Goal: Task Accomplishment & Management: Manage account settings

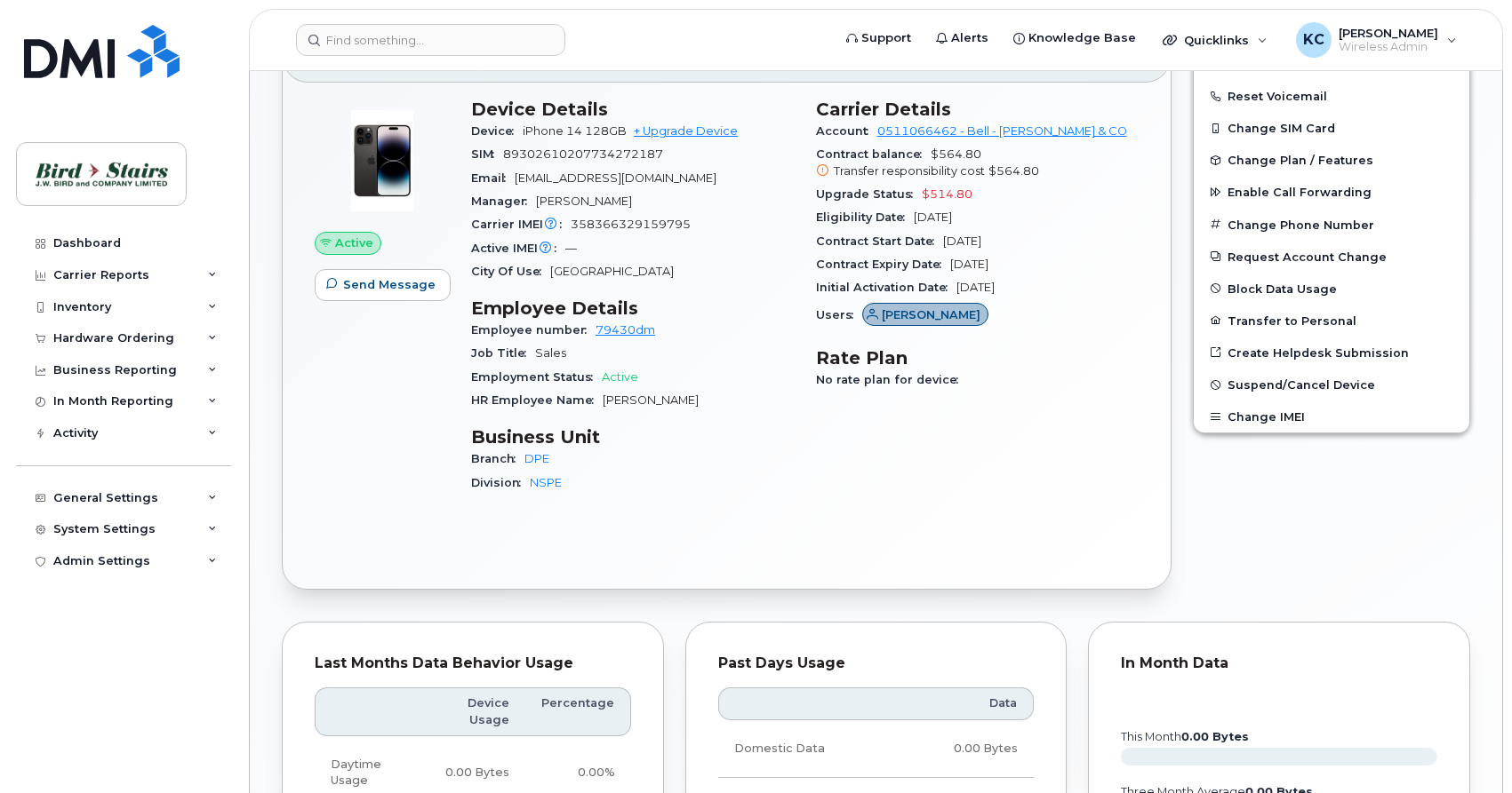
scroll to position [272, 0]
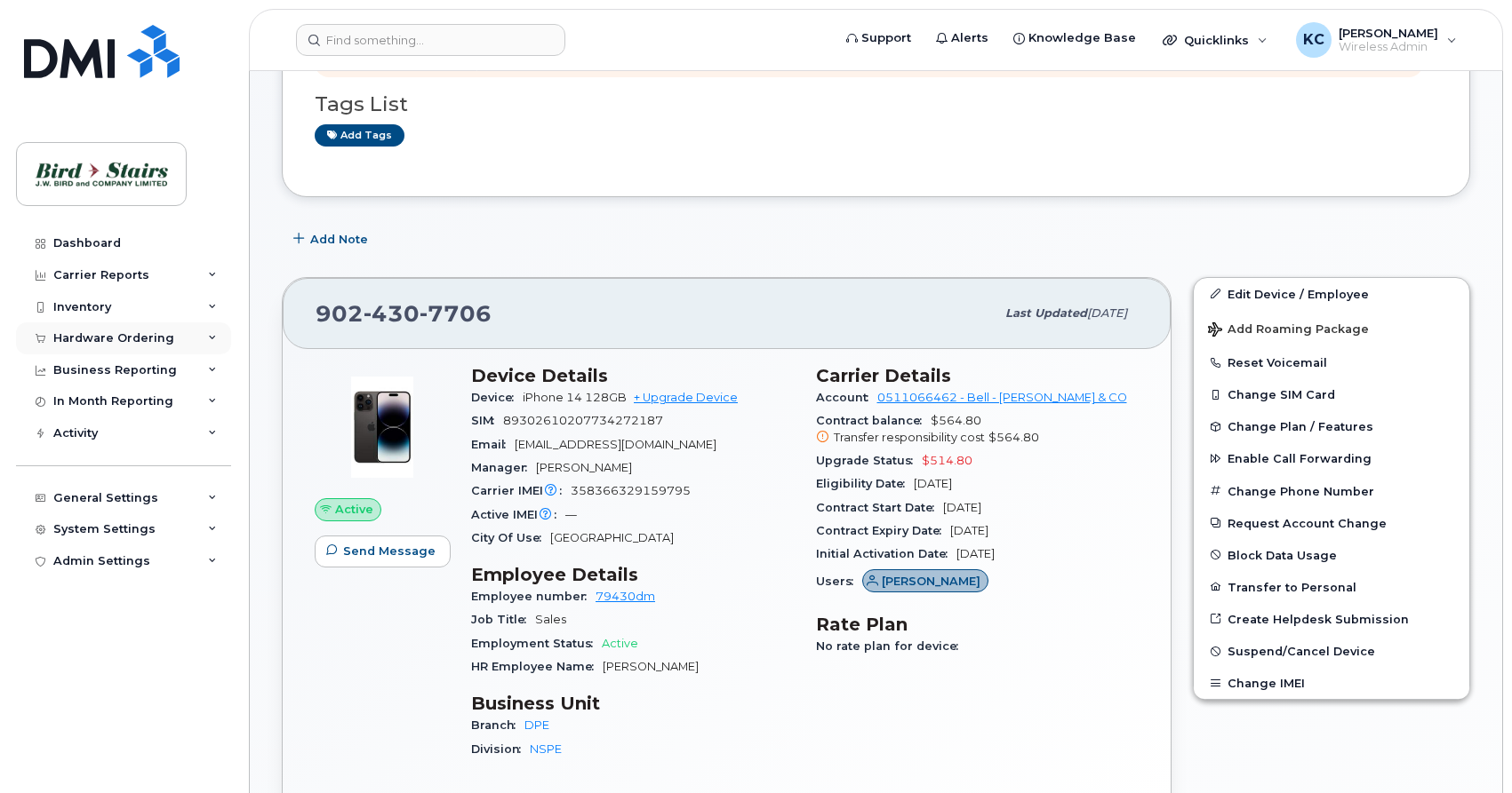
click at [158, 334] on div "Hardware Ordering" at bounding box center [113, 338] width 120 height 14
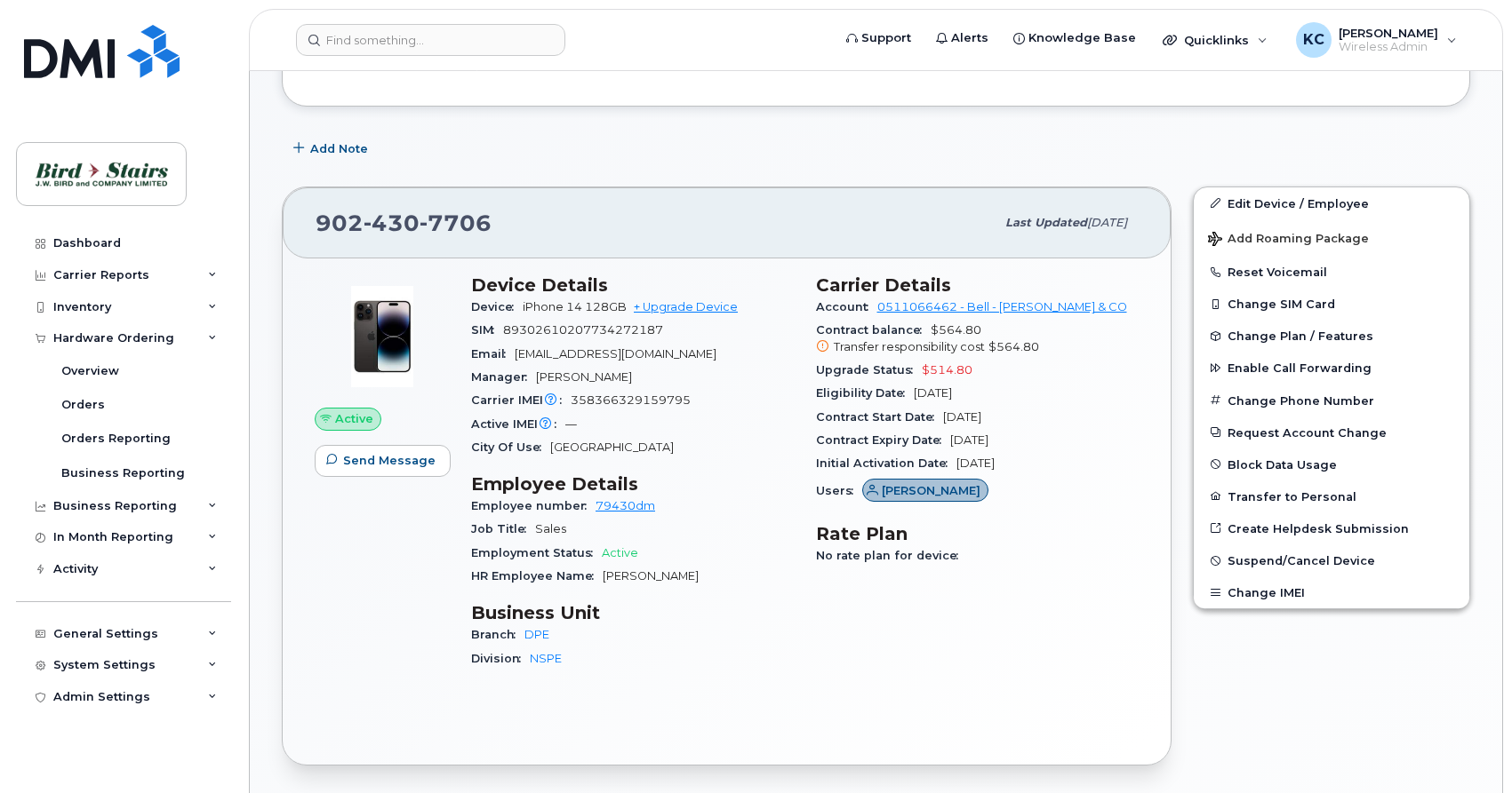
scroll to position [0, 0]
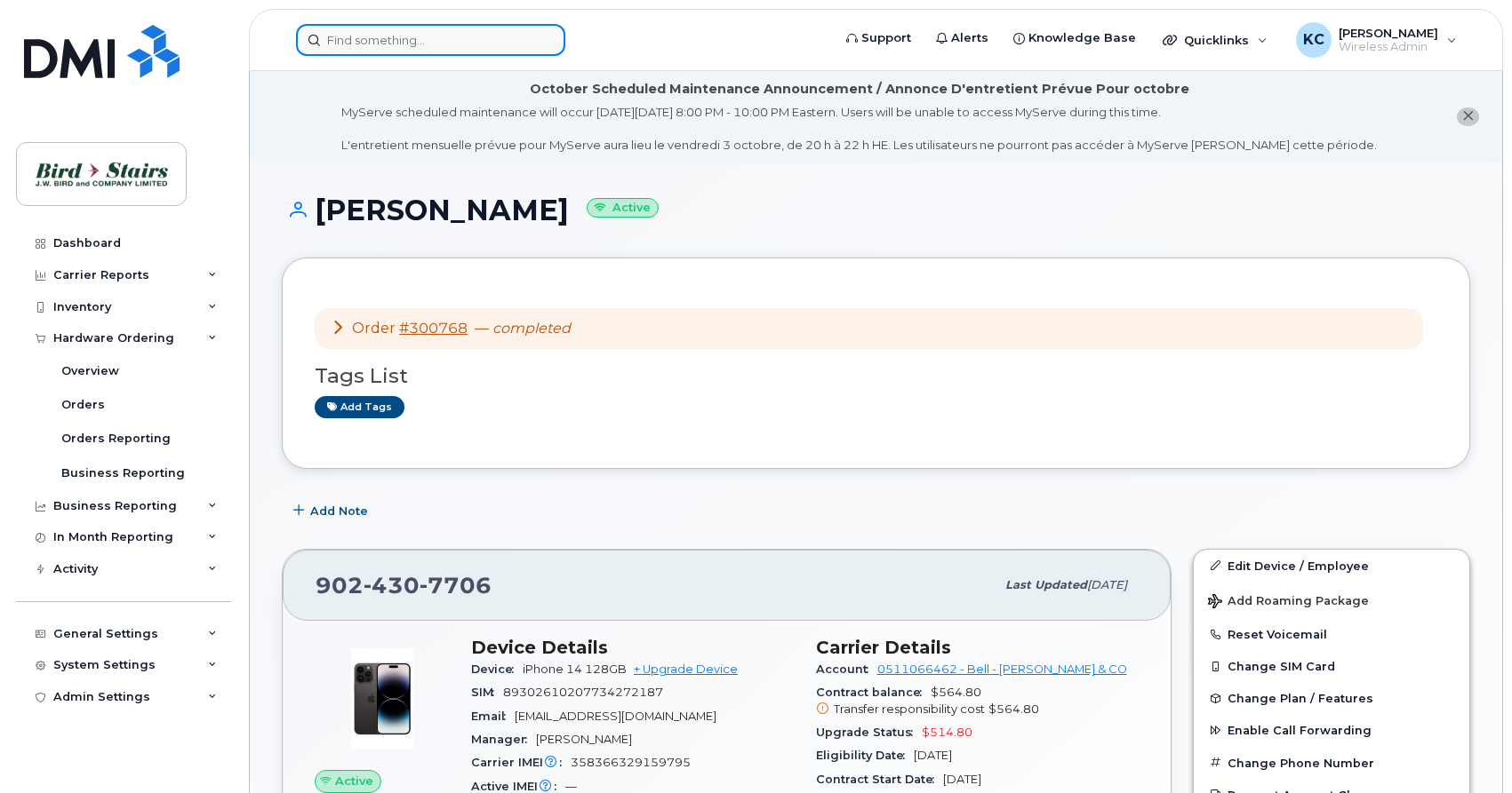
click at [352, 28] on input at bounding box center [430, 40] width 269 height 32
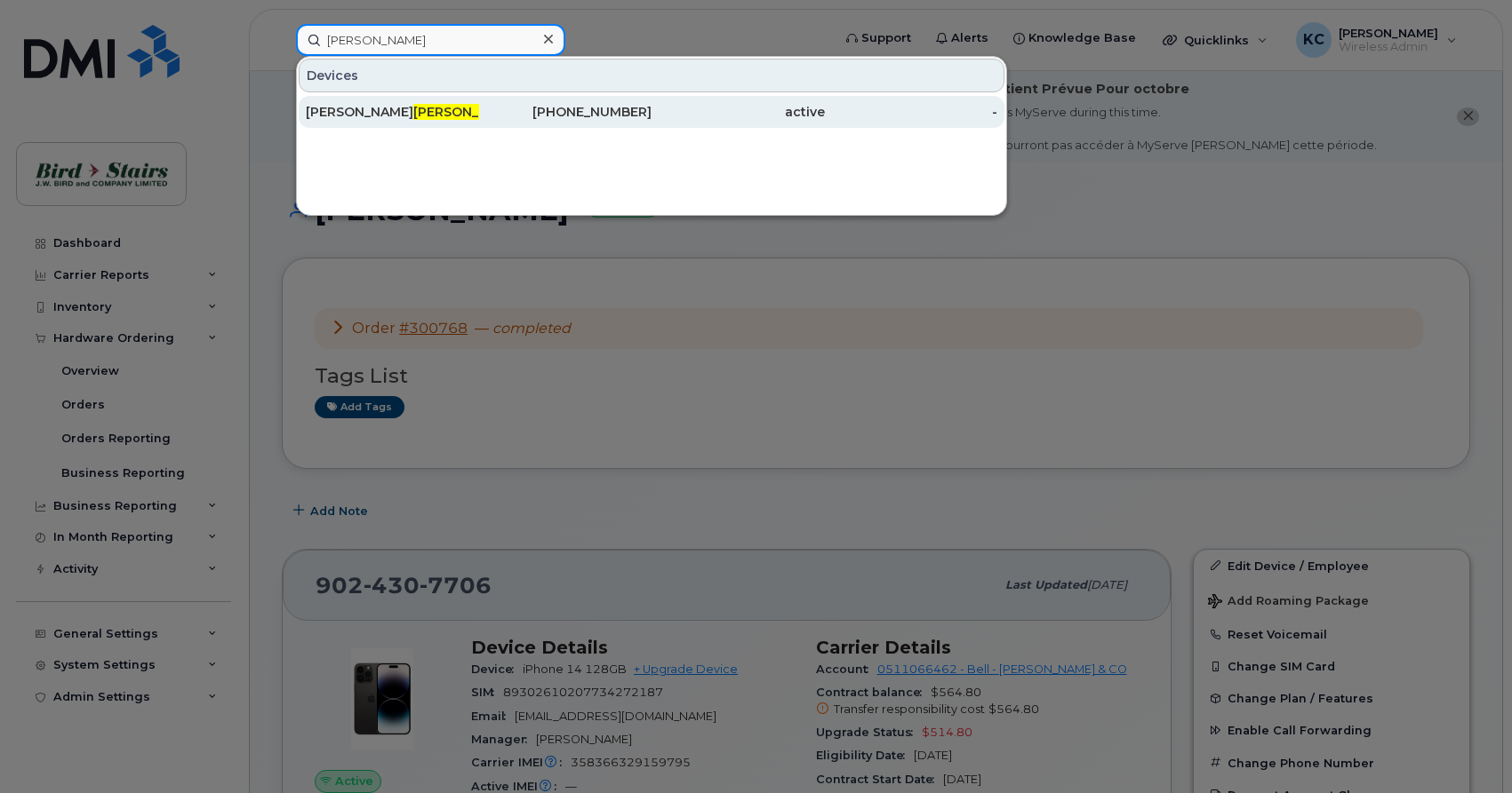
type input "hamm"
click at [414, 119] on span "Hamm" at bounding box center [467, 111] width 108 height 16
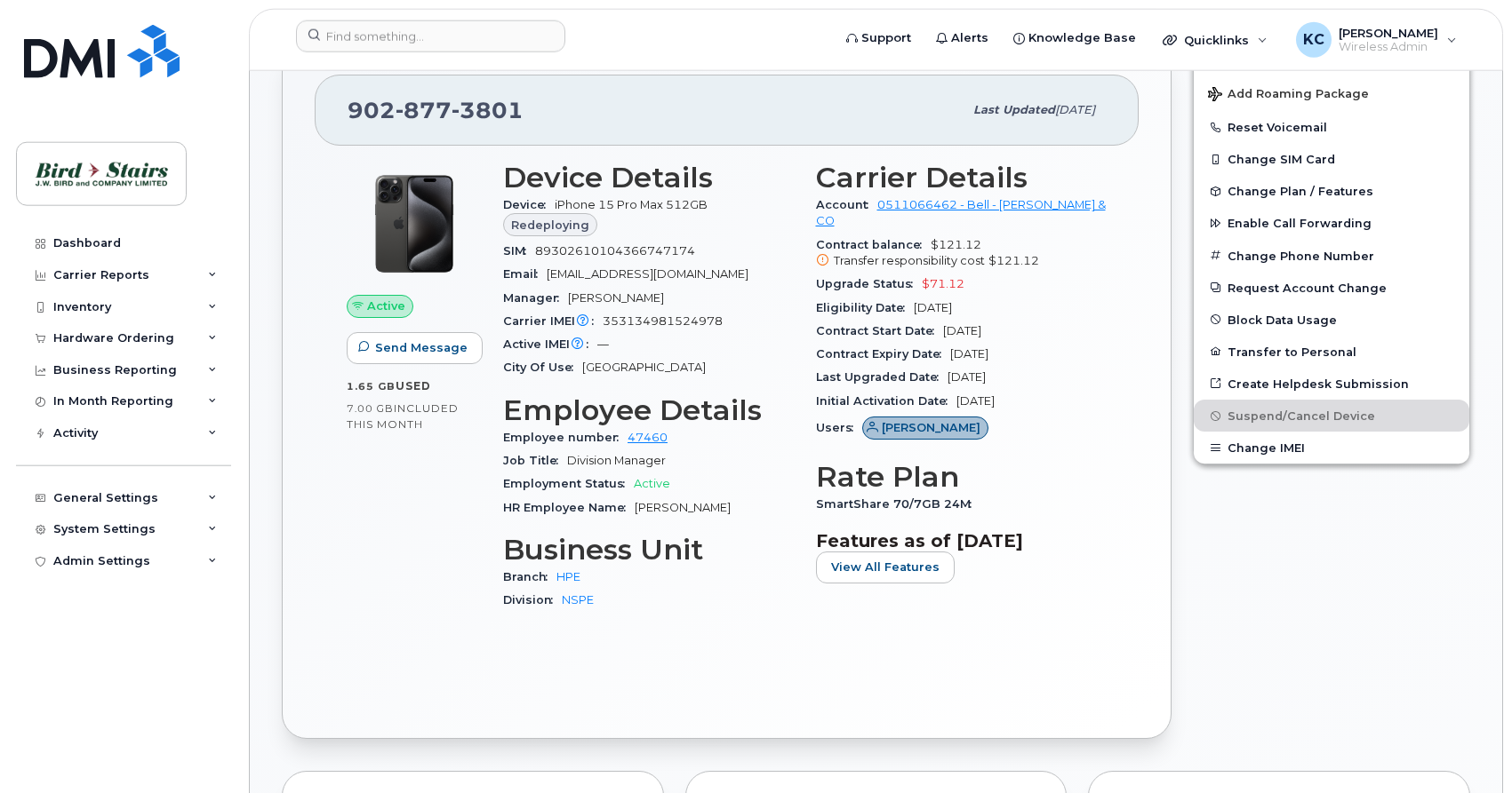
scroll to position [478, 0]
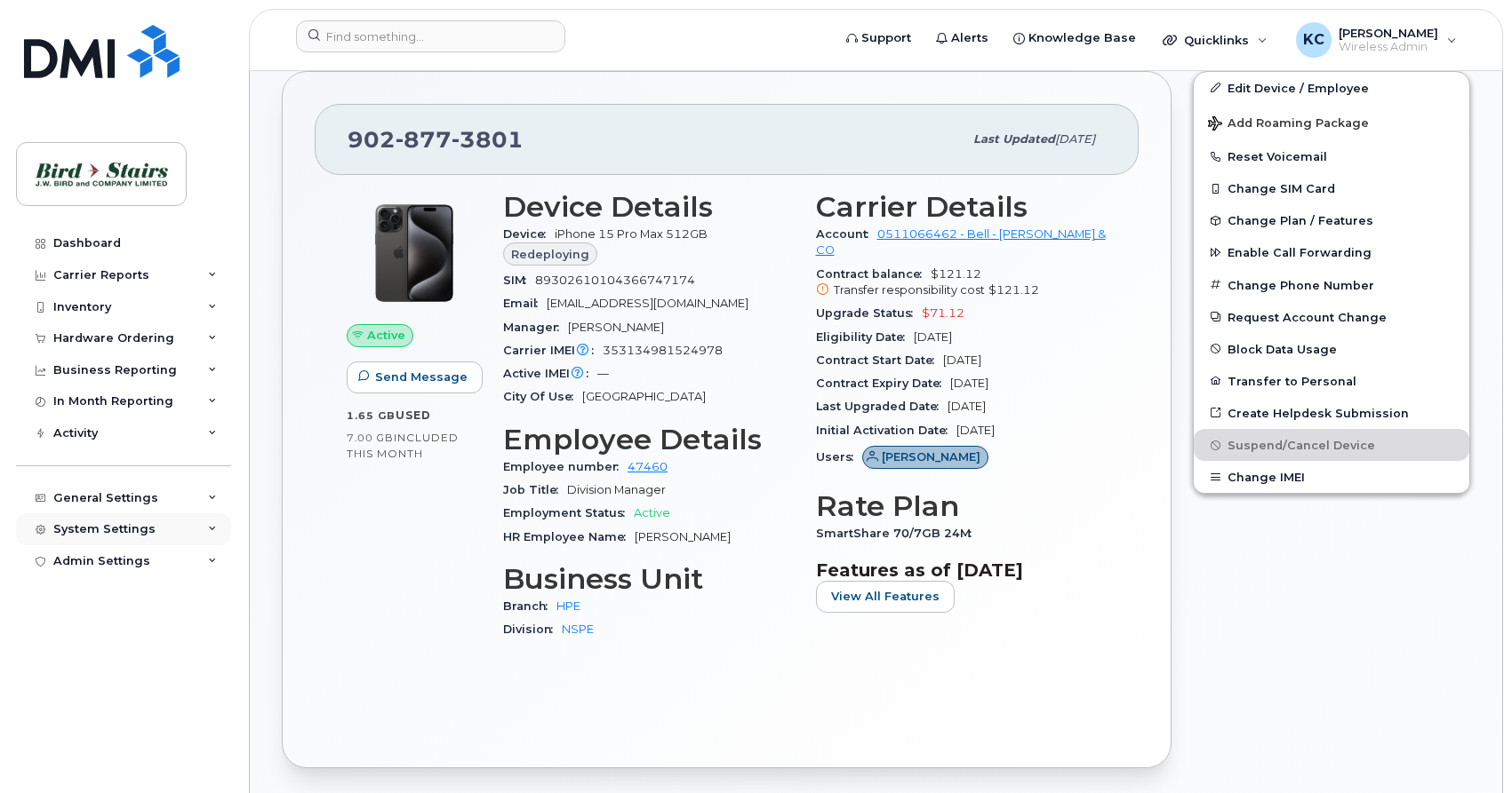
click at [89, 531] on div "System Settings" at bounding box center [104, 529] width 102 height 14
click at [97, 493] on div "General Settings" at bounding box center [106, 498] width 105 height 14
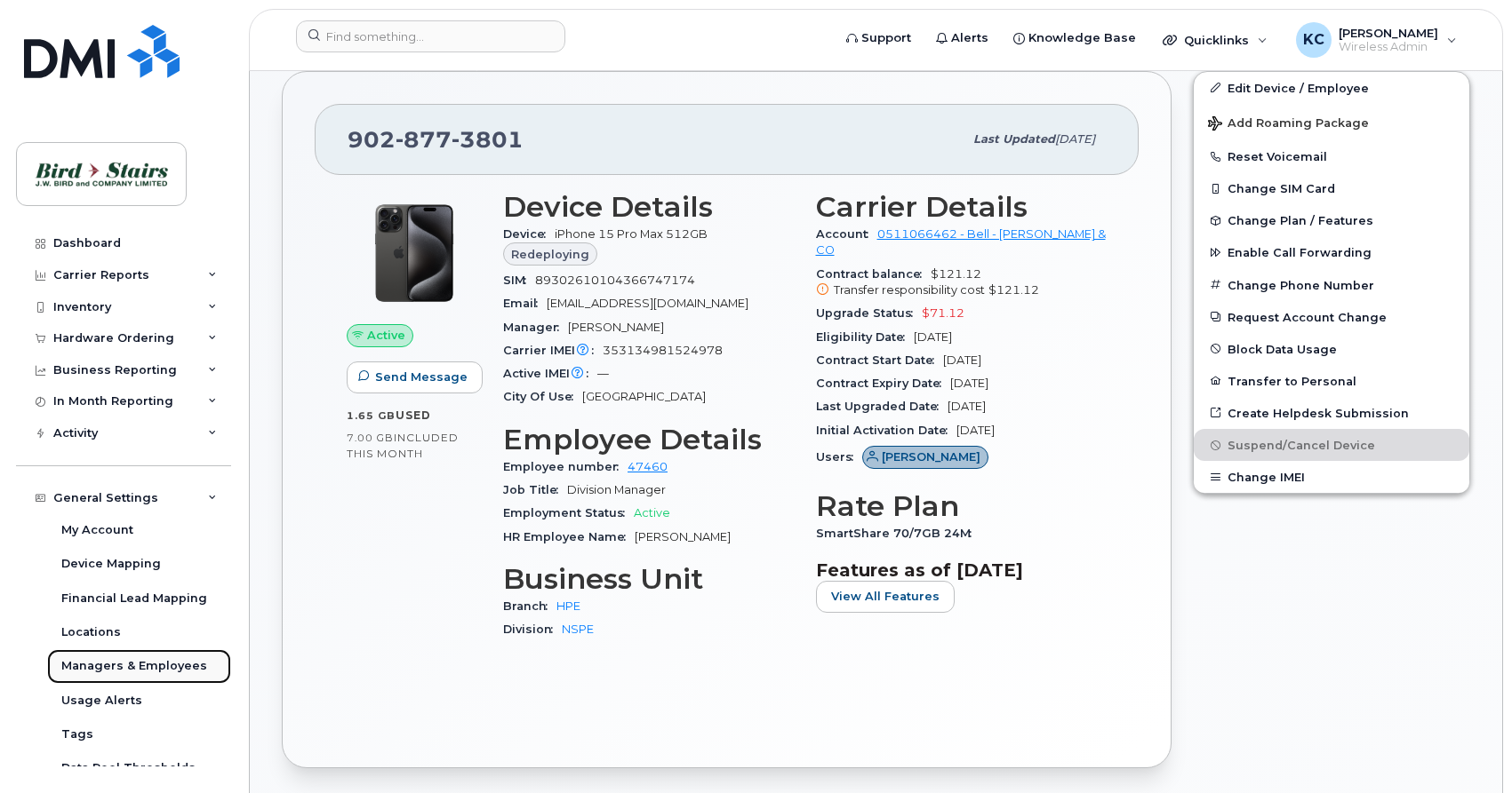
click at [121, 665] on div "Managers & Employees" at bounding box center [134, 665] width 146 height 16
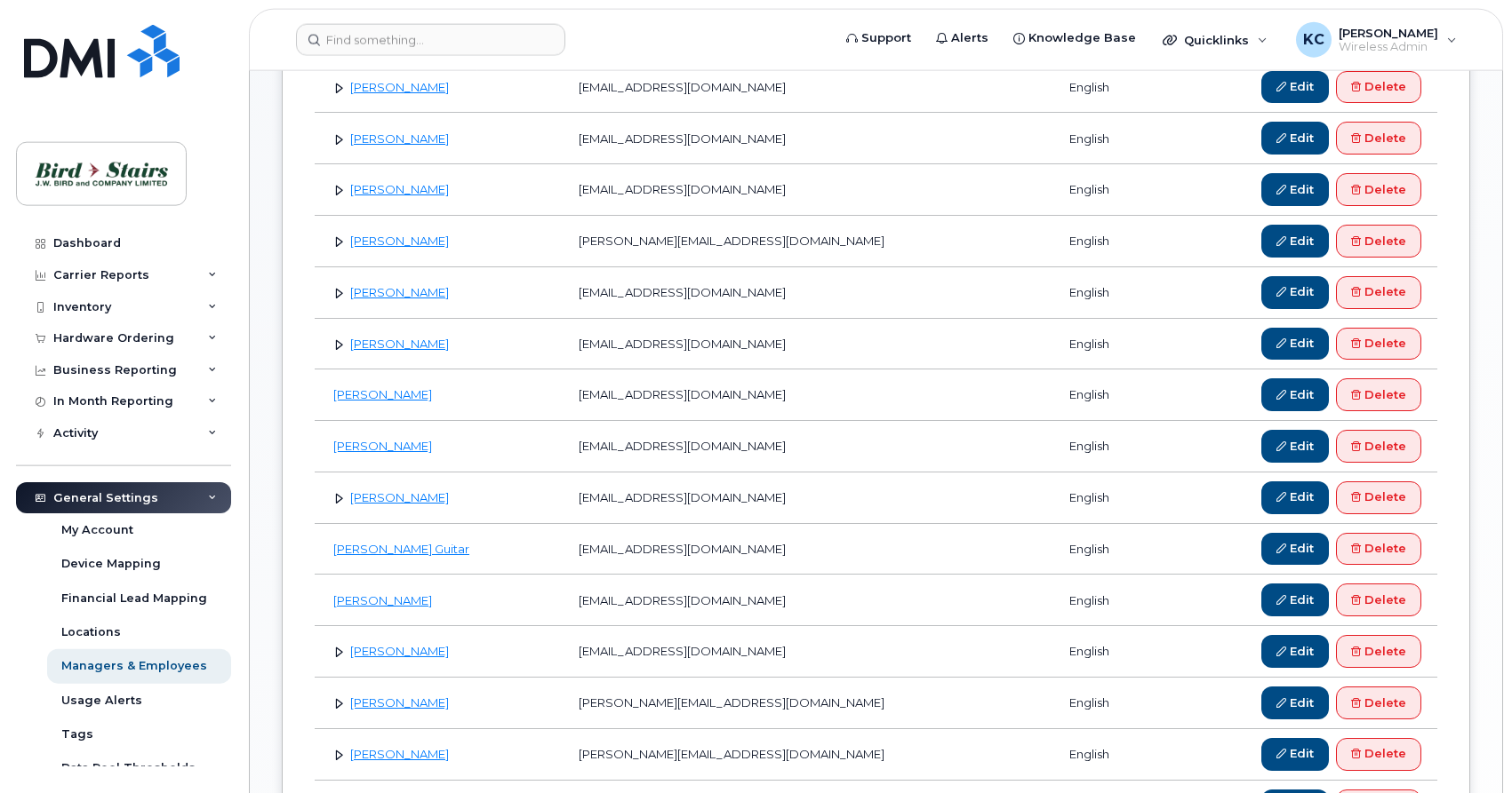
scroll to position [544, 0]
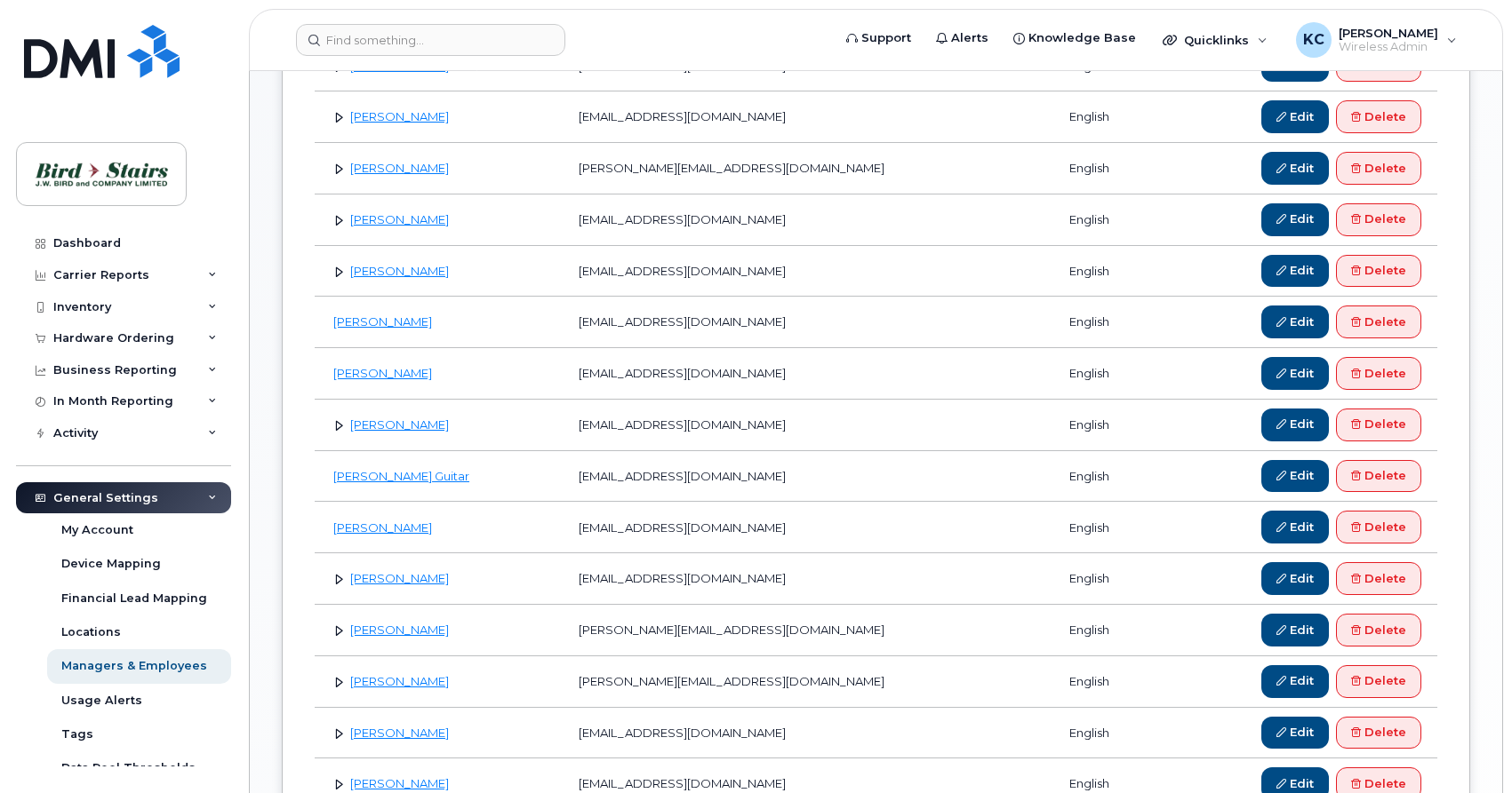
click at [334, 225] on link at bounding box center [339, 220] width 17 height 17
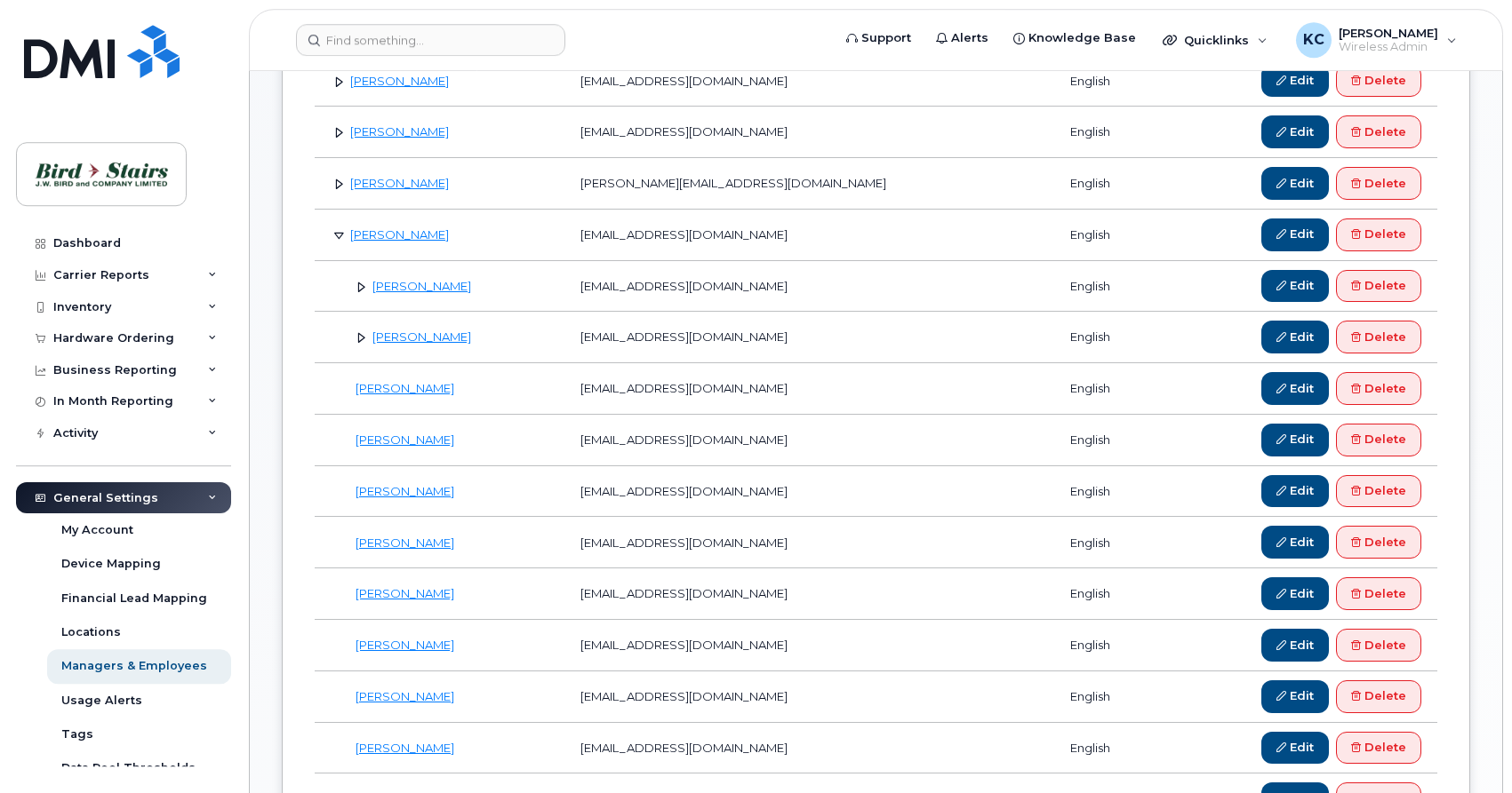
scroll to position [453, 0]
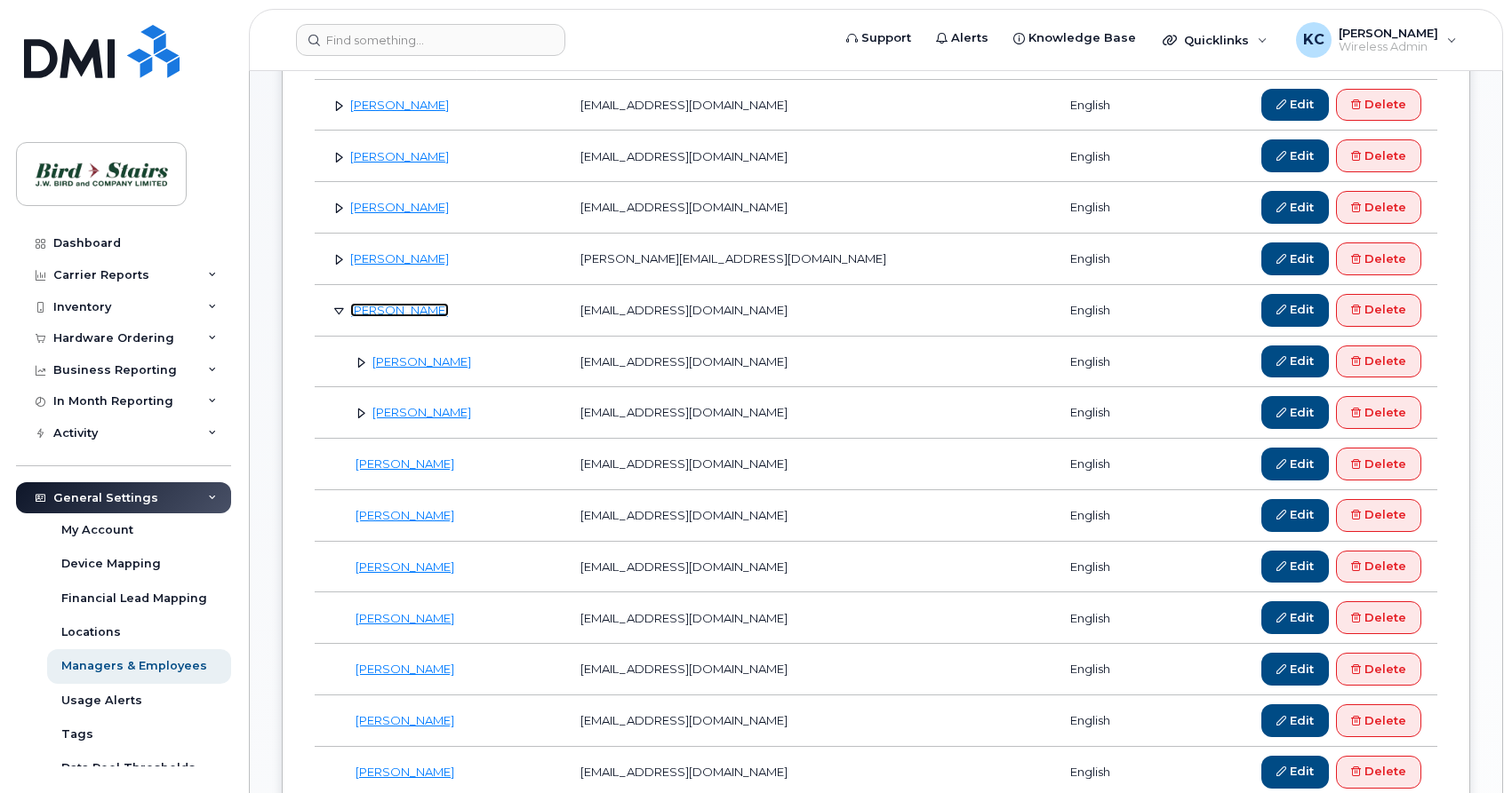
click at [386, 312] on link "Dan MacKenzie" at bounding box center [399, 310] width 98 height 14
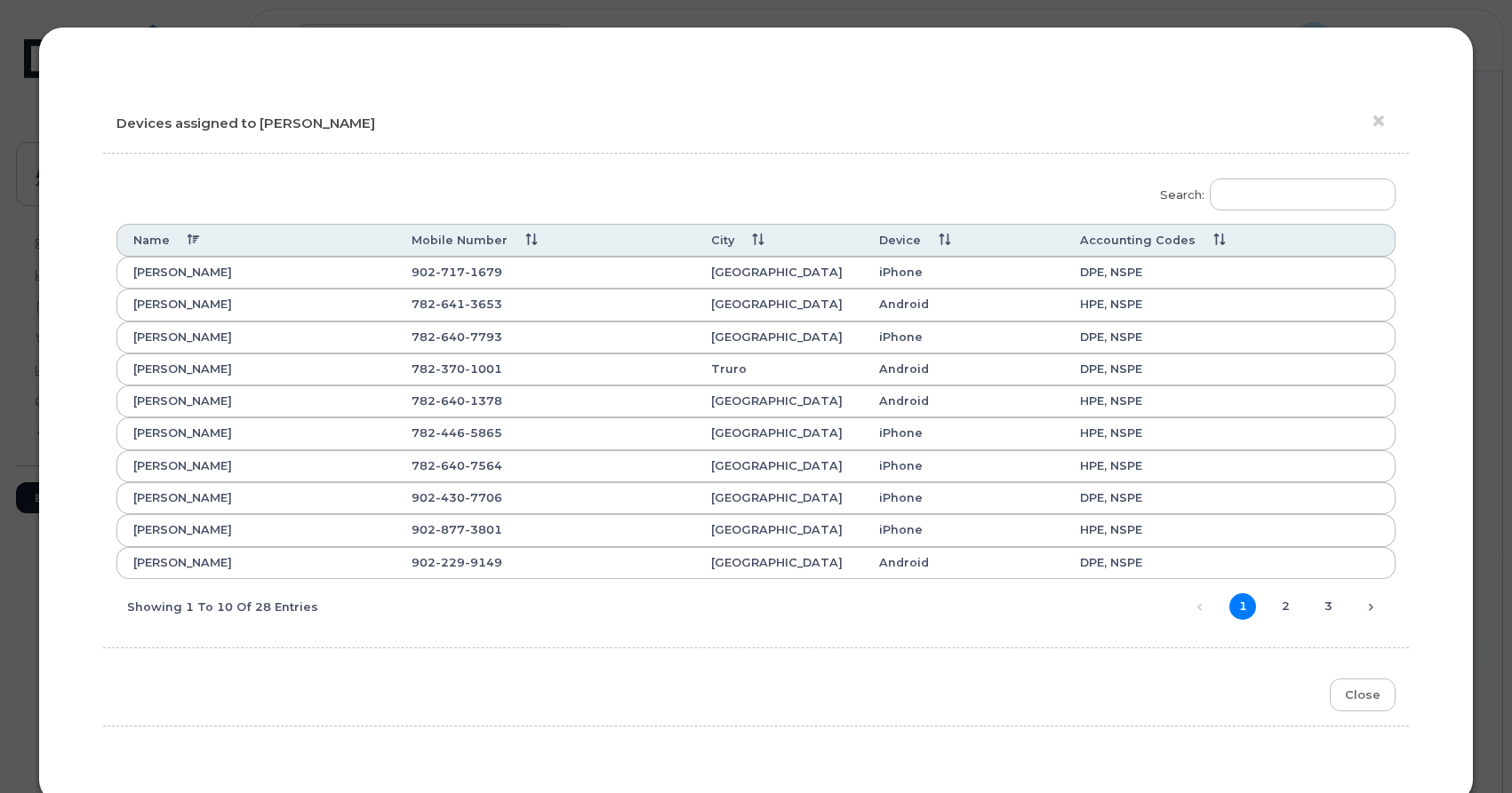
scroll to position [40, 0]
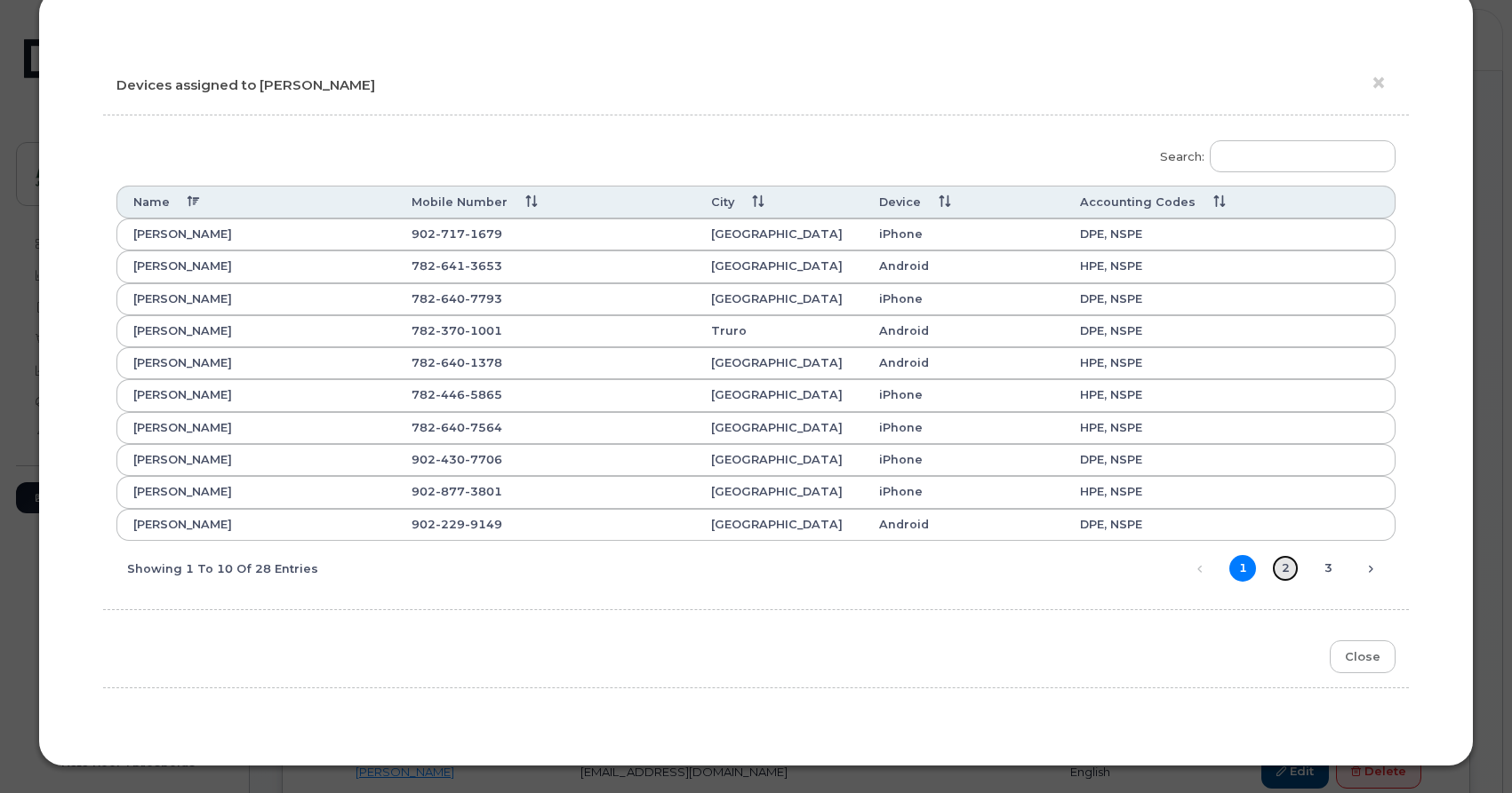
click at [1289, 570] on link "2" at bounding box center [1285, 568] width 27 height 27
click at [1332, 568] on link "3" at bounding box center [1327, 568] width 27 height 27
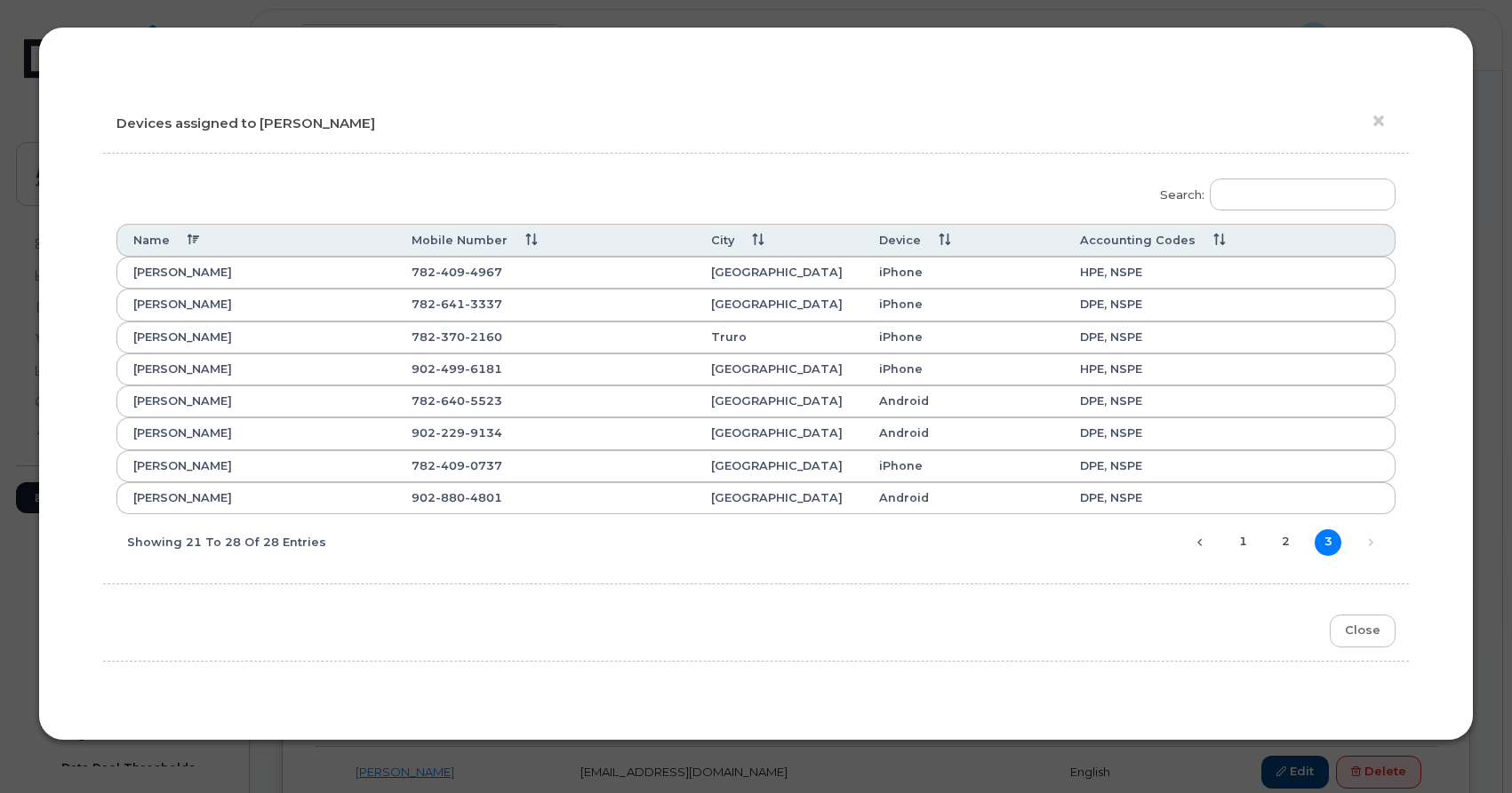
click at [170, 429] on th "Peter Stitchman" at bounding box center [256, 433] width 279 height 32
click at [1372, 631] on button "Close" at bounding box center [1362, 631] width 66 height 33
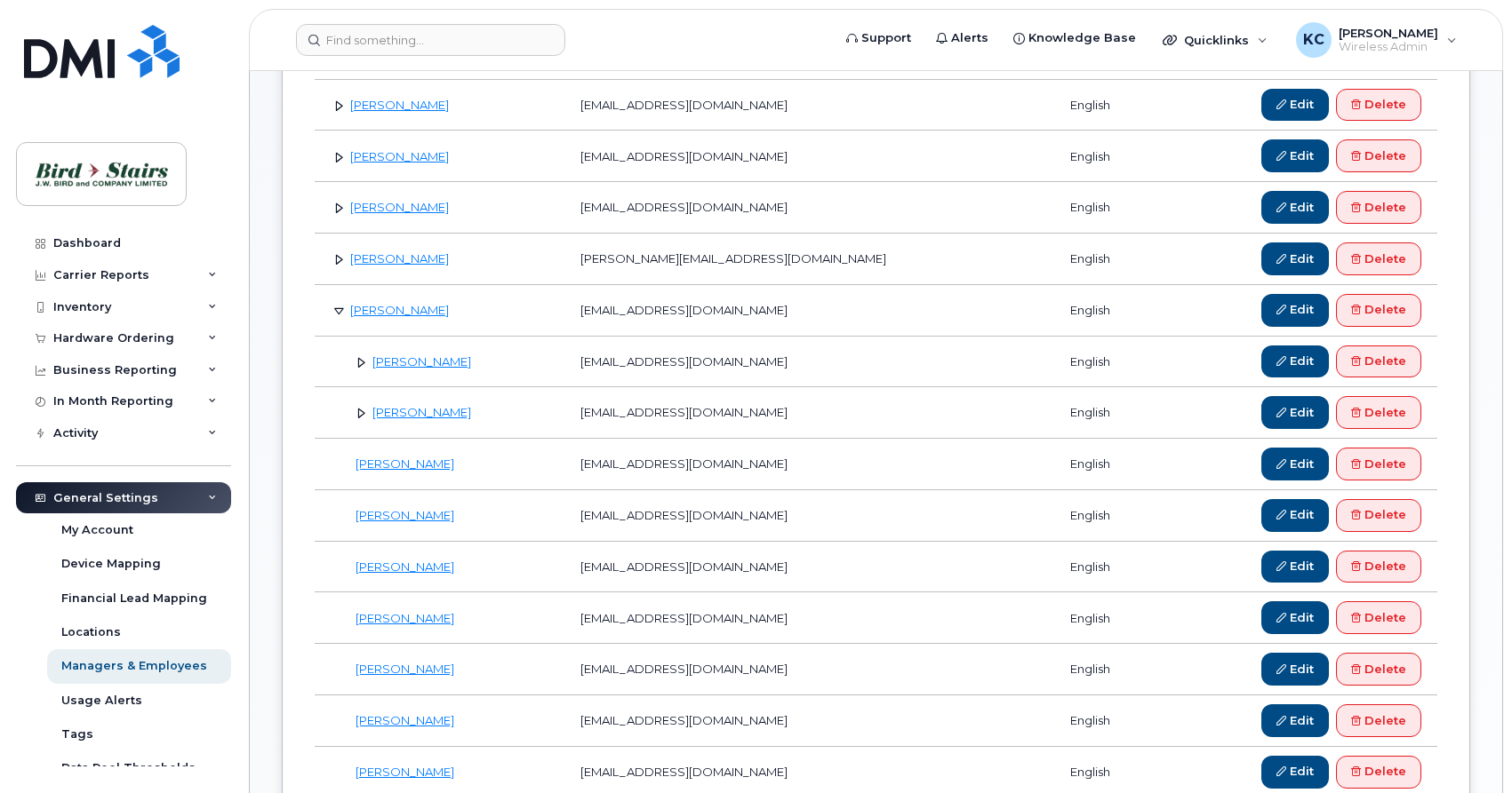
click at [358, 413] on link at bounding box center [361, 413] width 17 height 17
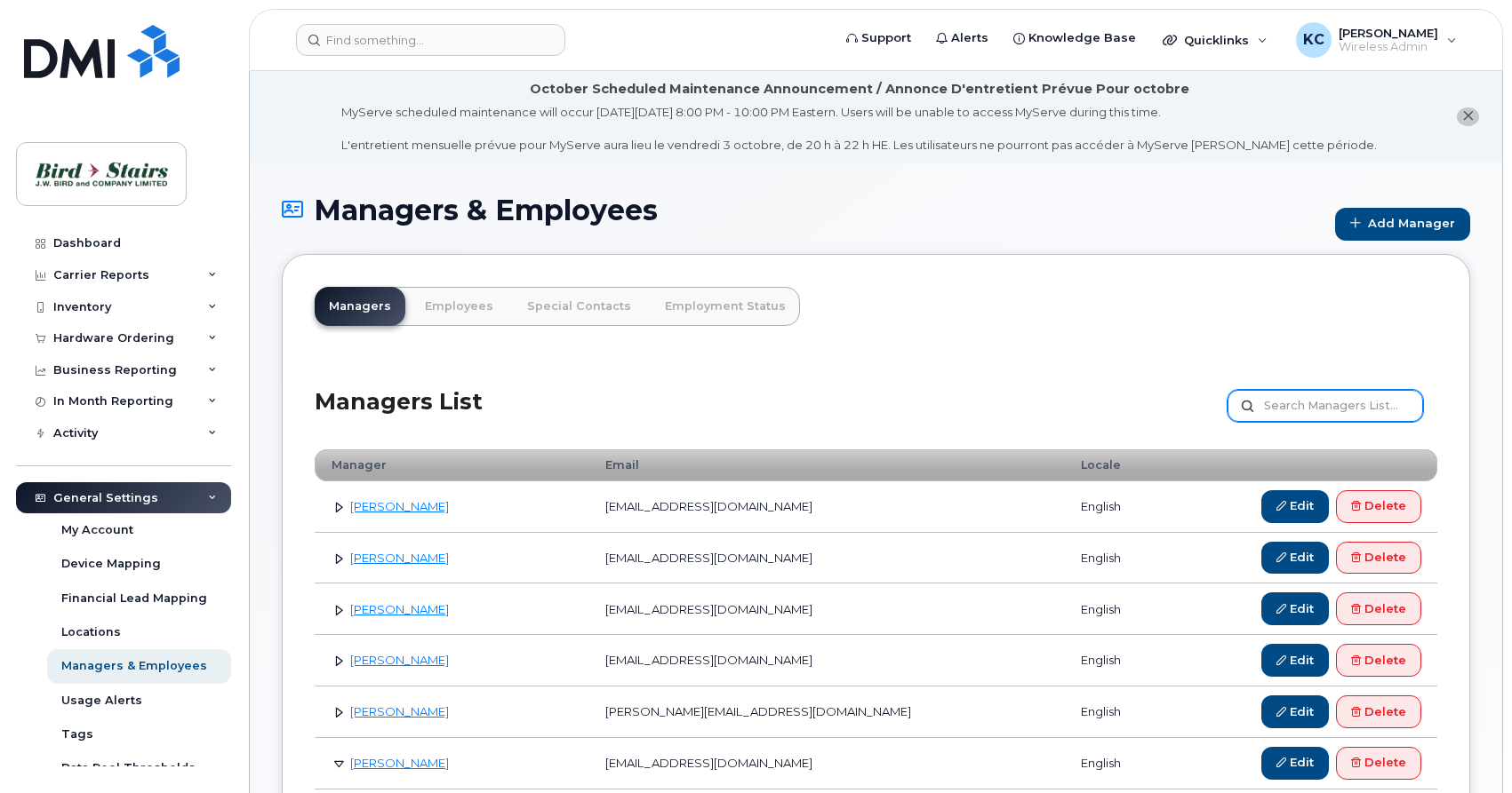
click at [1292, 413] on input "text" at bounding box center [1324, 405] width 196 height 32
type input "peter"
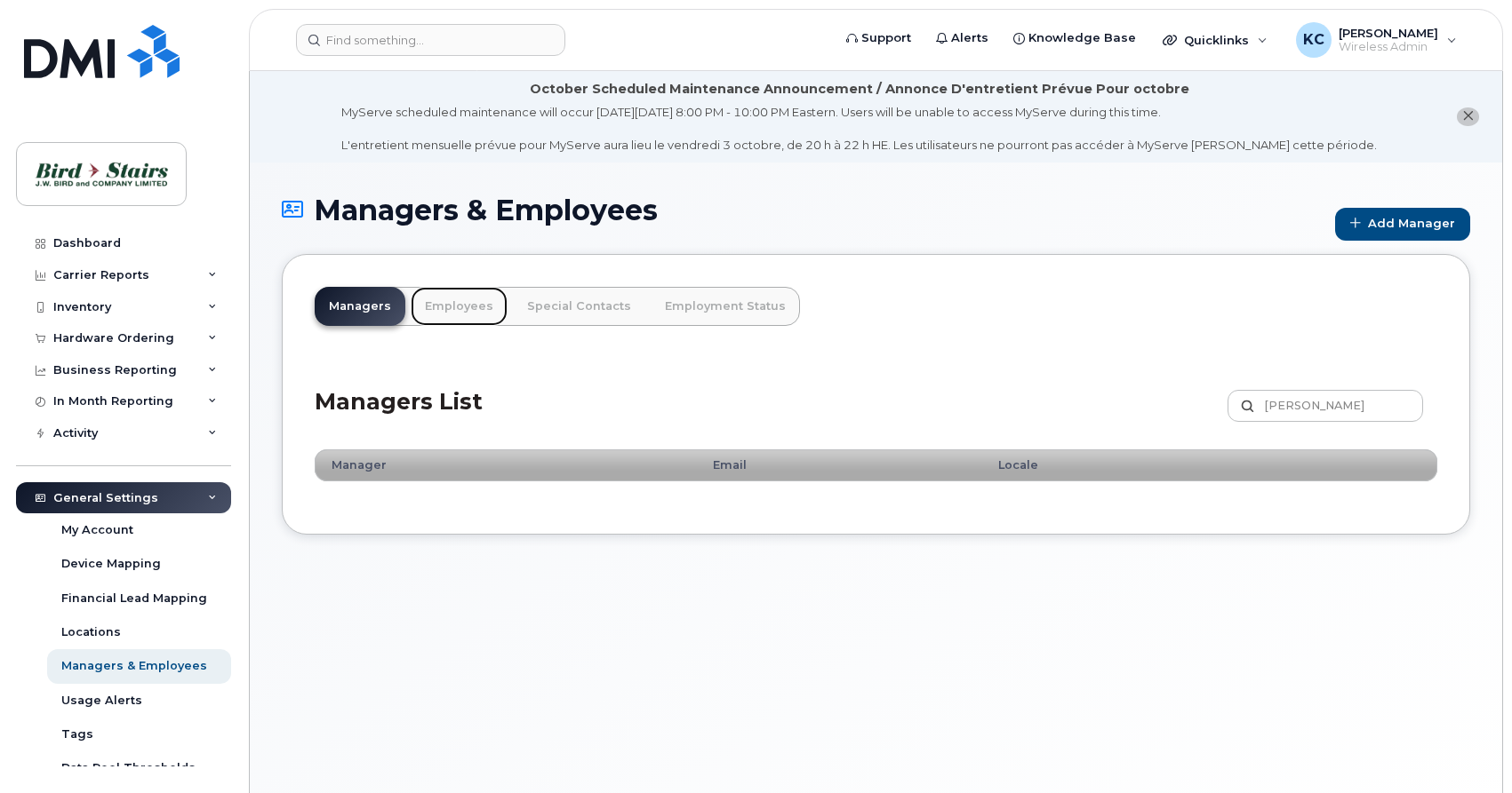
click at [443, 310] on link "Employees" at bounding box center [459, 306] width 97 height 40
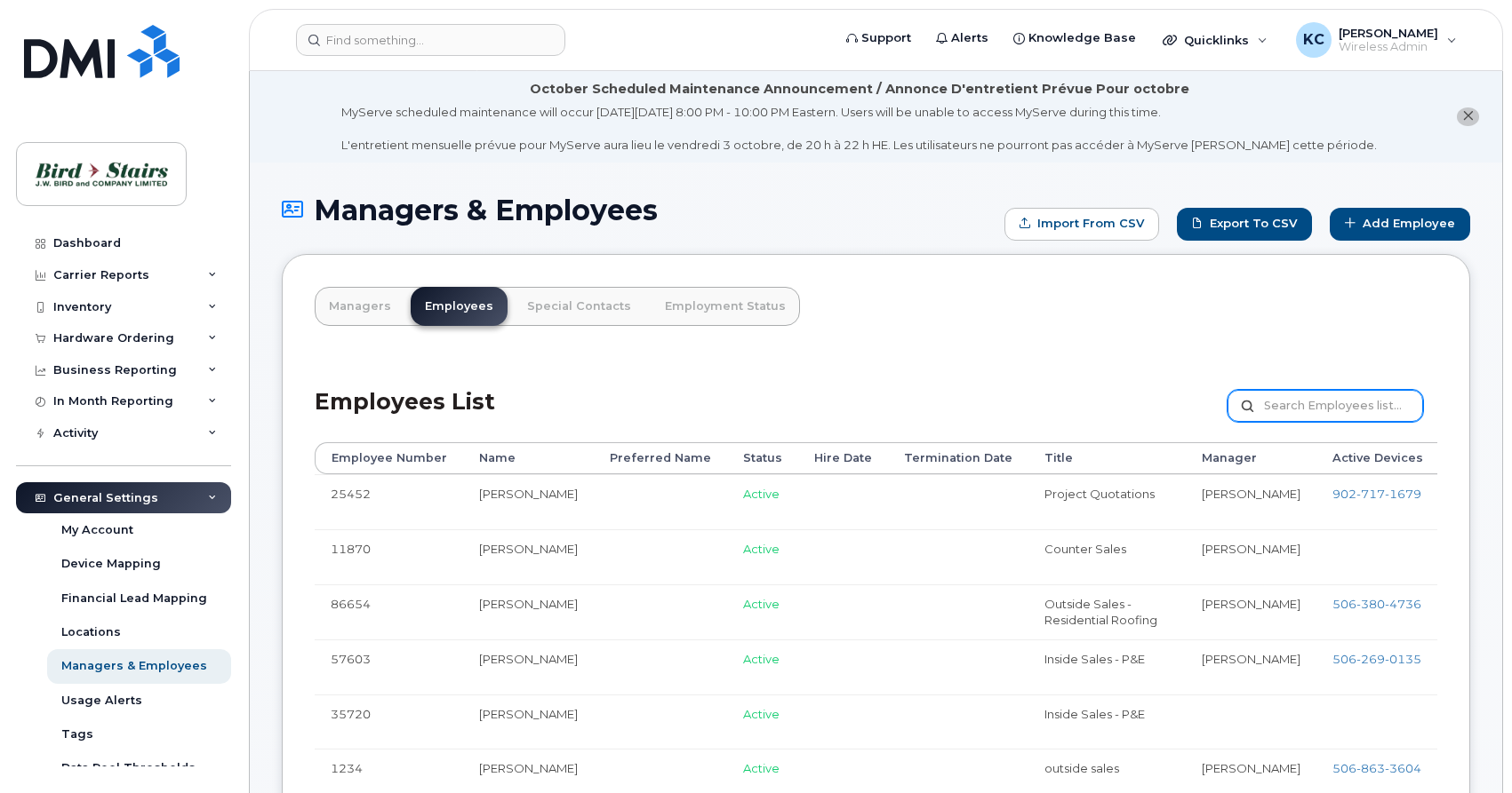
click at [1313, 402] on input "text" at bounding box center [1324, 405] width 196 height 32
type input "peter"
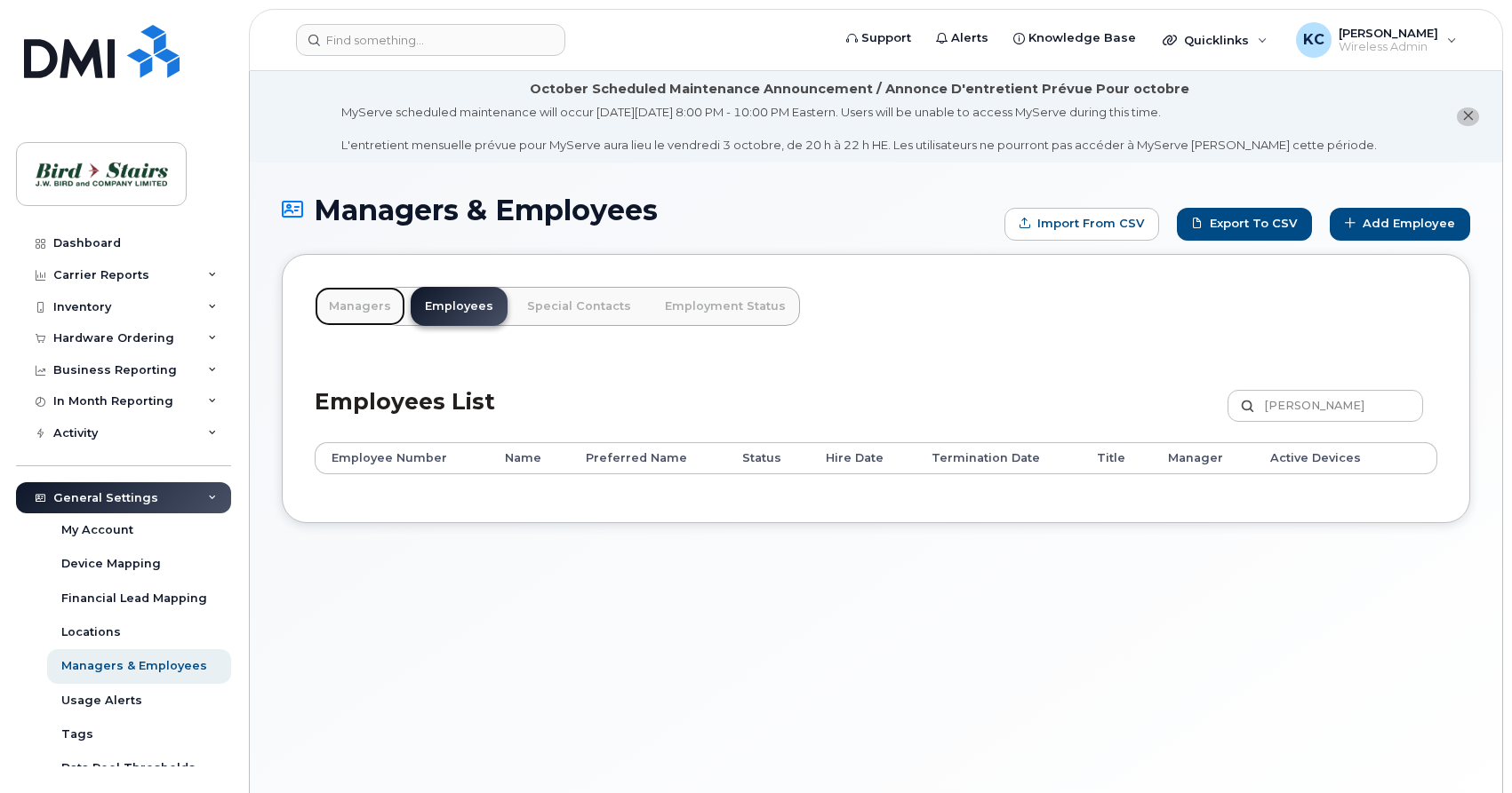
click at [347, 311] on link "Managers" at bounding box center [359, 306] width 91 height 40
click at [347, 306] on link "Managers" at bounding box center [359, 306] width 91 height 40
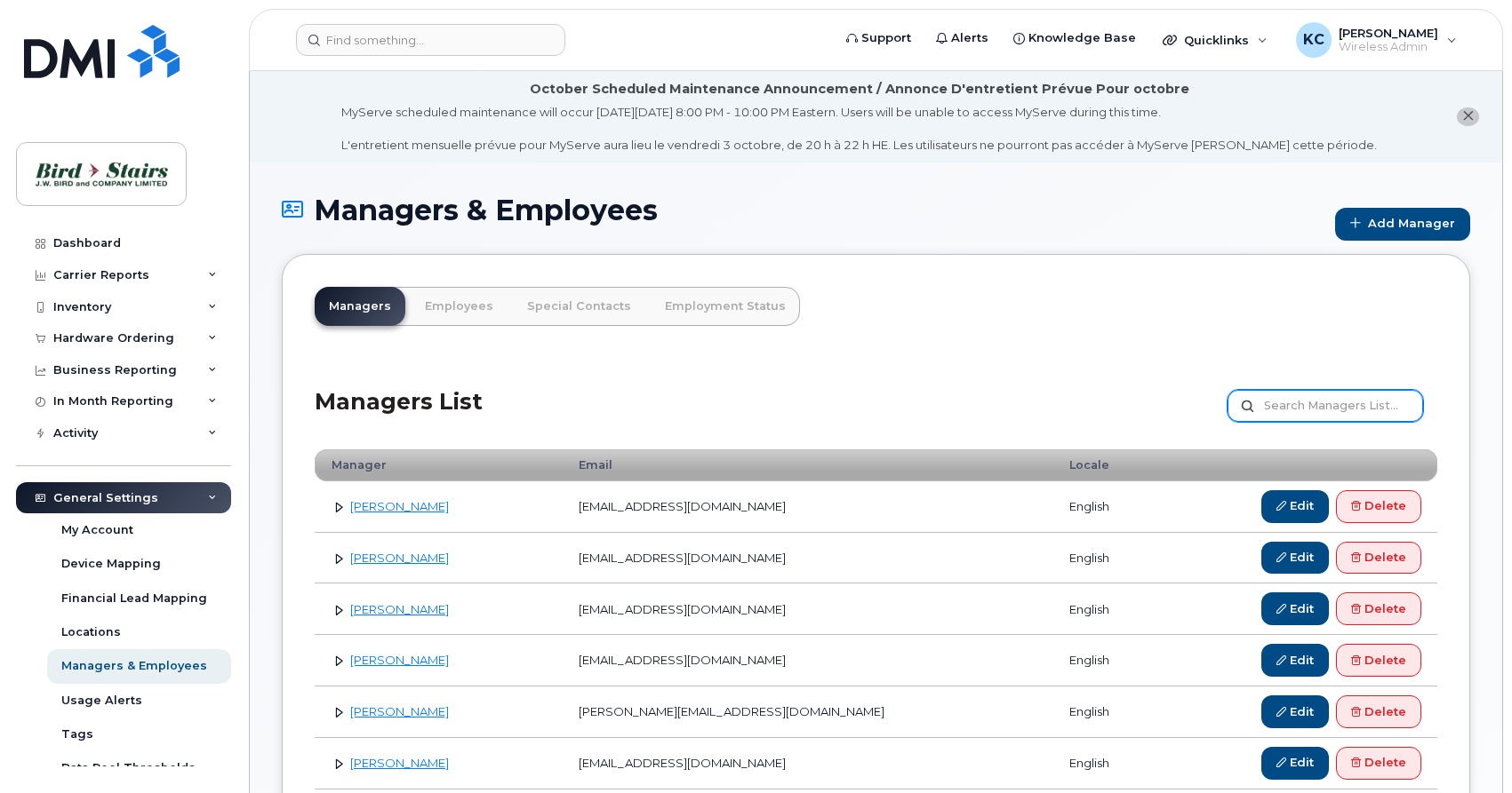
click at [1288, 407] on input "text" at bounding box center [1324, 405] width 196 height 32
type input "dan"
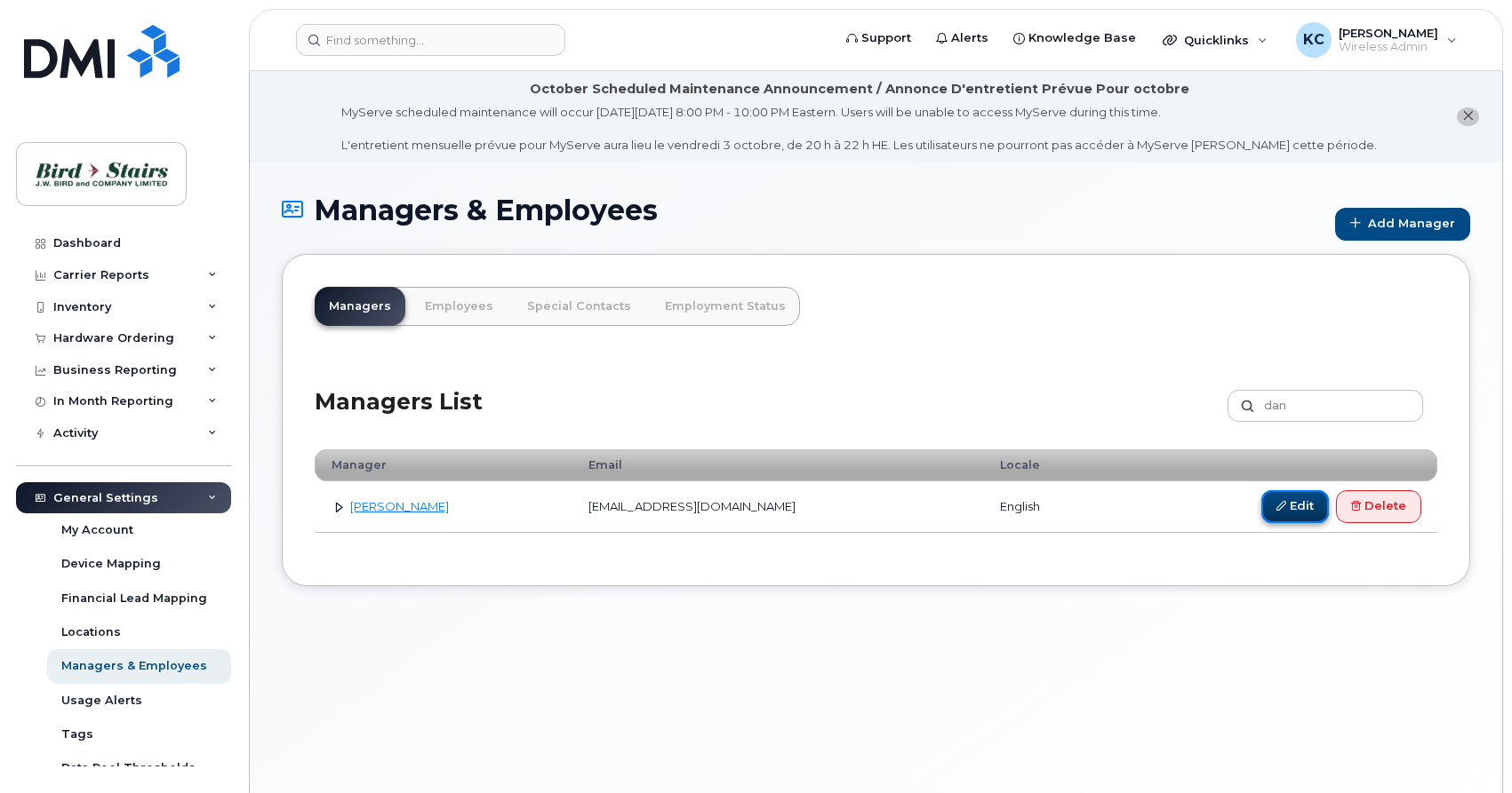
drag, startPoint x: 1288, startPoint y: 514, endPoint x: 1108, endPoint y: 530, distance: 180.7
click at [1288, 513] on link "Edit" at bounding box center [1294, 507] width 67 height 33
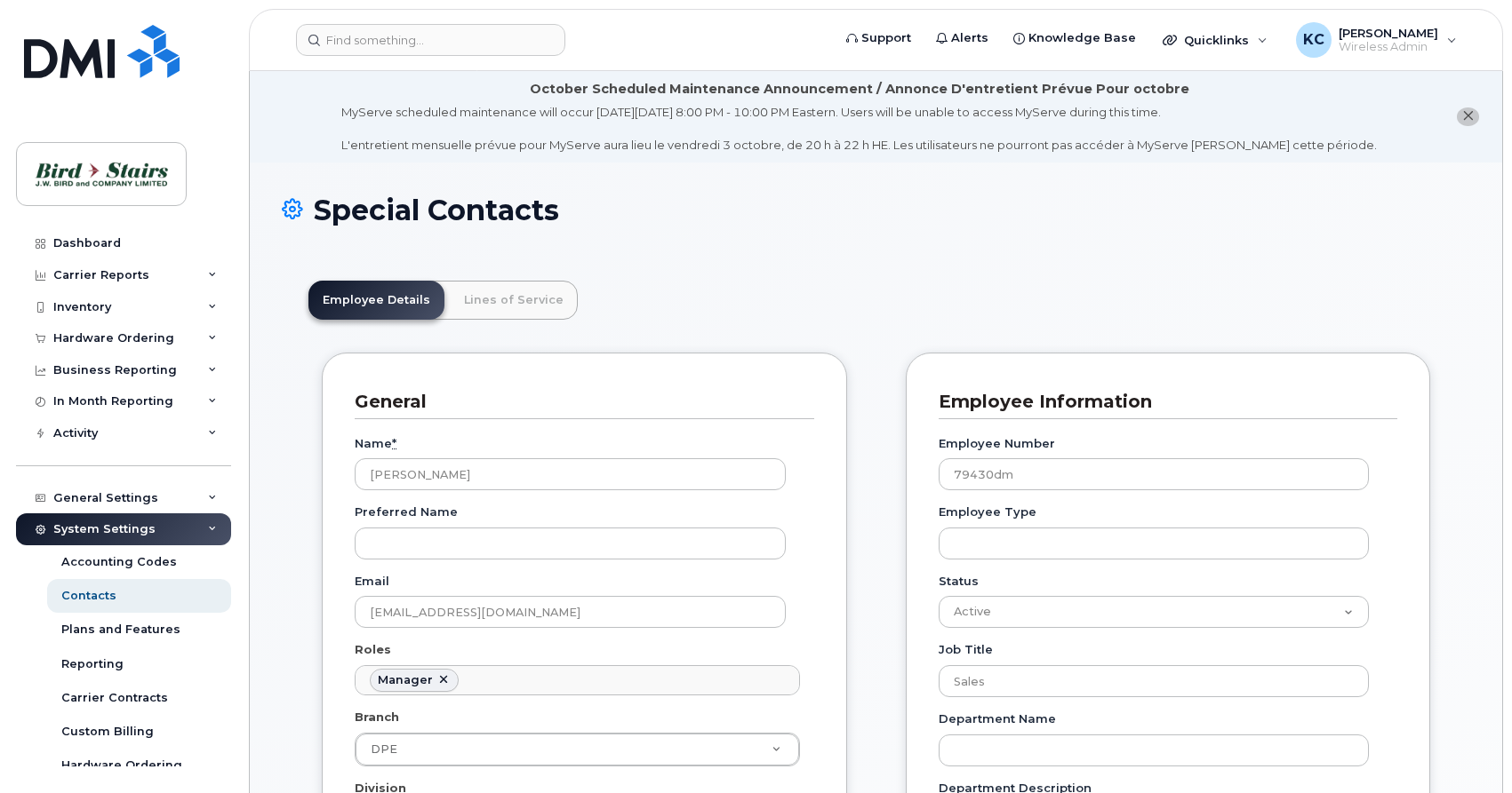
scroll to position [91, 0]
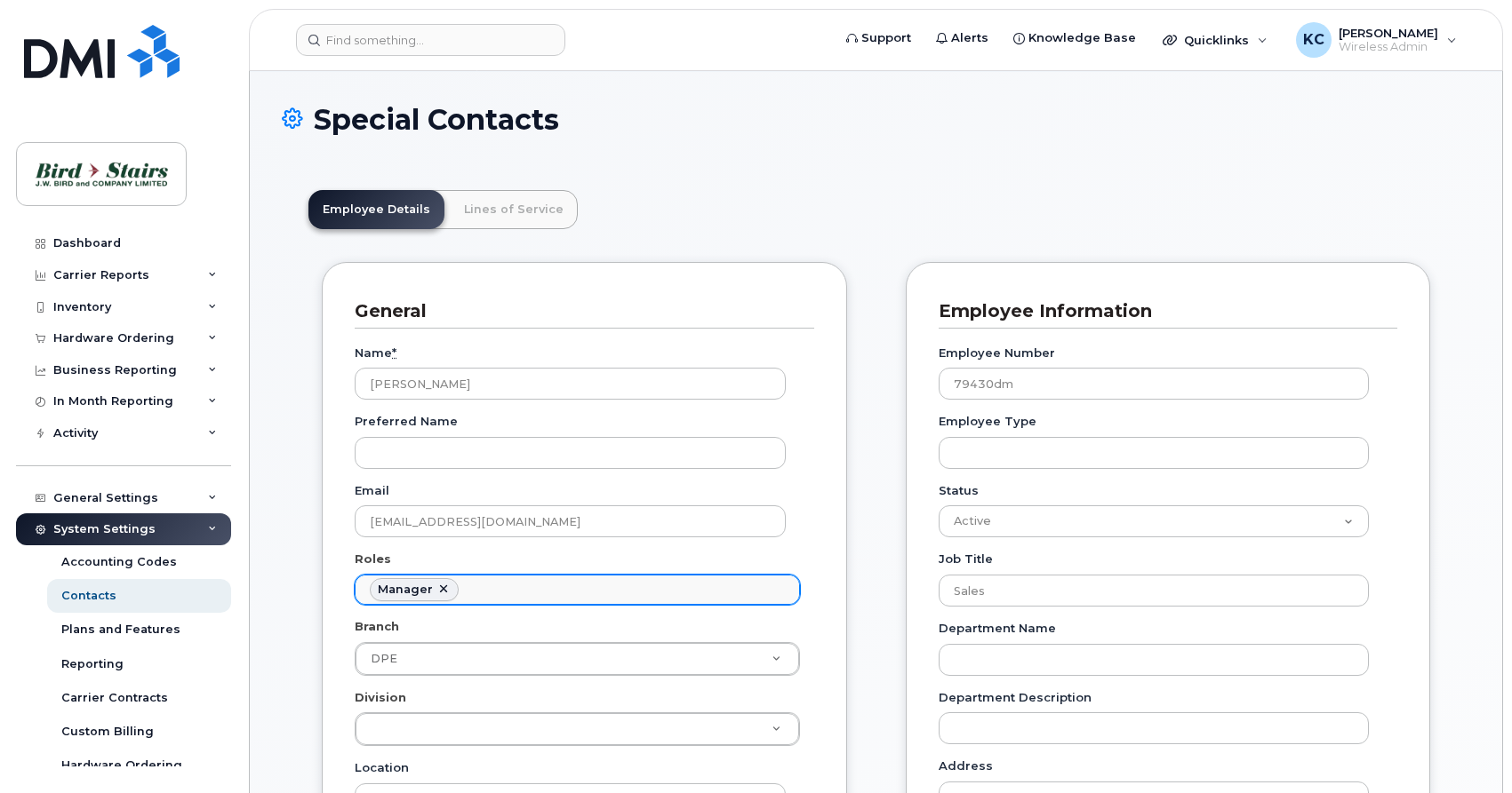
click at [441, 590] on link at bounding box center [443, 589] width 14 height 14
select select
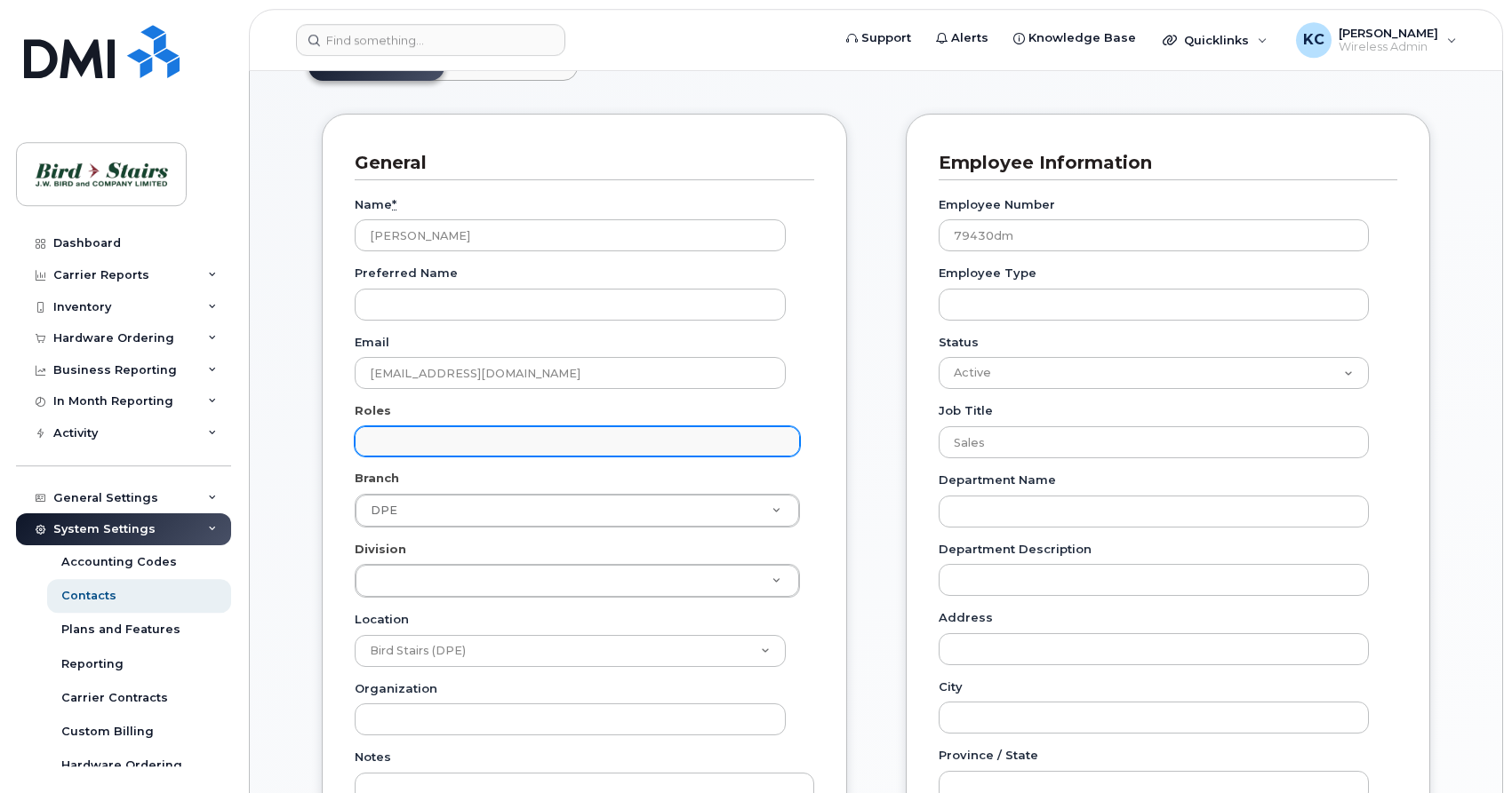
scroll to position [272, 0]
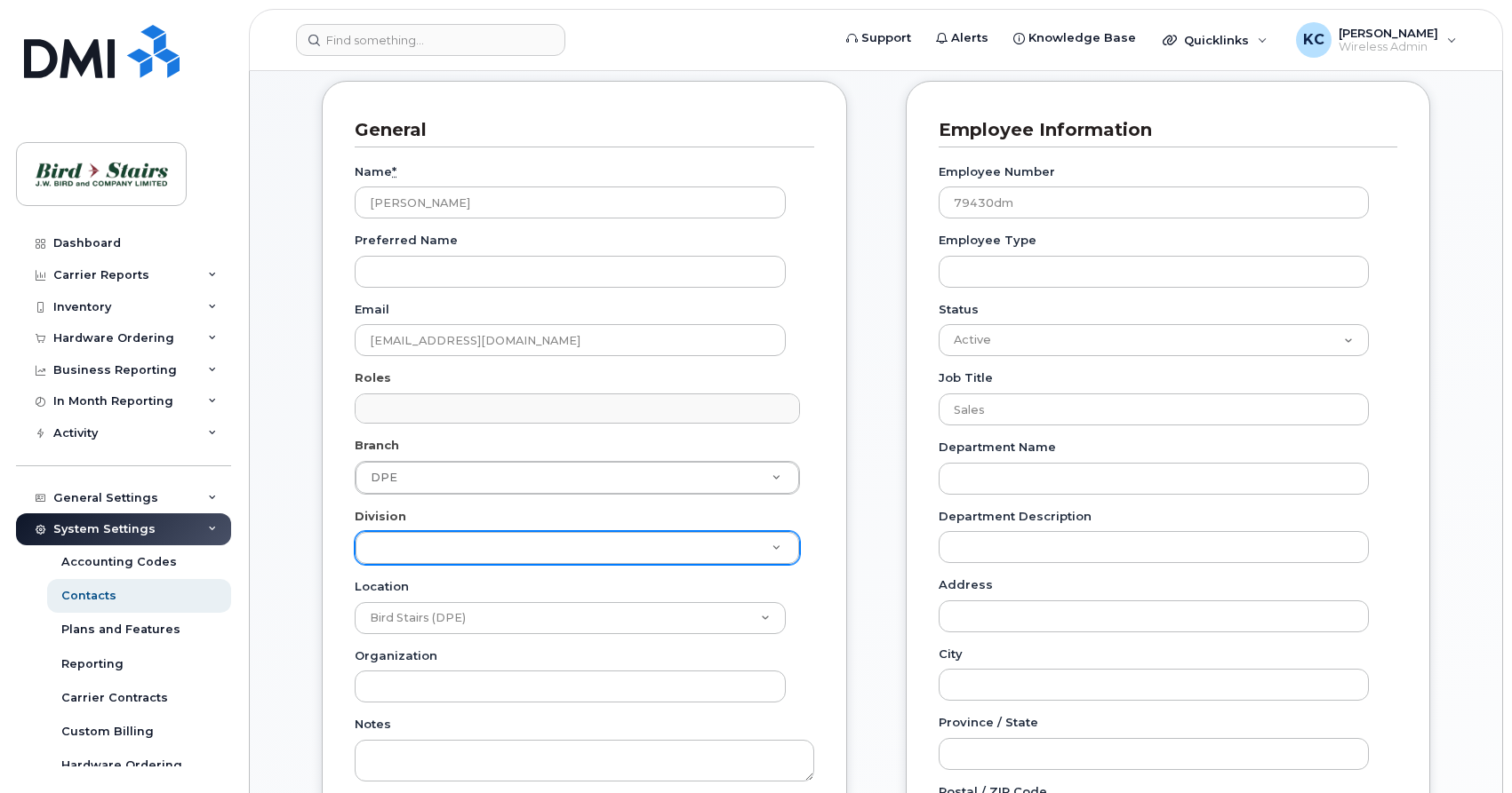
click at [571, 549] on body "Support Alerts Knowledge Base Quicklinks Suspend / Cancel Device Change SIM Car…" at bounding box center [756, 795] width 1512 height 2134
type input "Roles"
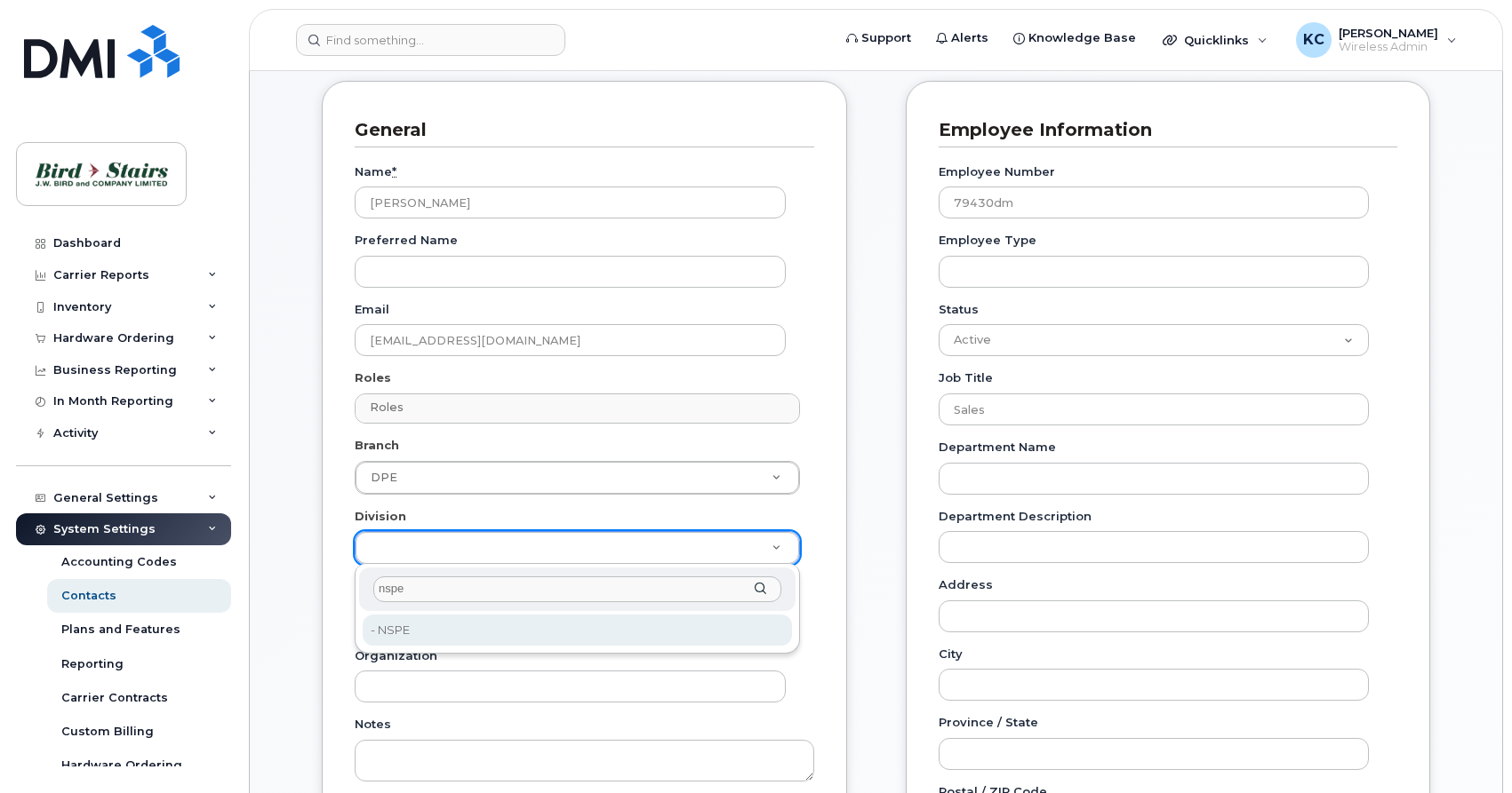
type input "nspe"
type input "91093"
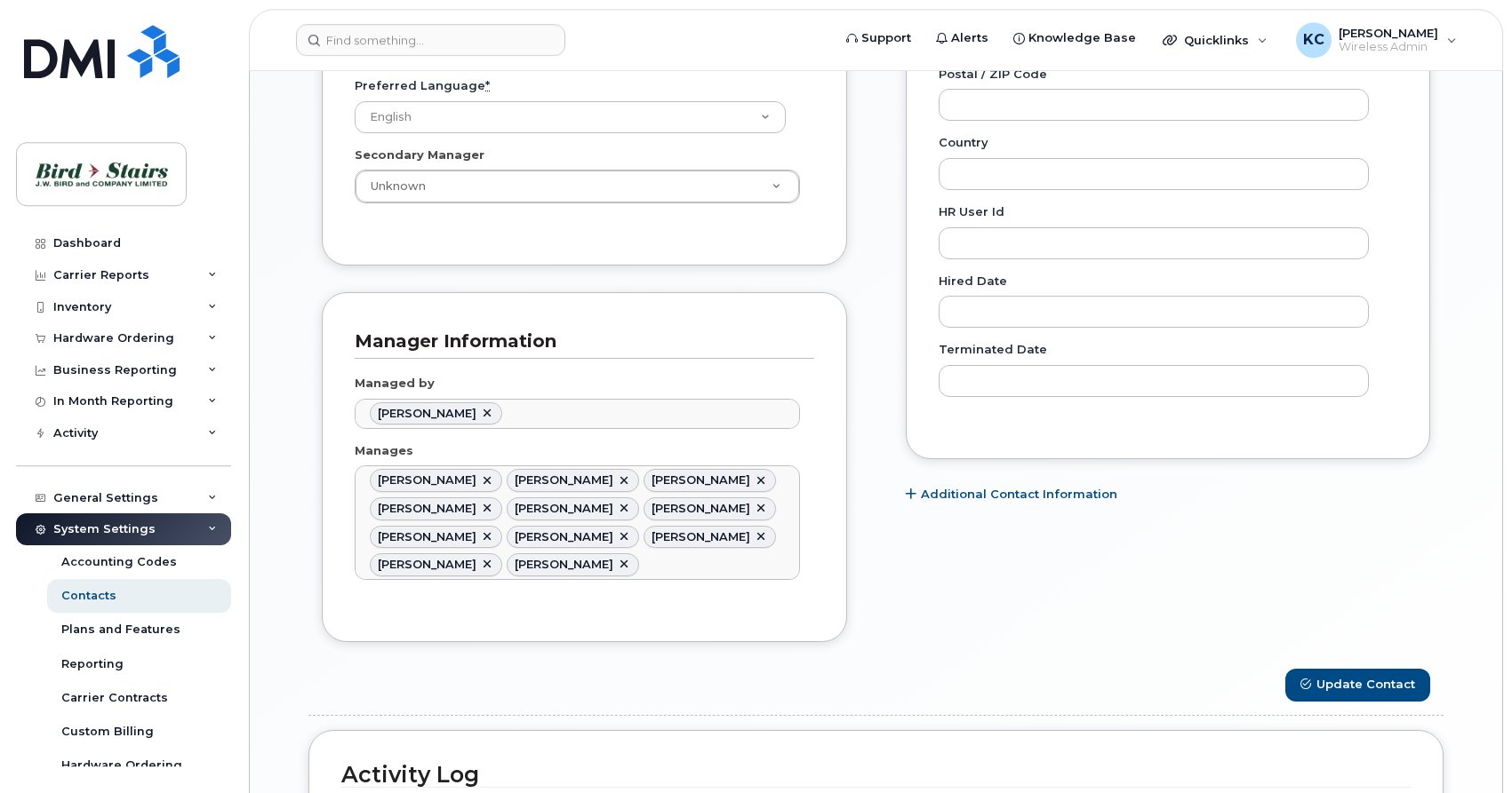
scroll to position [997, 0]
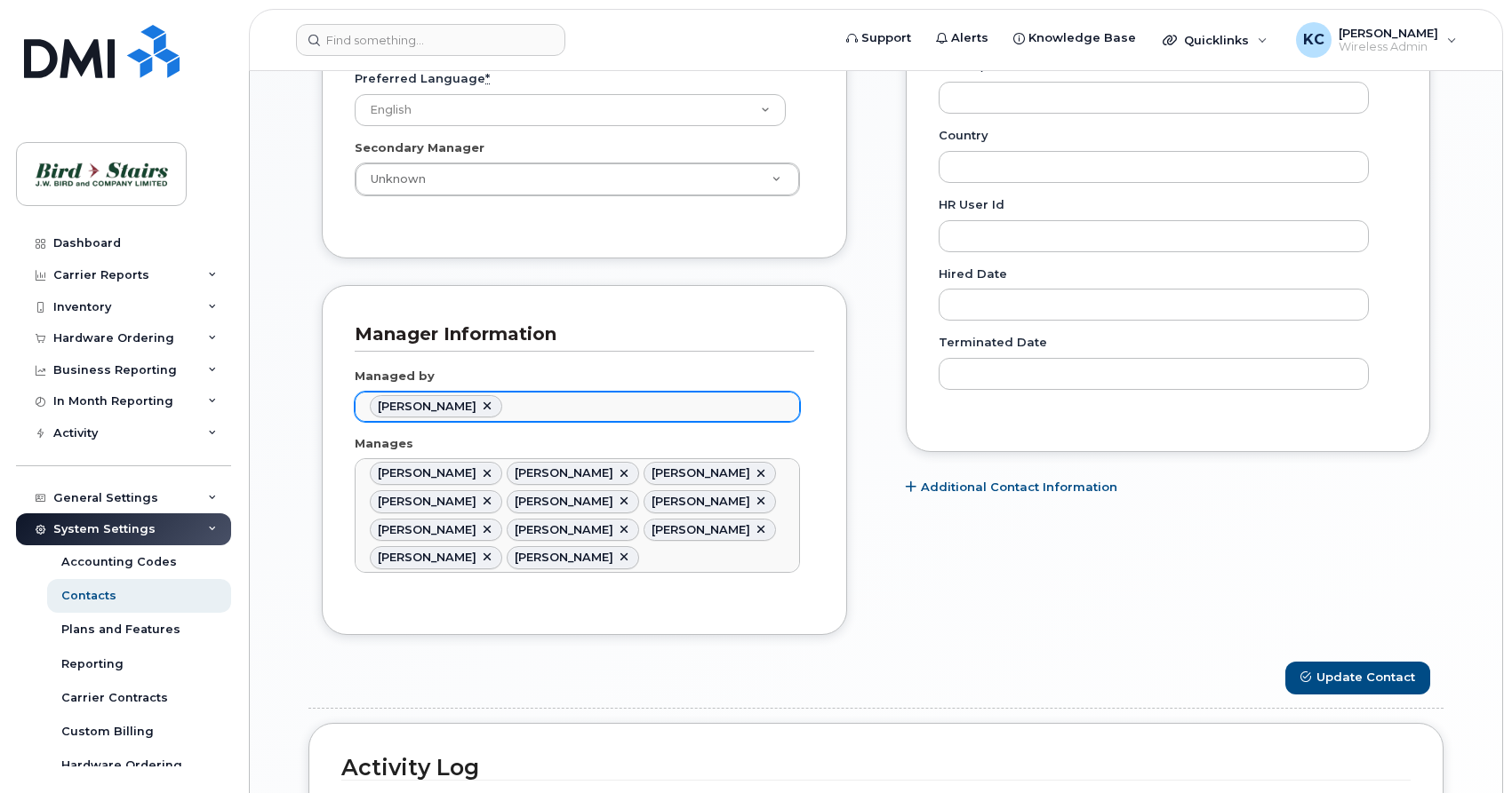
click at [480, 402] on link at bounding box center [486, 406] width 14 height 14
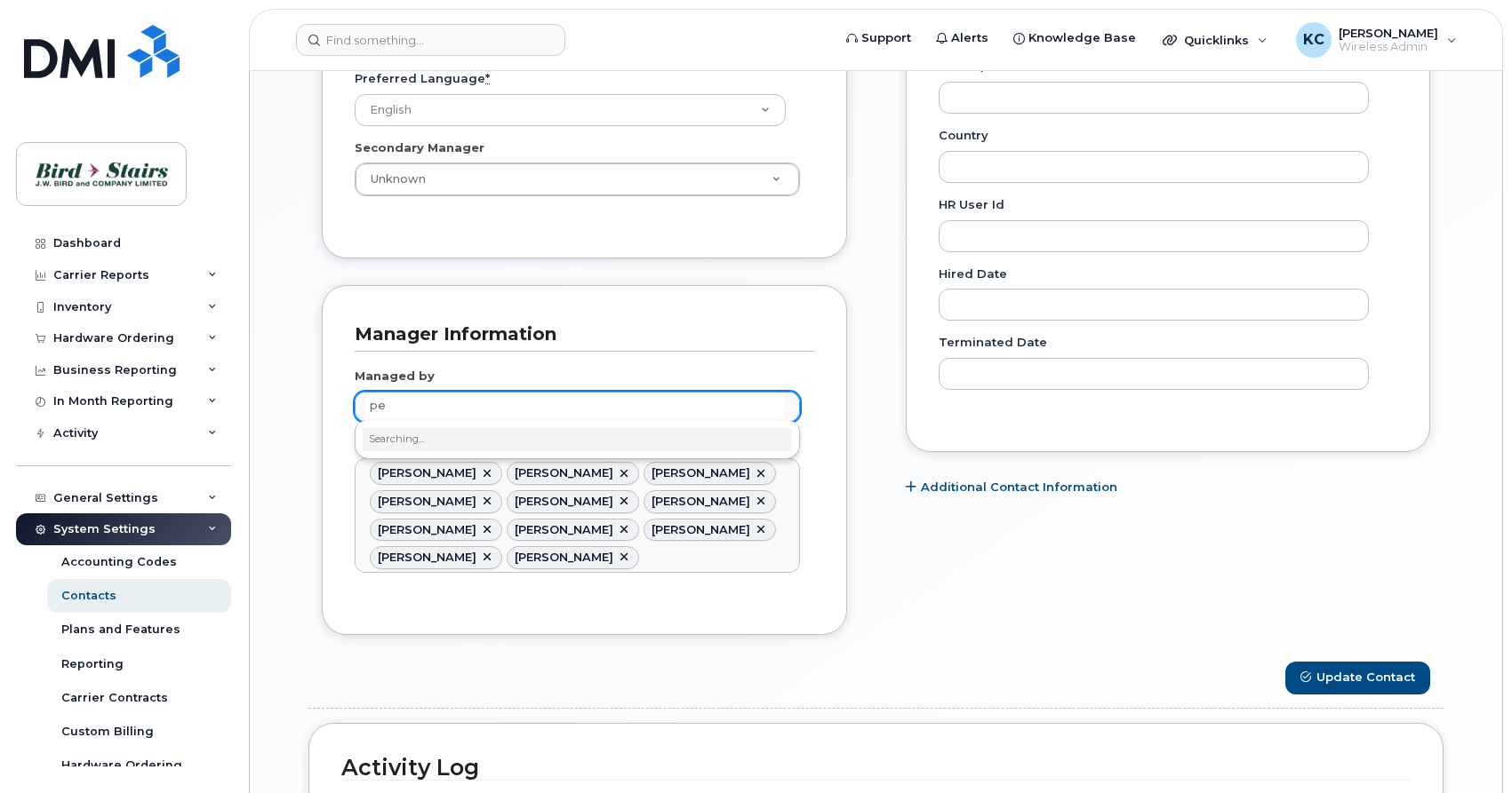
type input "p"
click at [1349, 679] on body "Support Alerts Knowledge Base Quicklinks Suspend / Cancel Device Change SIM Car…" at bounding box center [756, 70] width 1512 height 2134
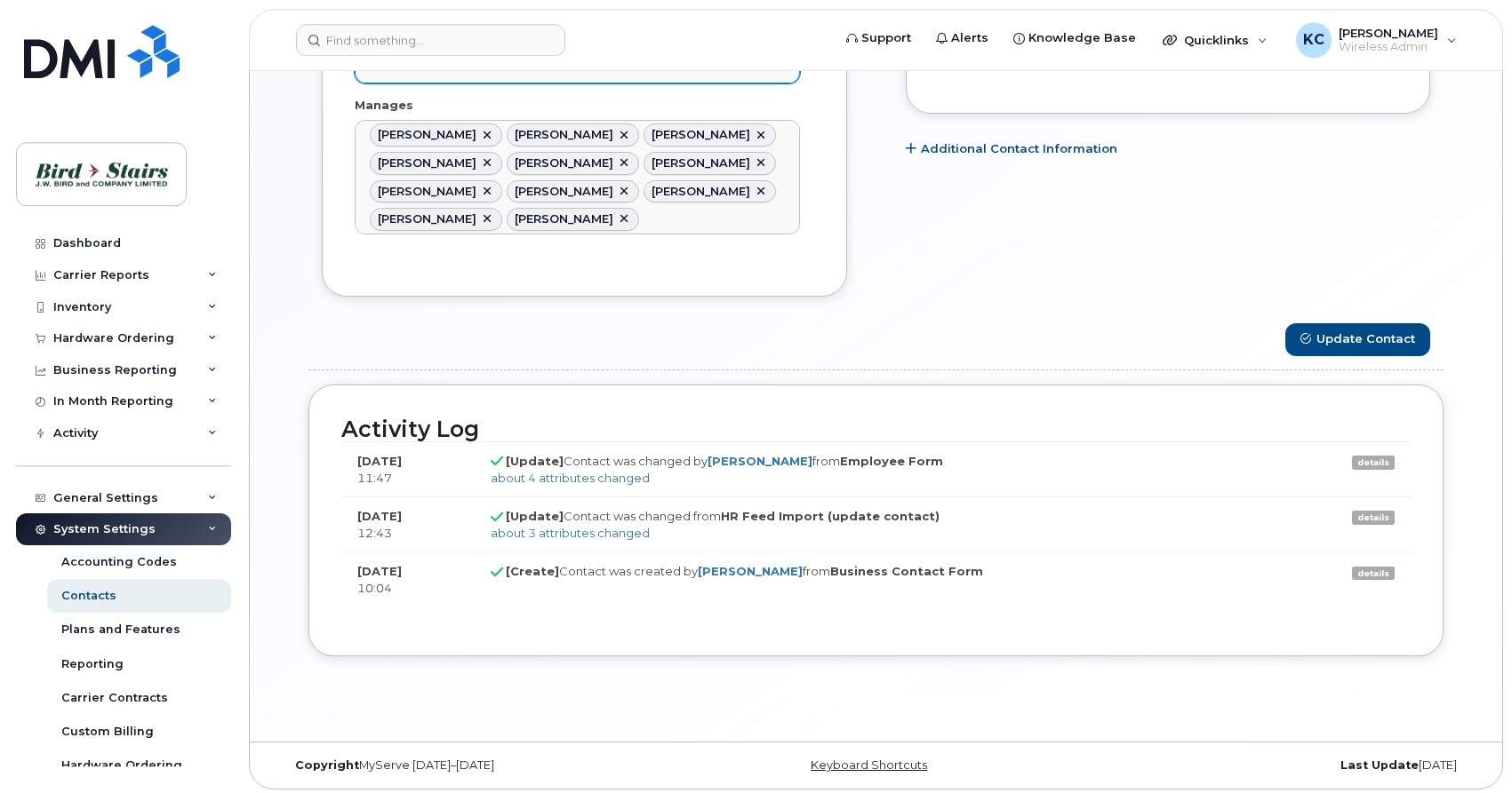
scroll to position [1341, 0]
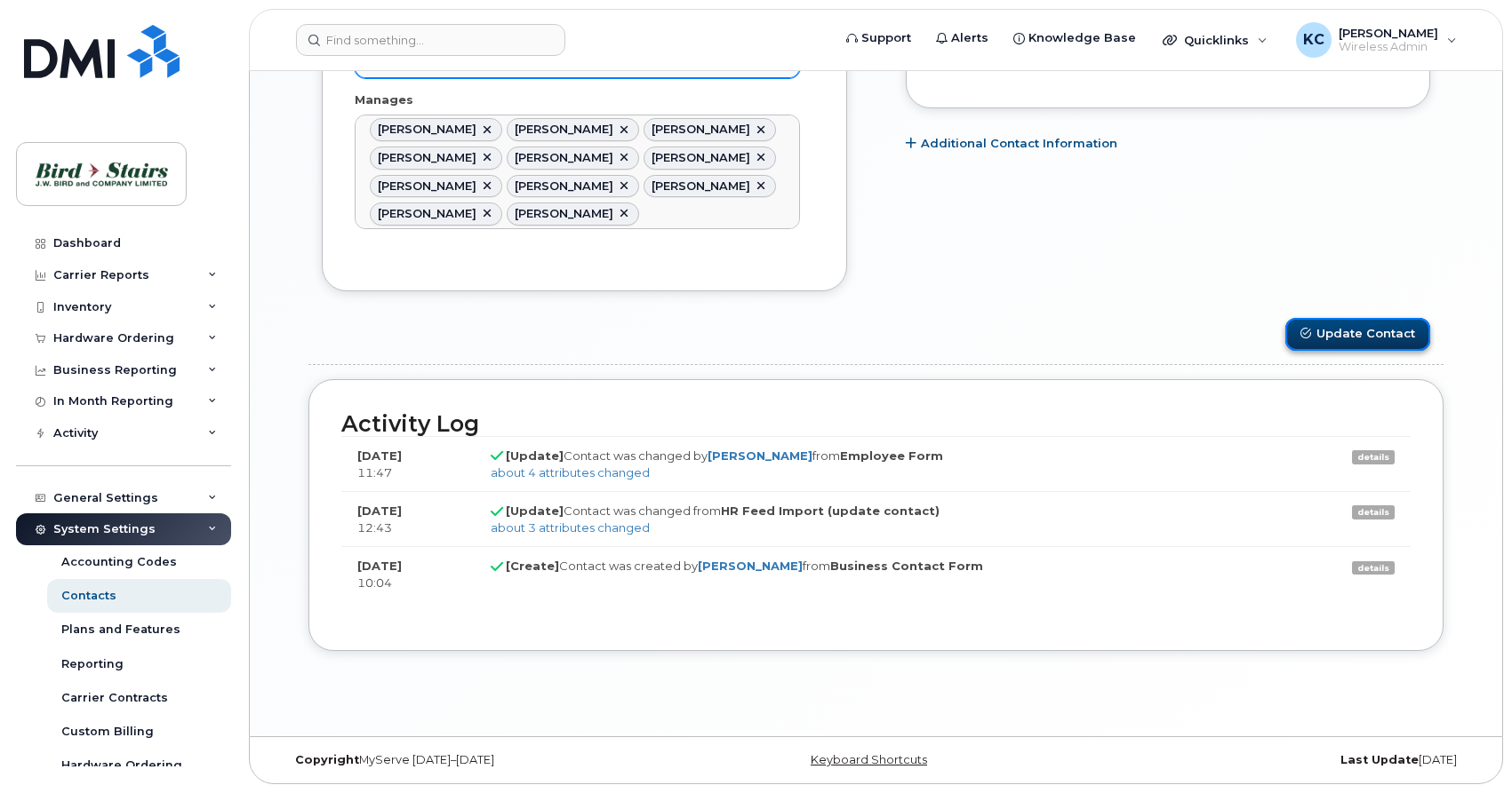
type input "Managed by"
click at [1344, 334] on button "Update Contact" at bounding box center [1358, 334] width 145 height 33
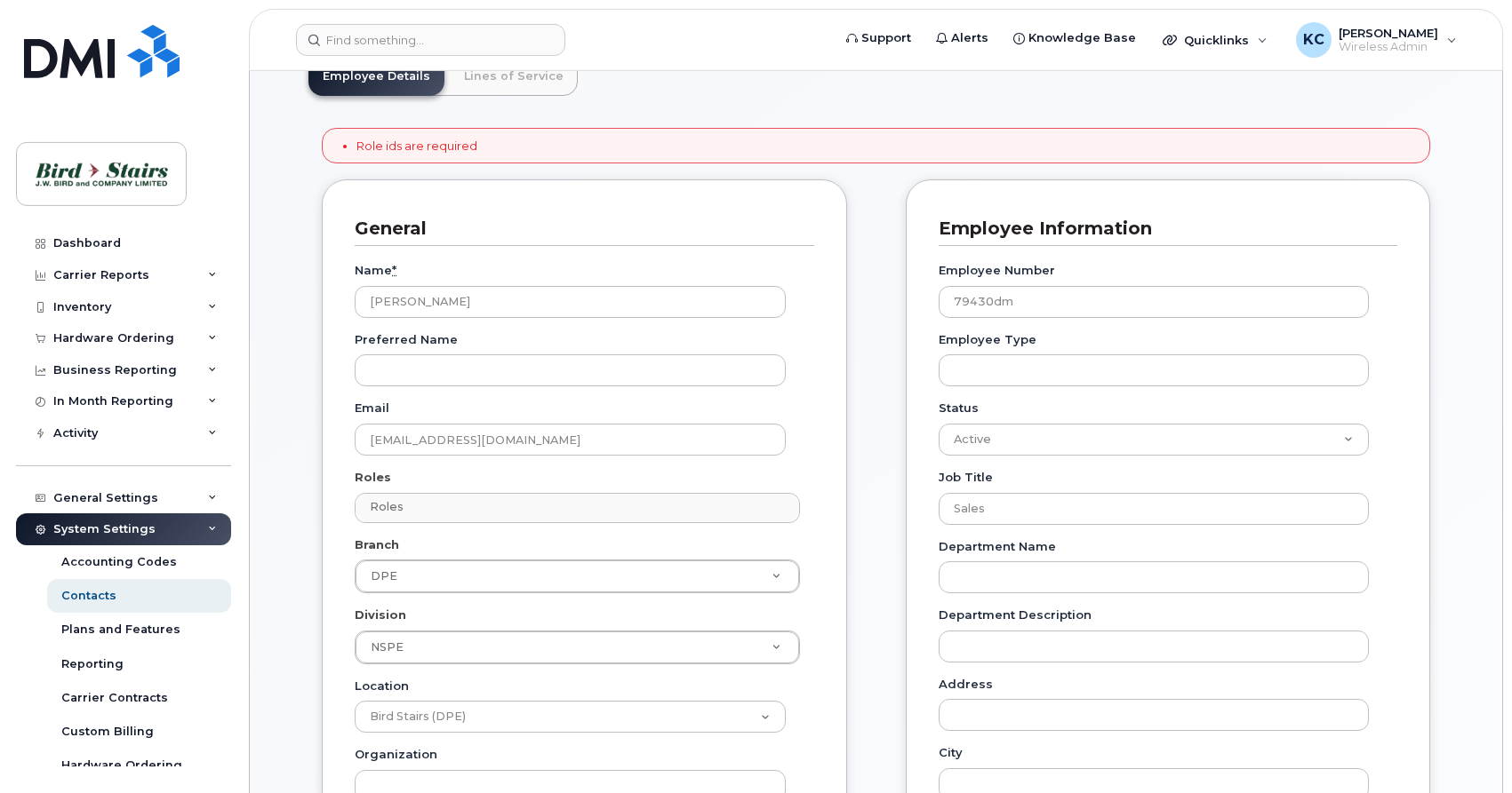
scroll to position [272, 0]
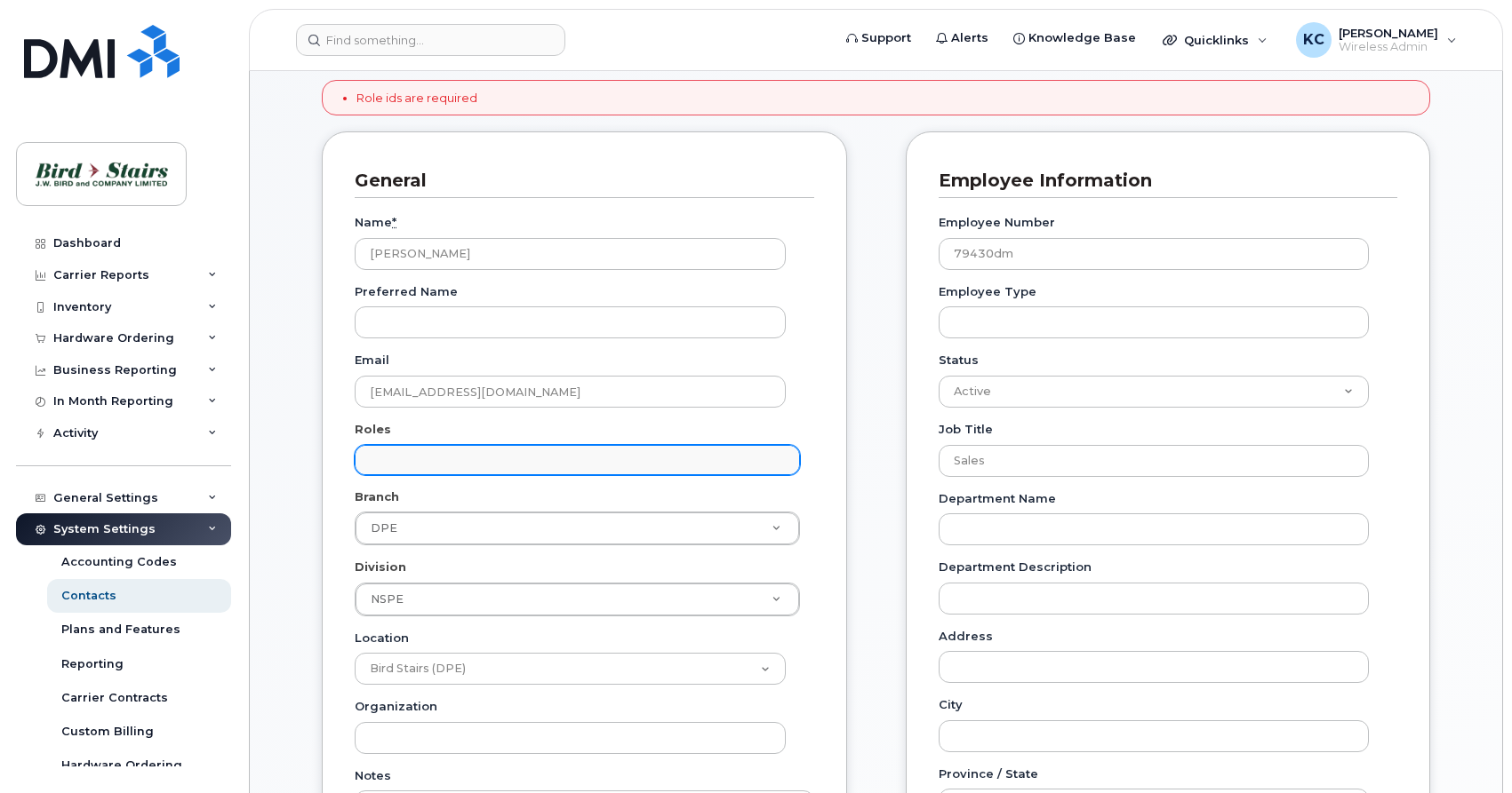
click at [399, 463] on input "text" at bounding box center [579, 459] width 429 height 25
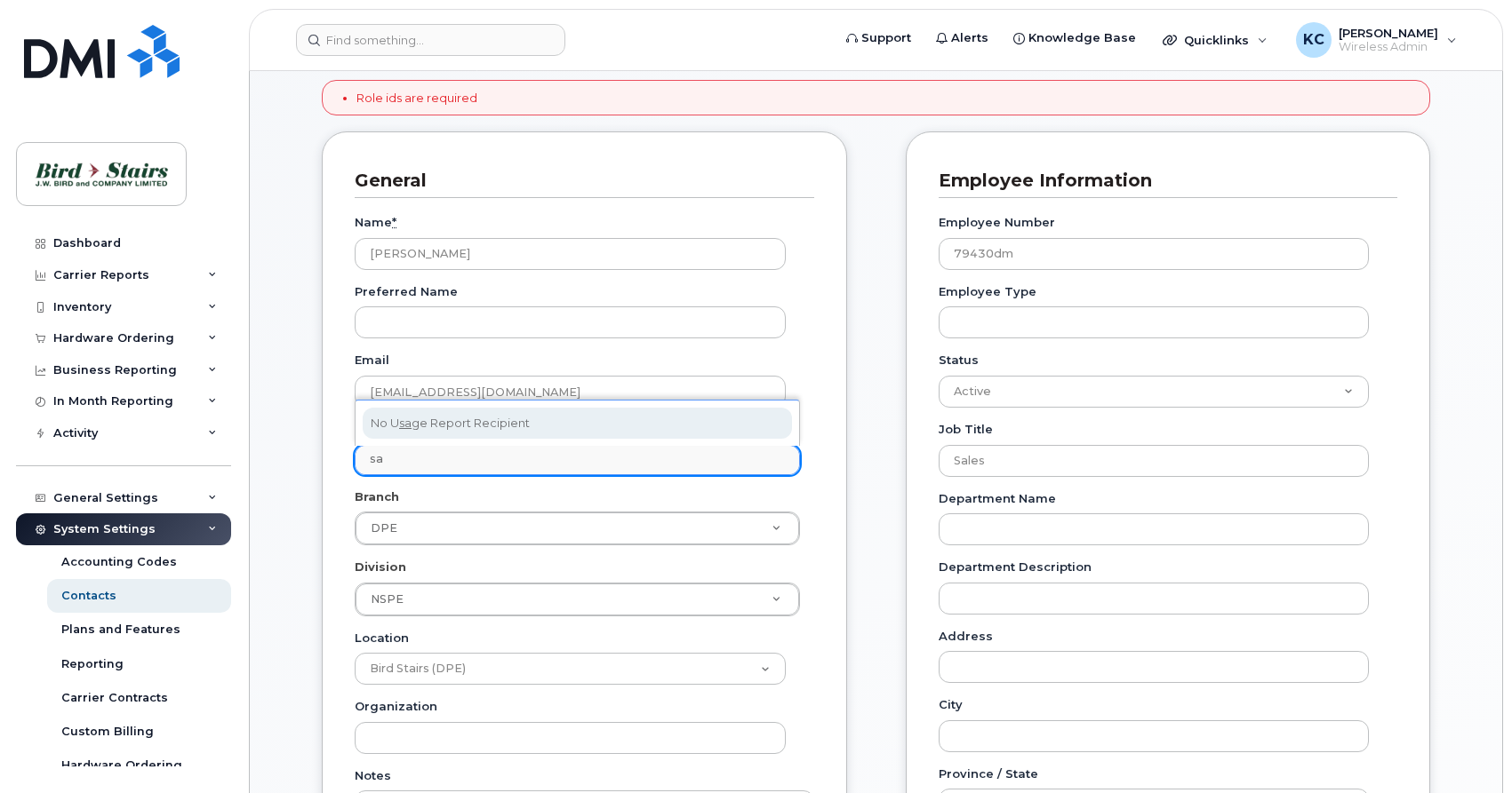
type input "s"
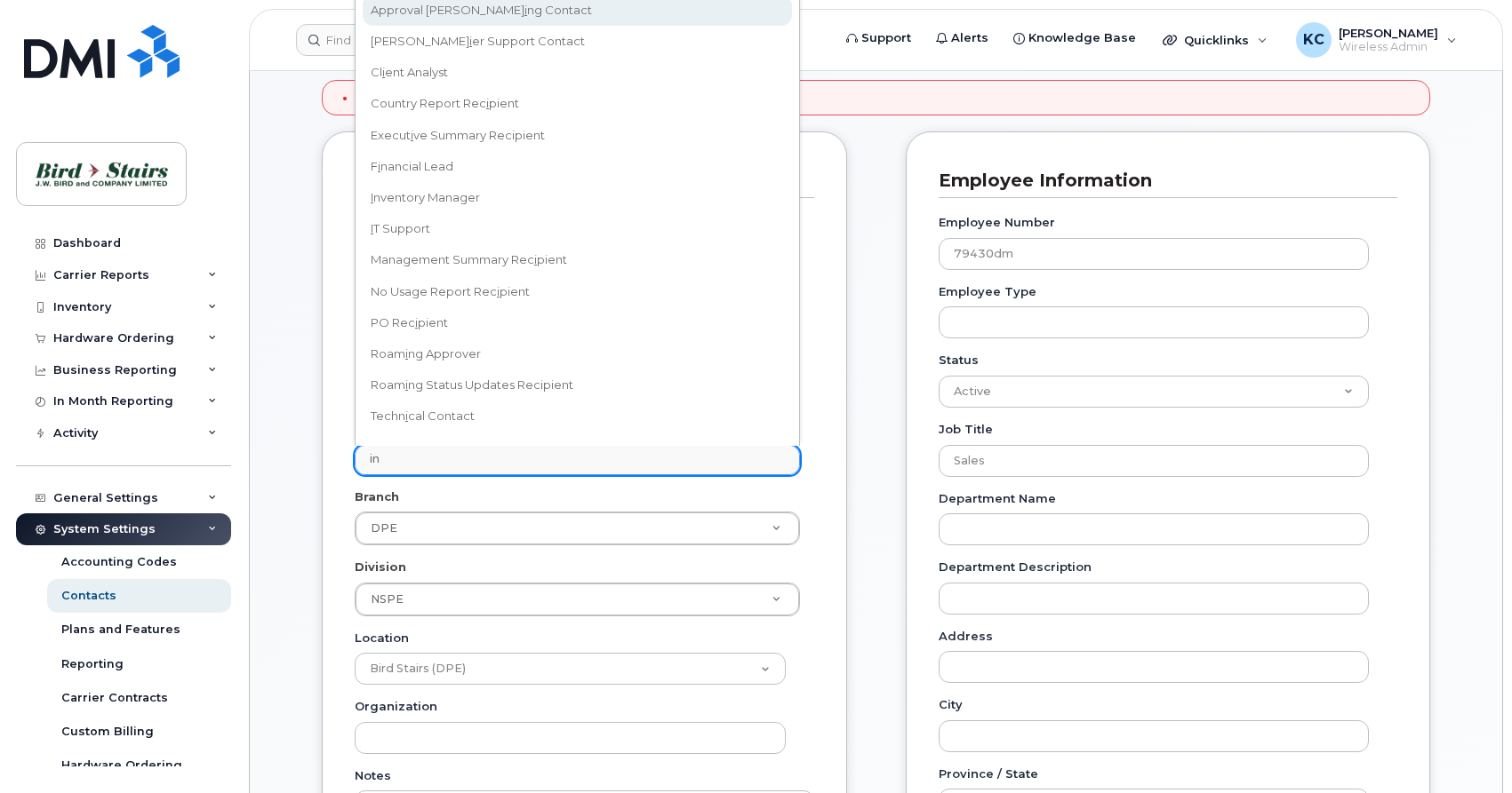
type input "i"
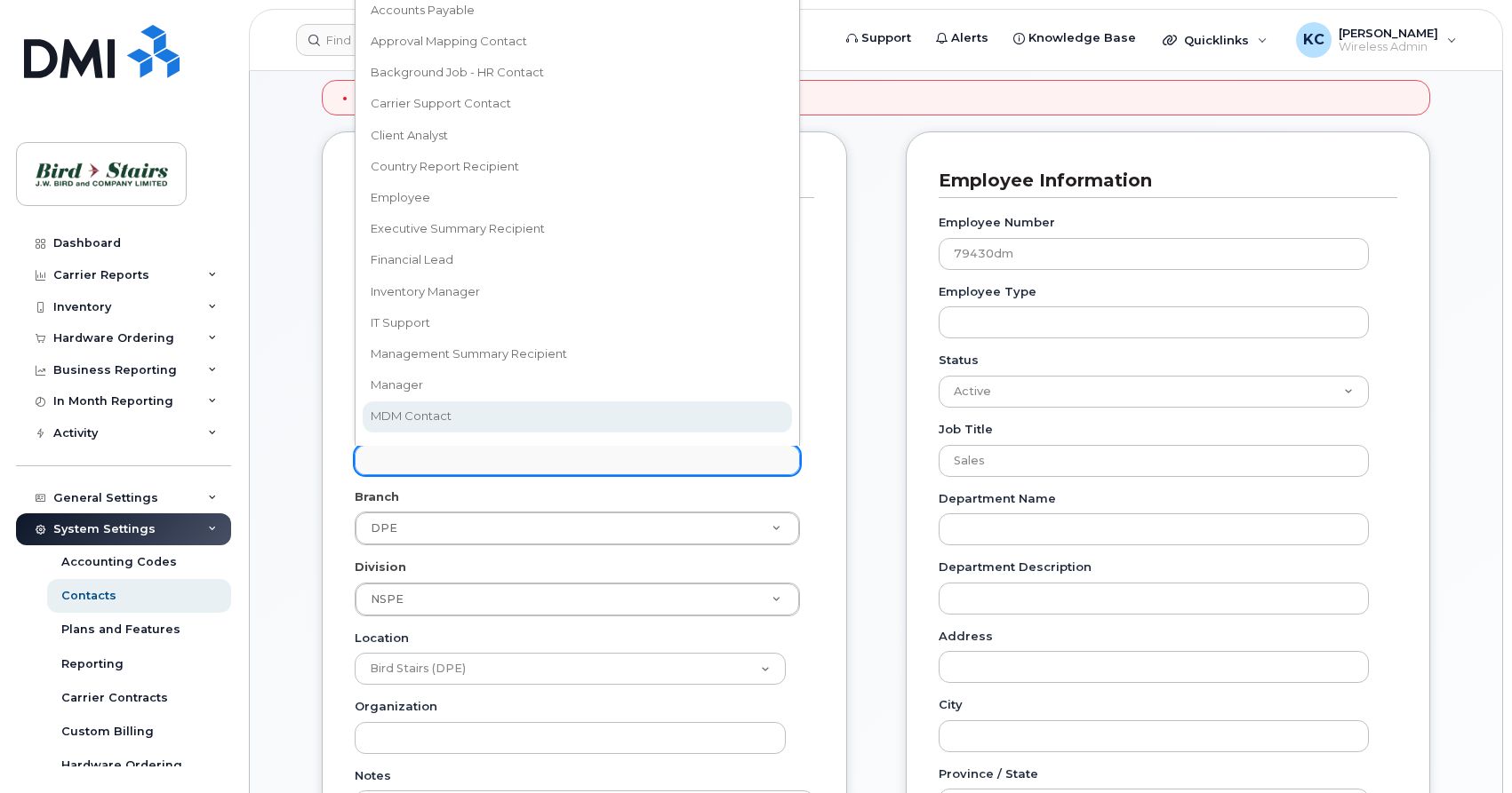
scroll to position [16, 0]
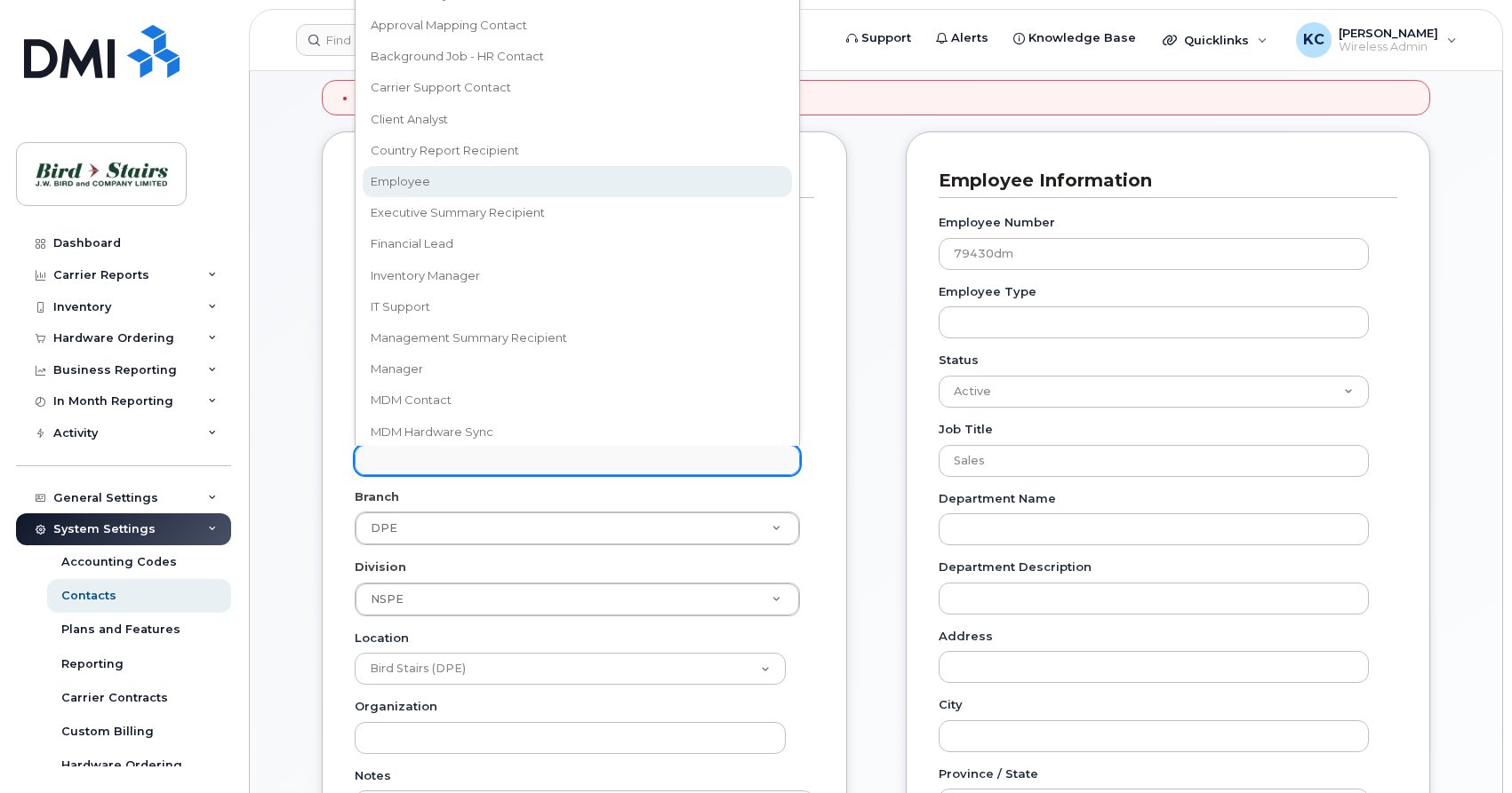
select select "16"
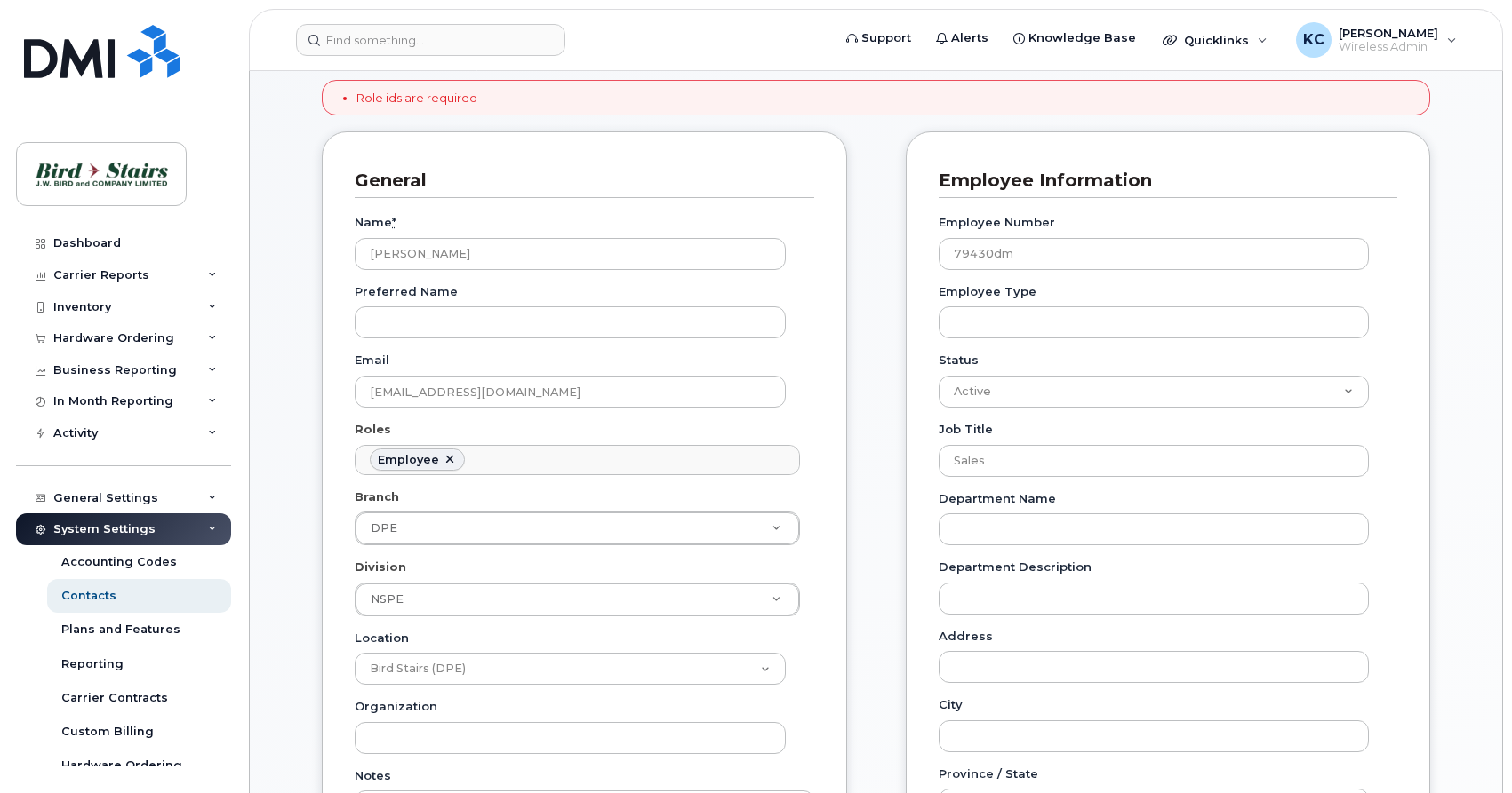
click at [860, 427] on div "General Name * Dan MacKenzie Preferred Name Email dmackenzie@birdstairs.com Rol…" at bounding box center [875, 784] width 1135 height 1306
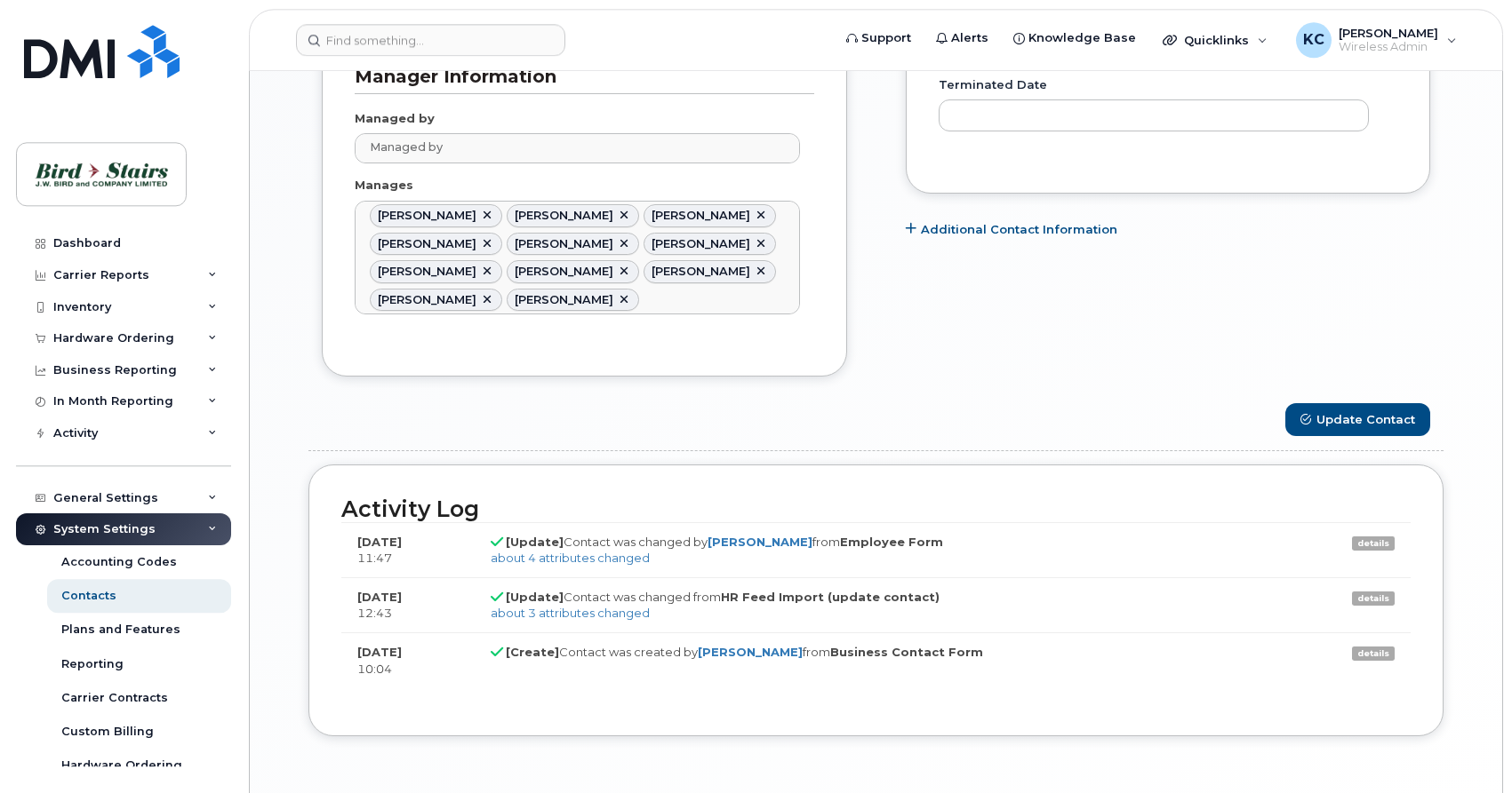
scroll to position [1359, 0]
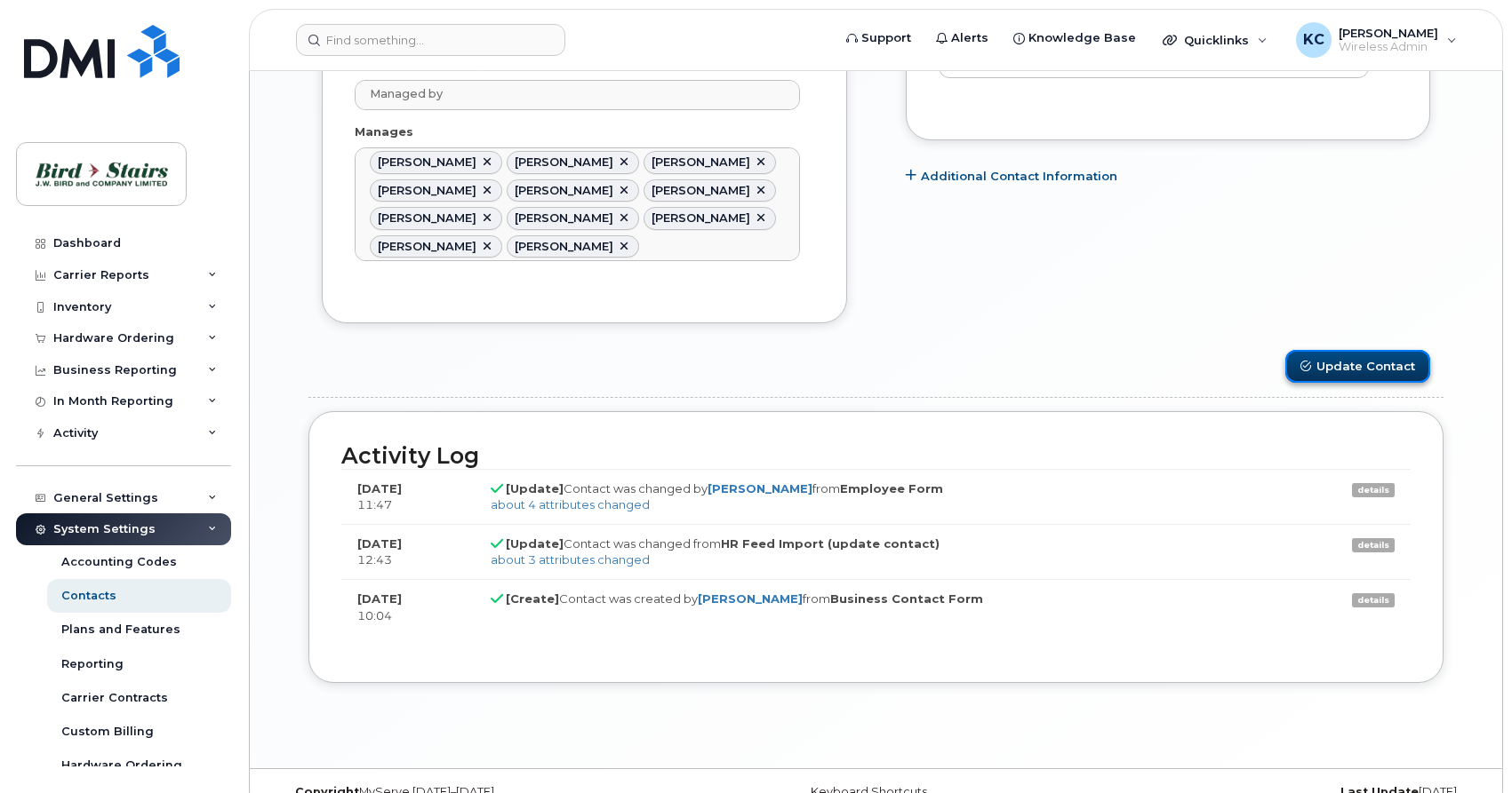
click at [1356, 378] on button "Update Contact" at bounding box center [1358, 367] width 145 height 33
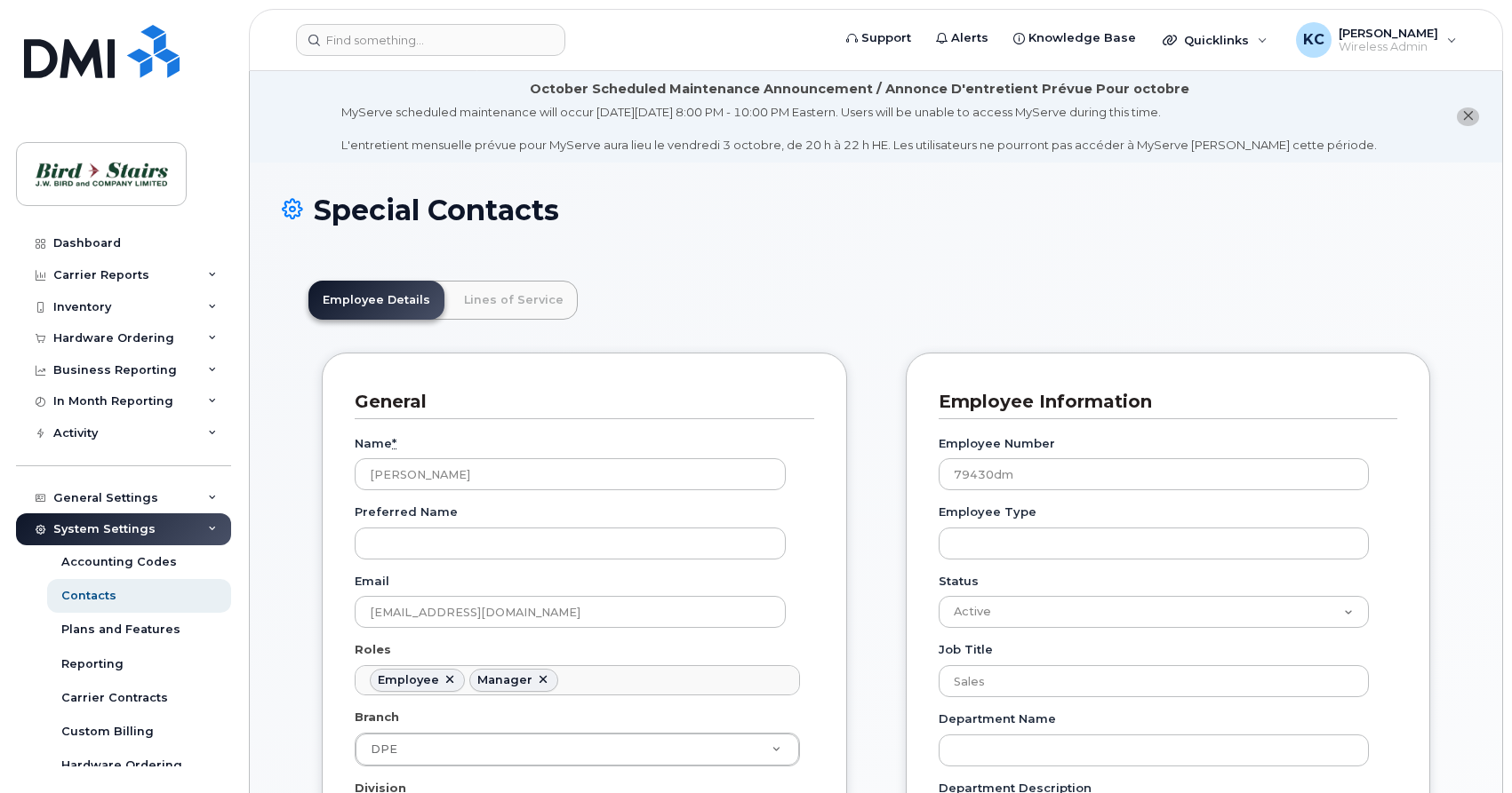
scroll to position [59, 0]
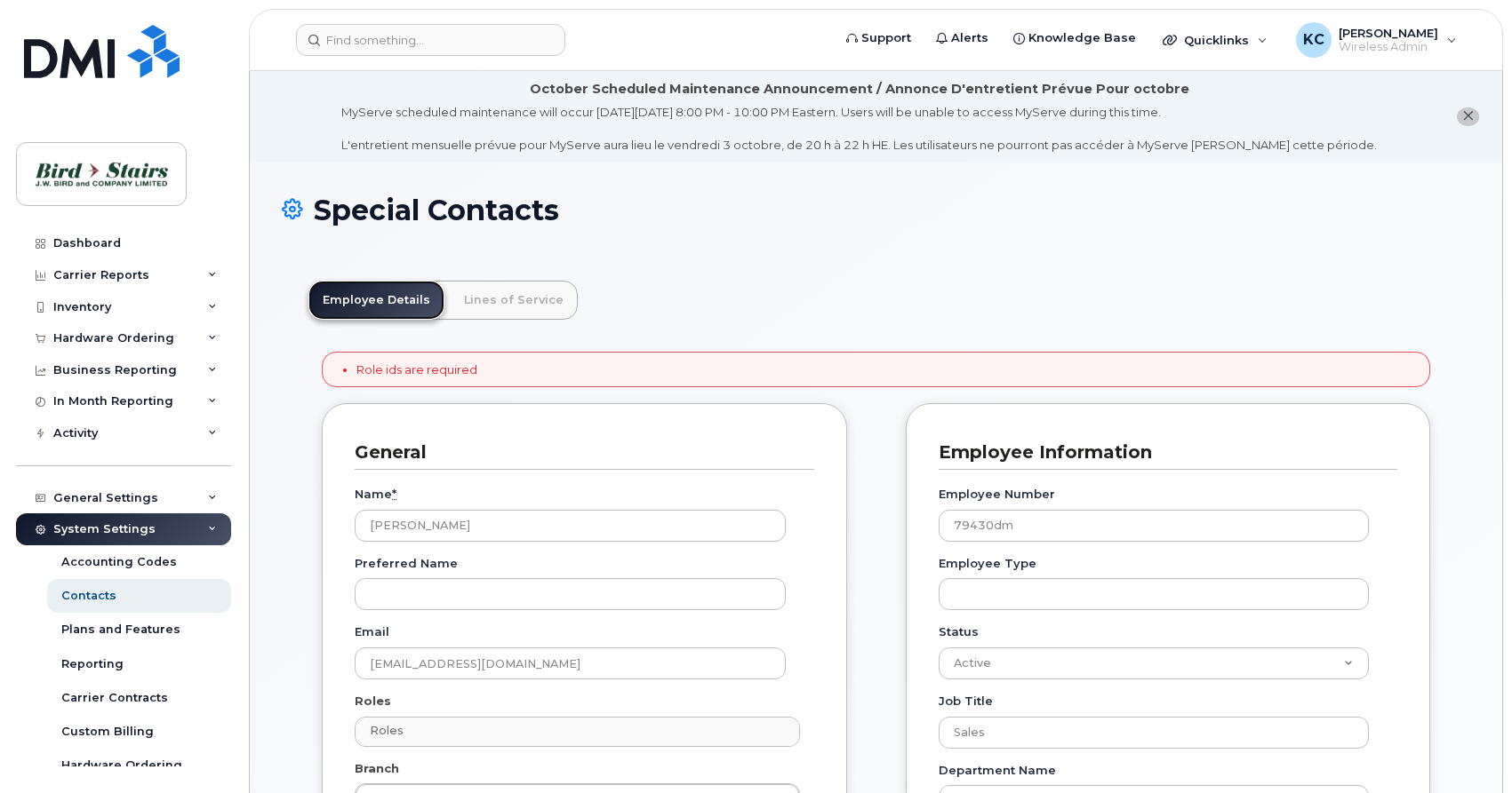
click at [352, 303] on link "Employee Details" at bounding box center [376, 300] width 136 height 40
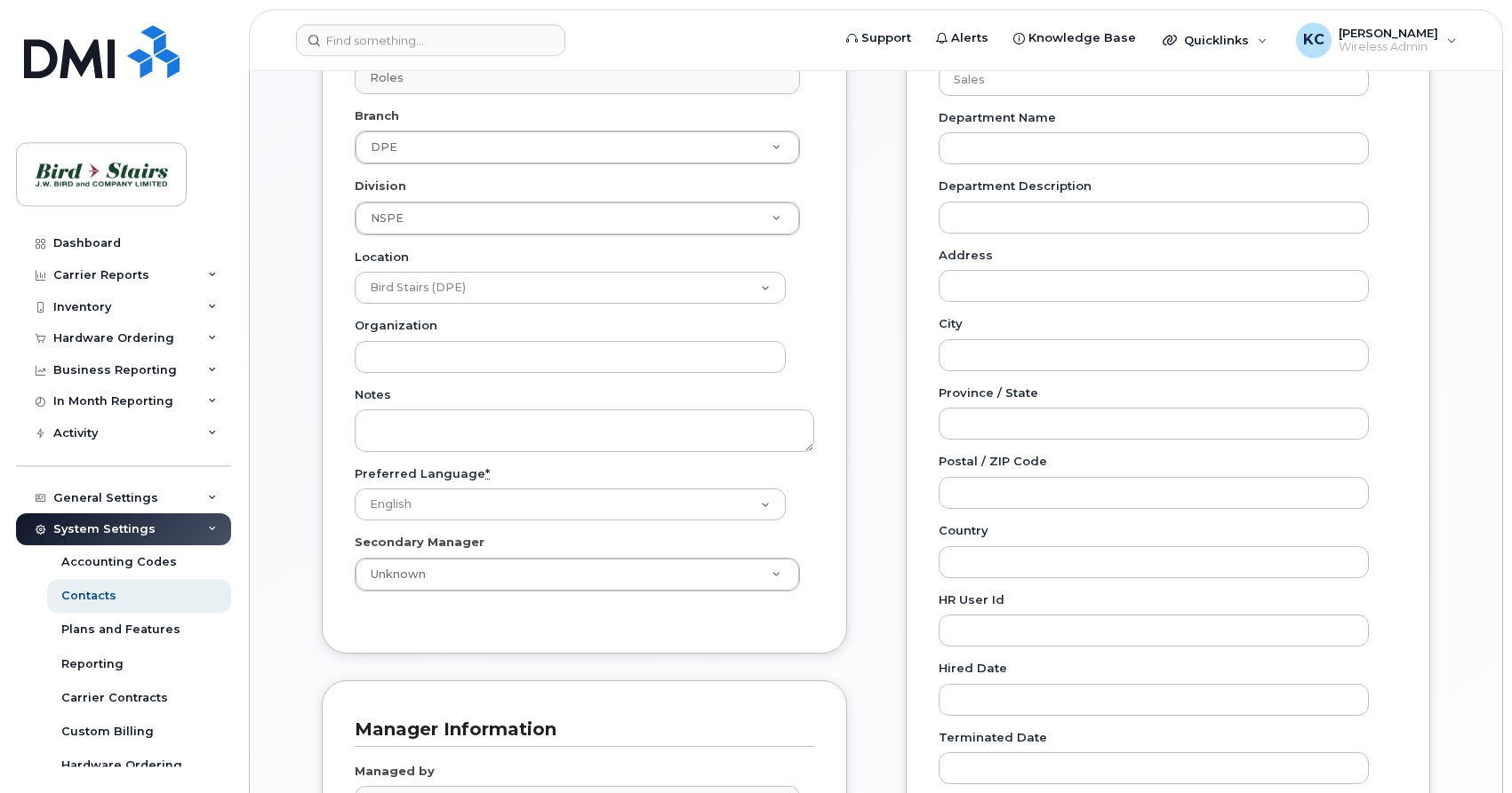
scroll to position [906, 0]
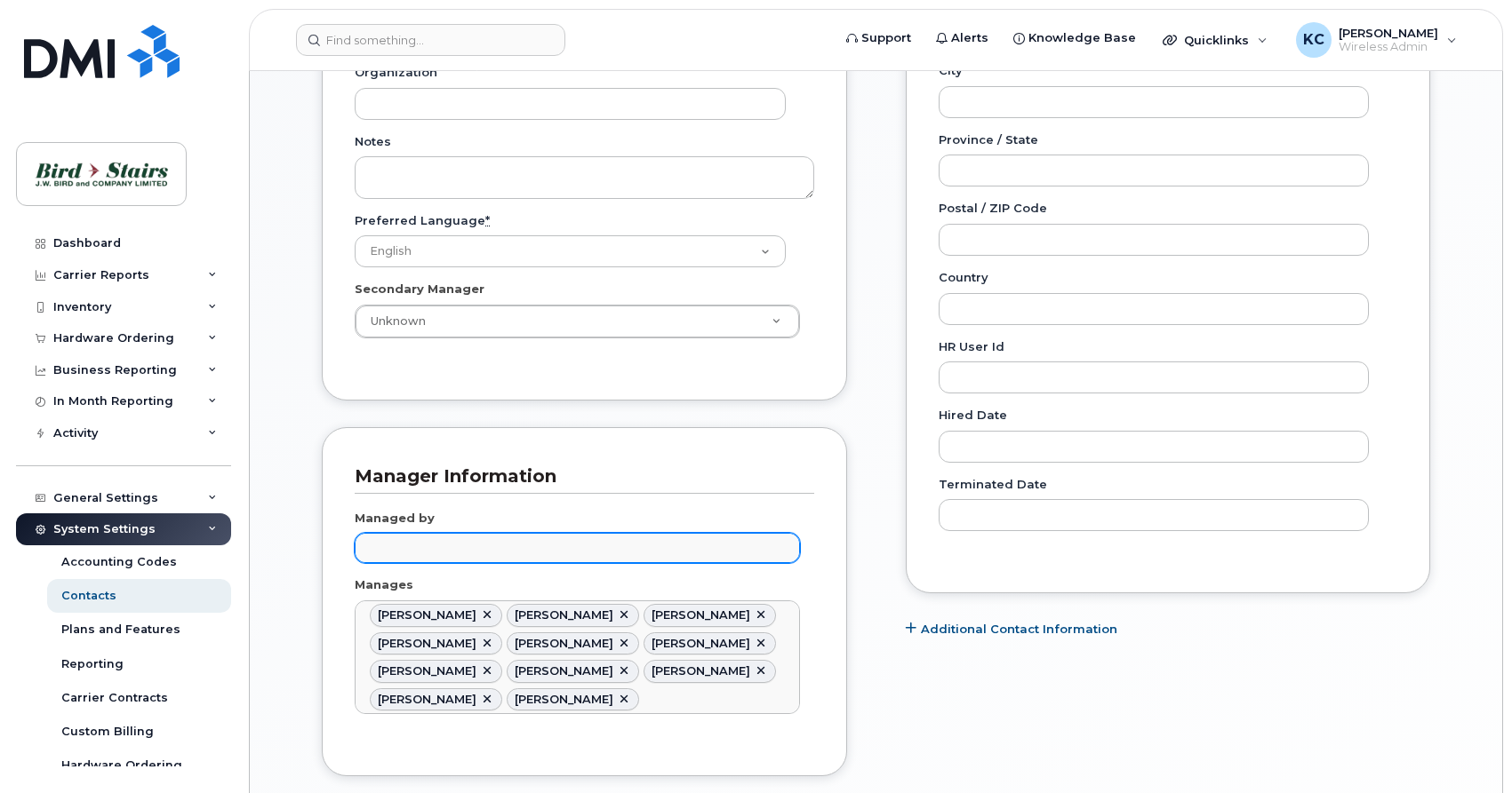
click at [499, 554] on input "text" at bounding box center [579, 547] width 429 height 25
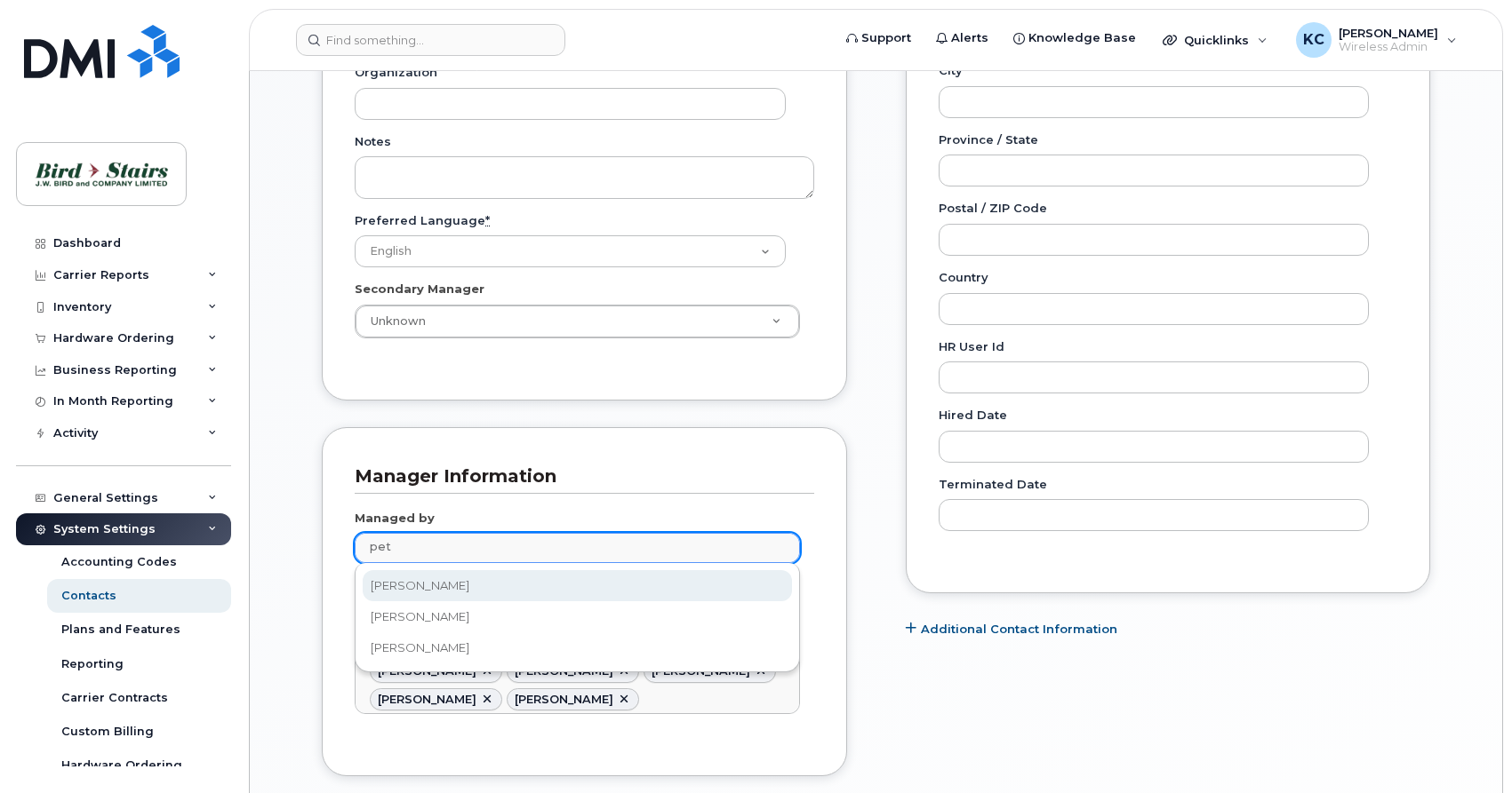
type input "pete"
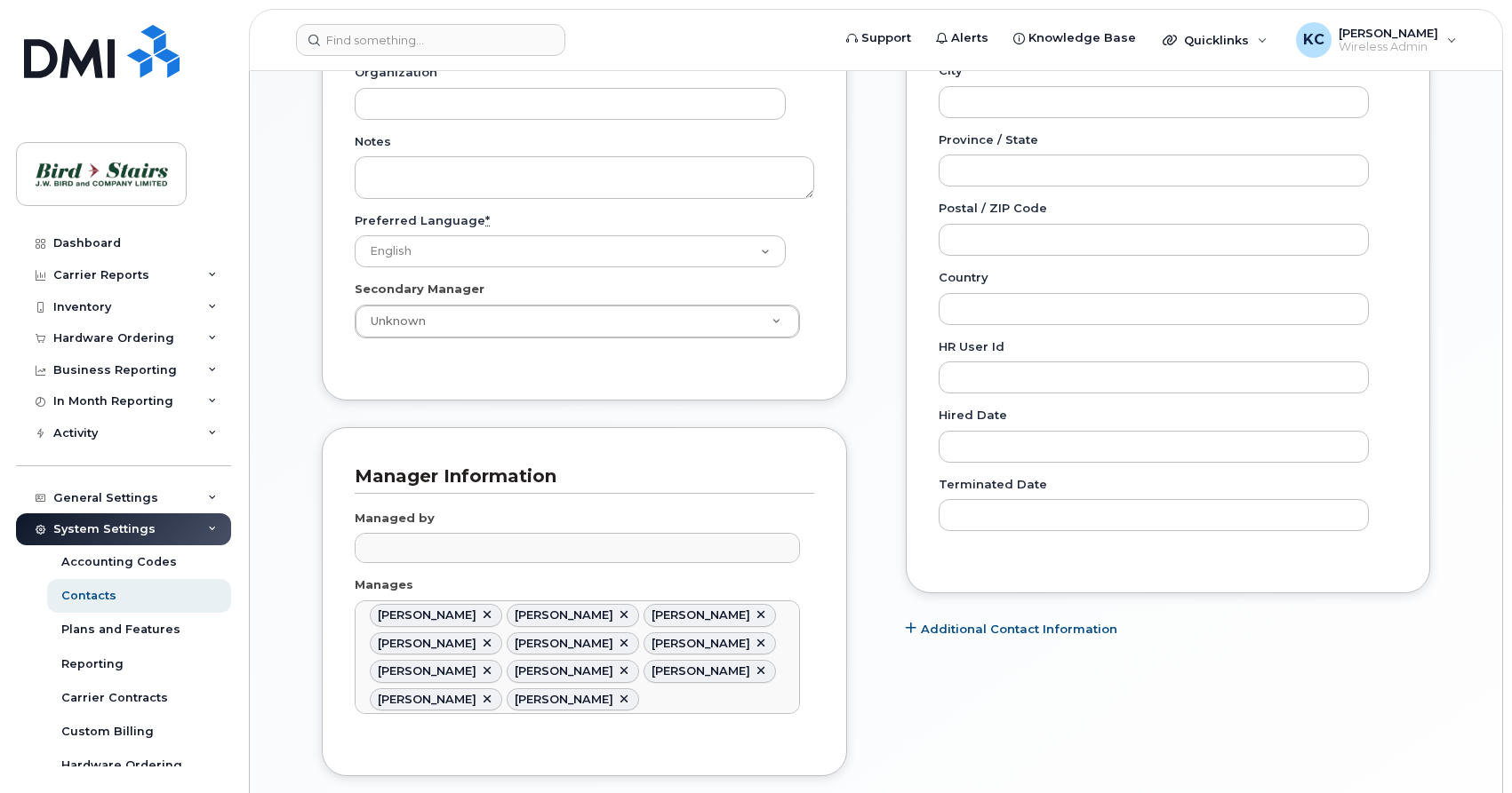
click at [896, 677] on body "Support Alerts Knowledge Base Quicklinks Suspend / Cancel Device Change SIM Car…" at bounding box center [756, 186] width 1512 height 2184
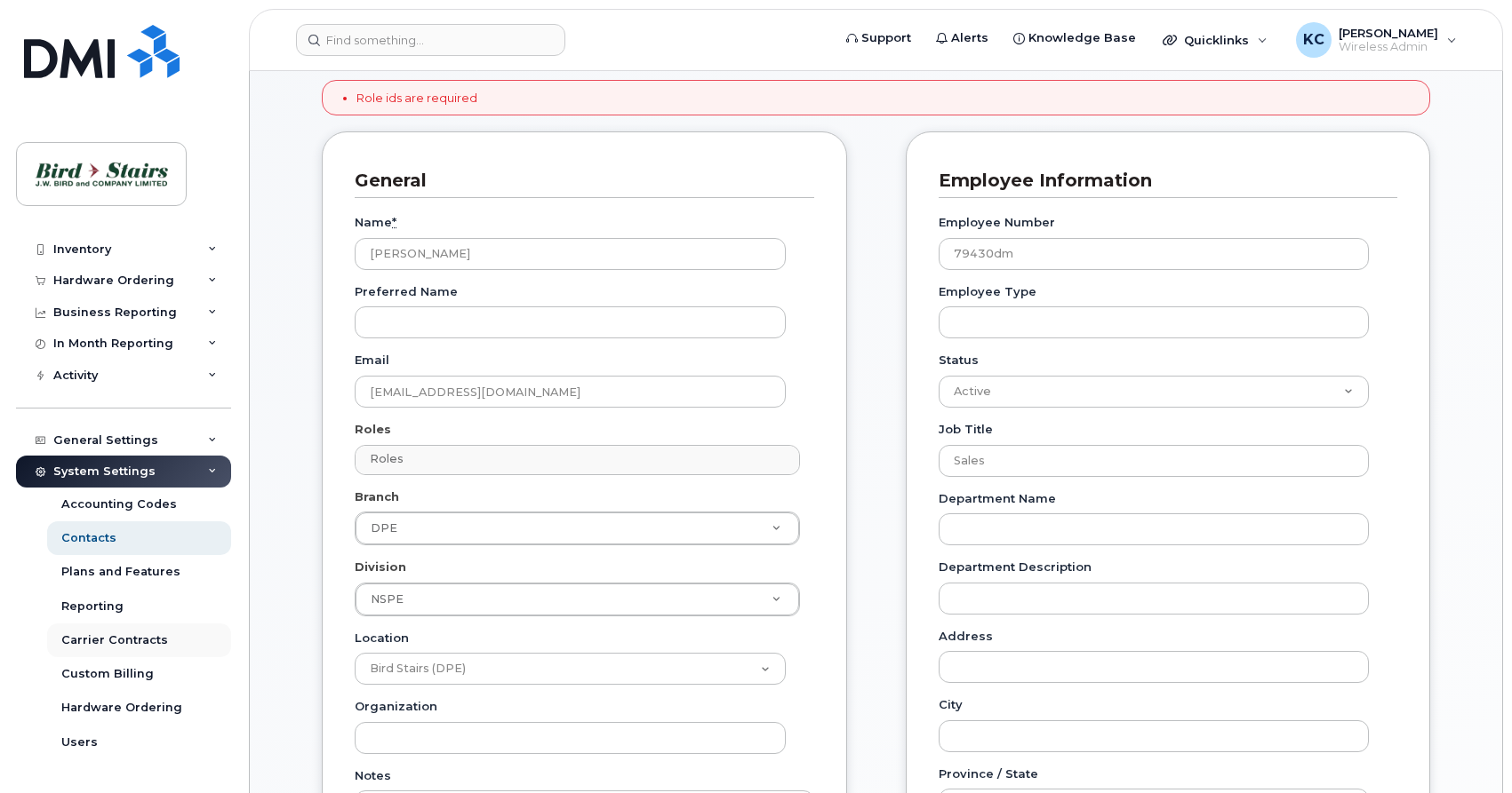
scroll to position [117, 0]
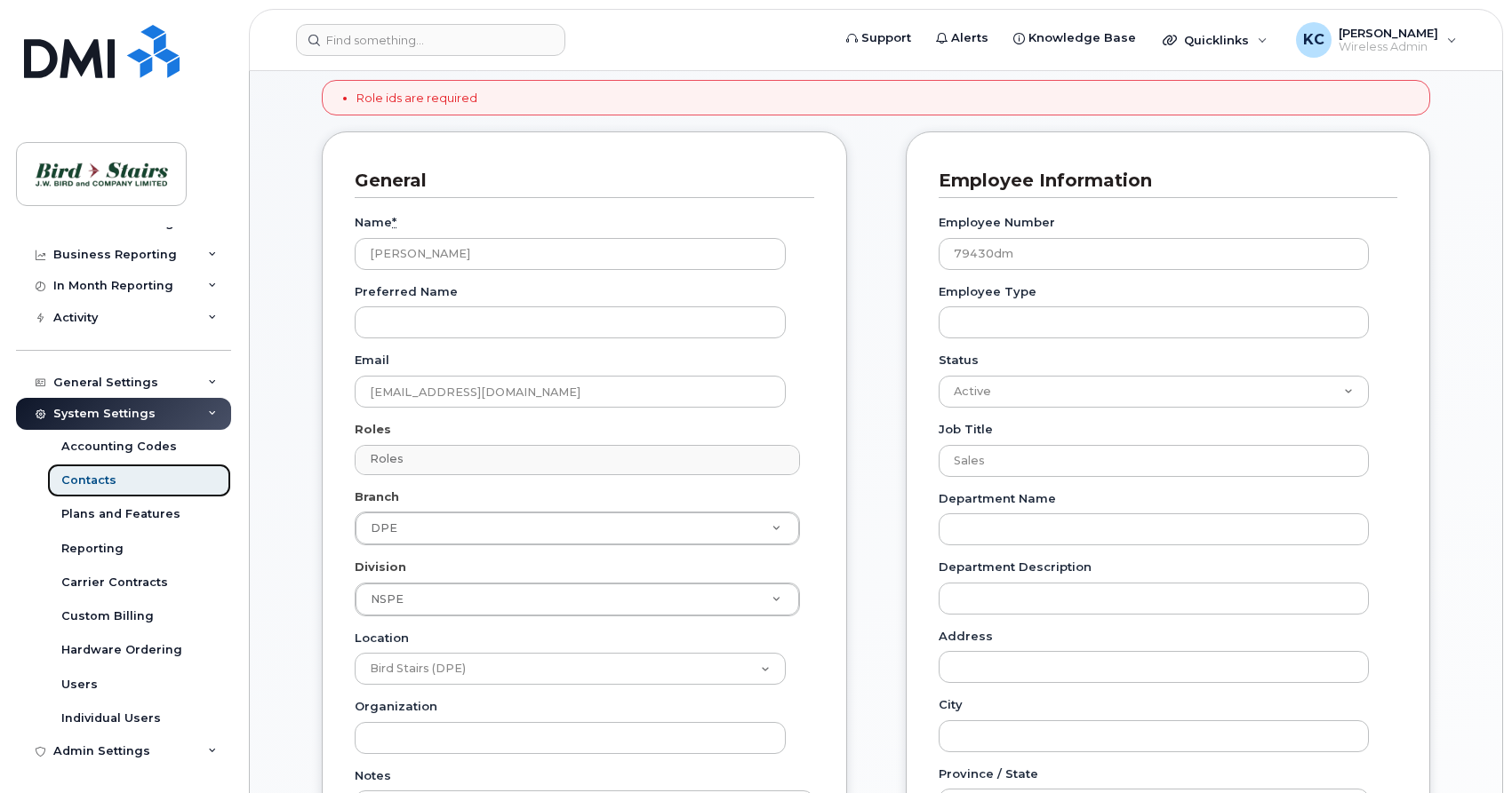
type input "Managed by"
click at [86, 477] on div "Contacts" at bounding box center [89, 480] width 55 height 16
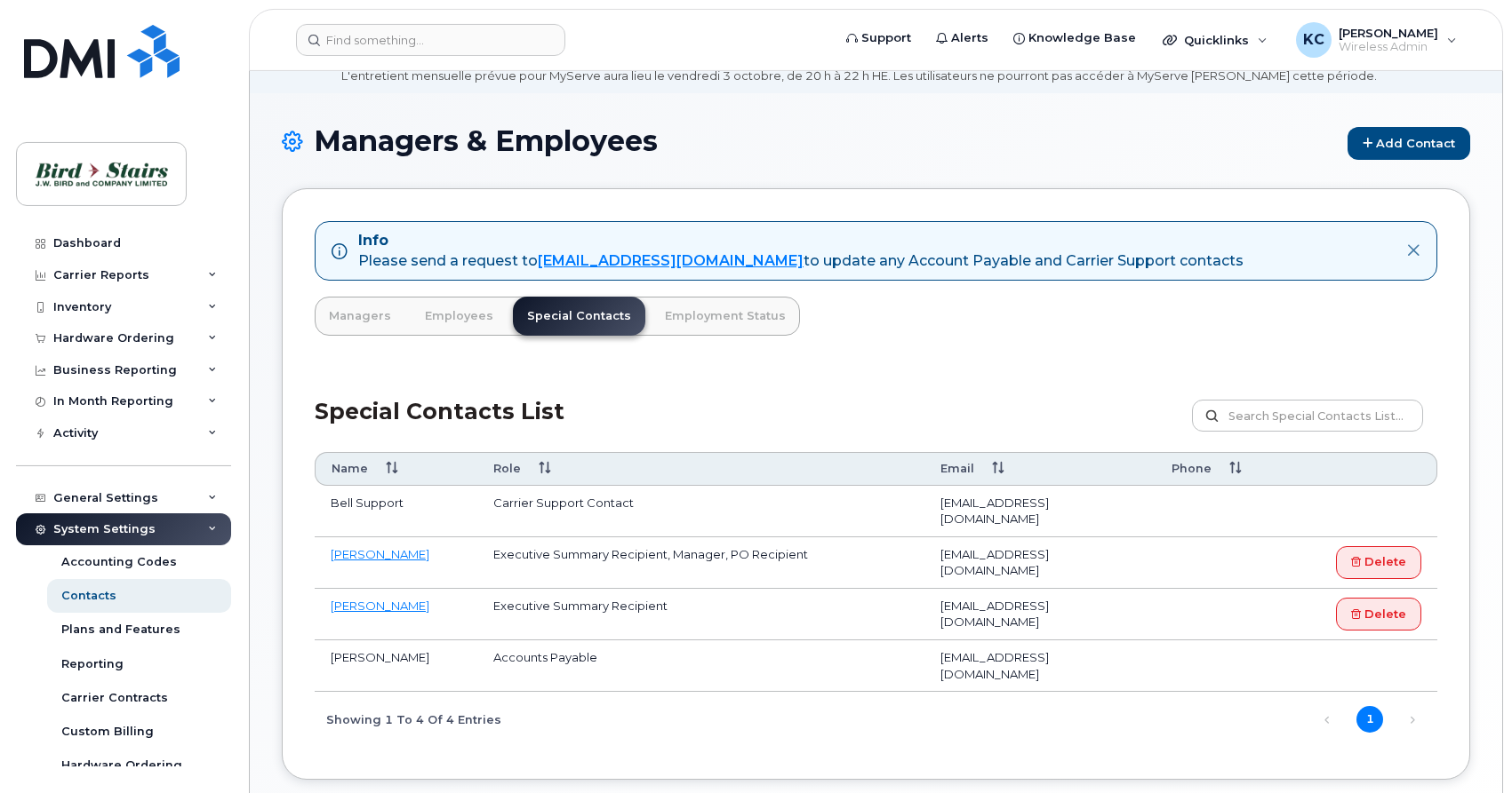
scroll to position [139, 0]
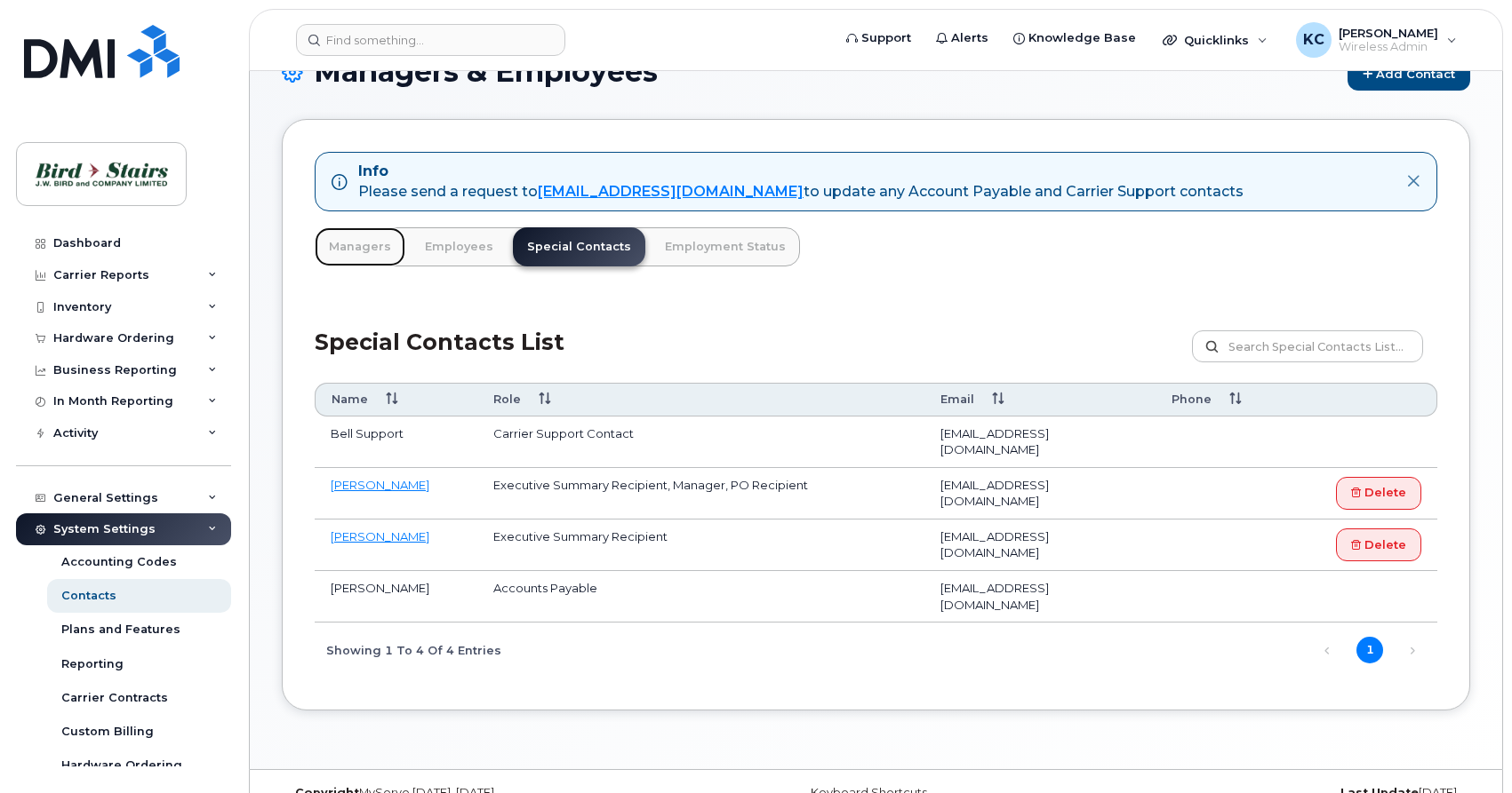
click at [350, 255] on link "Managers" at bounding box center [359, 247] width 91 height 40
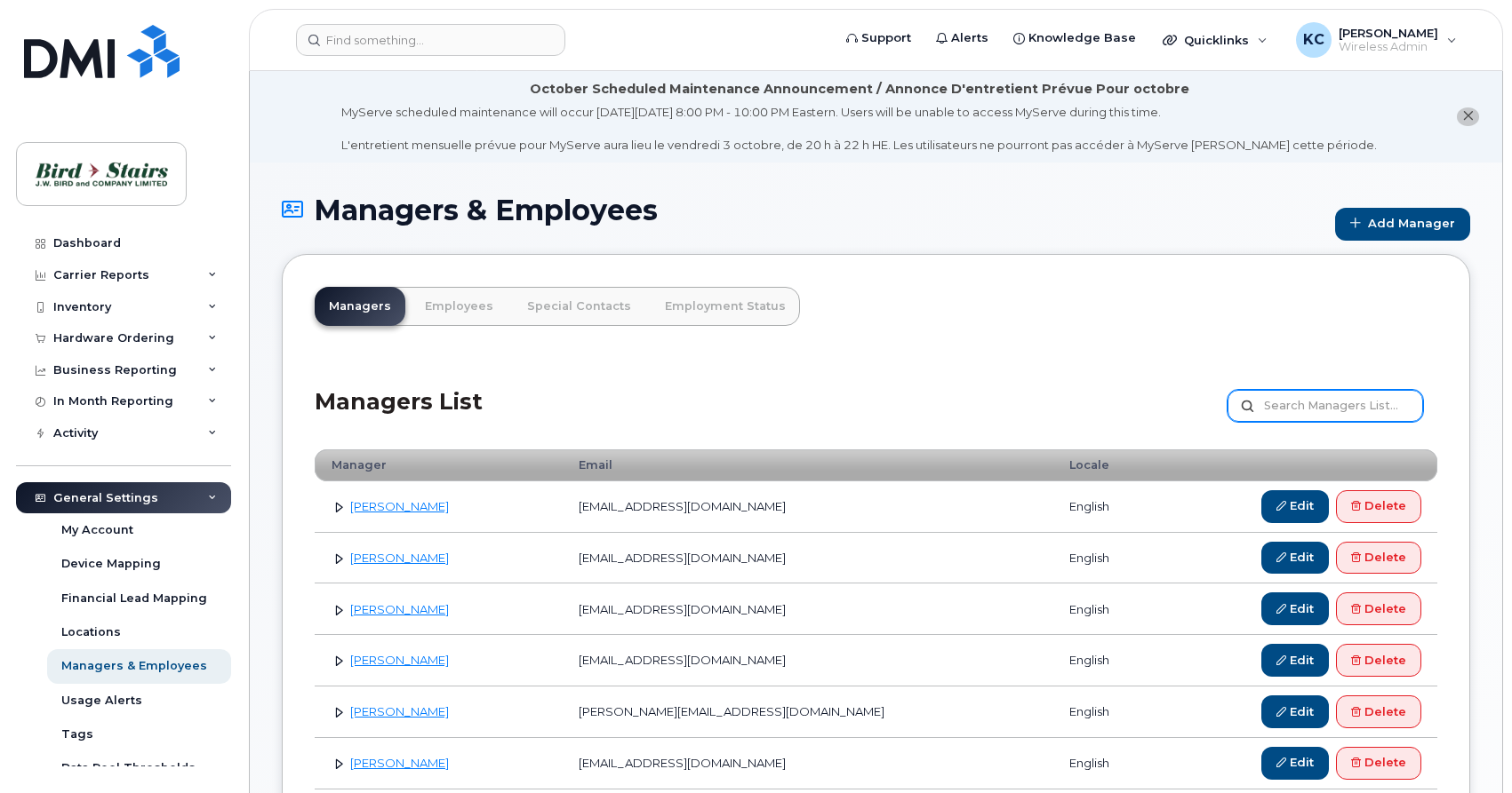
click at [1321, 413] on input "text" at bounding box center [1324, 405] width 196 height 32
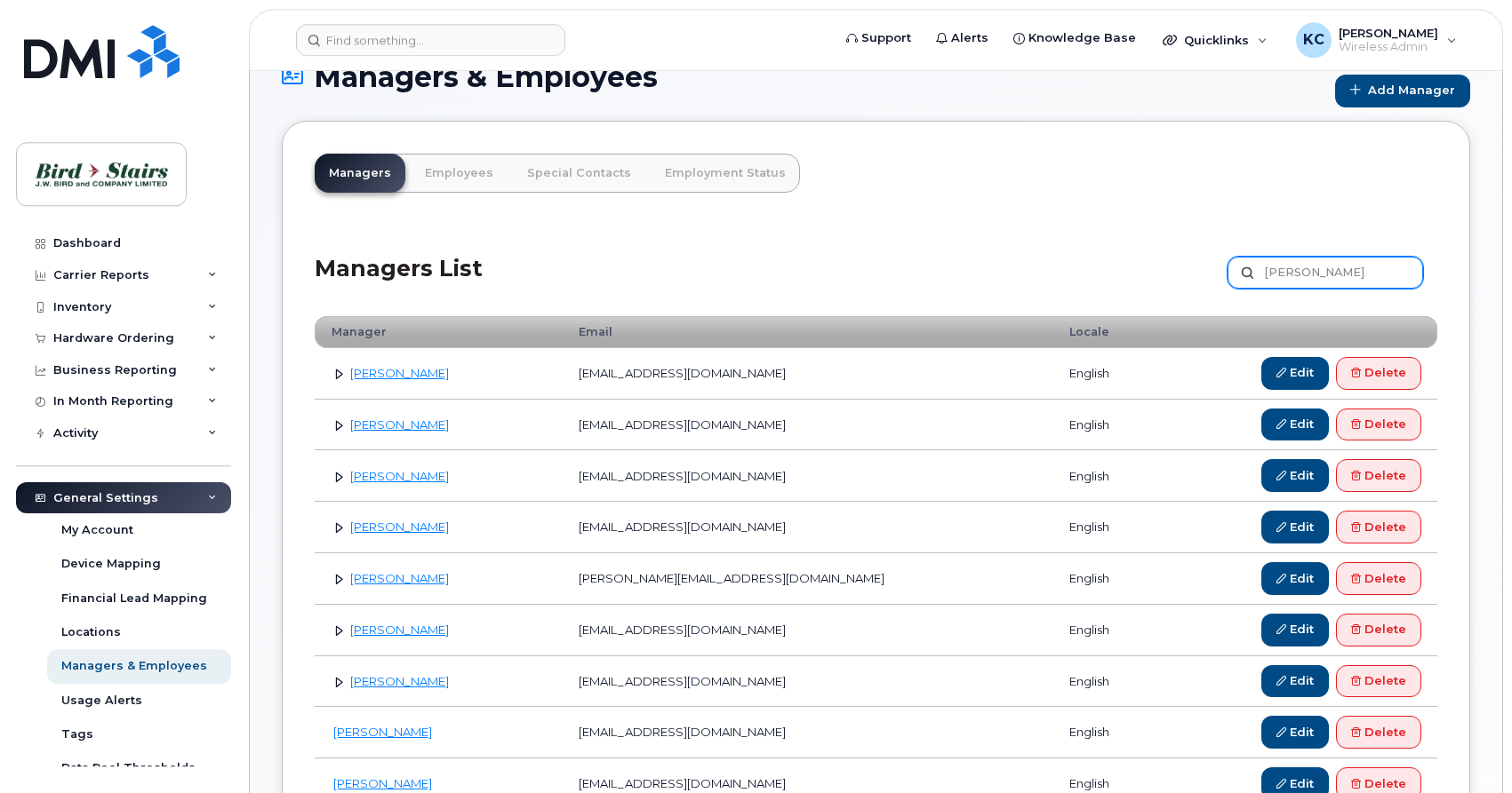
scroll to position [181, 0]
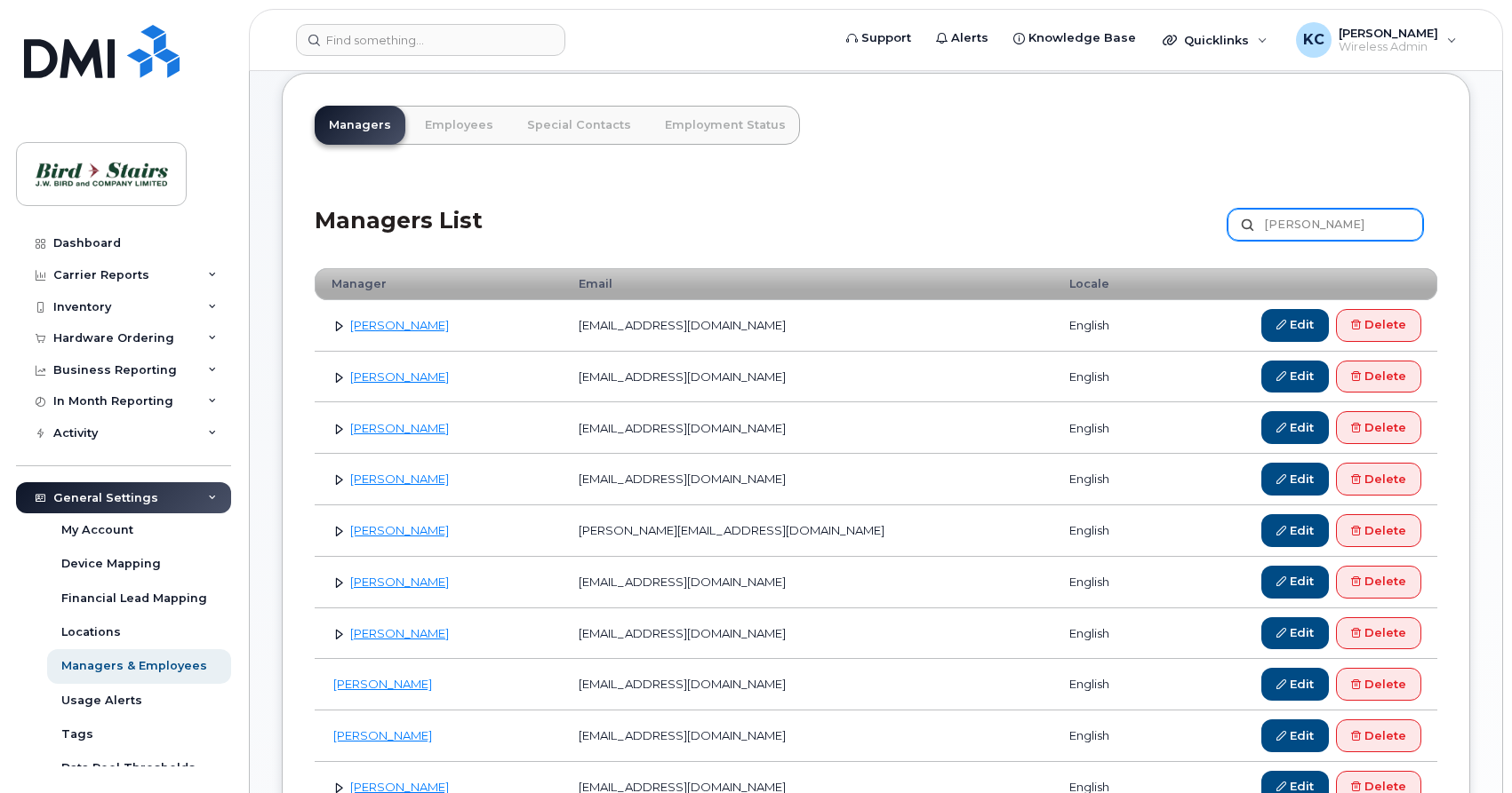
type input "[PERSON_NAME]"
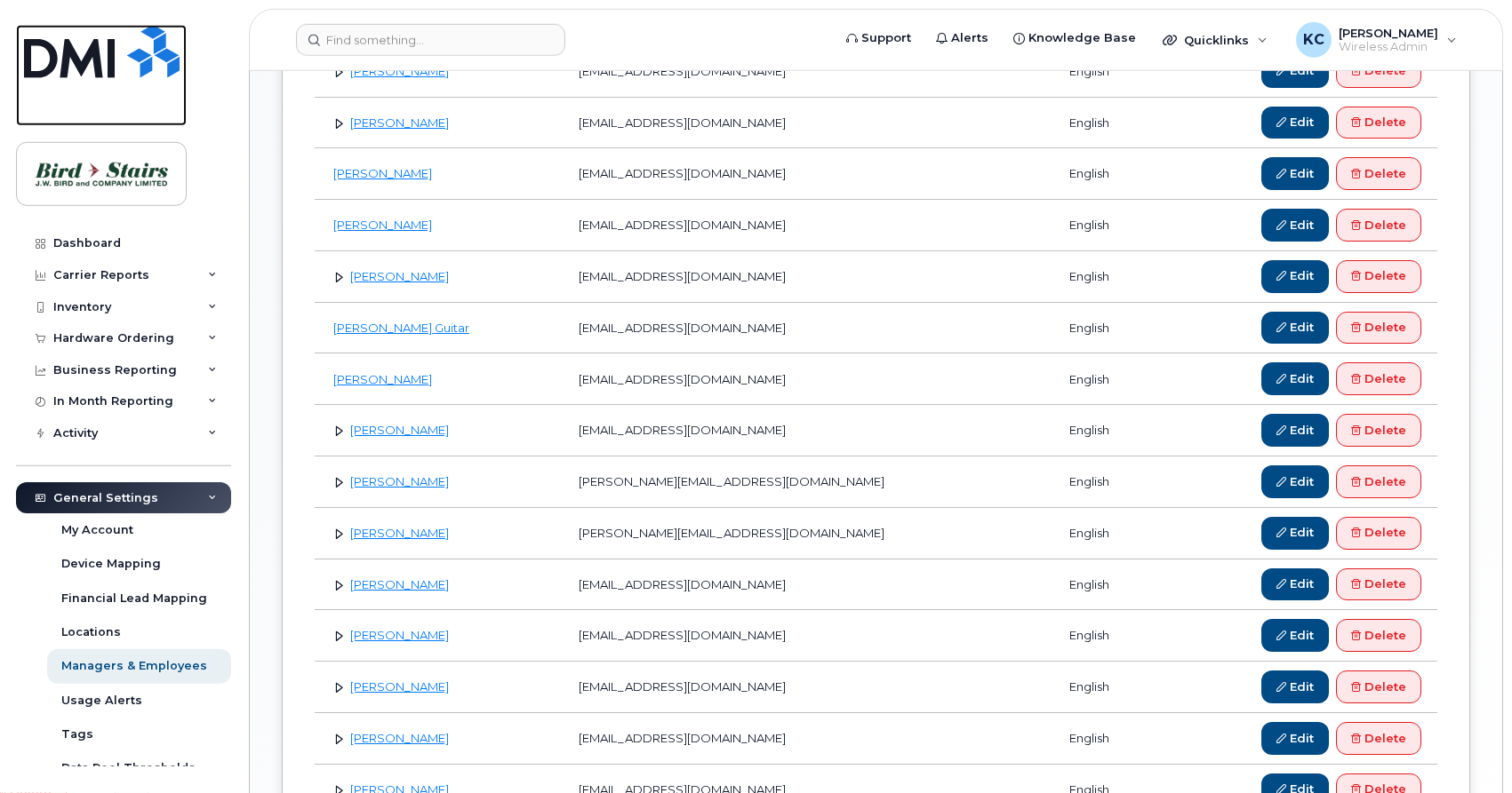
scroll to position [725, 0]
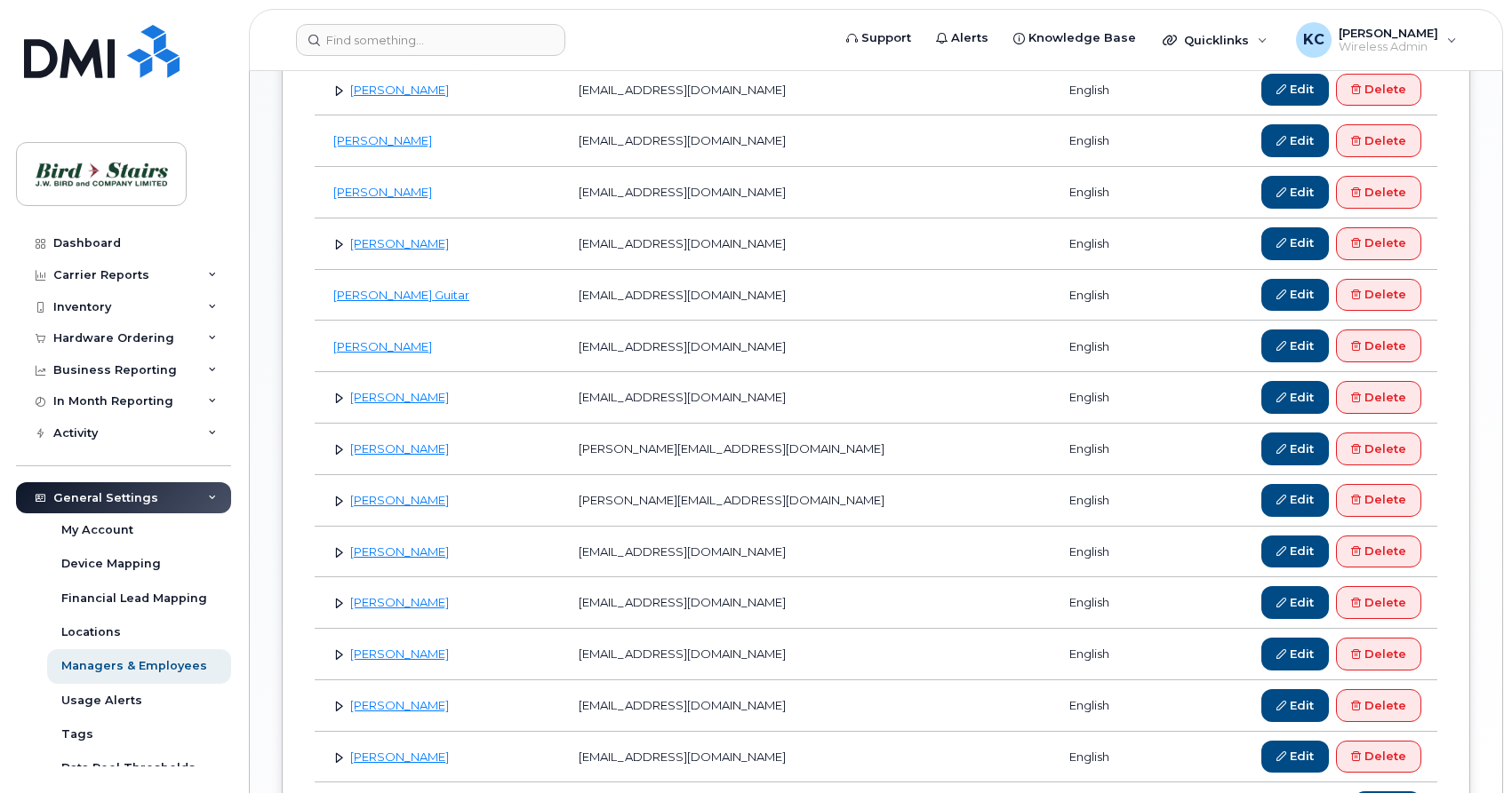
click at [339, 243] on link at bounding box center [339, 244] width 17 height 17
click at [335, 249] on link at bounding box center [339, 244] width 17 height 17
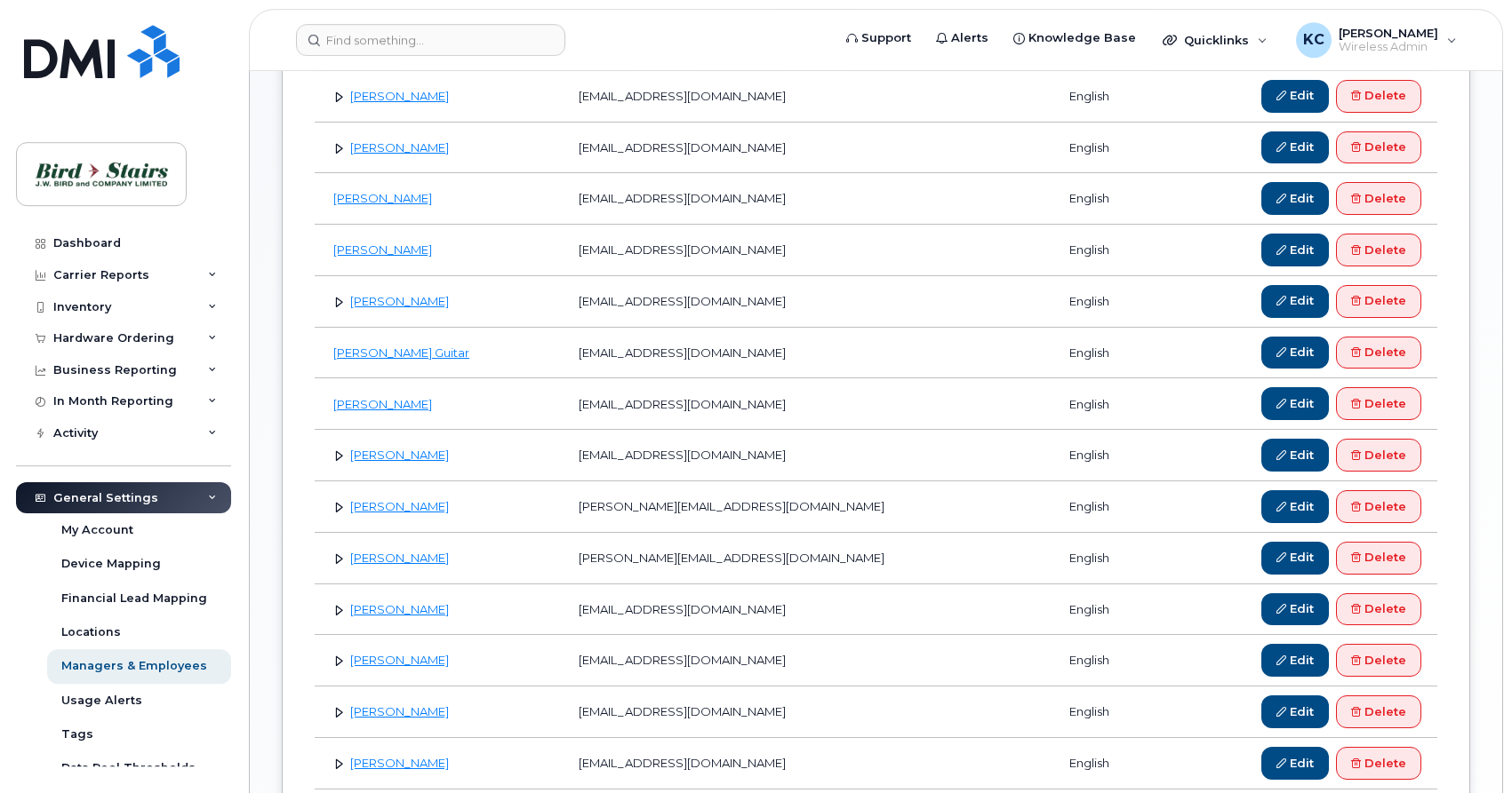
scroll to position [663, 0]
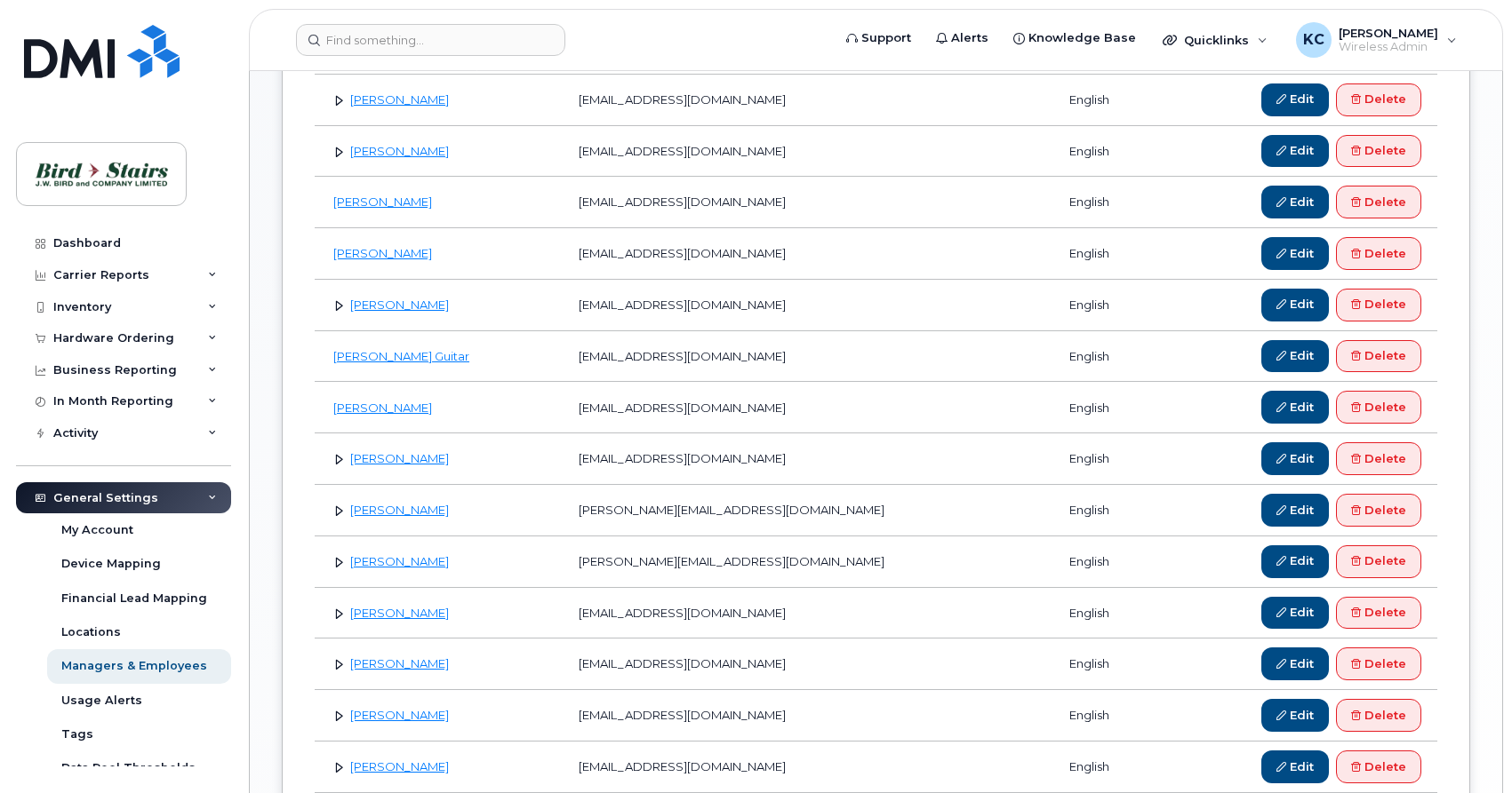
click at [335, 98] on link at bounding box center [339, 100] width 17 height 17
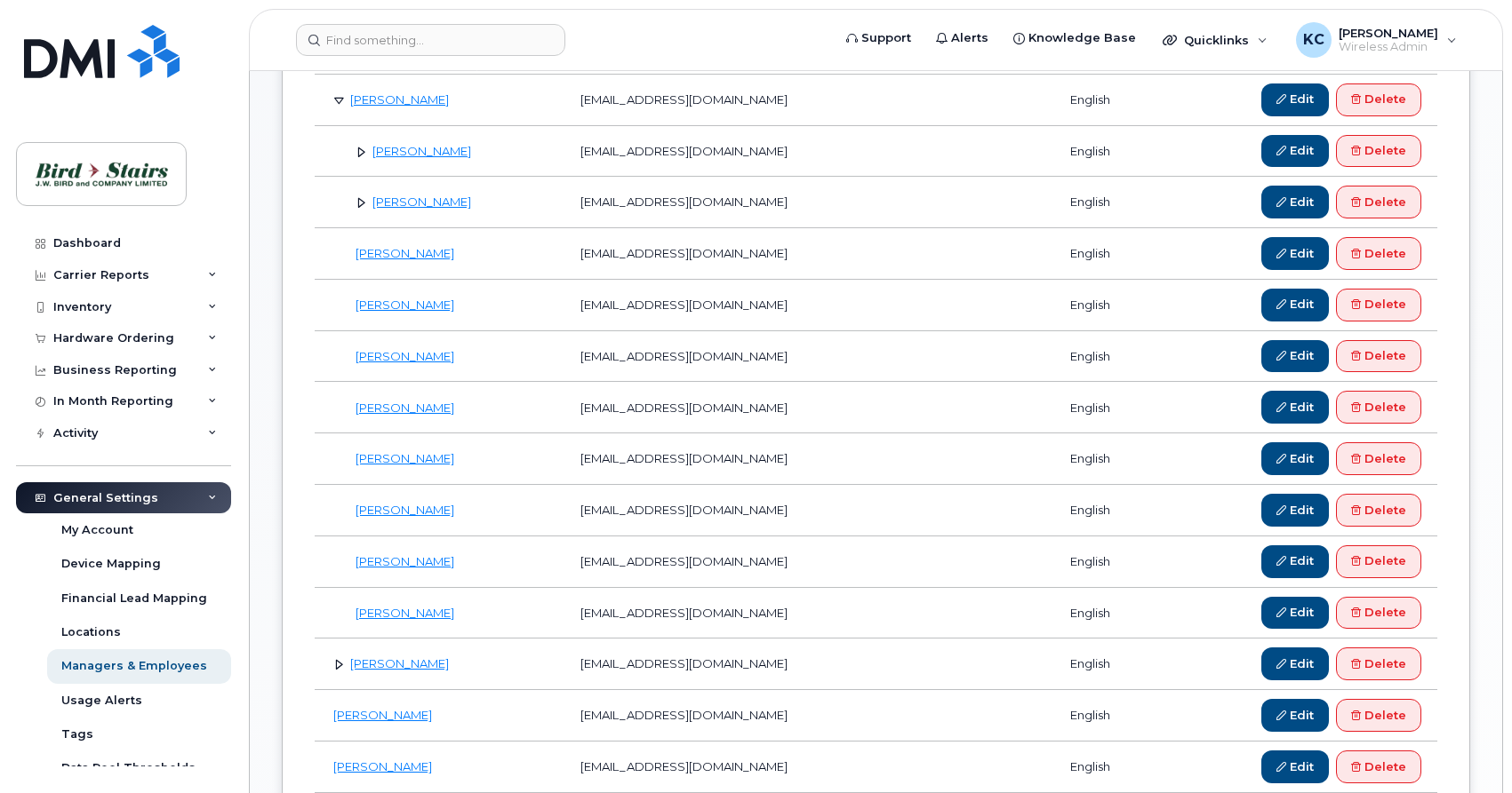
click at [359, 204] on link at bounding box center [361, 202] width 17 height 17
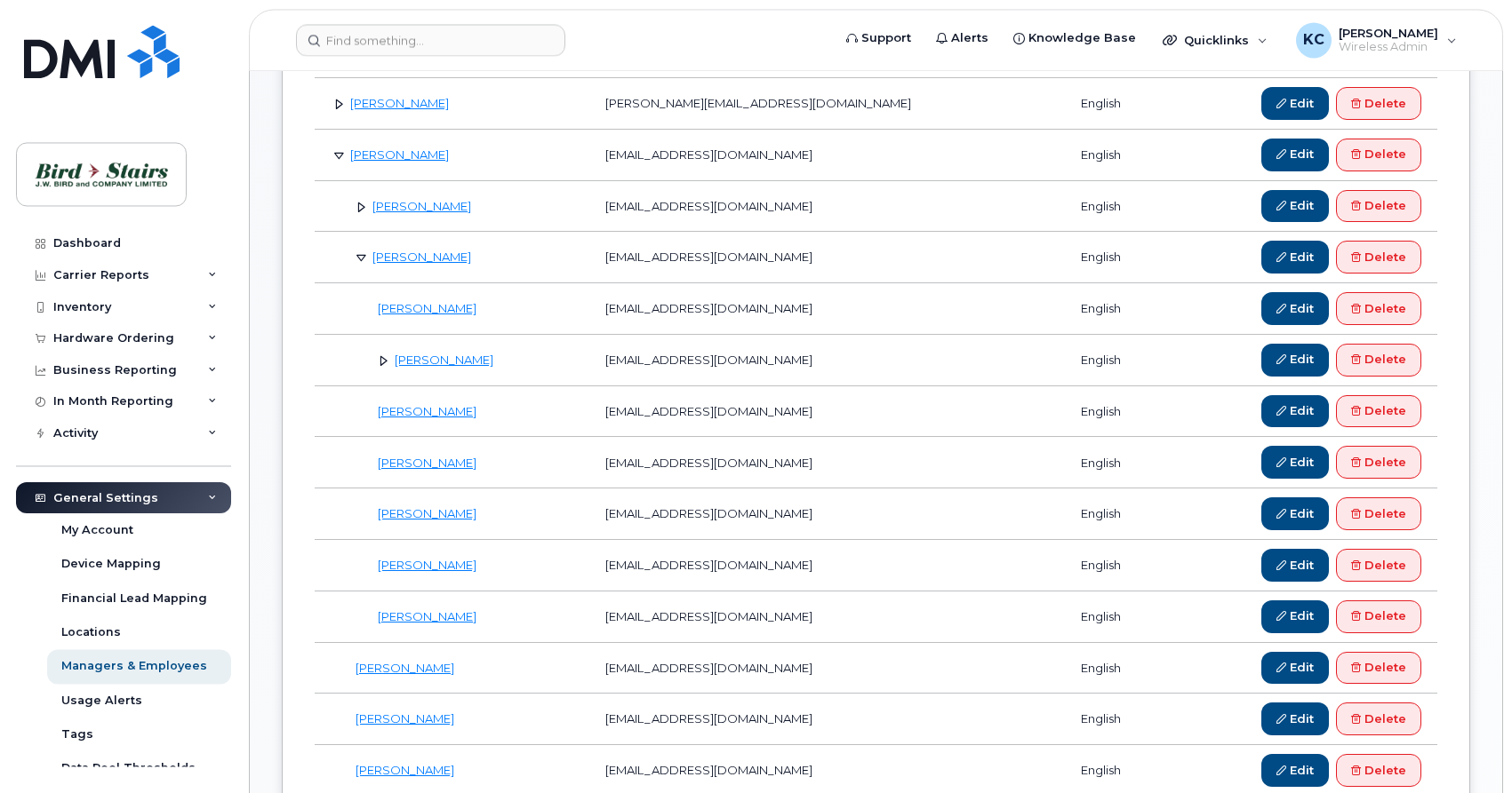
scroll to position [573, 0]
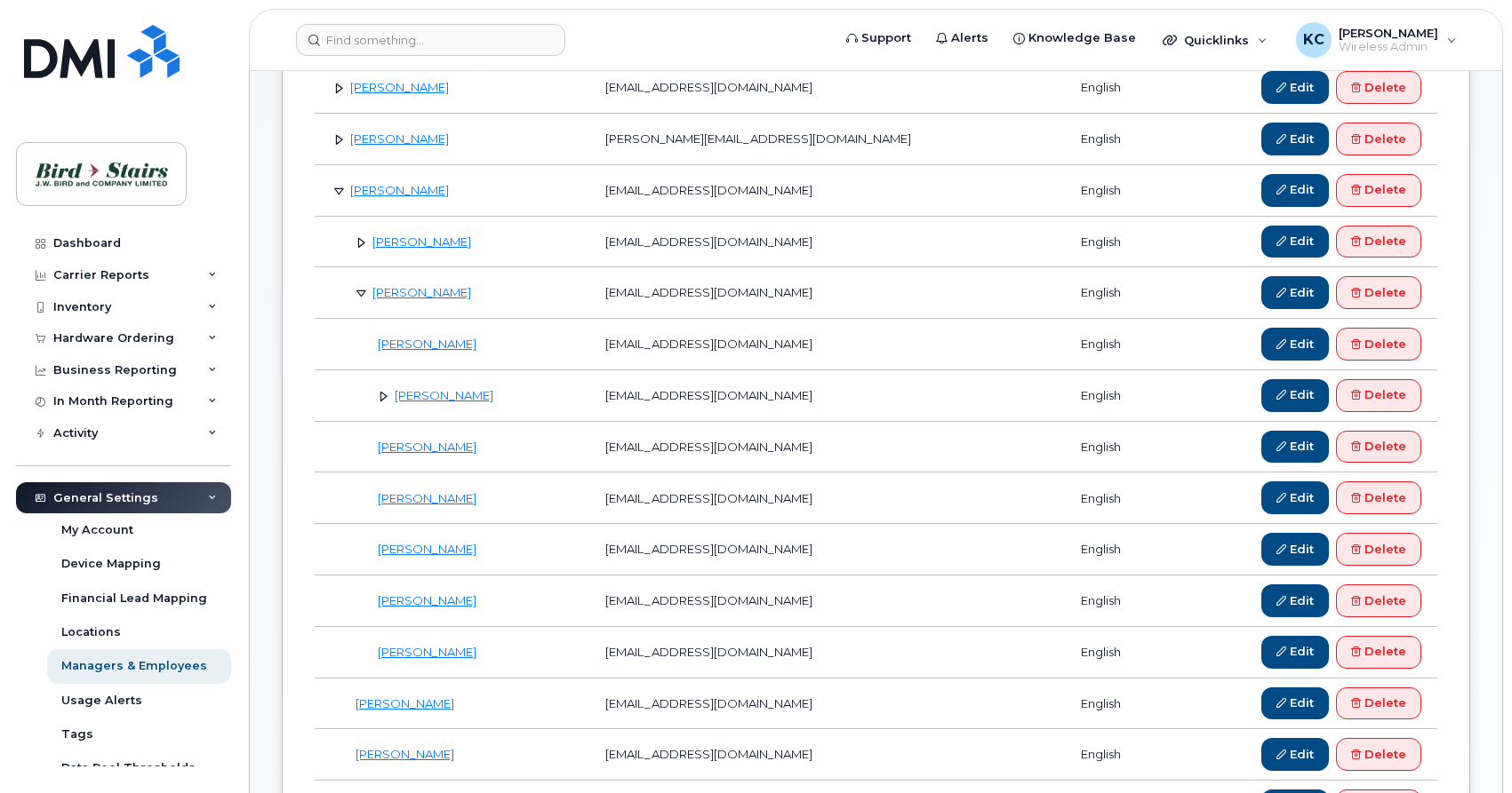
click at [362, 243] on link at bounding box center [361, 242] width 17 height 17
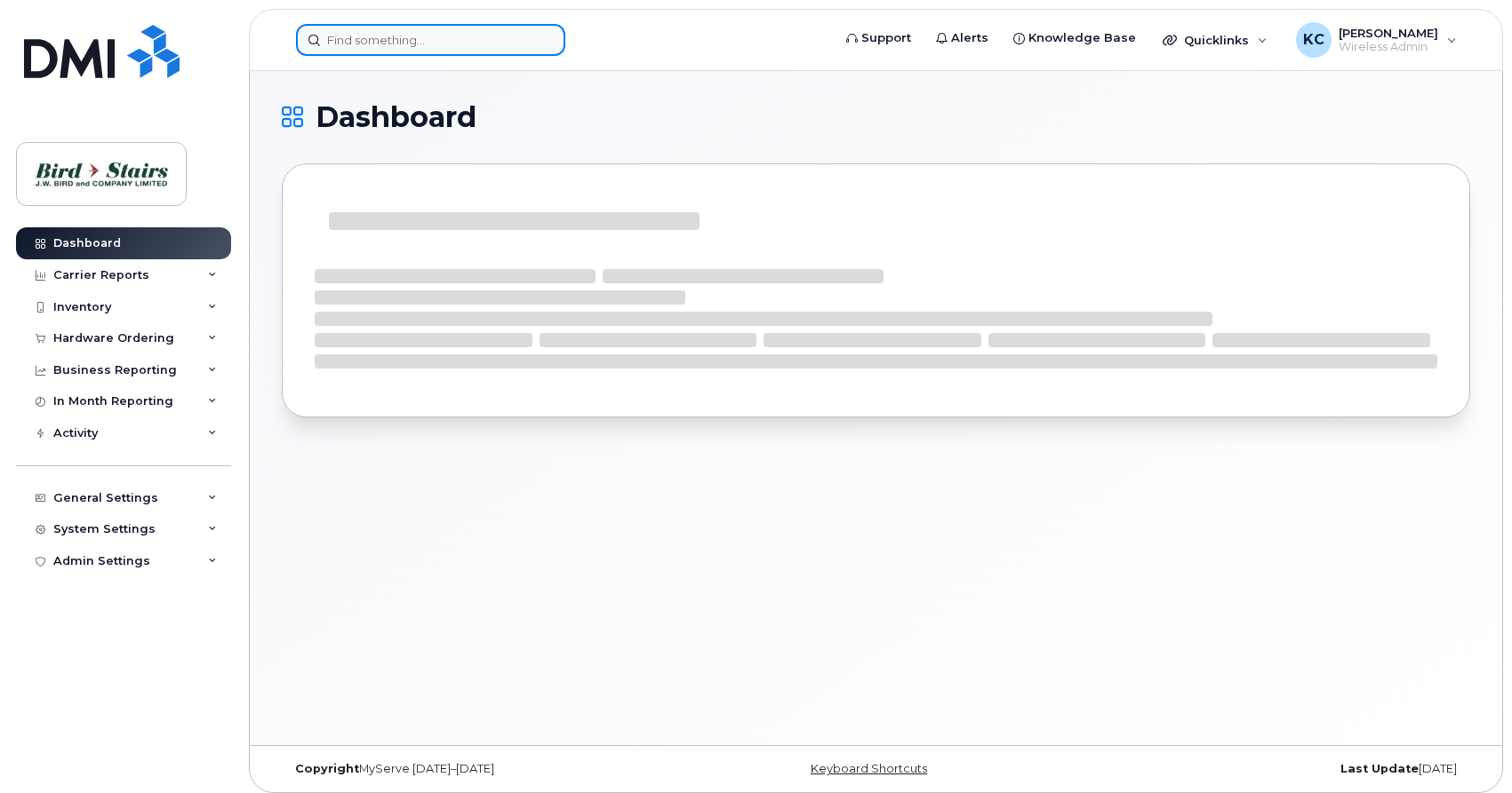
click at [361, 40] on input at bounding box center [430, 40] width 269 height 32
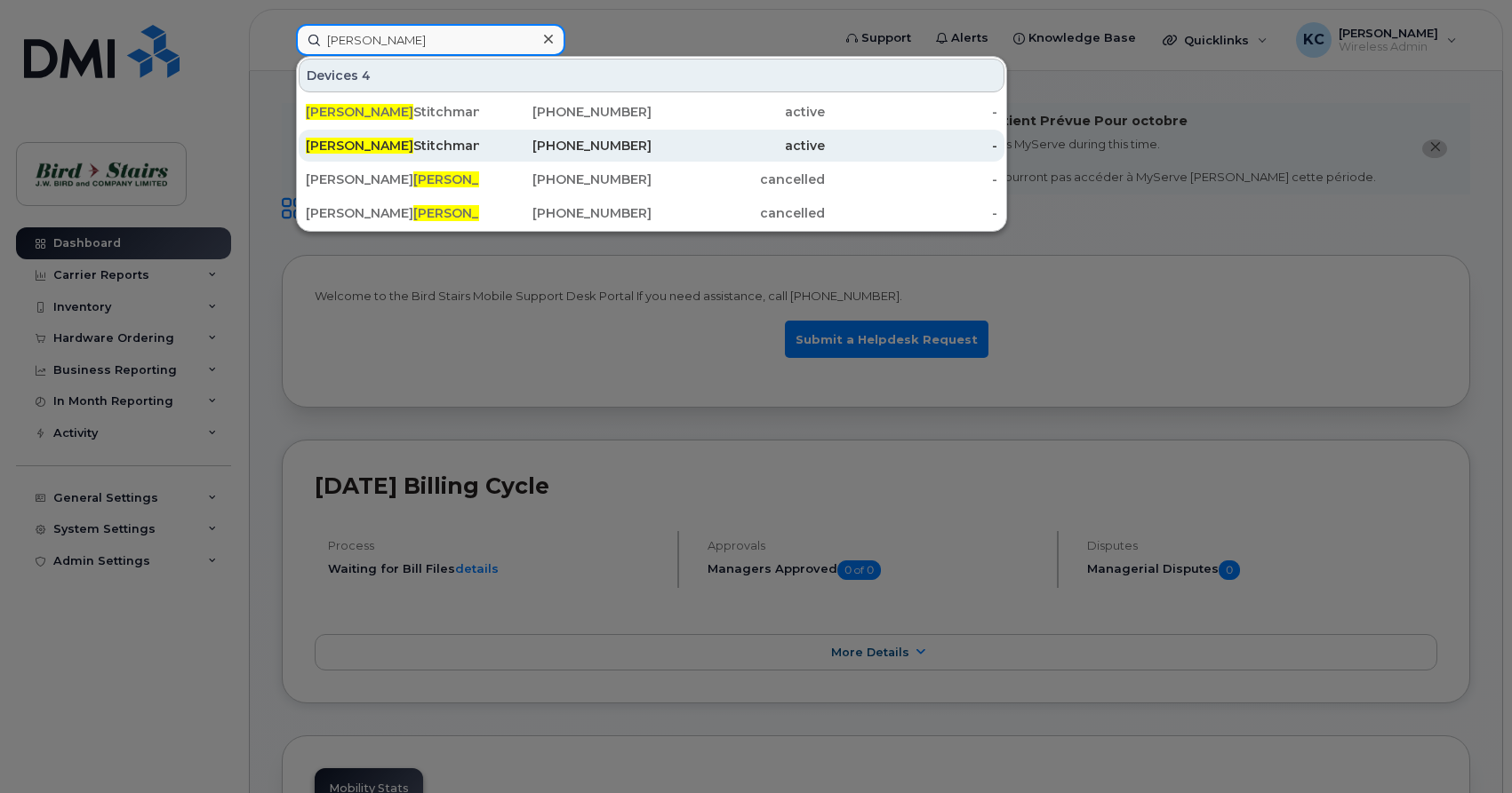
type input "peter"
click at [364, 145] on div "Peter Stitchman" at bounding box center [392, 145] width 174 height 17
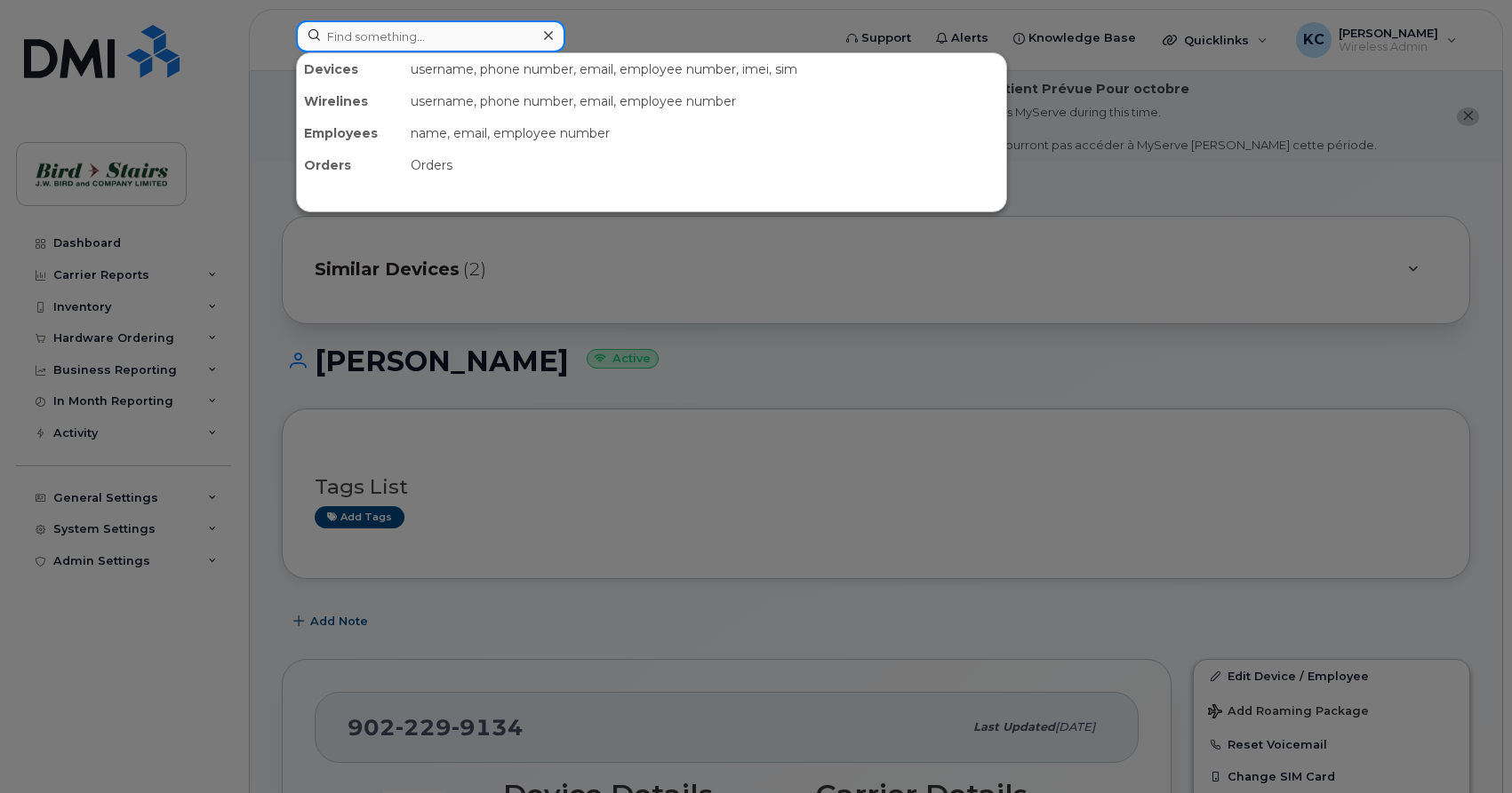
click at [410, 37] on input at bounding box center [430, 36] width 269 height 32
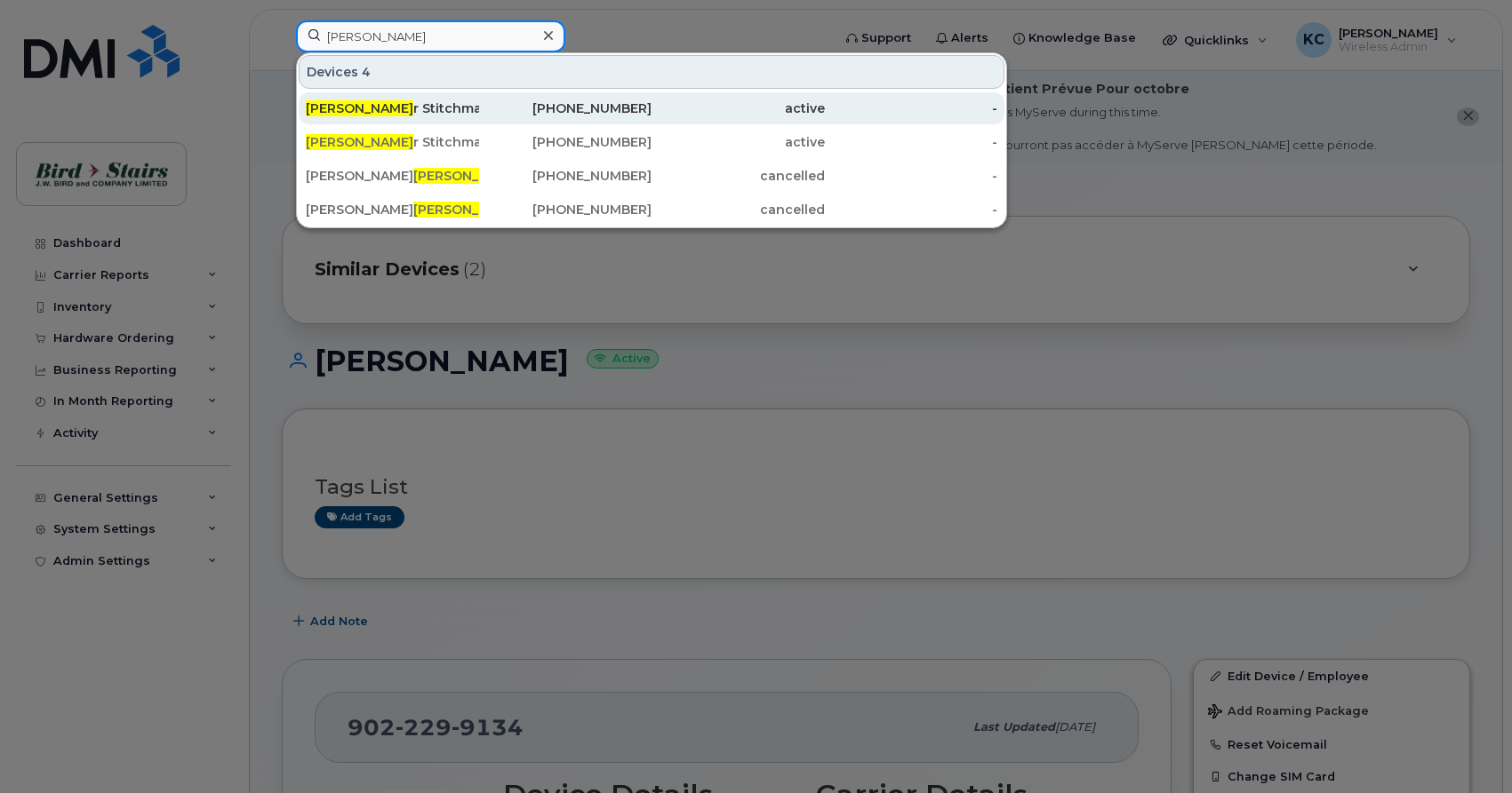
type input "pete"
click at [368, 108] on div "Pete r Stitchman" at bounding box center [392, 108] width 174 height 17
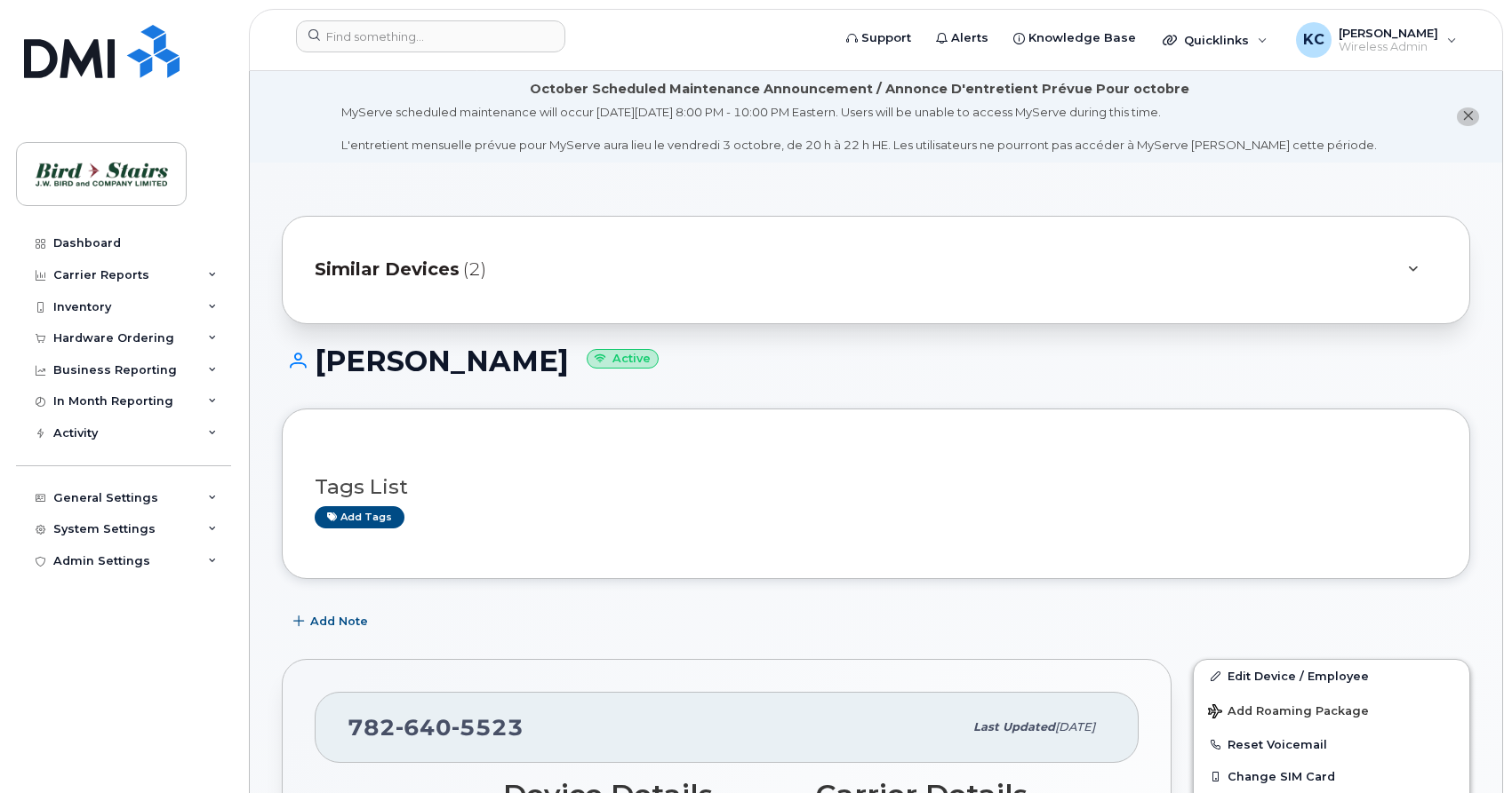
click at [1418, 272] on div at bounding box center [1412, 269] width 21 height 21
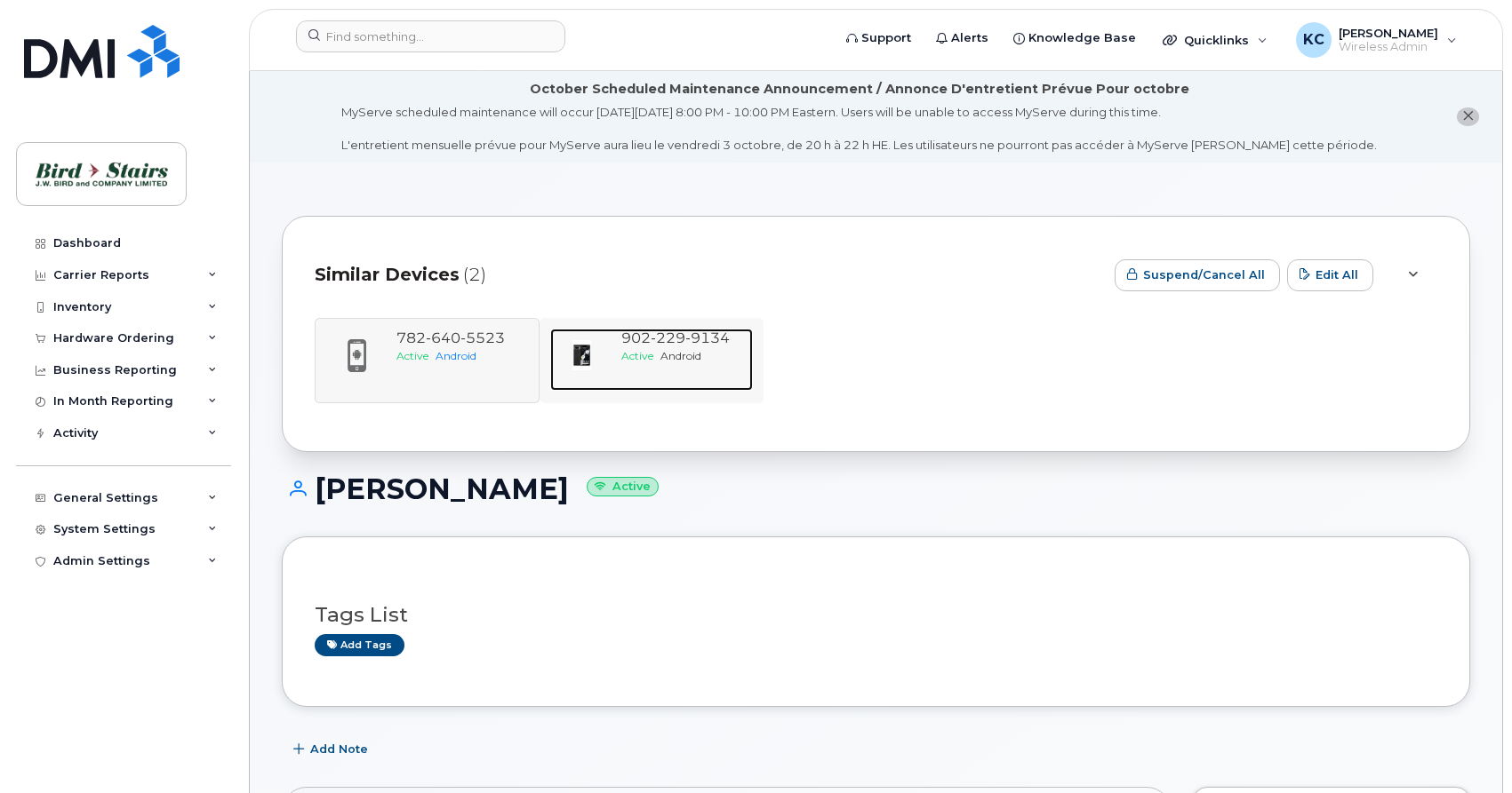
click at [670, 346] on span "229" at bounding box center [668, 338] width 35 height 17
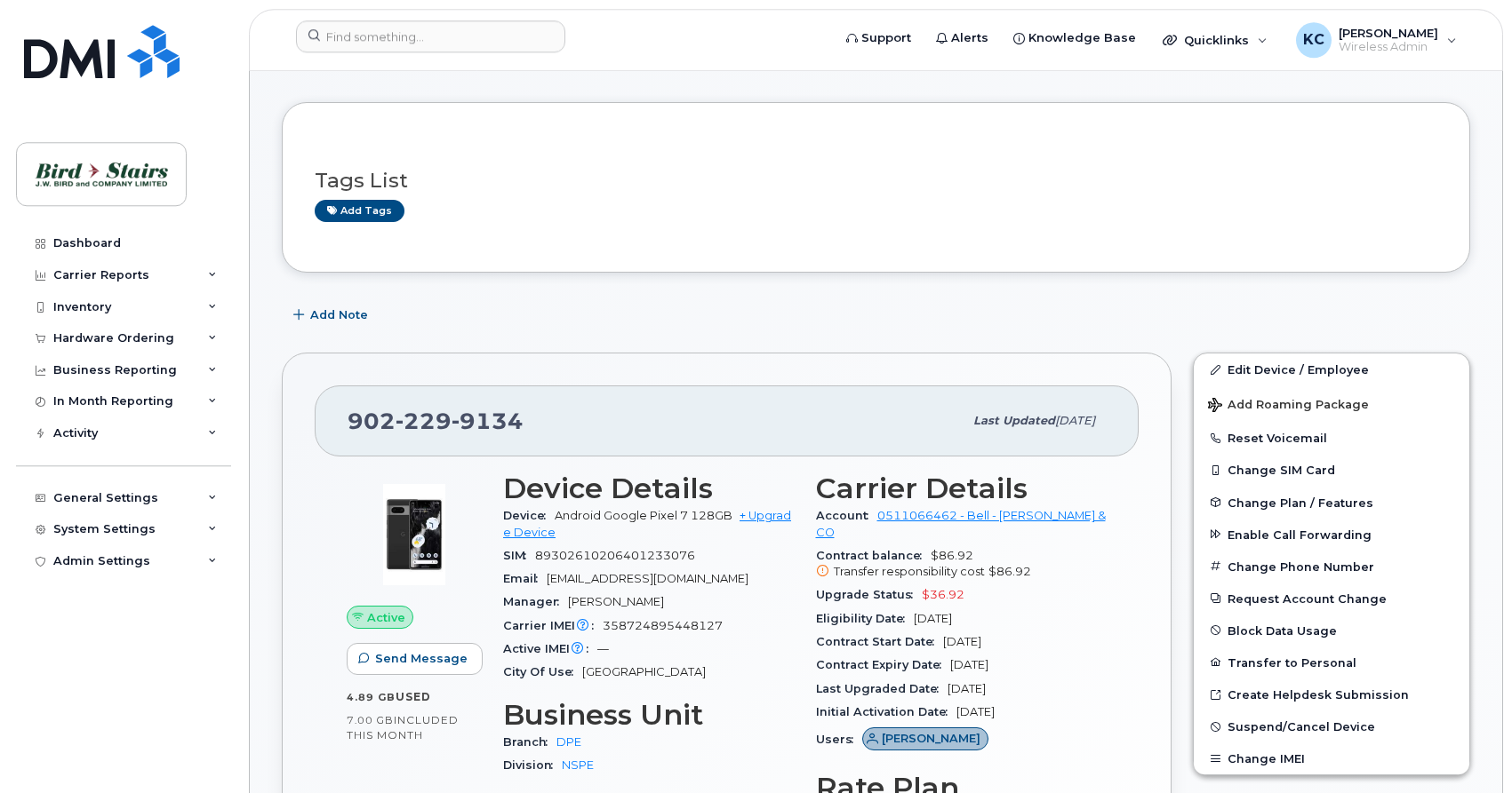
scroll to position [362, 0]
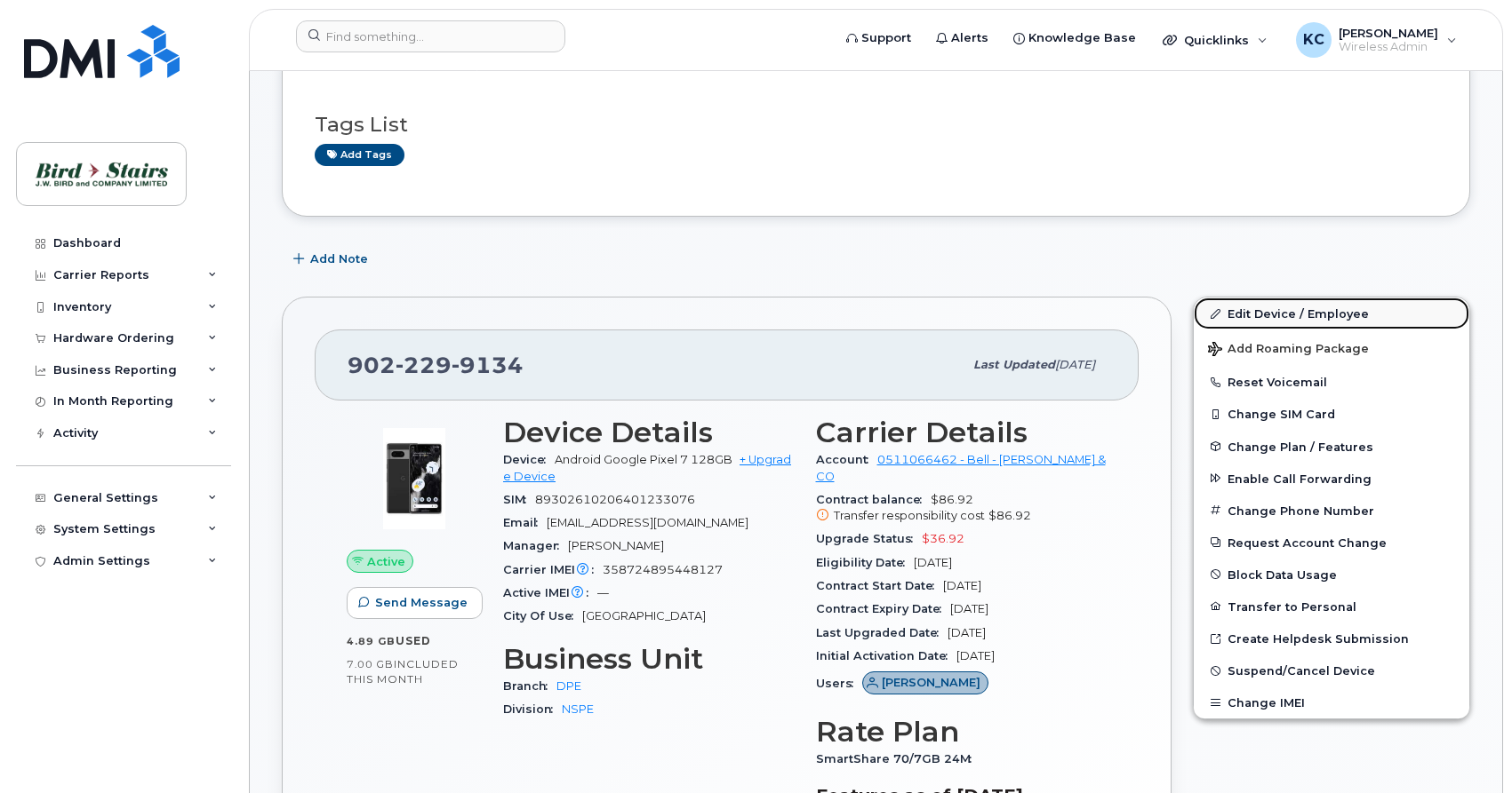
click at [1274, 314] on link "Edit Device / Employee" at bounding box center [1331, 313] width 276 height 32
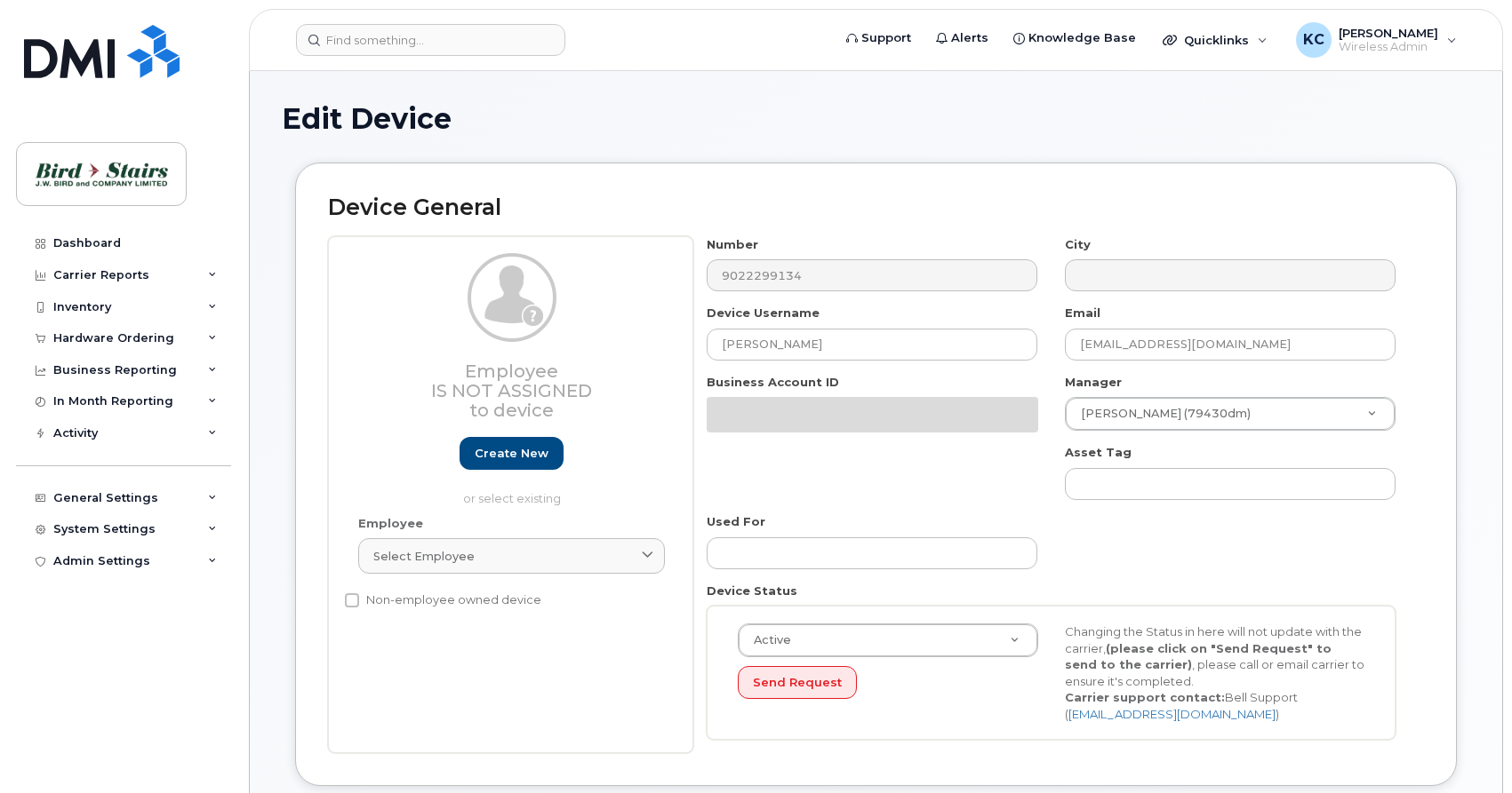
select select "91105"
select select "91093"
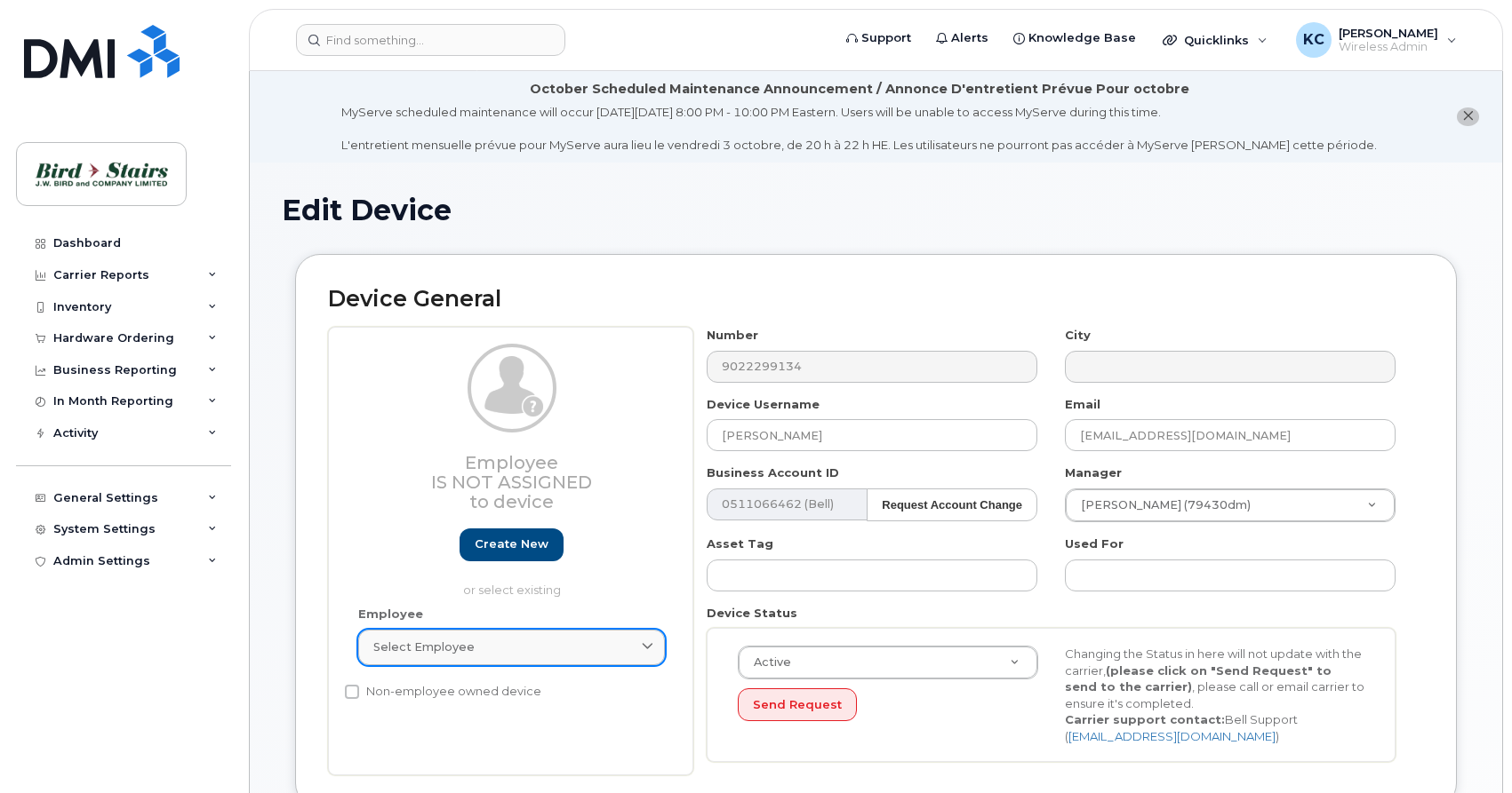
click at [472, 649] on div "Select employee" at bounding box center [511, 647] width 277 height 17
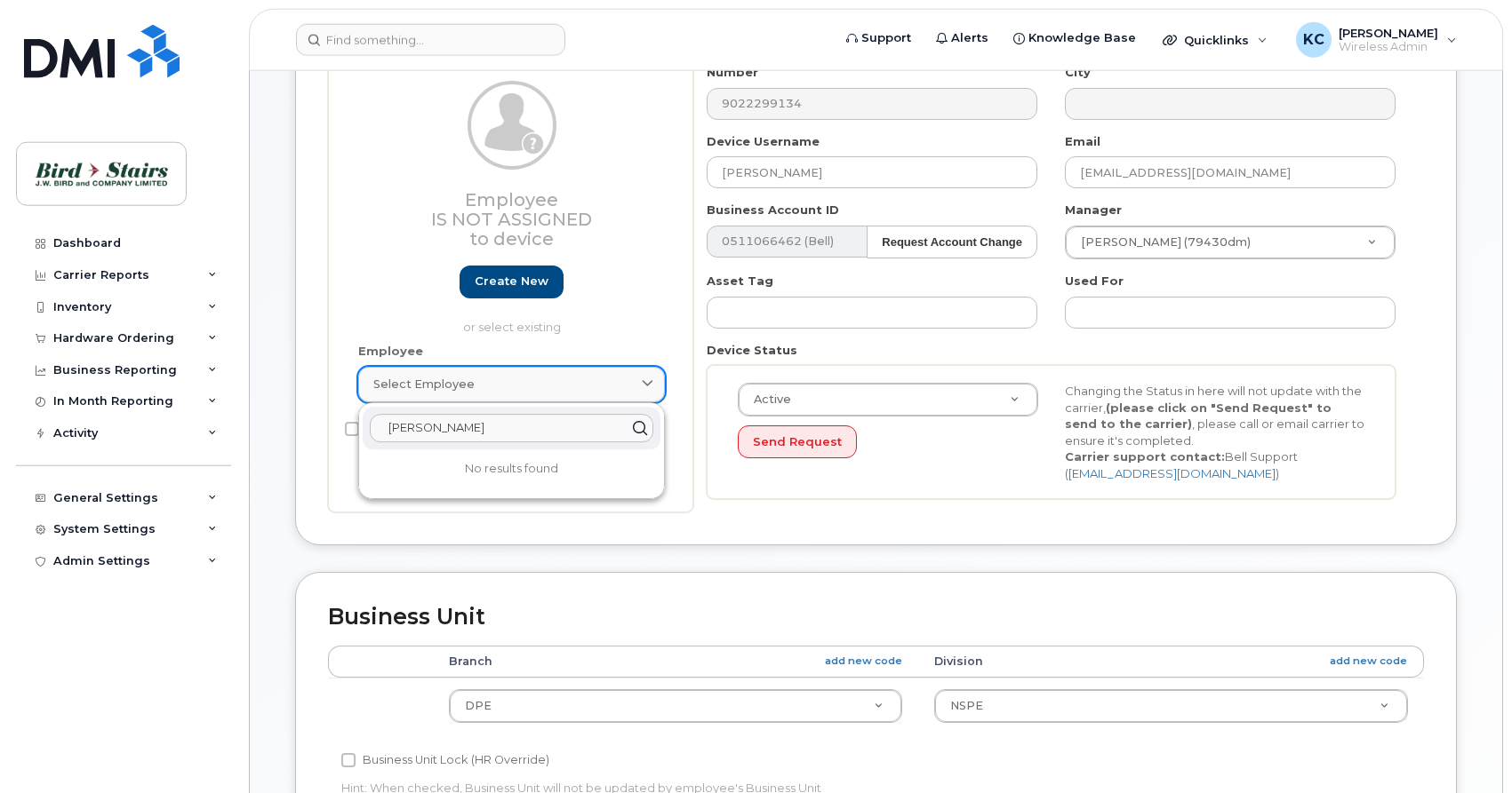
scroll to position [272, 0]
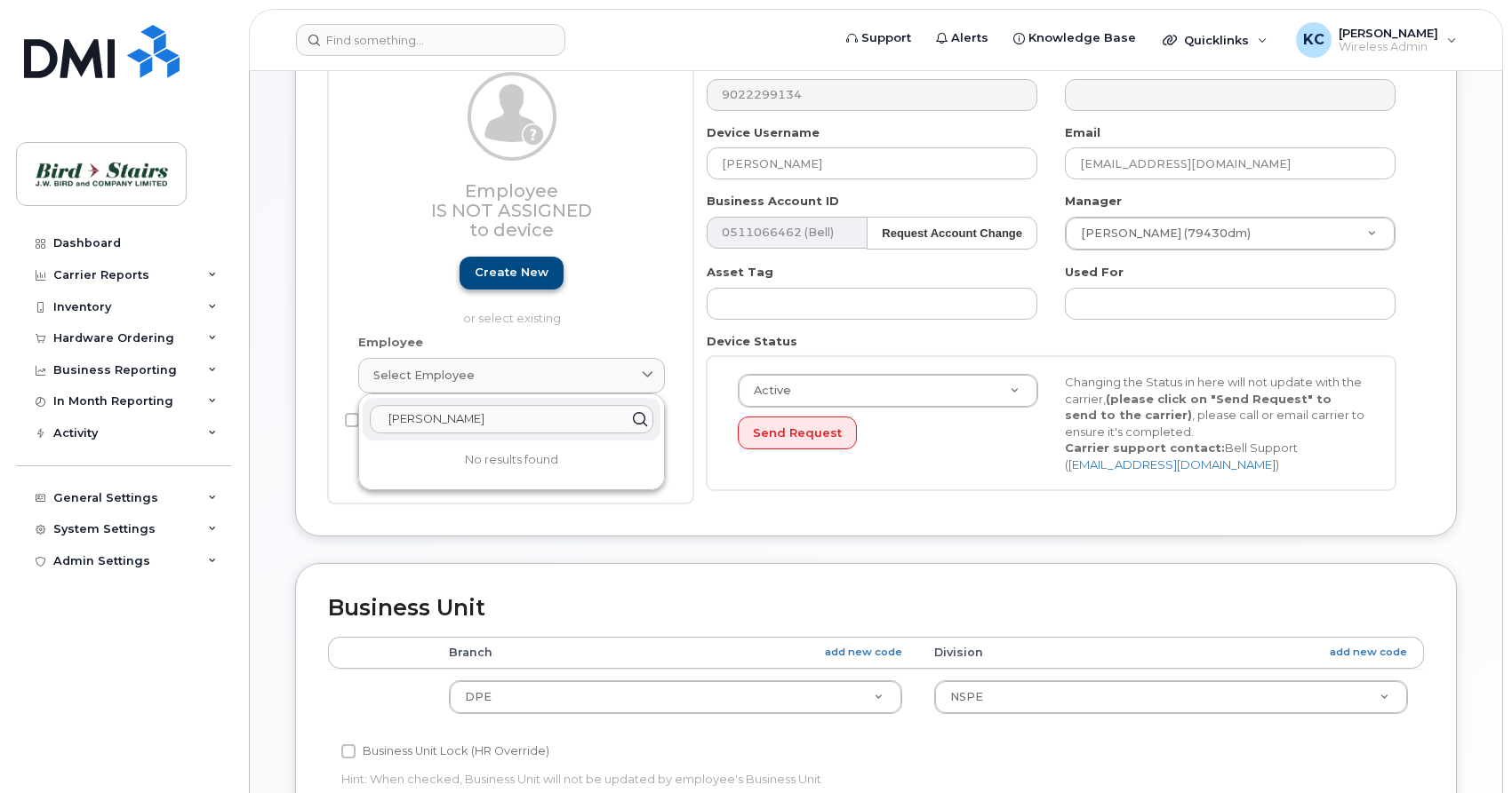
type input "[PERSON_NAME]"
click at [506, 278] on link "Create new" at bounding box center [511, 273] width 104 height 33
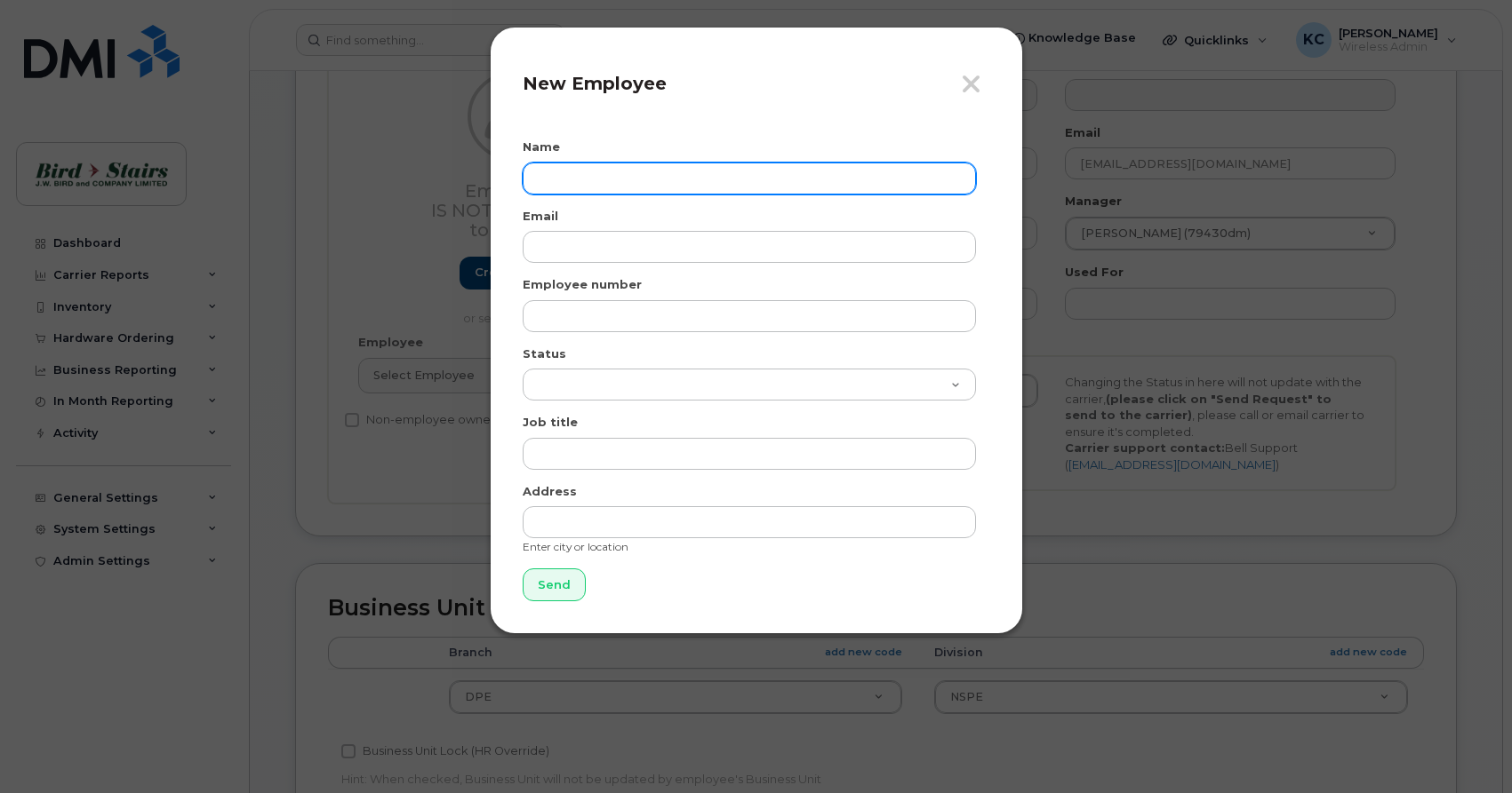
click at [571, 175] on input "text" at bounding box center [749, 178] width 453 height 32
click at [589, 173] on input "[PERSON_NAME]" at bounding box center [749, 178] width 453 height 32
type input "[PERSON_NAME]"
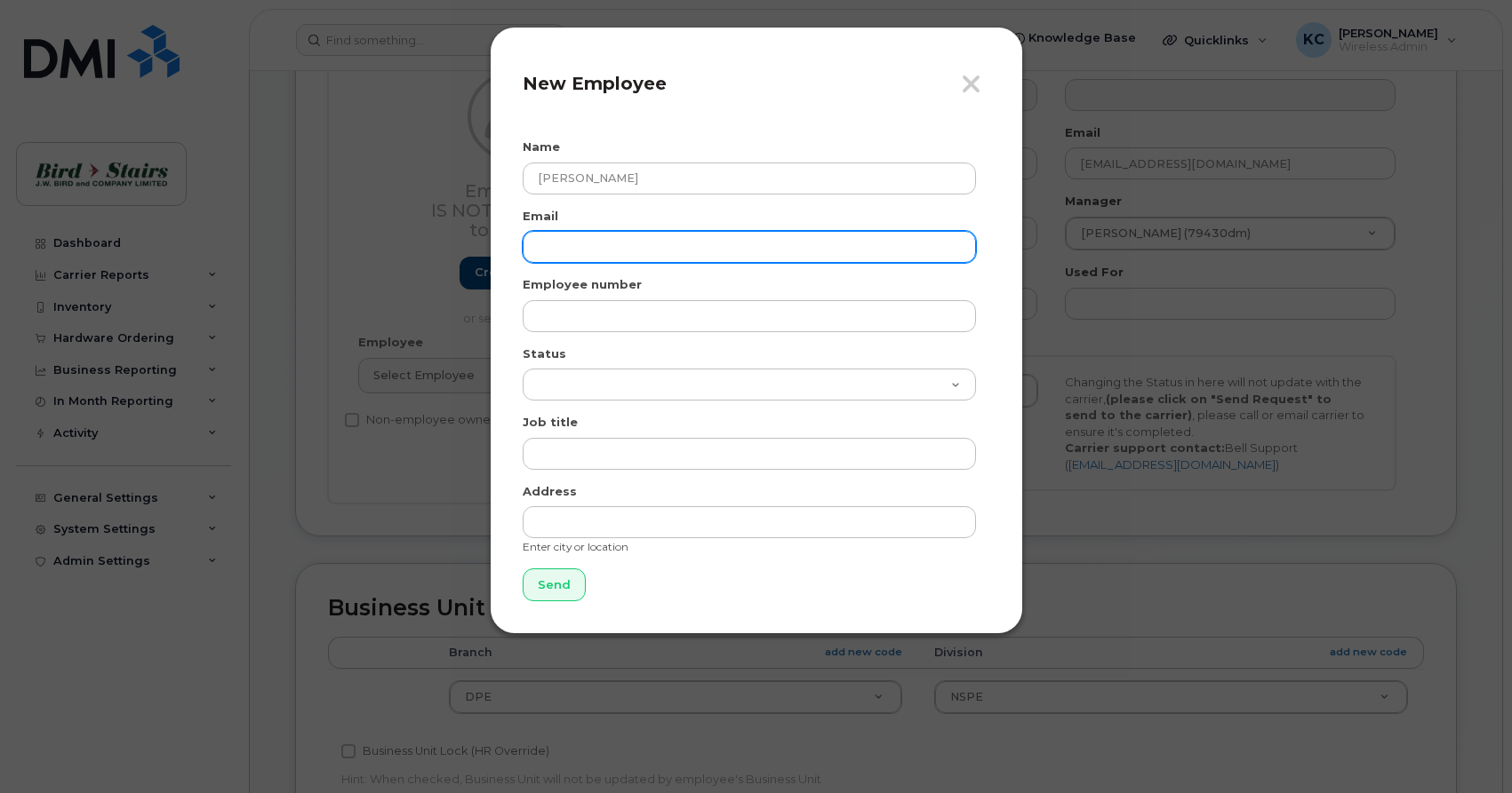
click at [606, 242] on input "email" at bounding box center [749, 246] width 453 height 32
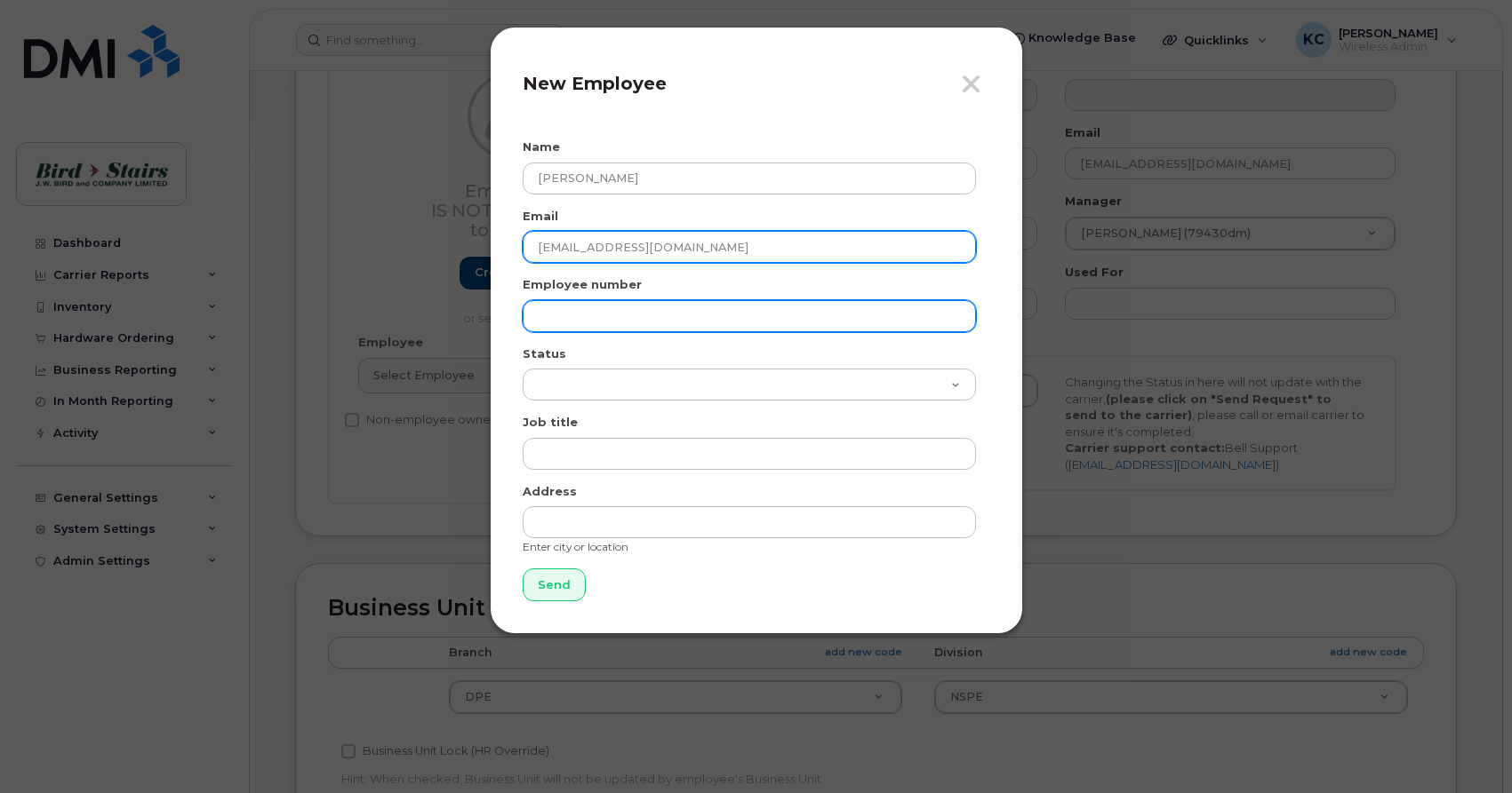
type input "[EMAIL_ADDRESS][DOMAIN_NAME]"
click at [594, 312] on input "text" at bounding box center [749, 316] width 453 height 32
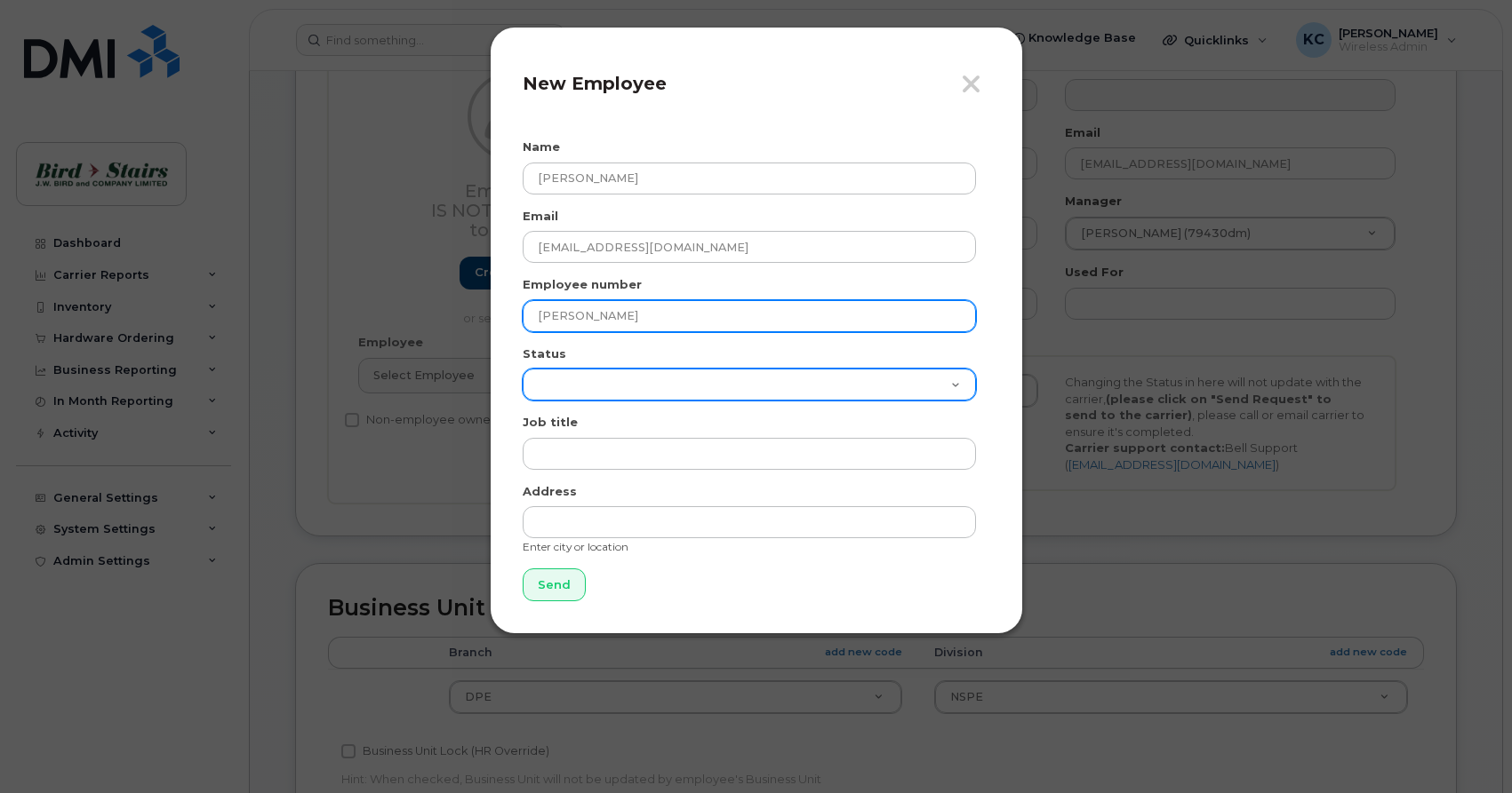
type input "peter"
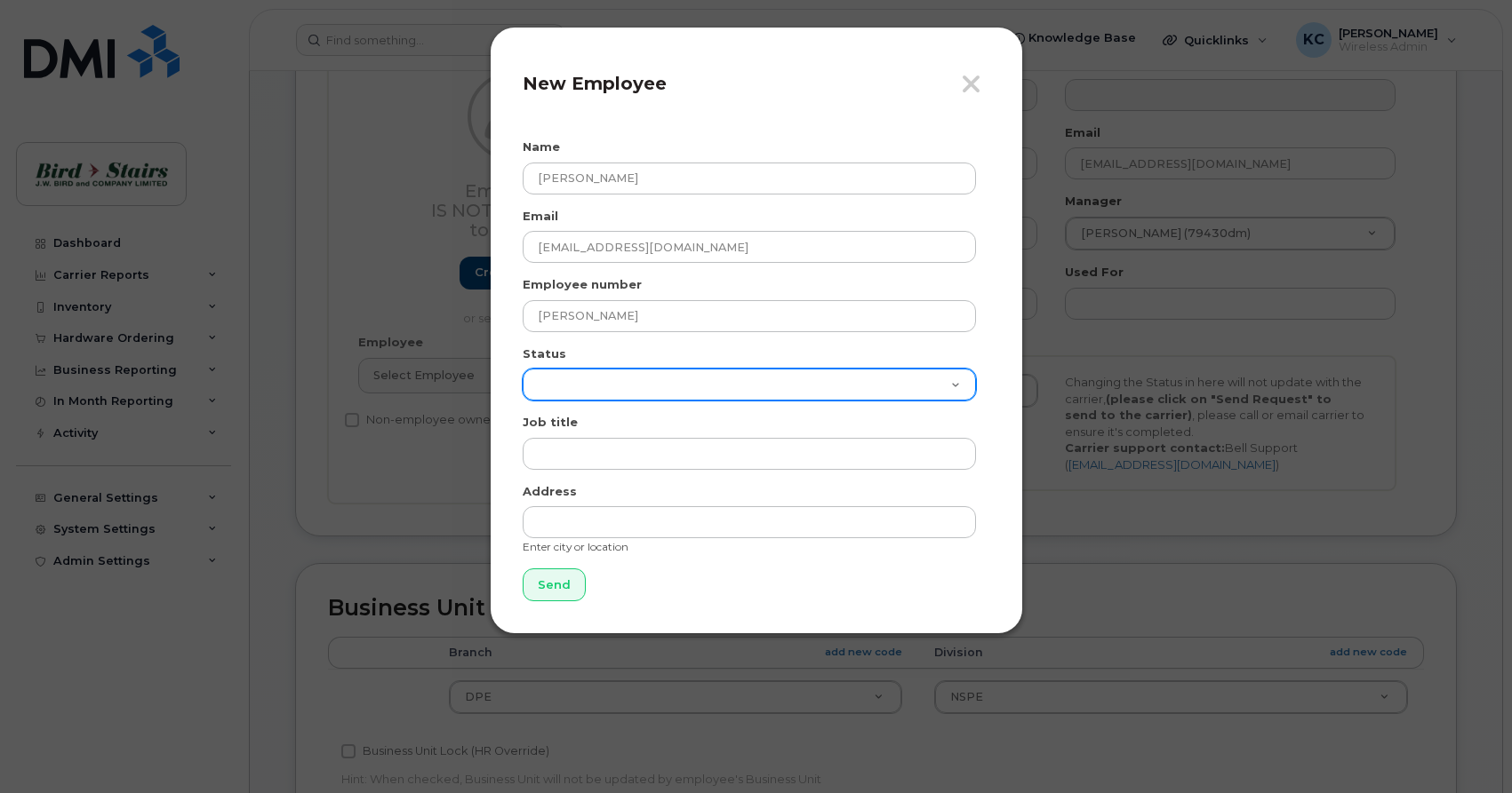
select select "active"
click option "Active" at bounding box center [0, 0] width 0 height 0
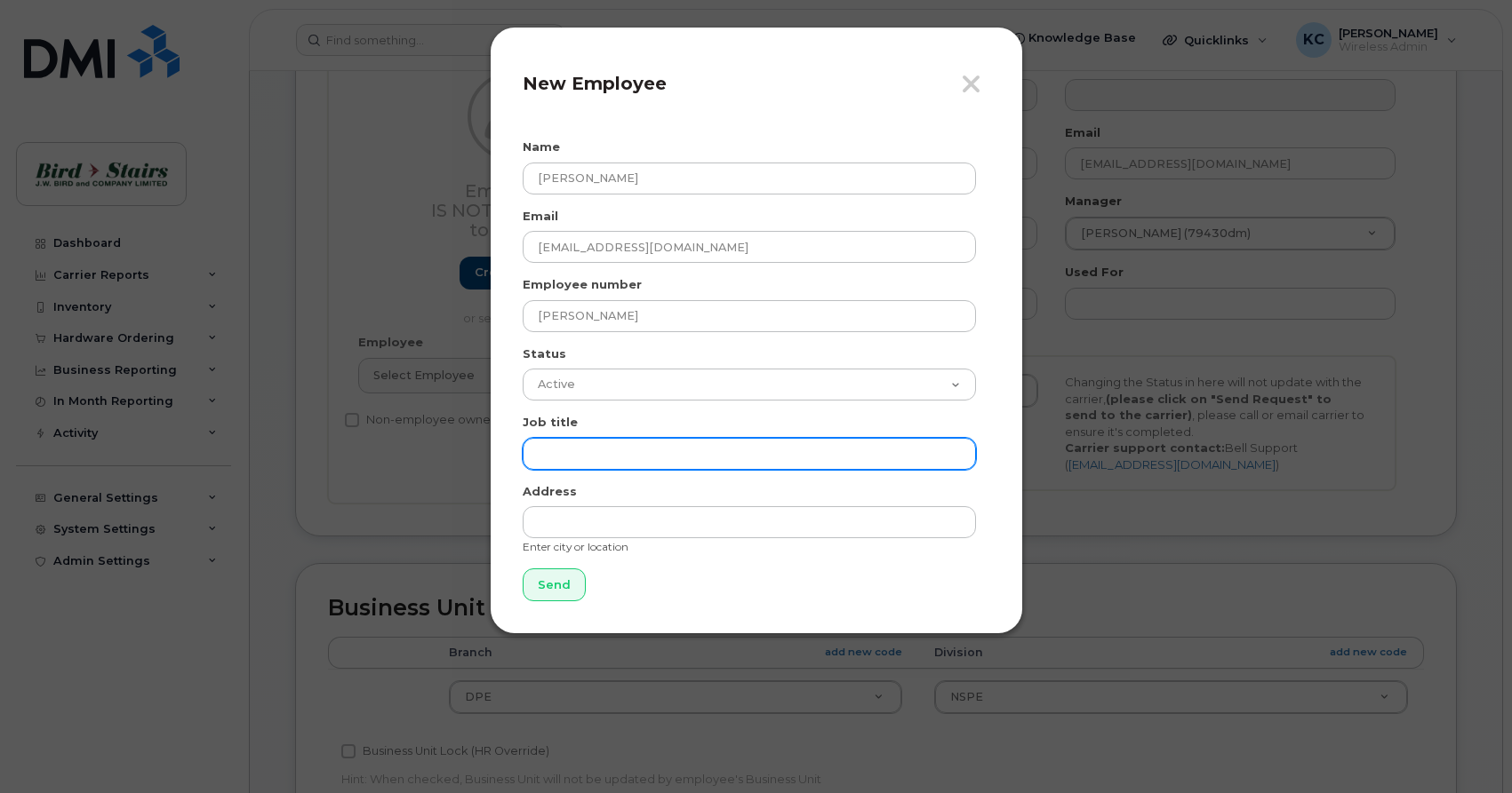
click at [569, 446] on input "text" at bounding box center [749, 454] width 453 height 32
type input "Reg Manager"
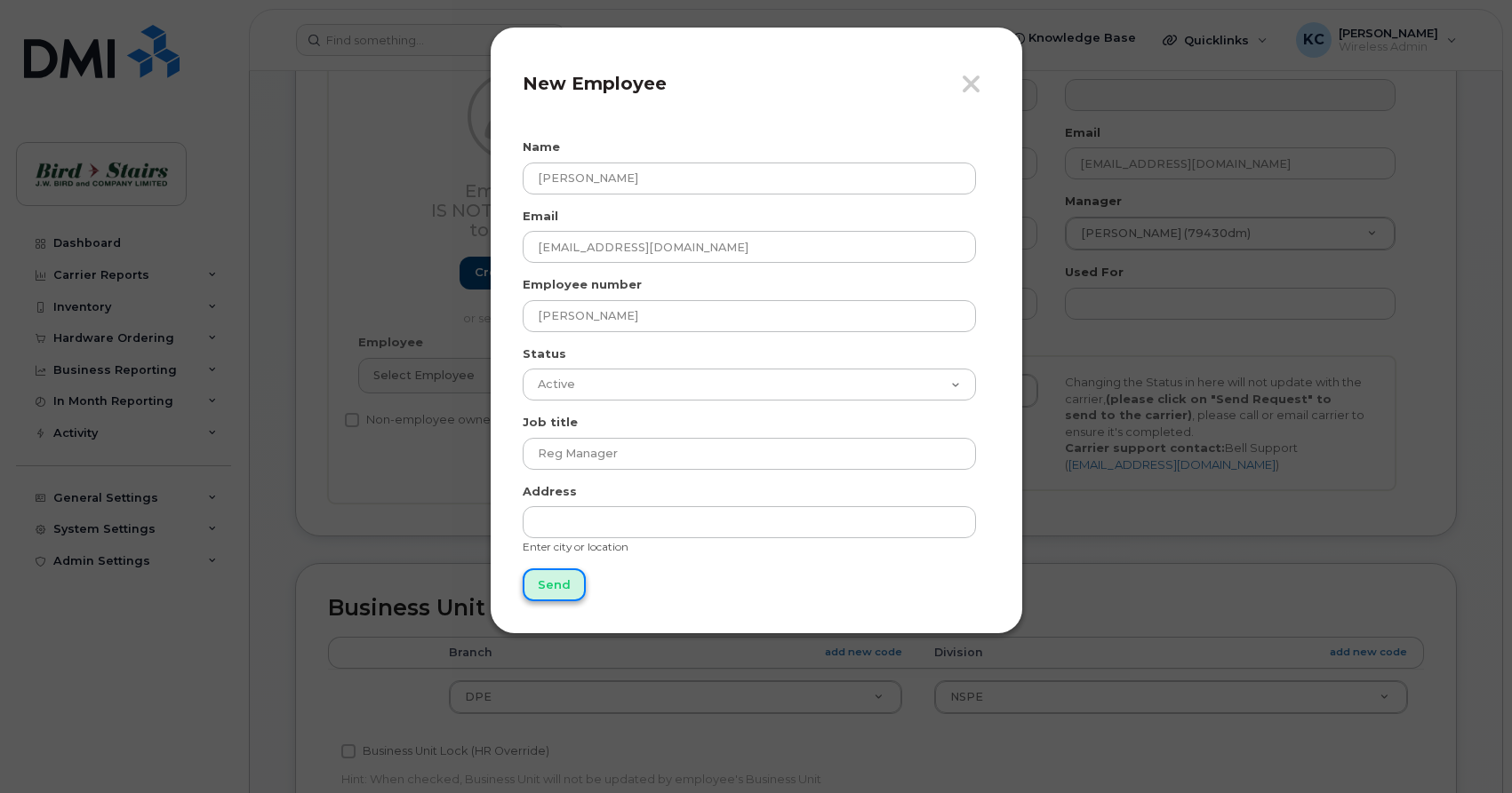
click at [547, 592] on input "Send" at bounding box center [554, 585] width 63 height 33
type input "Send"
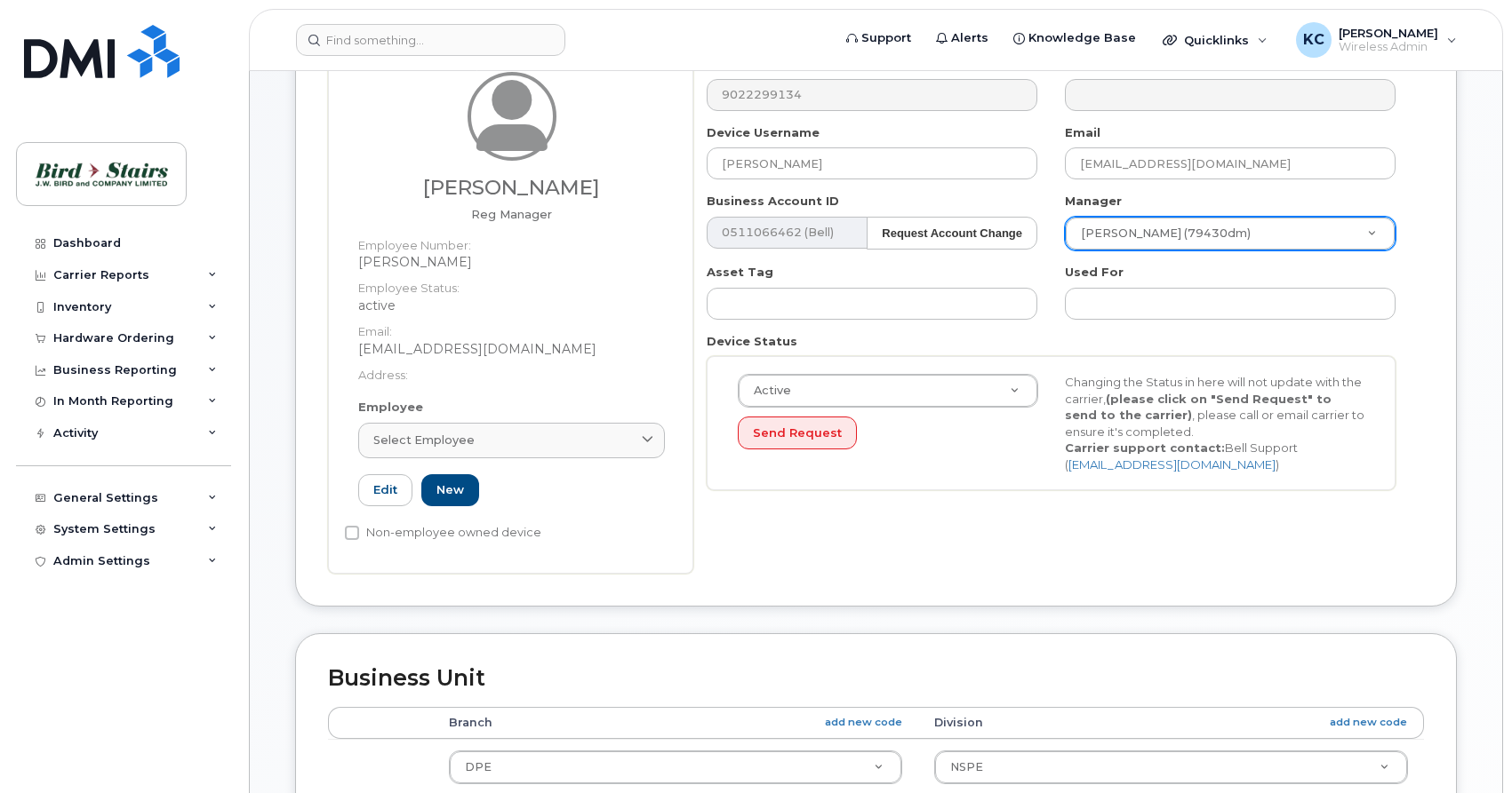
click at [1372, 234] on body "Support Alerts Knowledge Base Quicklinks Suspend / Cancel Device Change SIM Car…" at bounding box center [756, 598] width 1512 height 1741
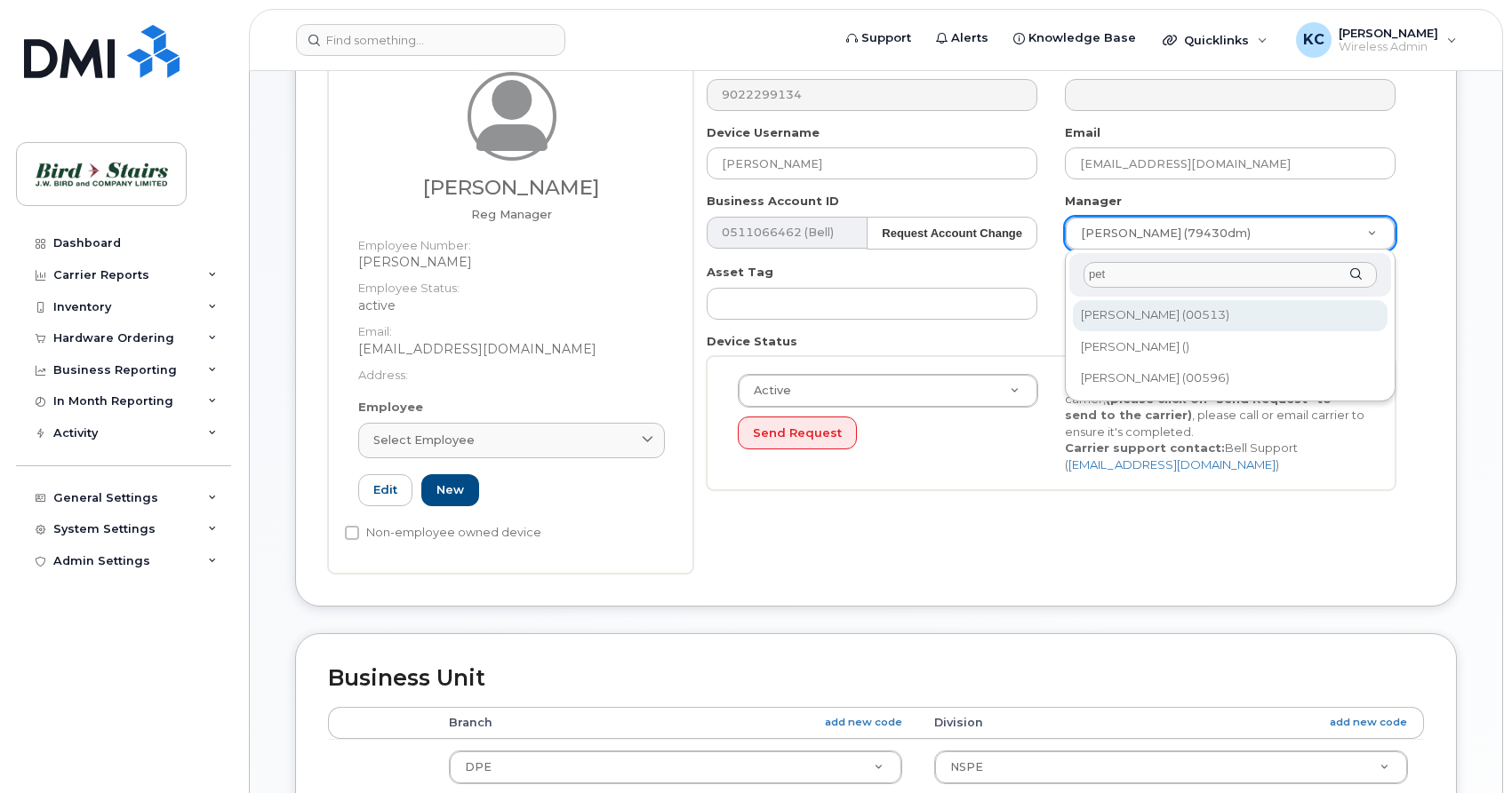
type input "pete"
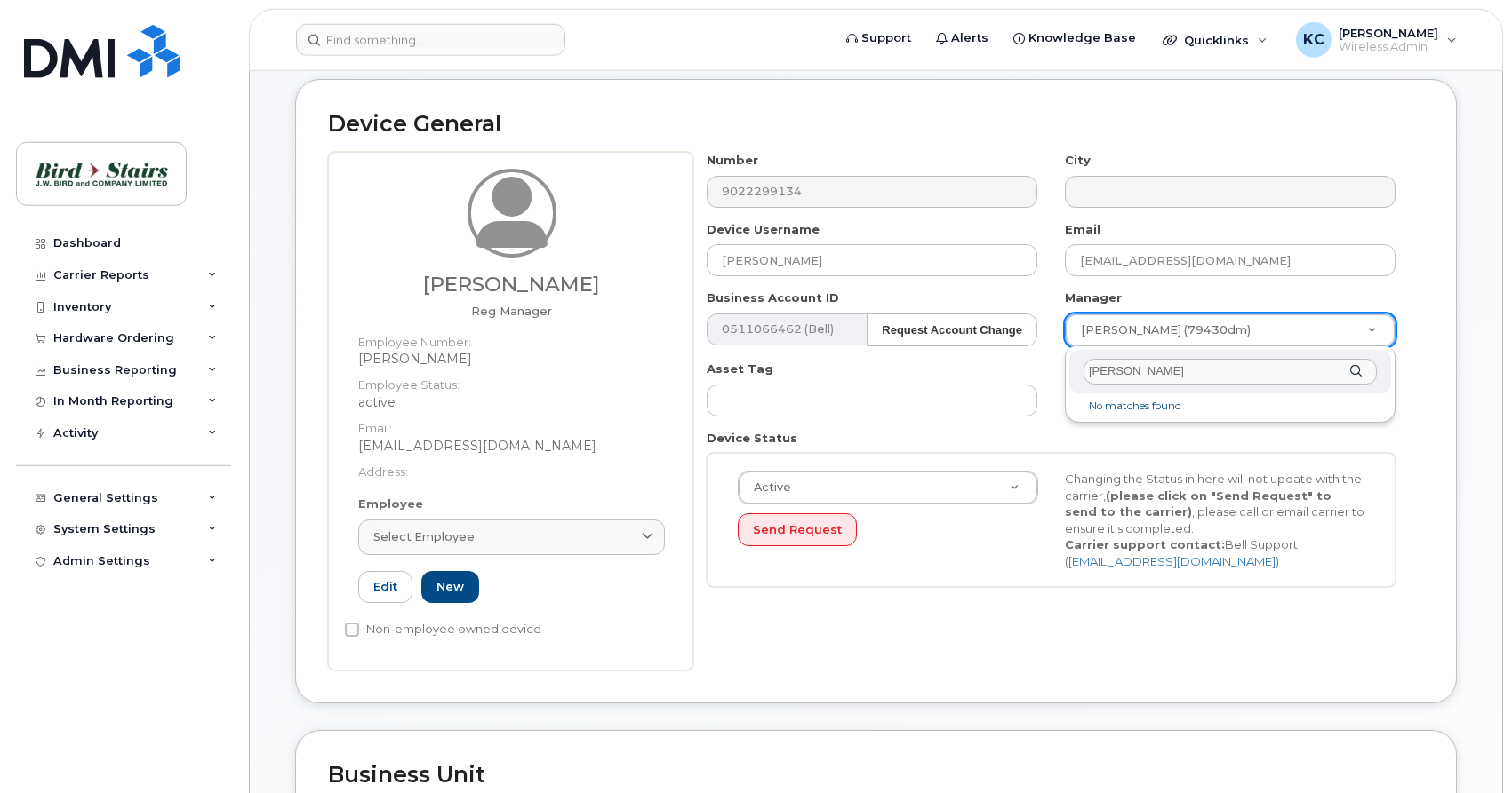
scroll to position [0, 0]
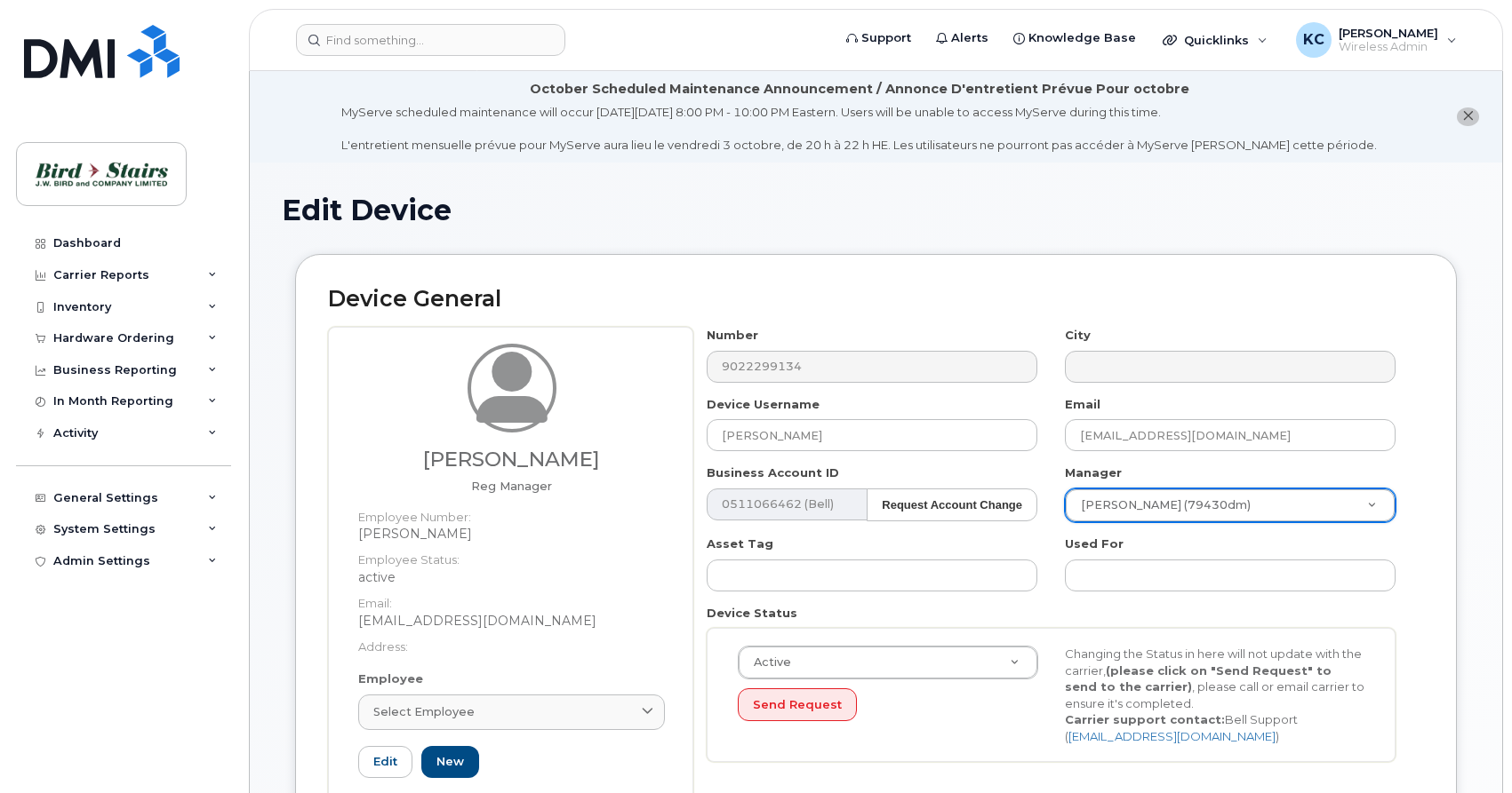
click at [216, 340] on icon at bounding box center [212, 339] width 9 height 9
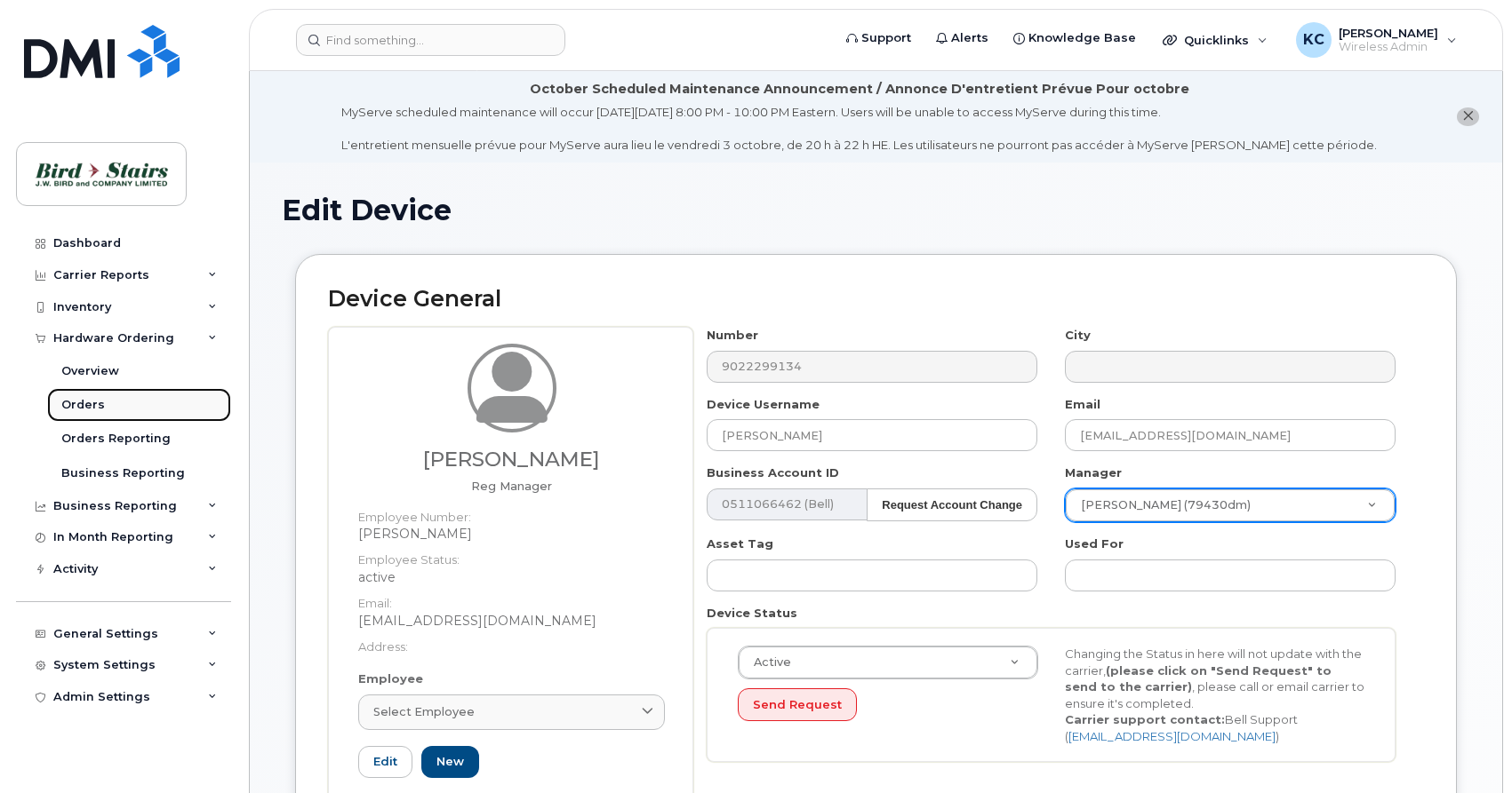
click at [81, 404] on div "Orders" at bounding box center [83, 404] width 43 height 16
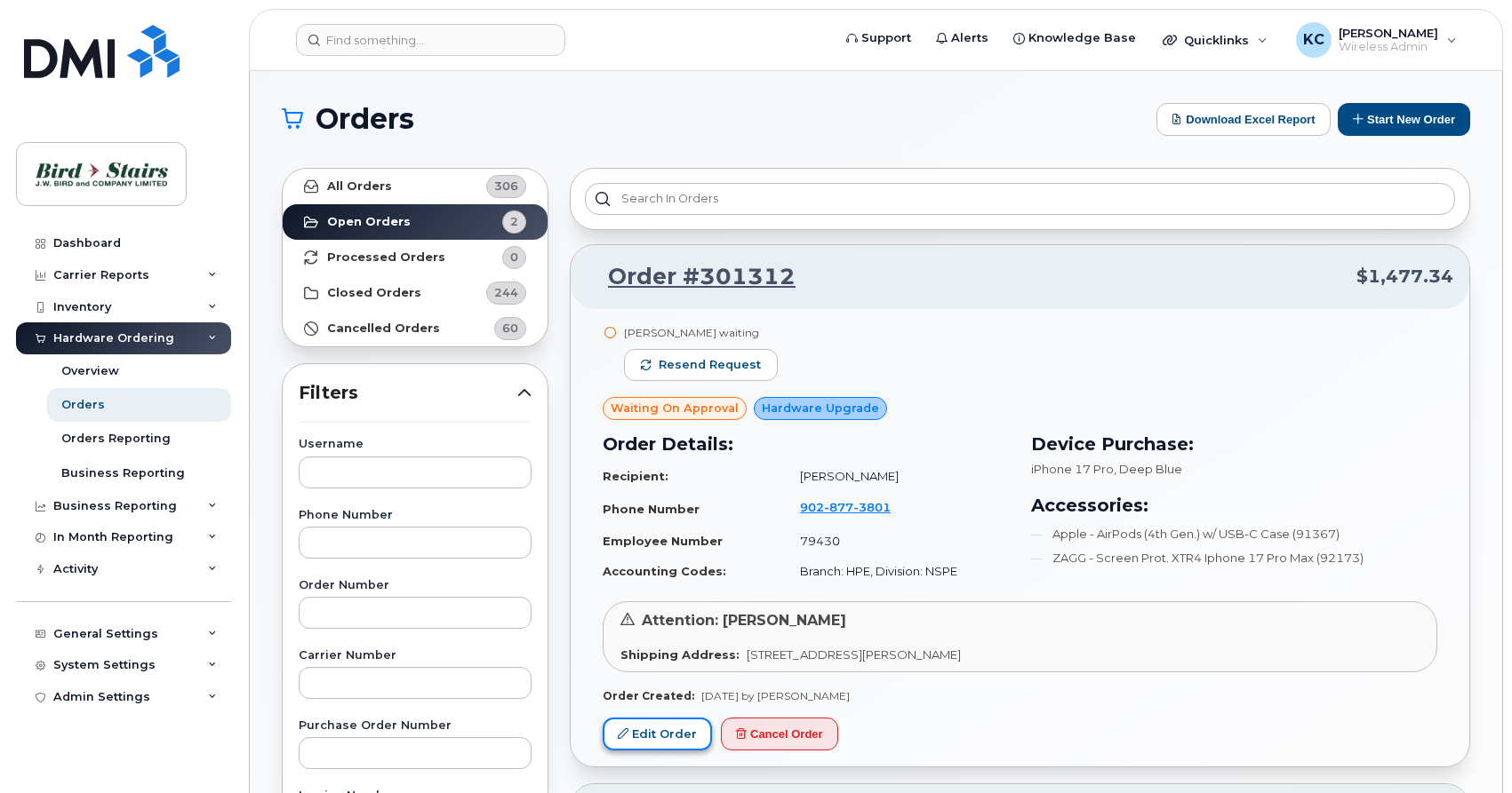
click at [657, 734] on link "Edit Order" at bounding box center [657, 734] width 109 height 33
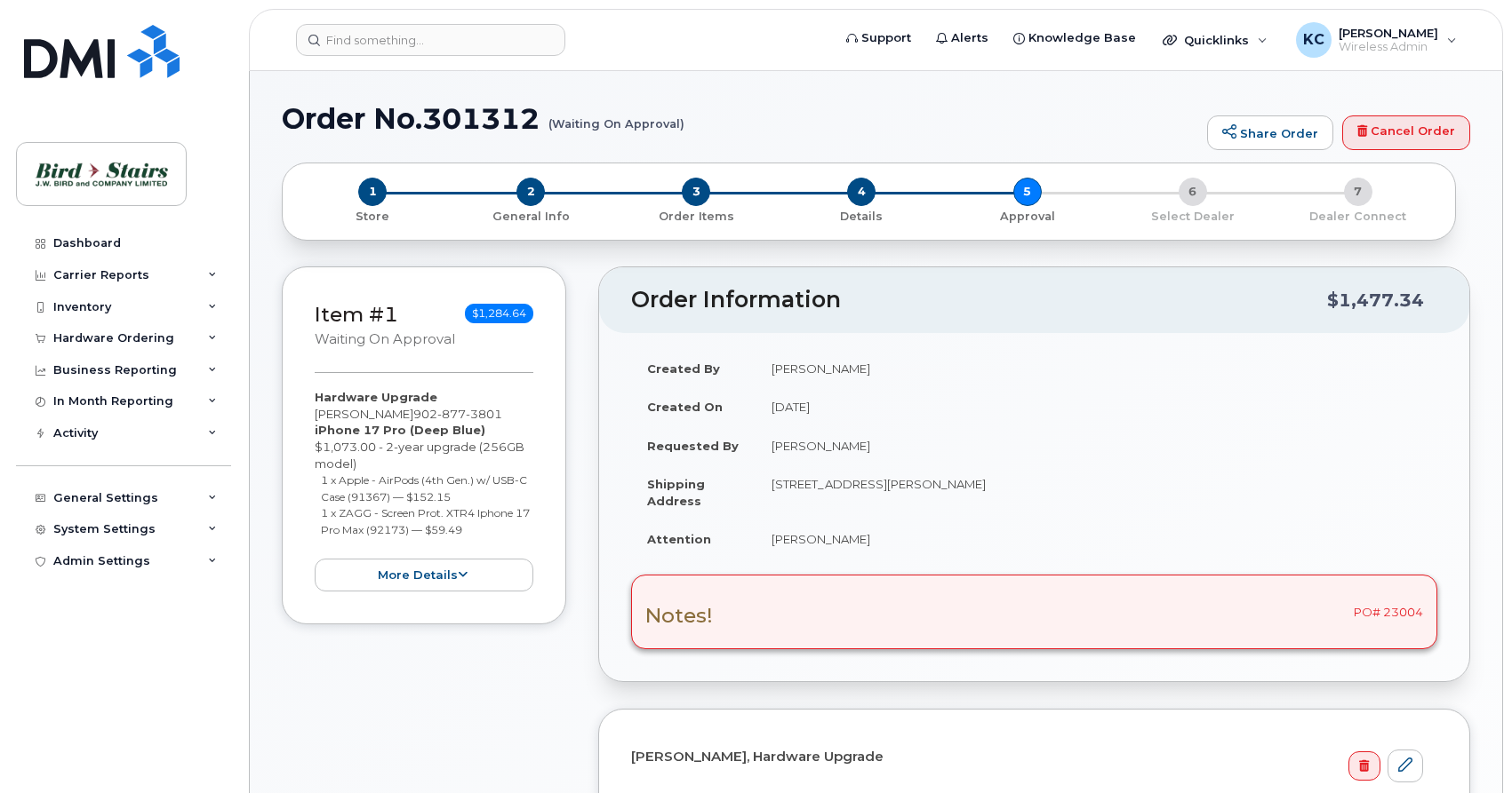
select select
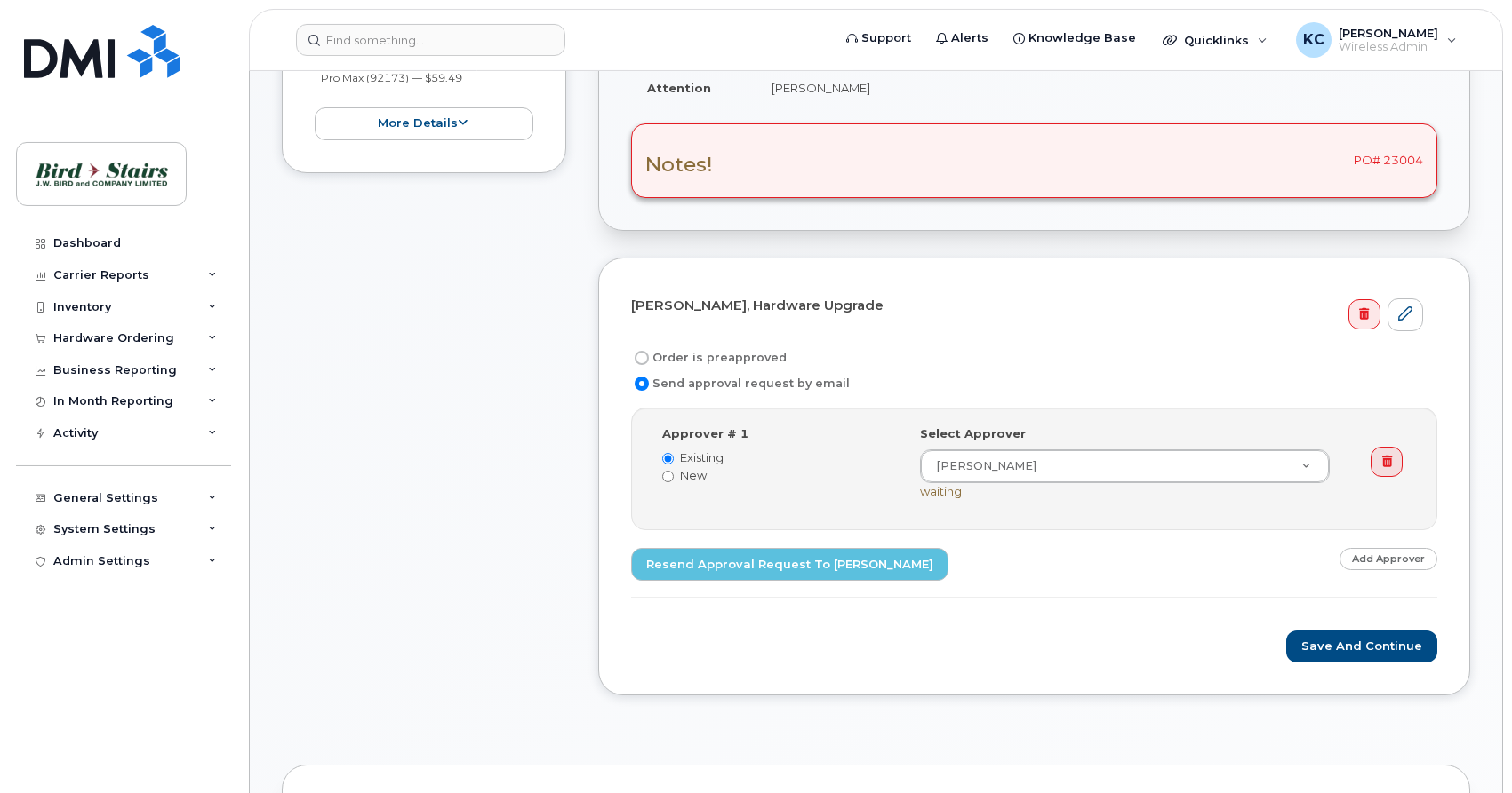
scroll to position [544, 0]
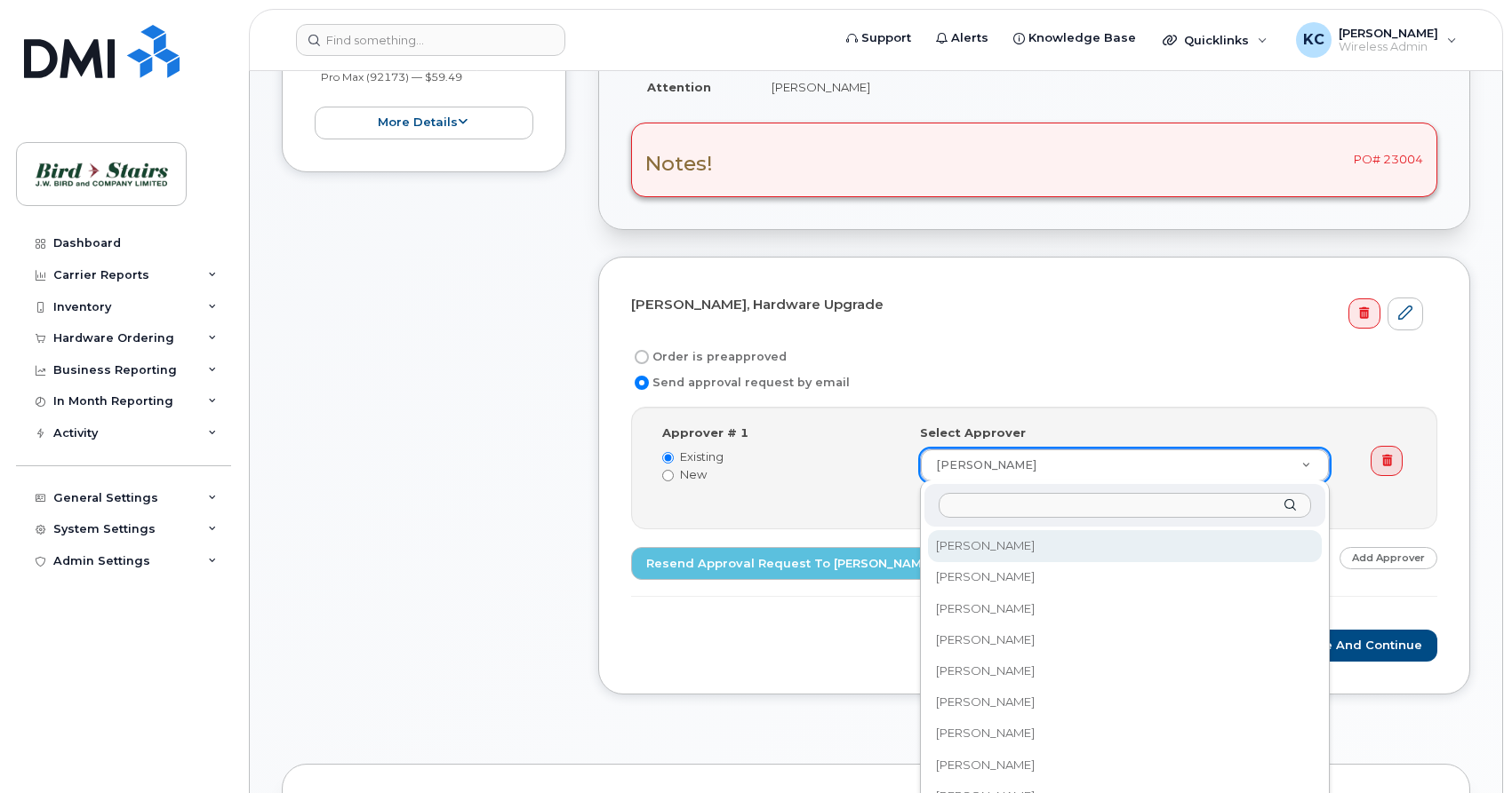
drag, startPoint x: 1155, startPoint y: 465, endPoint x: 891, endPoint y: 469, distance: 264.0
type input "p"
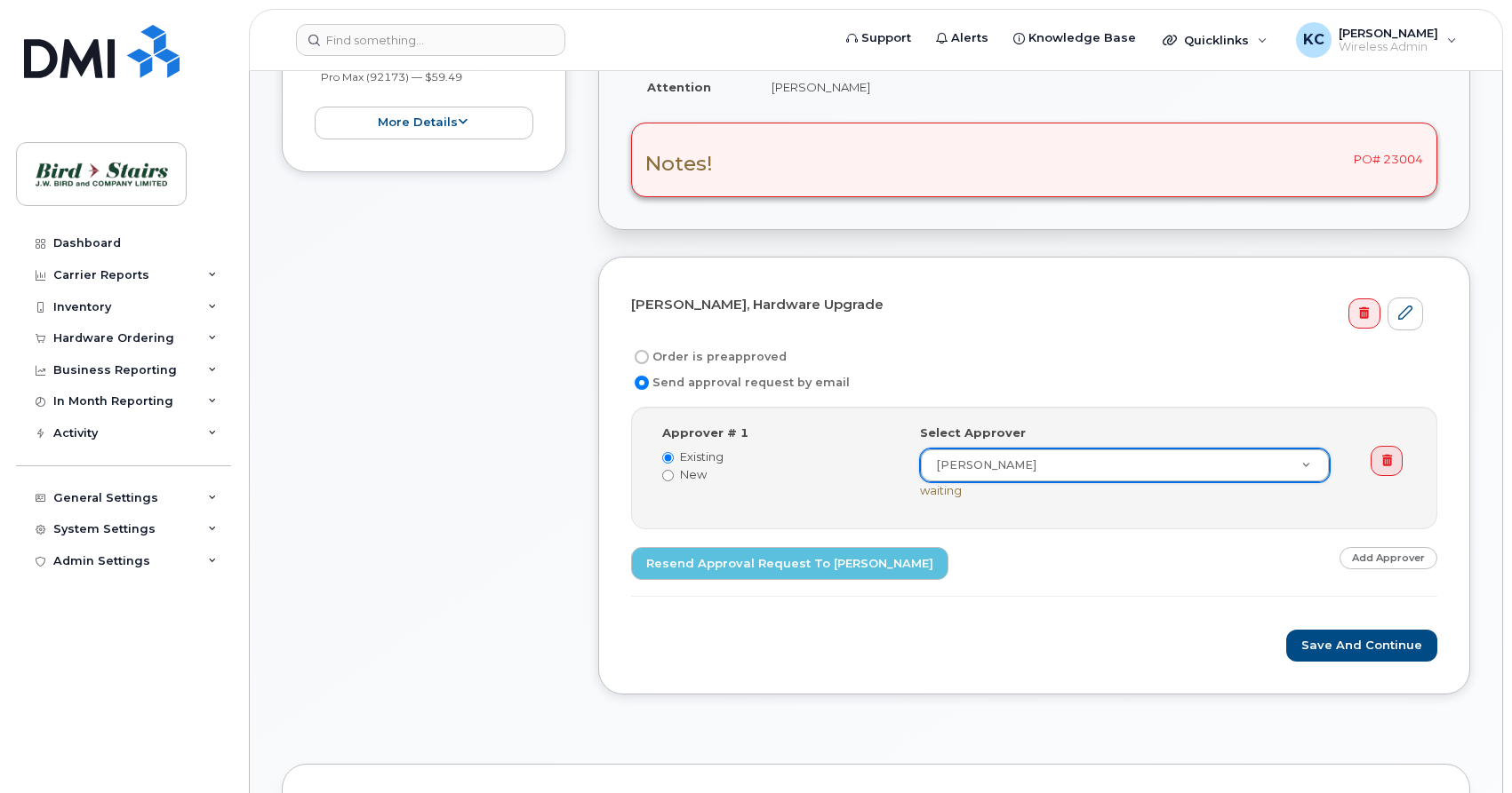
click at [639, 357] on input "Order is preapproved" at bounding box center [641, 357] width 14 height 14
radio input "true"
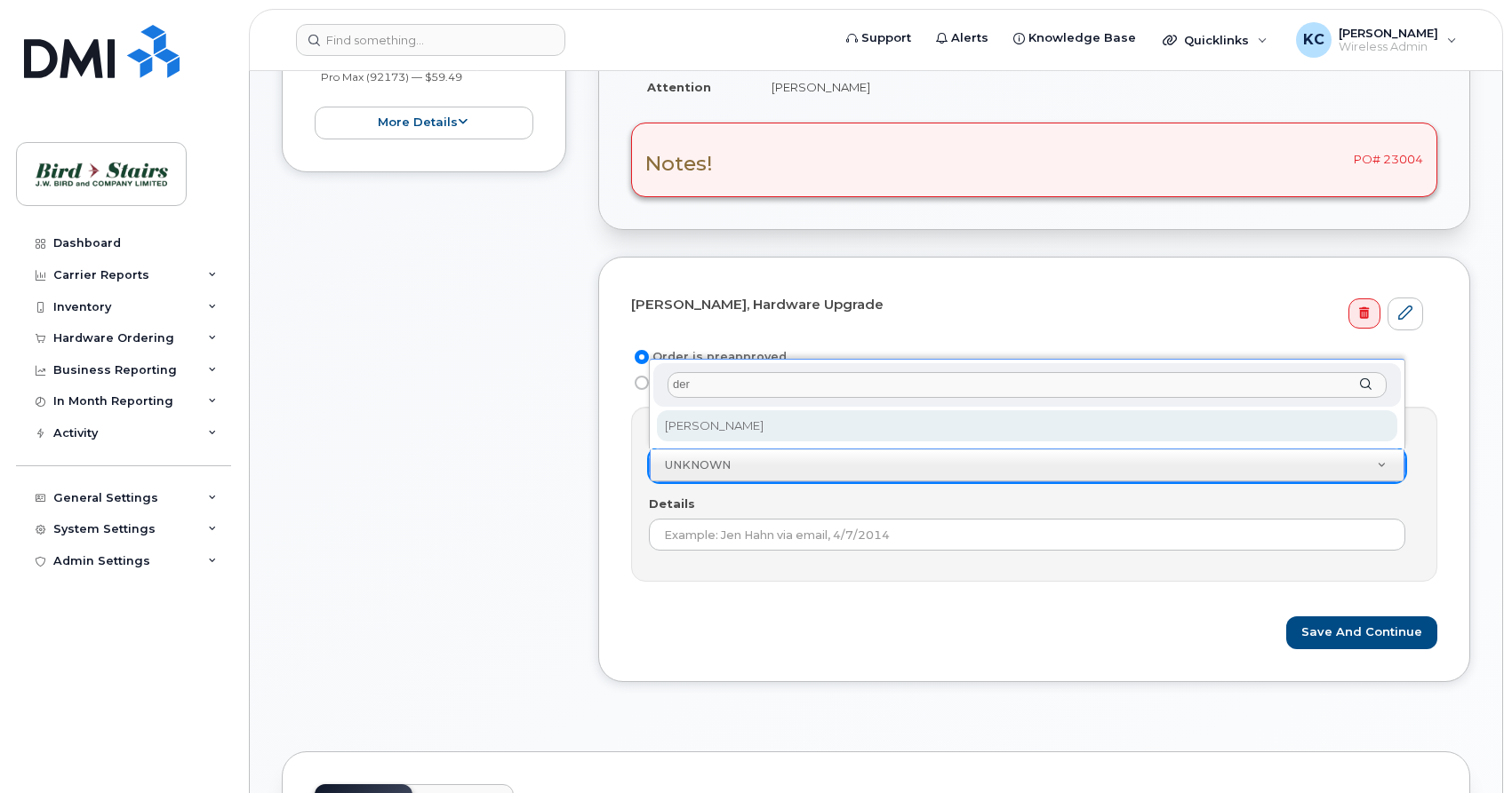
type input "der"
select select "1961368"
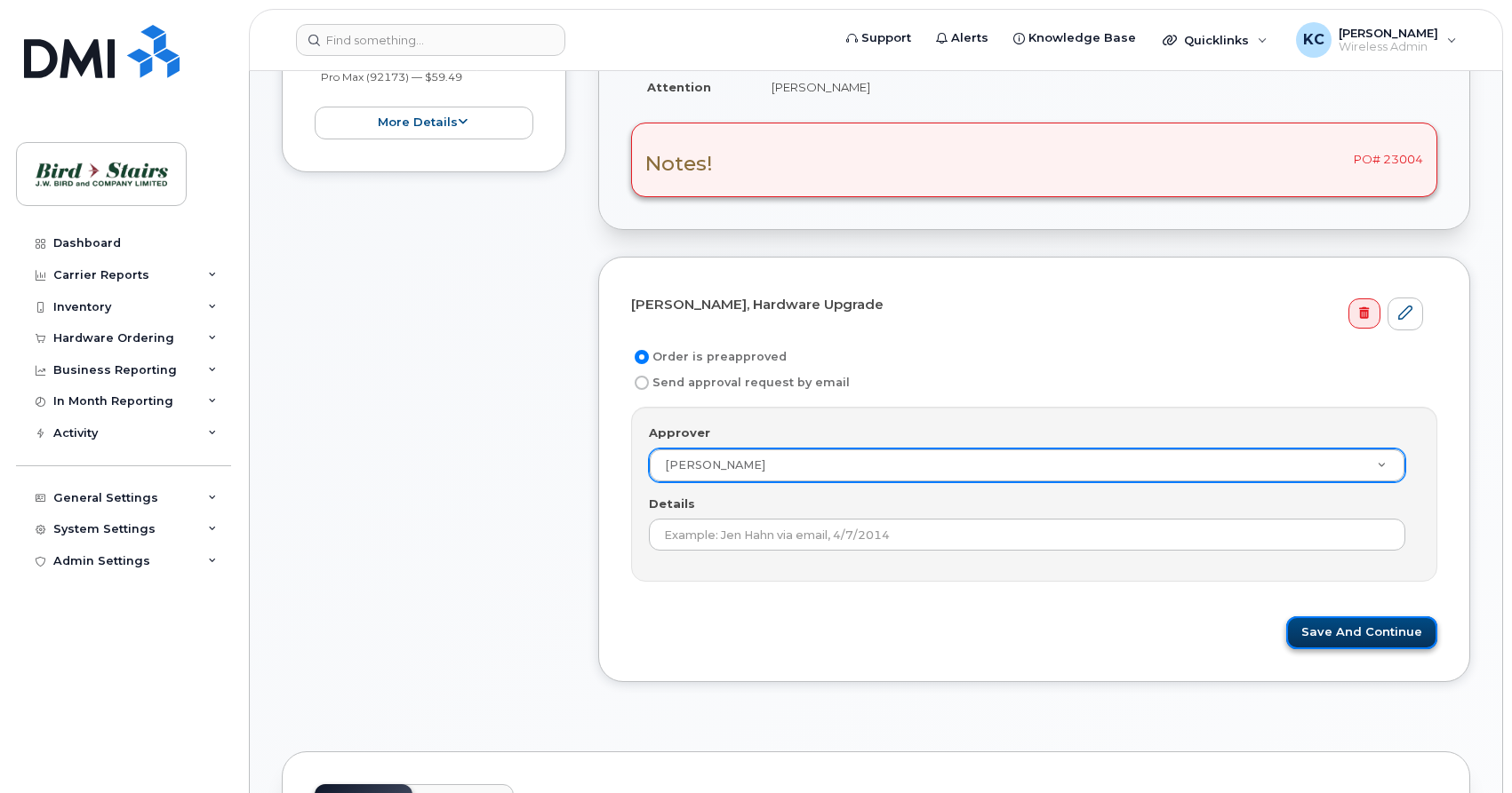
click at [1355, 636] on button "Save and Continue" at bounding box center [1361, 633] width 151 height 33
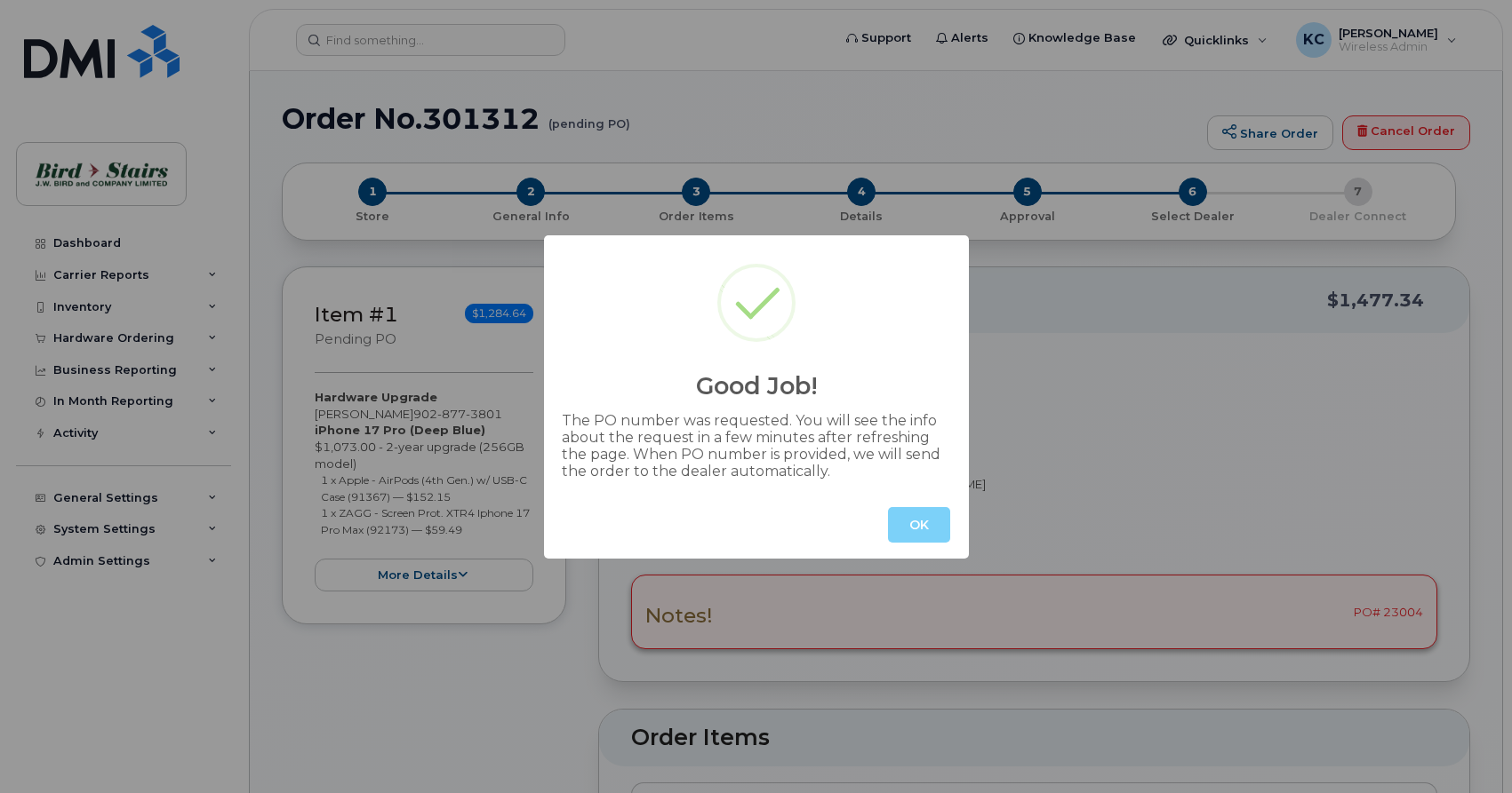
radio input "true"
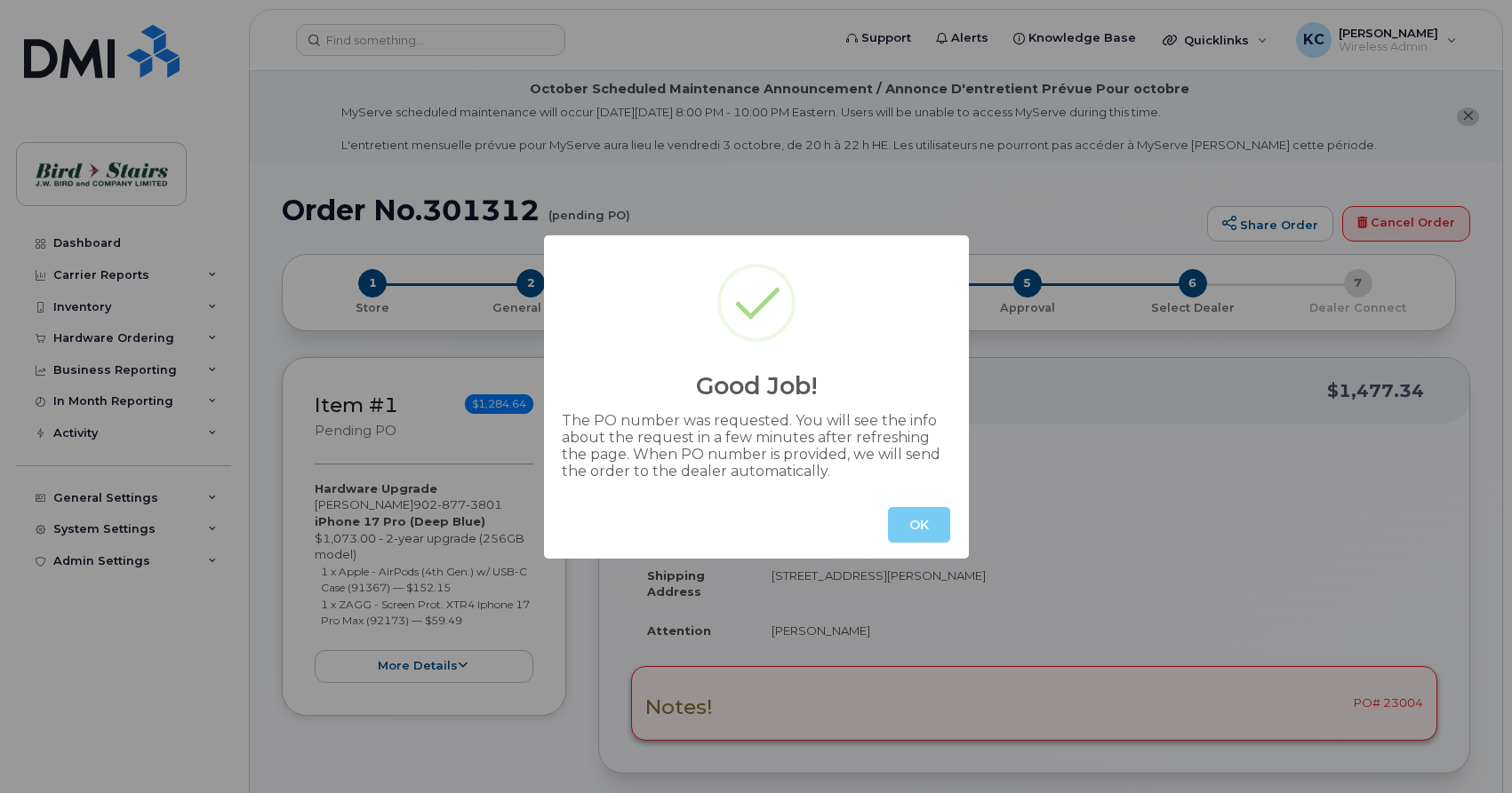
click at [929, 515] on button "OK" at bounding box center [919, 525] width 63 height 36
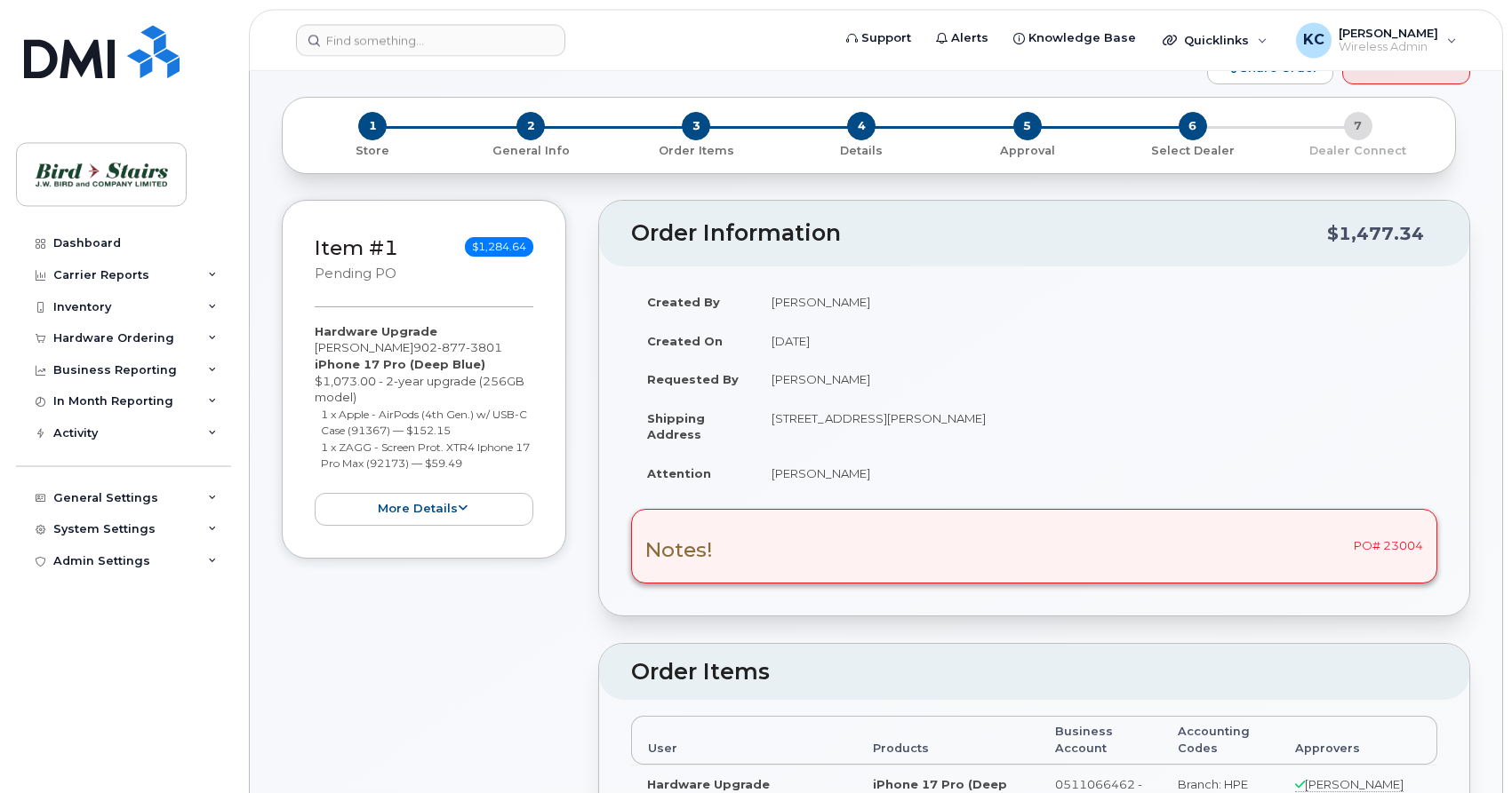
scroll to position [181, 0]
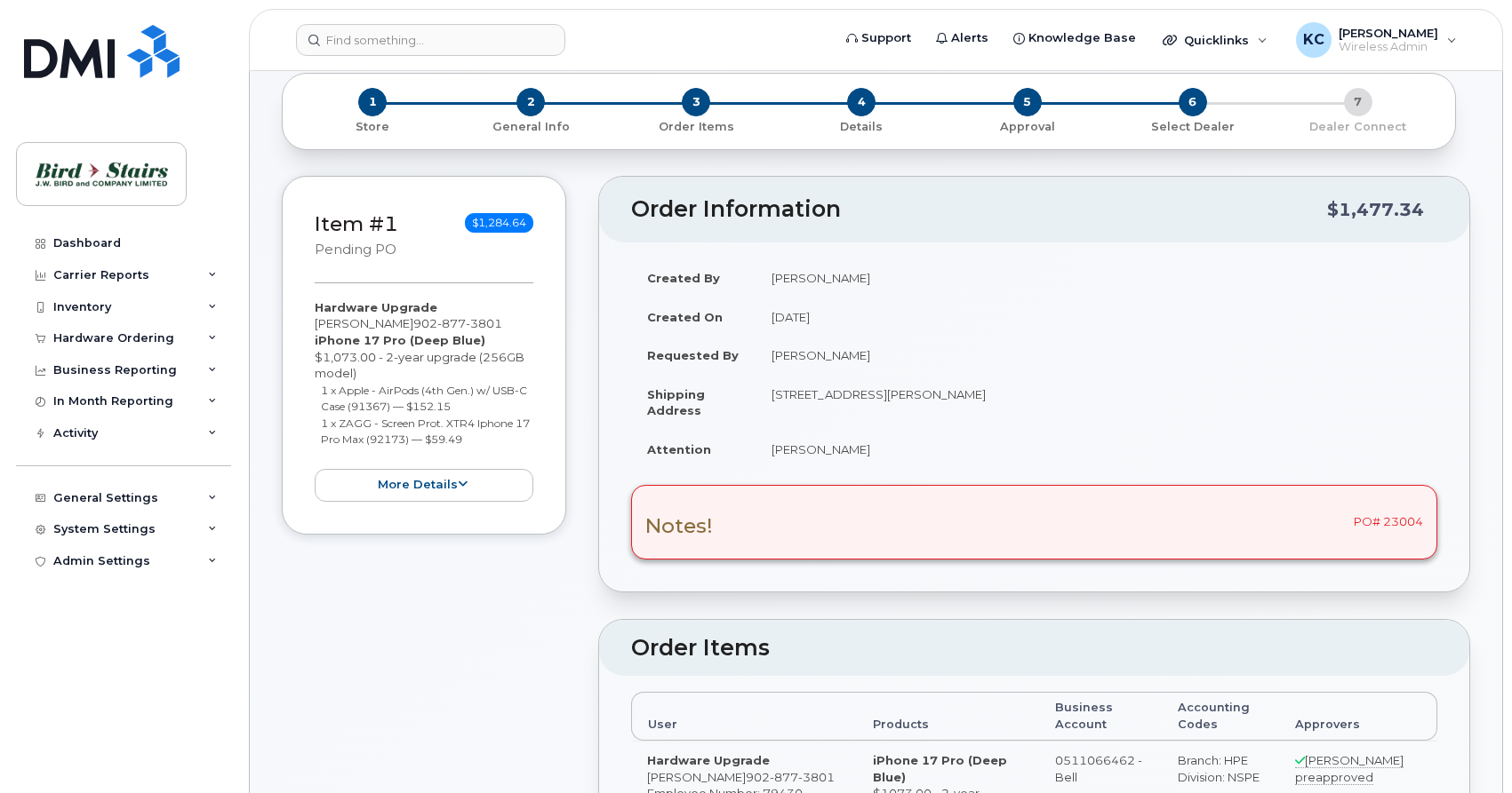
drag, startPoint x: 1424, startPoint y: 520, endPoint x: 1385, endPoint y: 527, distance: 39.6
click at [1385, 527] on div "Notes! PO# 23004" at bounding box center [1033, 522] width 806 height 74
copy div "23004"
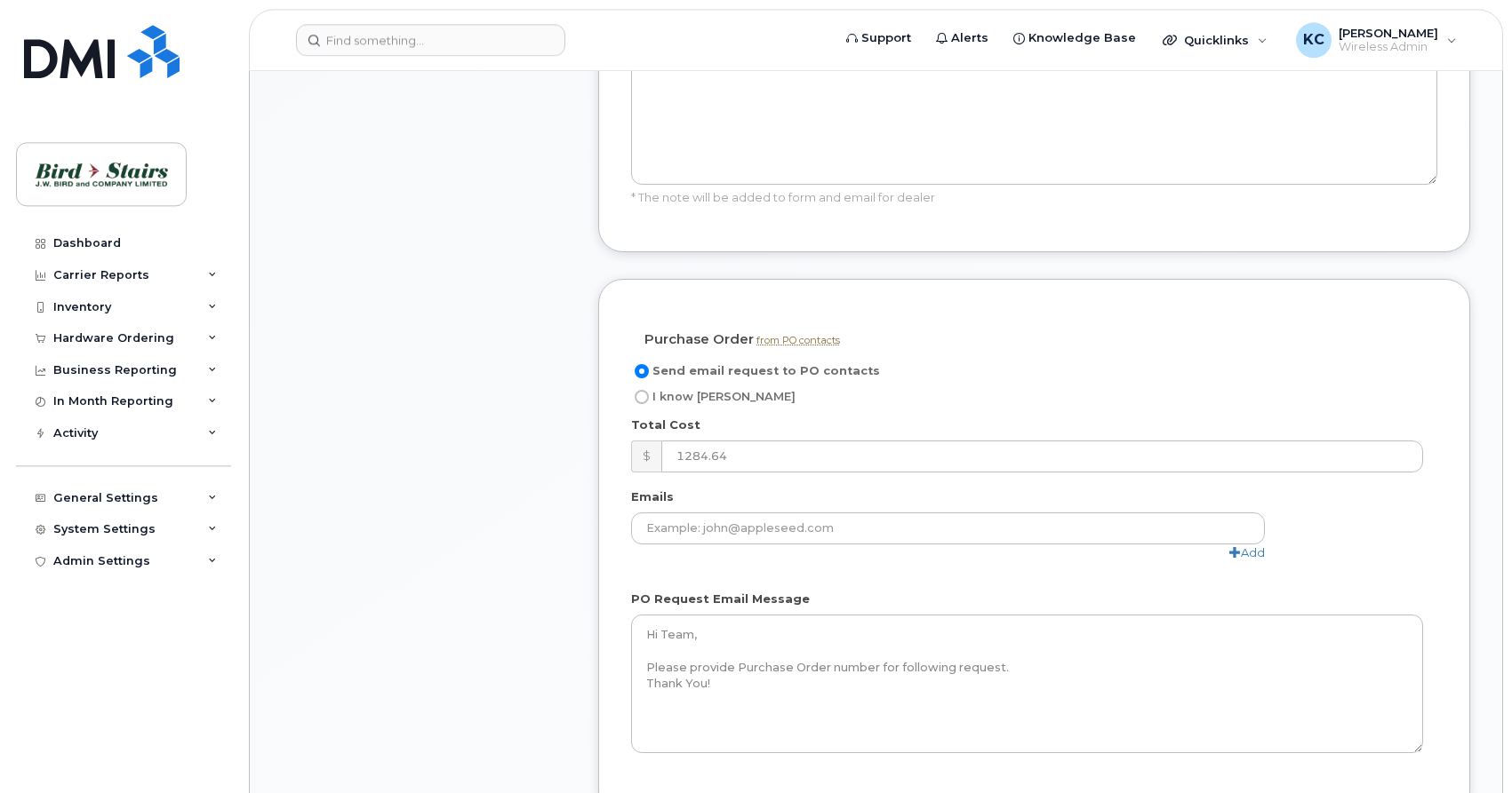
scroll to position [1450, 0]
click at [642, 385] on input "I know [PERSON_NAME]" at bounding box center [641, 391] width 14 height 14
radio input "true"
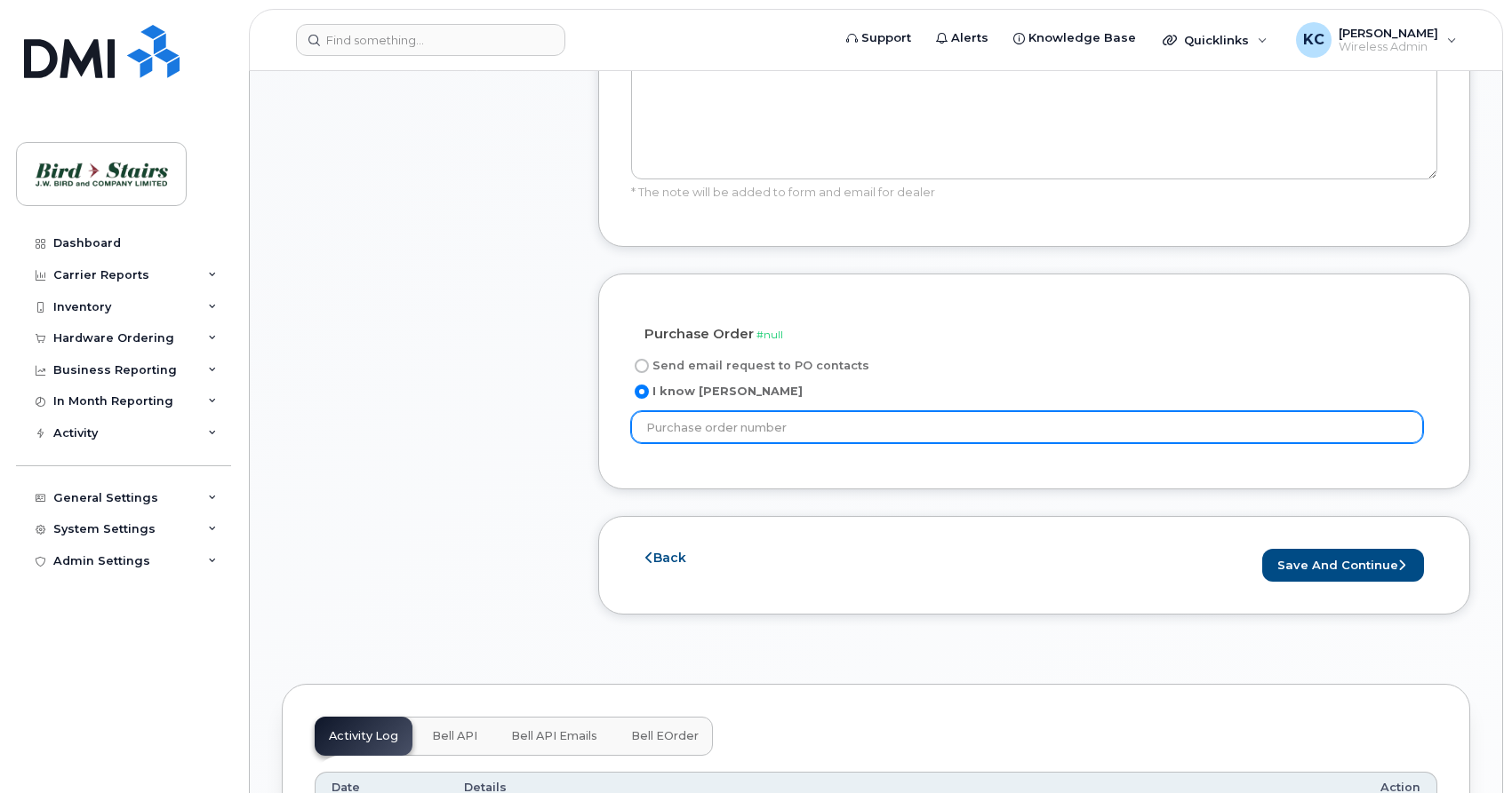
paste input "23004"
type input "23004"
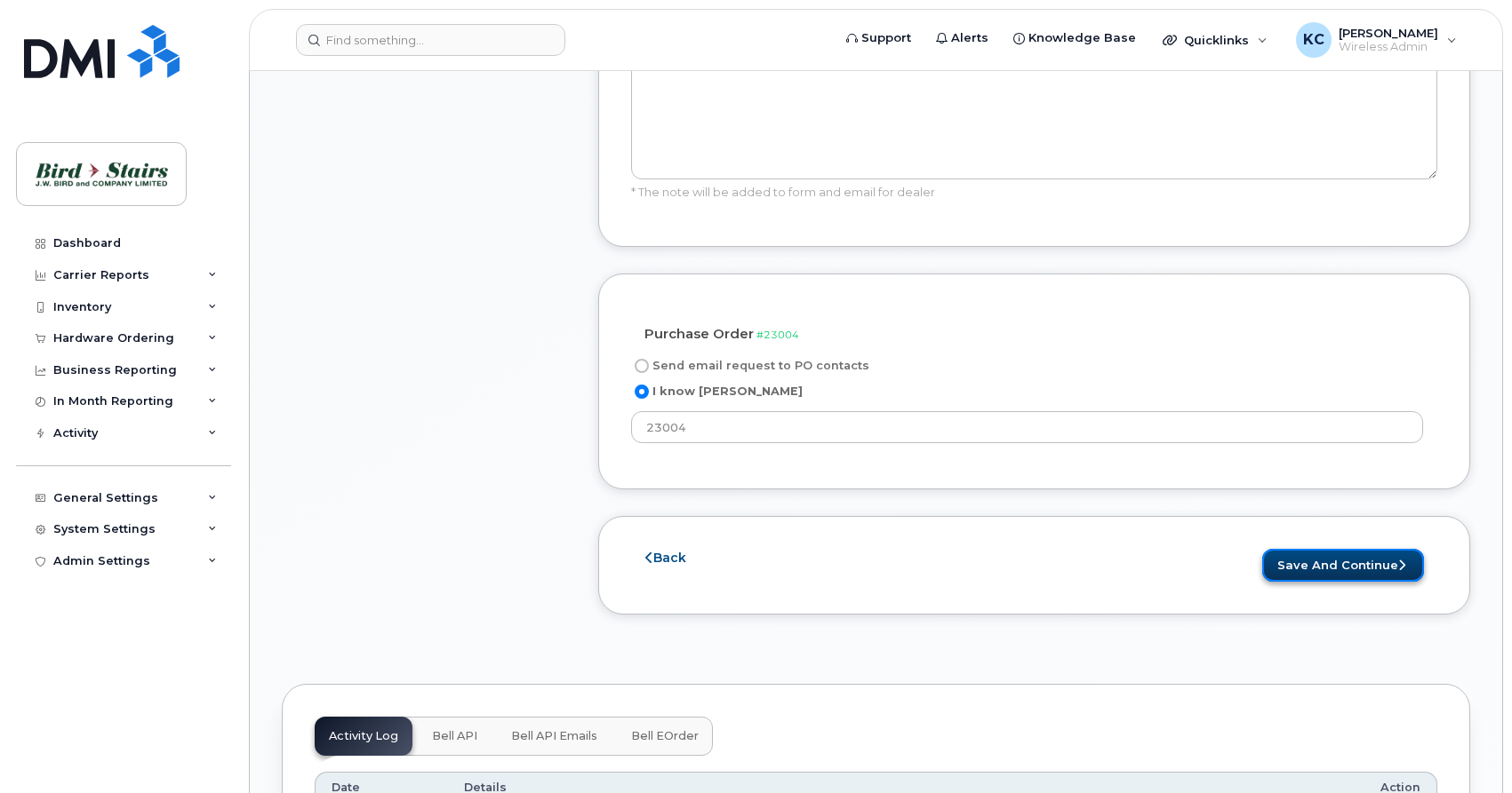
click at [1358, 549] on button "Save and Continue" at bounding box center [1343, 566] width 162 height 33
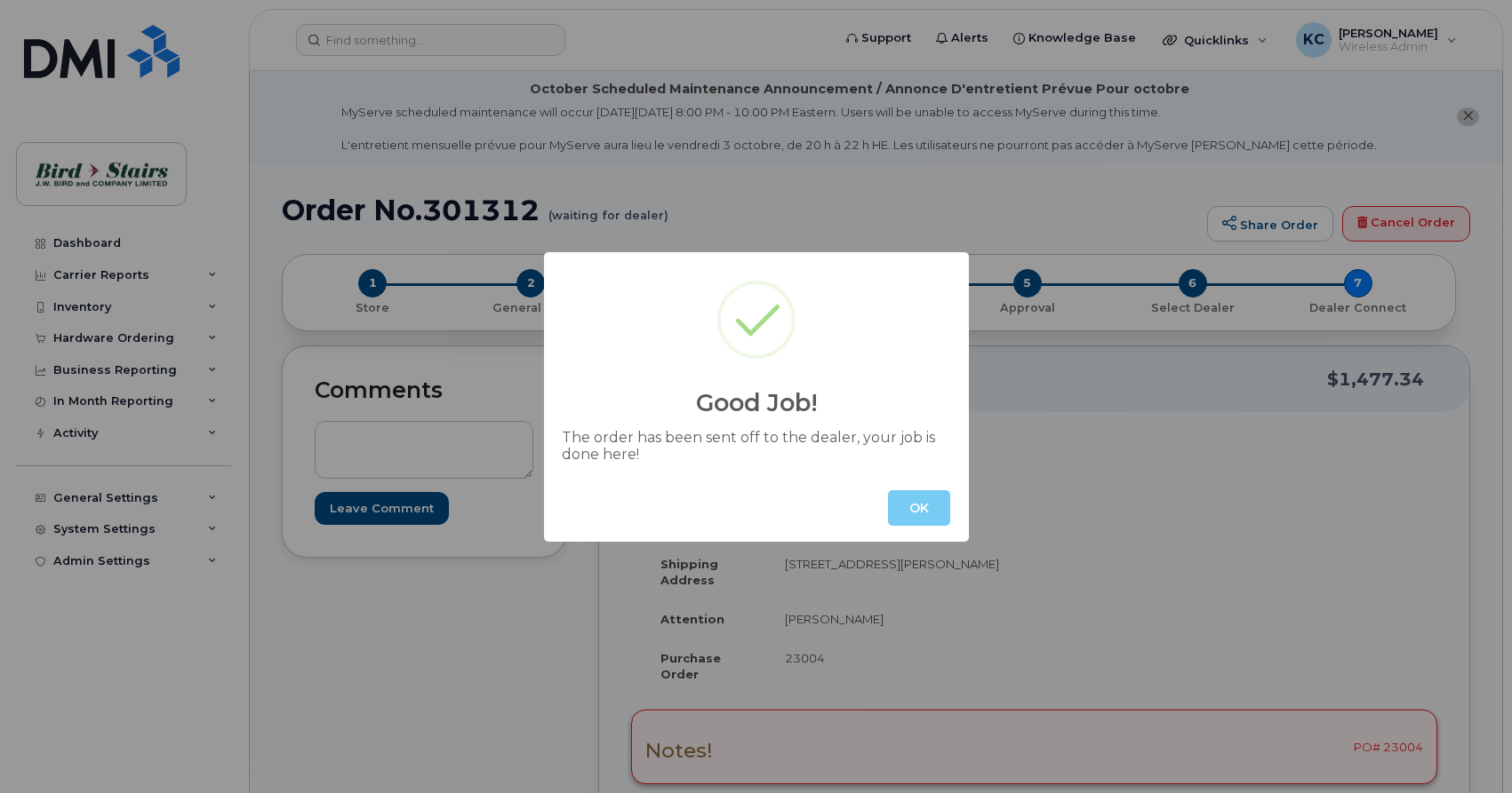
click at [921, 514] on button "OK" at bounding box center [919, 508] width 63 height 36
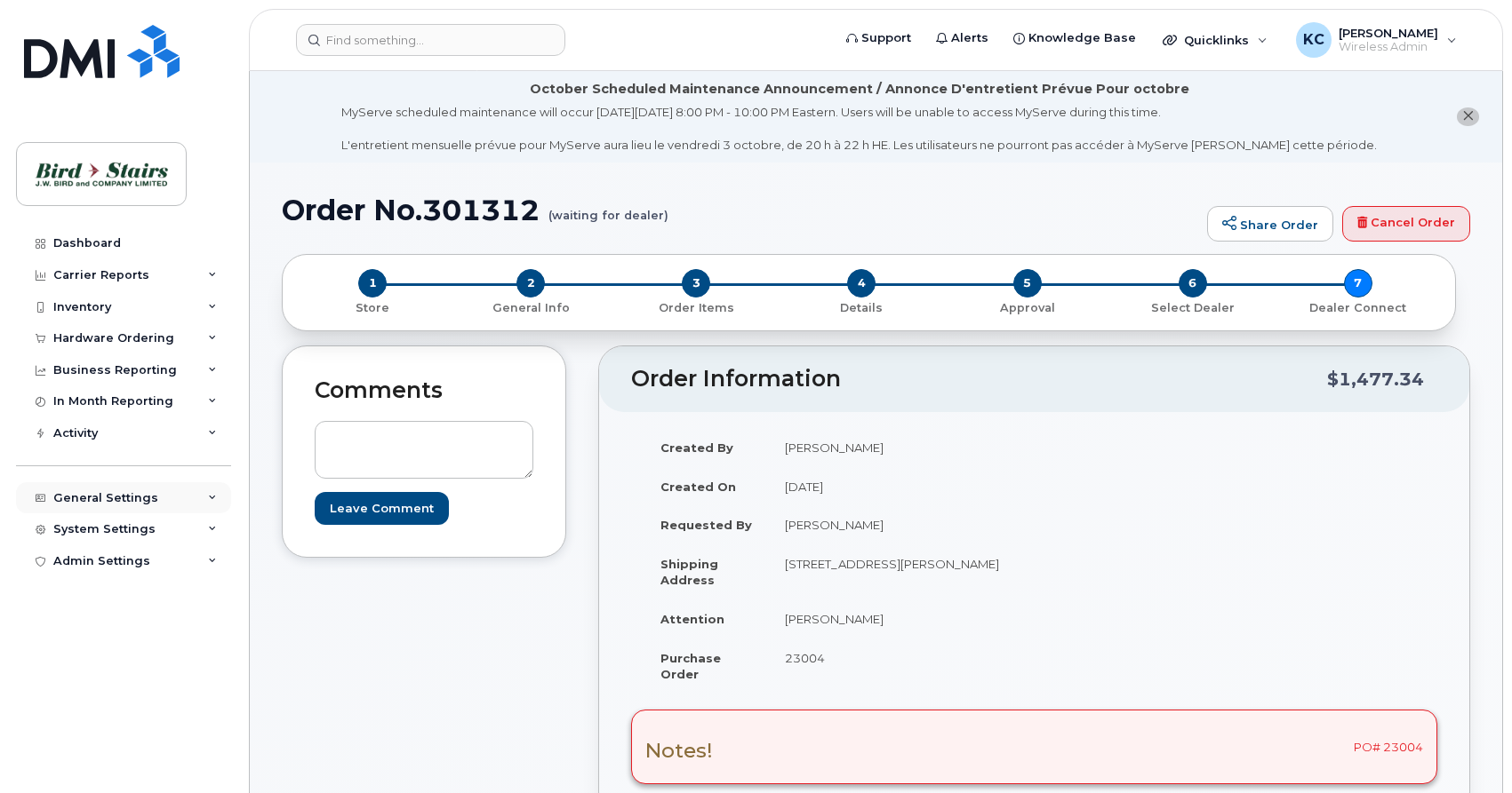
click at [135, 495] on div "General Settings" at bounding box center [106, 498] width 105 height 14
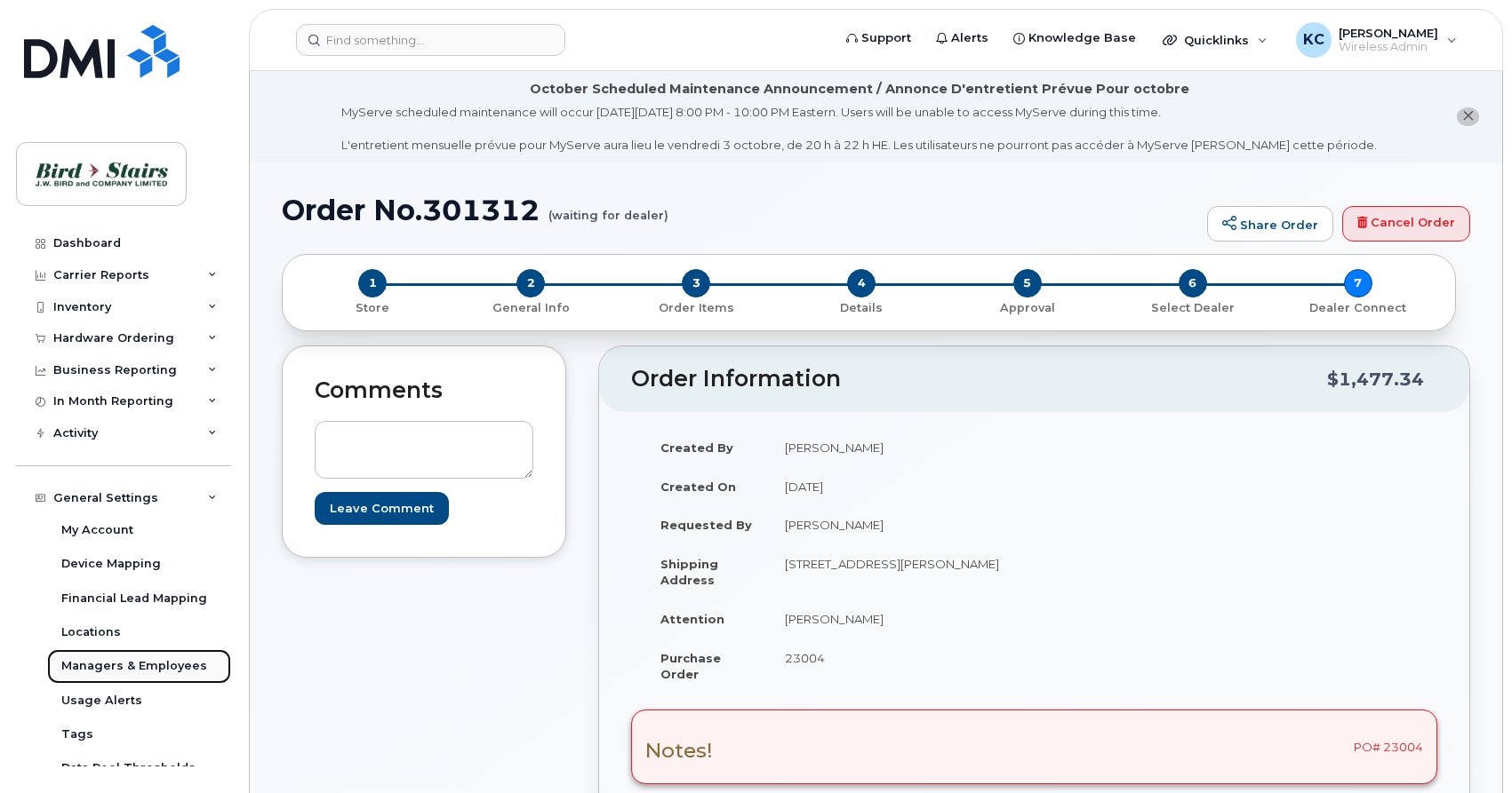
click at [139, 664] on div "Managers & Employees" at bounding box center [134, 665] width 146 height 16
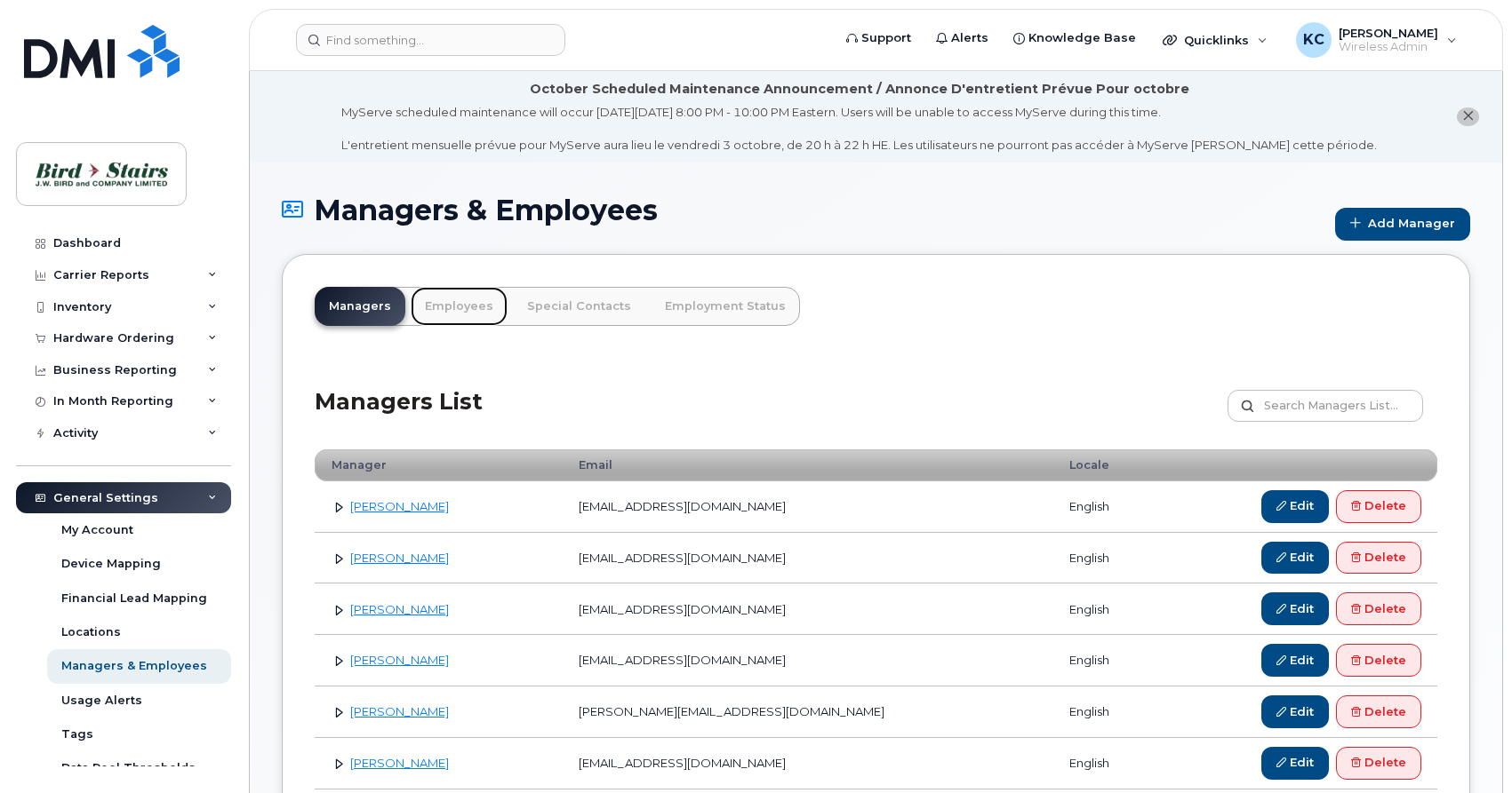
click at [428, 303] on link "Employees" at bounding box center [459, 306] width 97 height 40
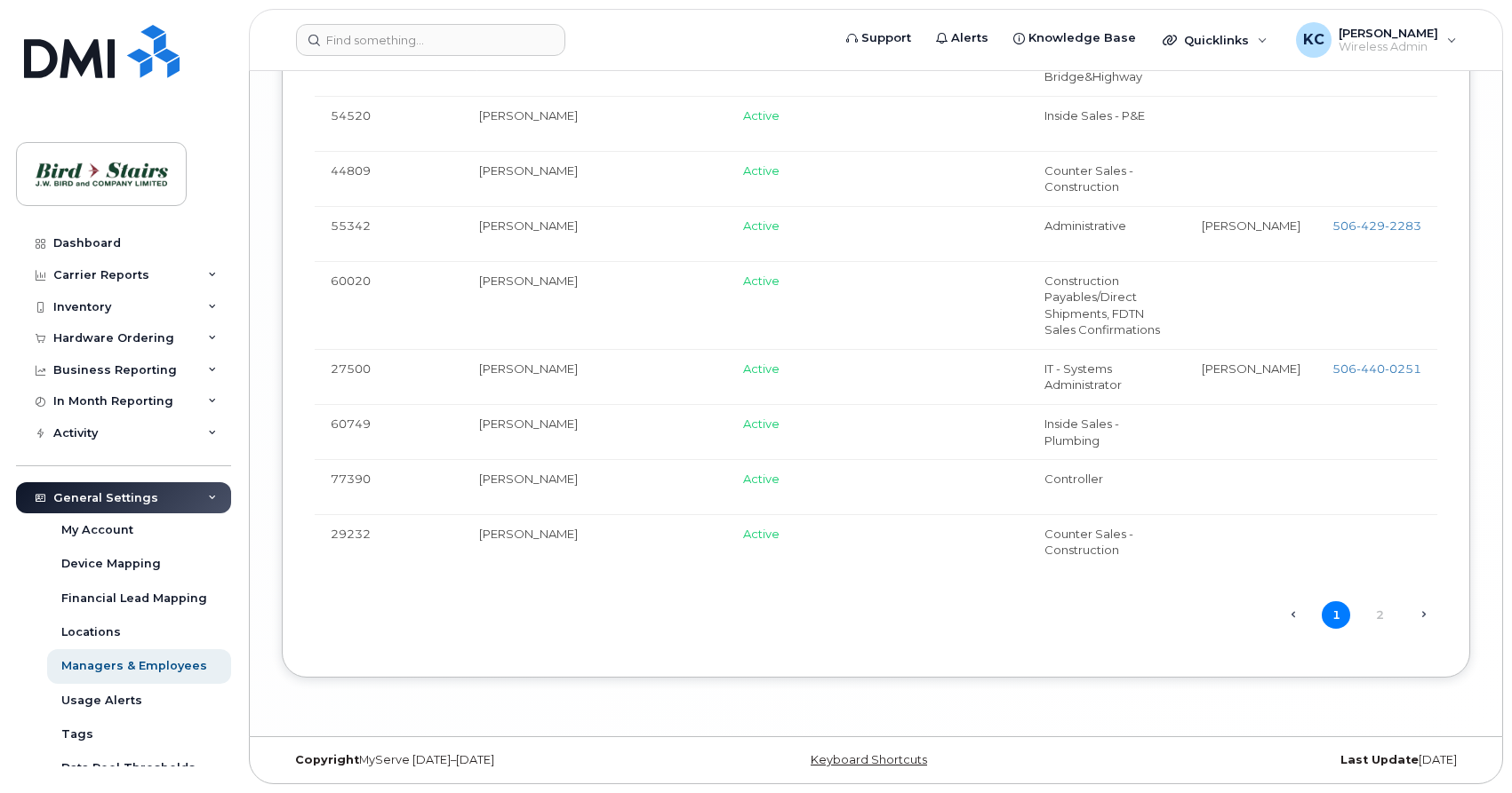
scroll to position [6056, 0]
click at [1378, 617] on link "2" at bounding box center [1379, 616] width 28 height 28
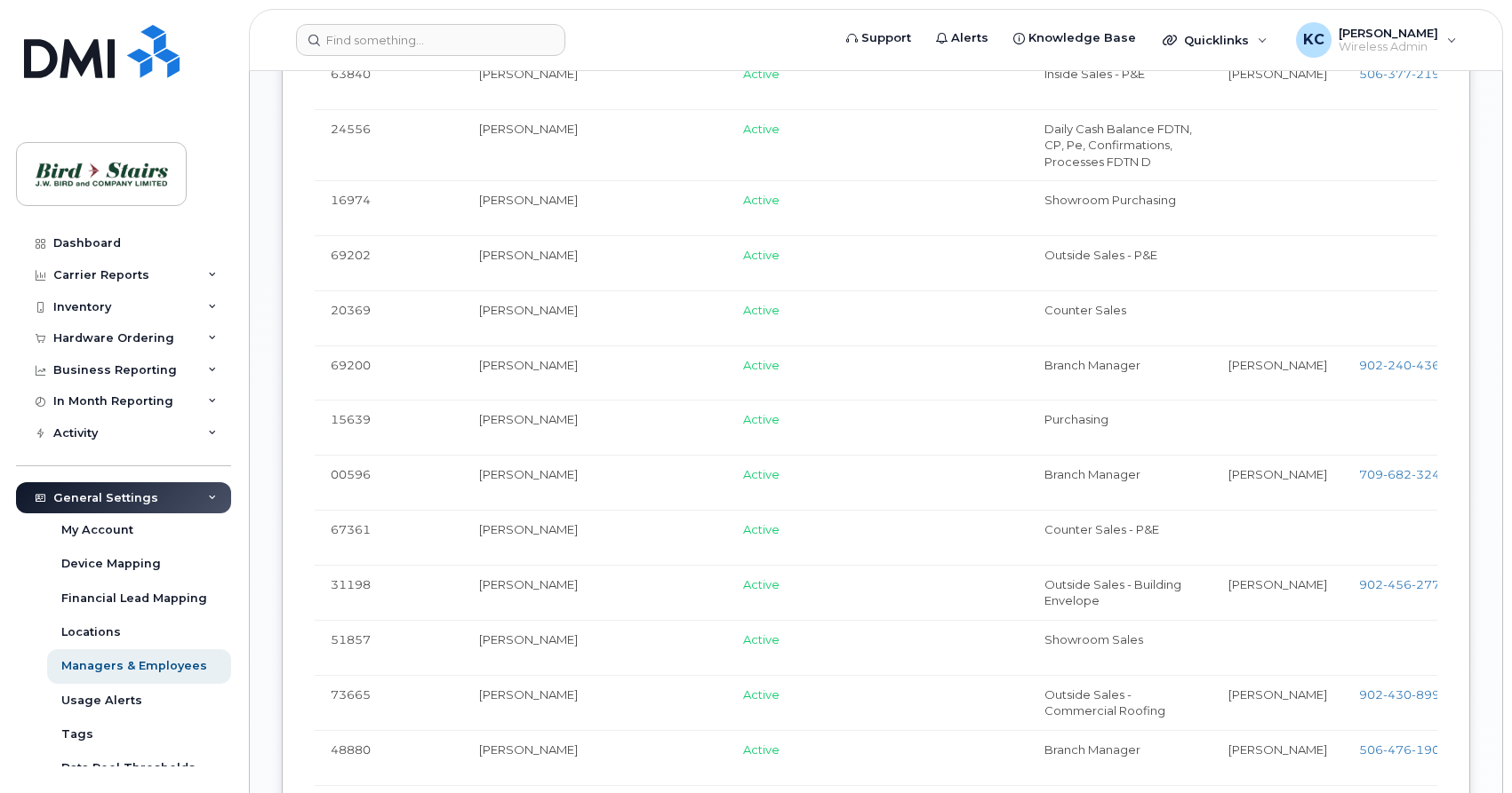
scroll to position [1812, 0]
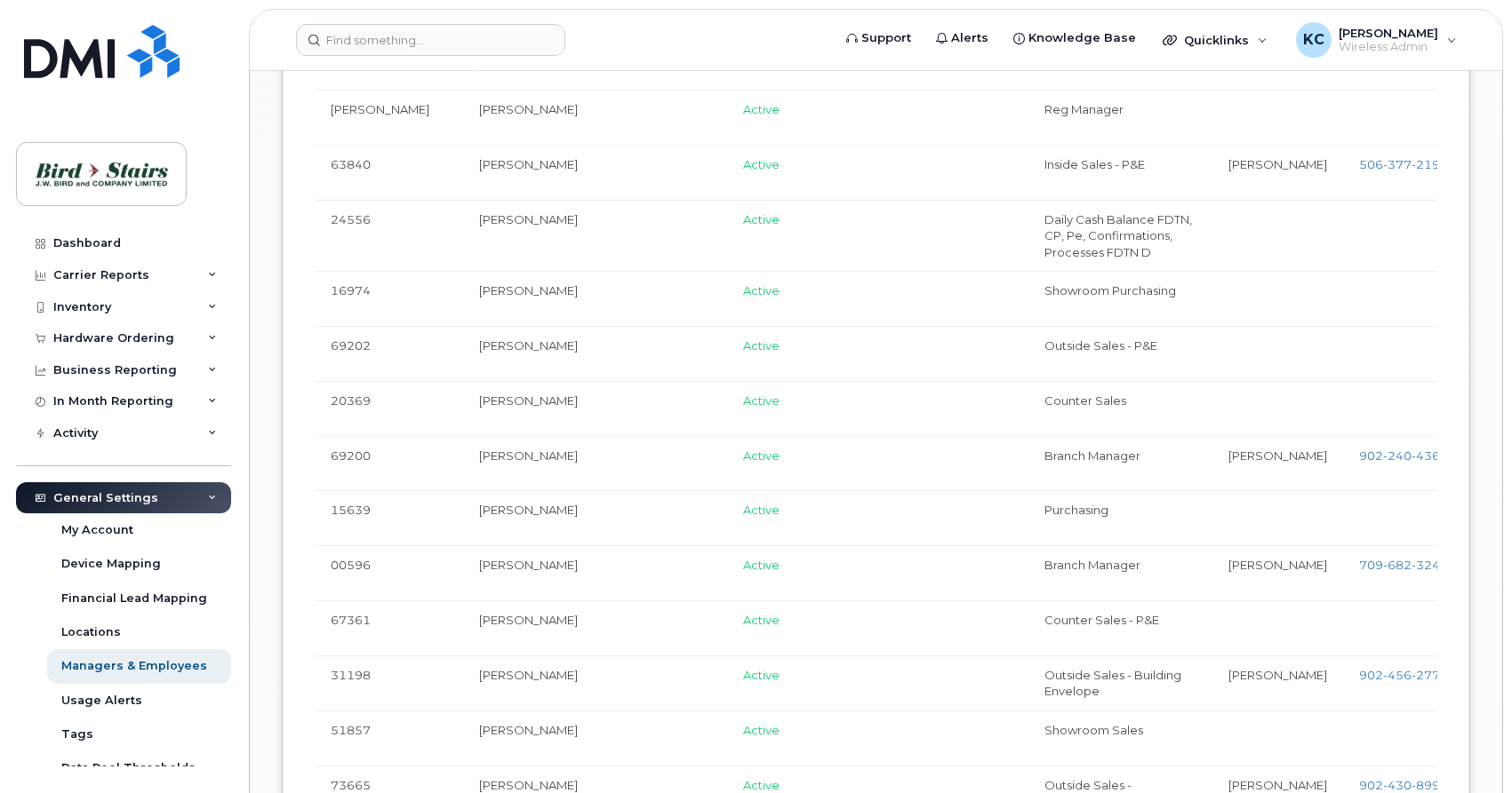
click at [1482, 134] on link "Edit" at bounding box center [1515, 118] width 67 height 33
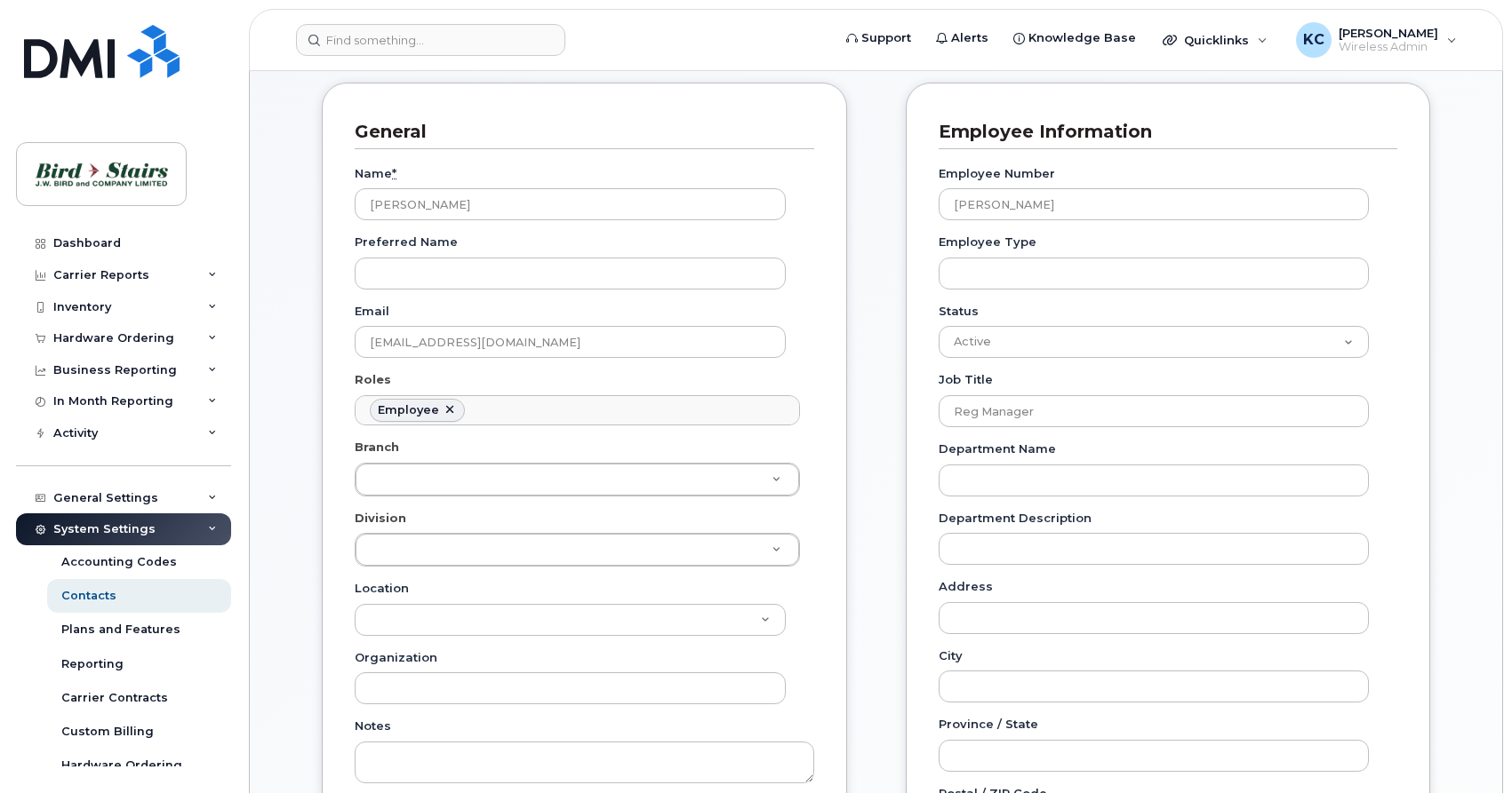
scroll to position [272, 0]
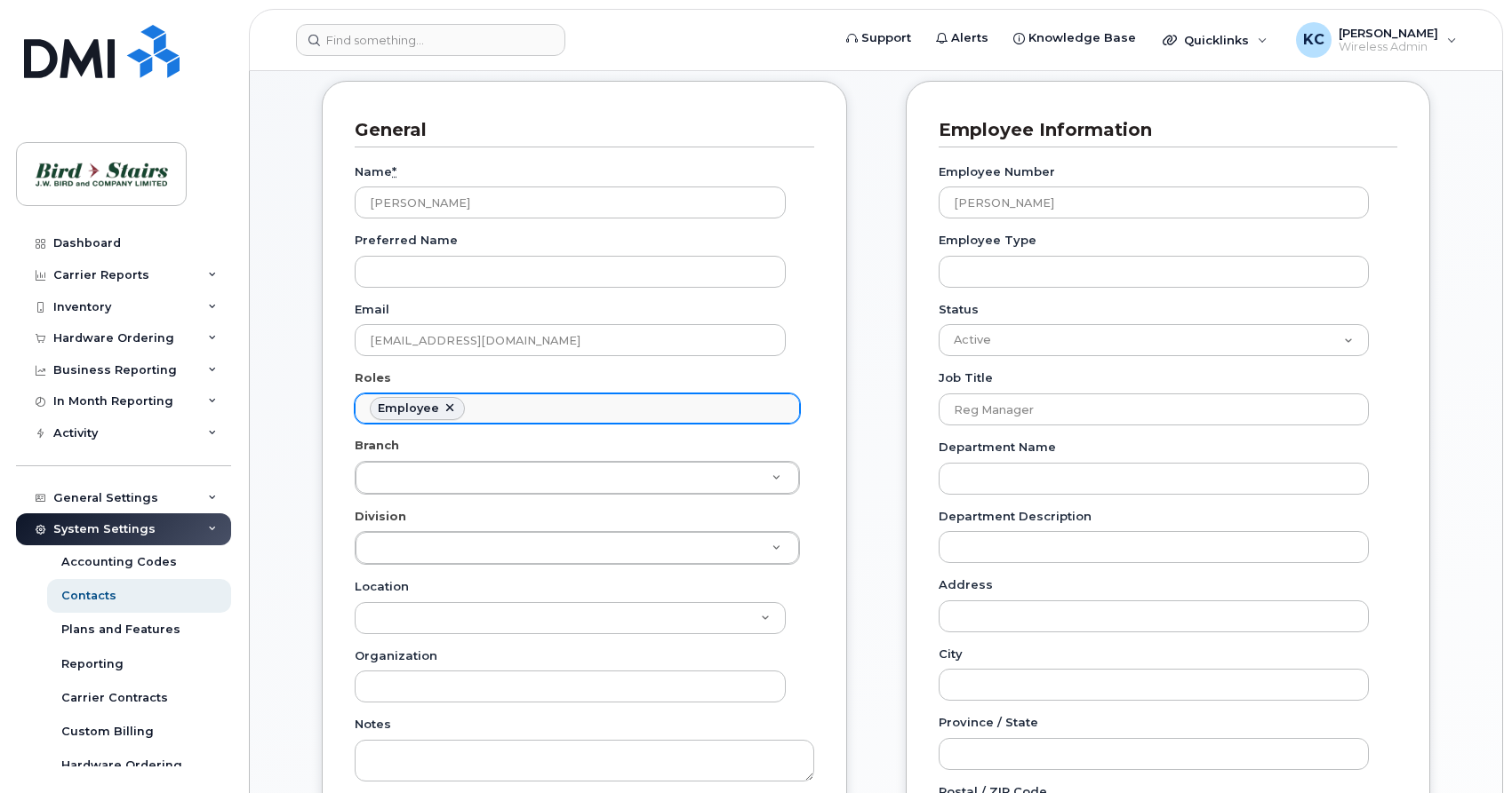
click at [504, 413] on ul "Employee" at bounding box center [577, 408] width 443 height 28
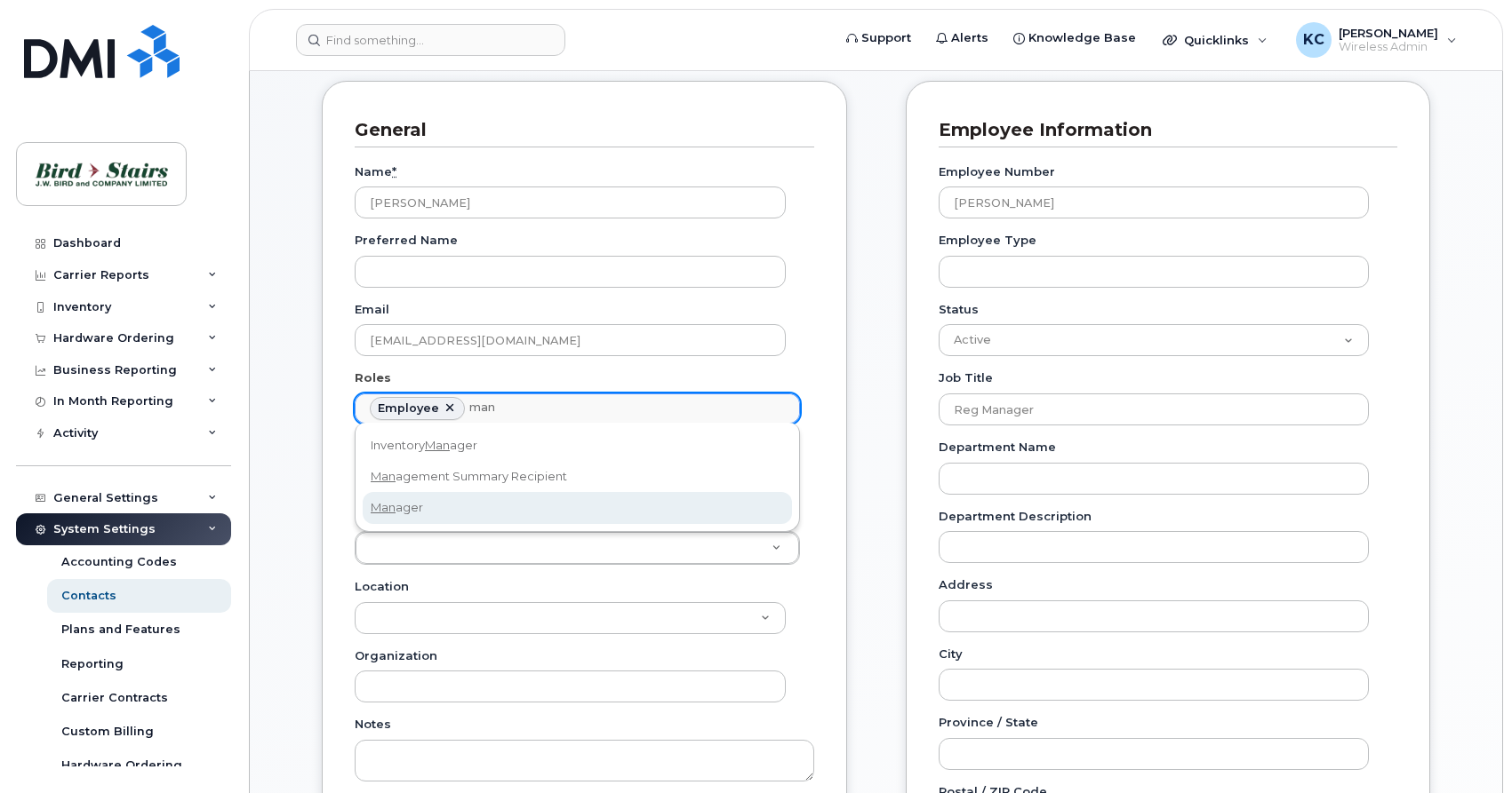
type input "man"
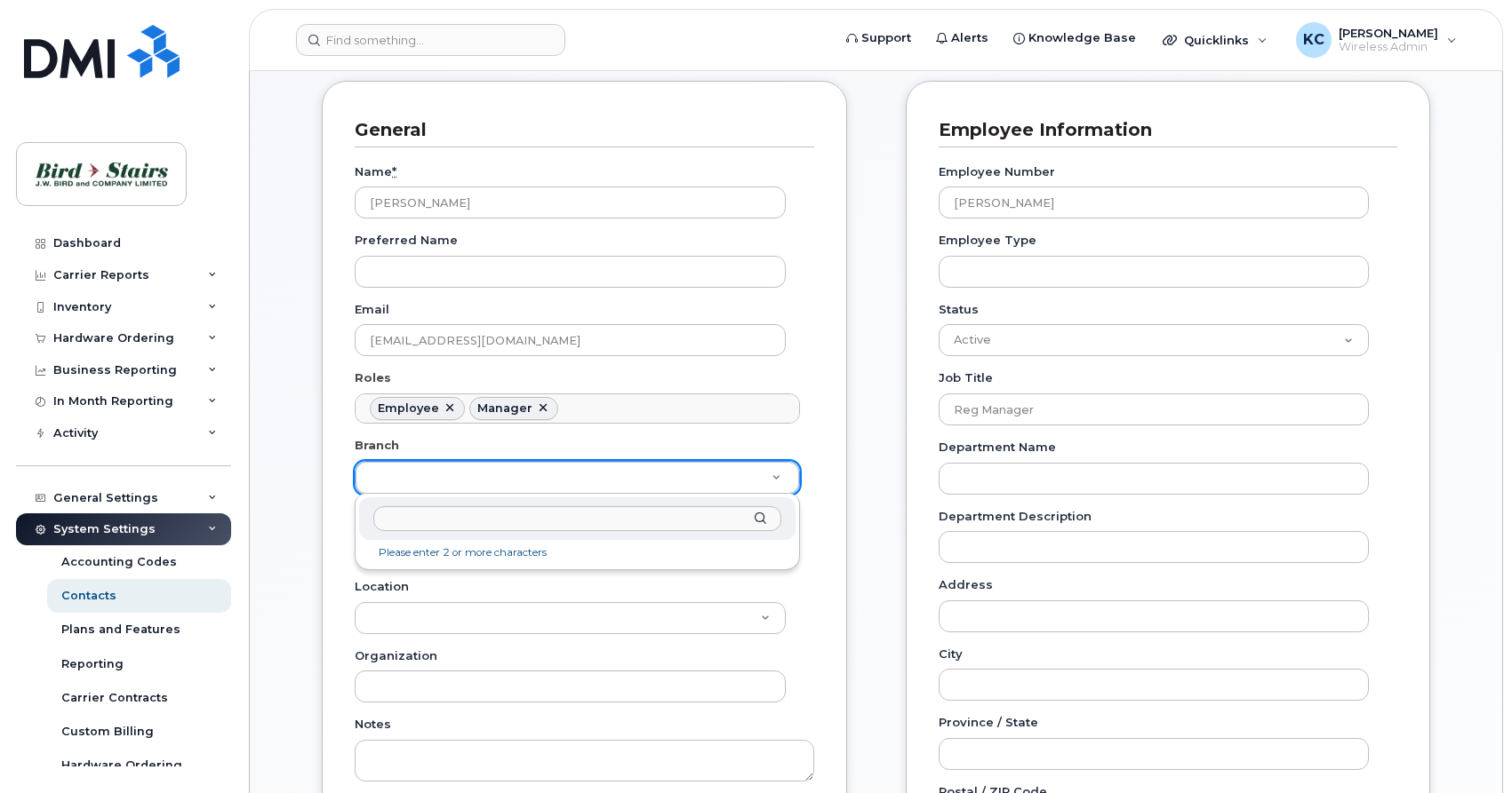
click at [567, 483] on body "Support Alerts Knowledge Base Quicklinks Suspend / Cancel Device Change SIM Car…" at bounding box center [756, 697] width 1512 height 1940
type input "dpe"
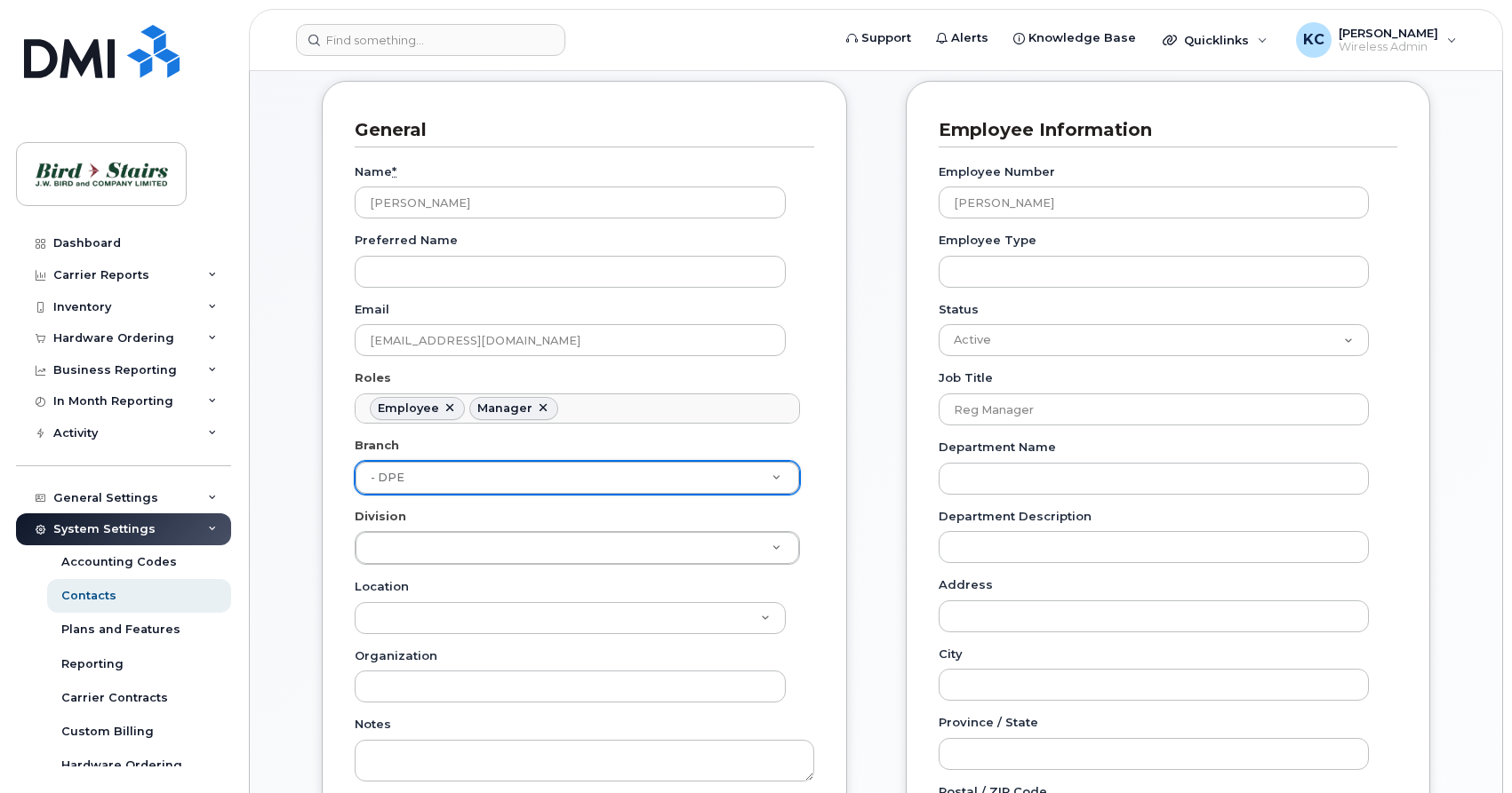
type input "91105"
click at [426, 548] on body "Support Alerts Knowledge Base Quicklinks Suspend / Cancel Device Change SIM Car…" at bounding box center [756, 697] width 1512 height 1940
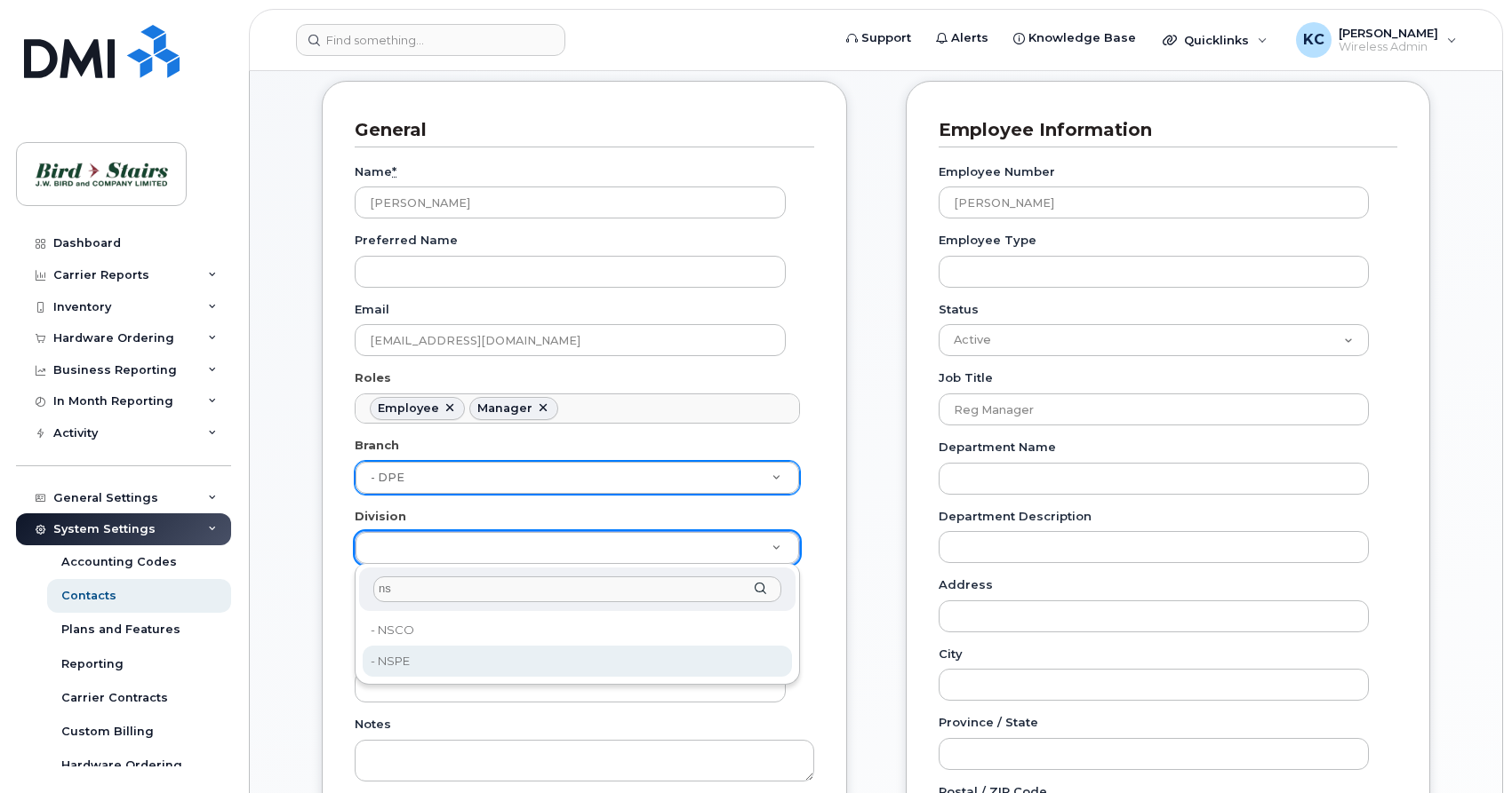
type input "ns"
type input "91093"
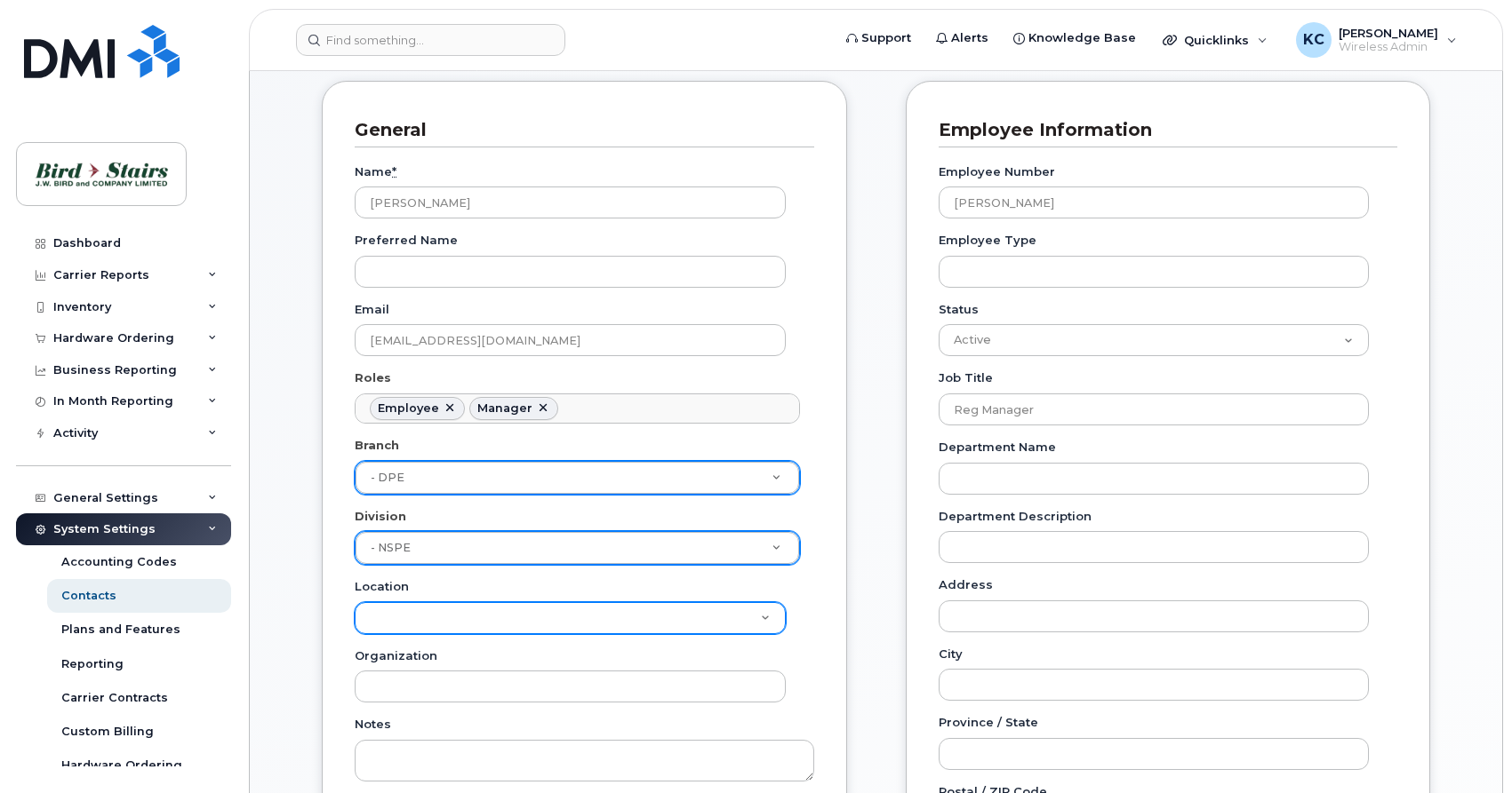
click at [355, 603] on select "Bird Stairs (CPE) Bird Stairs (DCO) Bird Stairs (DPE) Bird Stairs (FCO) Bird St…" at bounding box center [570, 618] width 431 height 32
select select "1940"
click option "Bird Stairs (DPE)" at bounding box center [0, 0] width 0 height 0
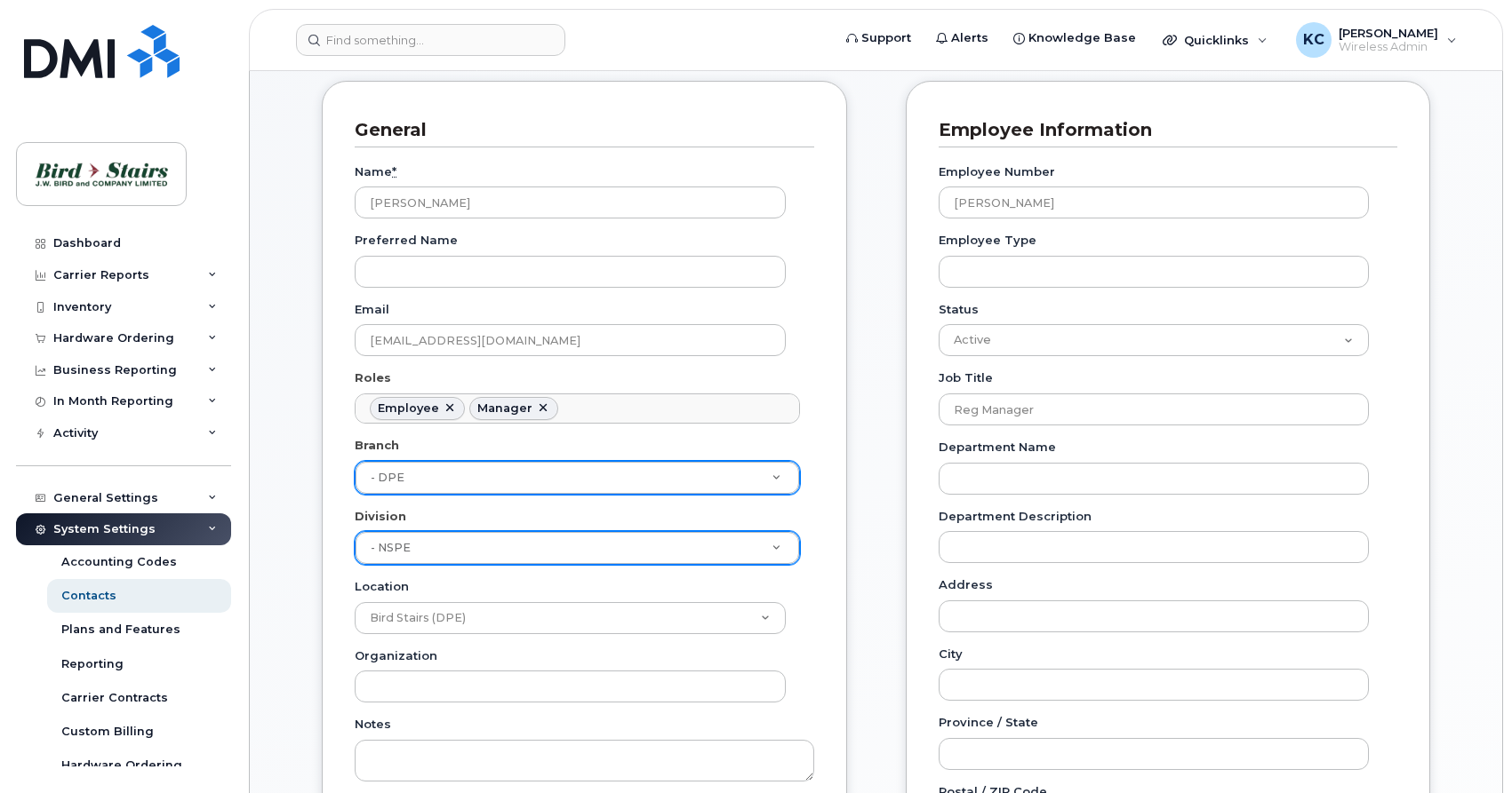
click at [813, 644] on div "Name * [PERSON_NAME] Preferred Name Email [EMAIL_ADDRESS][DOMAIN_NAME] Roles Em…" at bounding box center [585, 549] width 460 height 803
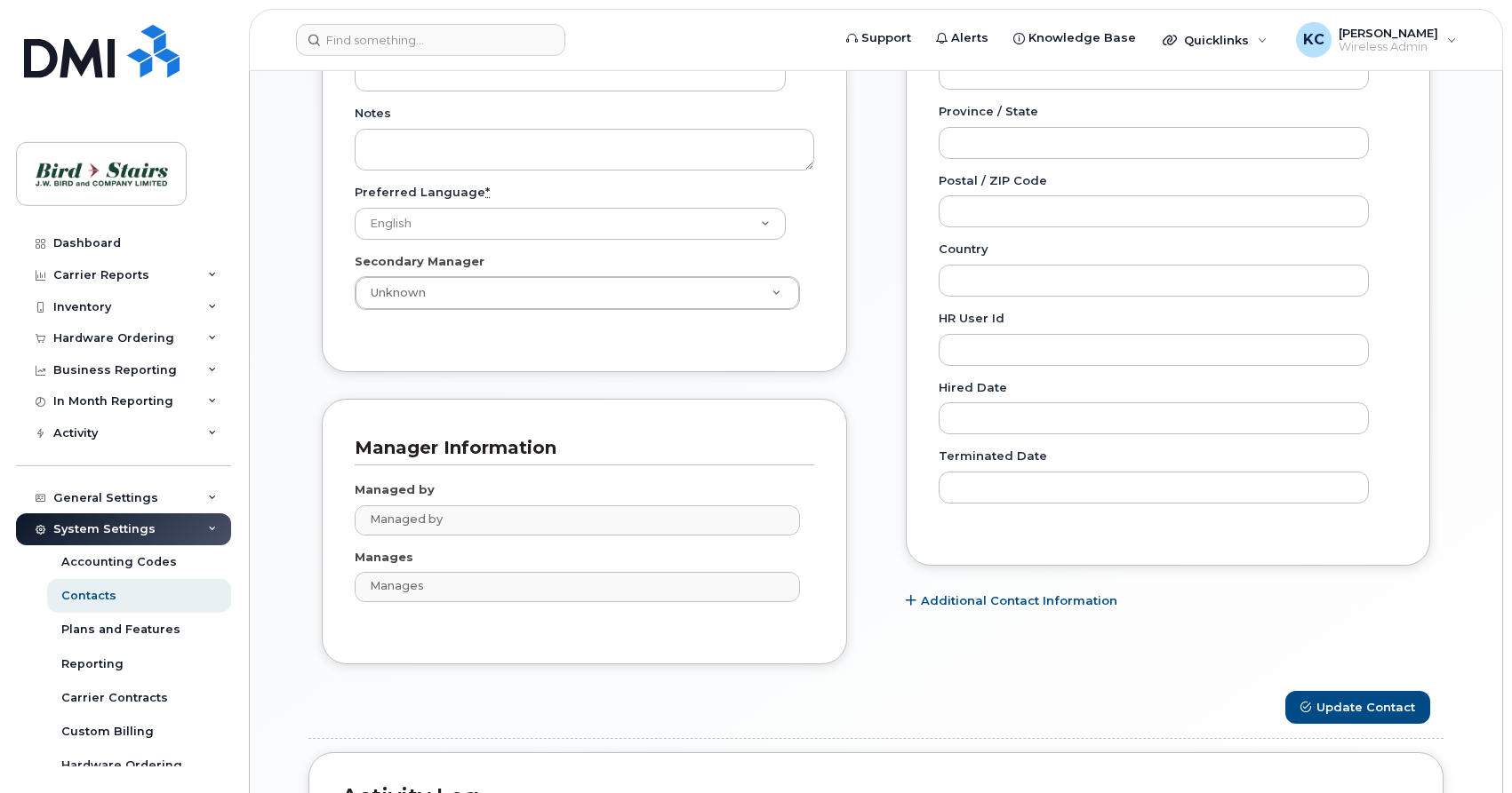
scroll to position [906, 0]
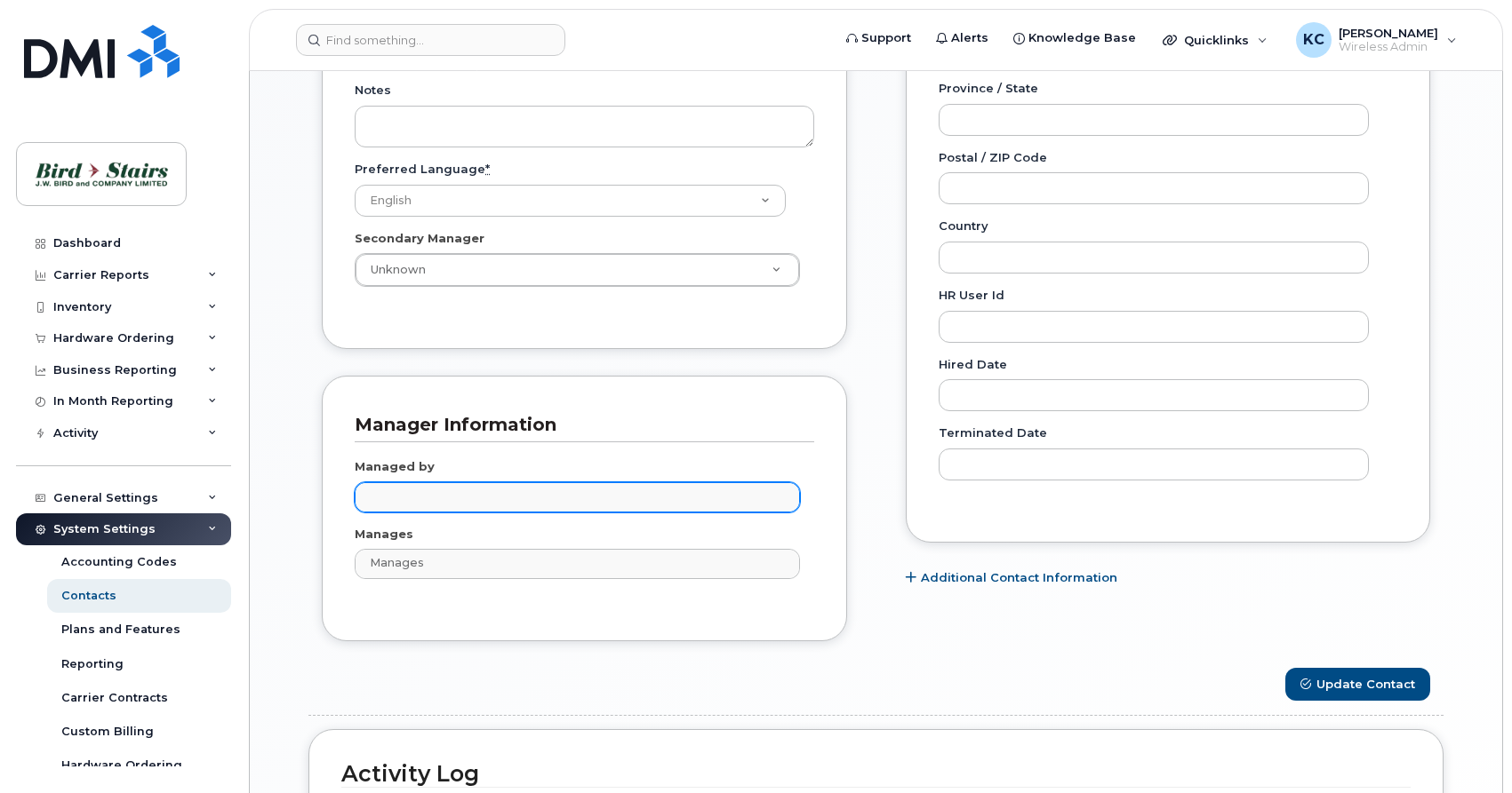
click at [494, 494] on input "text" at bounding box center [579, 496] width 429 height 25
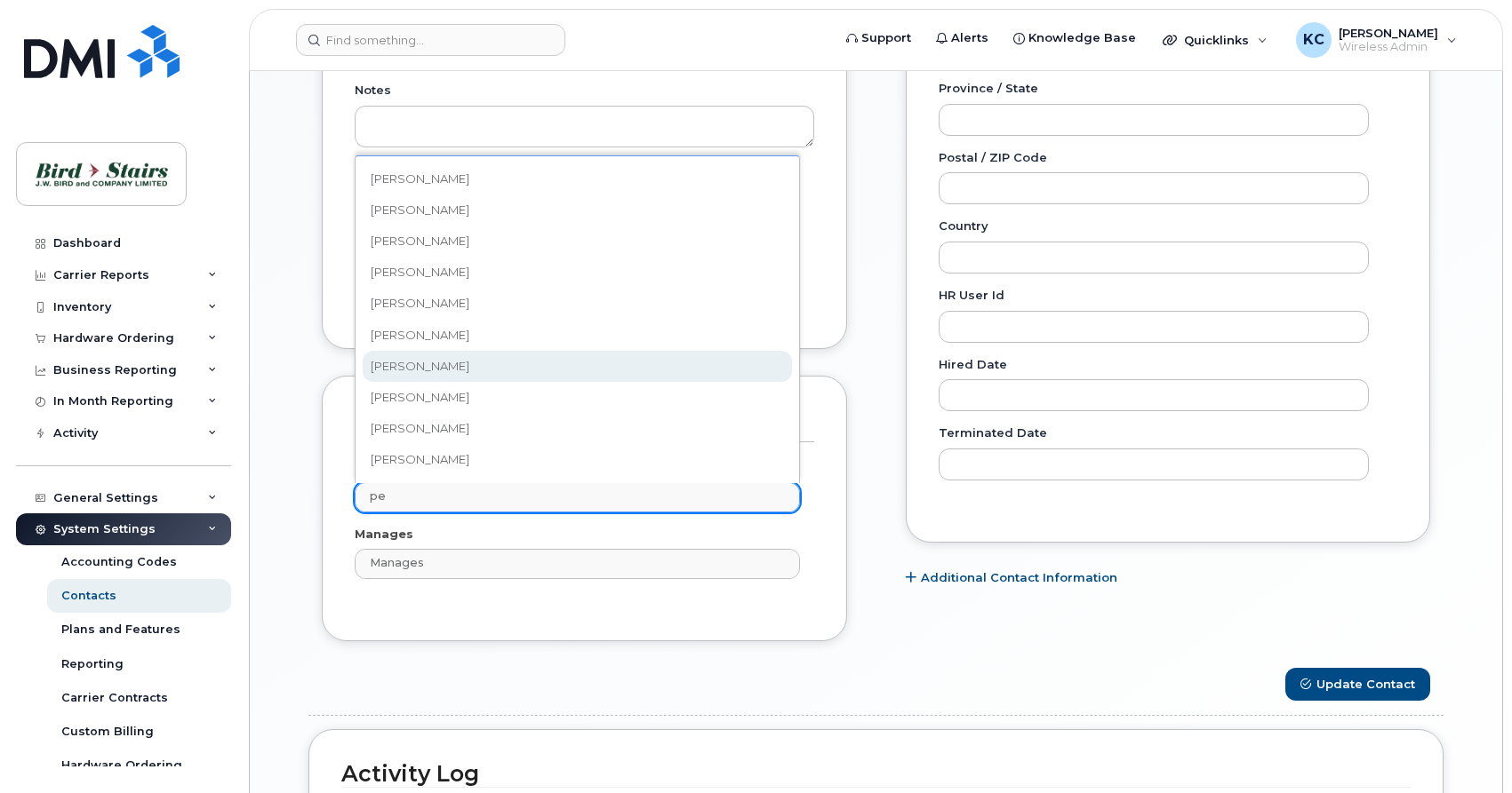
type input "pe"
type input "3010103"
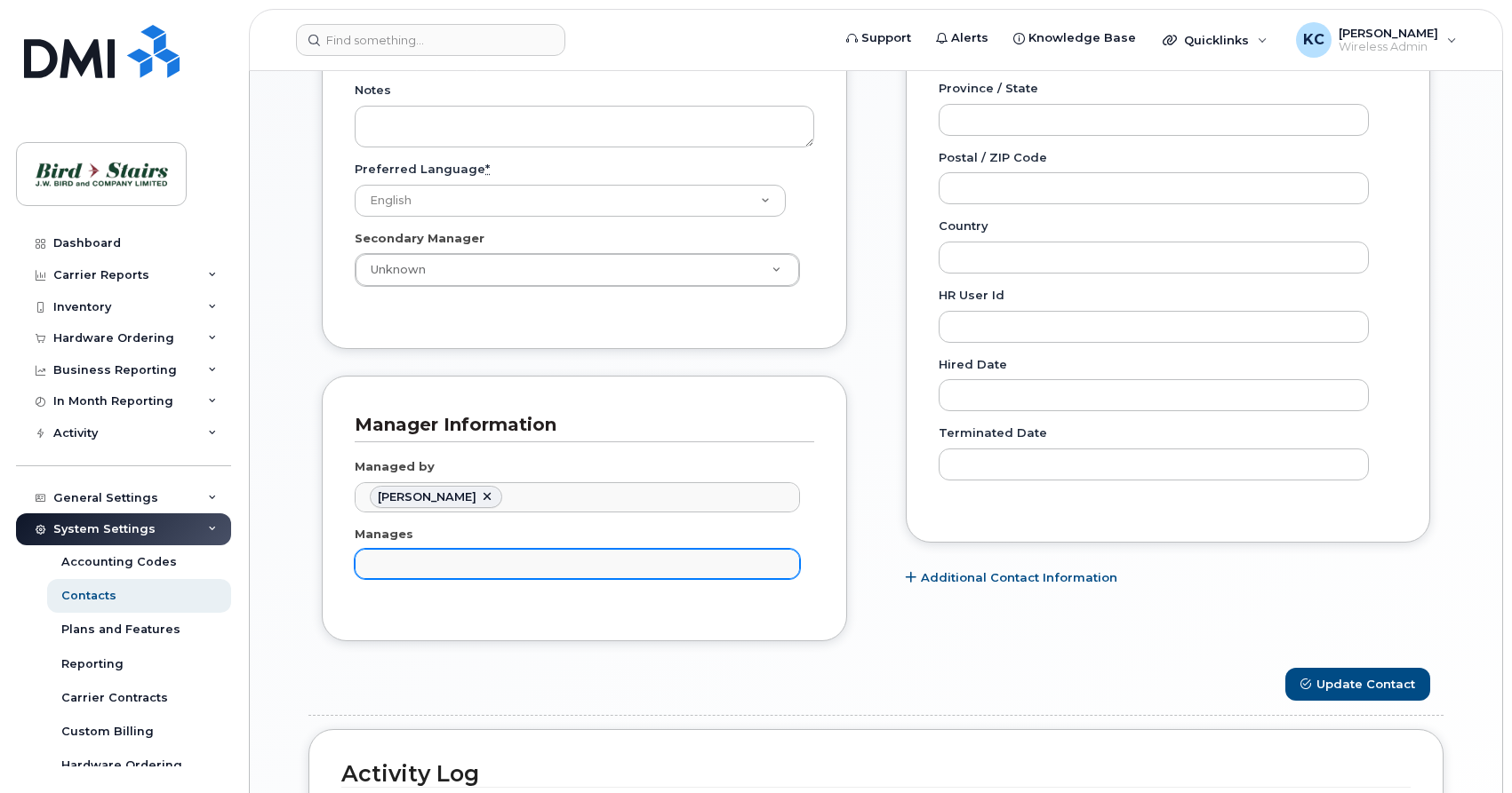
click at [467, 569] on input "text" at bounding box center [579, 562] width 429 height 25
click at [824, 629] on body "Support Alerts Knowledge Base Quicklinks Suspend / Cancel Device Change SIM Car…" at bounding box center [756, 63] width 1512 height 1940
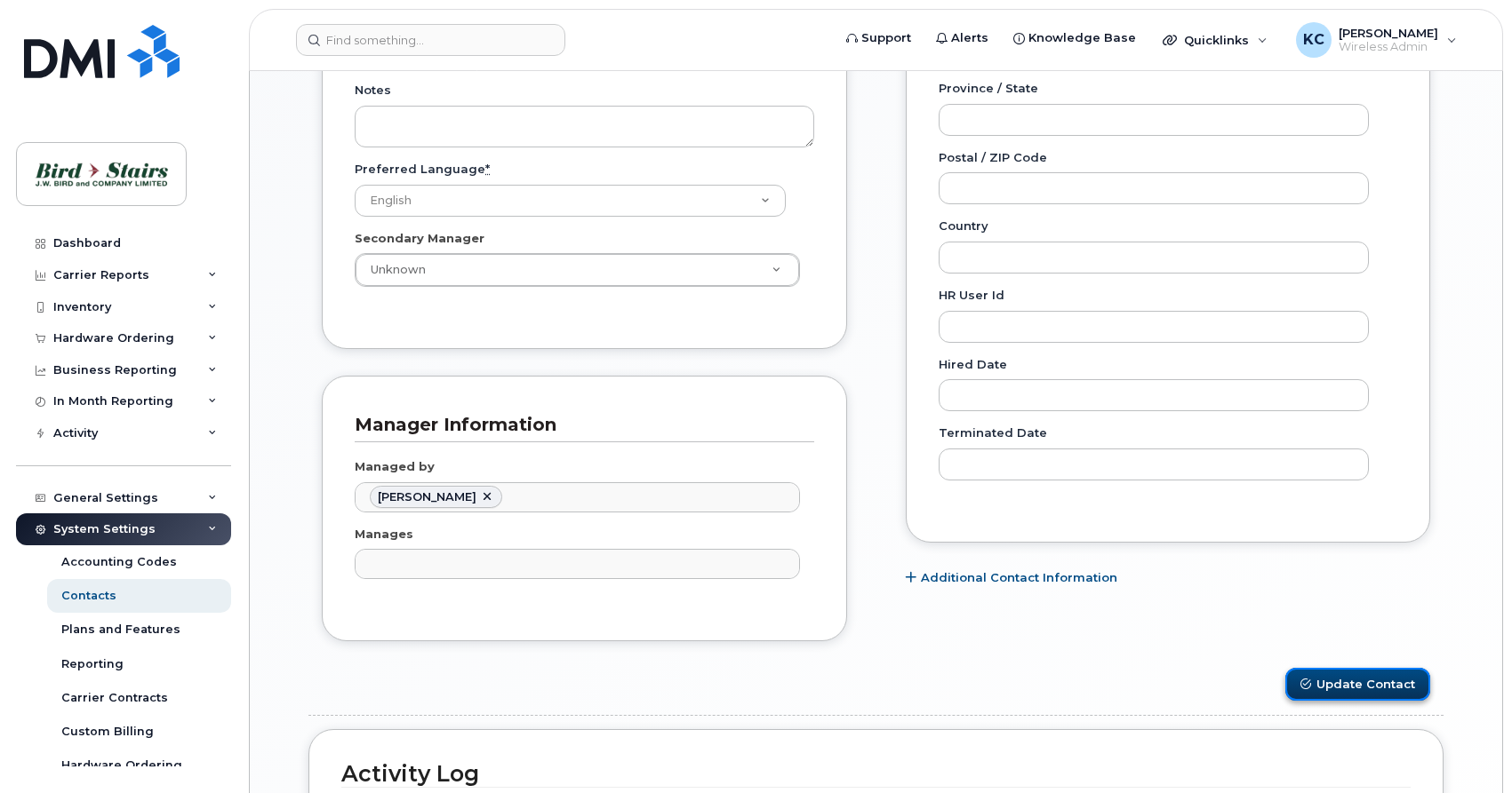
type input "Manages"
click at [1341, 685] on button "Update Contact" at bounding box center [1358, 685] width 145 height 33
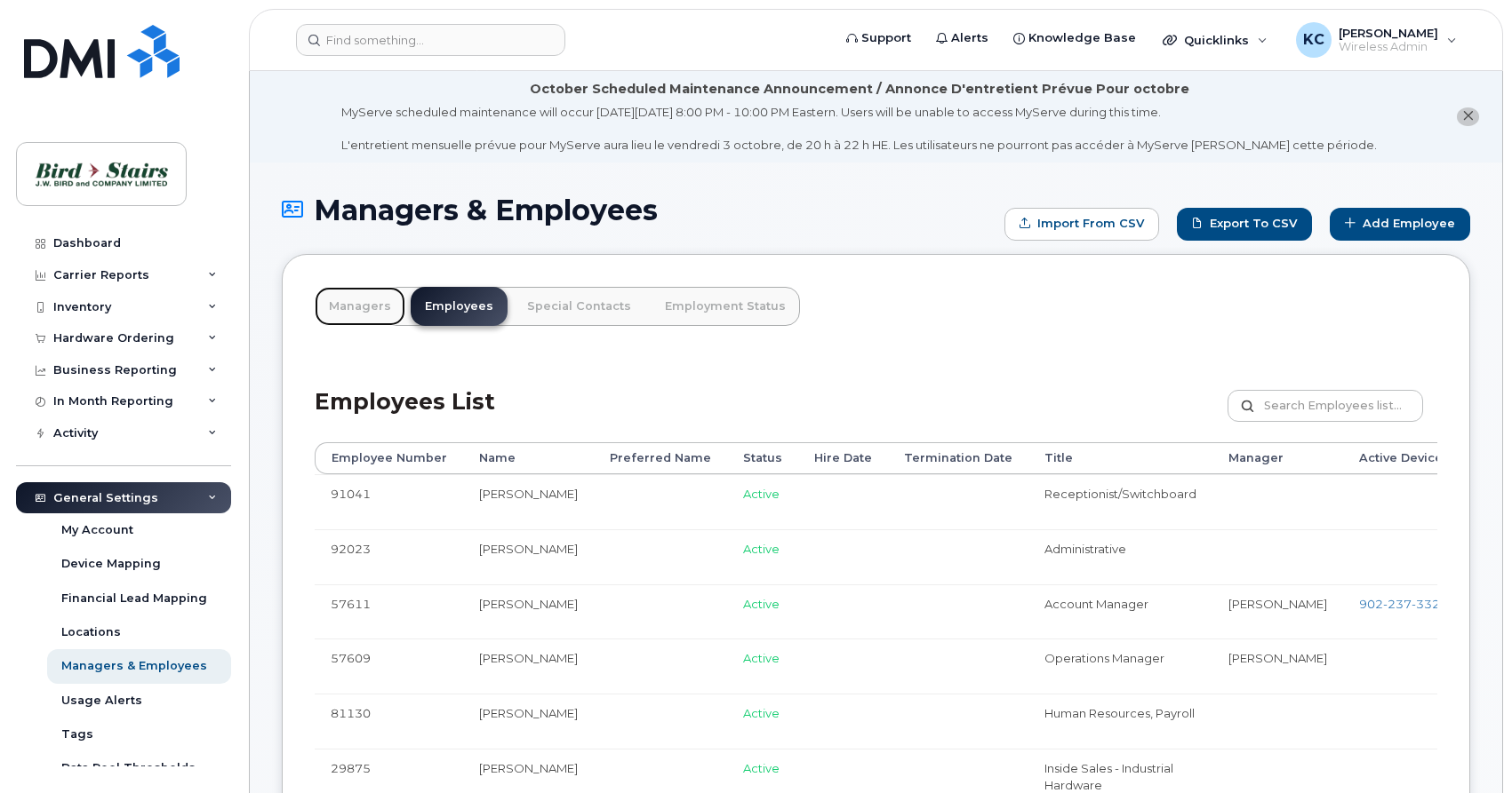
click at [335, 312] on link "Managers" at bounding box center [359, 306] width 91 height 40
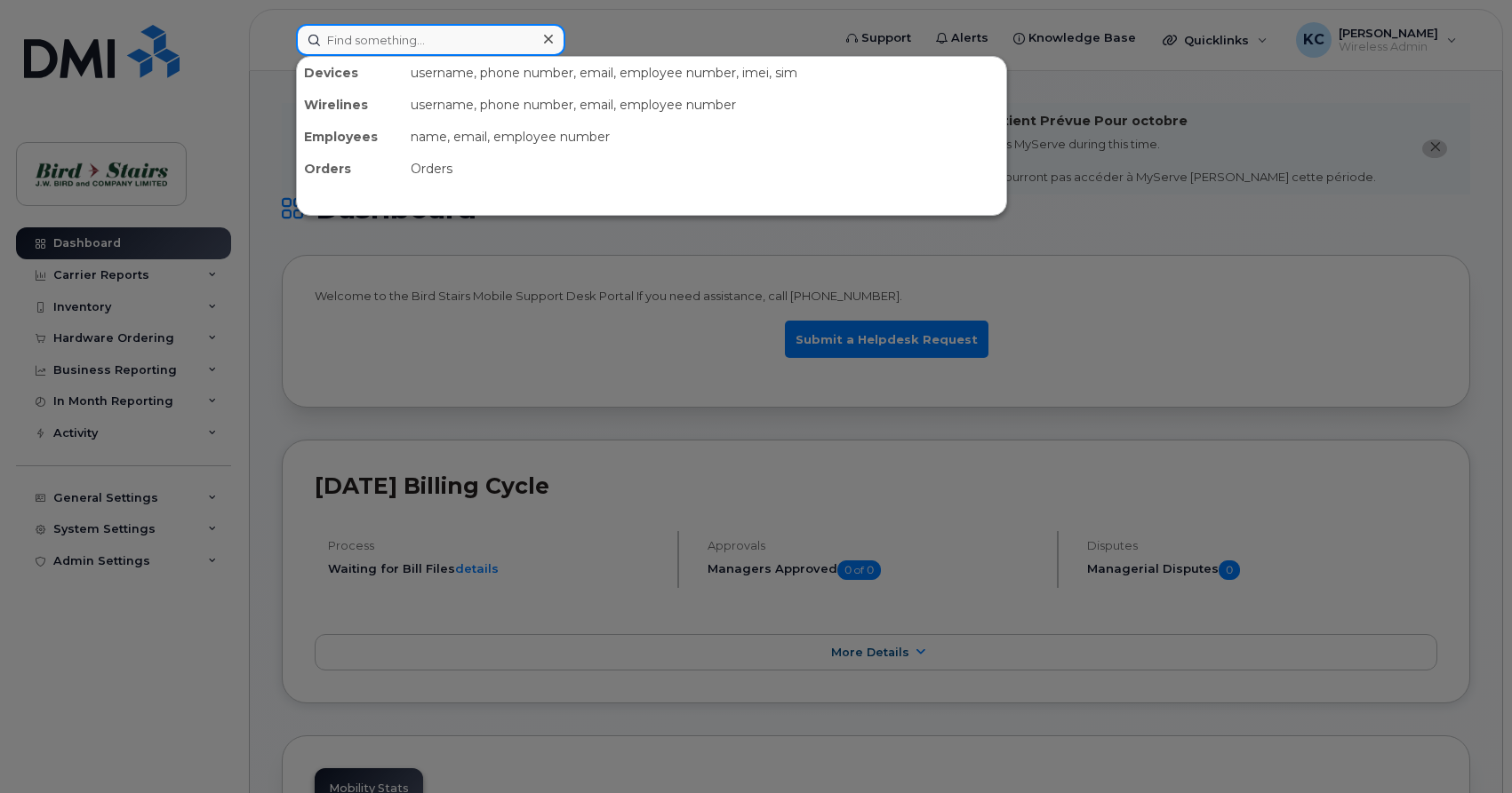
click at [395, 36] on input at bounding box center [430, 40] width 269 height 32
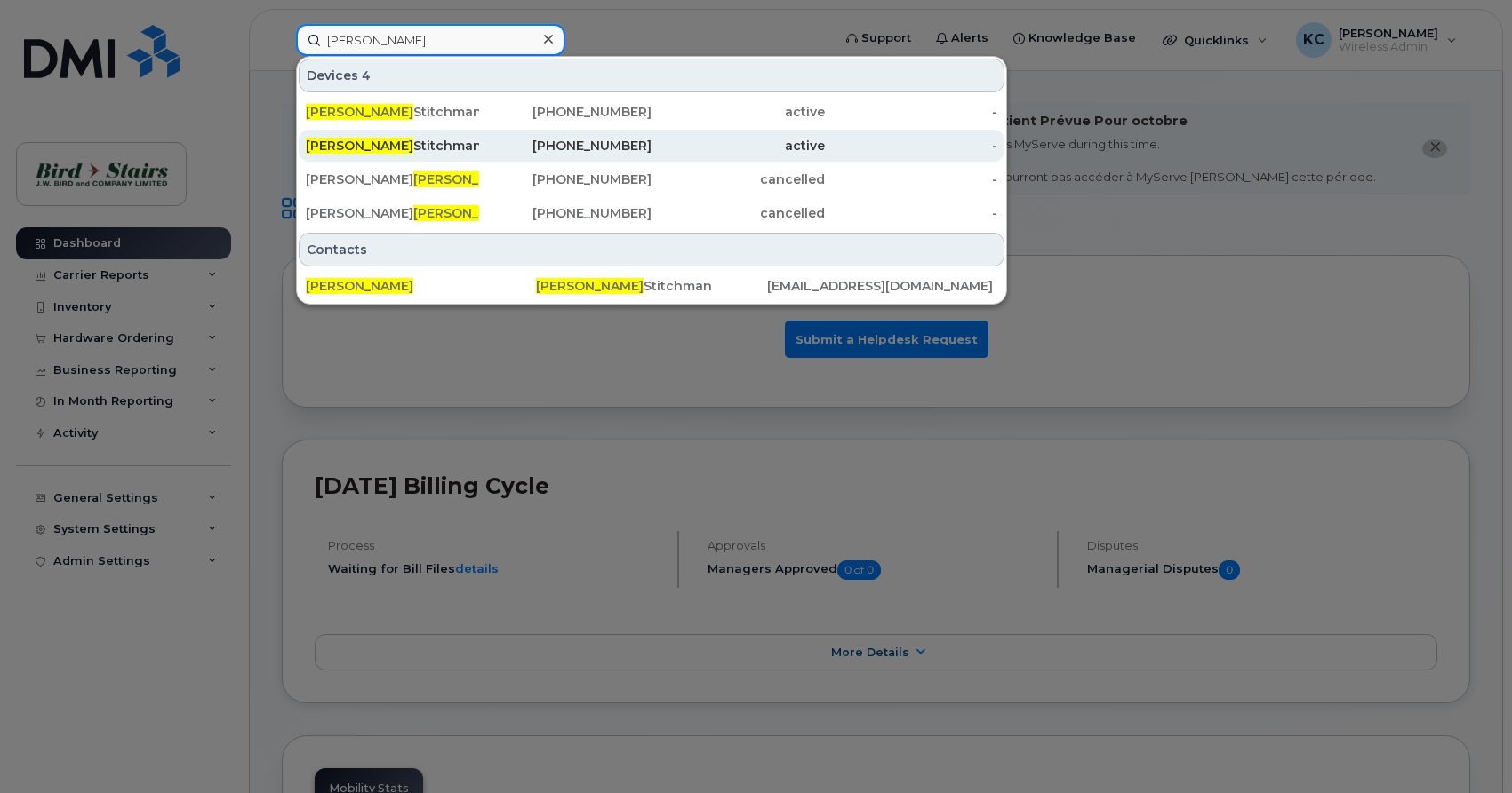
type input "[PERSON_NAME]"
click at [355, 144] on div "[PERSON_NAME]" at bounding box center [392, 145] width 174 height 17
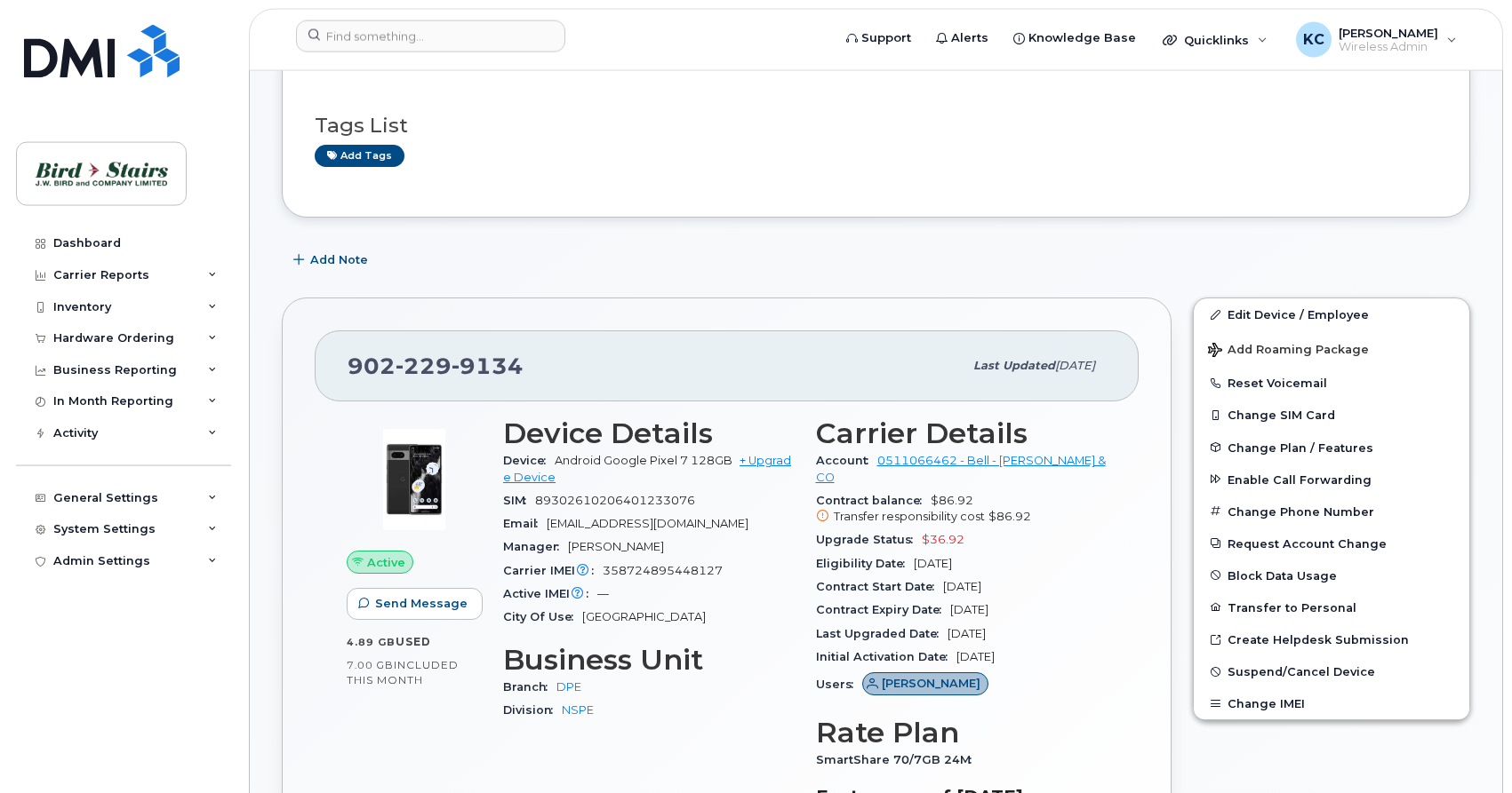
scroll to position [362, 0]
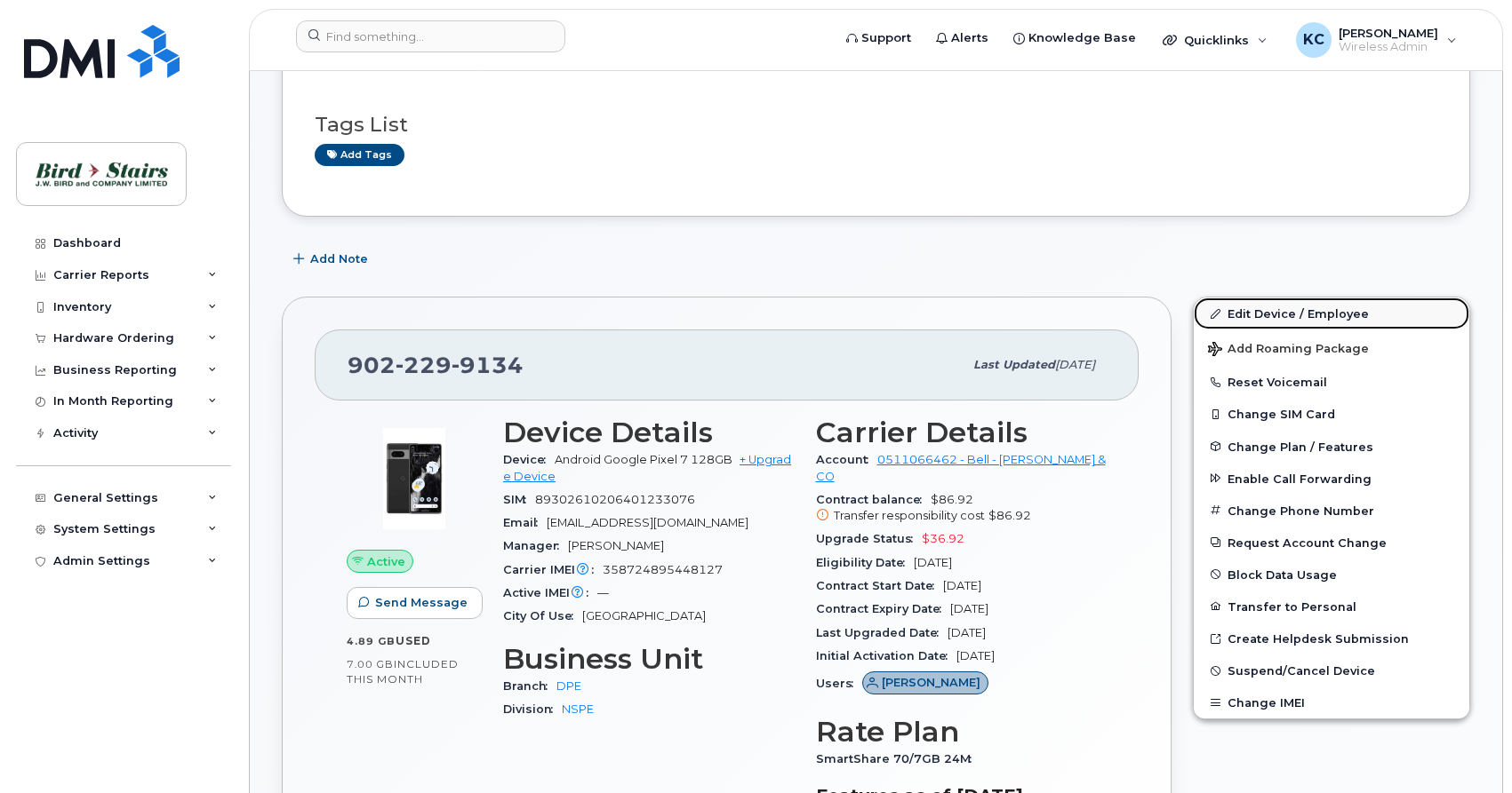
click at [1242, 310] on link "Edit Device / Employee" at bounding box center [1331, 313] width 276 height 32
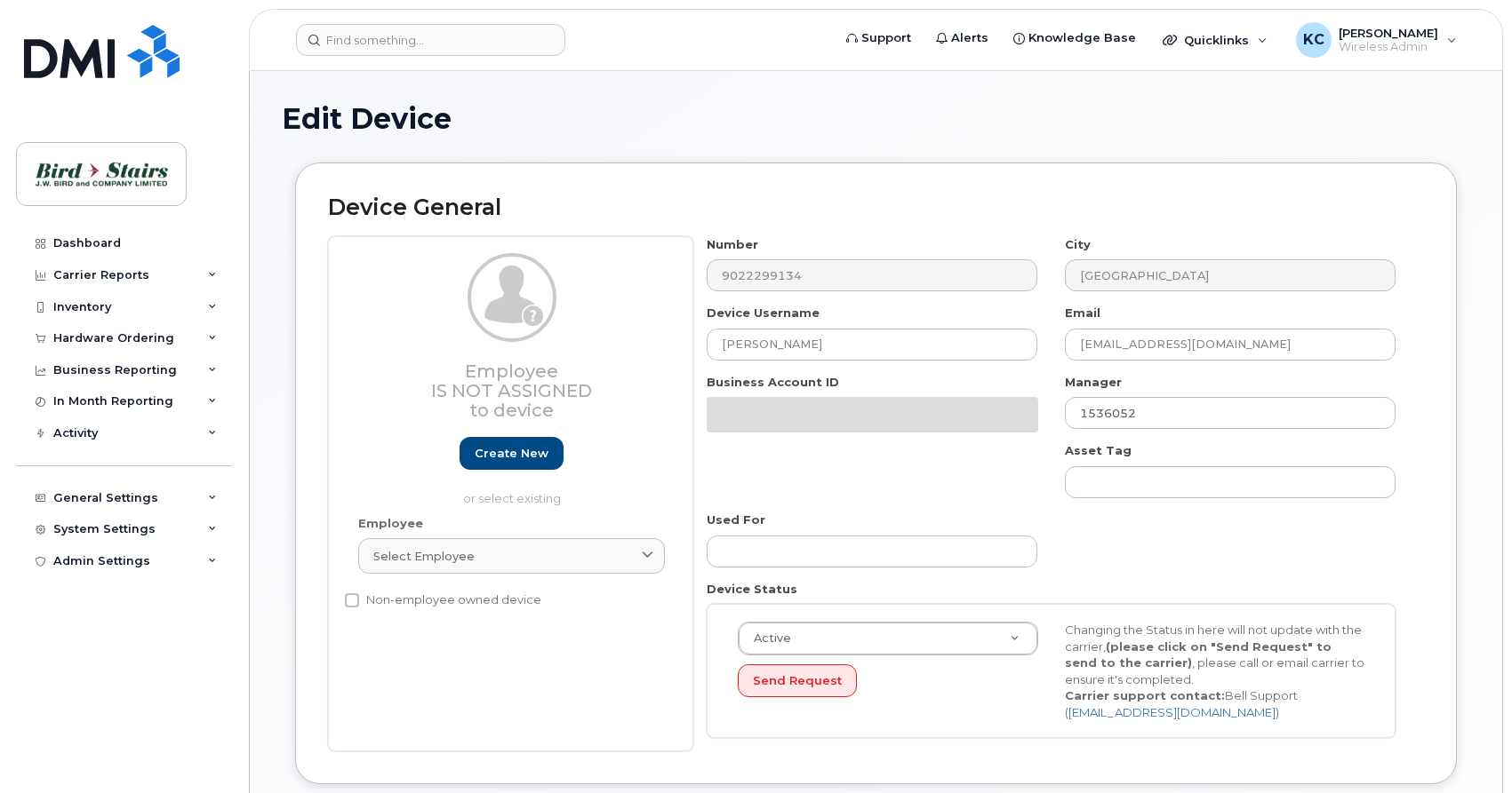
select select "91105"
select select "91093"
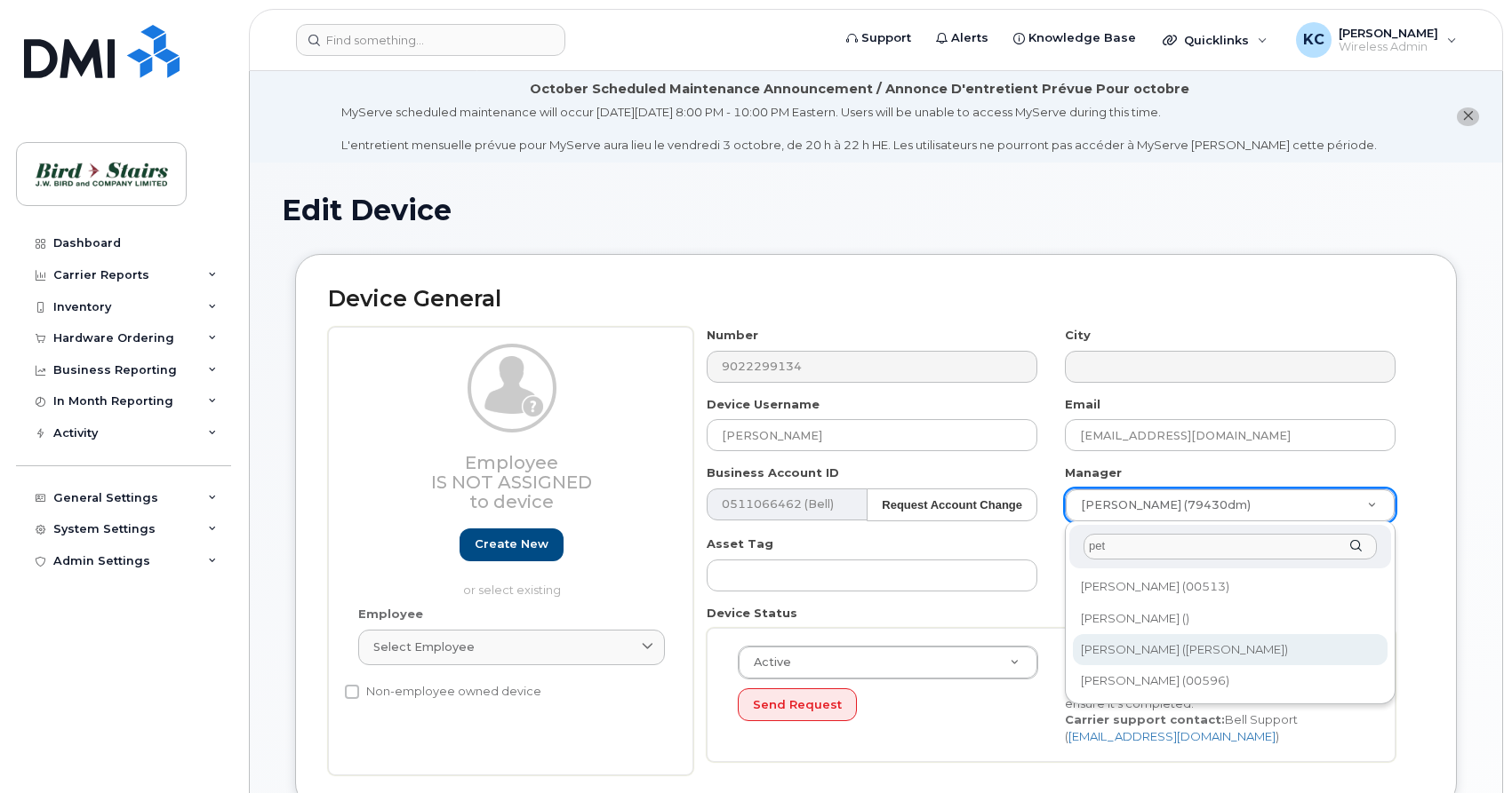
type input "pet"
type input "3010103"
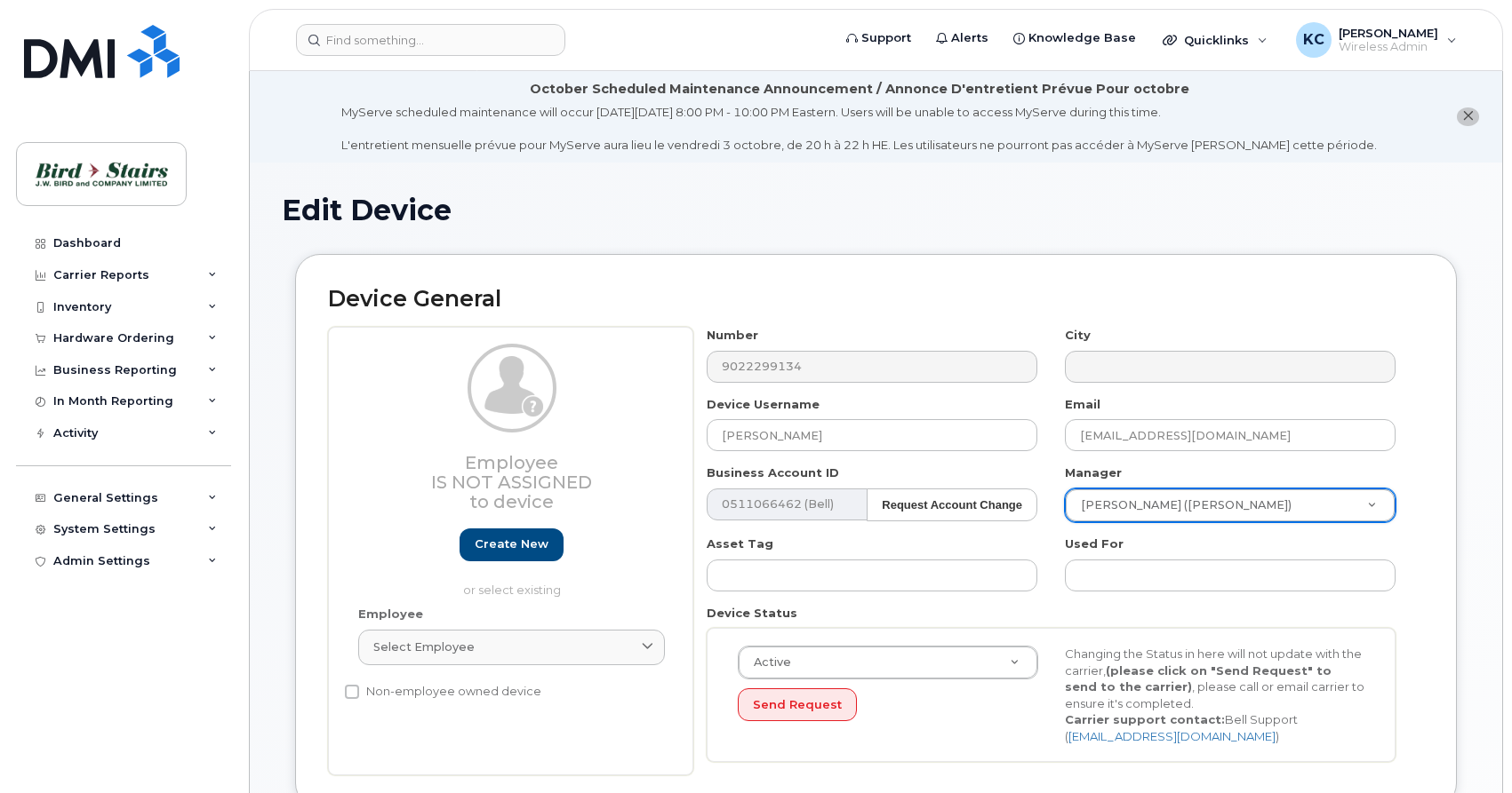
click at [1425, 541] on div "Device General Employee Is not assigned to device Create new or select existing…" at bounding box center [876, 532] width 1162 height 555
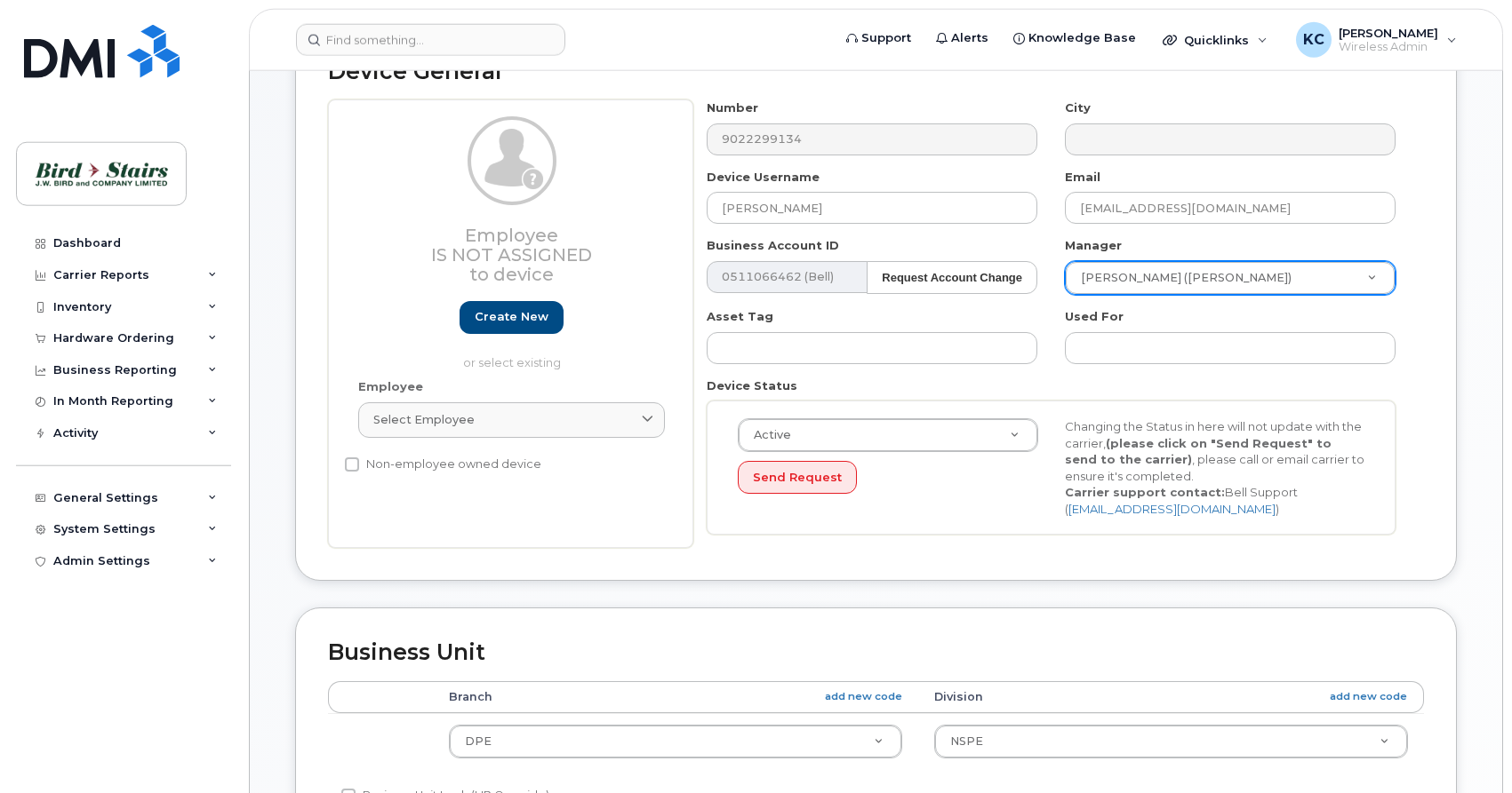
scroll to position [272, 0]
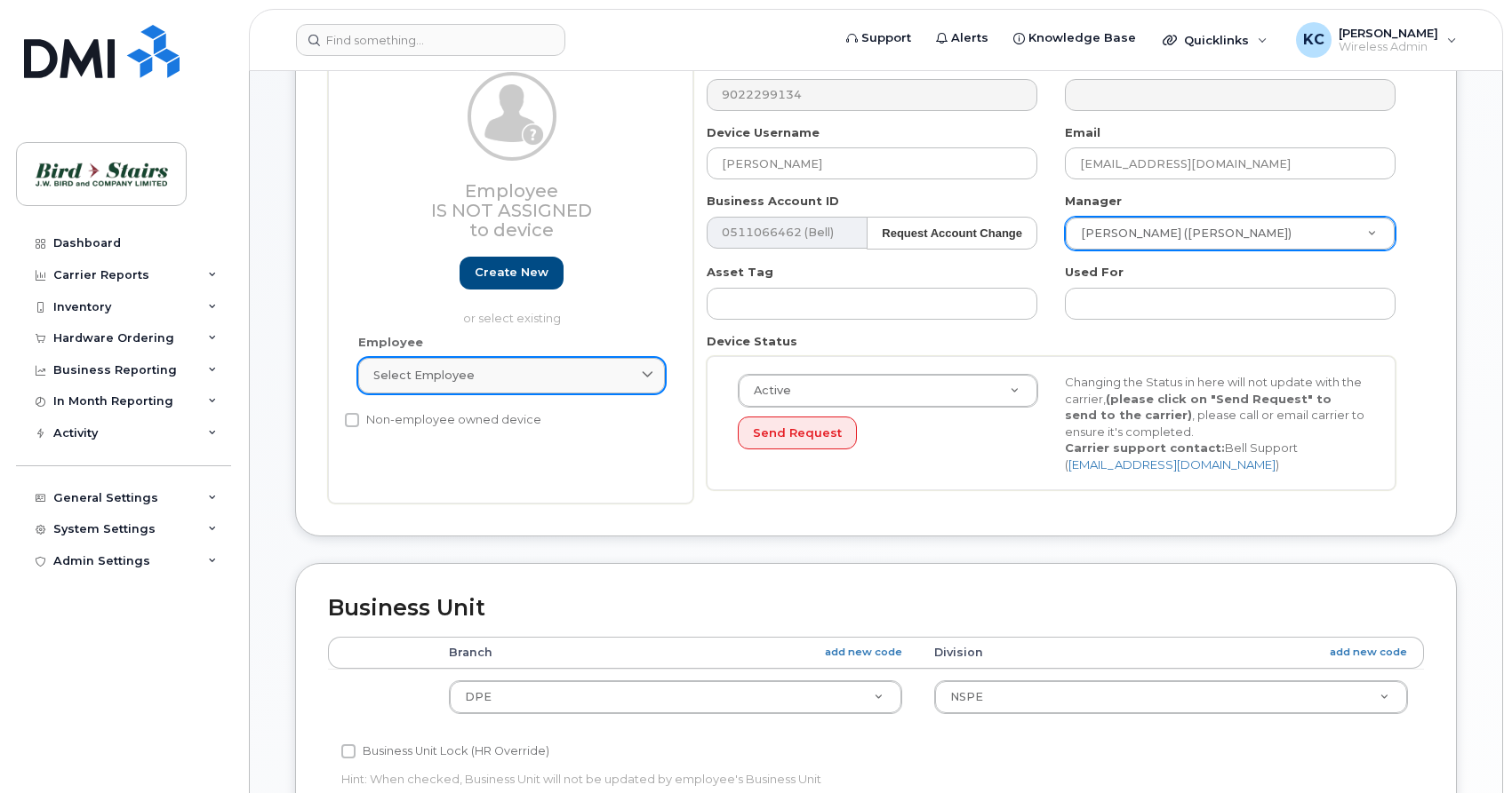
click at [426, 379] on span "Select employee" at bounding box center [424, 375] width 101 height 17
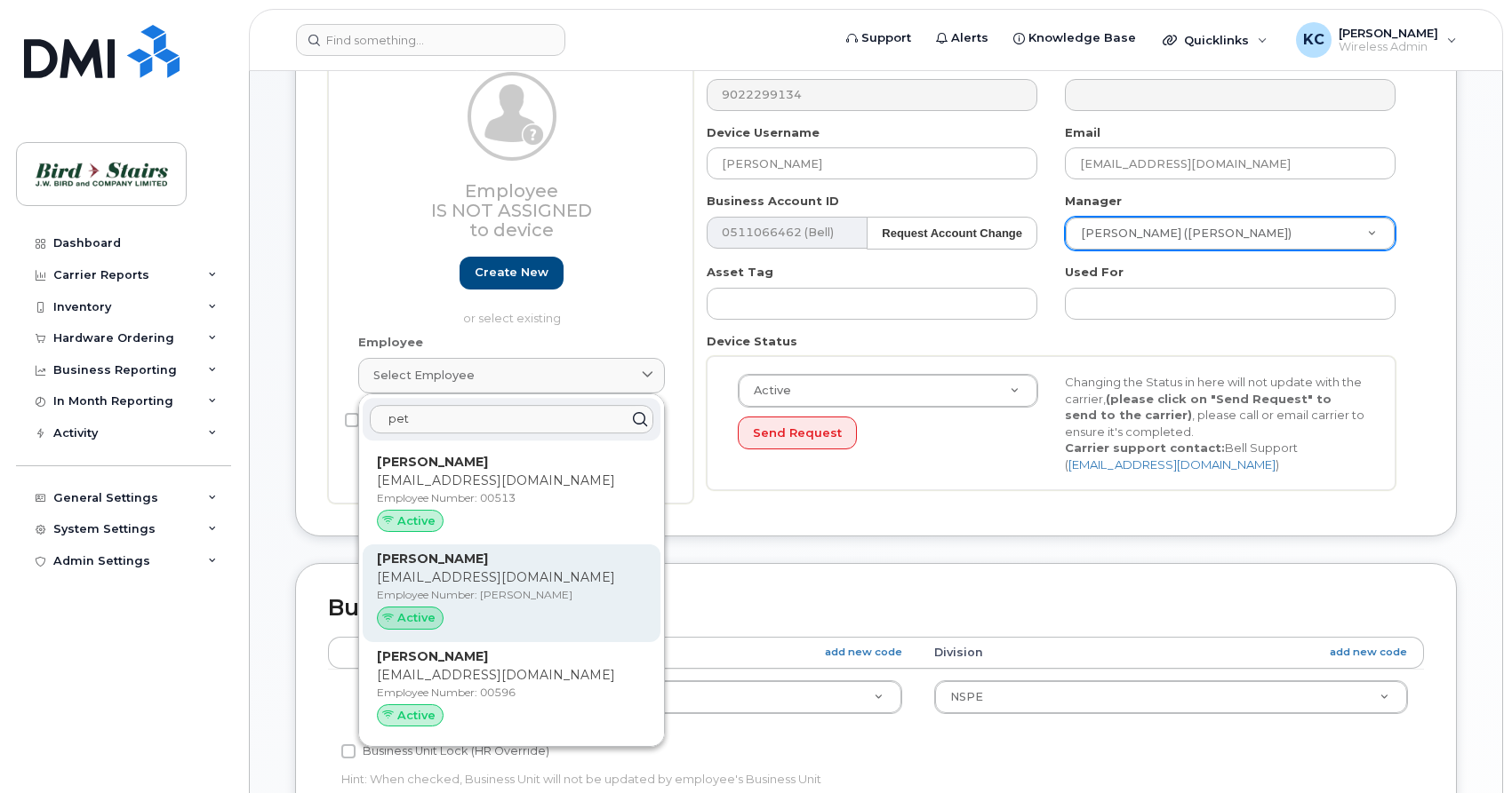
type input "pet"
click at [445, 574] on p "pstitchman@birdstairs.com" at bounding box center [511, 578] width 269 height 18
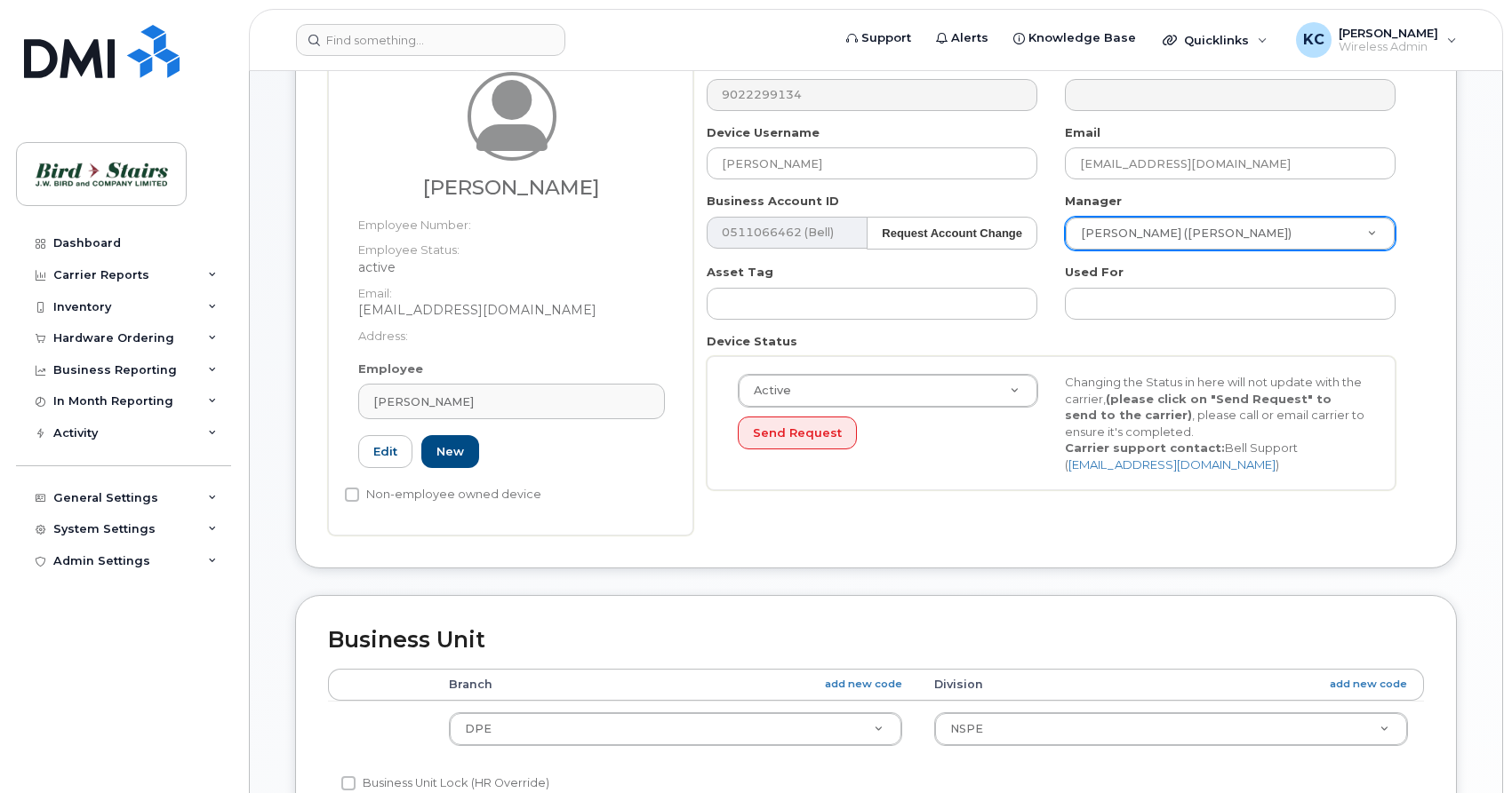
type input "peter"
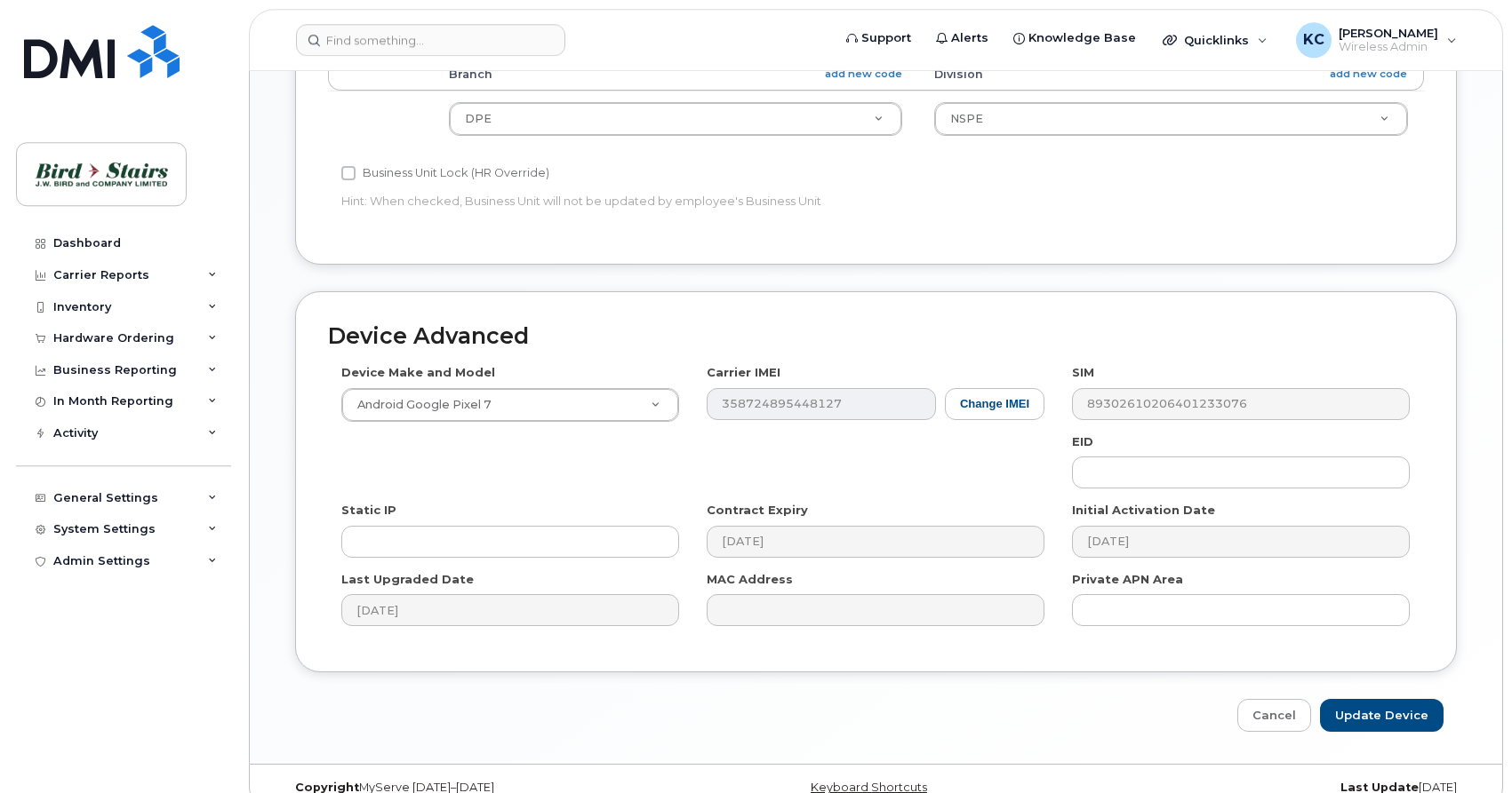
scroll to position [910, 0]
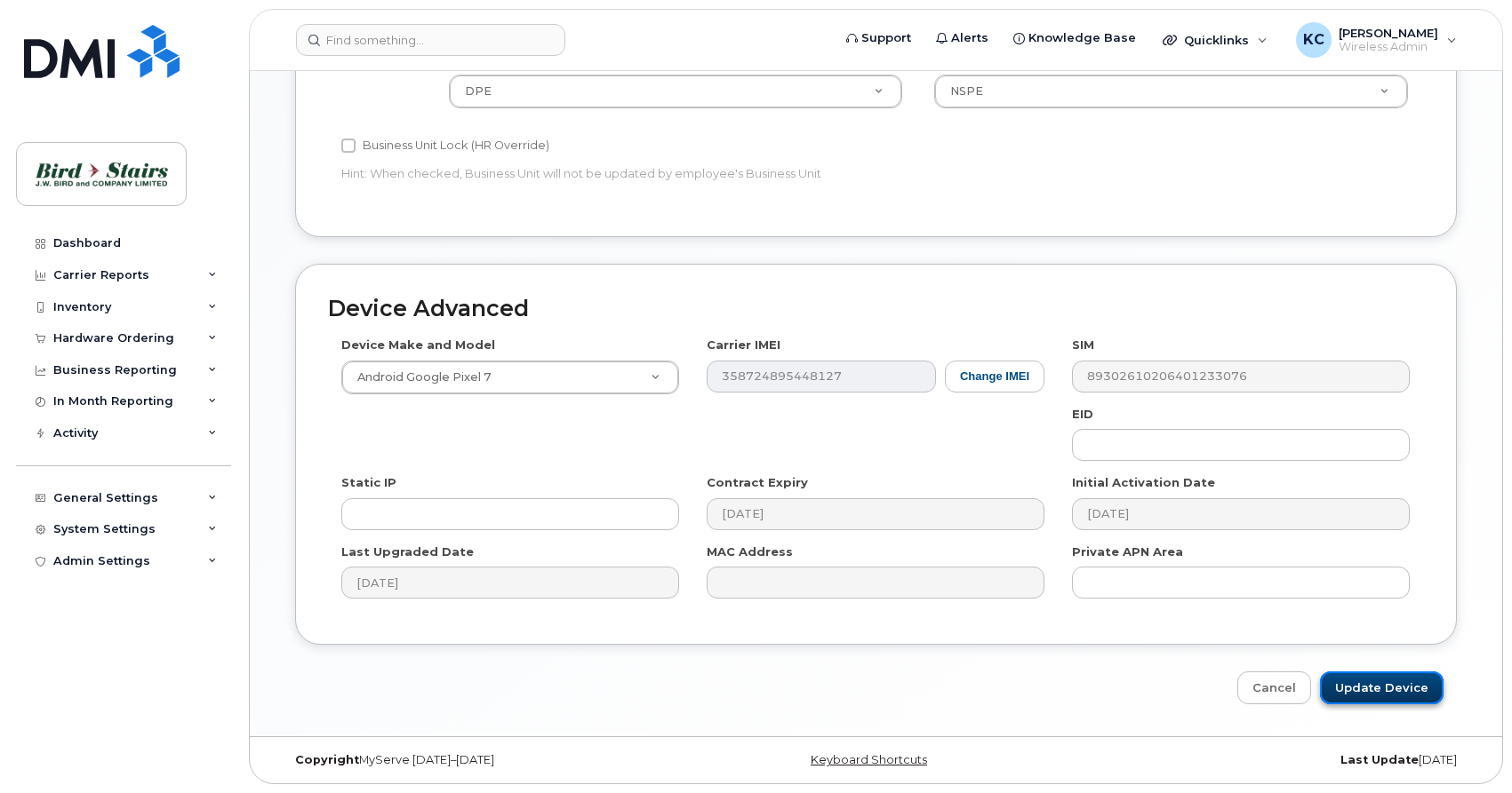
click at [1367, 690] on input "Update Device" at bounding box center [1381, 688] width 123 height 33
type input "Saving..."
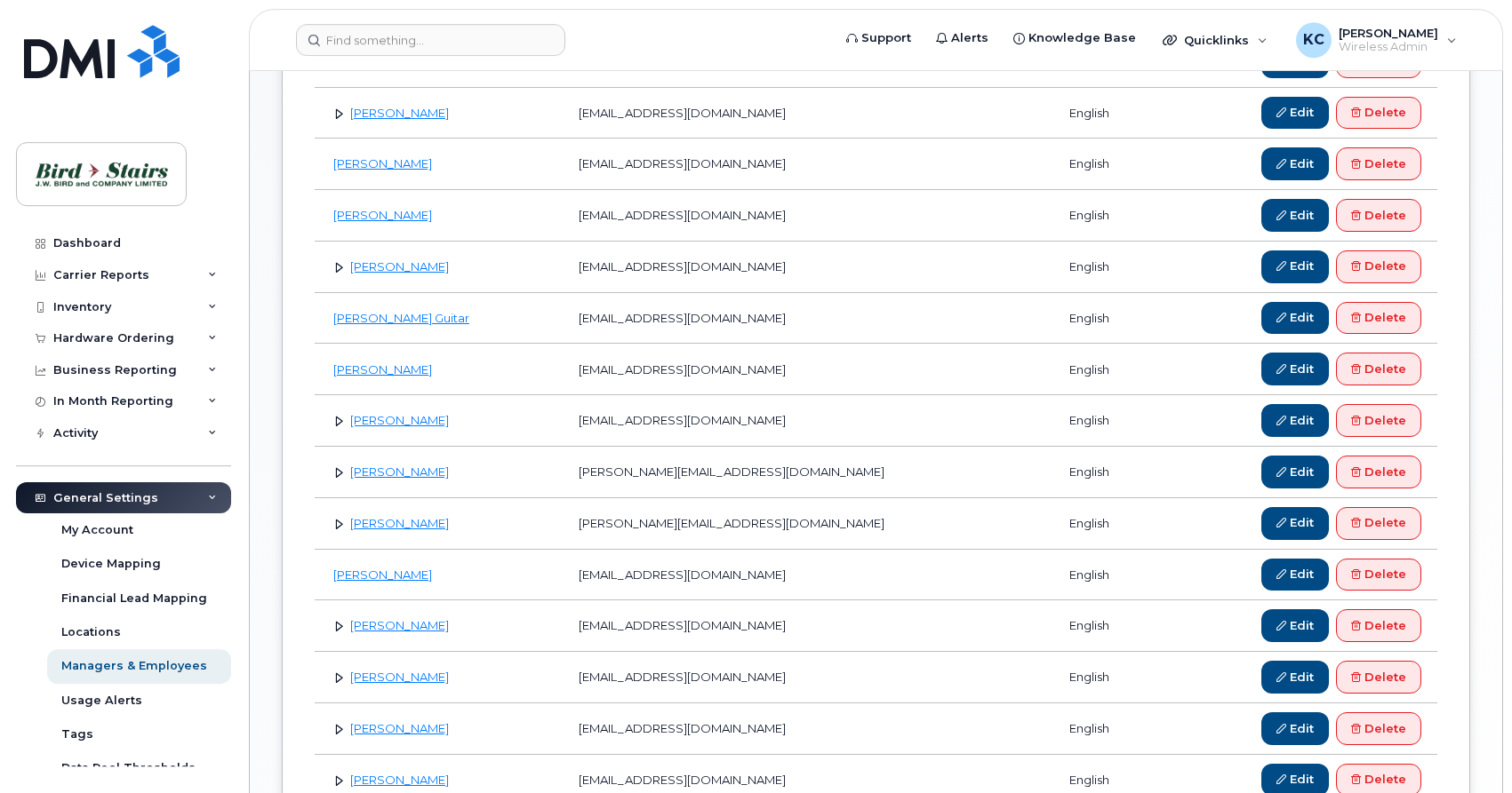
scroll to position [725, 0]
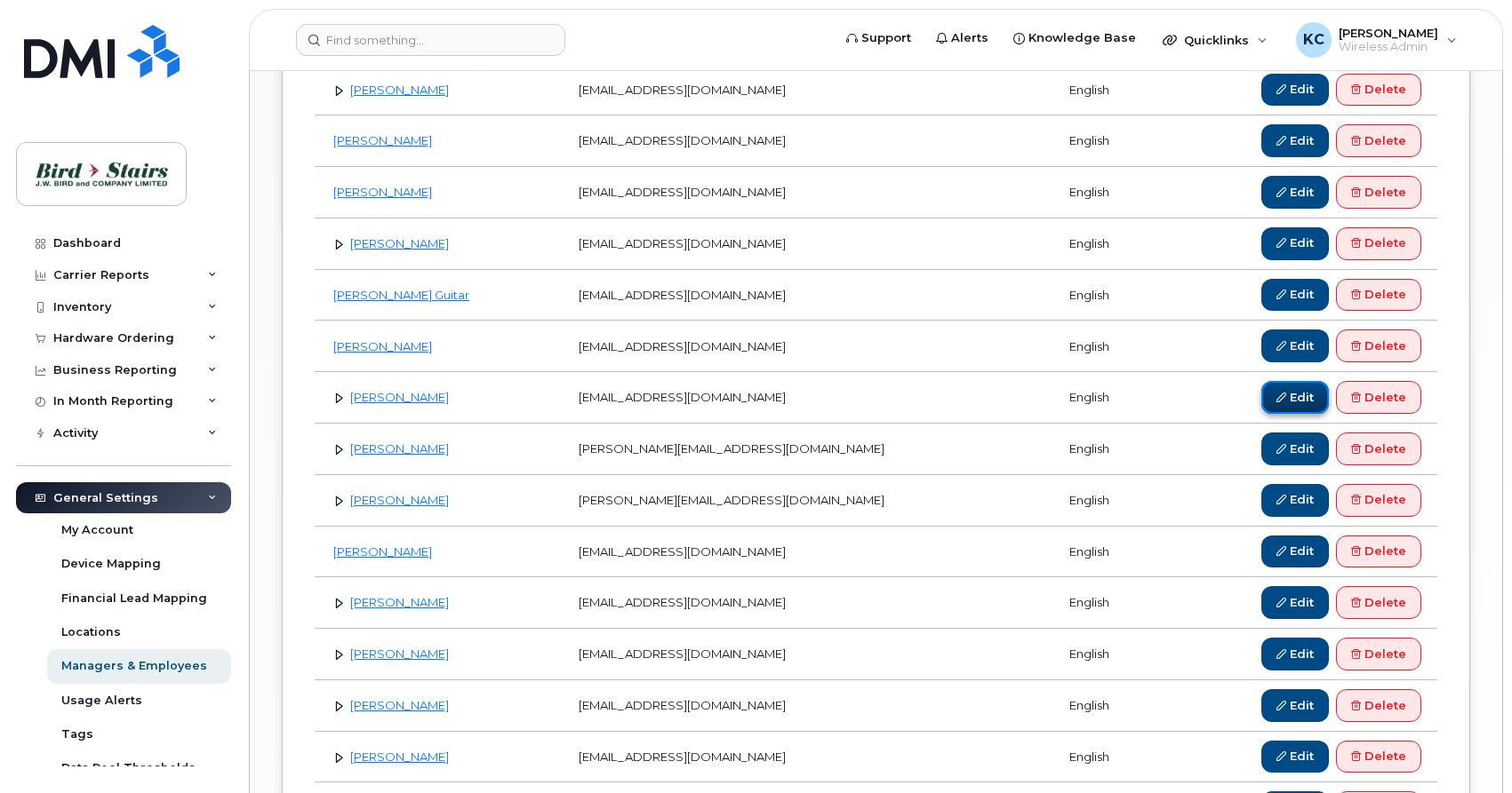
click at [1295, 394] on link "Edit" at bounding box center [1294, 398] width 67 height 33
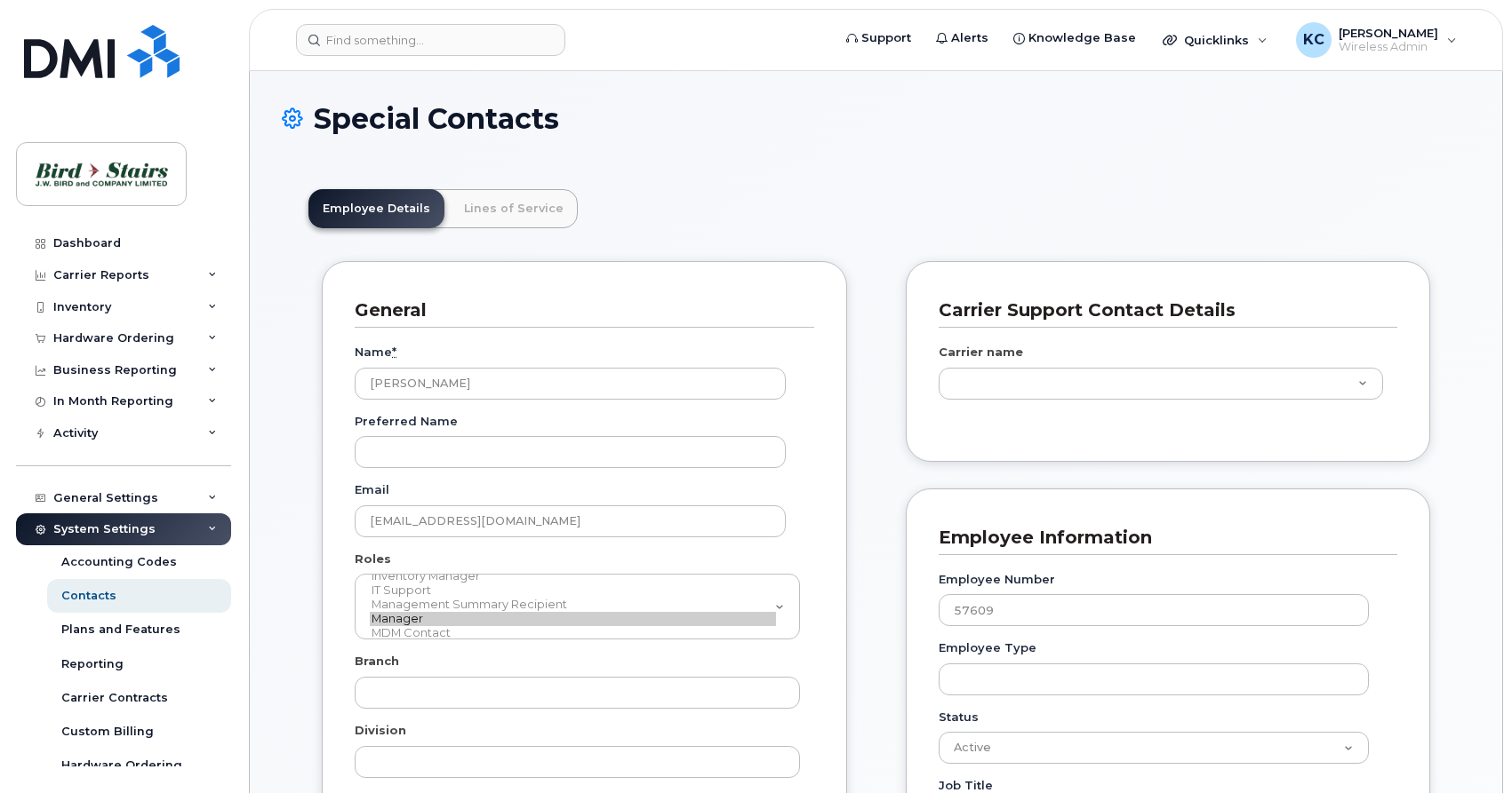
type input "91106"
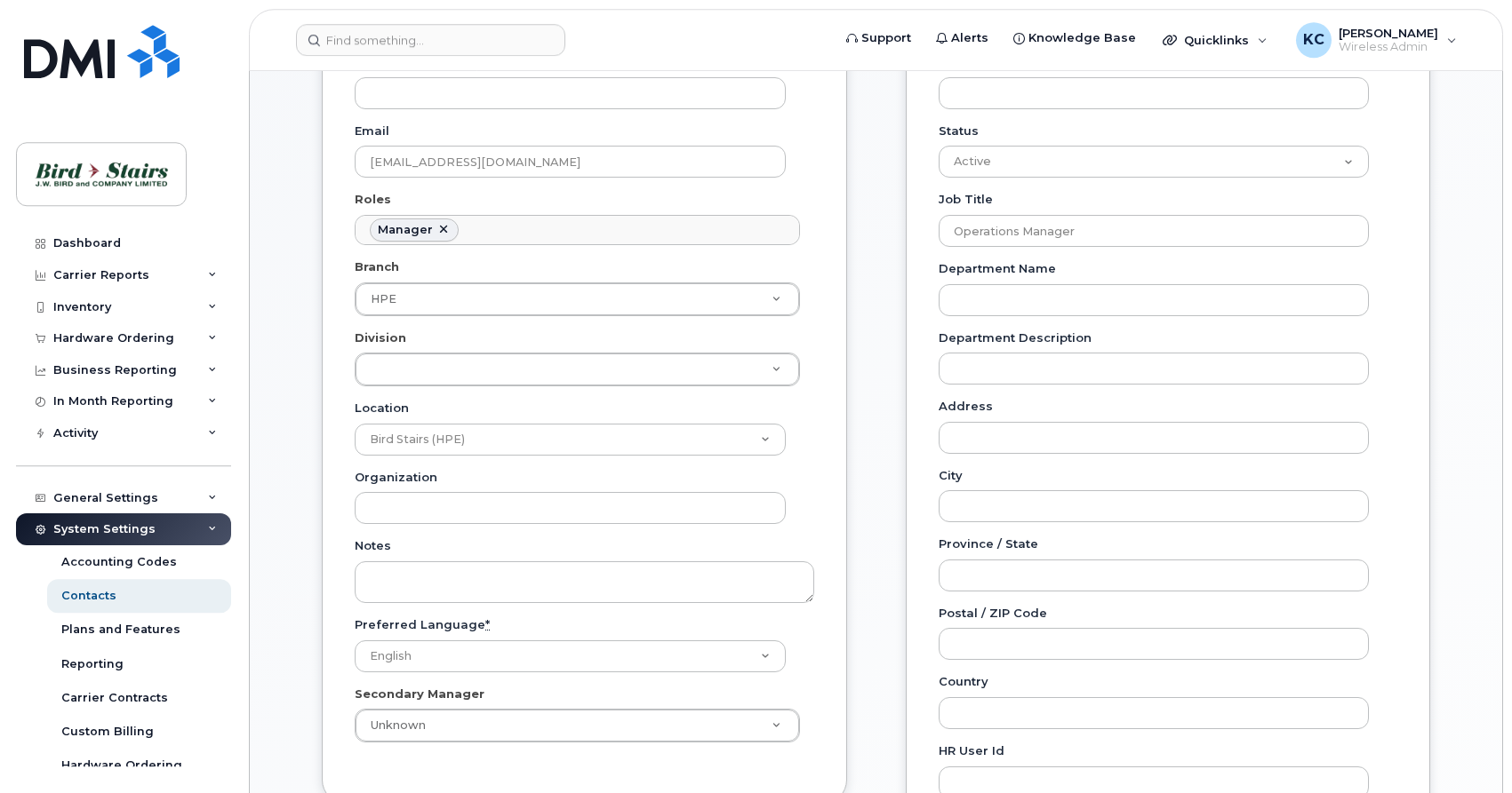
scroll to position [453, 0]
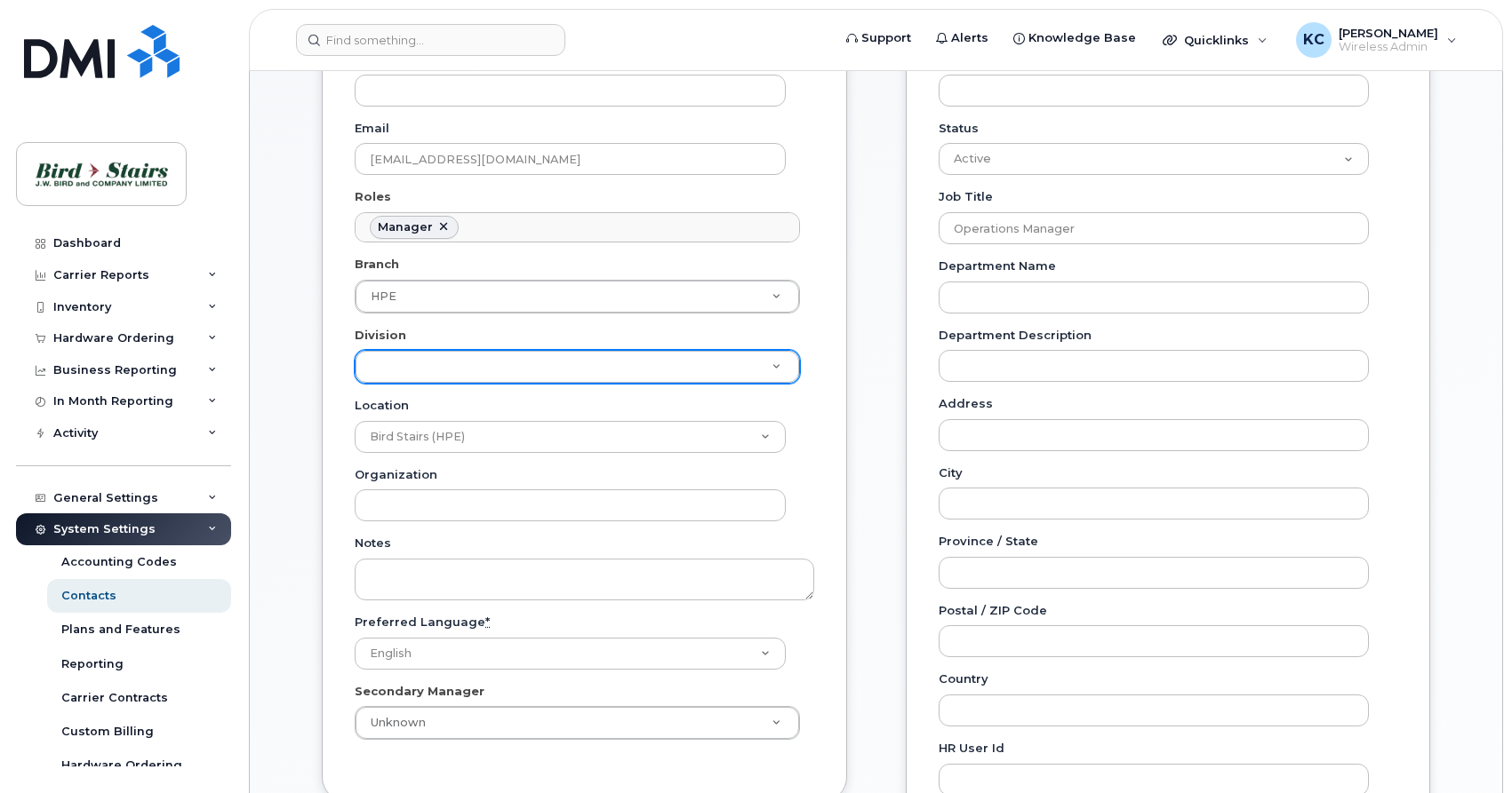
click at [600, 371] on body "Support Alerts Knowledge Base Quicklinks Suspend / Cancel Device Change SIM Car…" at bounding box center [756, 599] width 1512 height 2105
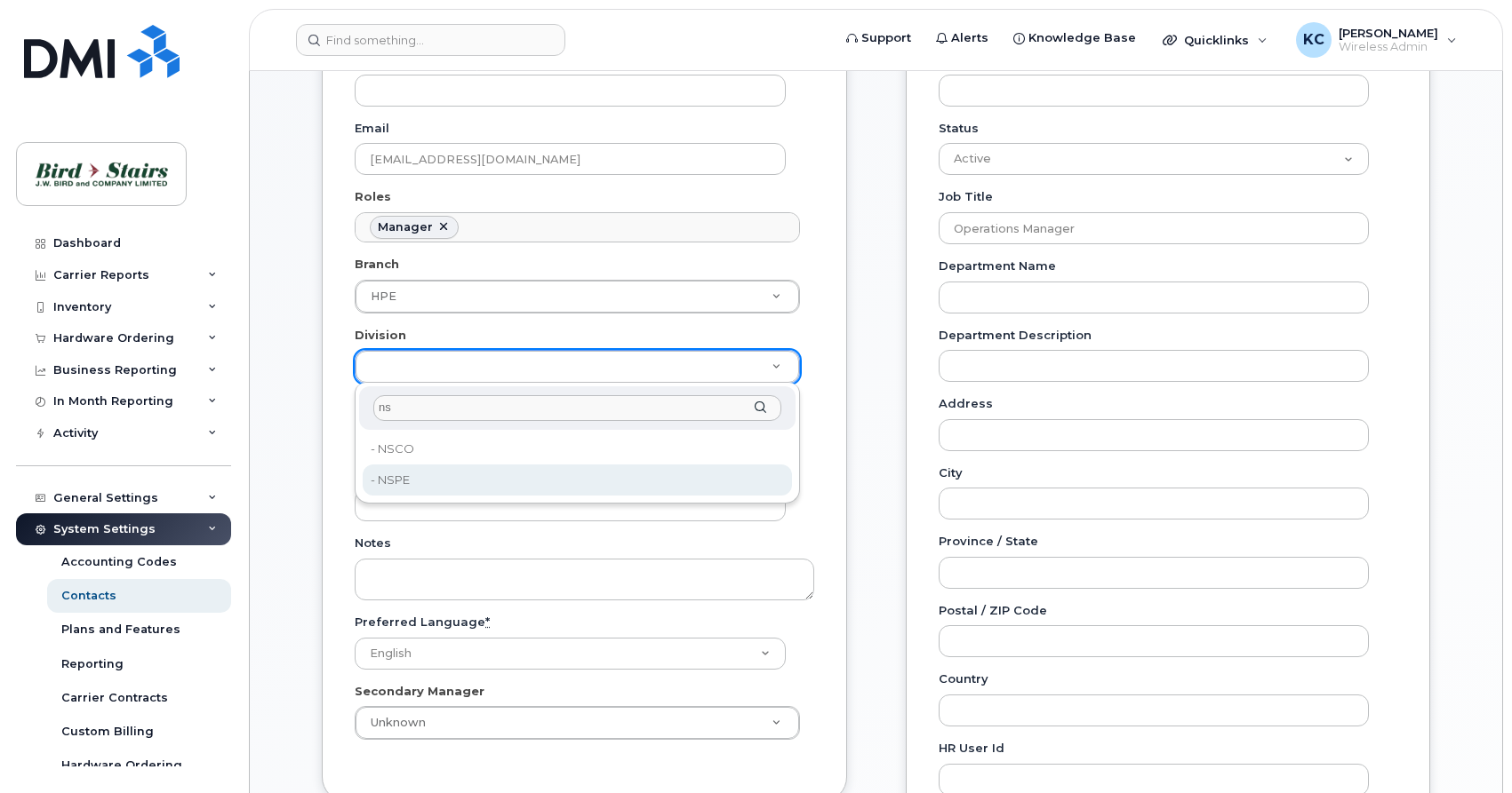
type input "ns"
type input "91093"
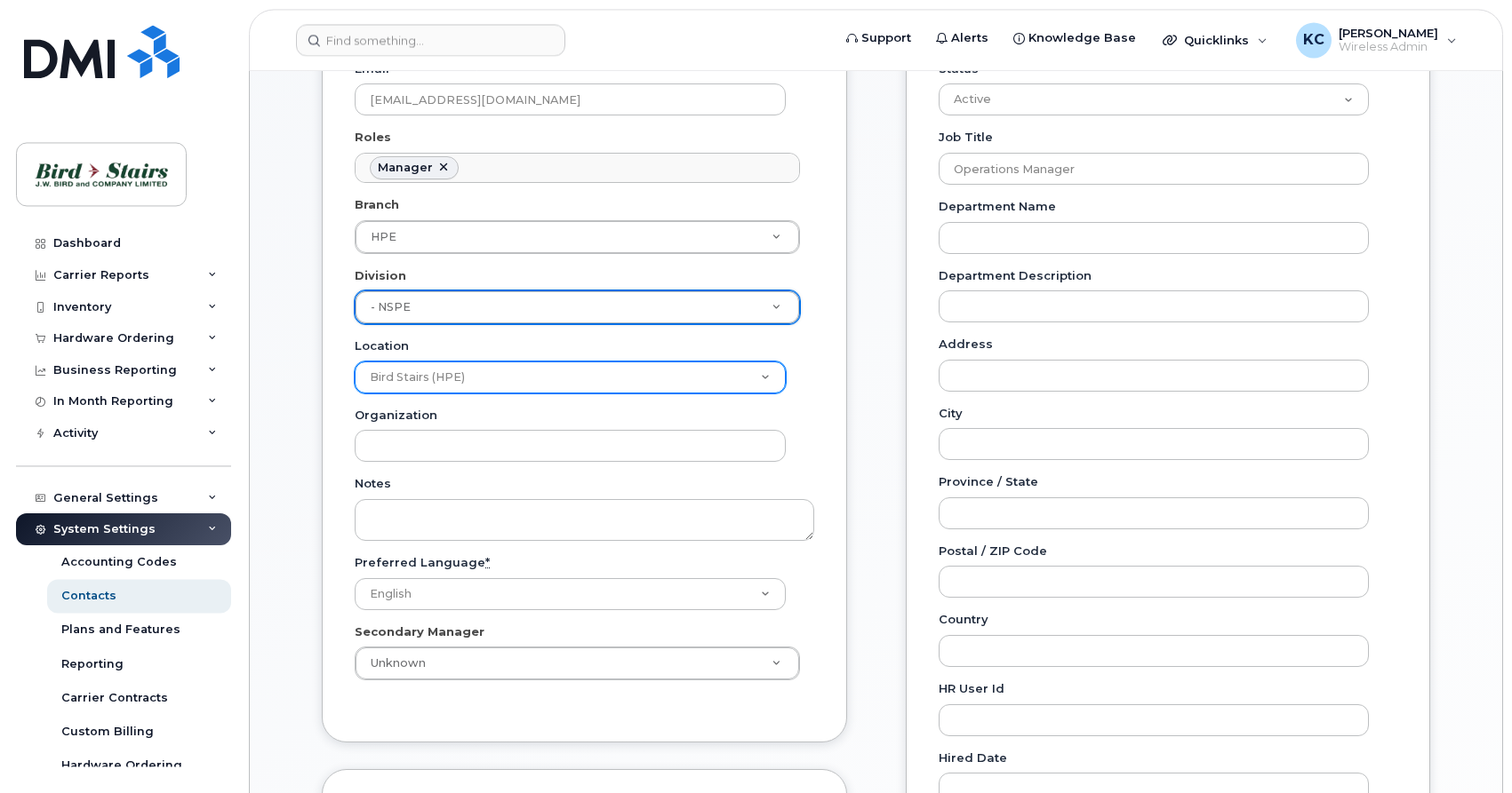
scroll to position [544, 0]
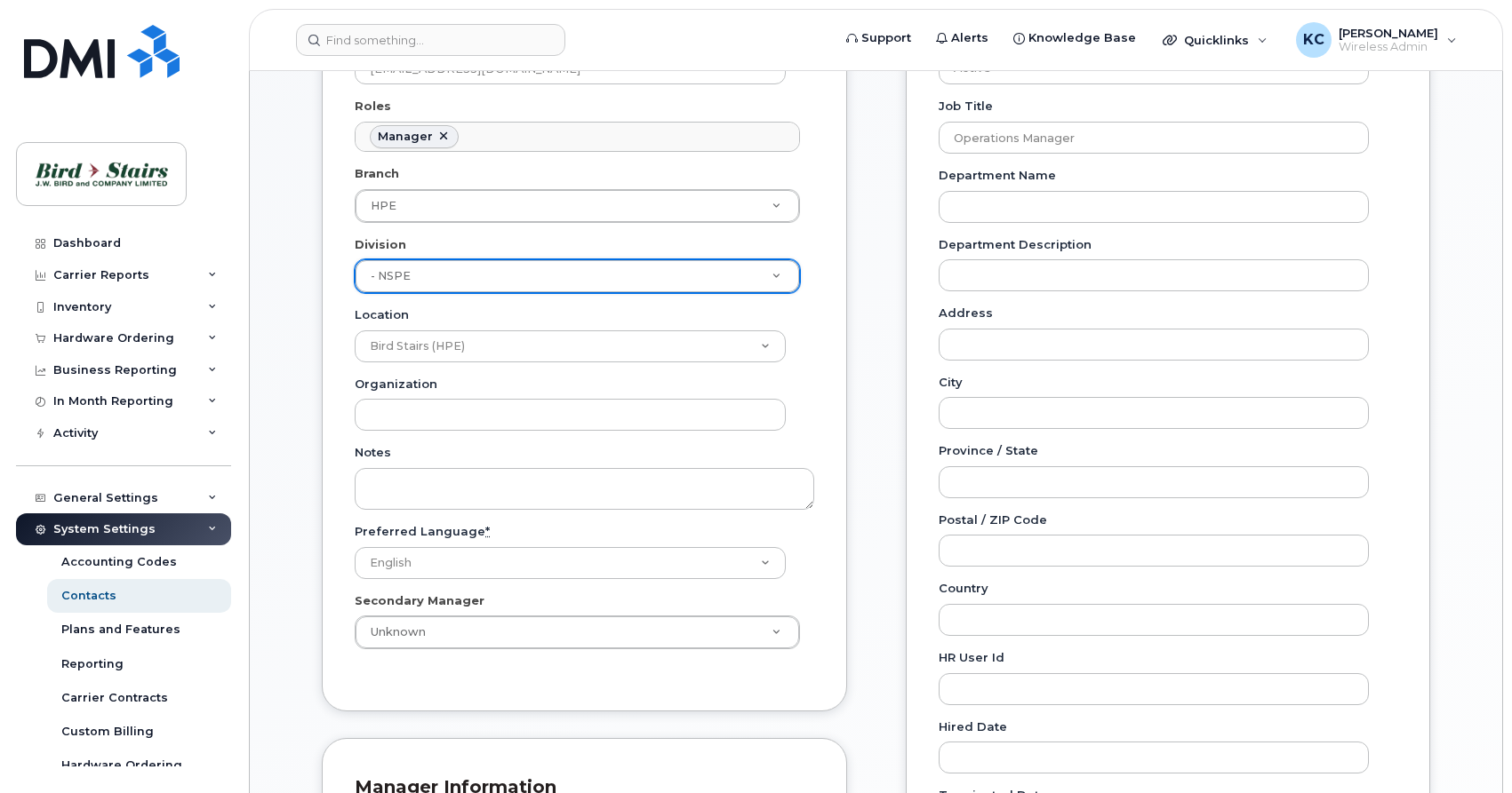
click at [523, 633] on body "Support Alerts Knowledge Base Quicklinks Suspend / Cancel Device Change SIM Car…" at bounding box center [756, 508] width 1512 height 2105
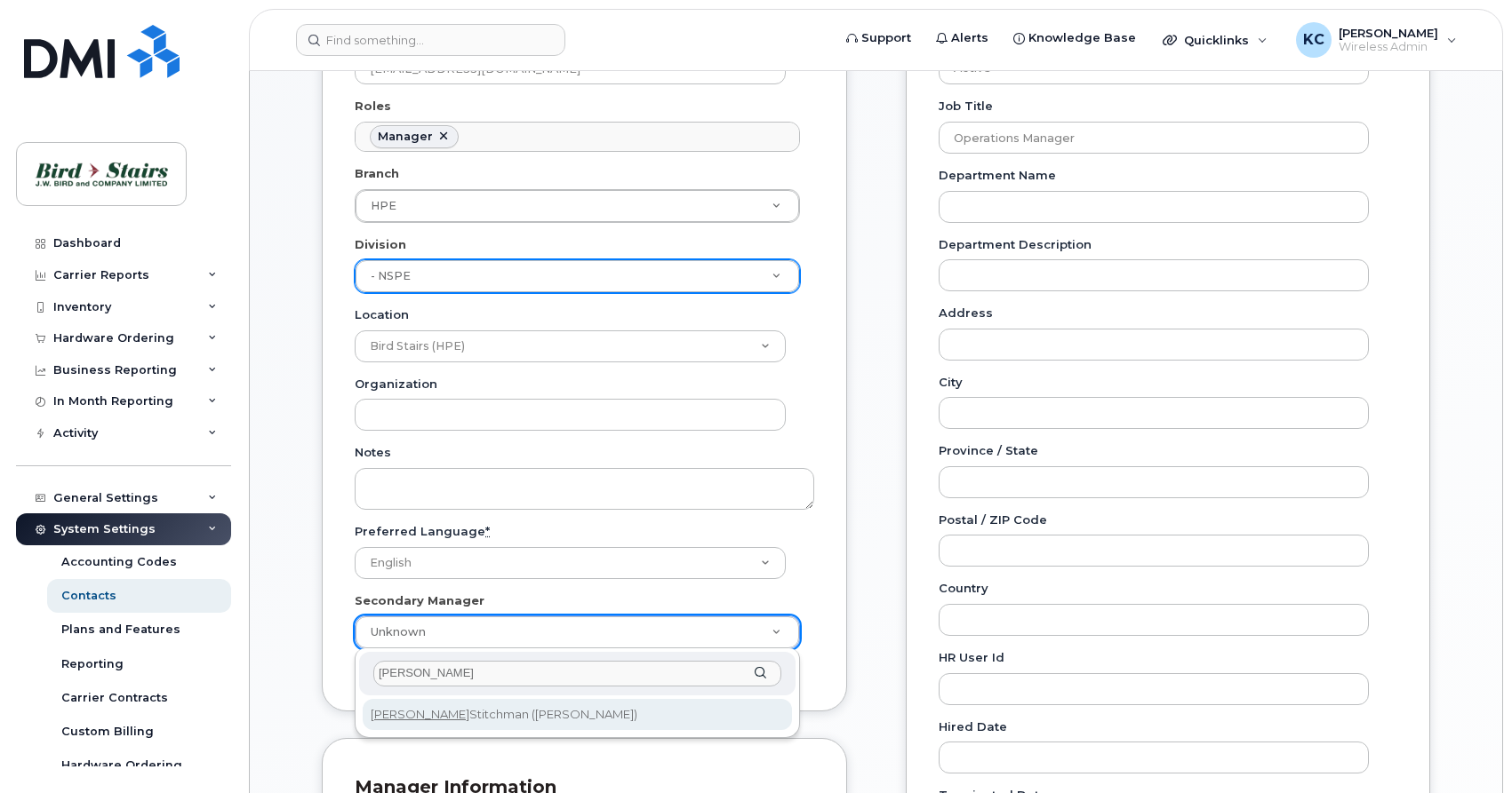
type input "peter"
type input "[PERSON_NAME]"
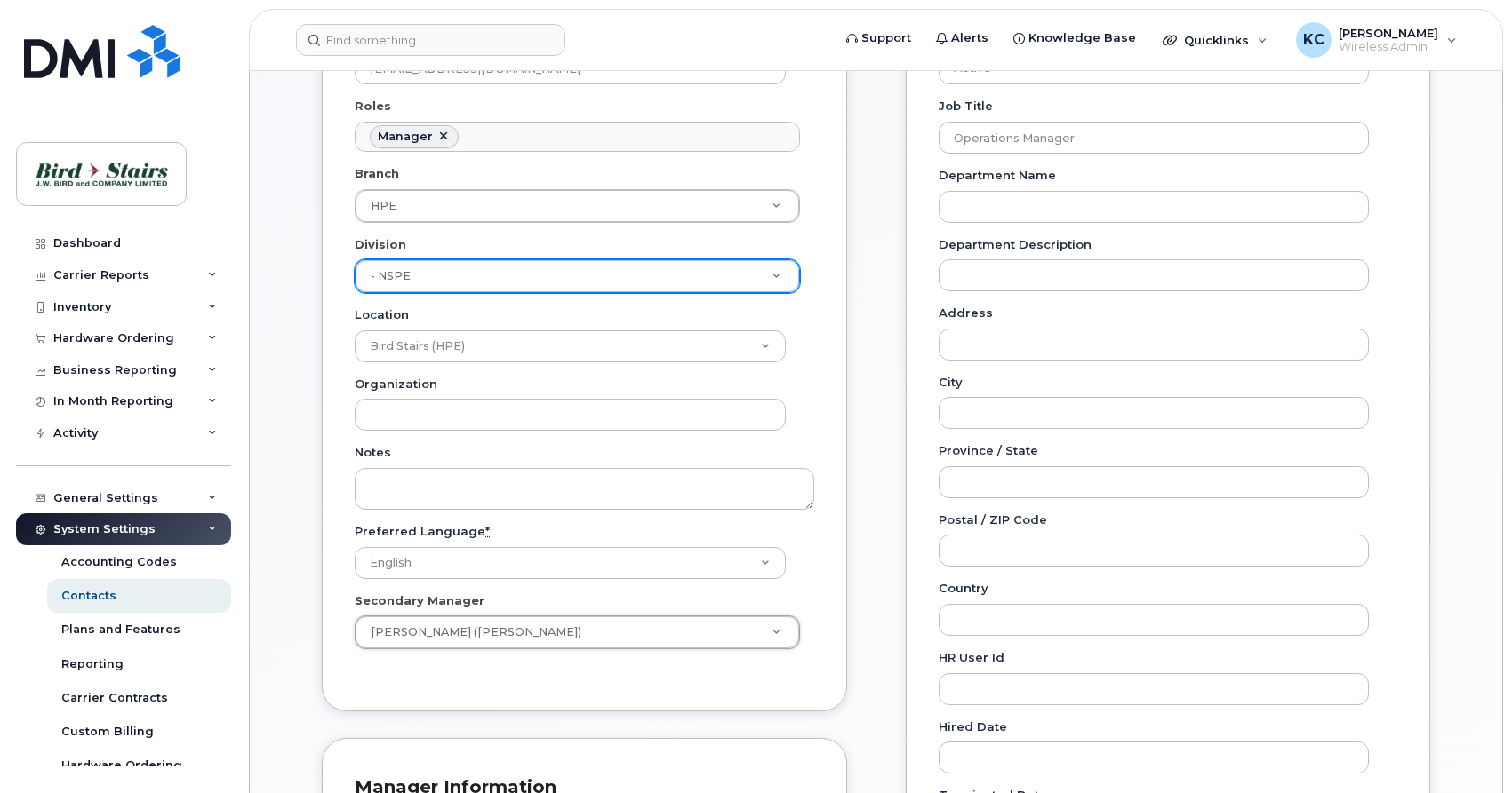
scroll to position [1087, 0]
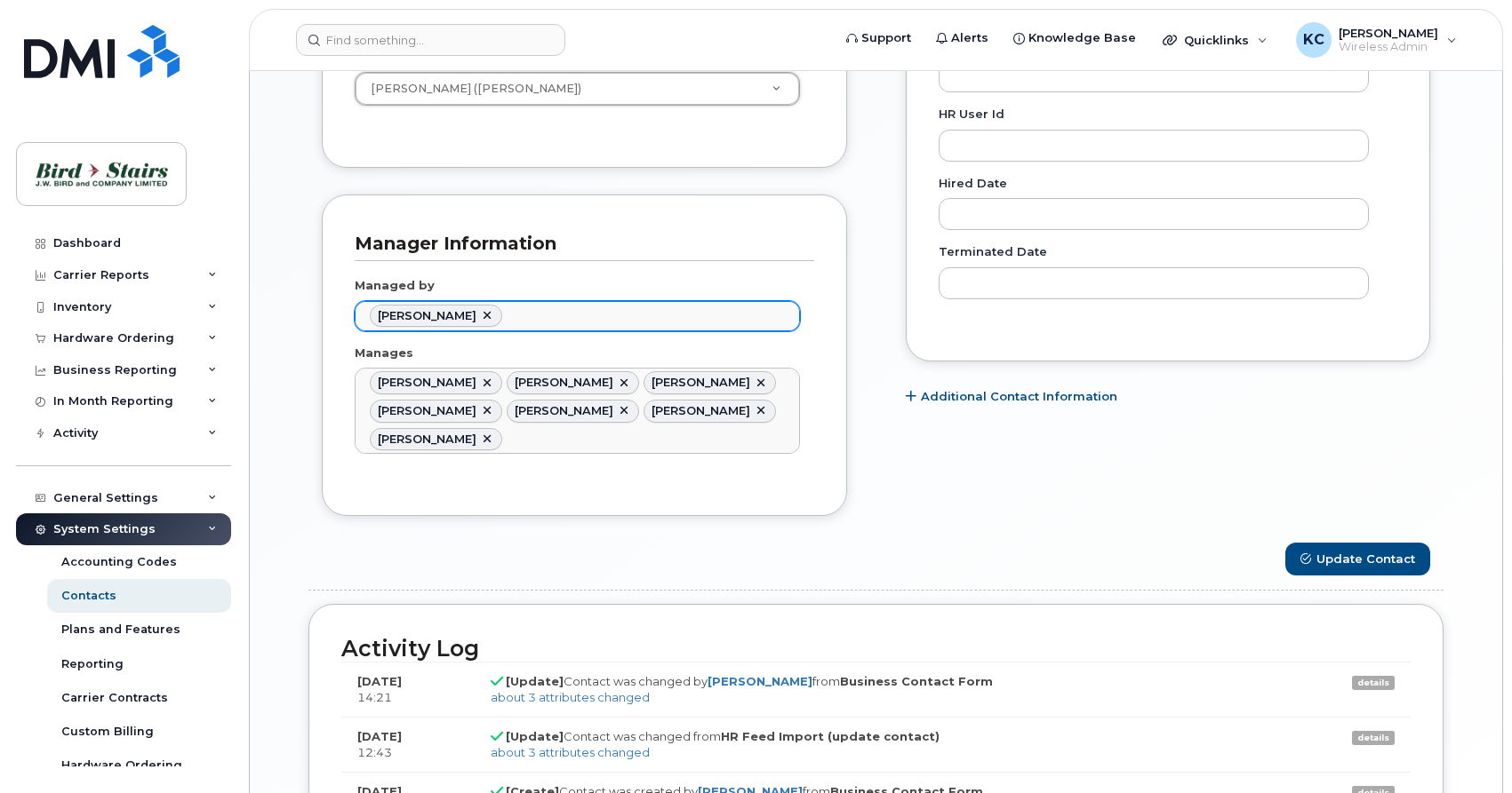
click at [483, 312] on link at bounding box center [486, 315] width 14 height 14
type input "Managed by"
click at [483, 312] on ul "Managed by" at bounding box center [577, 316] width 443 height 28
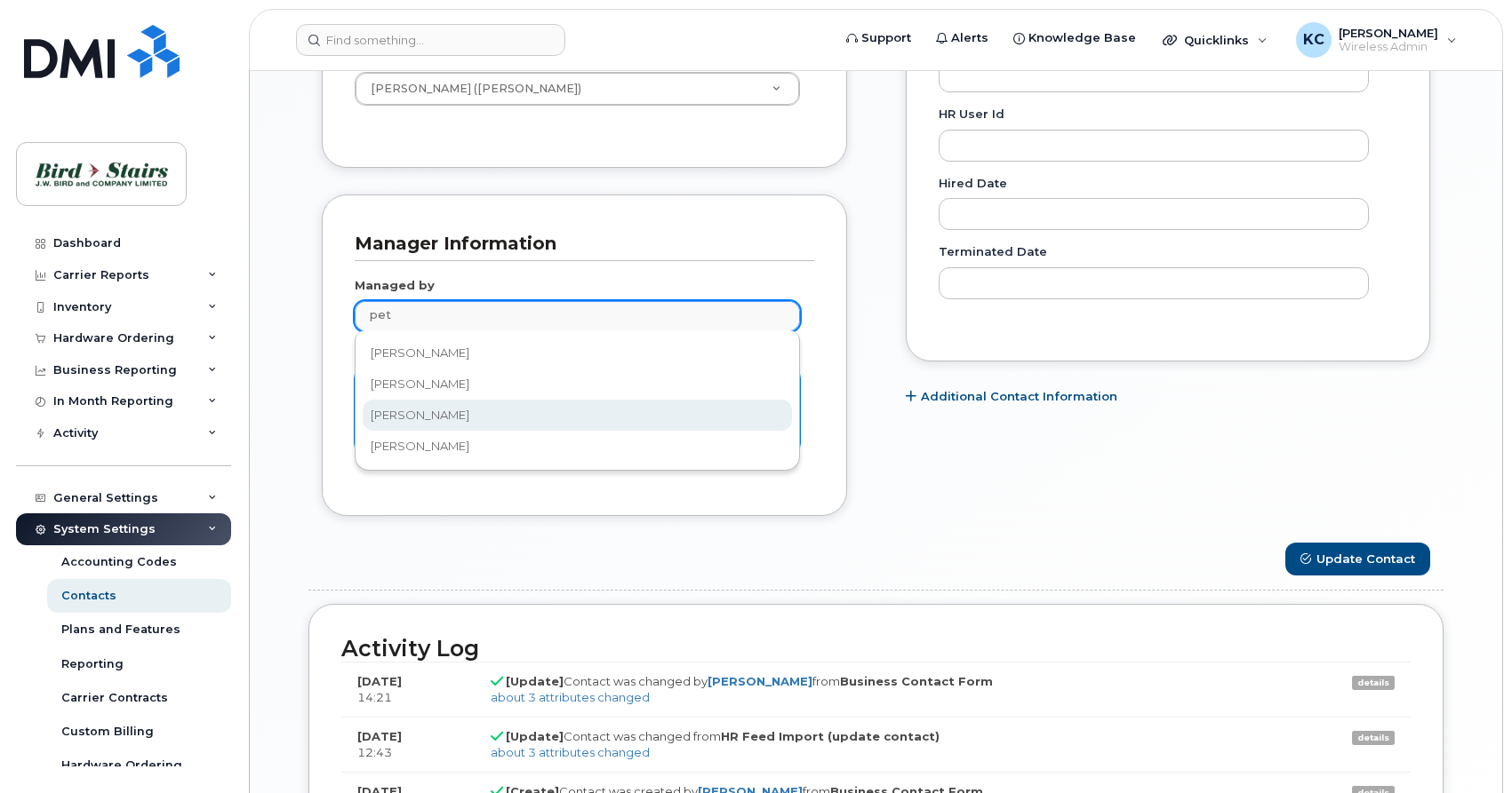
type input "pet"
type input "3010103"
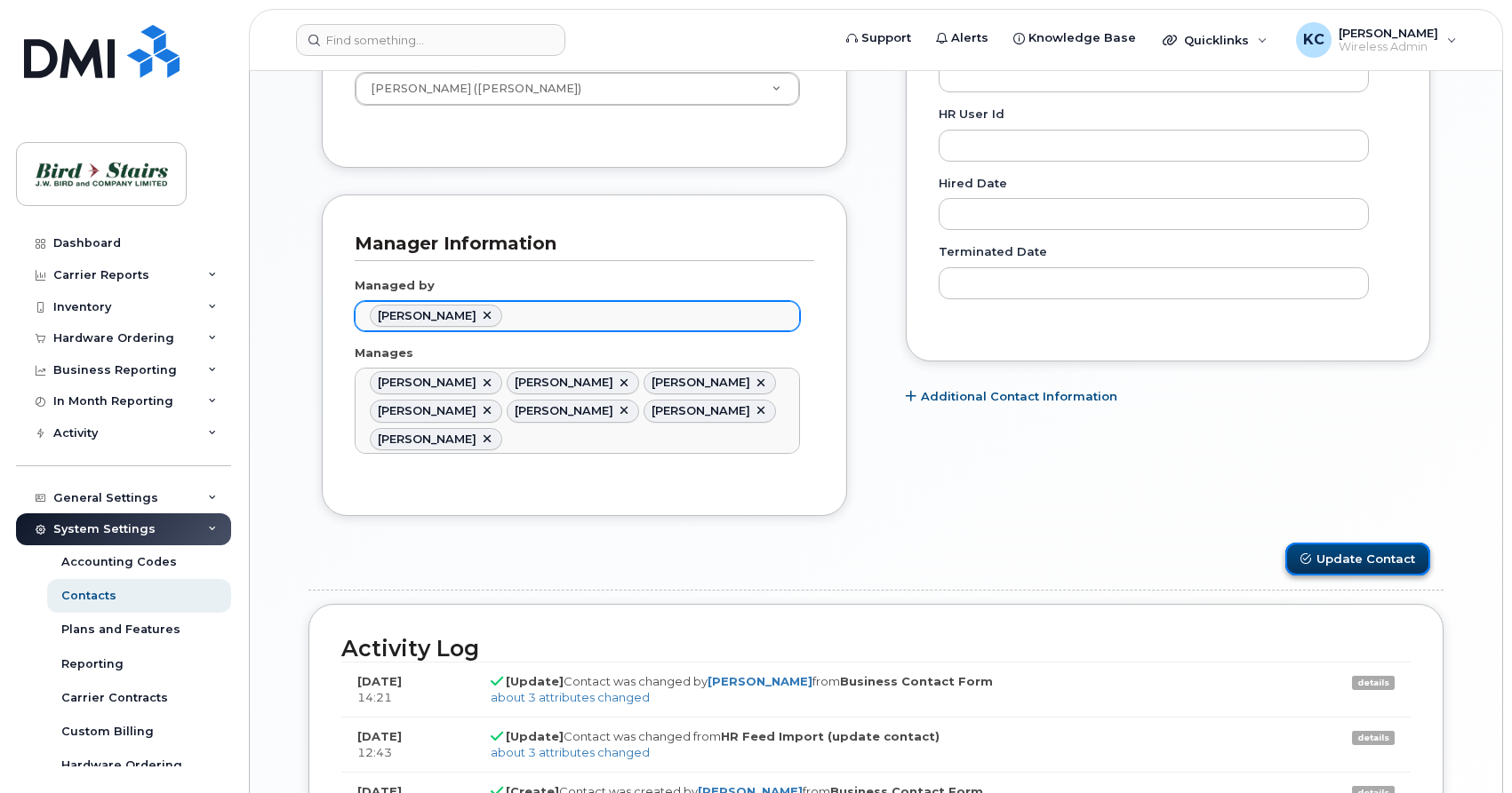
click at [1352, 563] on button "Update Contact" at bounding box center [1358, 560] width 145 height 33
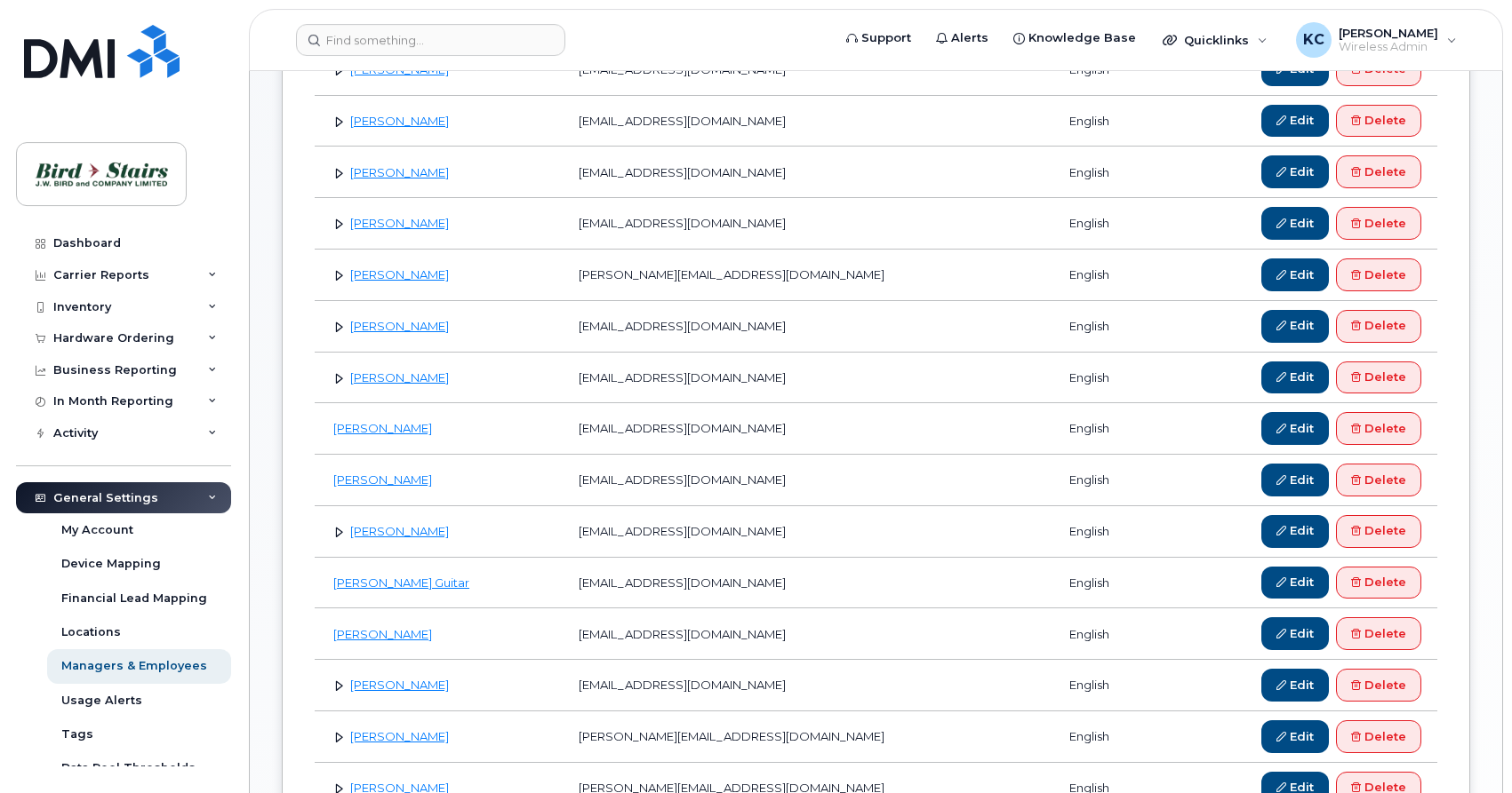
scroll to position [453, 0]
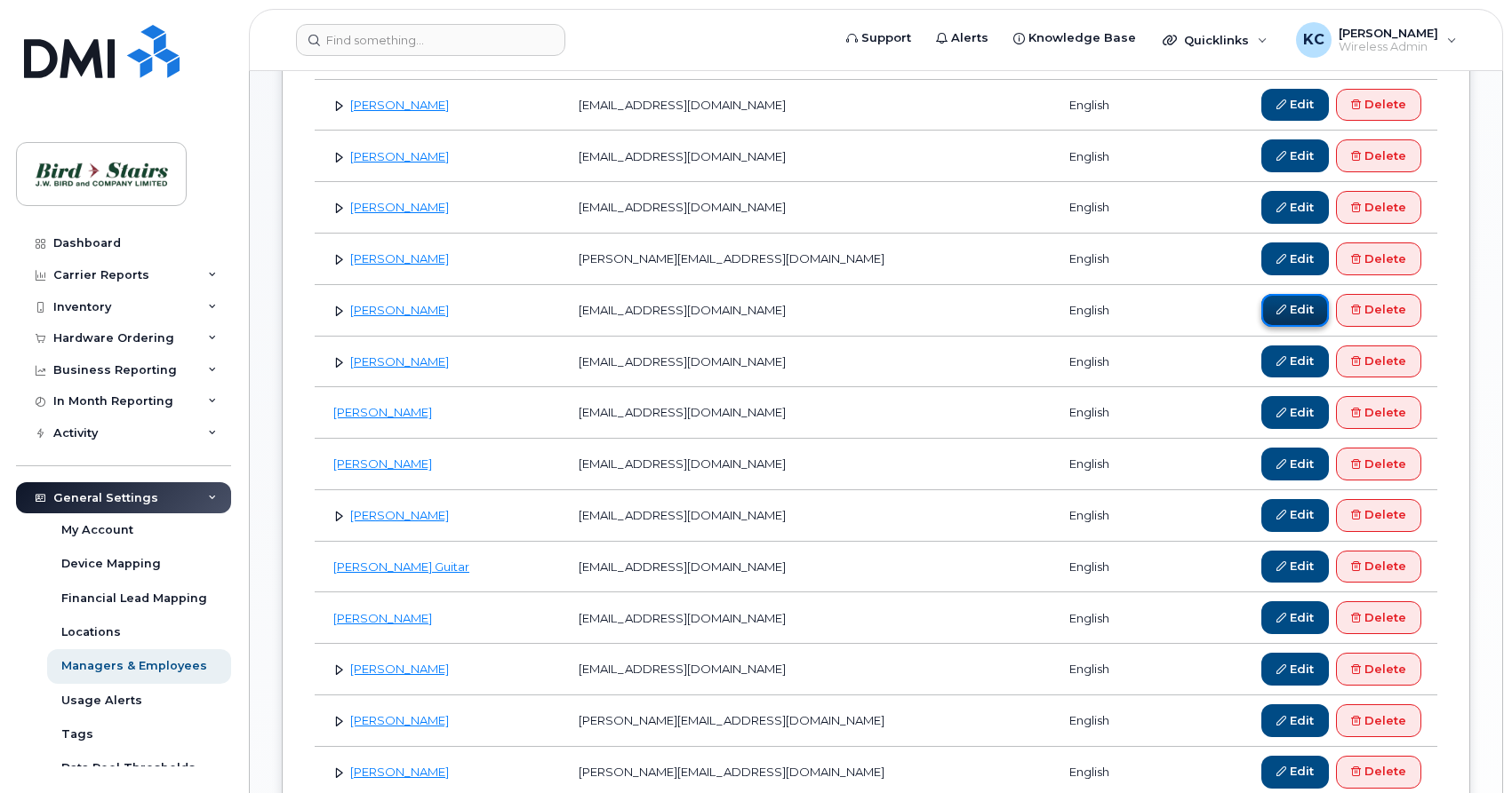
click at [1300, 312] on link "Edit" at bounding box center [1294, 311] width 67 height 33
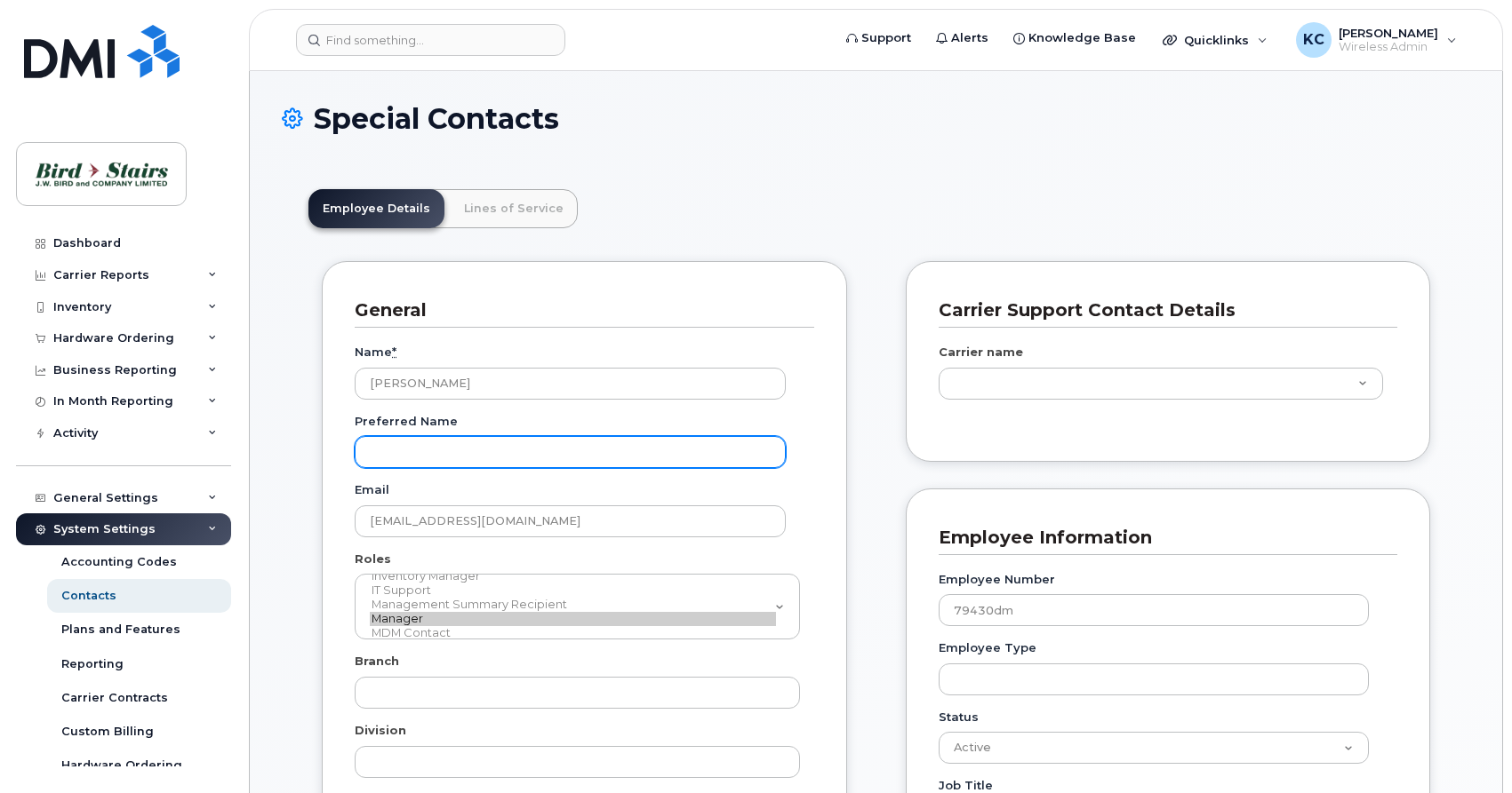
type input "91105"
type input "91093"
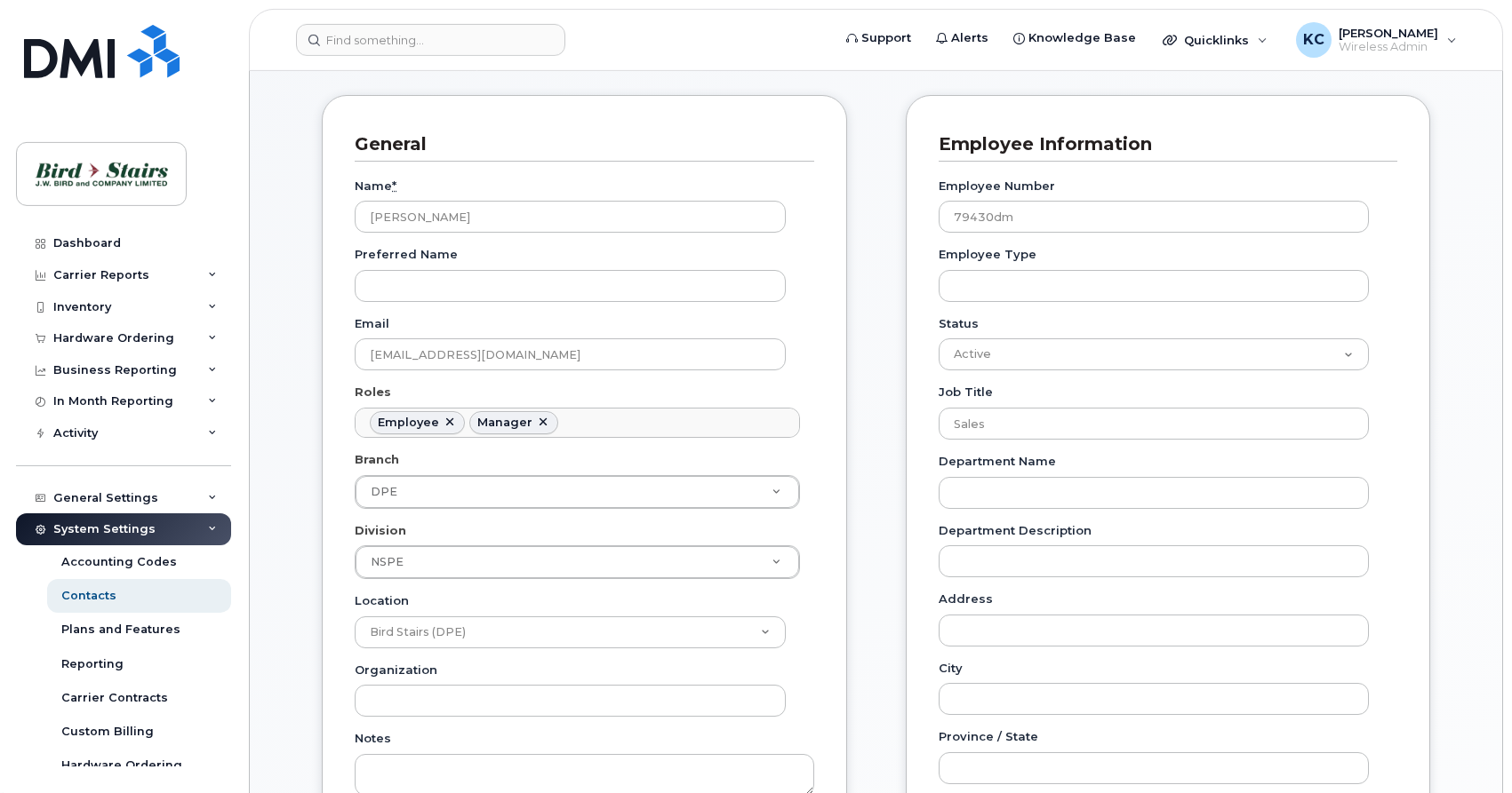
scroll to position [272, 0]
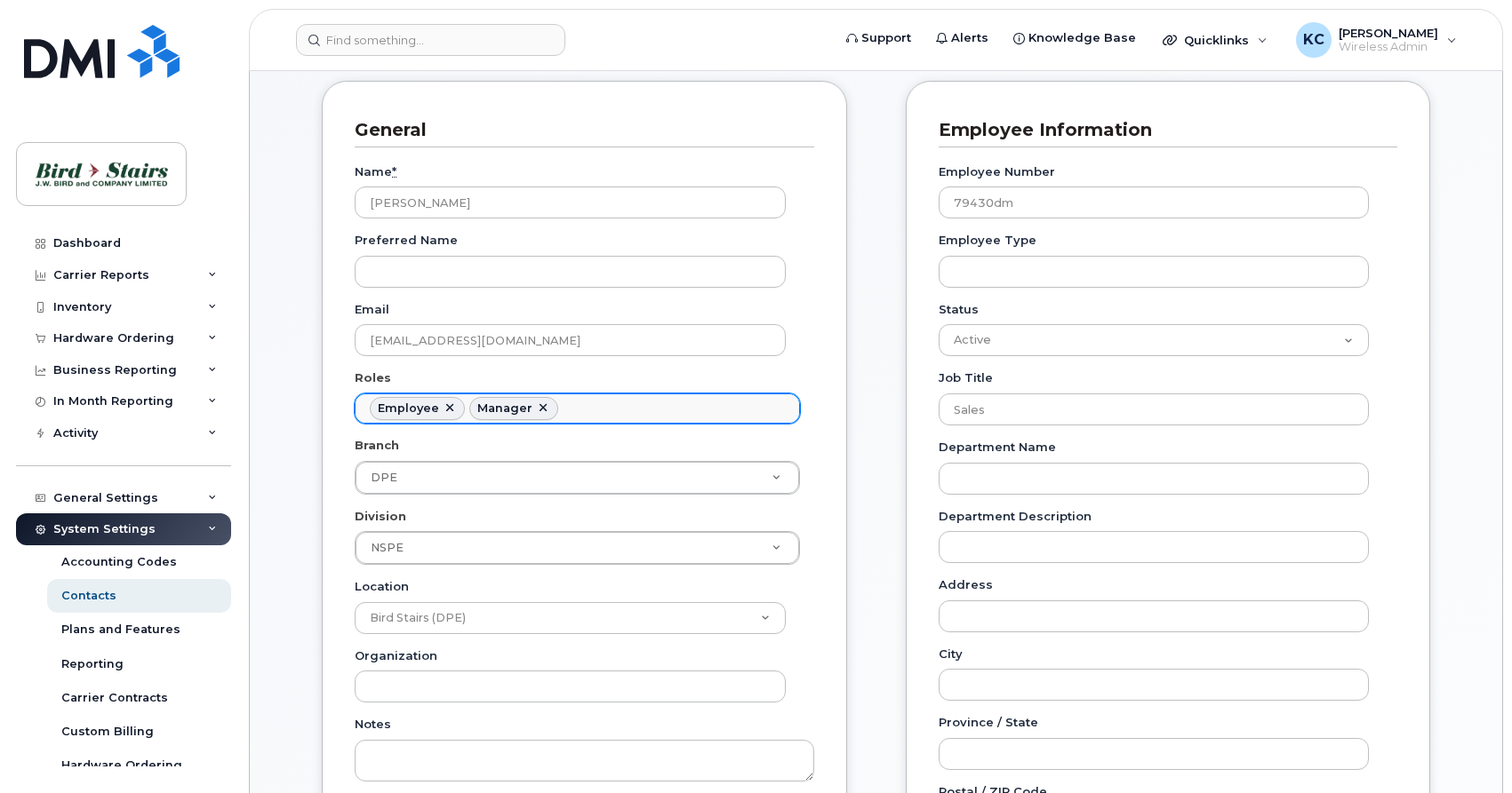
click at [540, 409] on link at bounding box center [542, 408] width 14 height 14
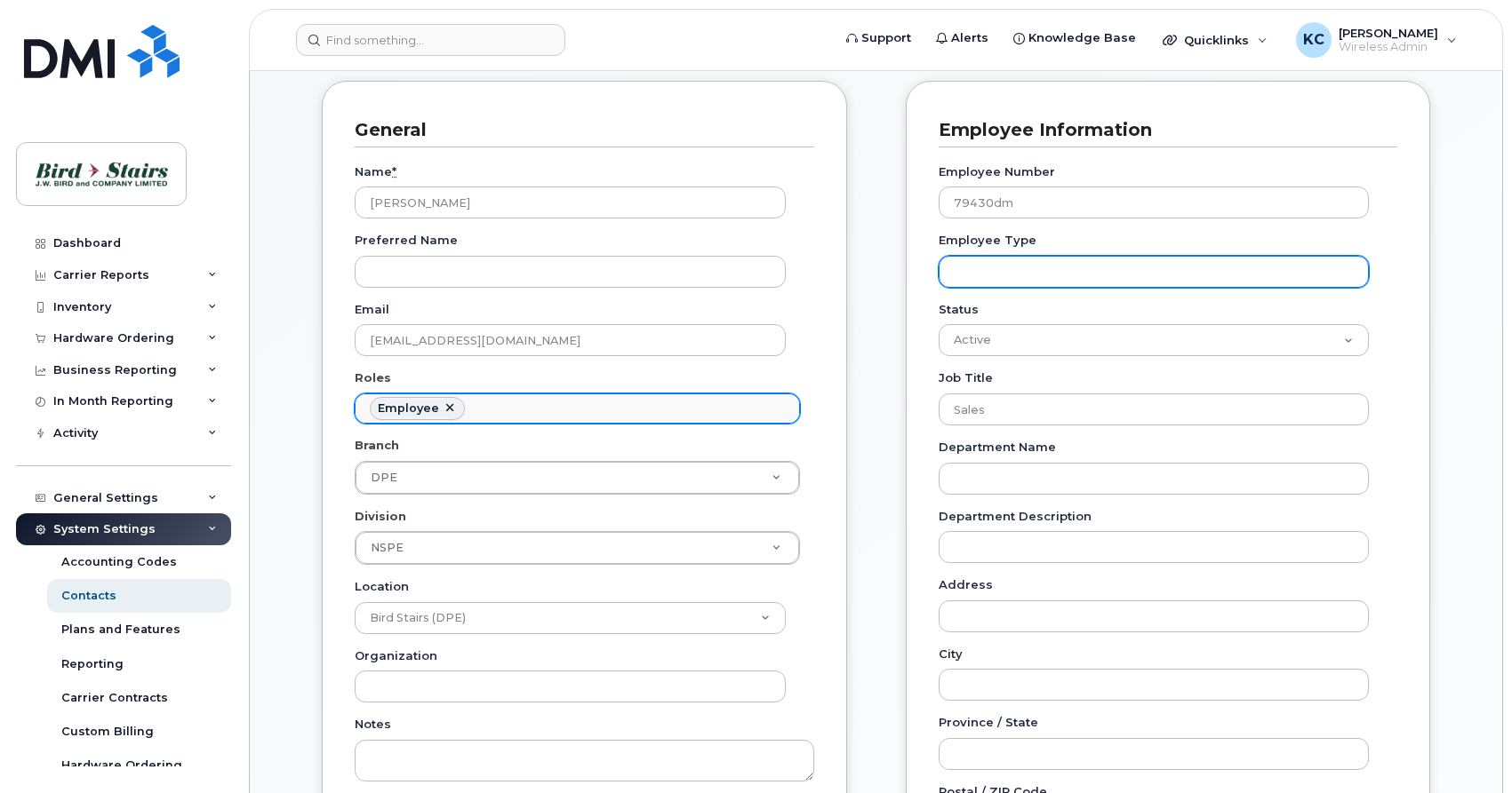
click at [966, 272] on input "Employee Type" at bounding box center [1154, 271] width 431 height 32
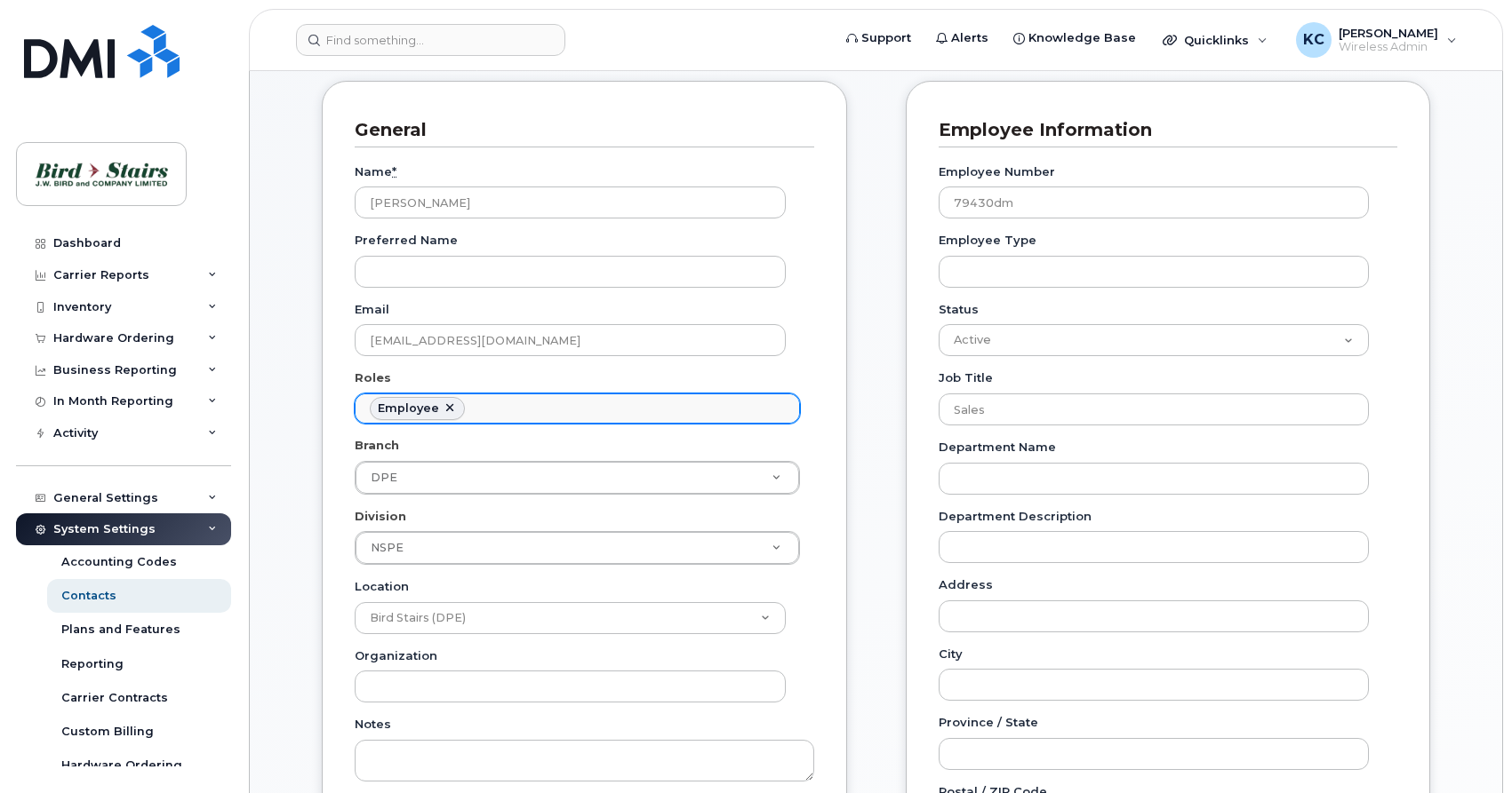
click at [657, 400] on ul "Employee" at bounding box center [577, 408] width 443 height 28
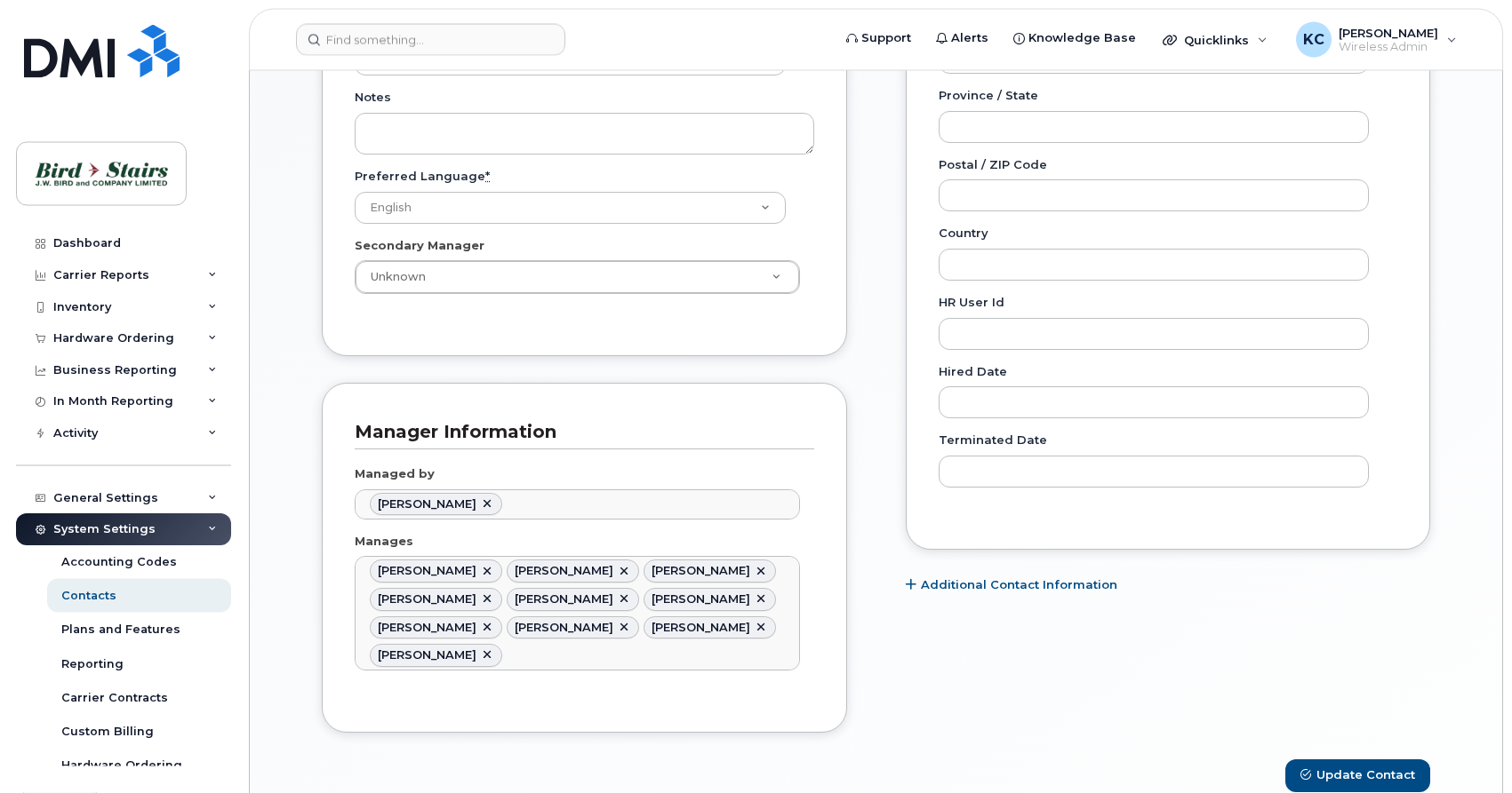
scroll to position [906, 0]
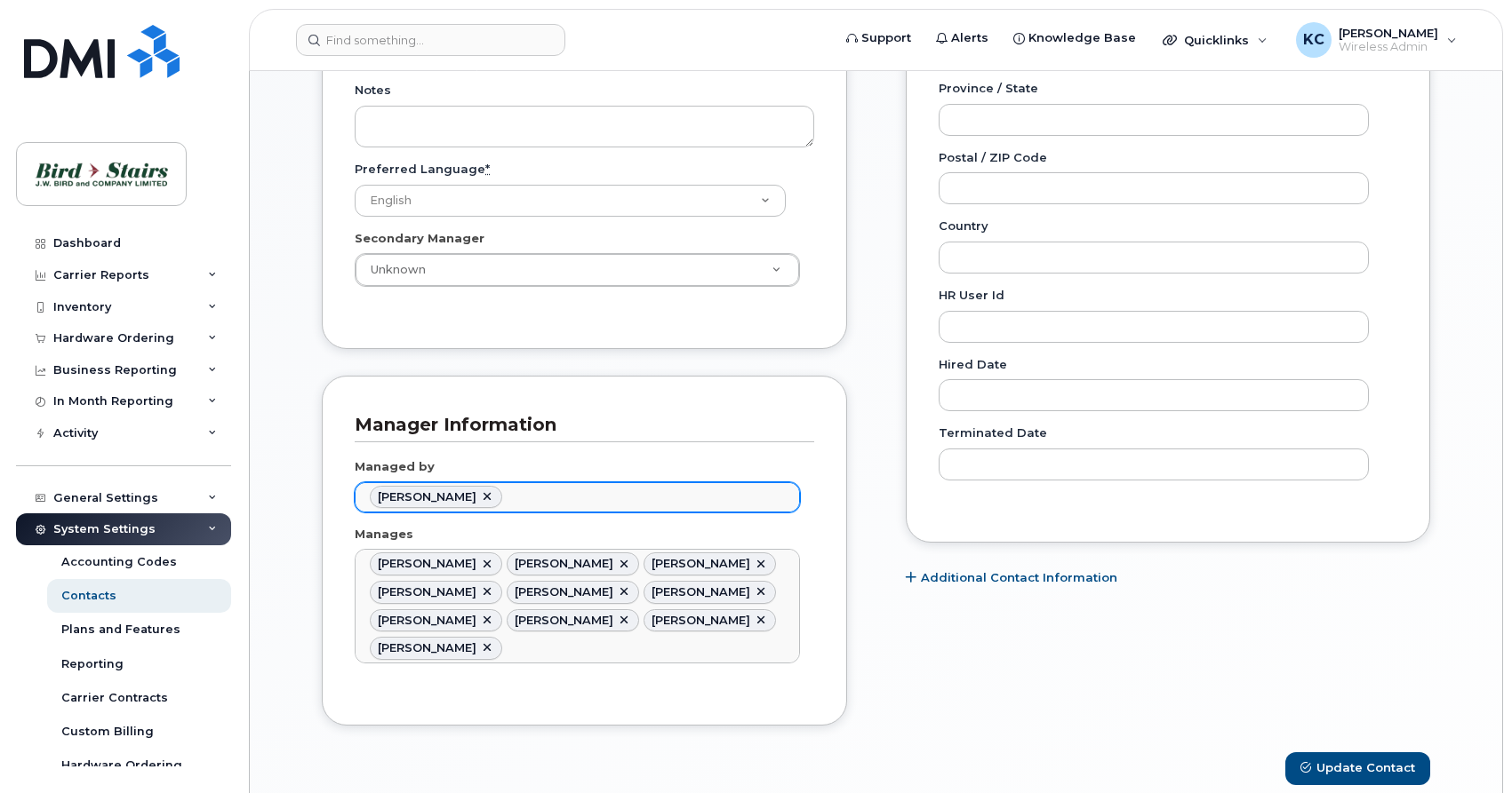
click at [480, 496] on link at bounding box center [486, 497] width 14 height 14
type input "Managed by"
click at [510, 501] on ul "Managed by" at bounding box center [577, 497] width 443 height 28
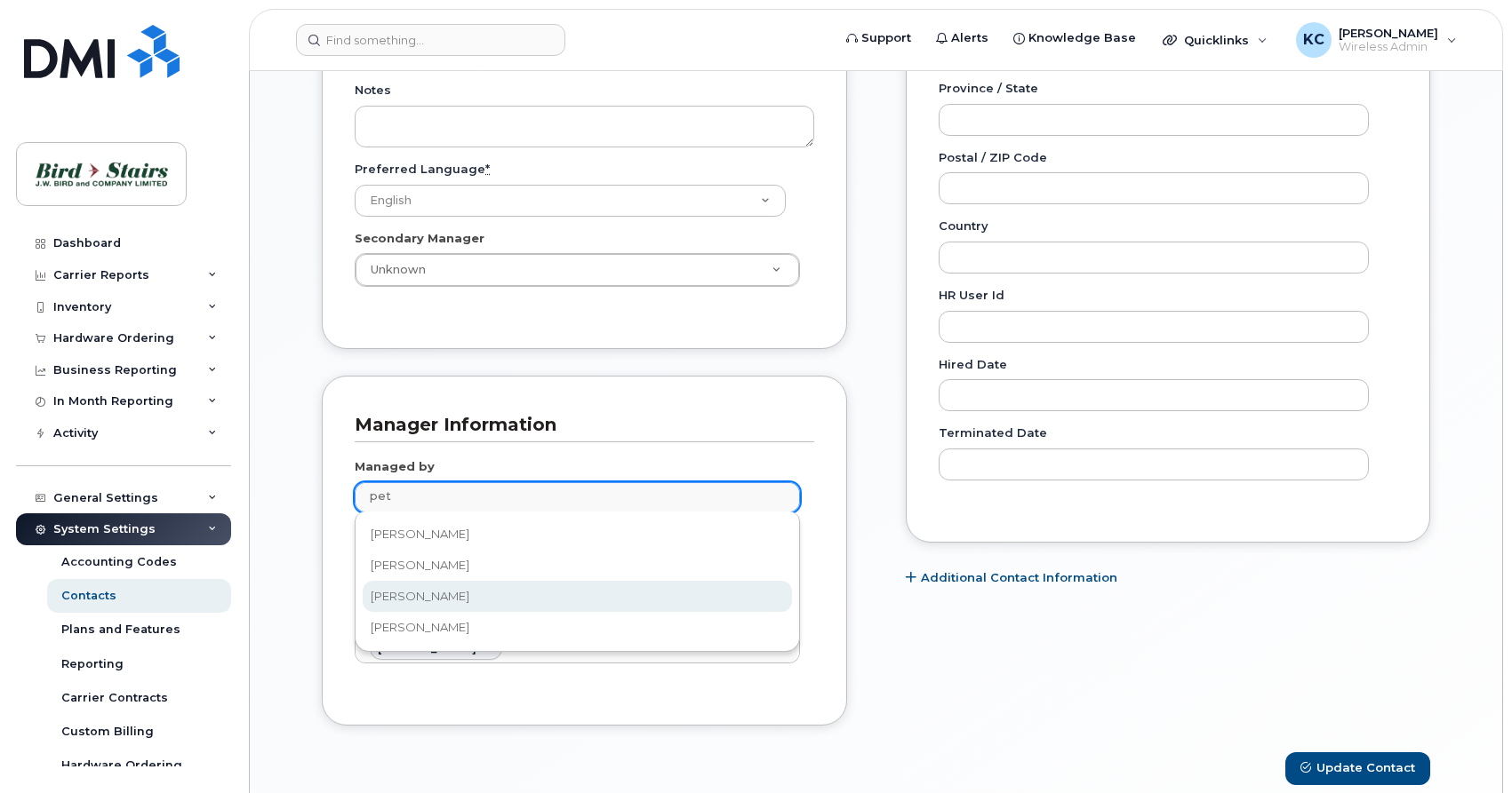
type input "pet"
type input "3010103"
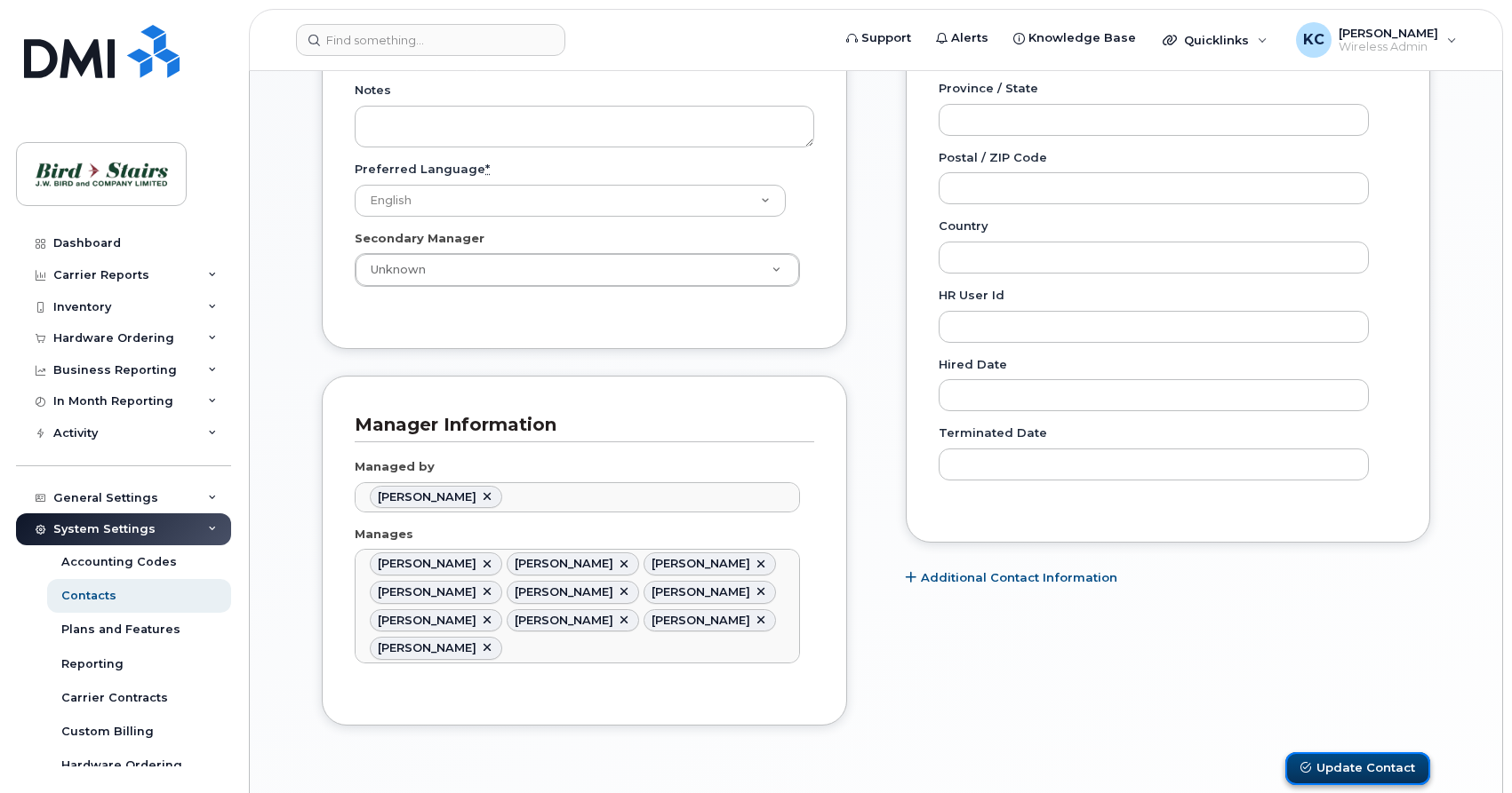
click at [1365, 764] on button "Update Contact" at bounding box center [1358, 769] width 145 height 33
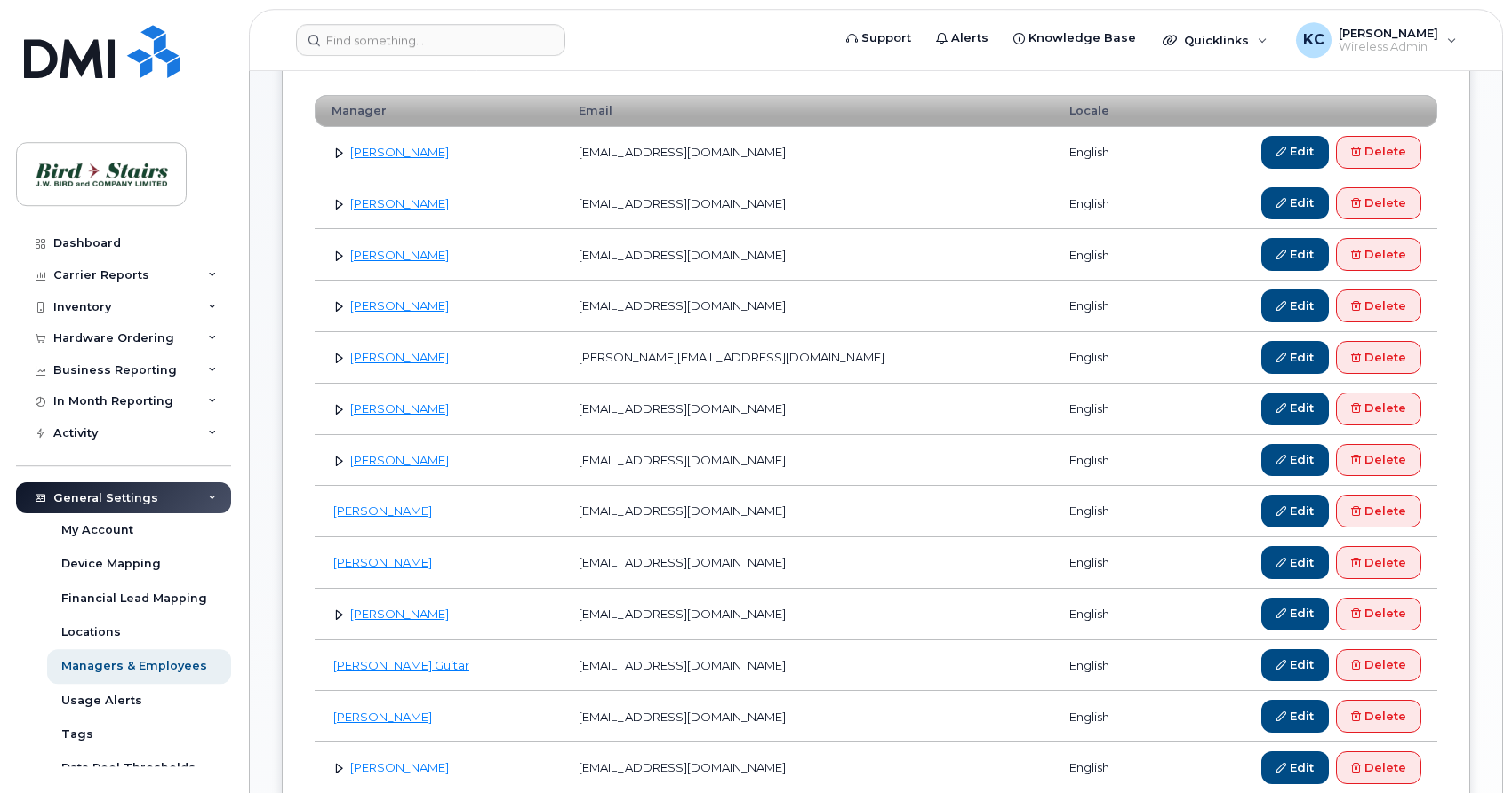
scroll to position [362, 0]
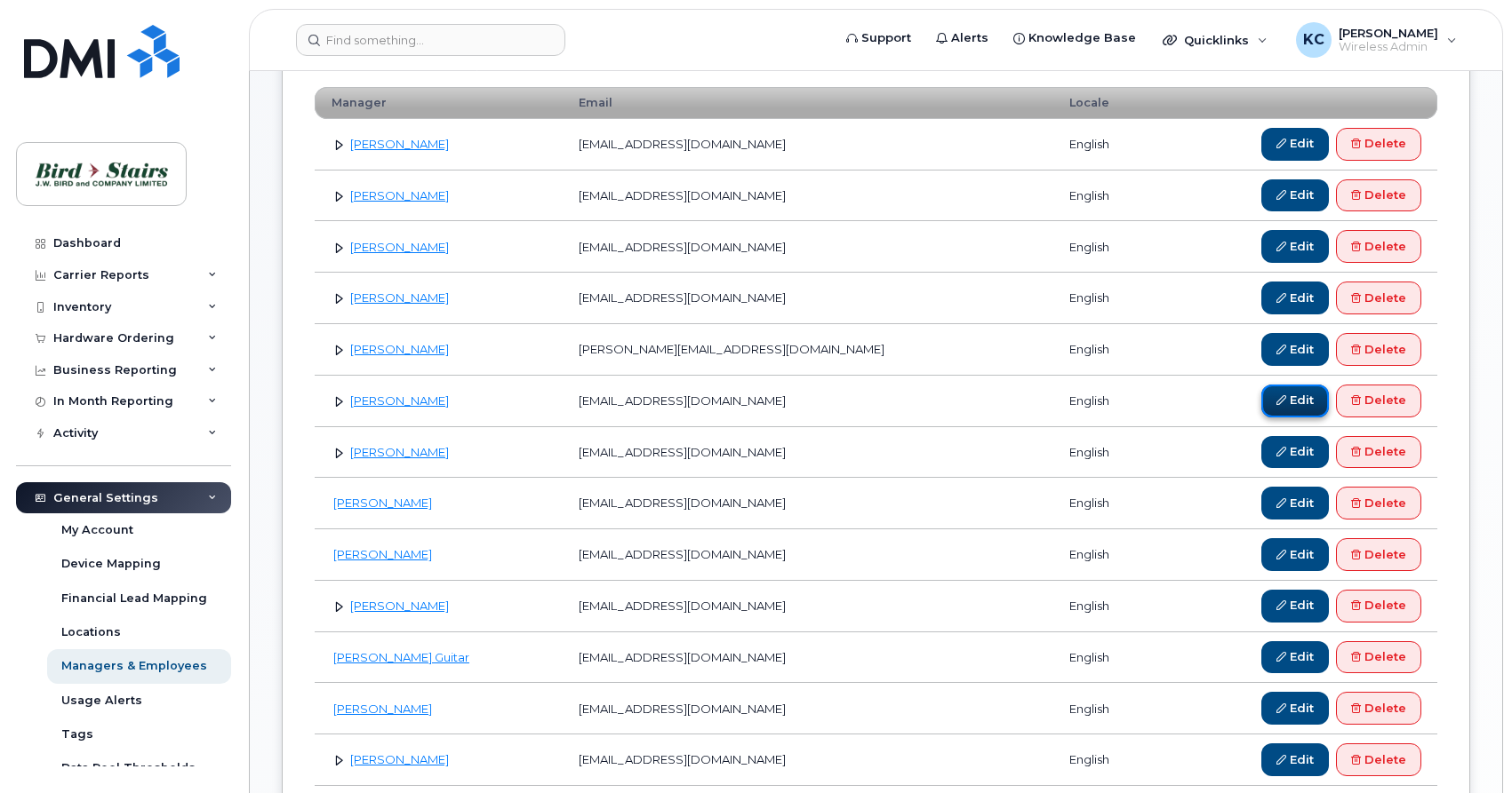
click at [1291, 395] on link "Edit" at bounding box center [1294, 402] width 67 height 33
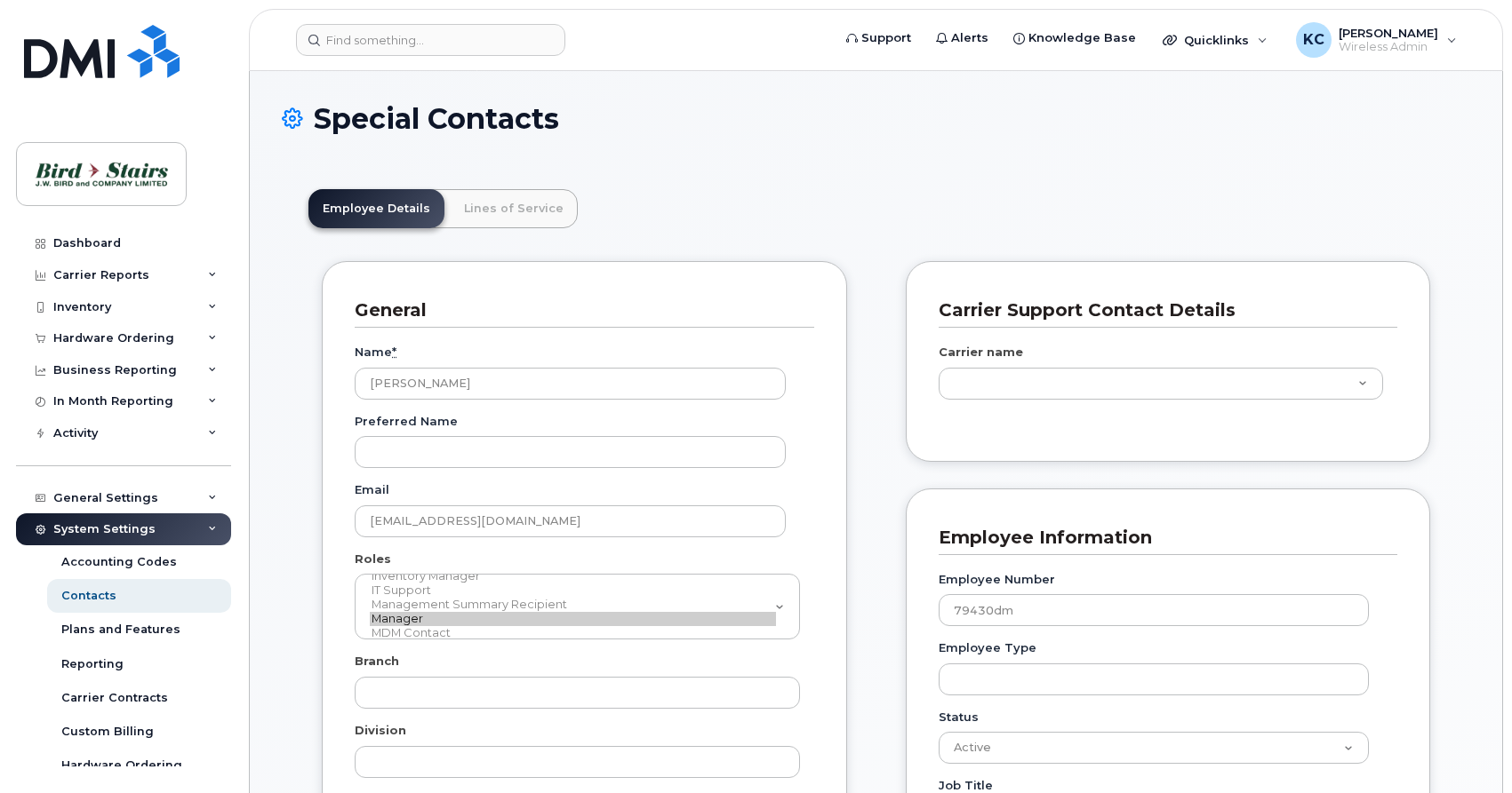
type input "91105"
type input "91093"
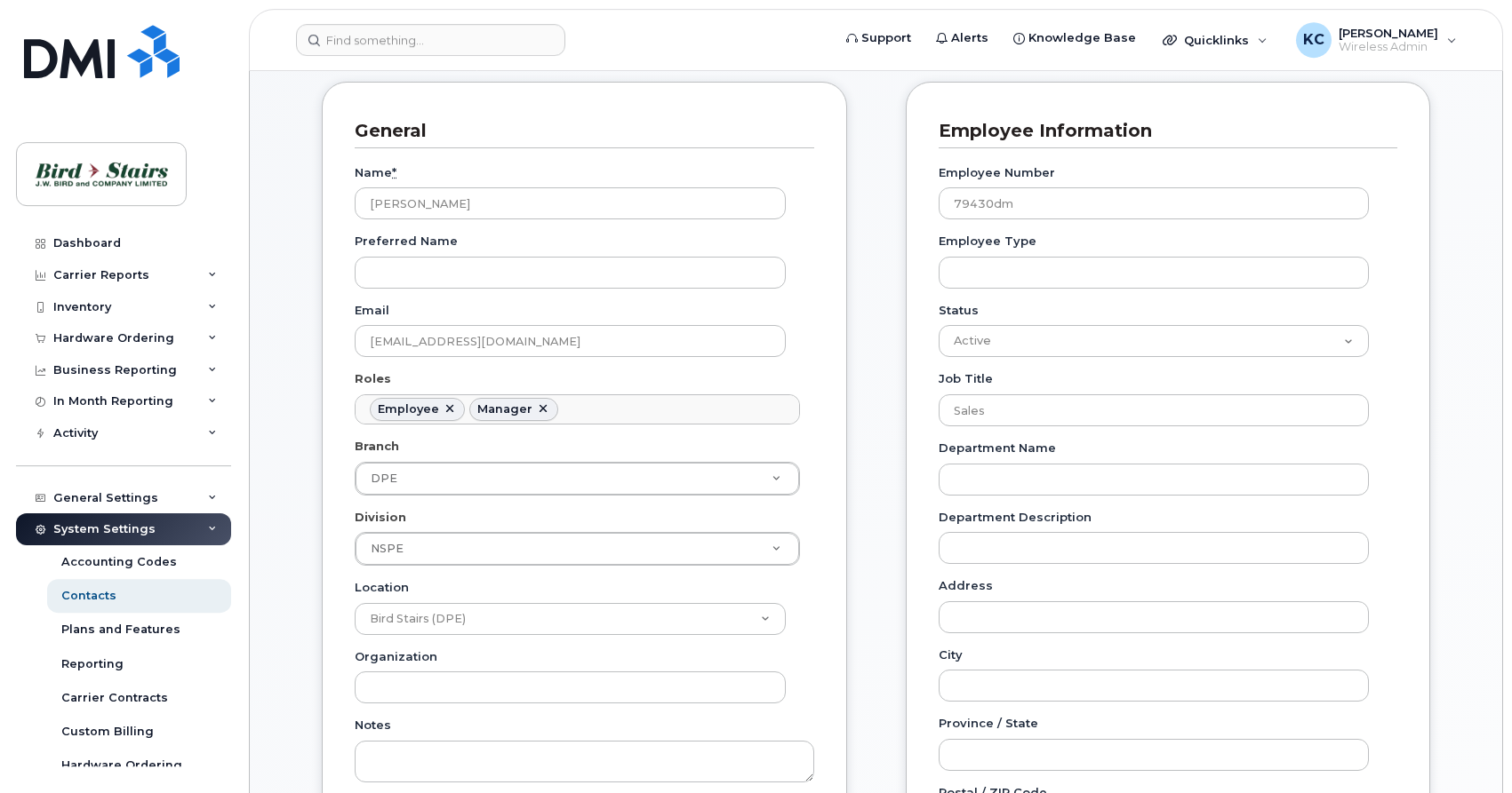
scroll to position [272, 0]
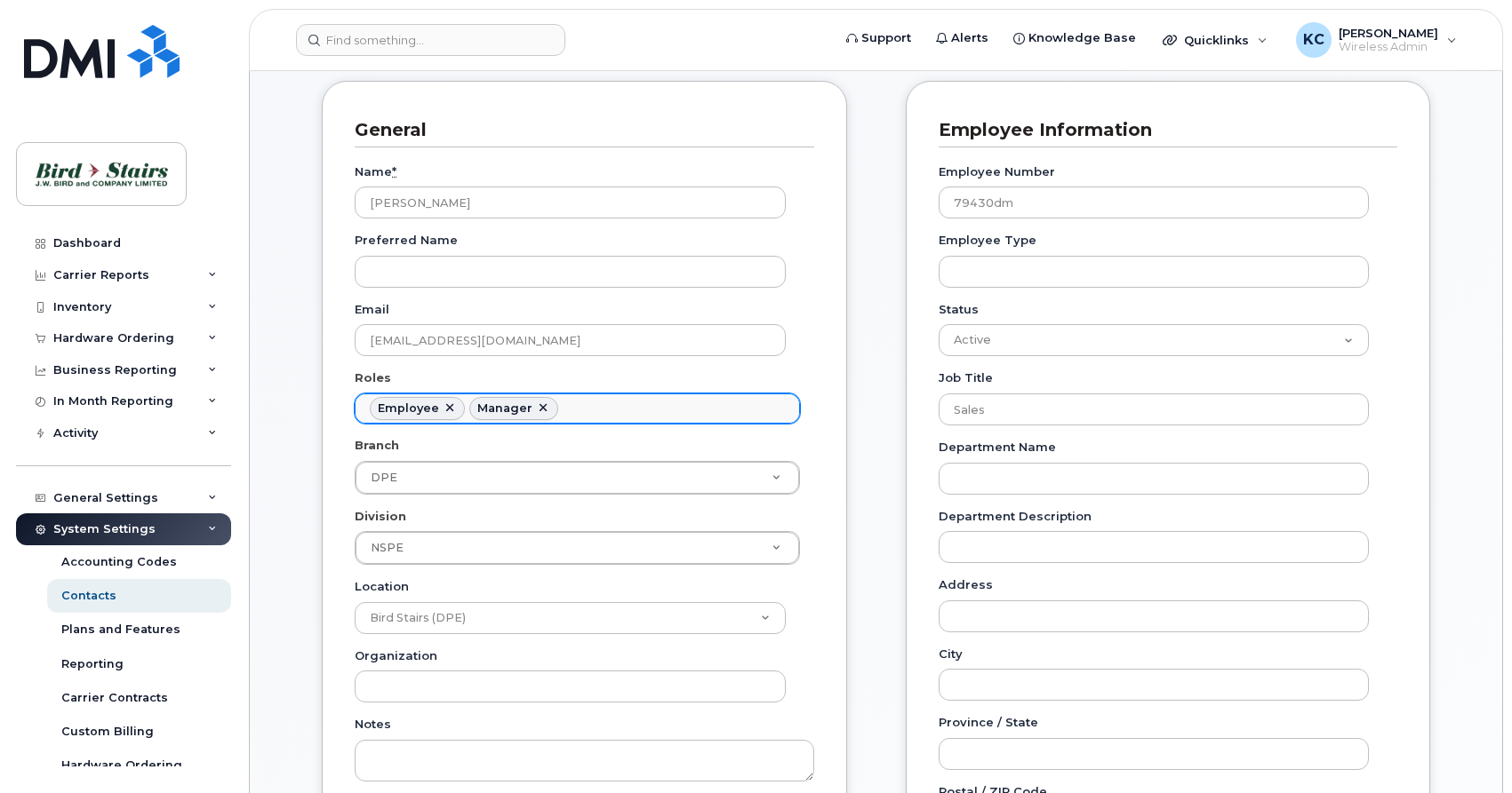
click at [540, 408] on link at bounding box center [542, 408] width 14 height 14
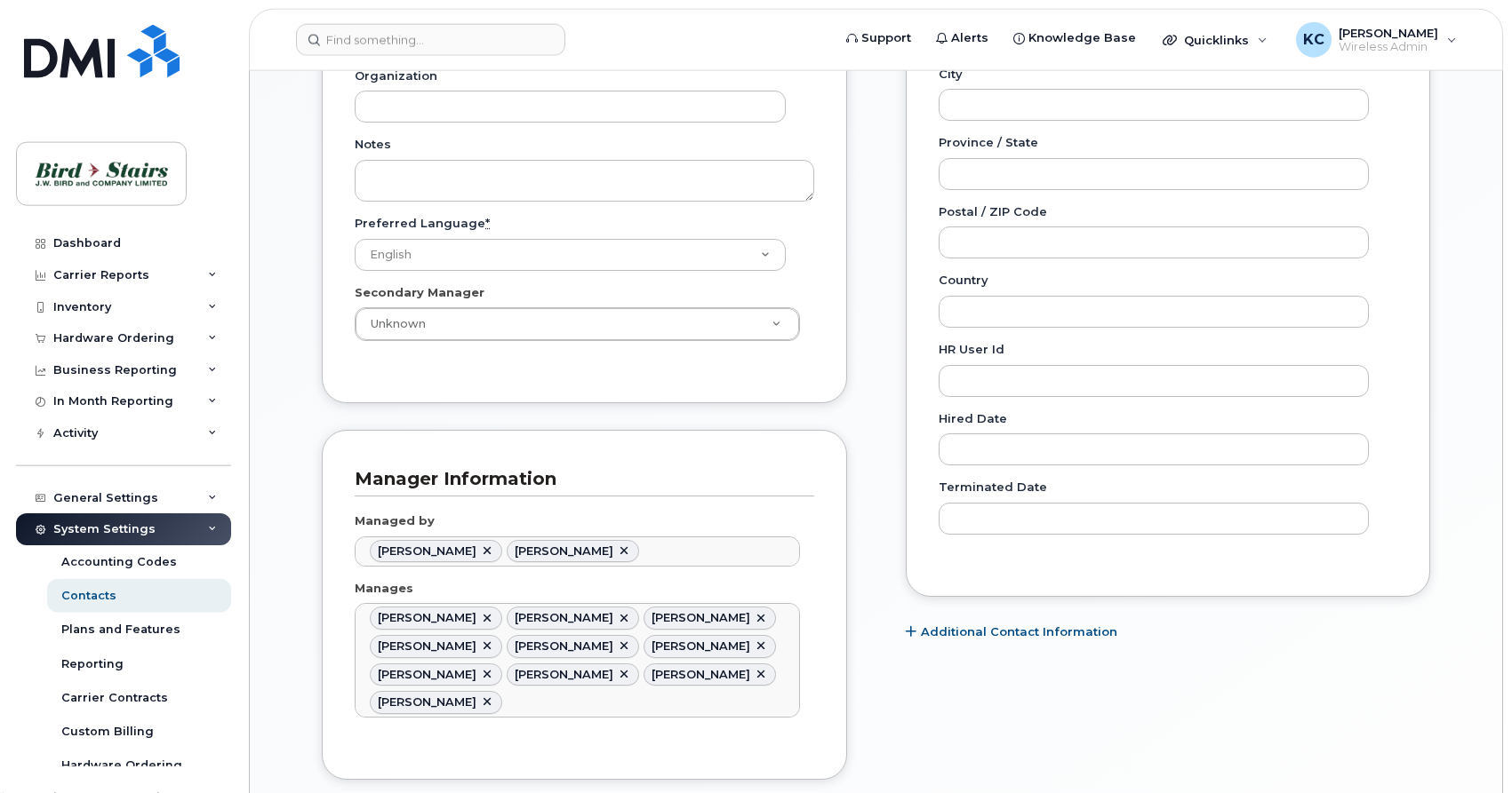
scroll to position [906, 0]
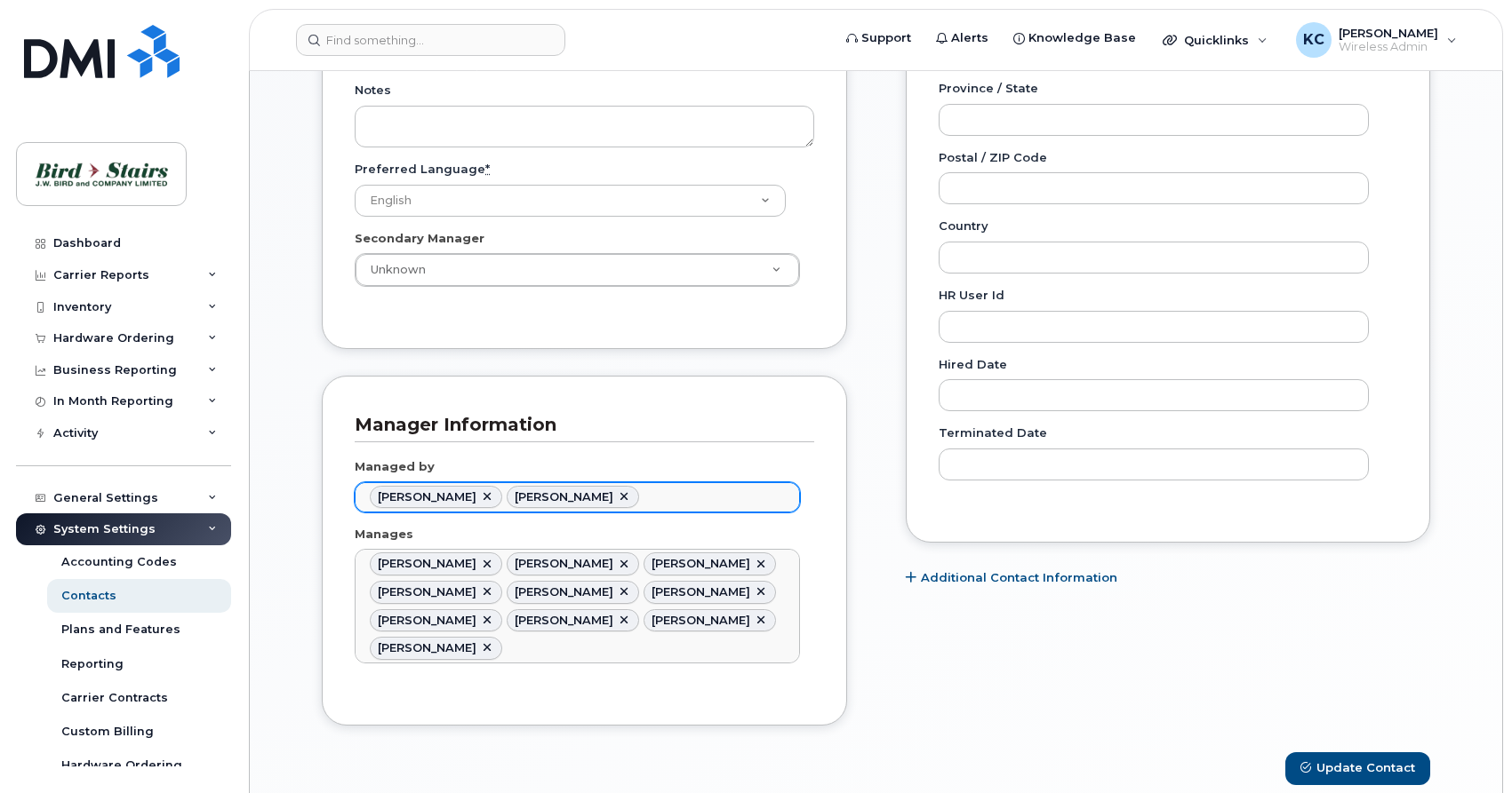
click at [482, 496] on link at bounding box center [486, 497] width 14 height 14
type input "3010103"
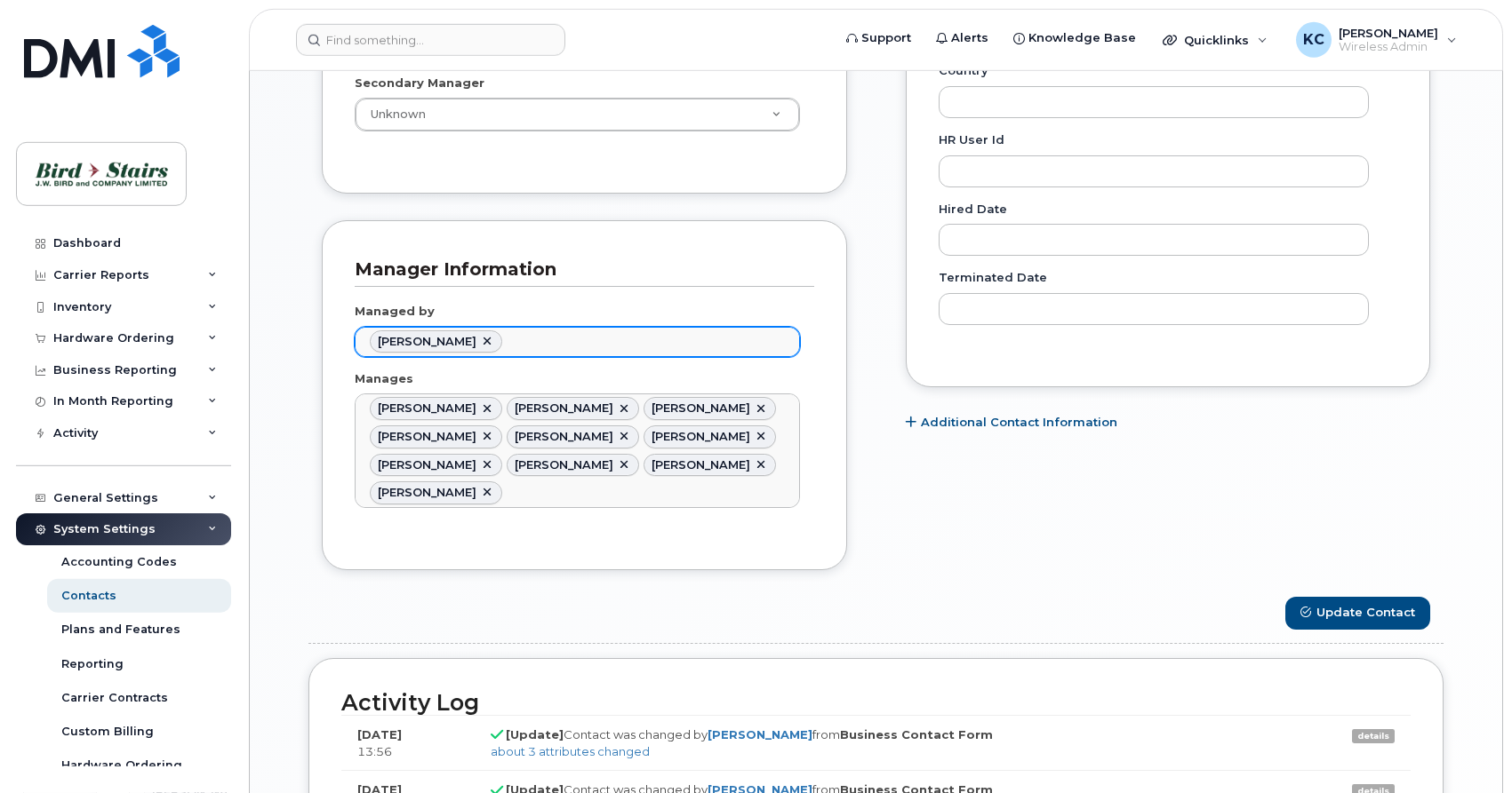
scroll to position [1087, 0]
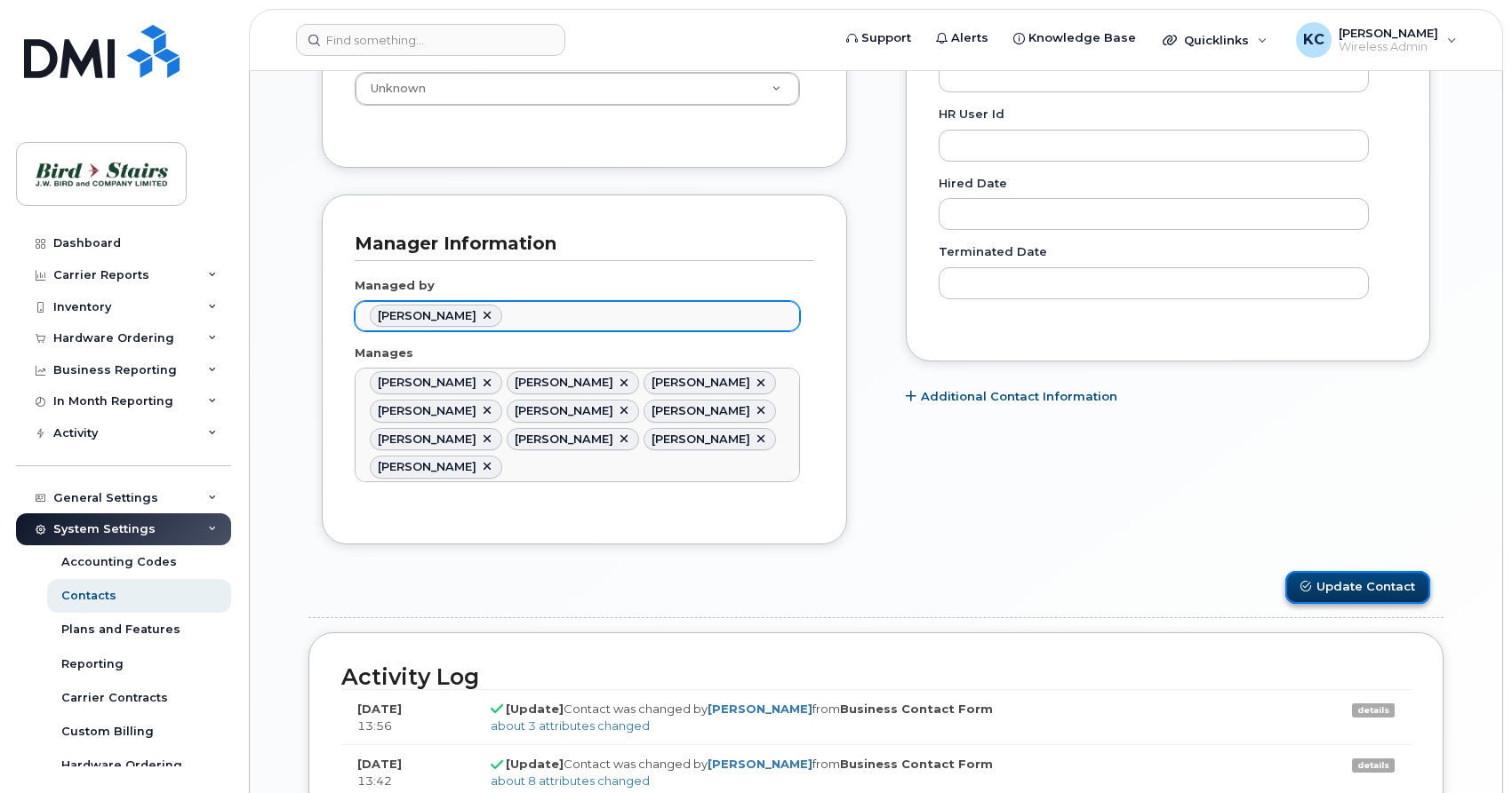
click at [1325, 584] on button "Update Contact" at bounding box center [1358, 588] width 145 height 33
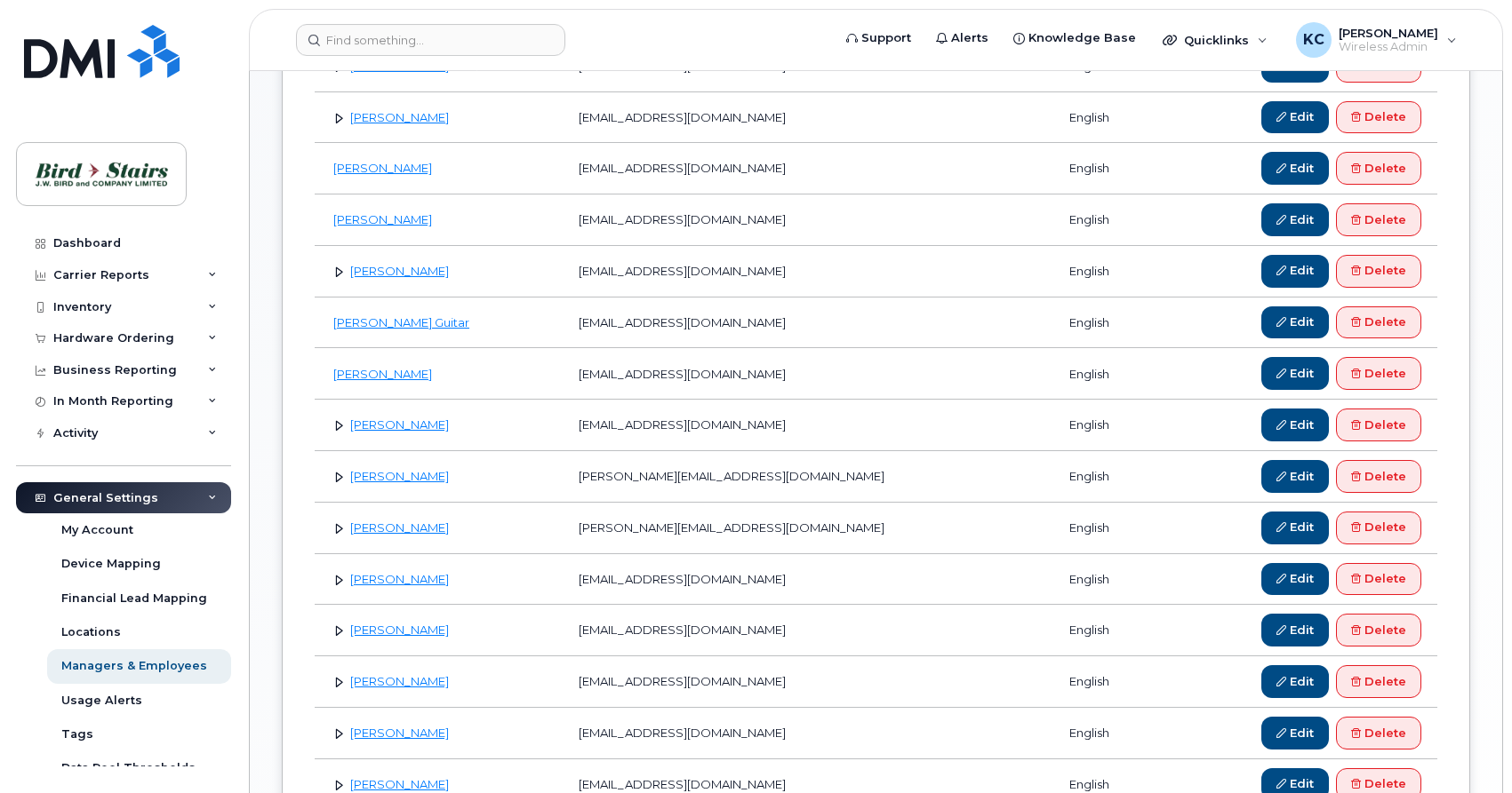
scroll to position [725, 0]
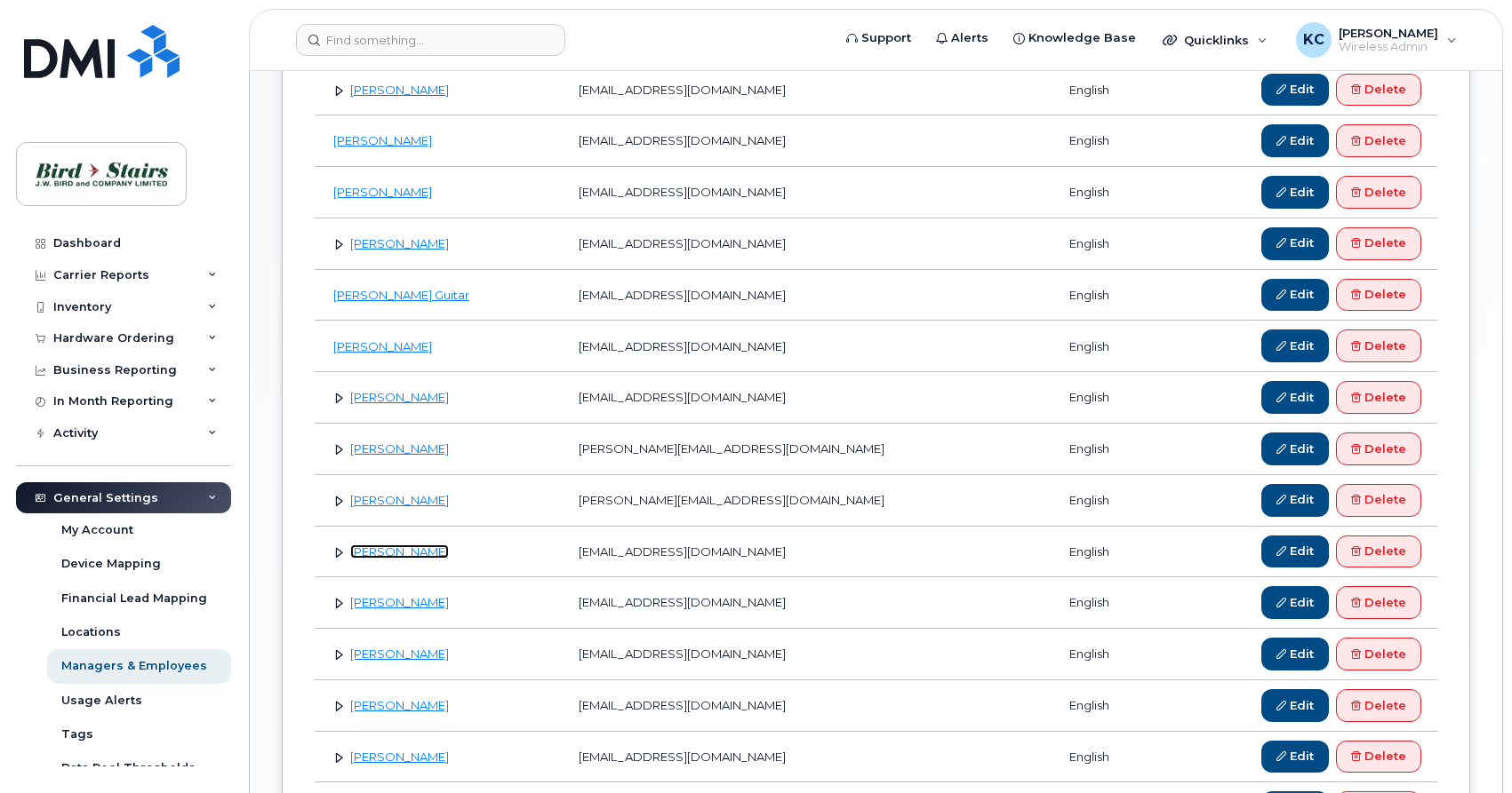
click at [374, 555] on link "[PERSON_NAME]" at bounding box center [399, 551] width 98 height 14
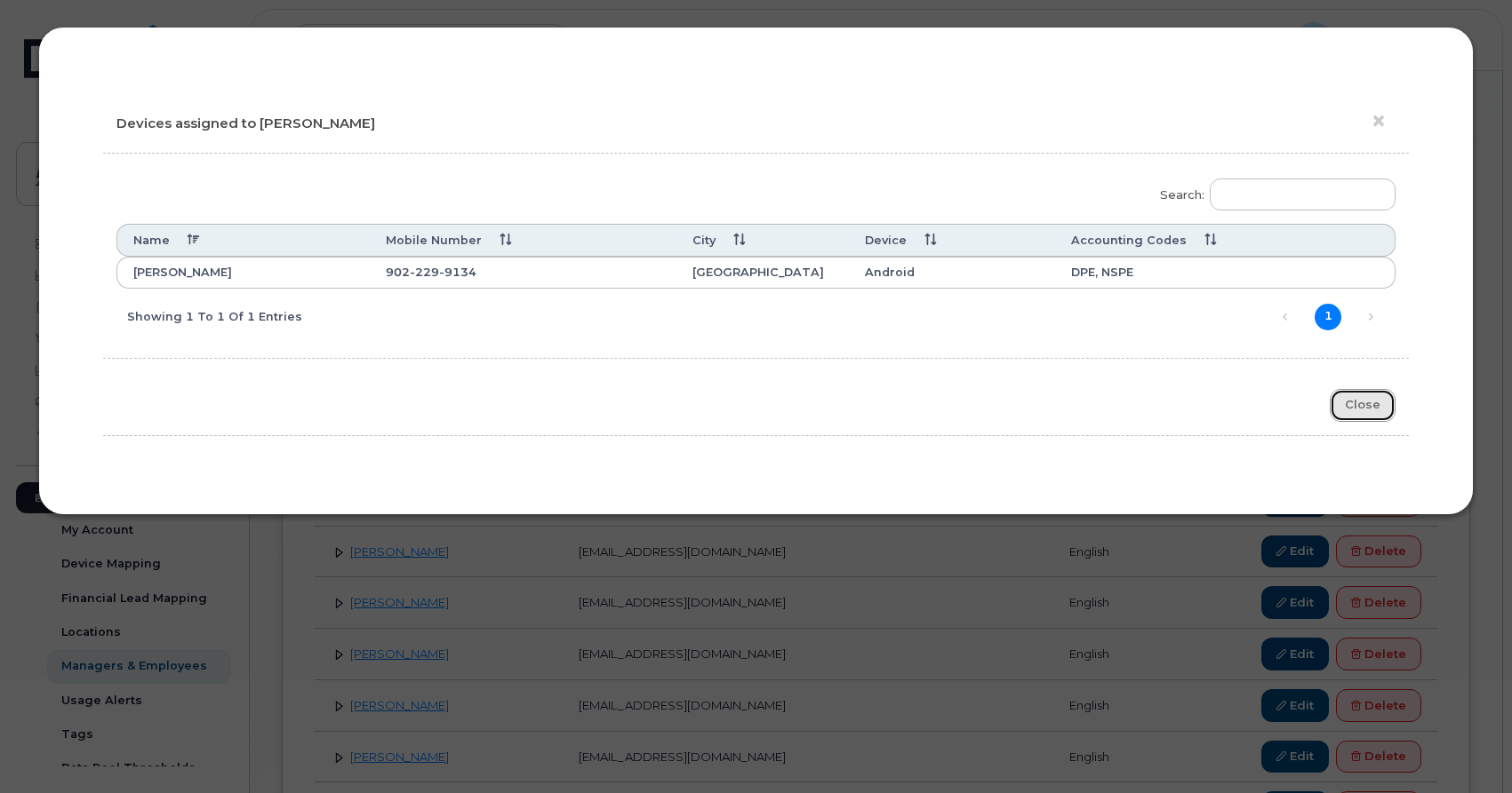
click at [1364, 402] on button "Close" at bounding box center [1362, 405] width 66 height 33
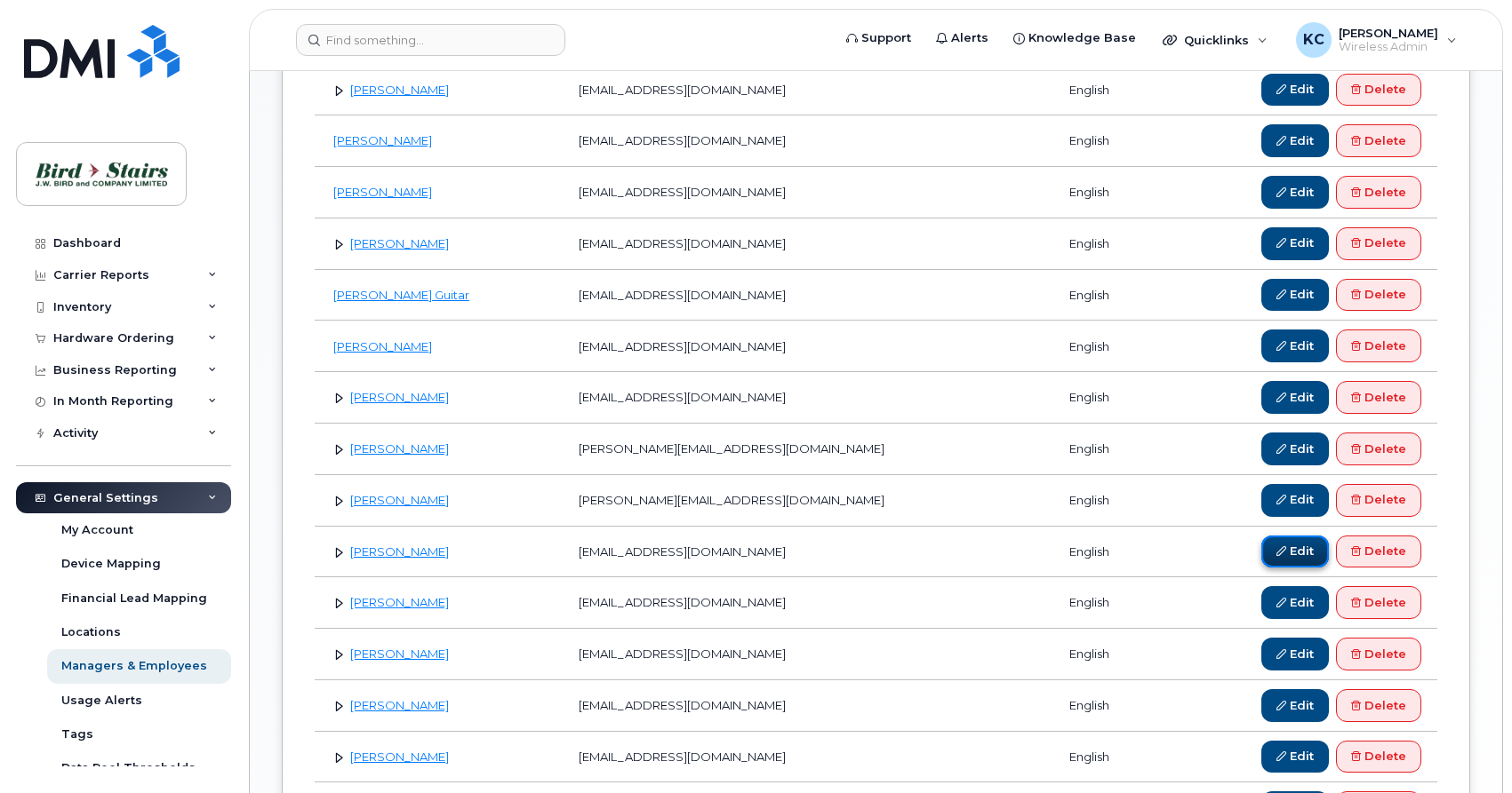
click at [1279, 552] on icon at bounding box center [1280, 551] width 10 height 10
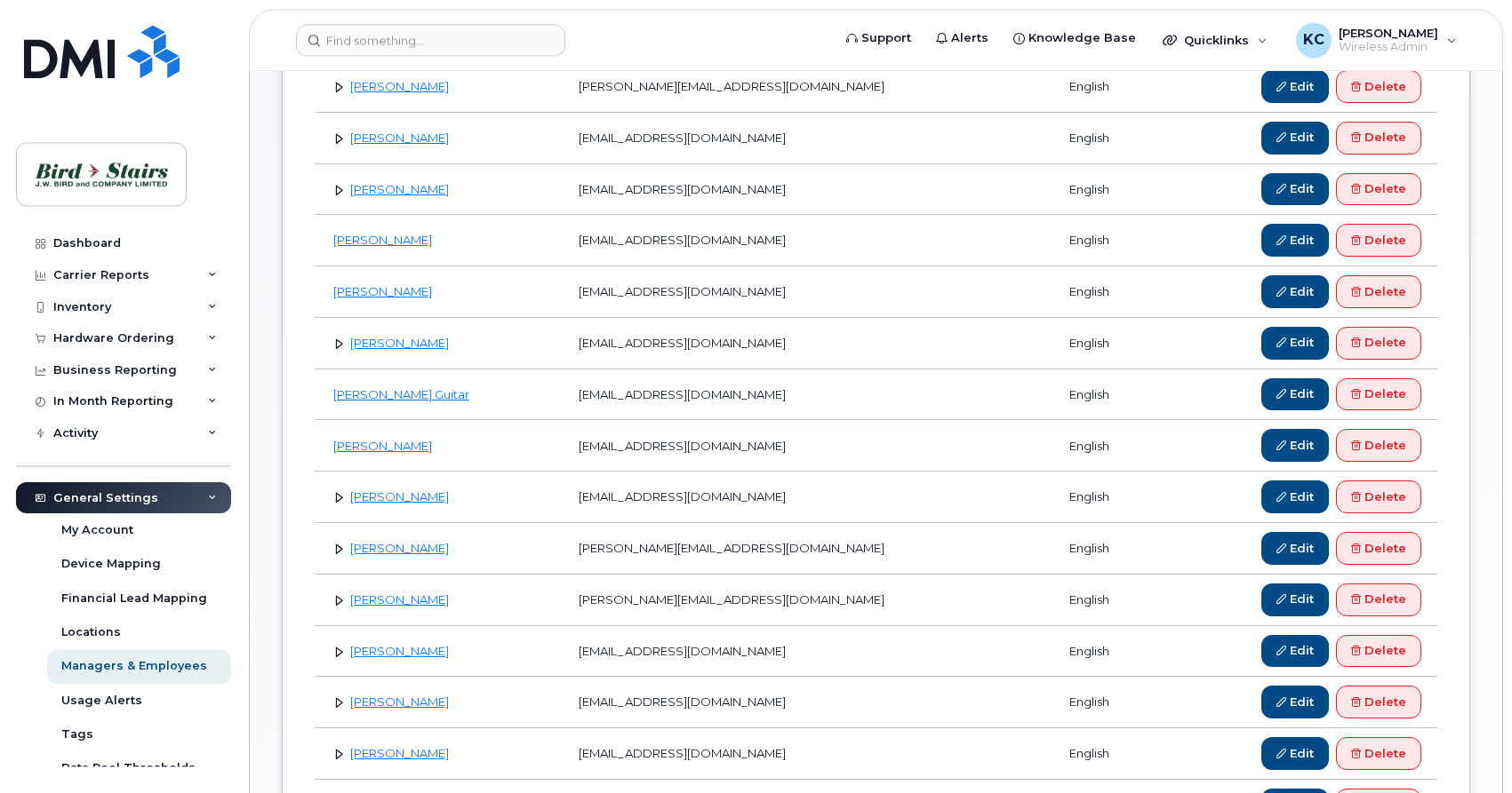
scroll to position [625, 0]
click at [335, 136] on link at bounding box center [339, 139] width 17 height 17
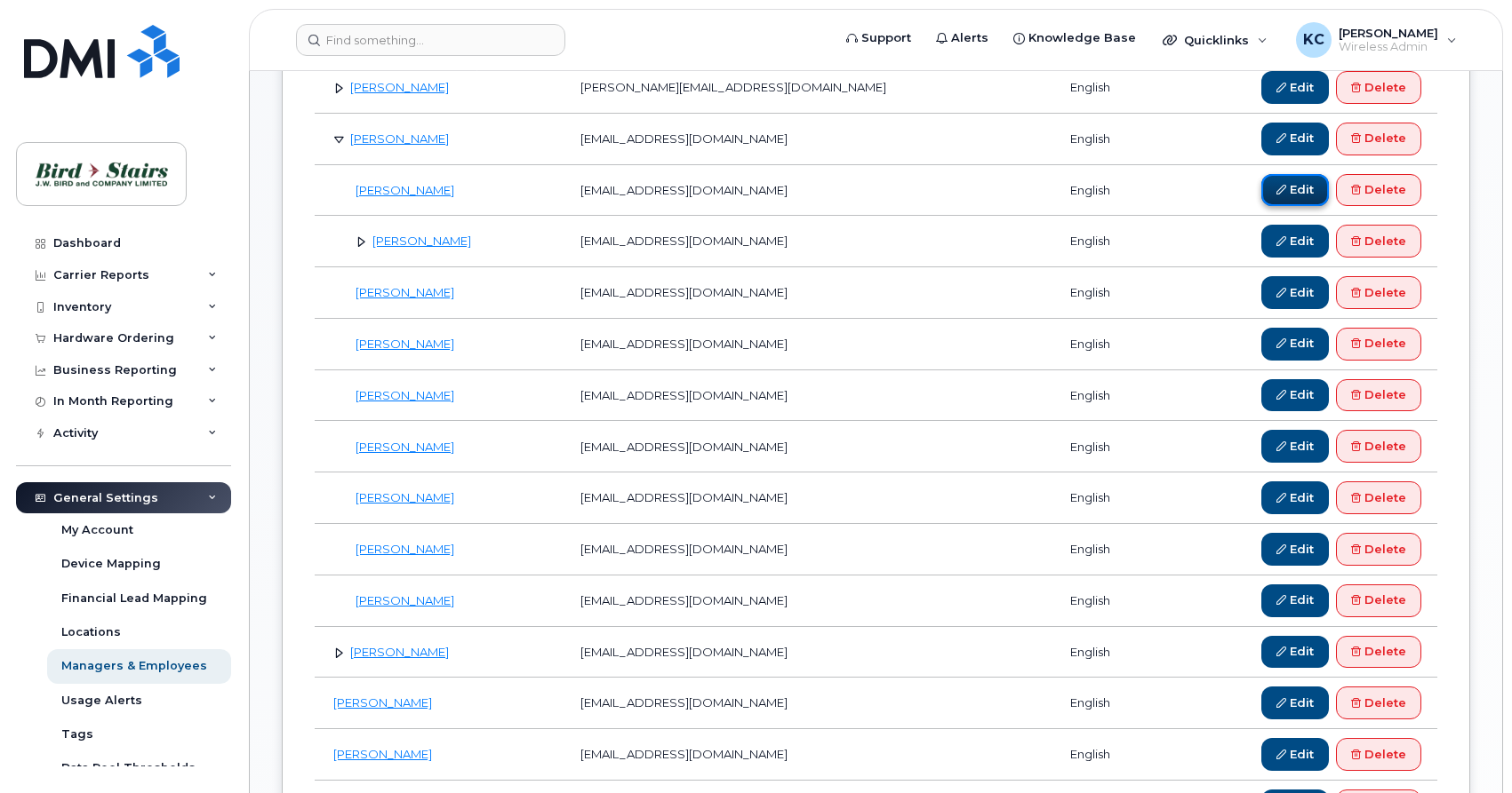
click at [1301, 191] on link "Edit" at bounding box center [1294, 191] width 67 height 33
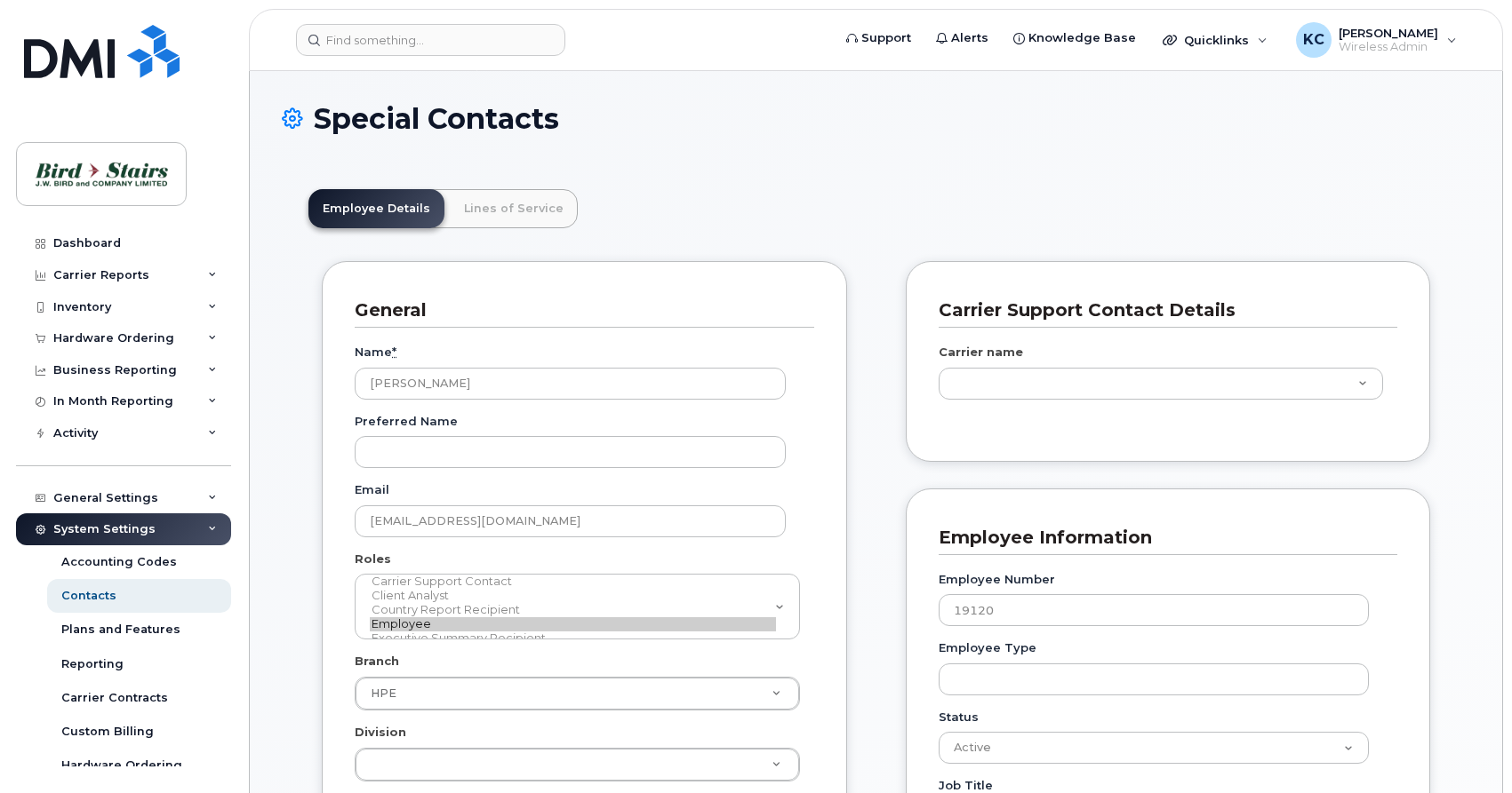
scroll to position [59, 0]
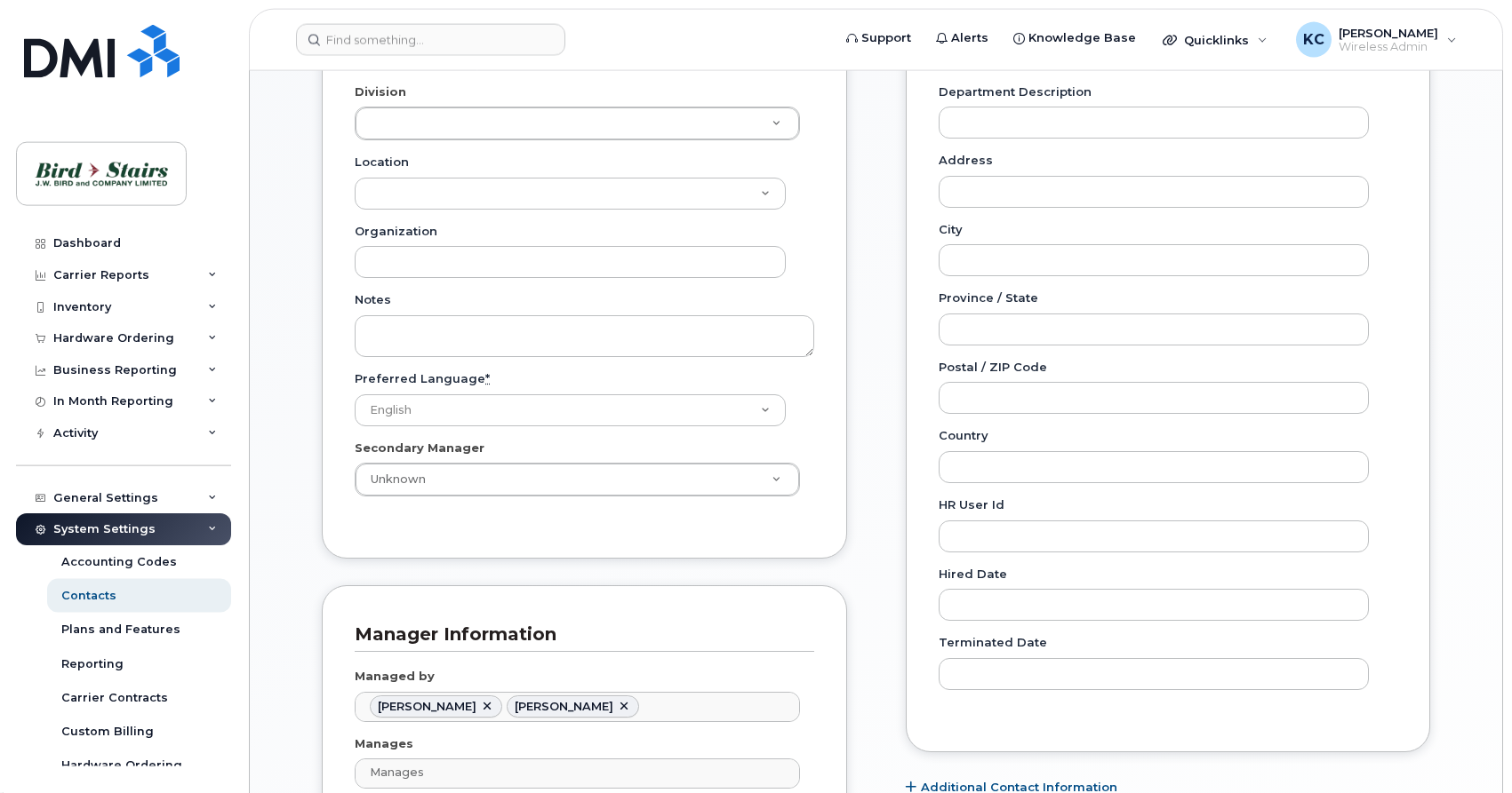
scroll to position [725, 0]
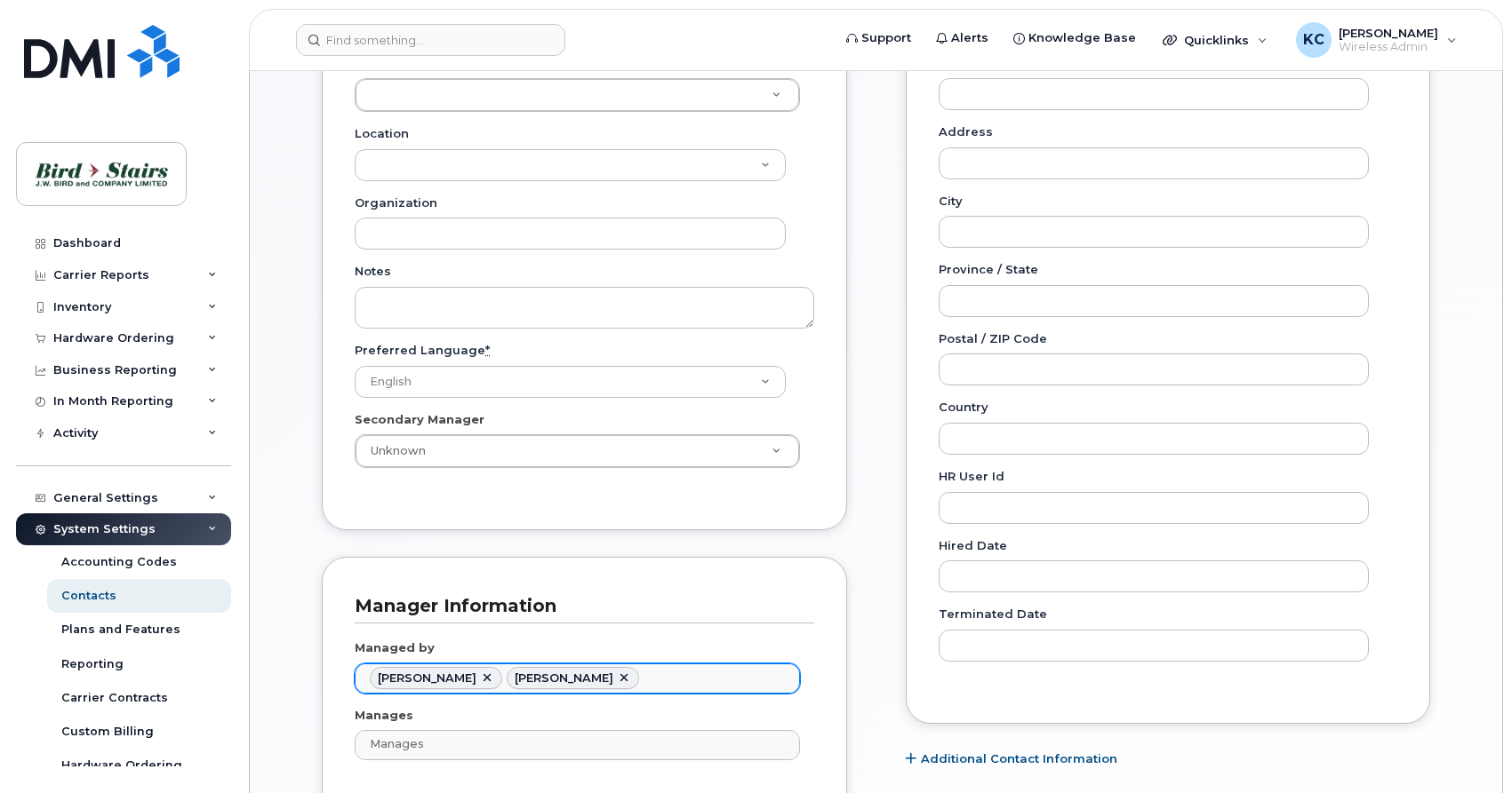
click at [641, 677] on ul "[PERSON_NAME] [PERSON_NAME]" at bounding box center [577, 678] width 443 height 28
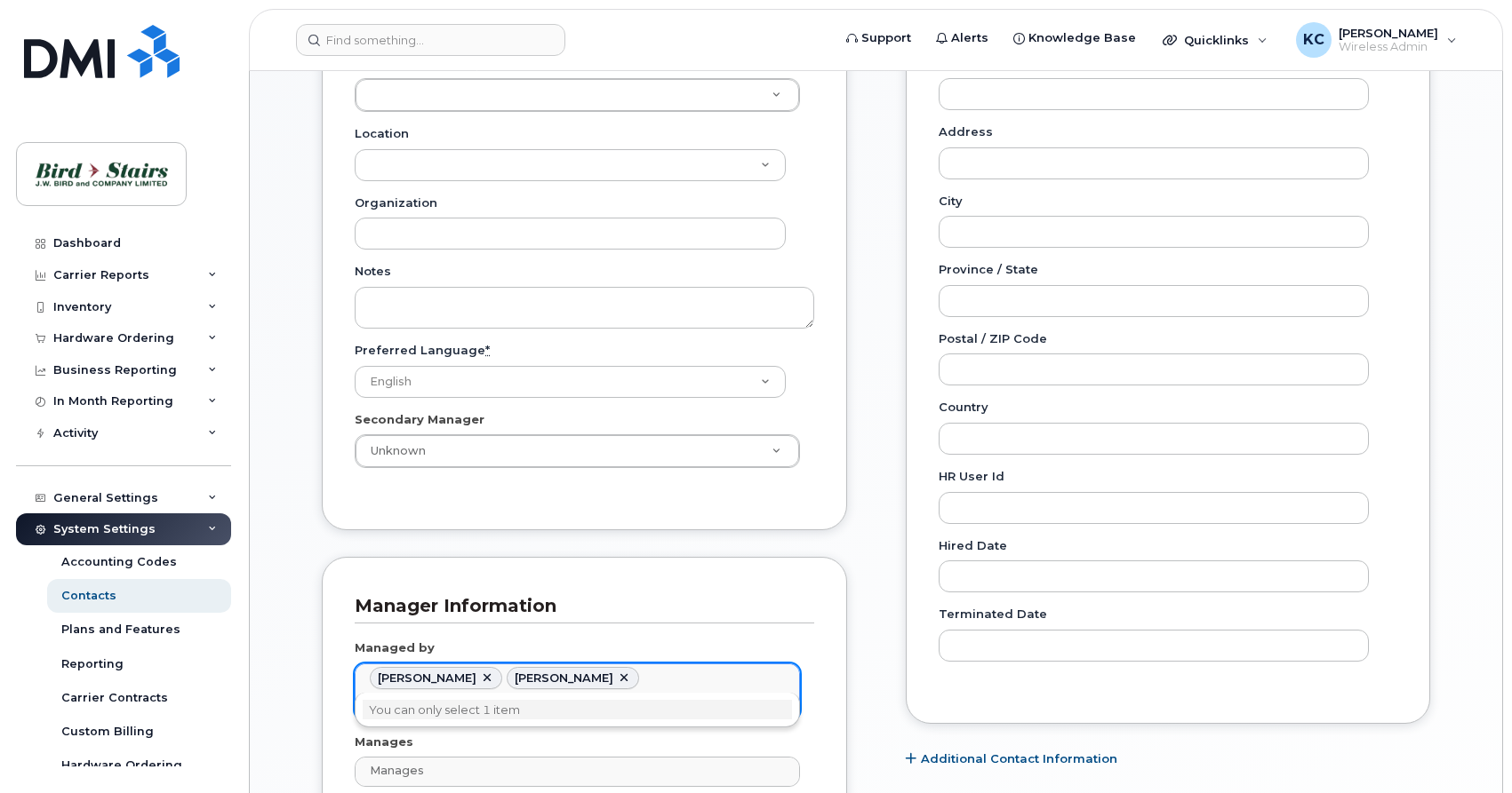
type input "[PERSON_NAME]"
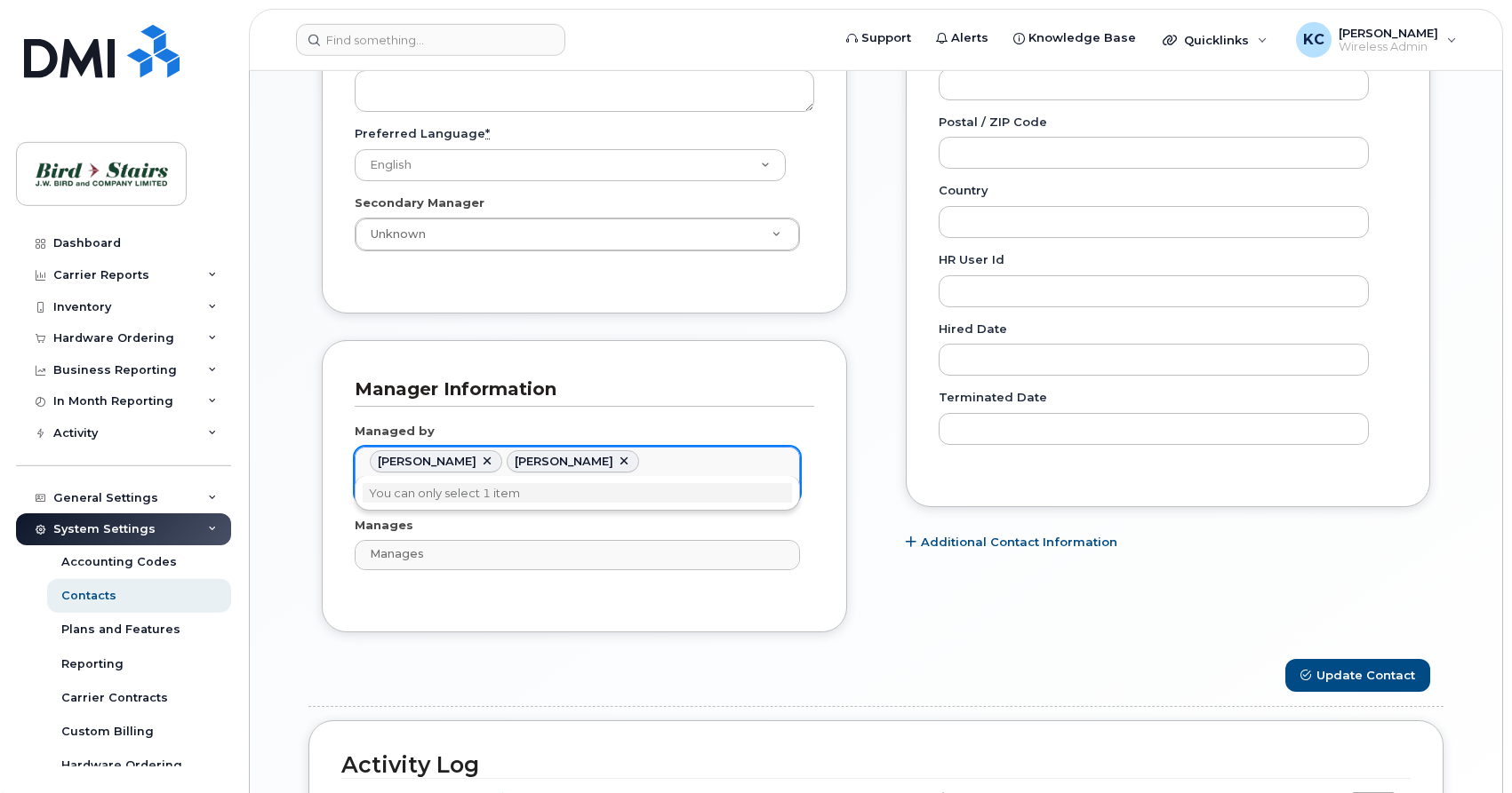
scroll to position [997, 0]
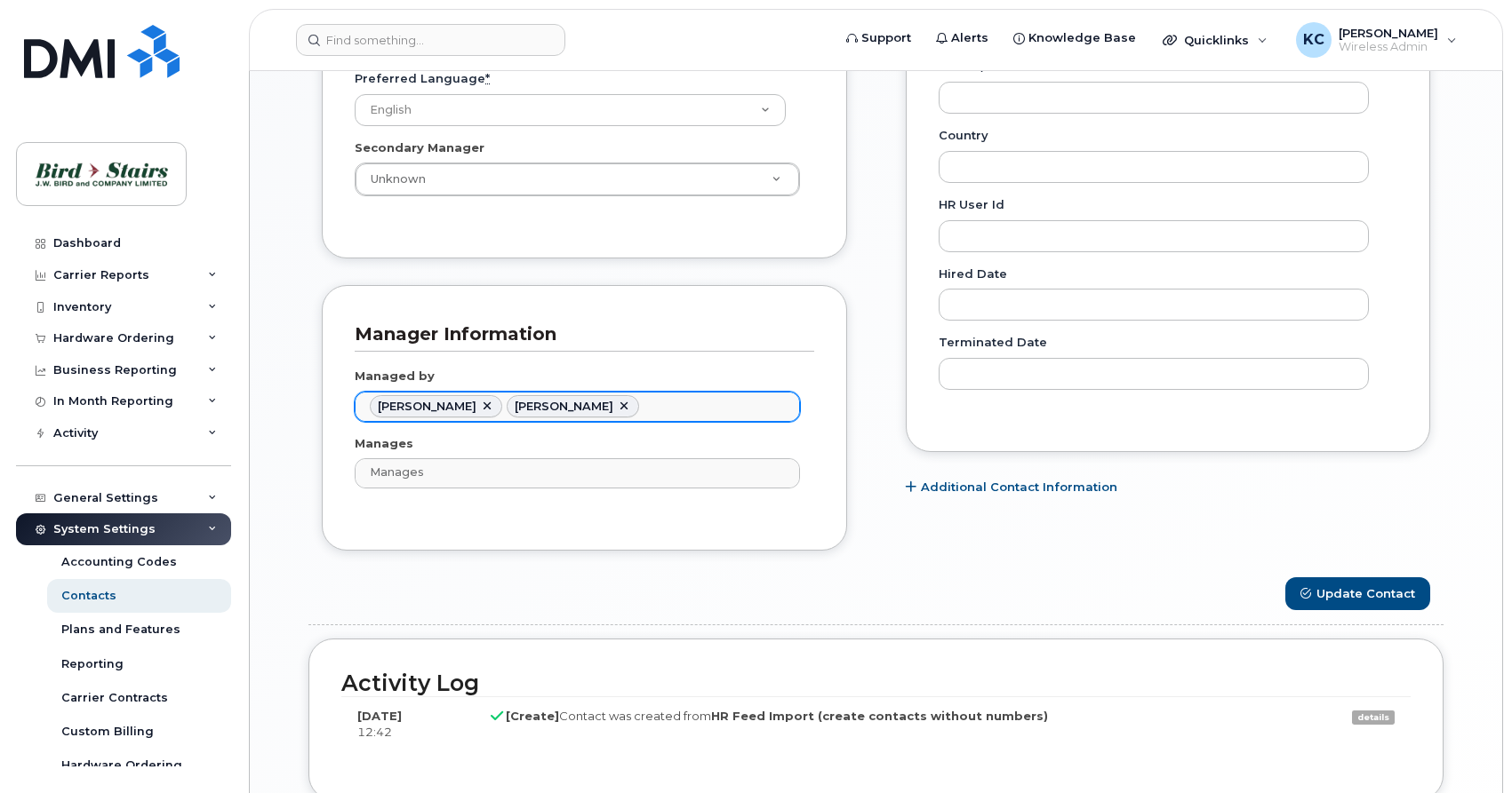
click at [480, 406] on link at bounding box center [486, 406] width 14 height 14
type input "2716425"
click at [525, 403] on ul "[PERSON_NAME]" at bounding box center [577, 406] width 443 height 28
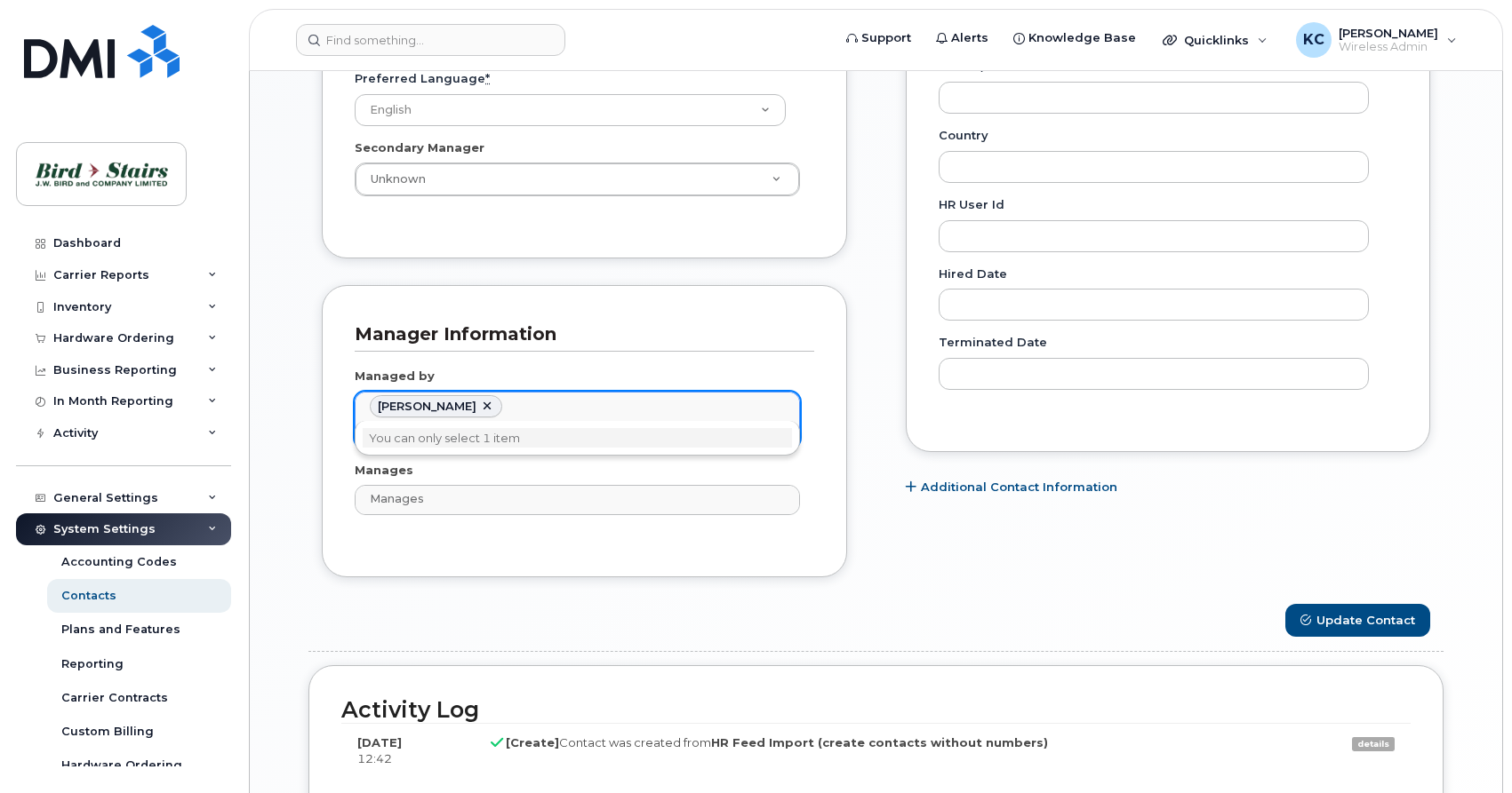
type input "[PERSON_NAME]"
type input "pe"
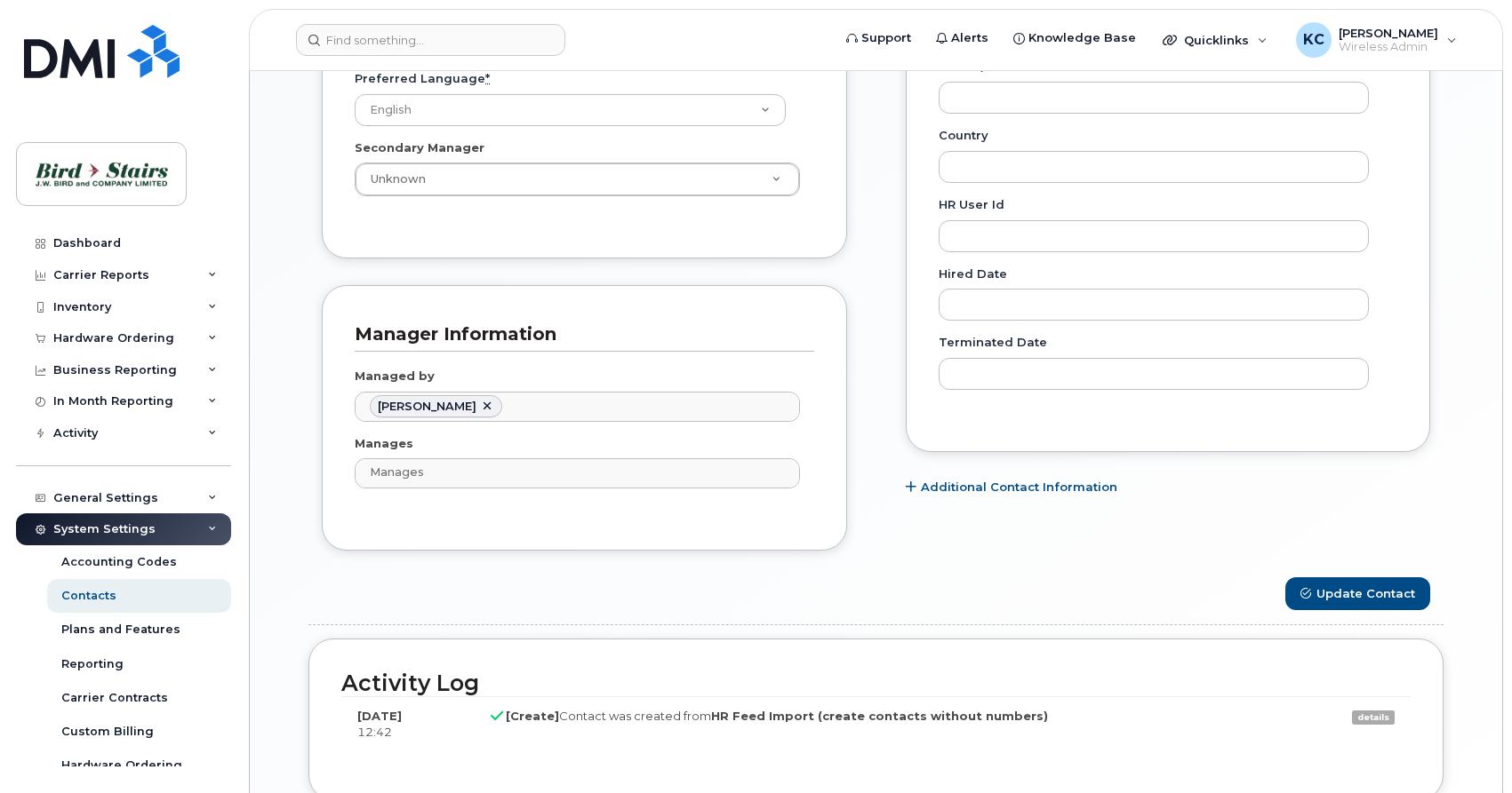
click at [648, 366] on div "Managed by [PERSON_NAME] 2716425 Manages Manages No matches found" at bounding box center [585, 435] width 460 height 166
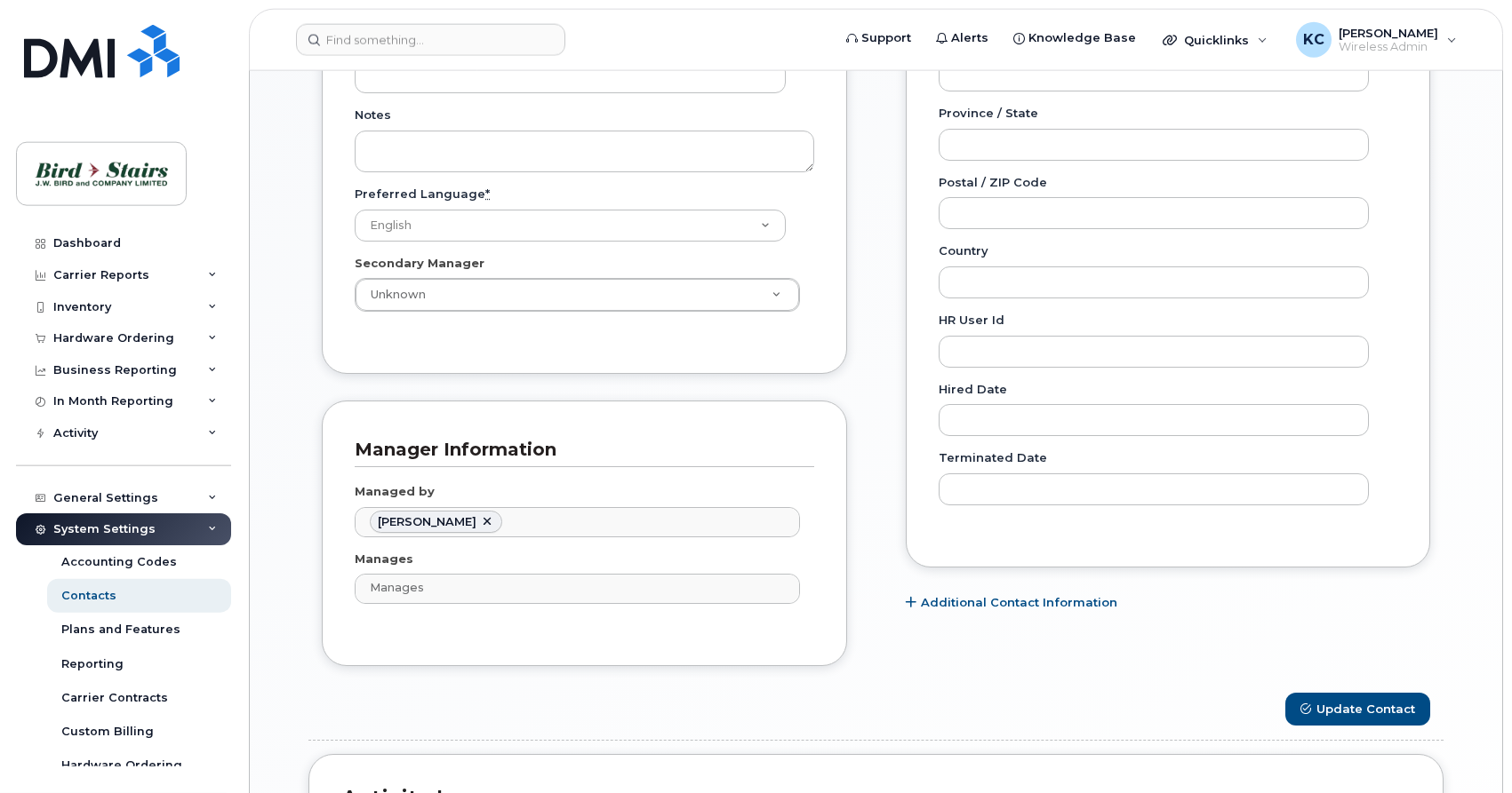
scroll to position [1087, 0]
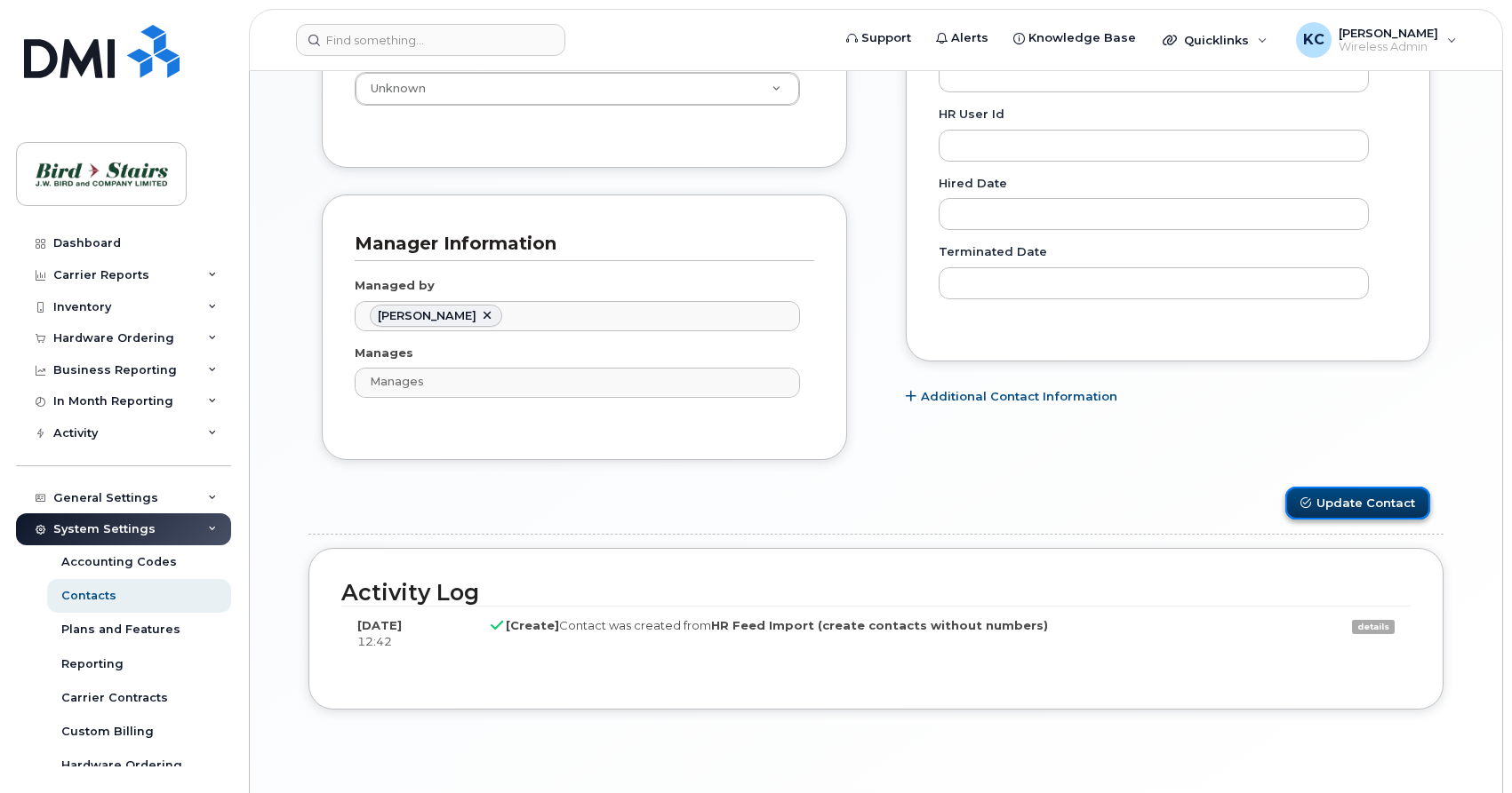
click at [1327, 505] on button "Update Contact" at bounding box center [1358, 504] width 145 height 33
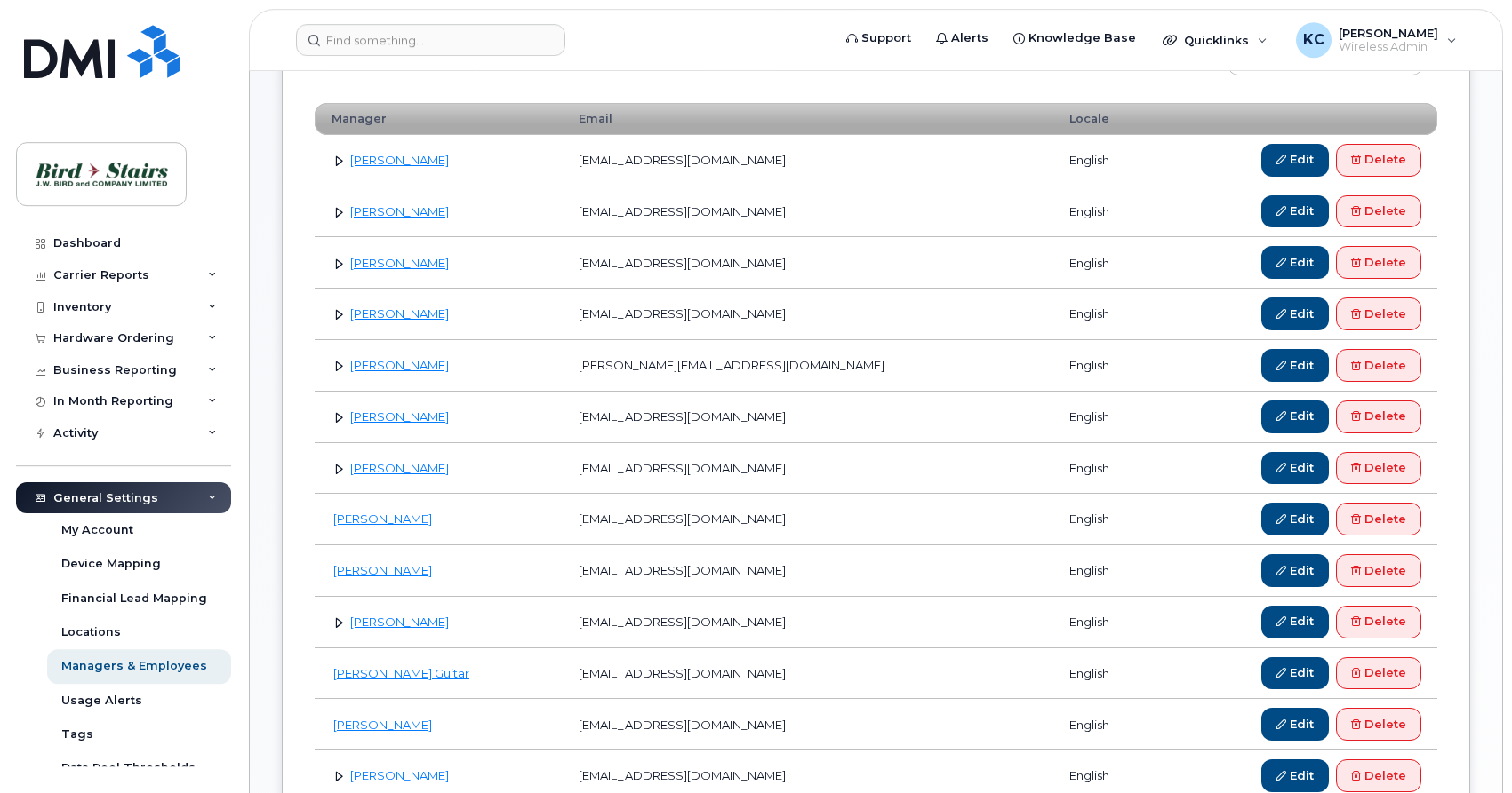
scroll to position [362, 0]
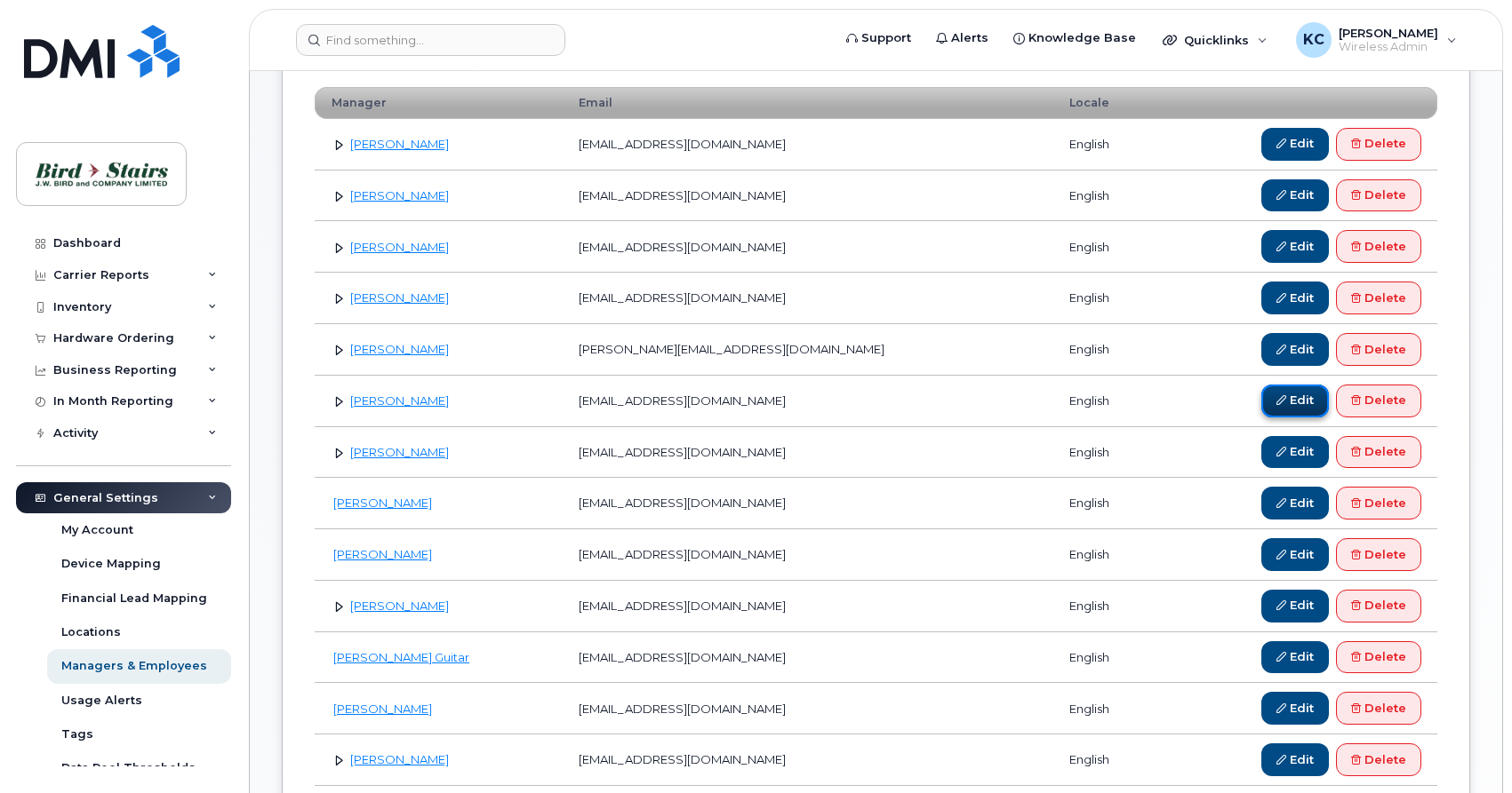
click at [1276, 399] on icon at bounding box center [1280, 400] width 10 height 10
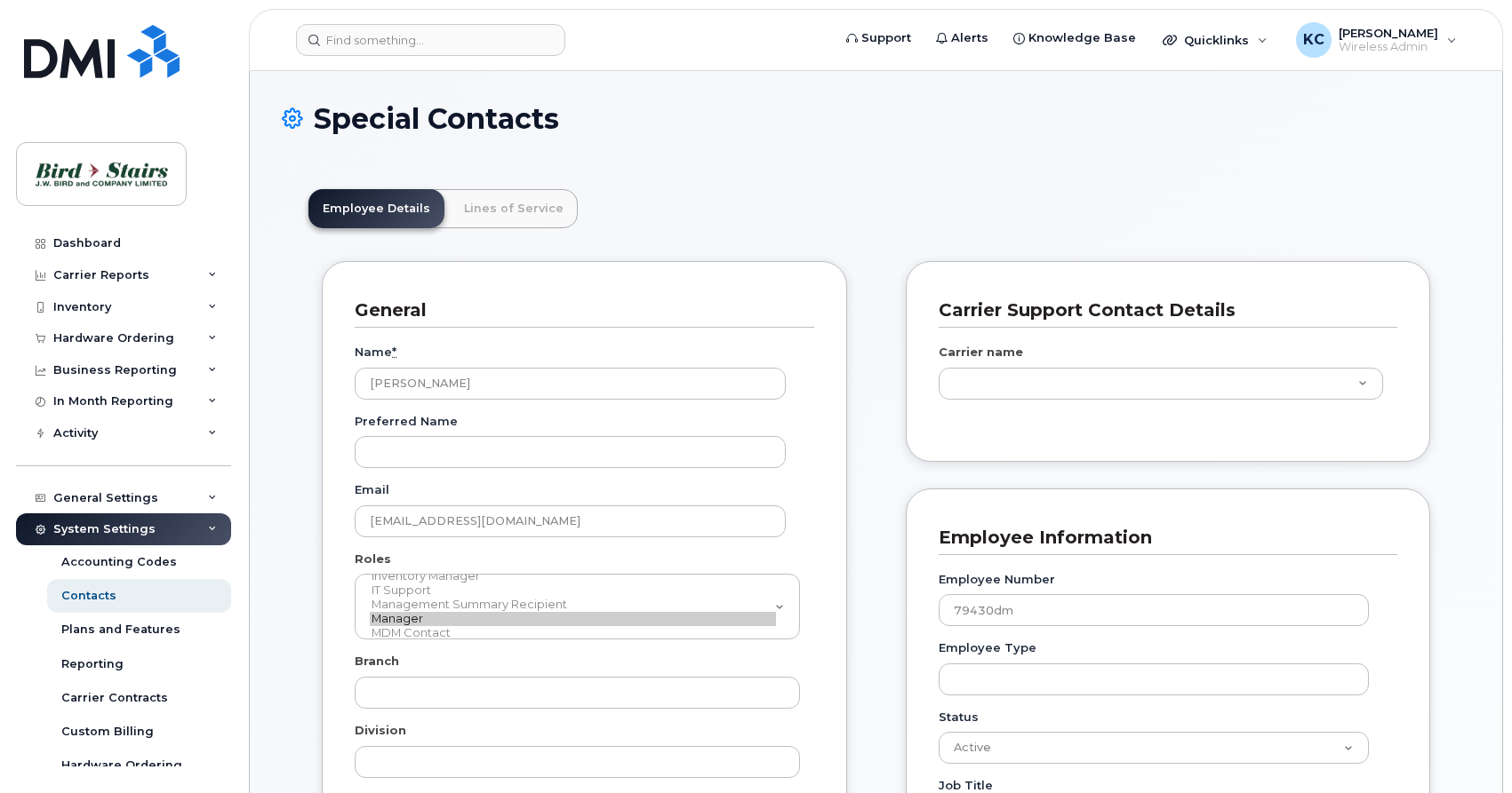
type input "91105"
type input "91093"
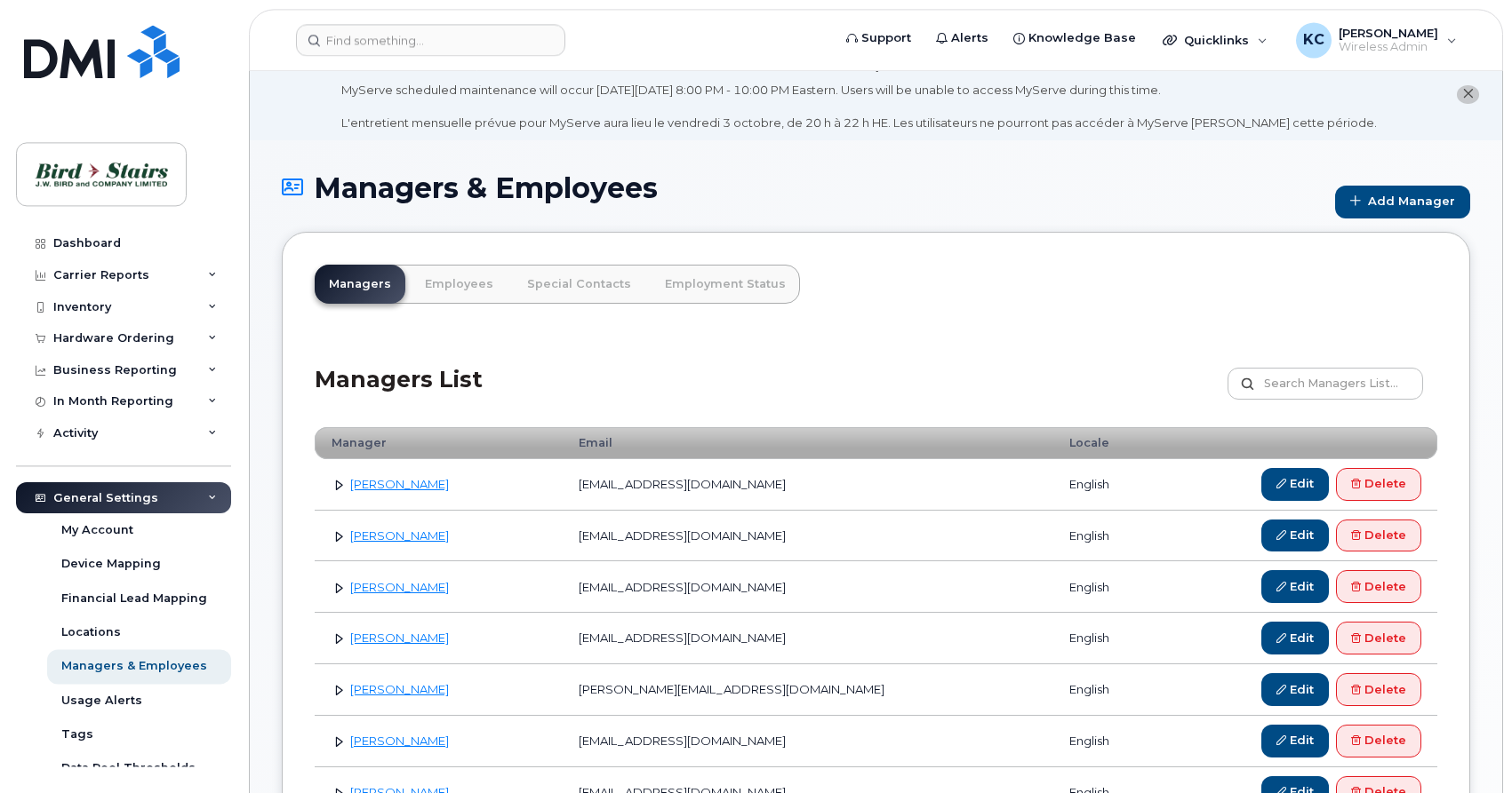
scroll to position [91, 0]
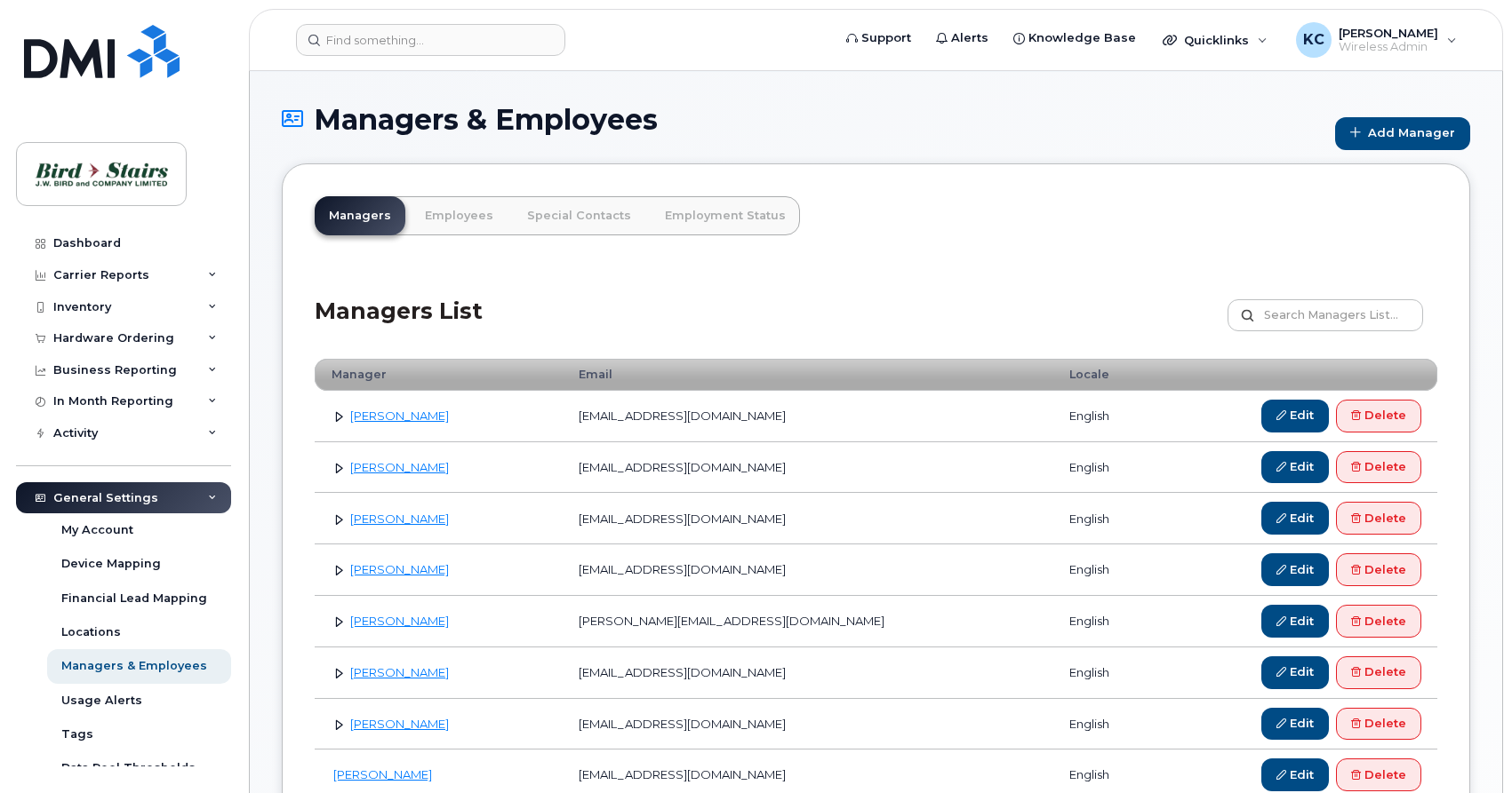
click at [340, 674] on link at bounding box center [339, 673] width 17 height 17
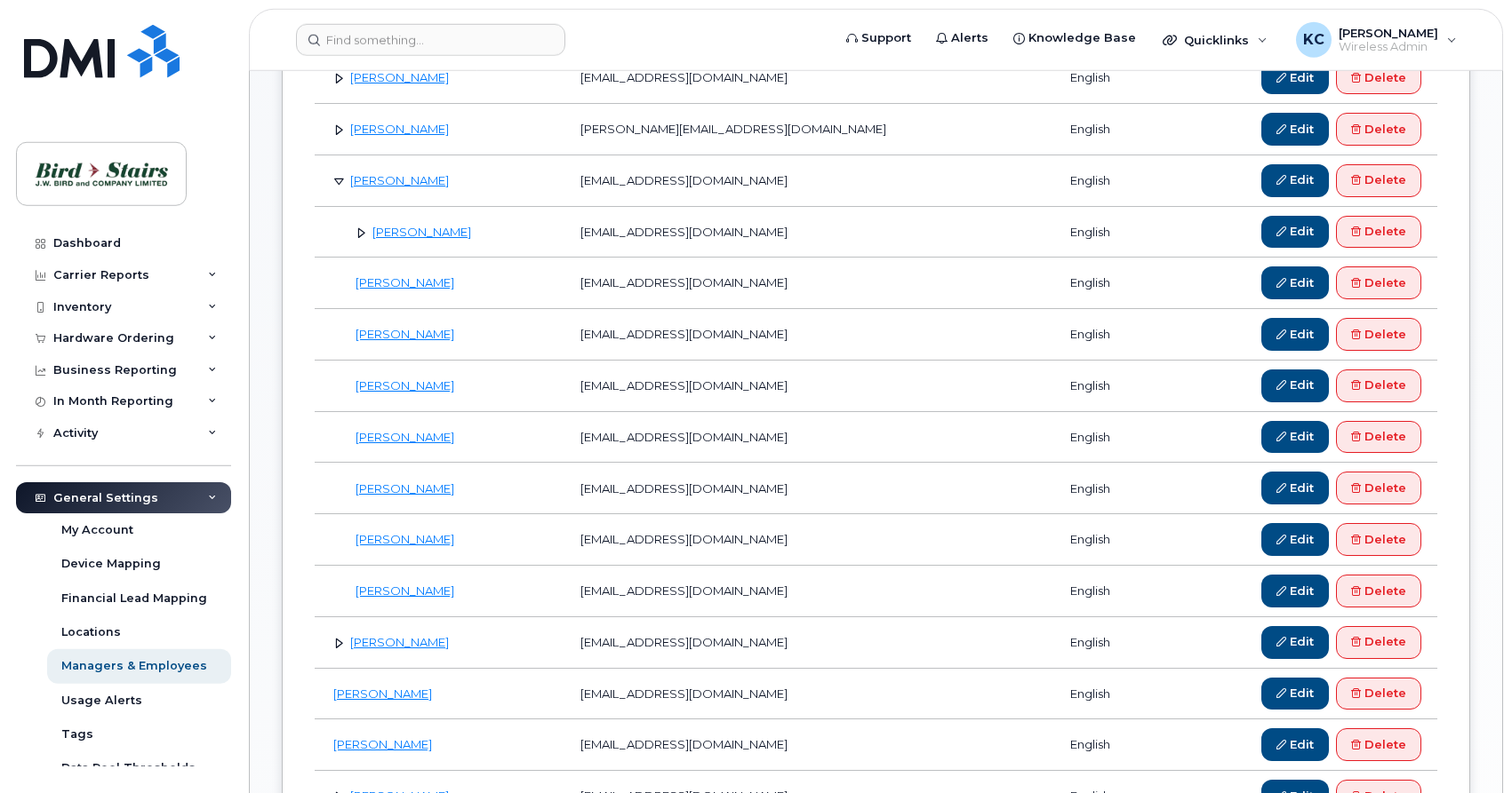
scroll to position [544, 0]
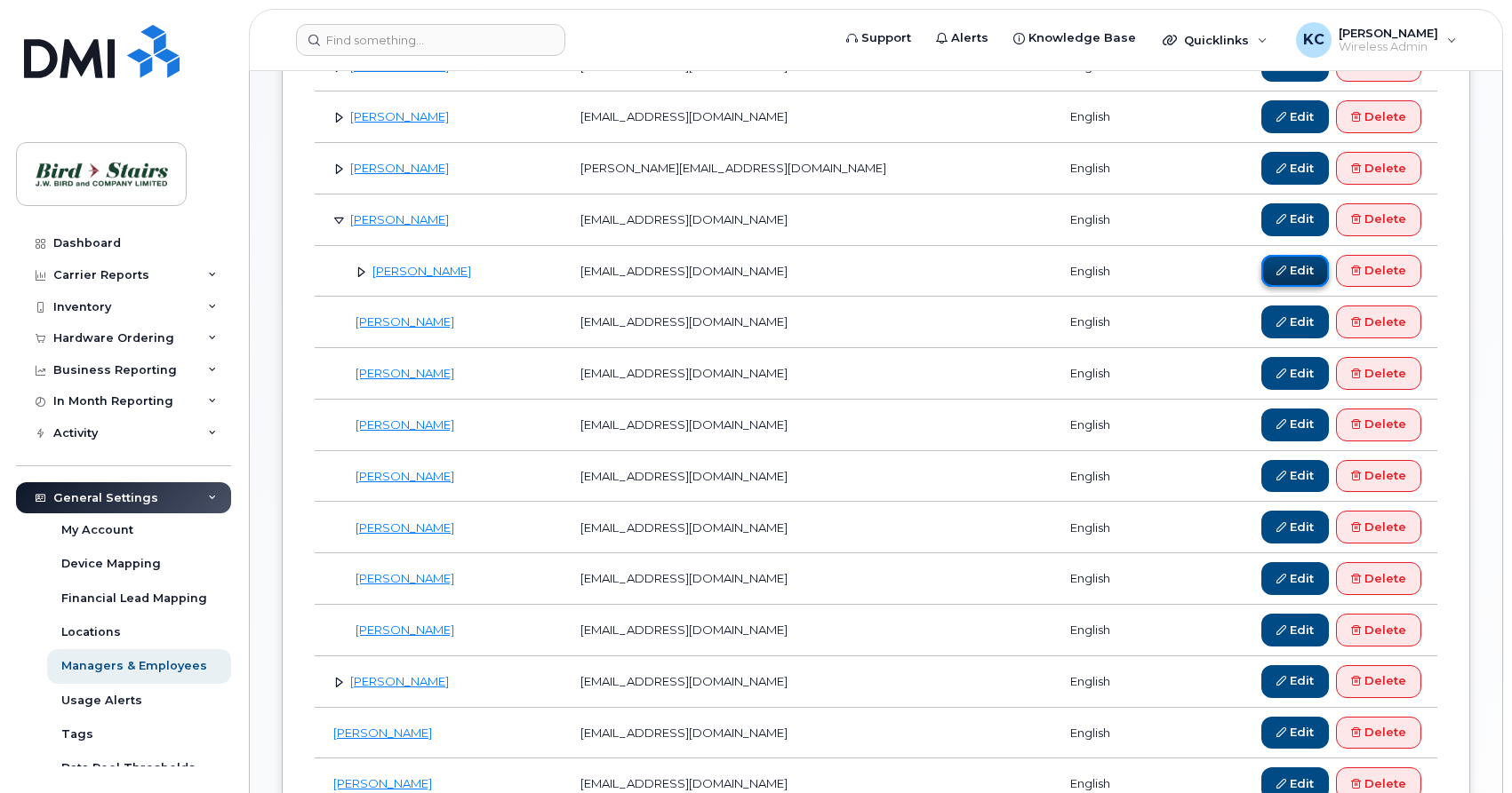
click at [1273, 269] on link "Edit" at bounding box center [1294, 271] width 67 height 33
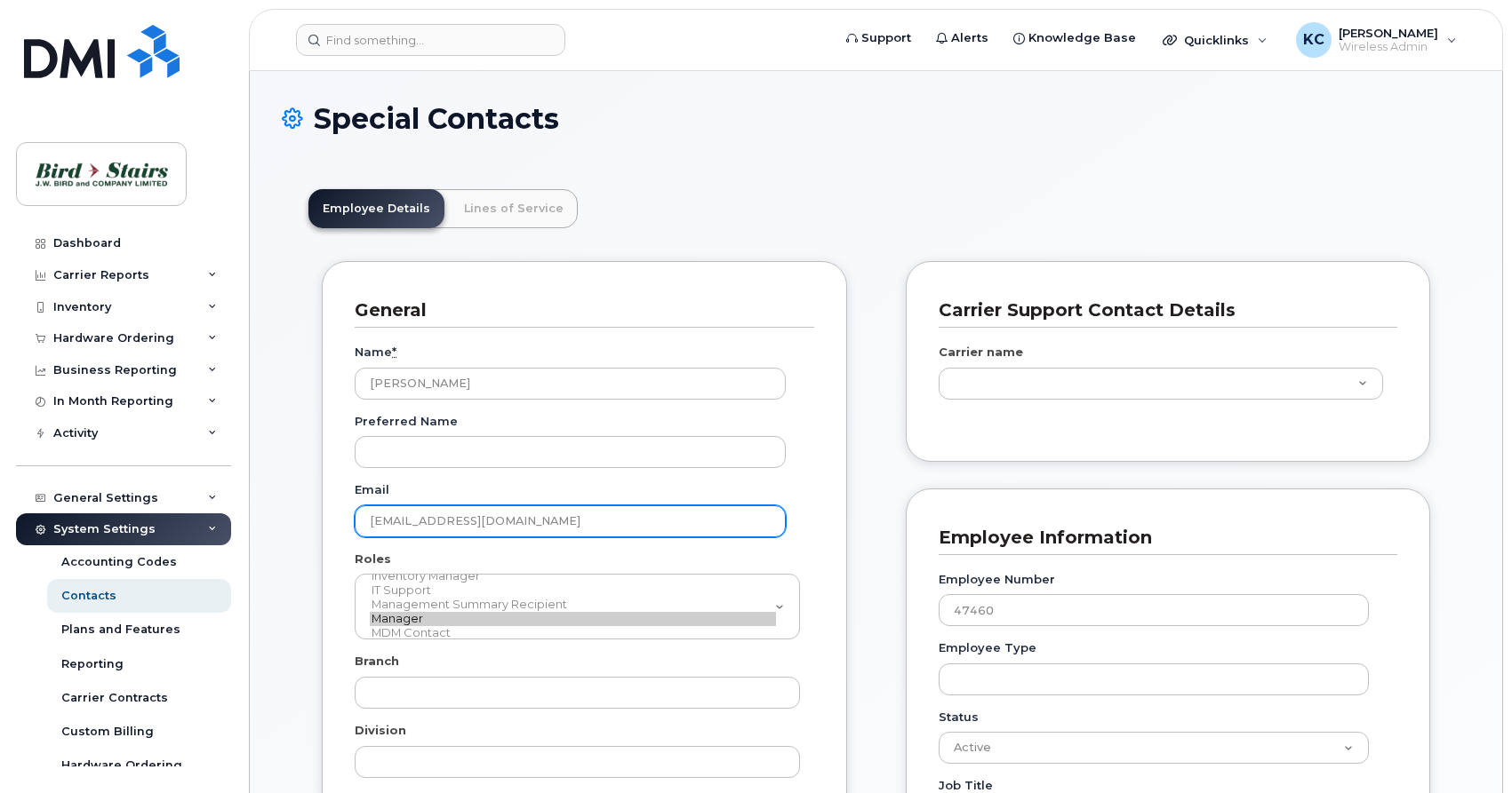
type input "91106"
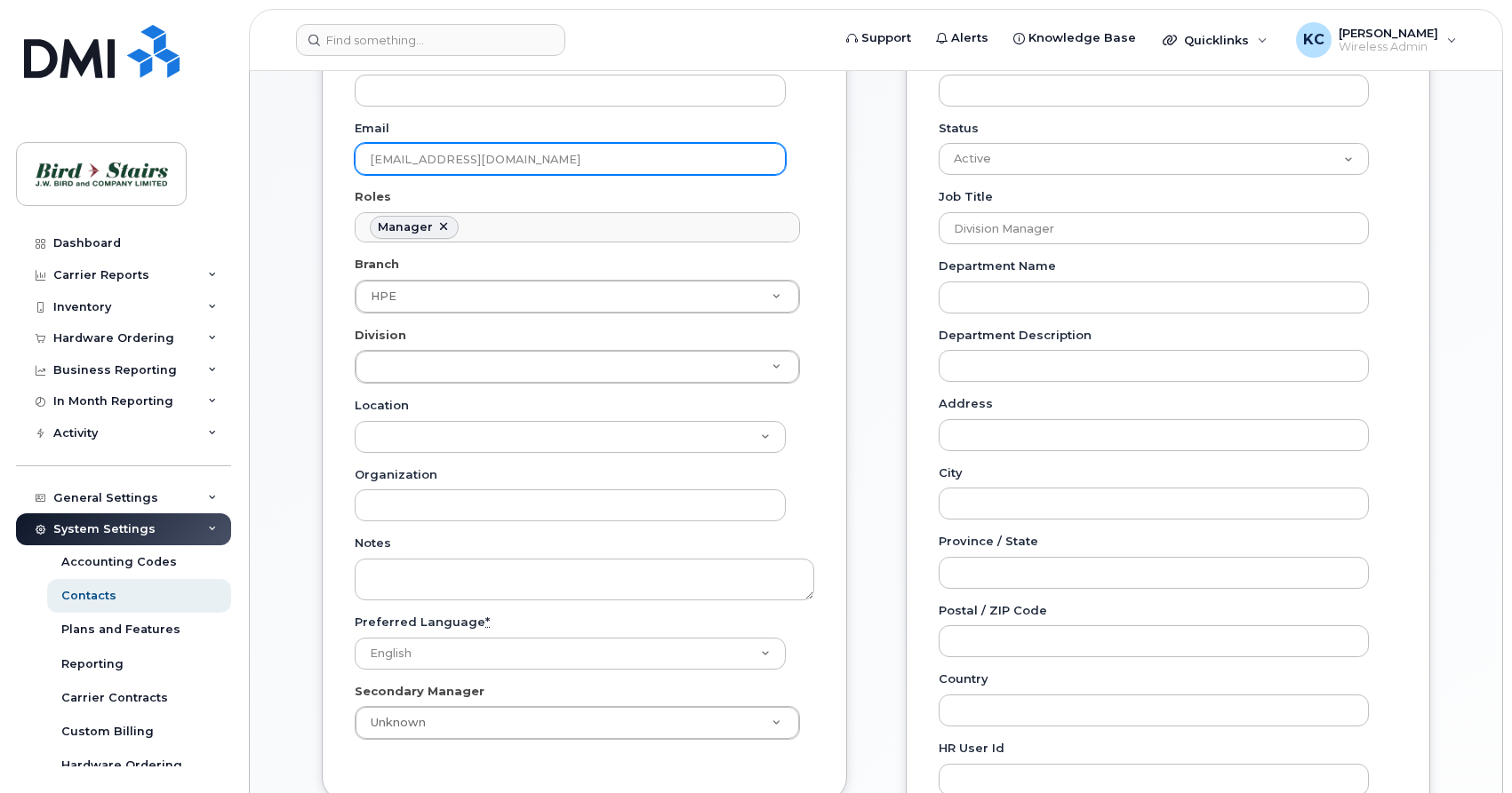
scroll to position [816, 0]
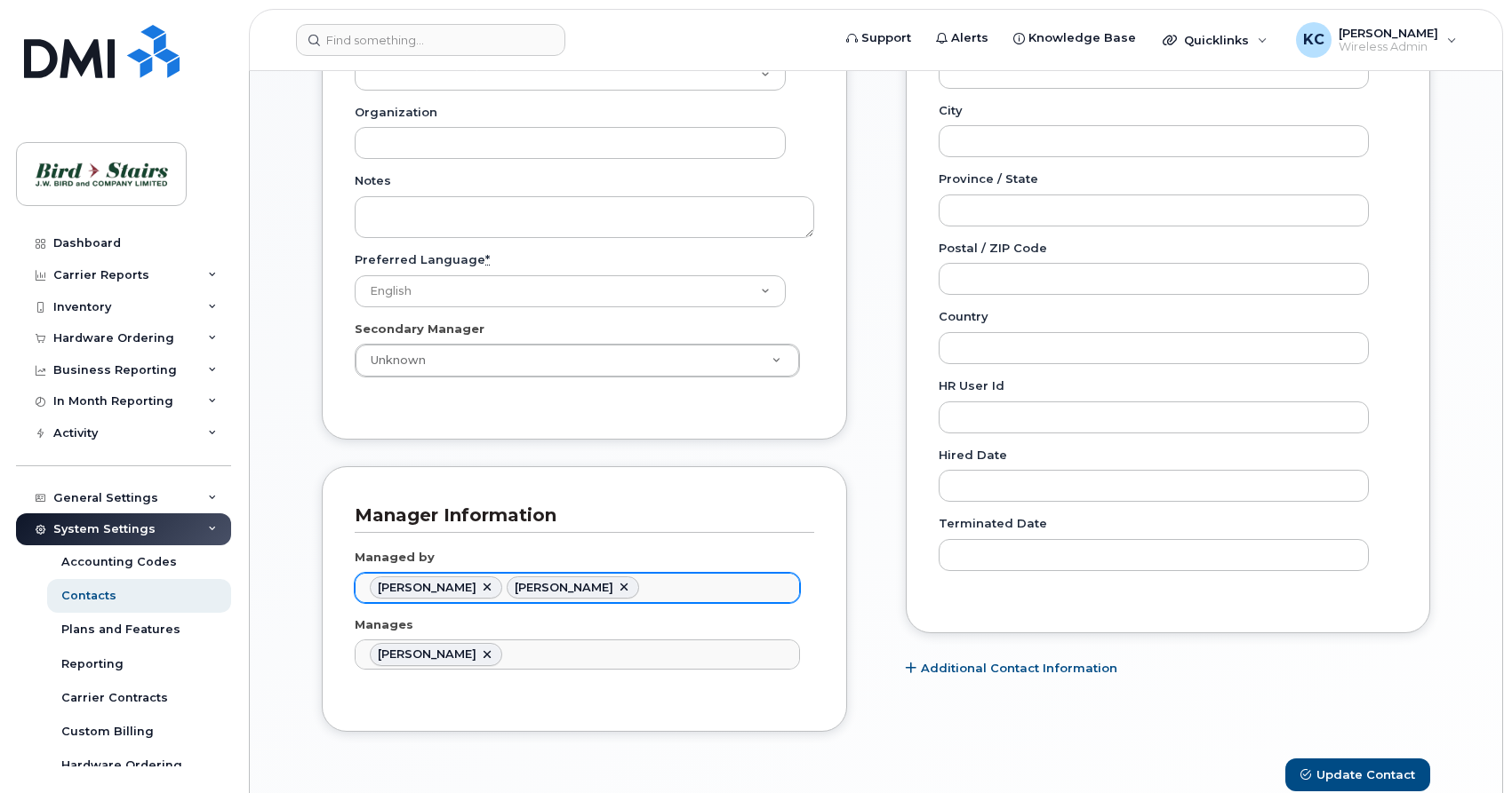
click at [483, 588] on link at bounding box center [486, 587] width 14 height 14
type input "2716425"
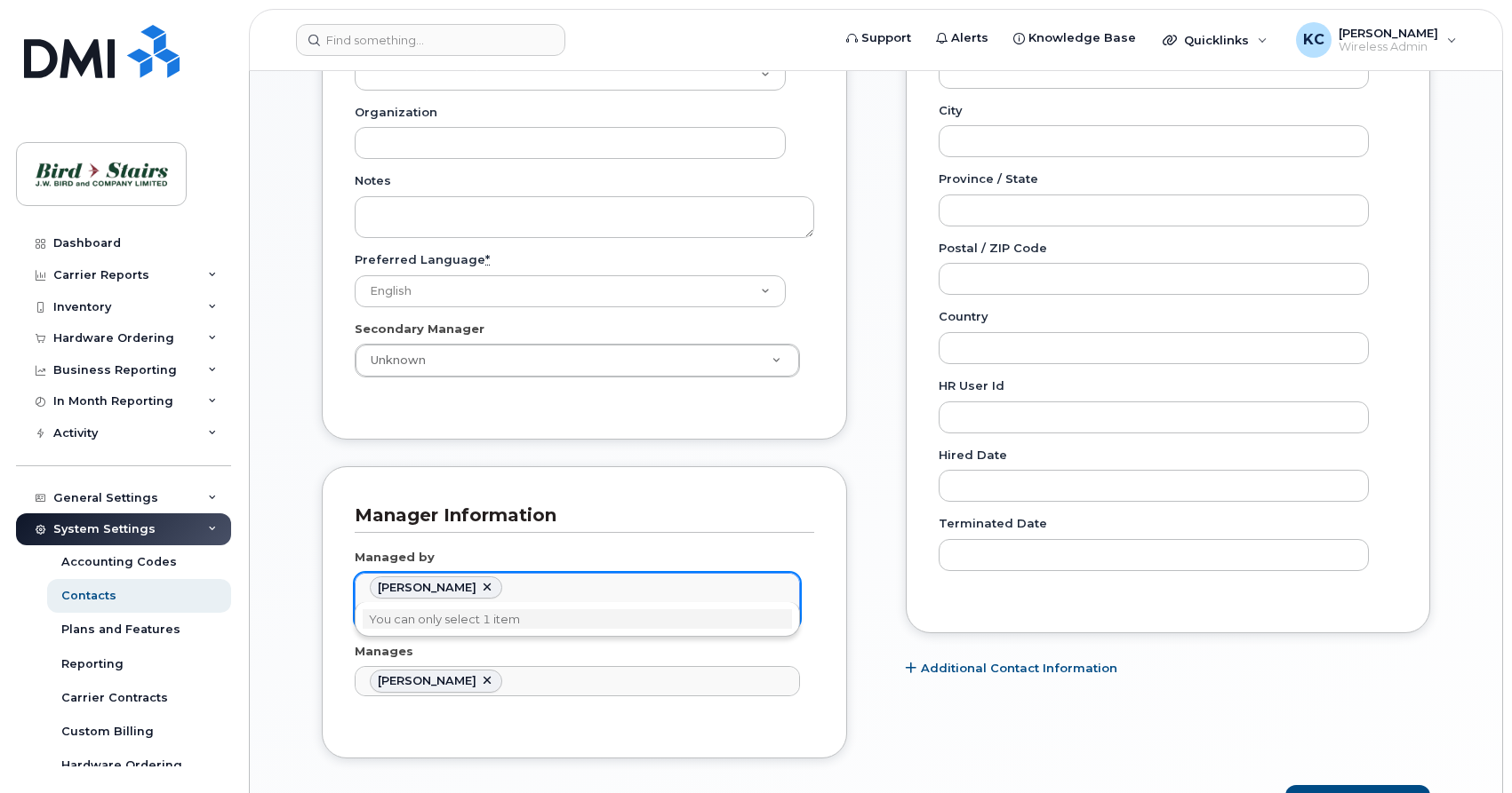
type input "[PERSON_NAME]"
click at [851, 487] on body "Support Alerts Knowledge Base Quicklinks Suspend / Cancel Device Change SIM Car…" at bounding box center [756, 195] width 1512 height 2022
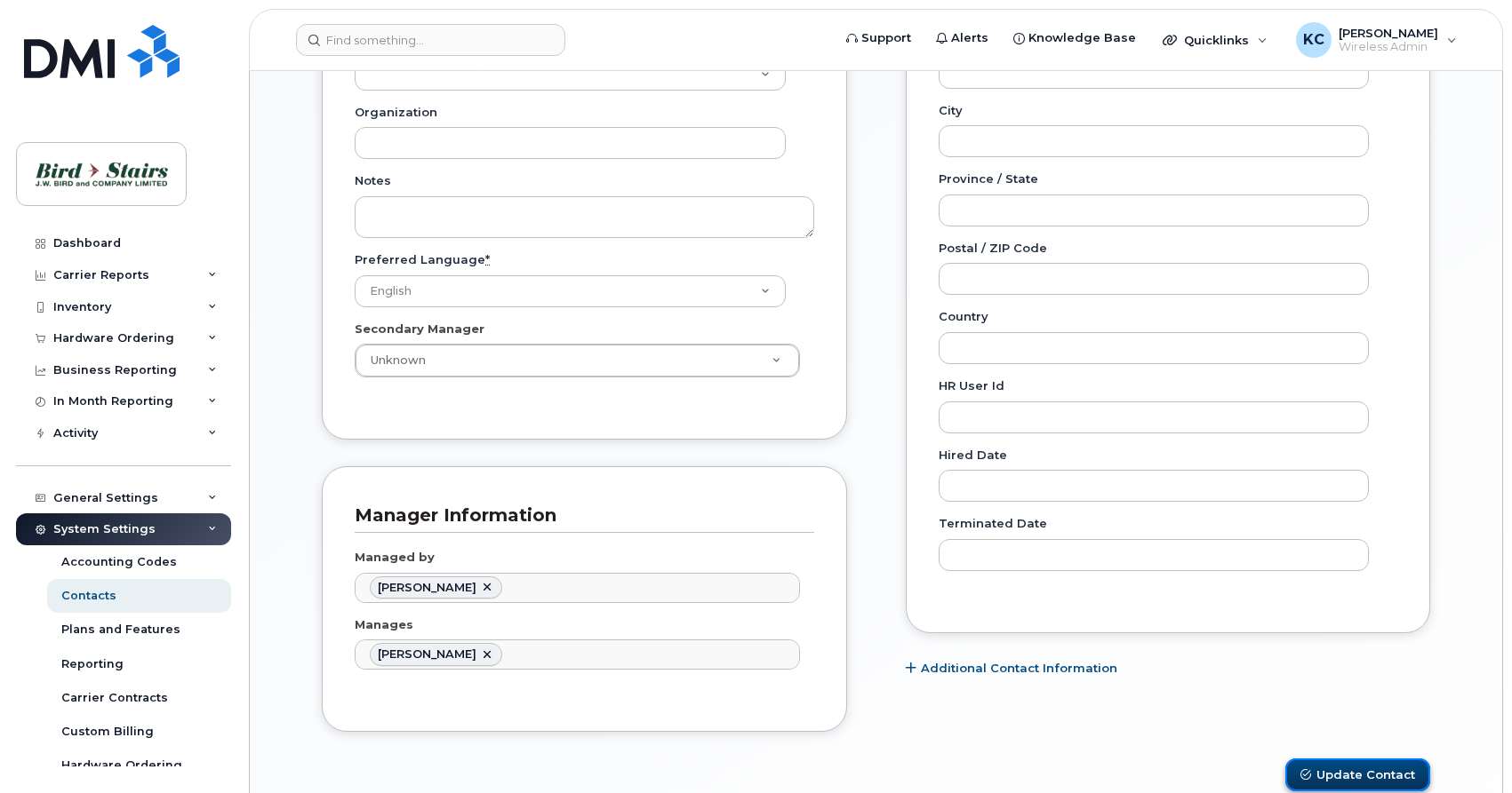
click at [1354, 775] on button "Update Contact" at bounding box center [1358, 776] width 145 height 33
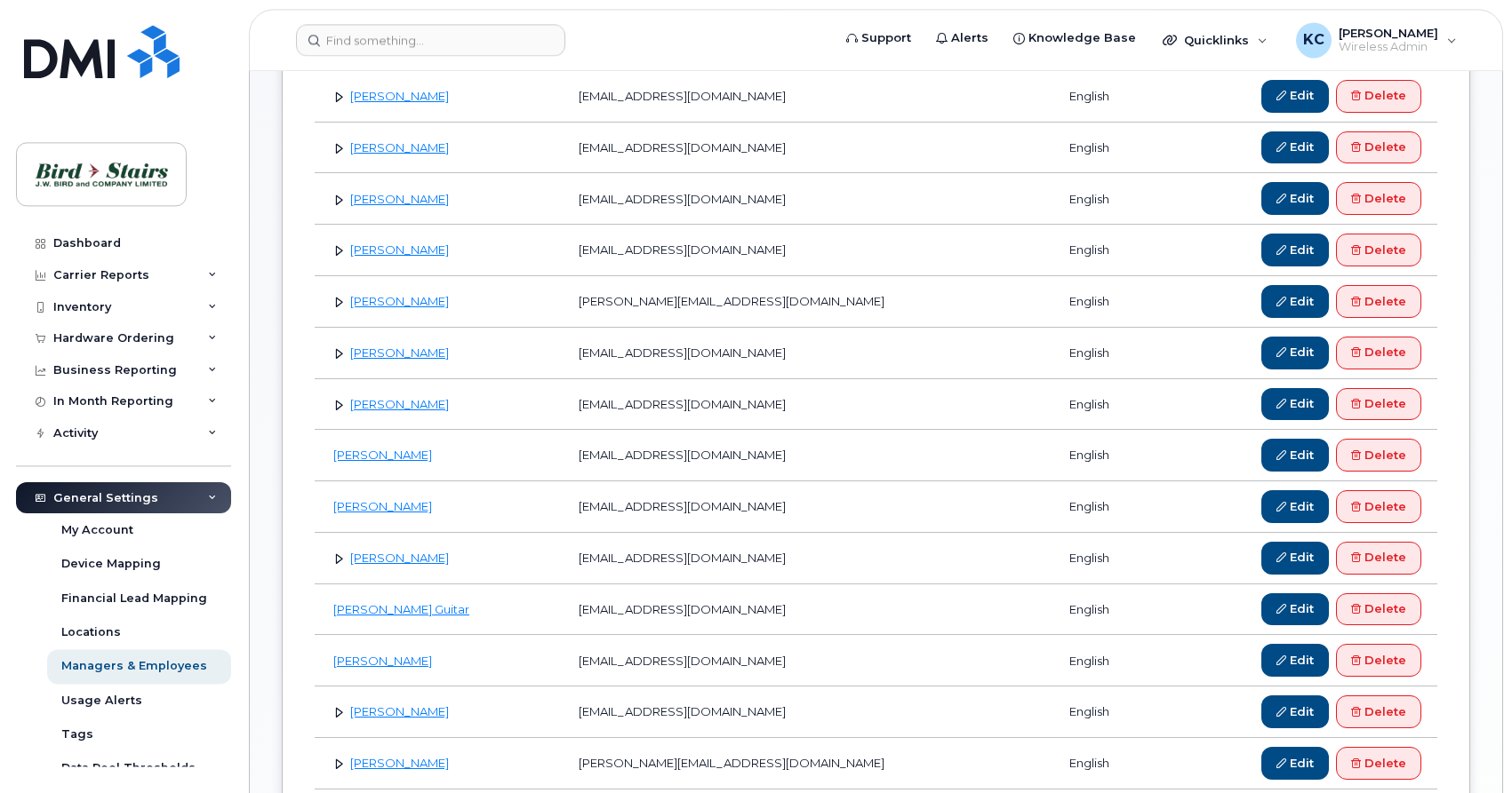
scroll to position [453, 0]
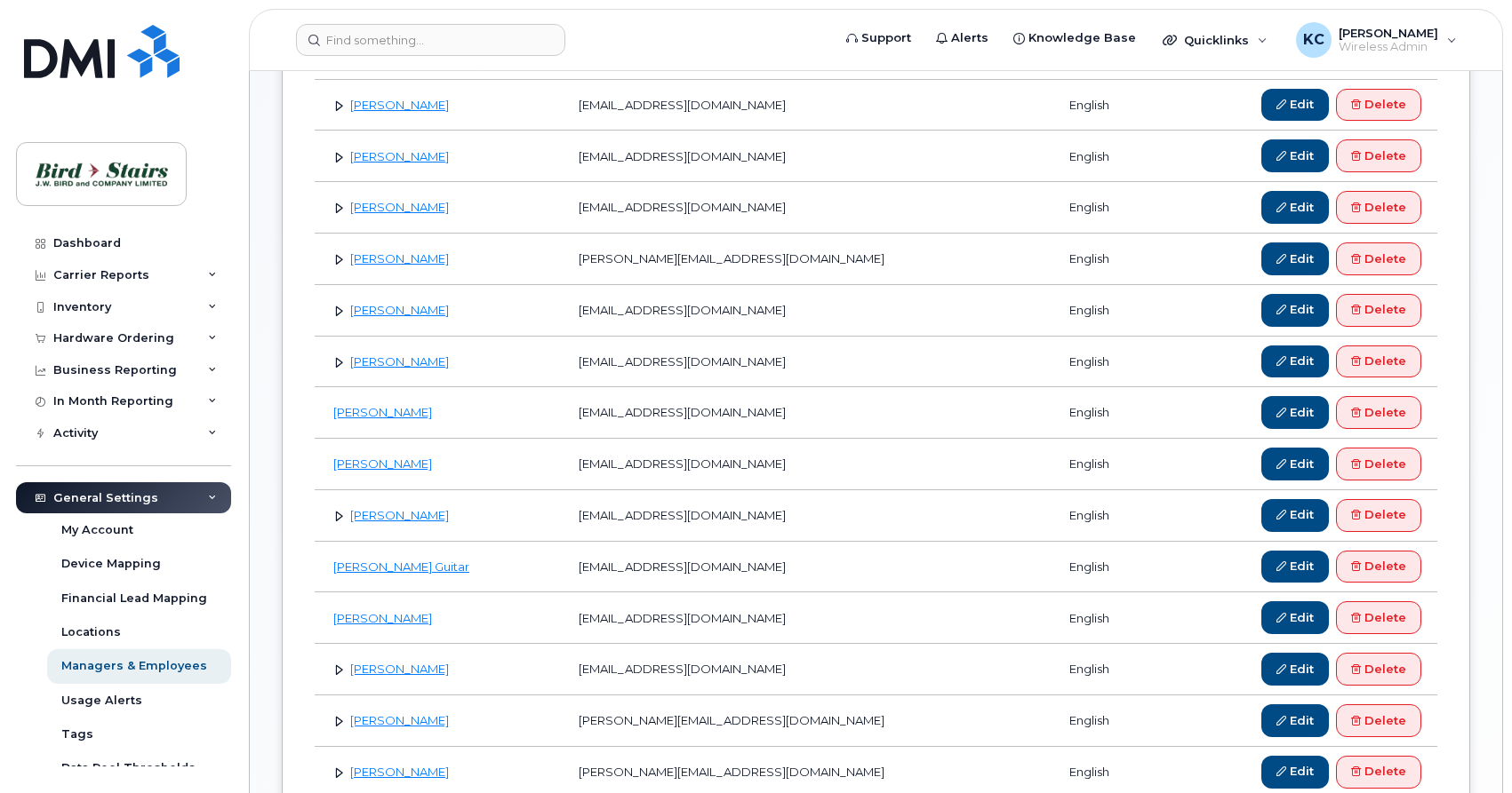
click at [337, 312] on link at bounding box center [339, 311] width 17 height 17
click at [1296, 309] on link "Edit" at bounding box center [1294, 311] width 67 height 33
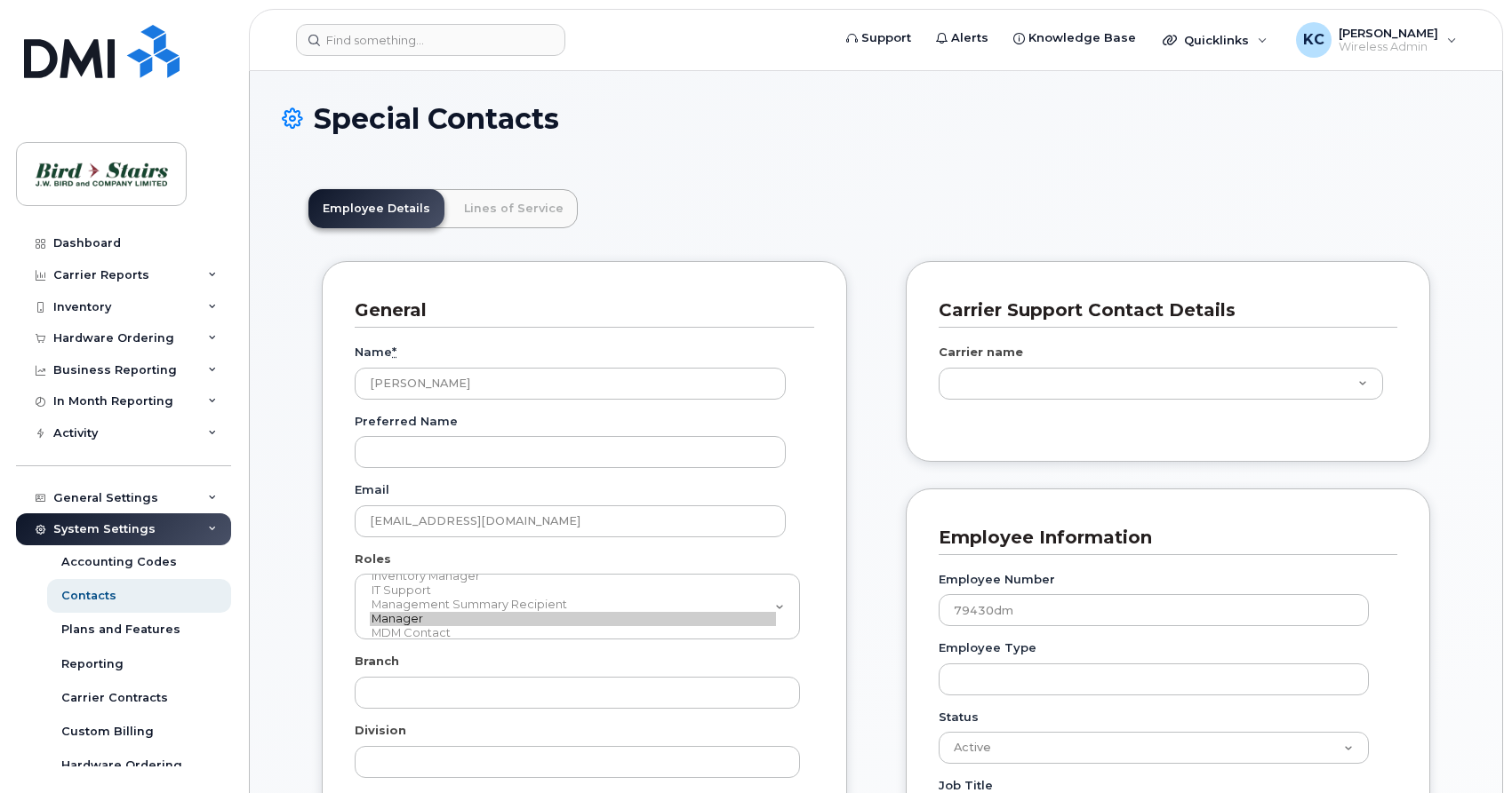
type input "91105"
type input "91093"
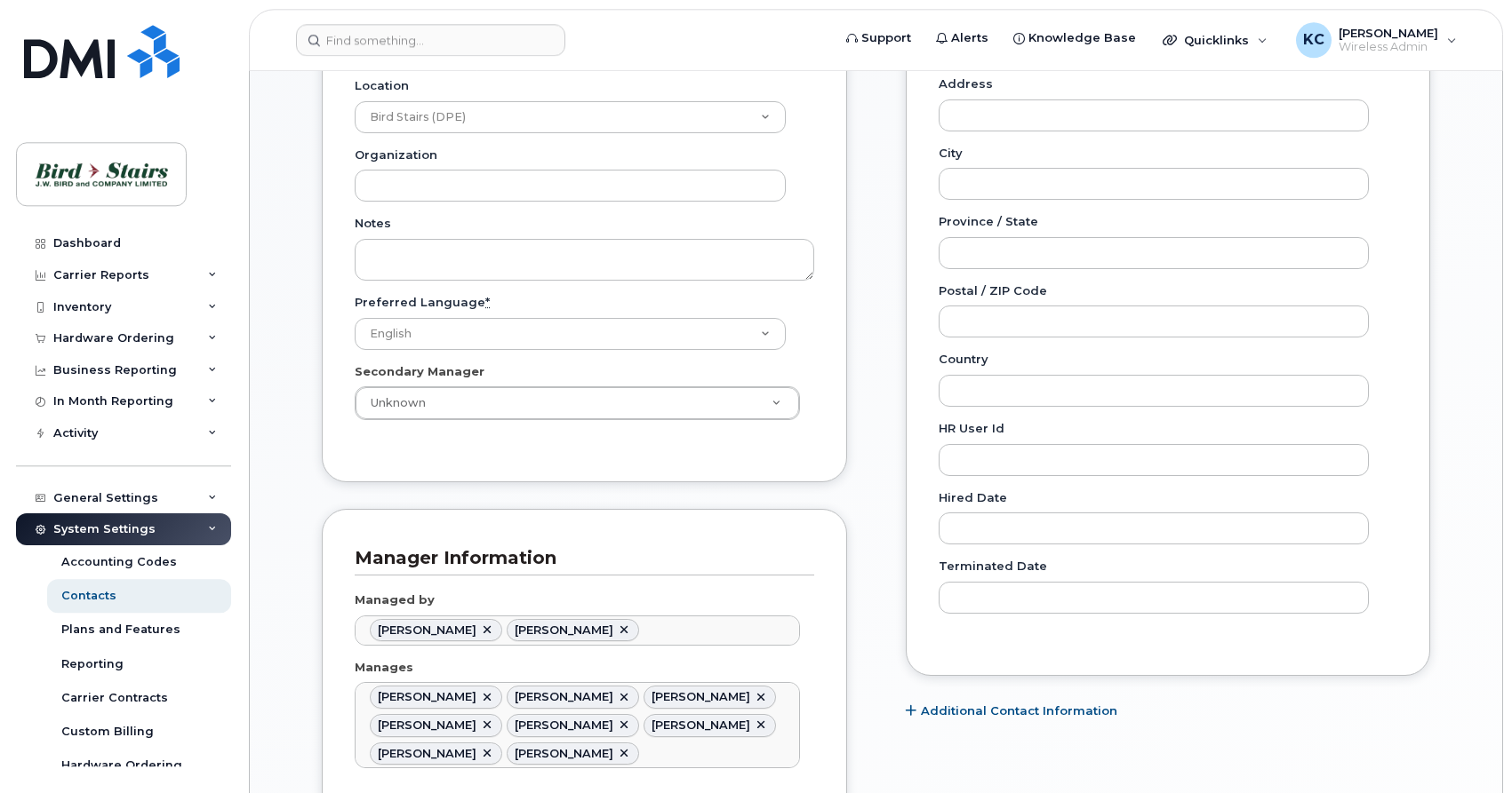
scroll to position [906, 0]
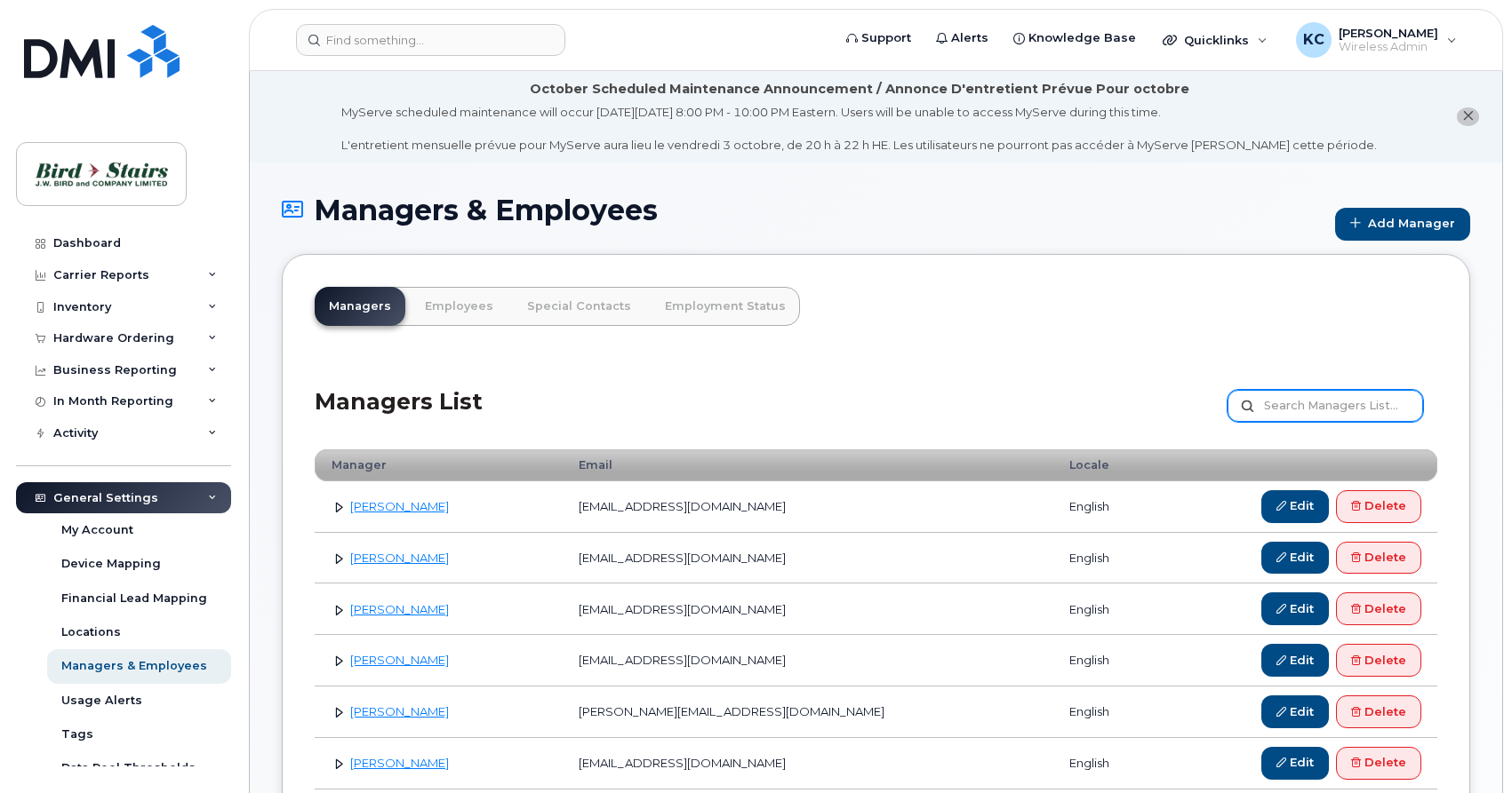
click at [1305, 411] on input "text" at bounding box center [1324, 405] width 196 height 32
type input "dan"
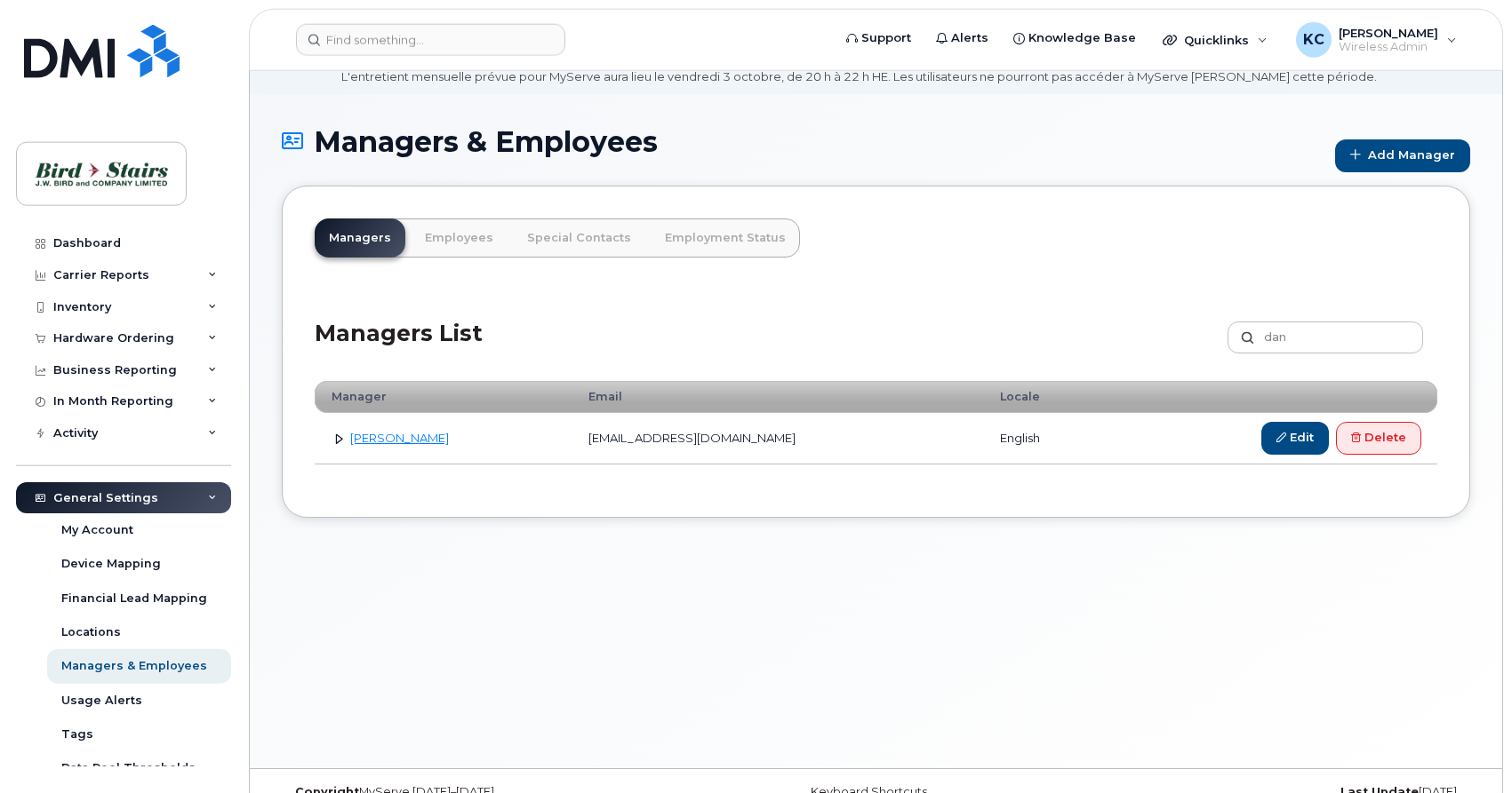
scroll to position [100, 0]
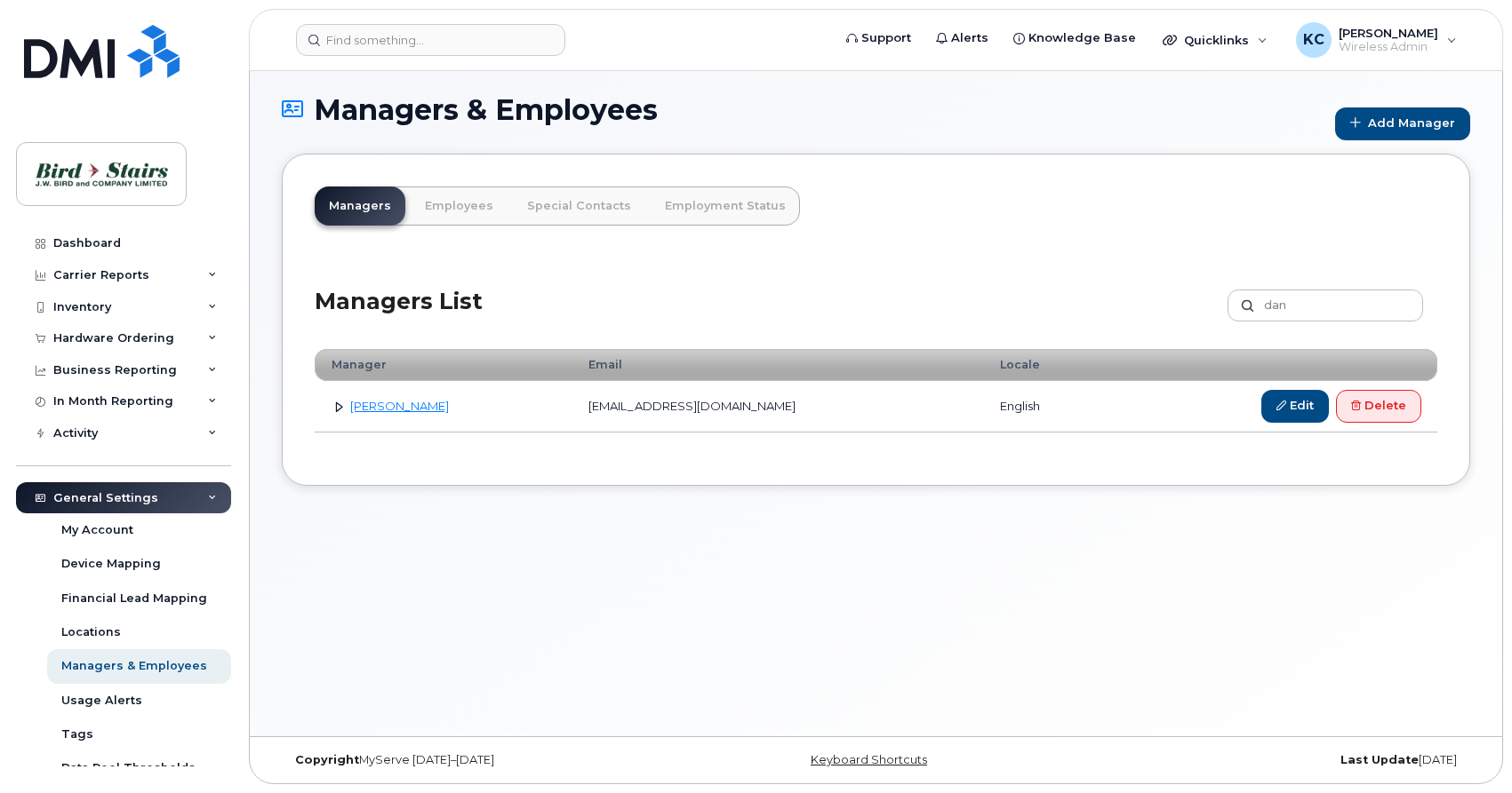
click at [344, 404] on link at bounding box center [339, 406] width 17 height 17
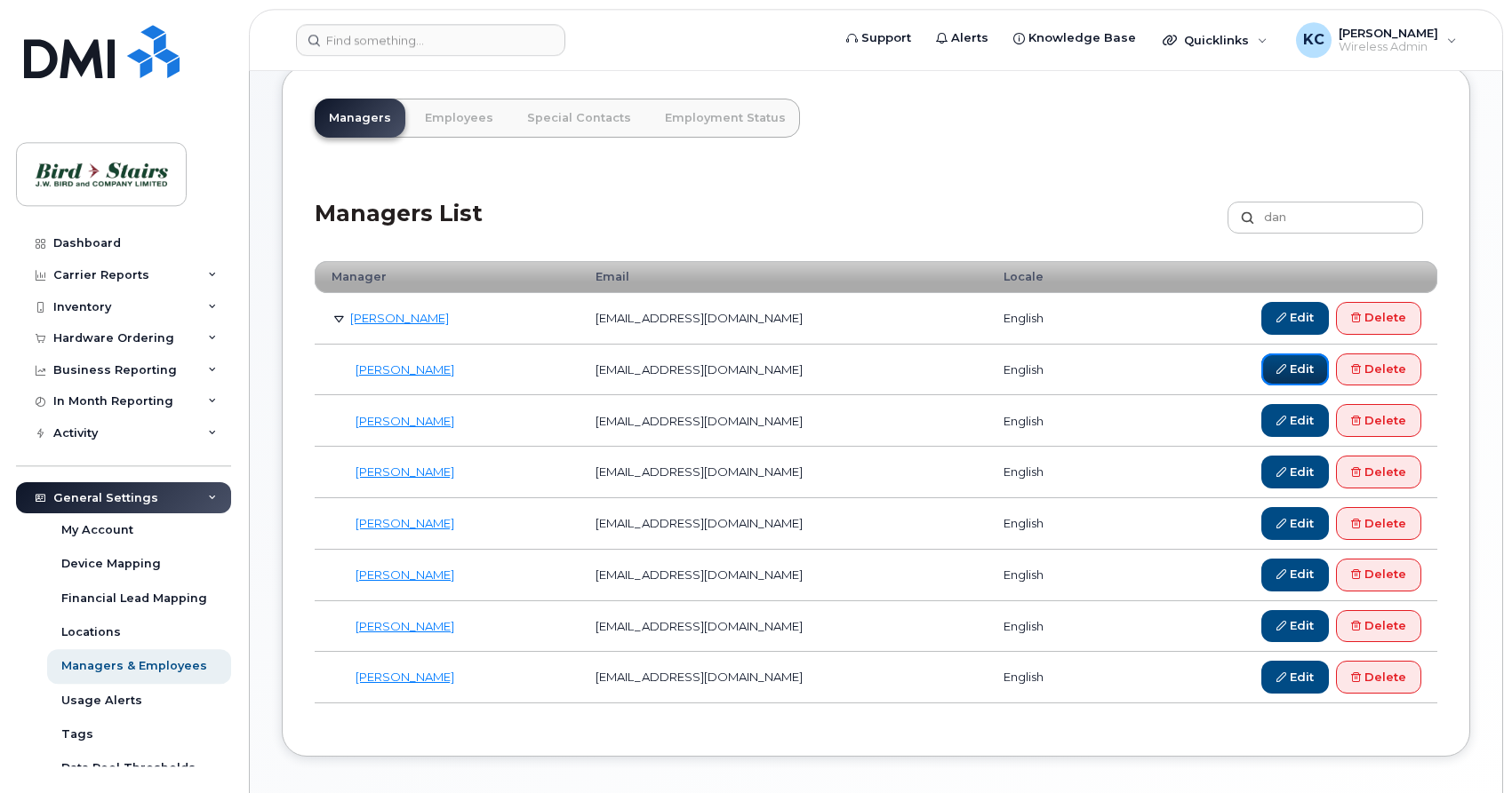
scroll to position [191, 0]
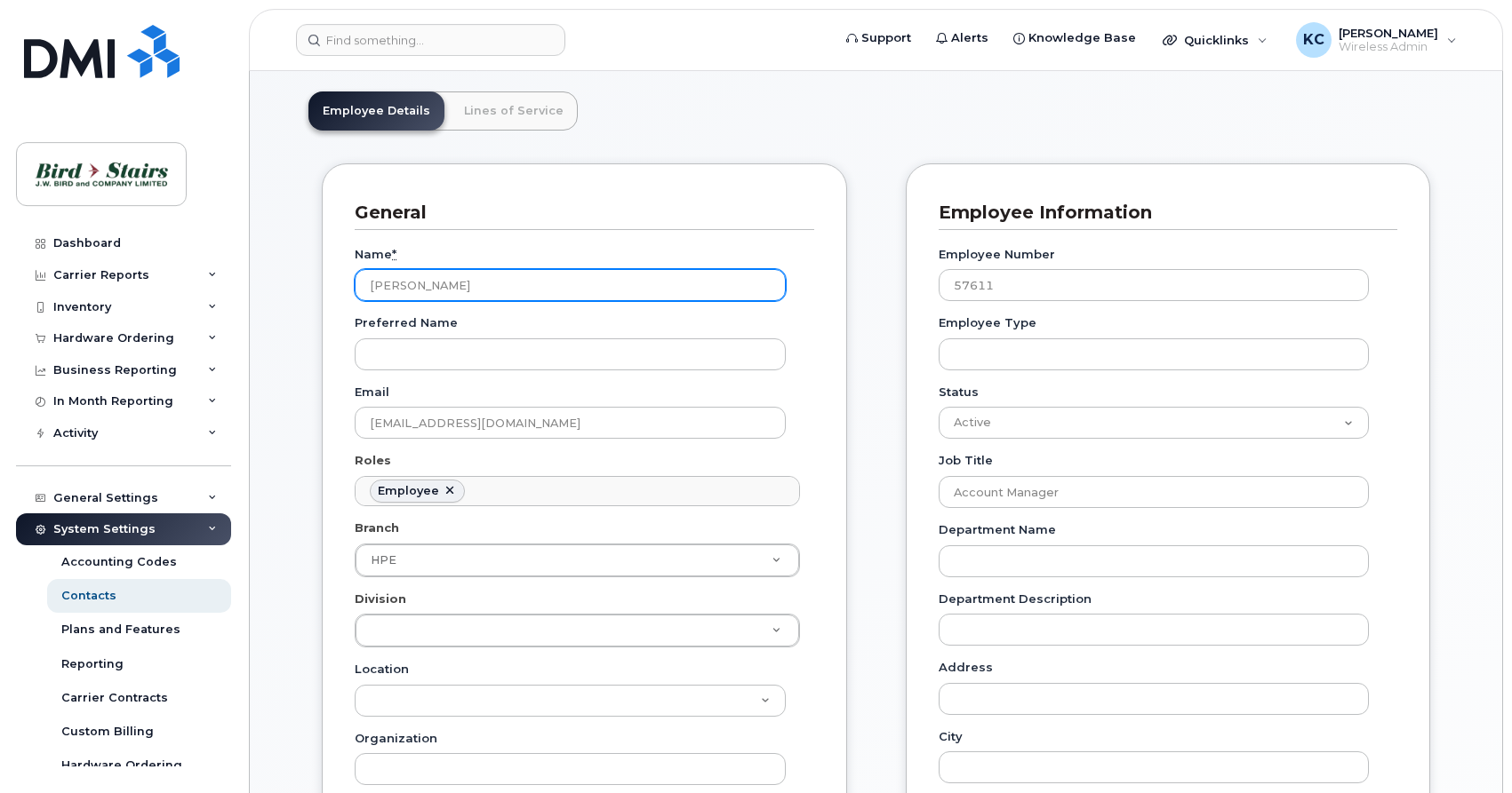
scroll to position [362, 0]
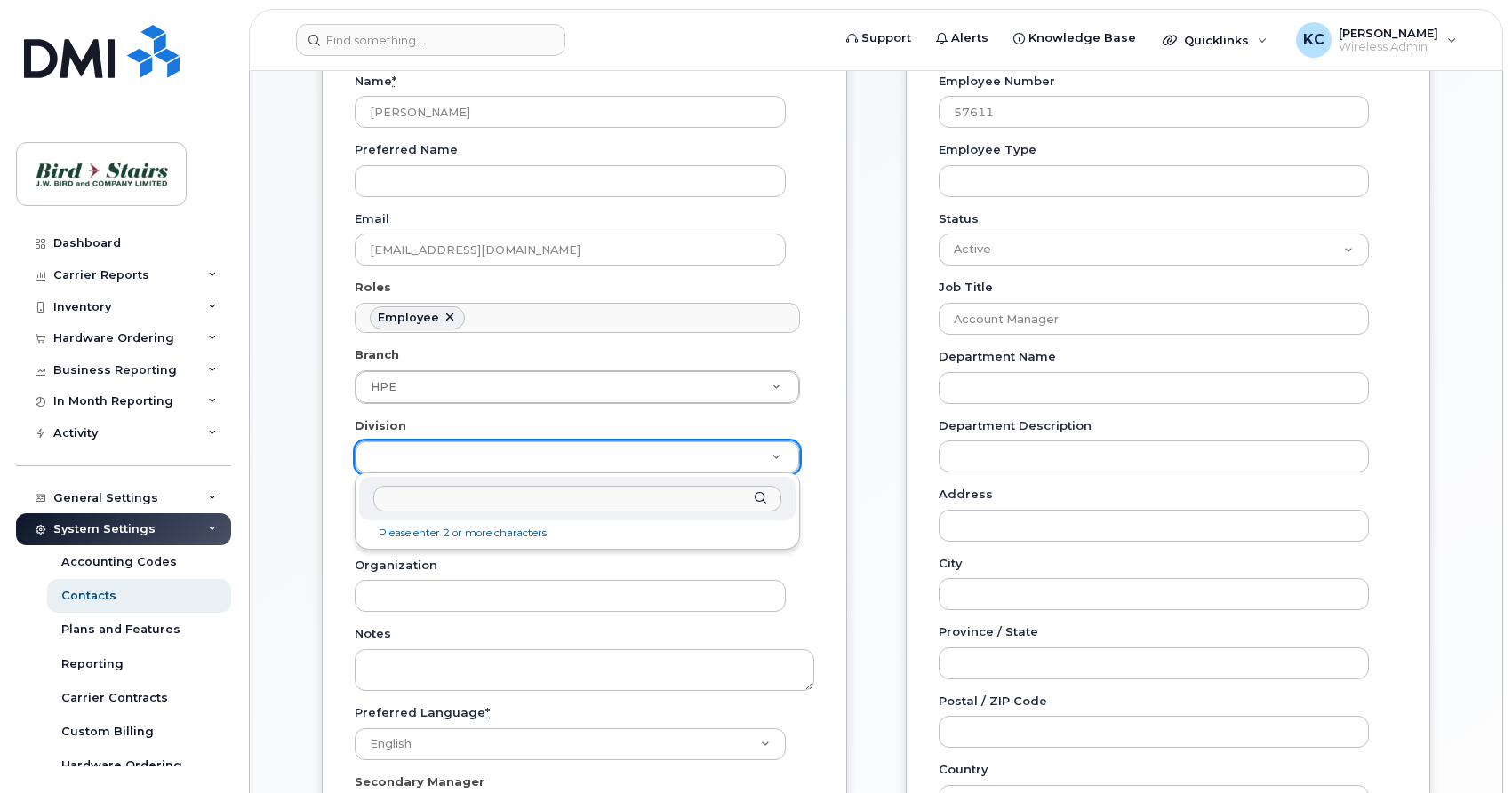
click at [542, 458] on body "Support Alerts Knowledge Base Quicklinks Suspend / Cancel Device Change SIM Car…" at bounding box center [756, 607] width 1512 height 1940
type input "nspe"
drag, startPoint x: 501, startPoint y: 550, endPoint x: 514, endPoint y: 544, distance: 14.3
type input "91093"
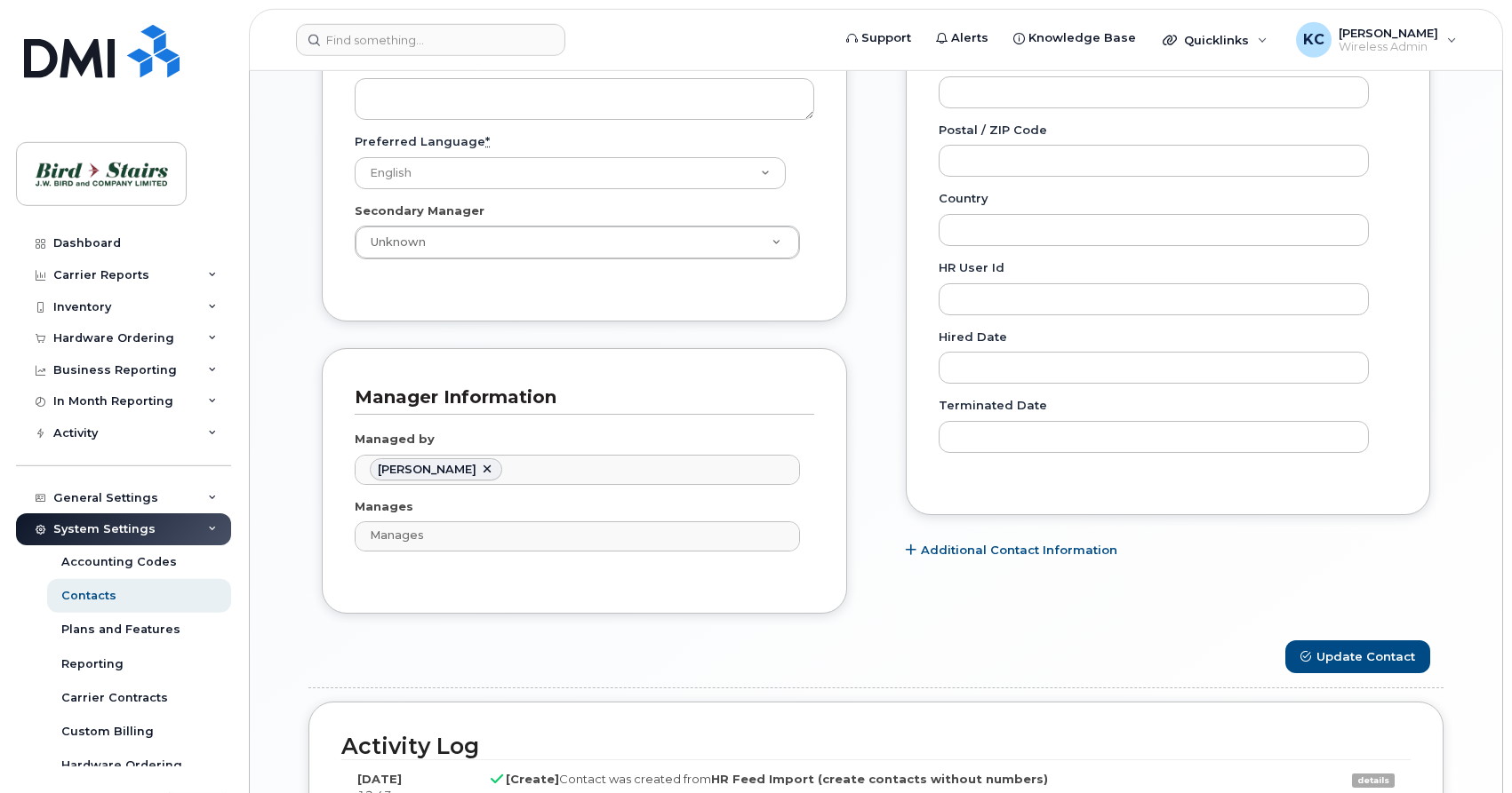
scroll to position [997, 0]
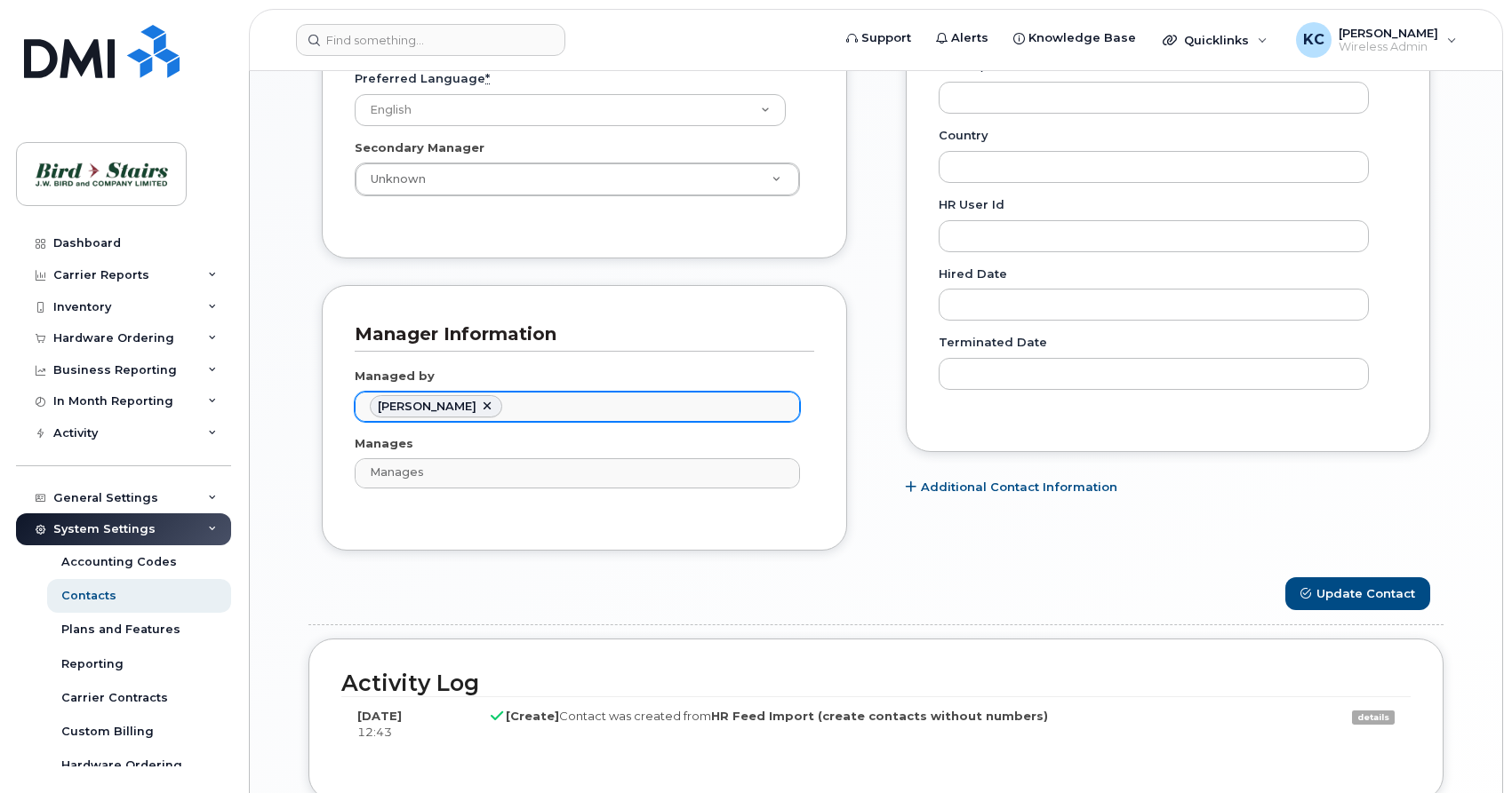
click at [486, 410] on link at bounding box center [486, 406] width 14 height 14
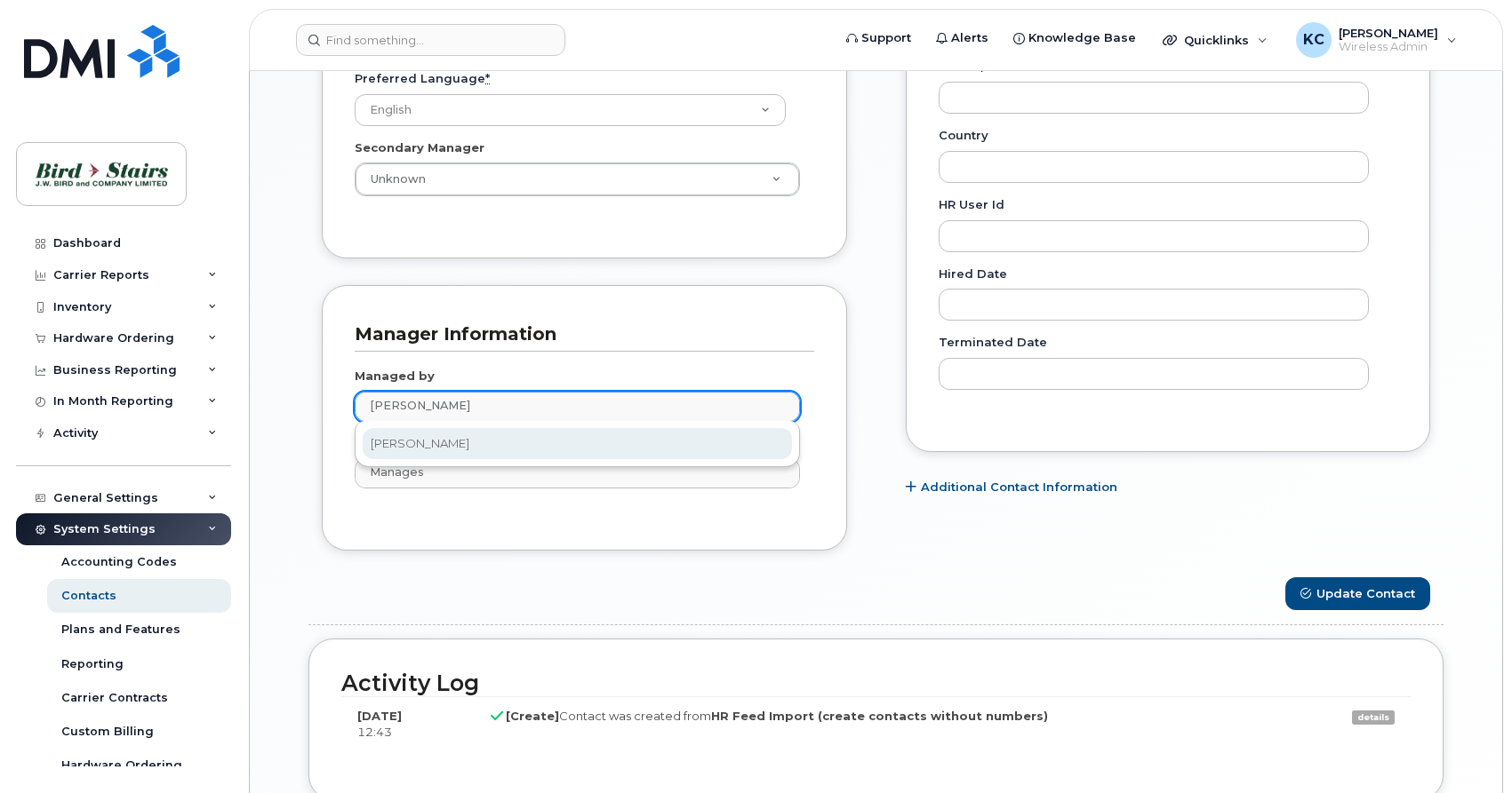
type input "[PERSON_NAME]"
type input "3010103"
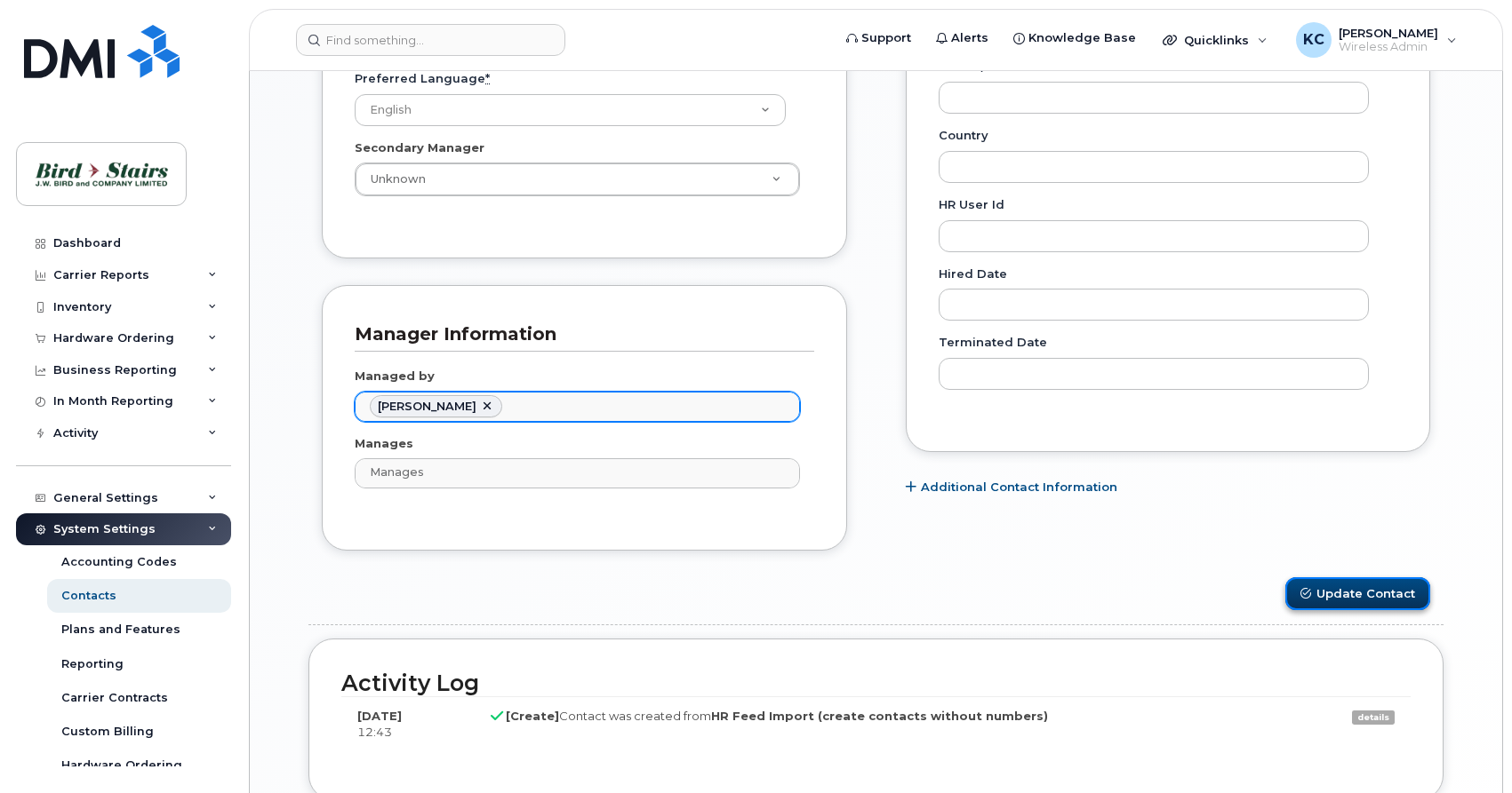
click at [1394, 597] on button "Update Contact" at bounding box center [1358, 594] width 145 height 33
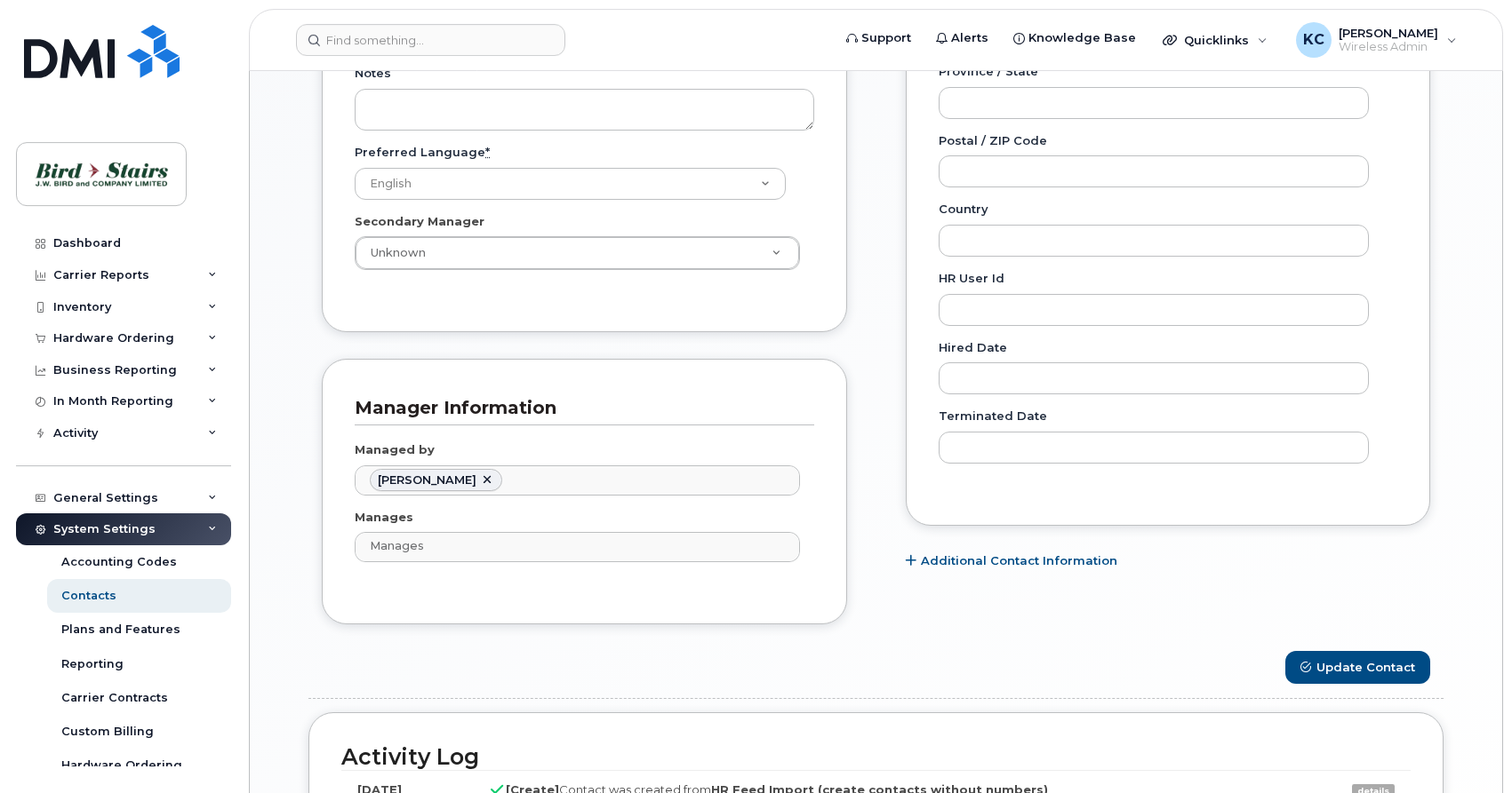
scroll to position [997, 0]
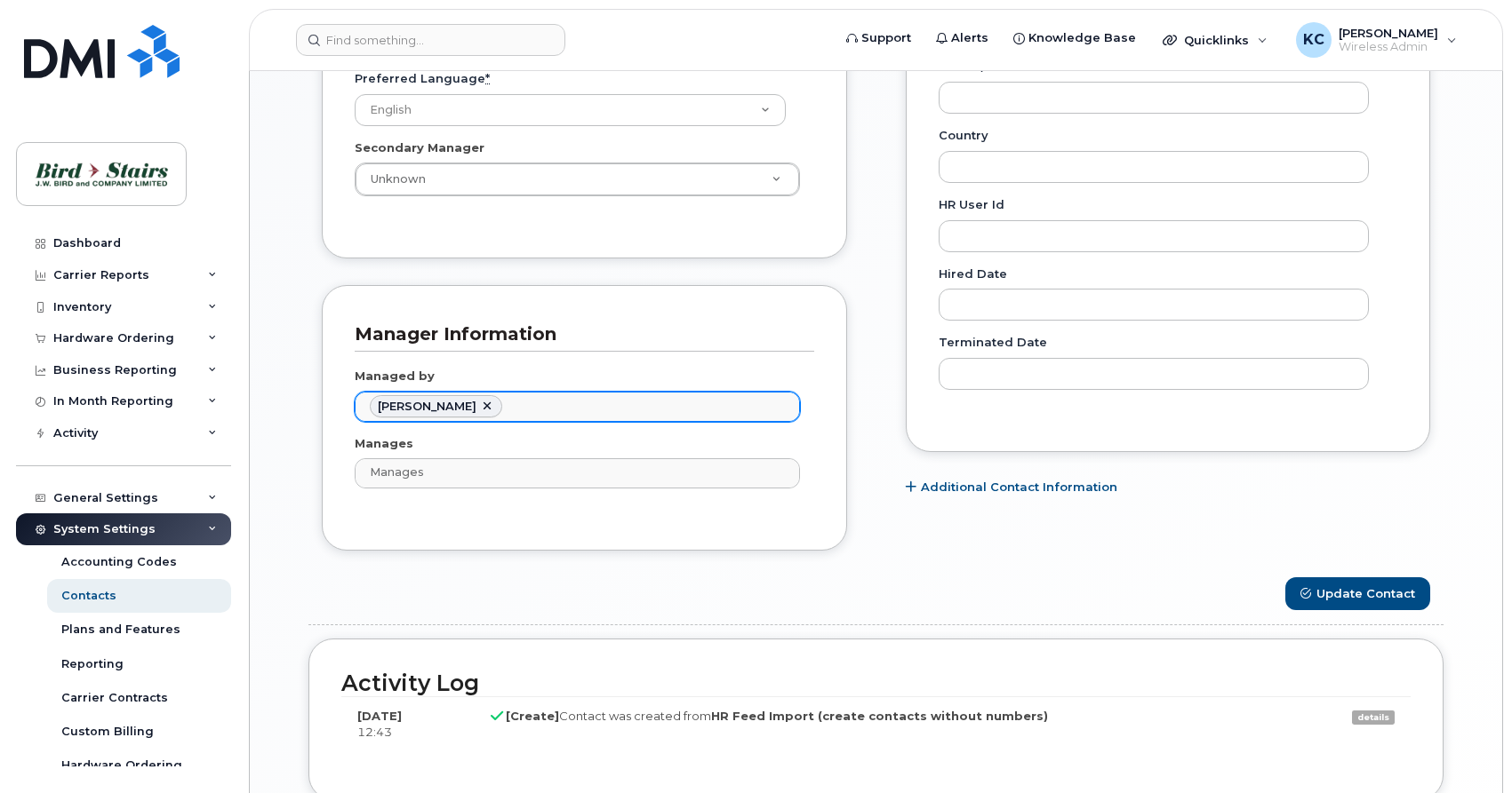
click at [494, 408] on li "[PERSON_NAME]" at bounding box center [436, 406] width 132 height 23
click at [480, 409] on link at bounding box center [486, 406] width 14 height 14
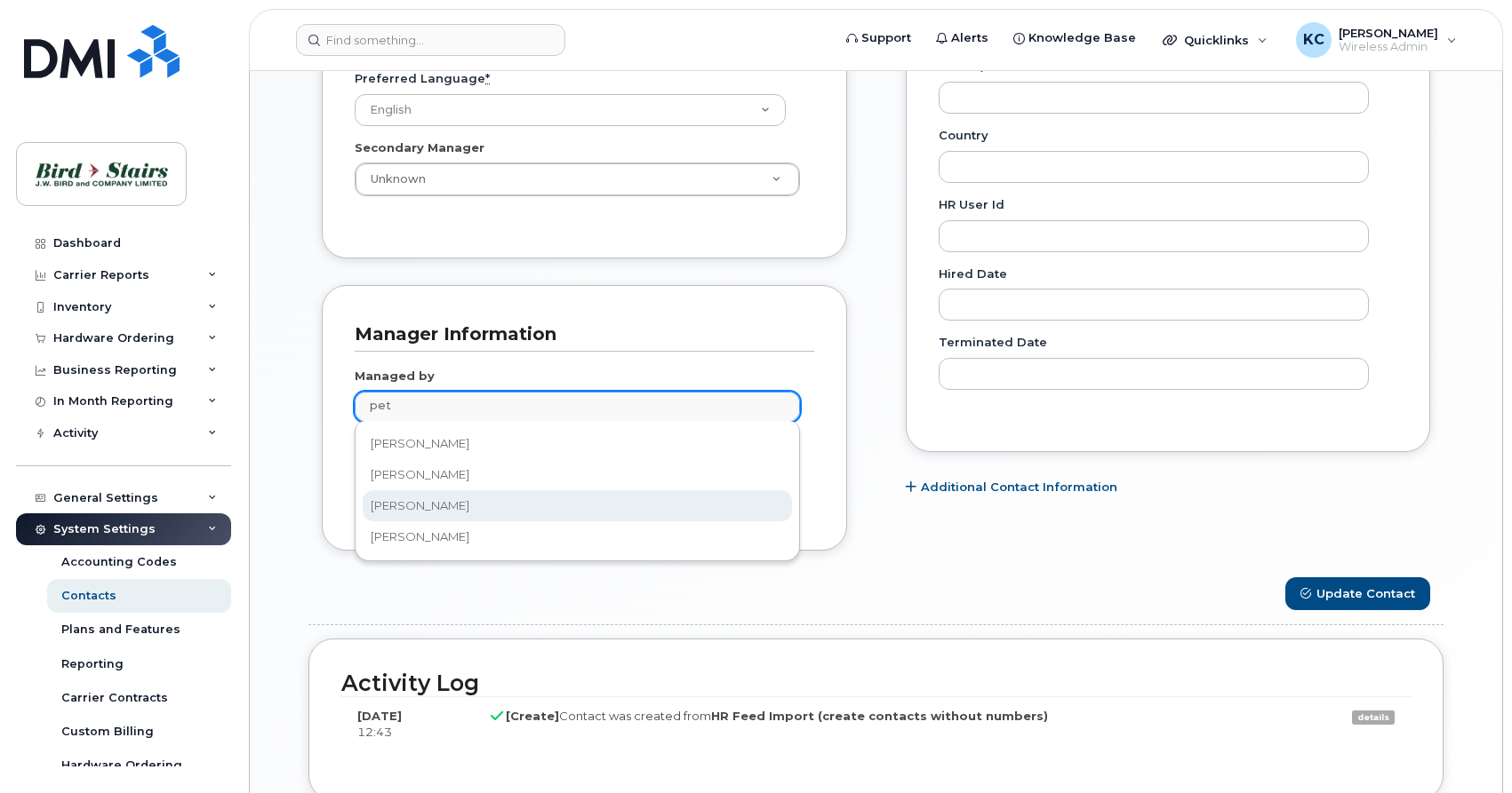
type input "pet"
type input "3010103"
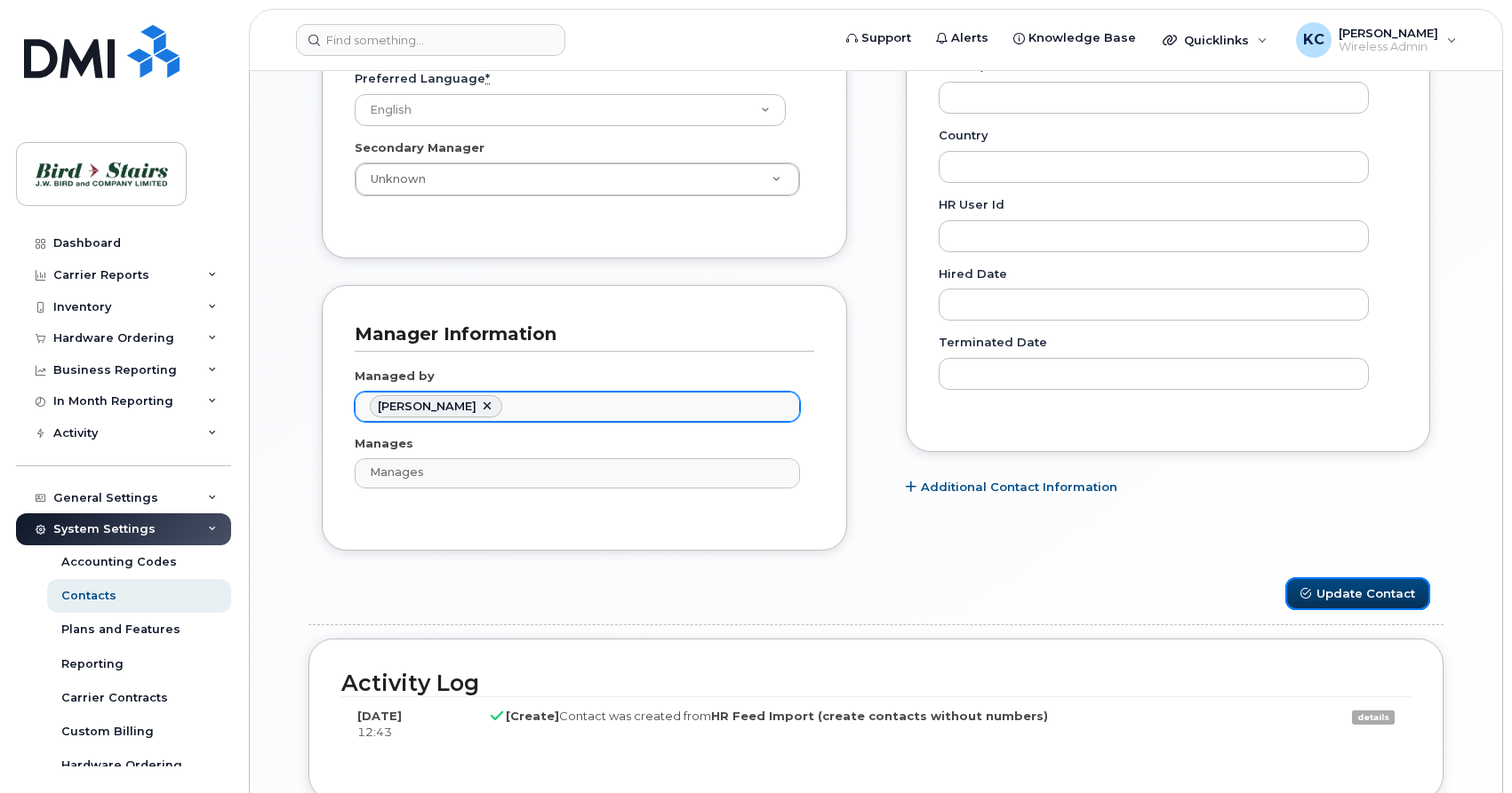
click at [1344, 594] on button "Update Contact" at bounding box center [1358, 594] width 145 height 33
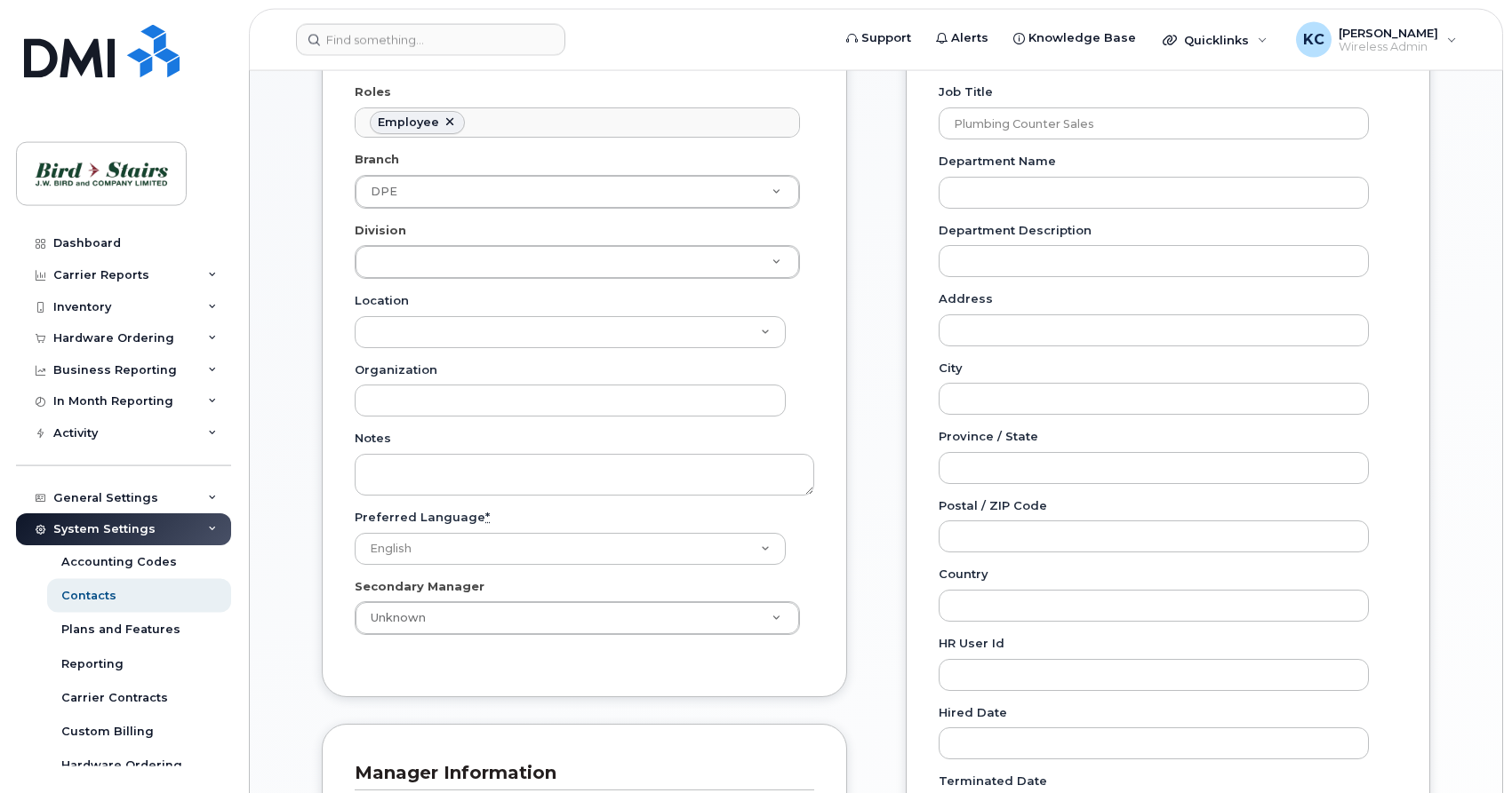
scroll to position [544, 0]
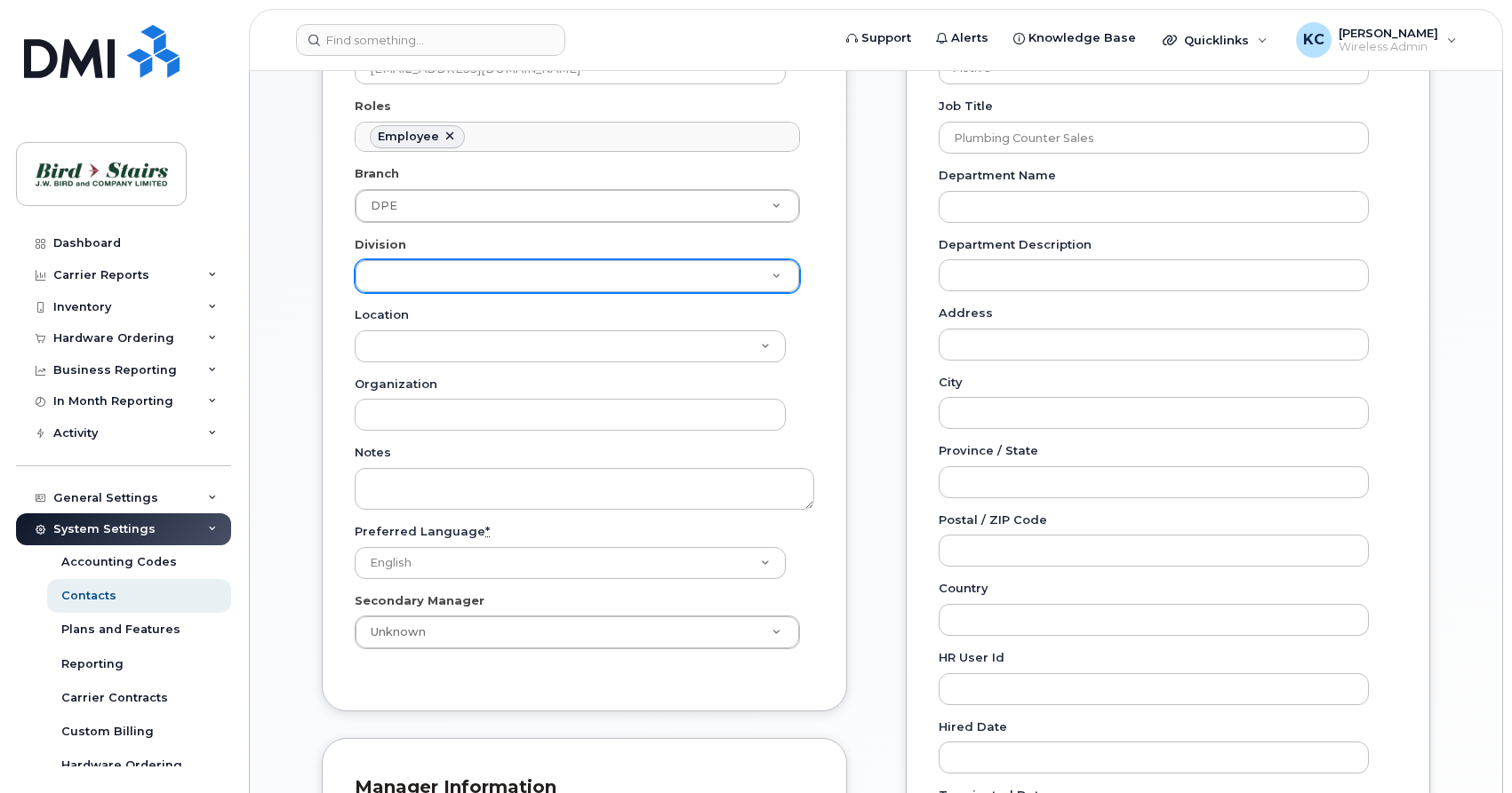
click at [446, 269] on body "Support Alerts Knowledge Base Quicklinks Suspend / Cancel Device Change SIM Car…" at bounding box center [756, 425] width 1512 height 1940
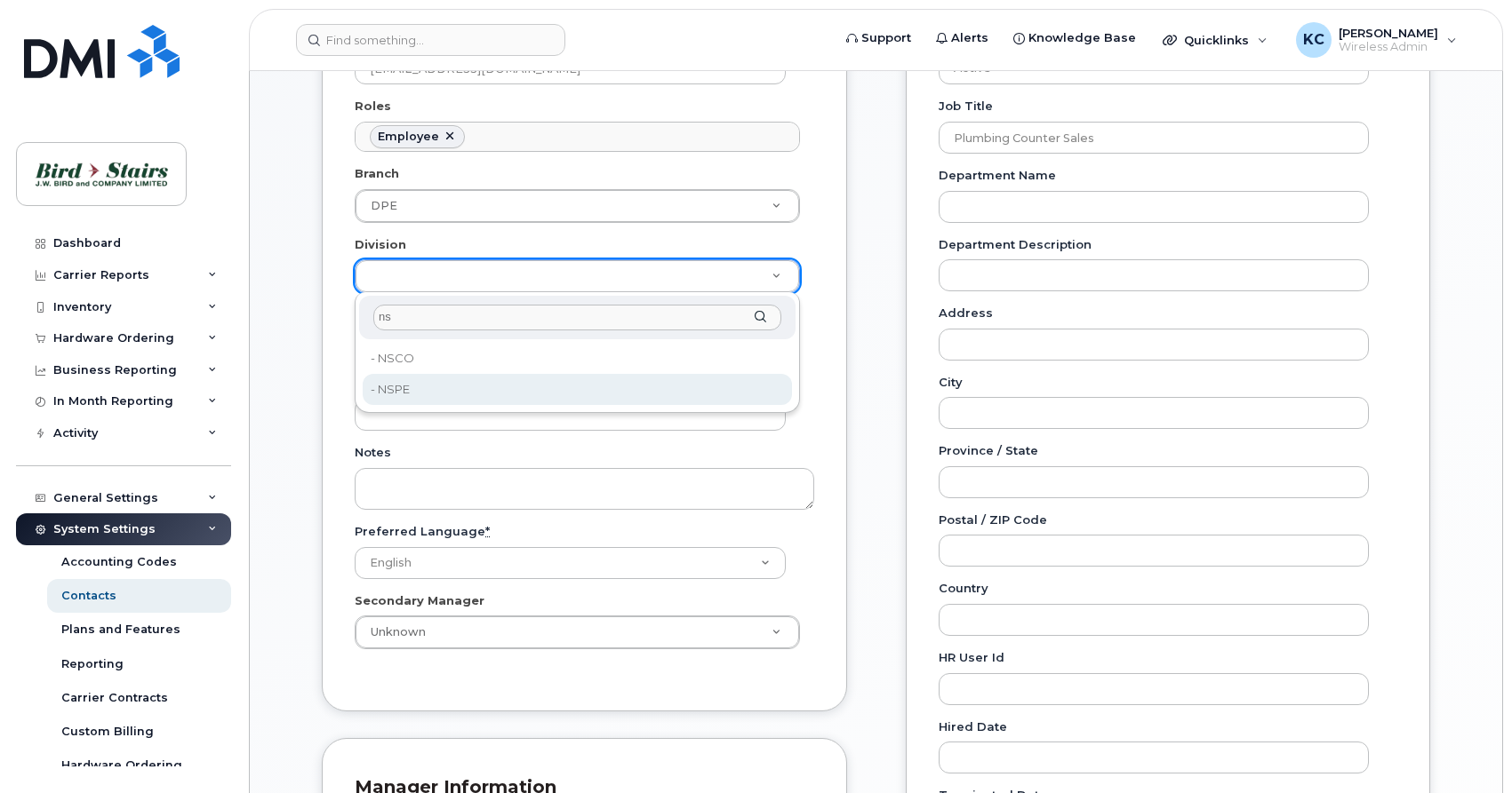
type input "ns"
type input "91093"
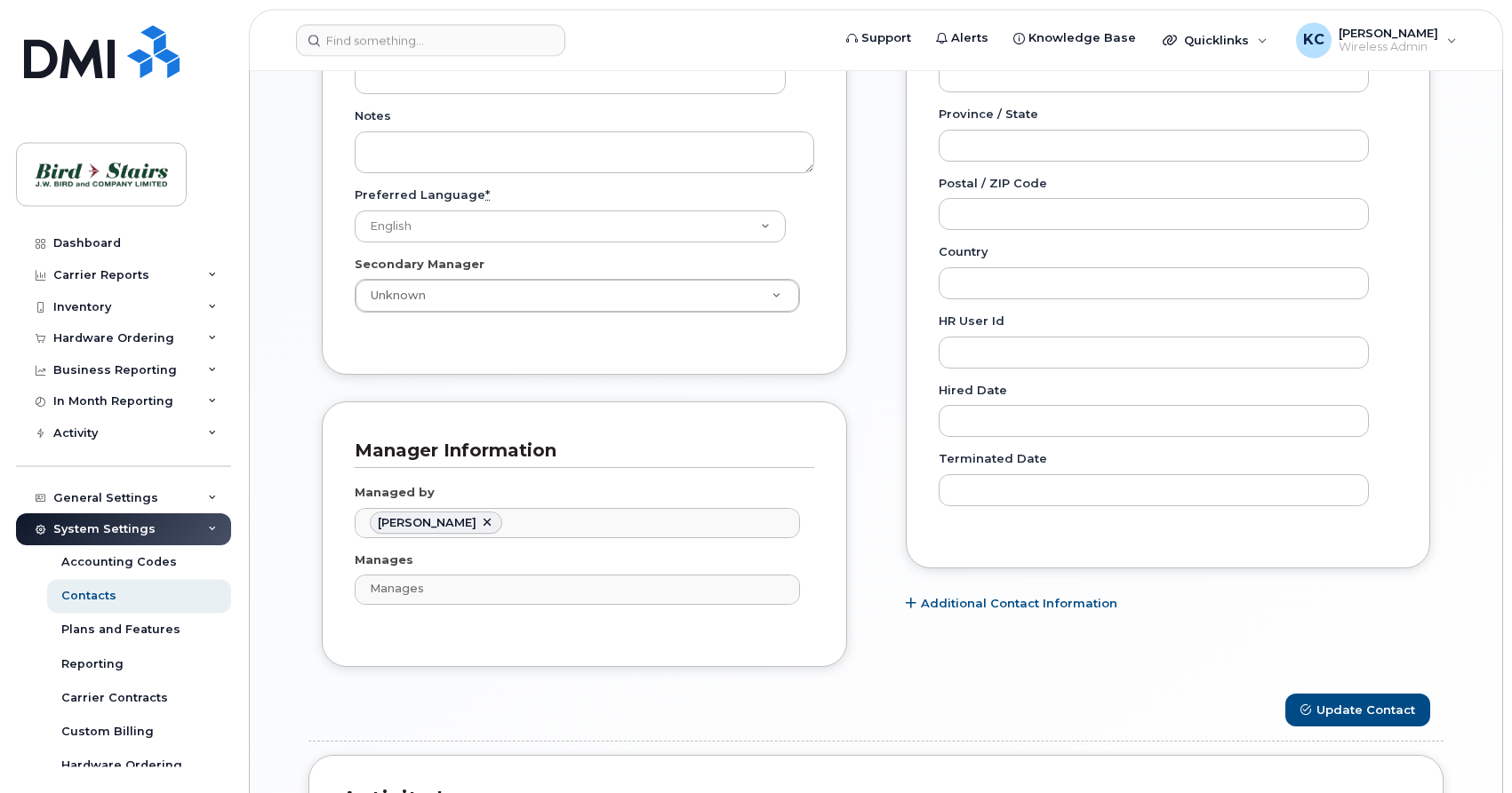
scroll to position [997, 0]
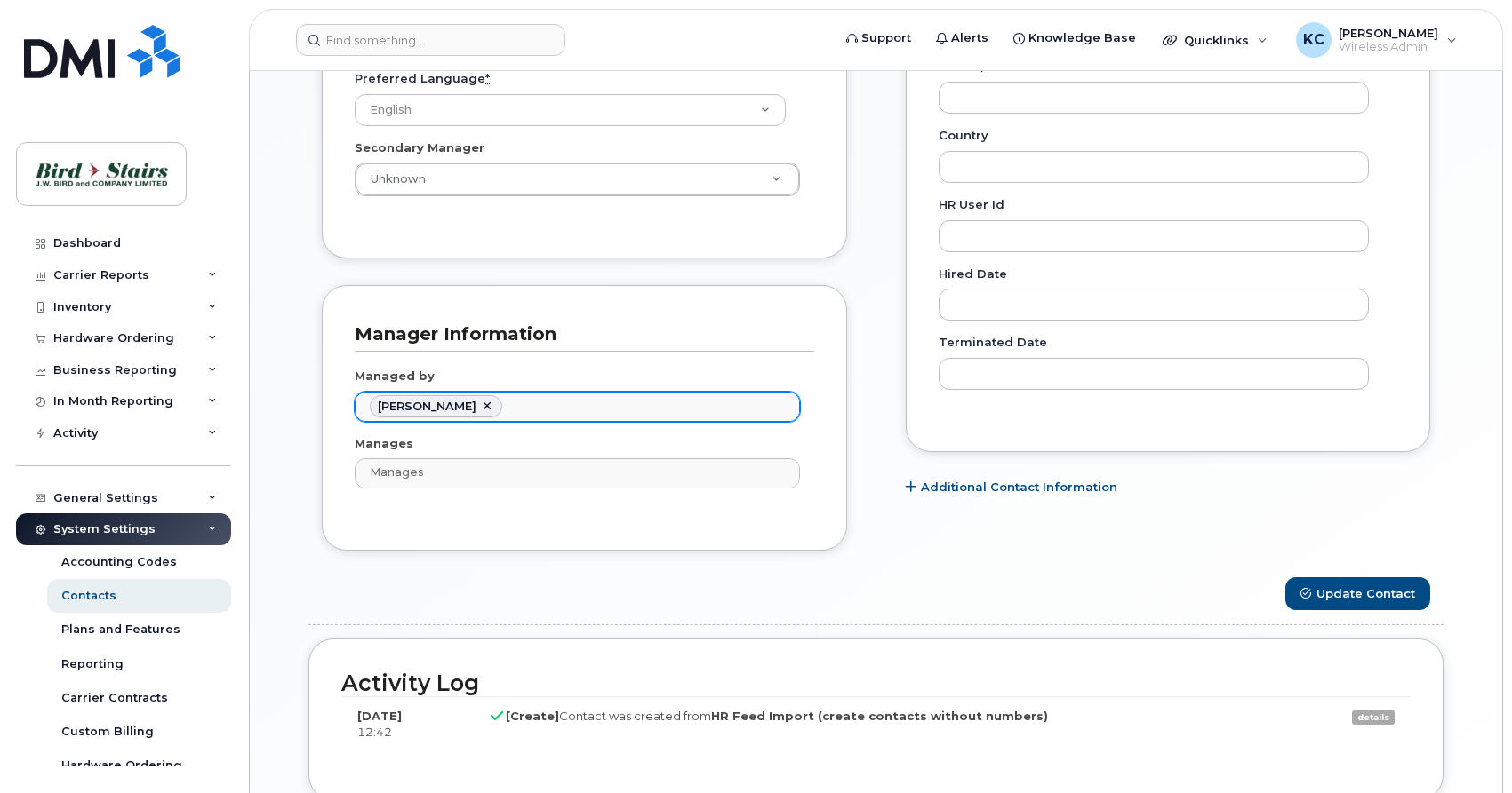
click at [481, 406] on link at bounding box center [486, 406] width 14 height 14
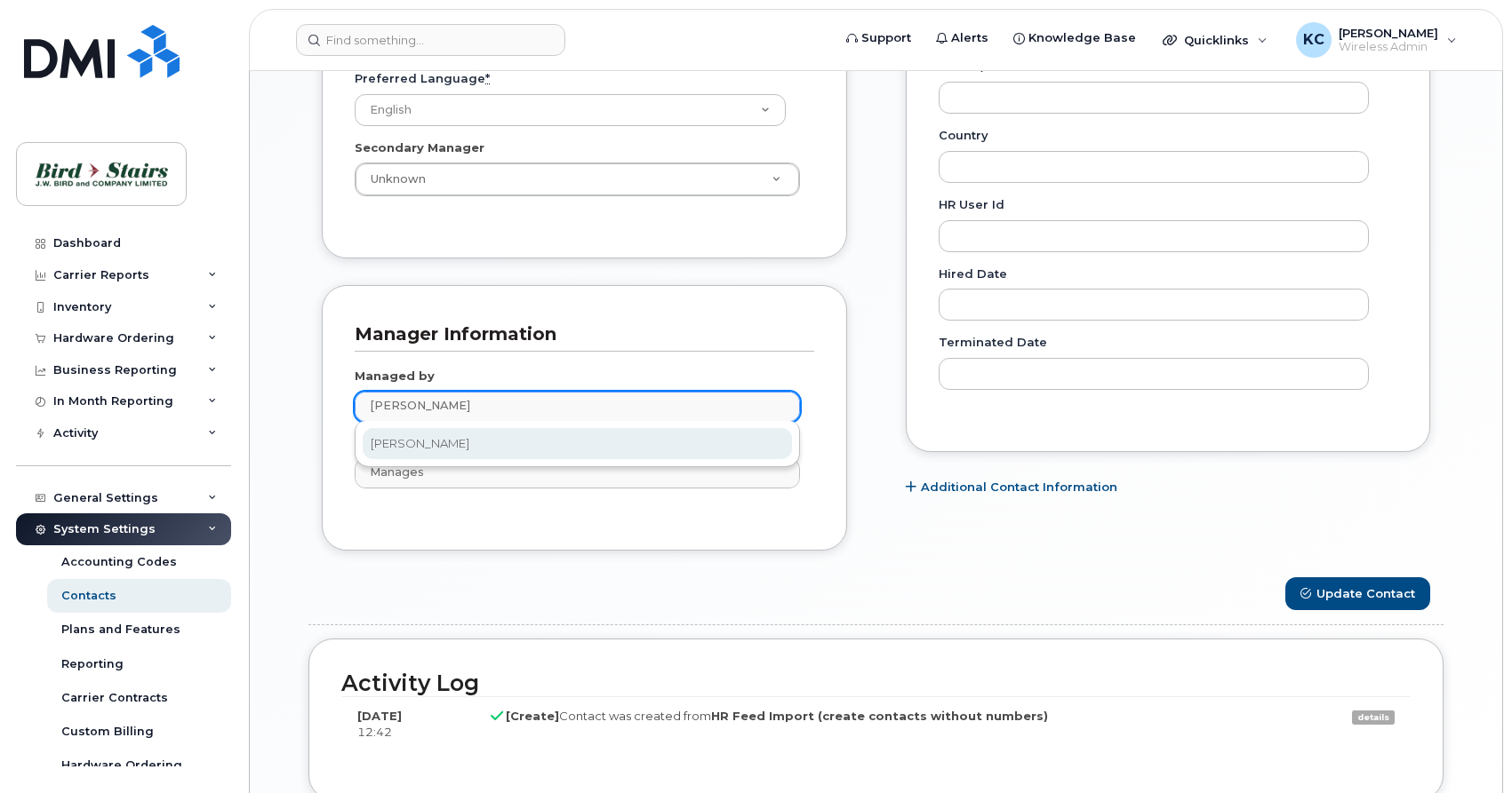
type input "peter"
type input "3010103"
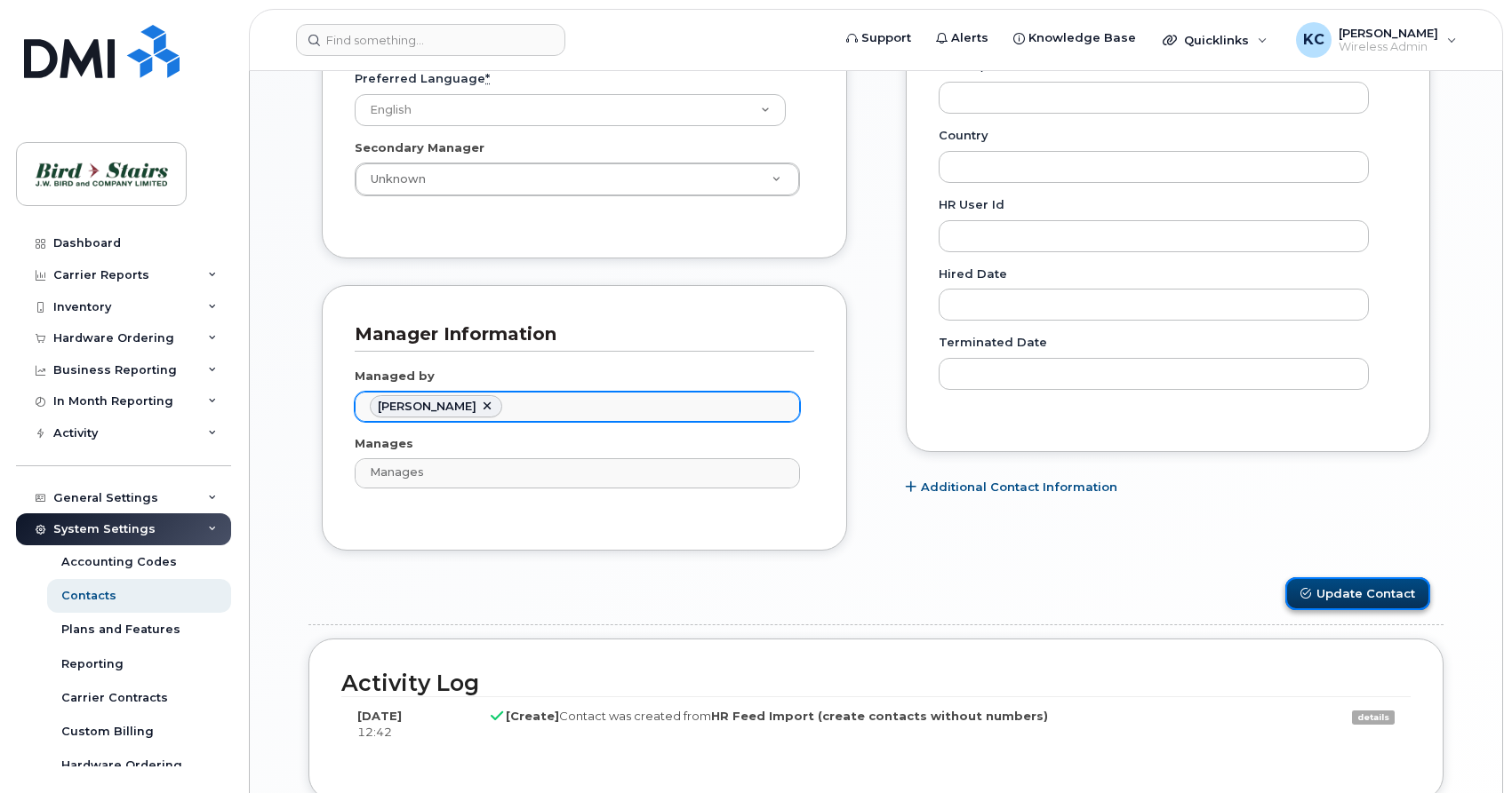
click at [1335, 597] on button "Update Contact" at bounding box center [1358, 594] width 145 height 33
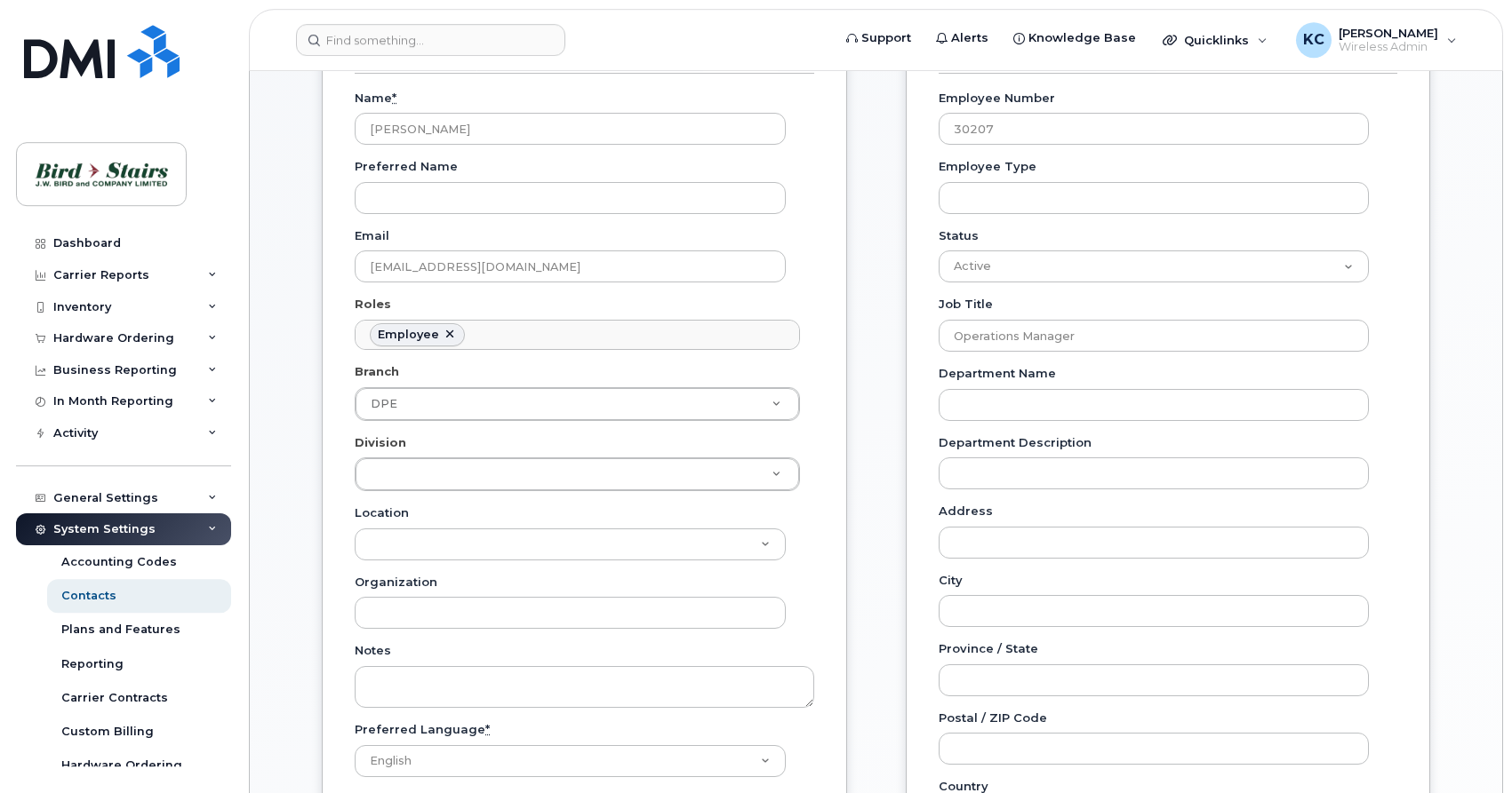
scroll to position [362, 0]
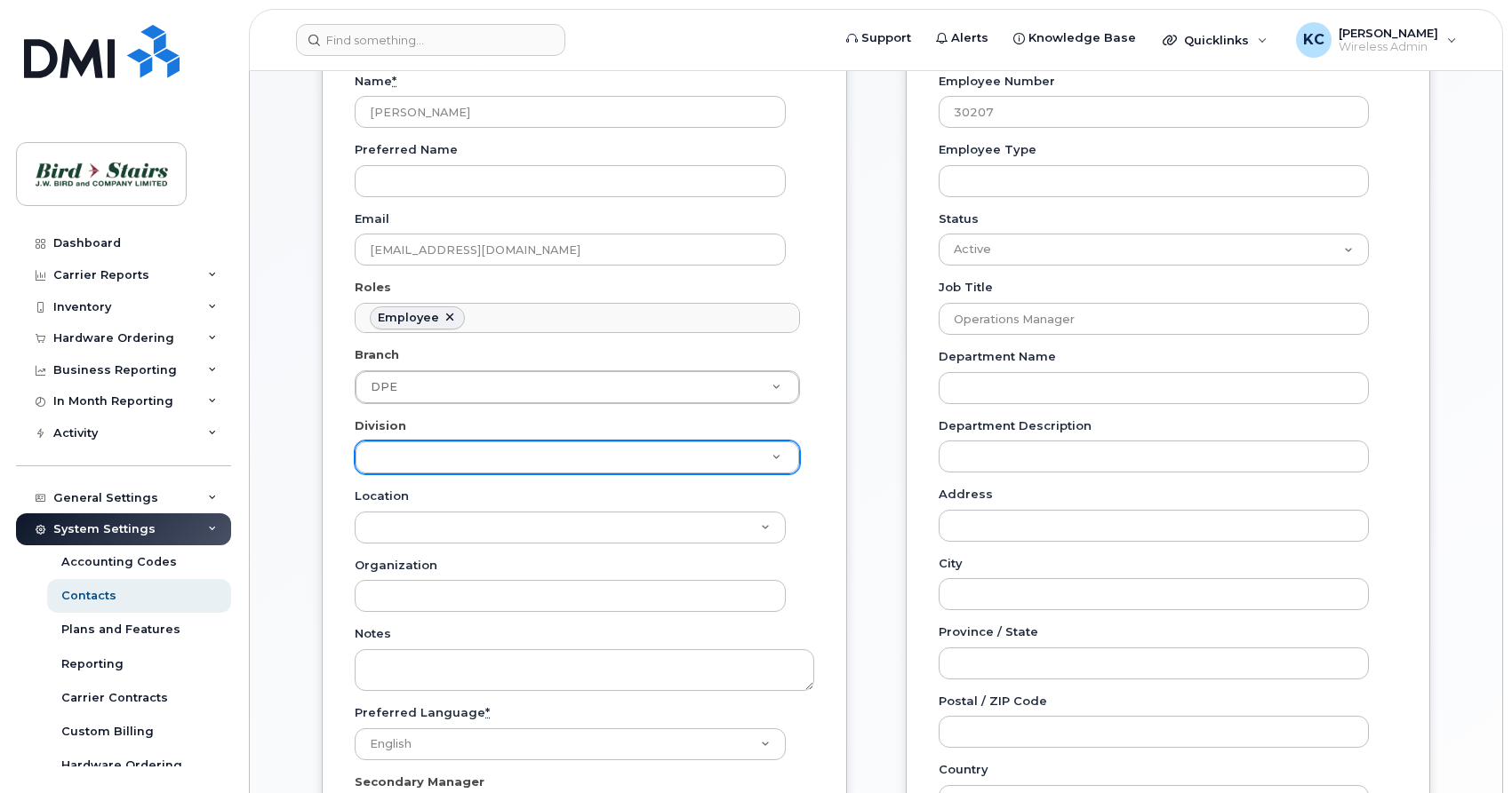
click at [499, 461] on body "Support Alerts Knowledge Base Quicklinks Suspend / Cancel Device Change SIM Car…" at bounding box center [756, 607] width 1512 height 1940
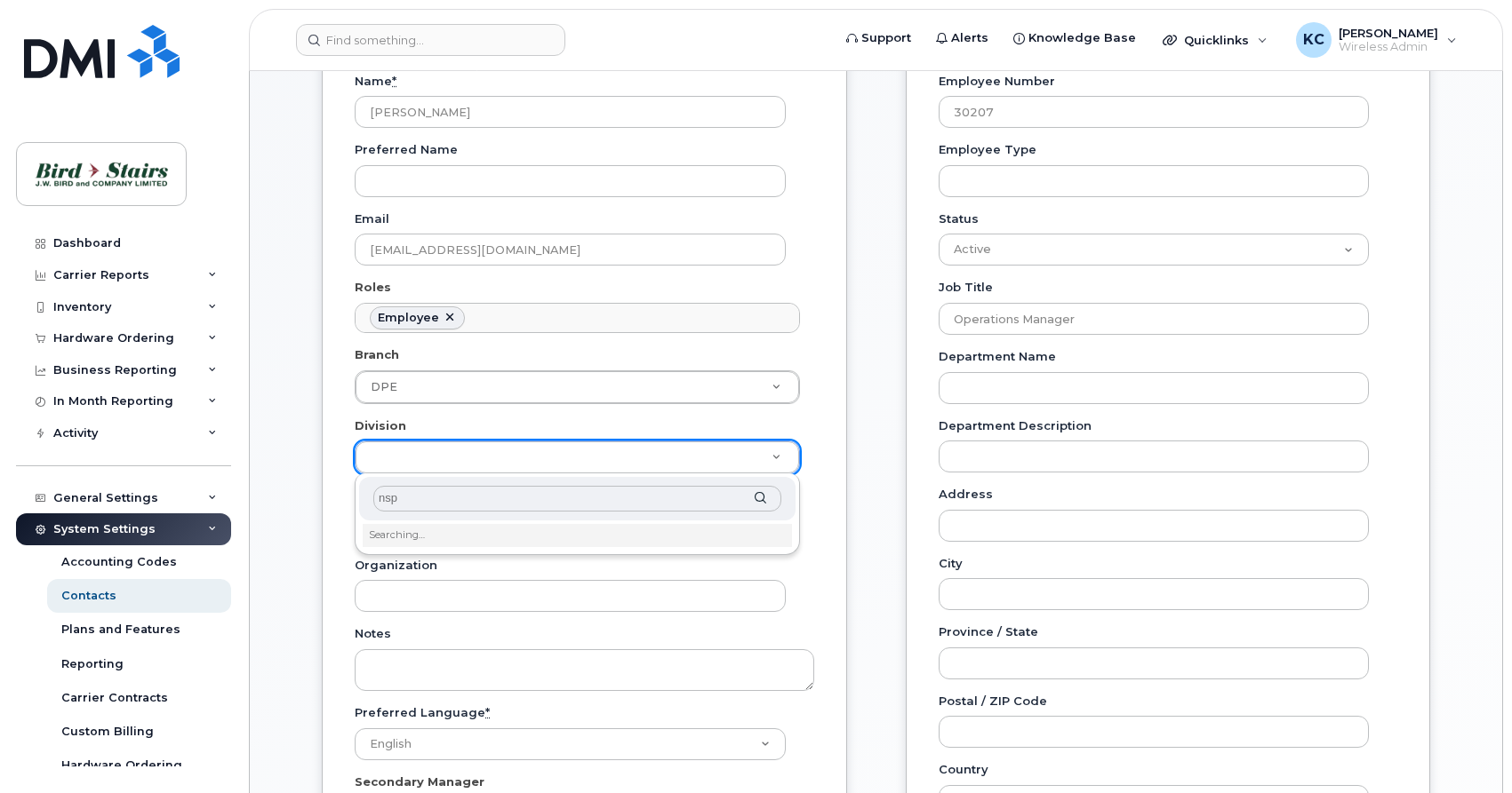
type input "nspe"
type input "91093"
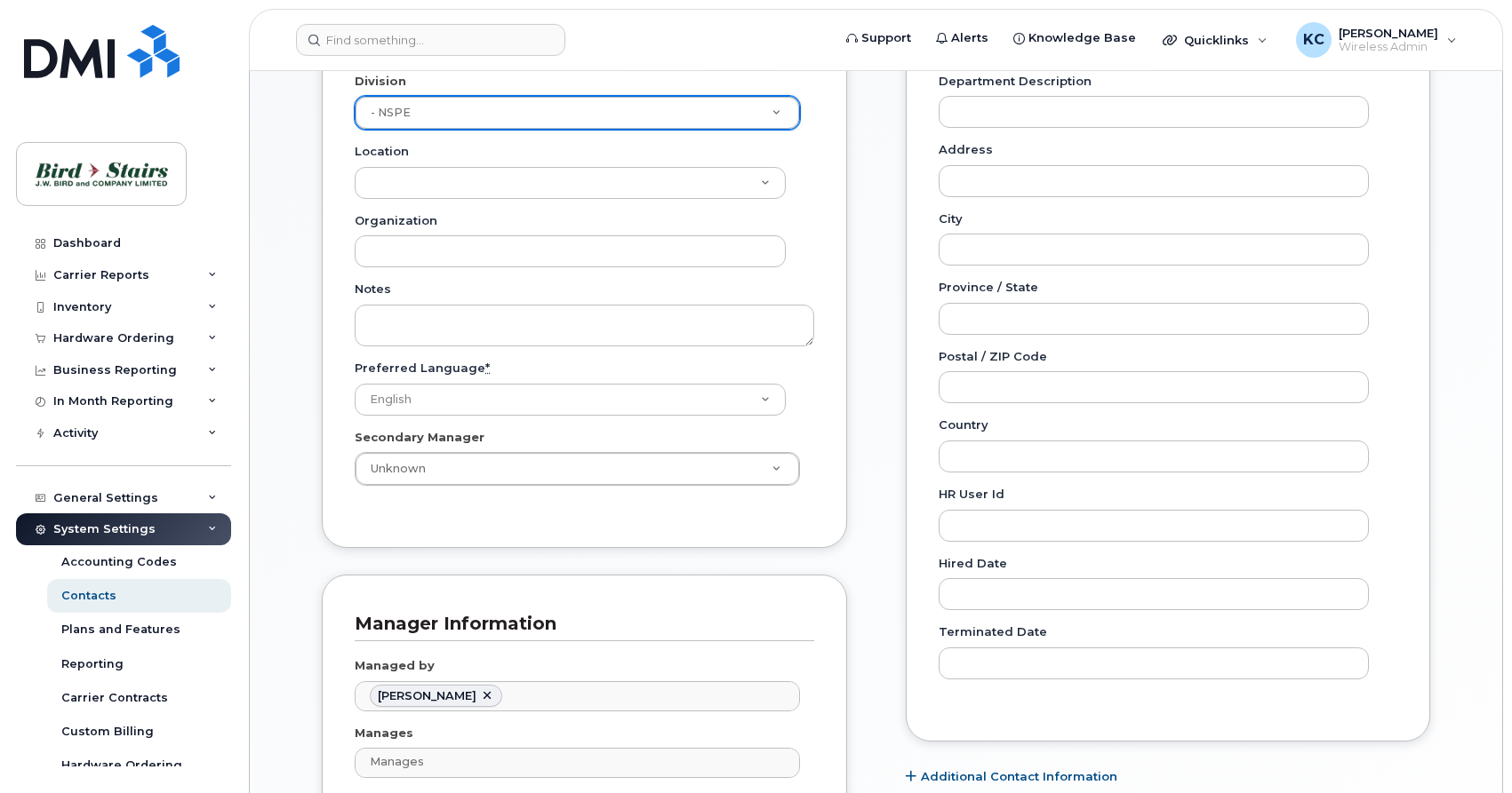
scroll to position [725, 0]
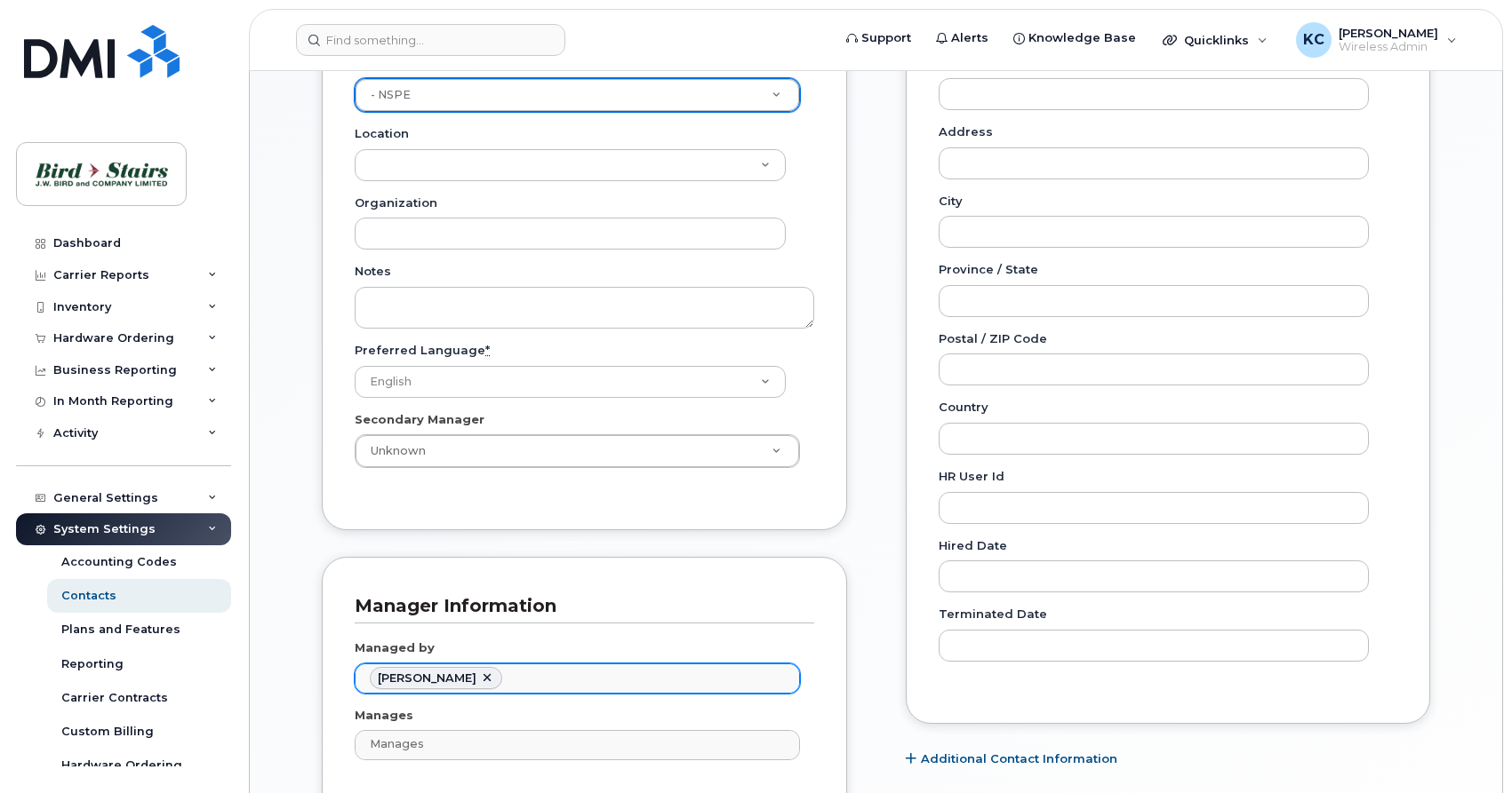
click at [481, 679] on link at bounding box center [486, 678] width 14 height 14
type input "Managed by"
click at [481, 679] on ul "Managed by" at bounding box center [577, 678] width 443 height 28
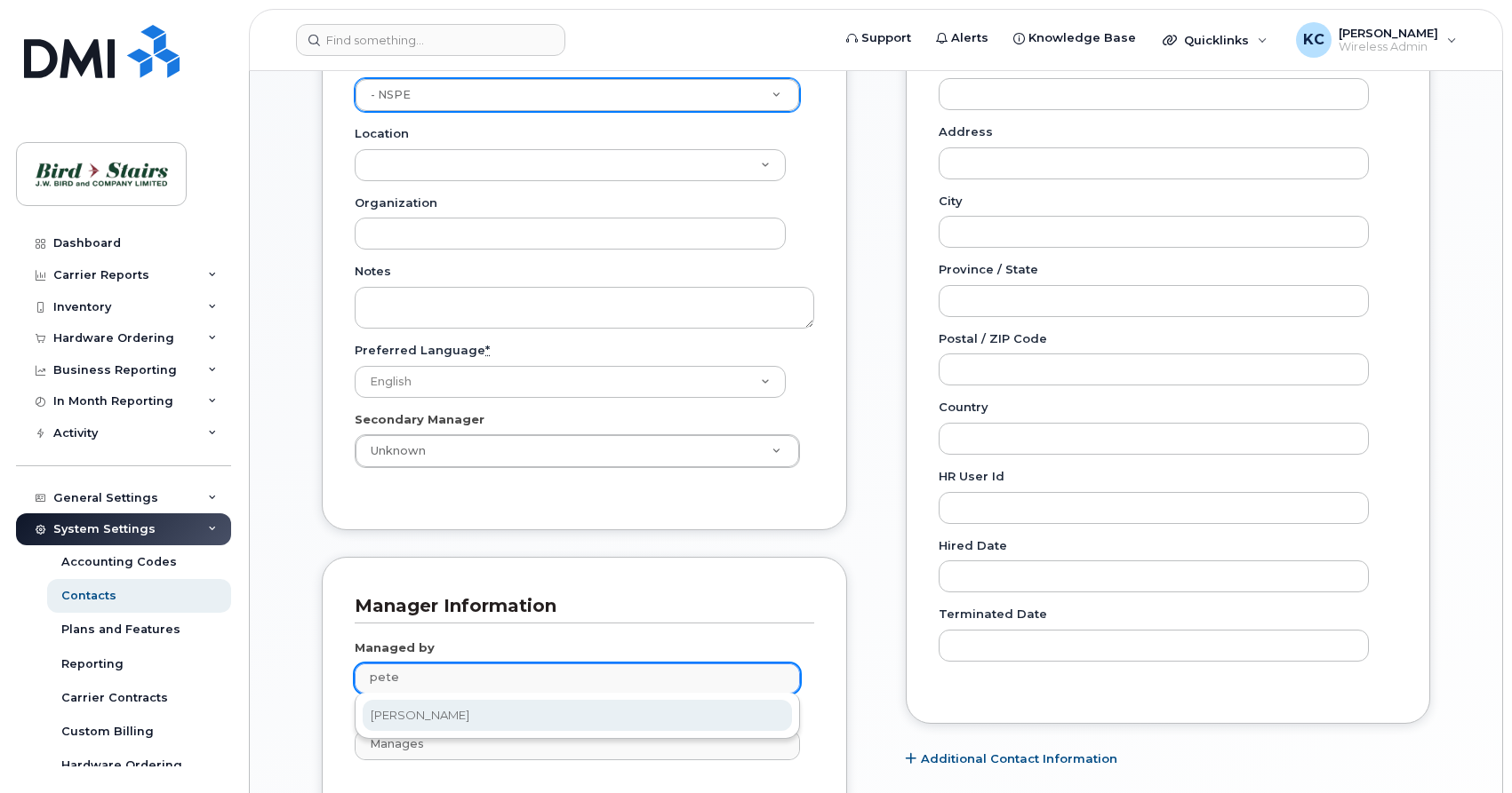
type input "pete"
type input "3010103"
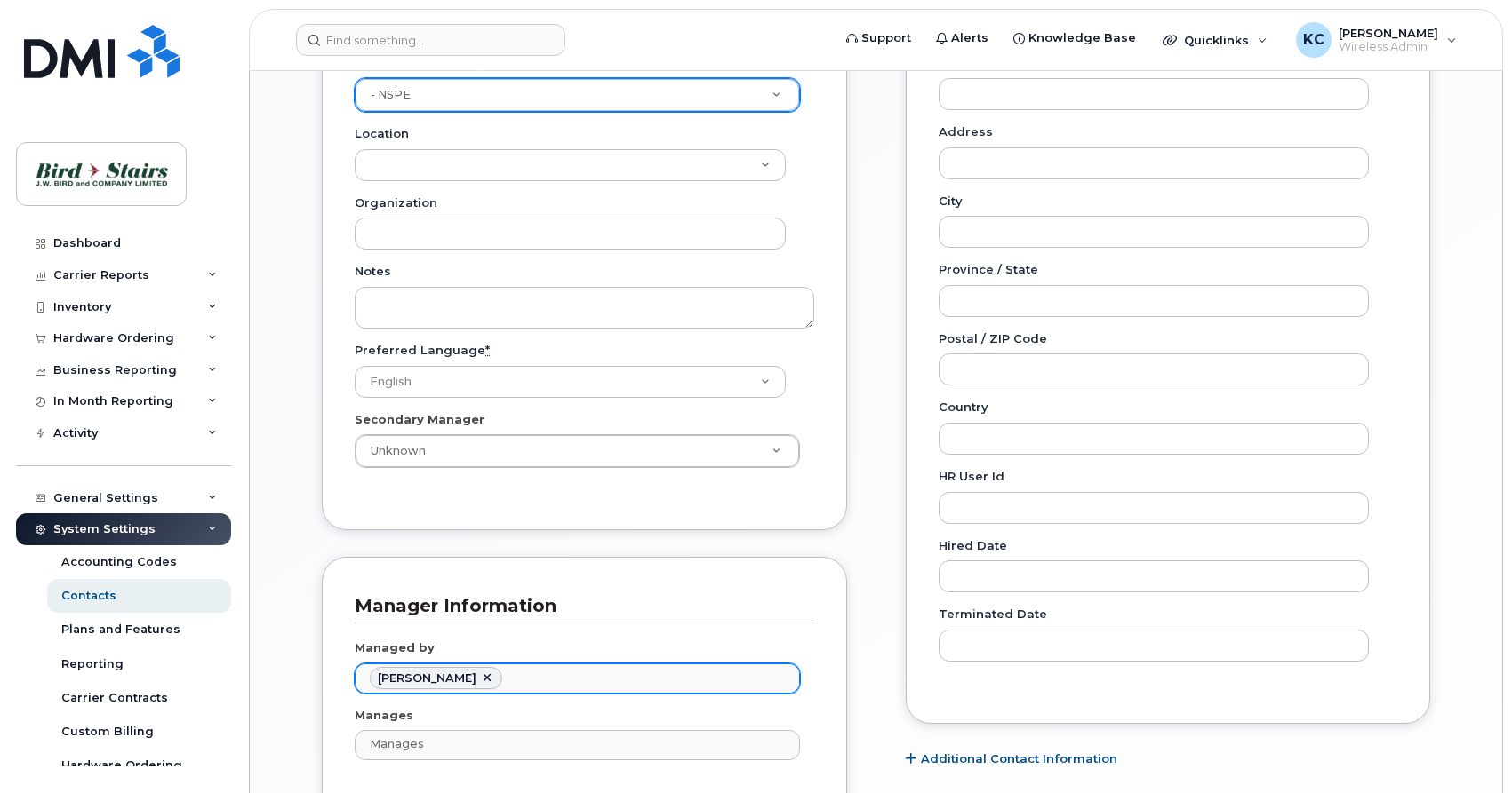
click at [851, 590] on div "General Name * [PERSON_NAME] Preferred Name Email [EMAIL_ADDRESS][DOMAIN_NAME] …" at bounding box center [584, 239] width 551 height 1222
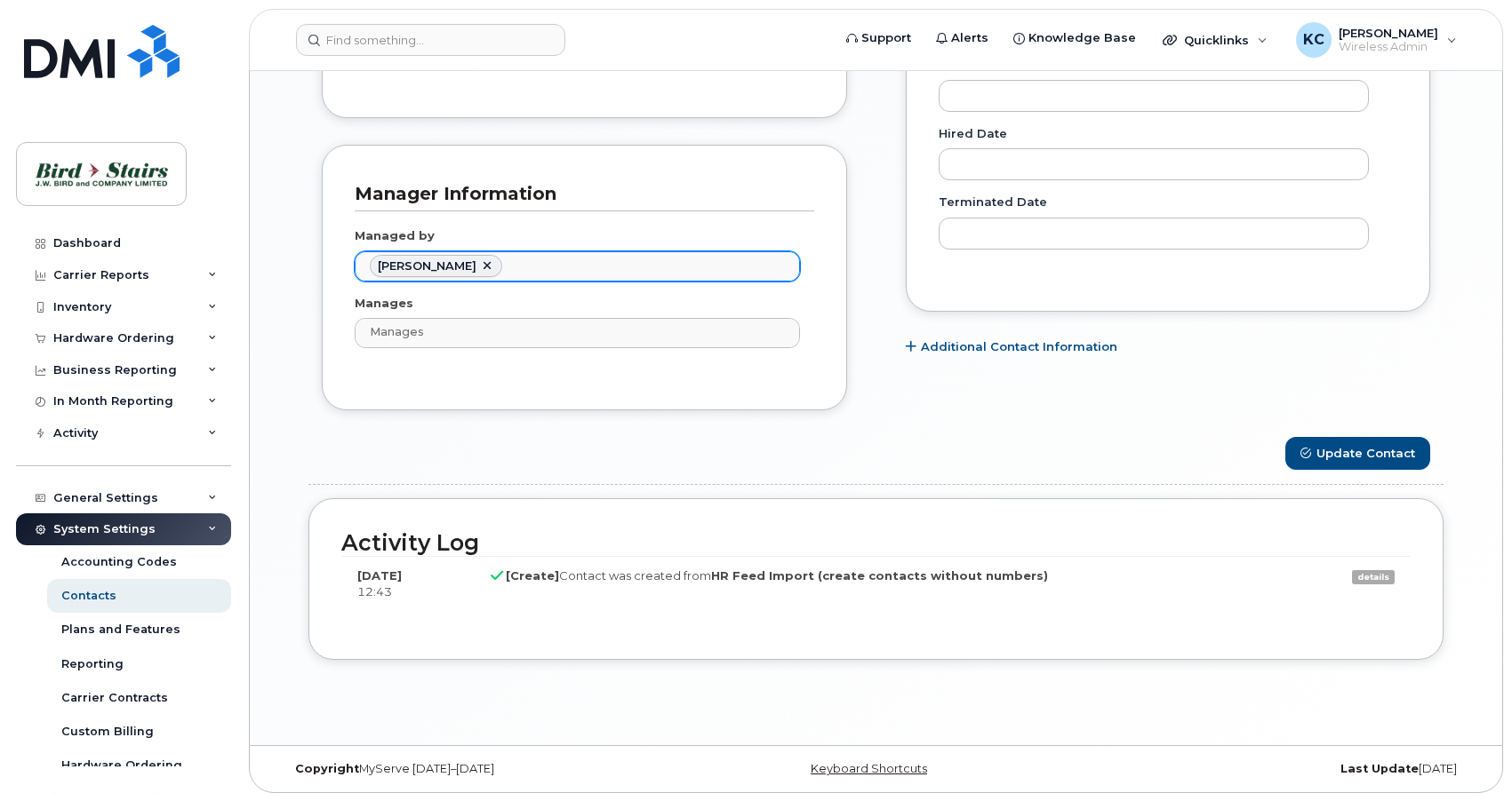
scroll to position [1146, 0]
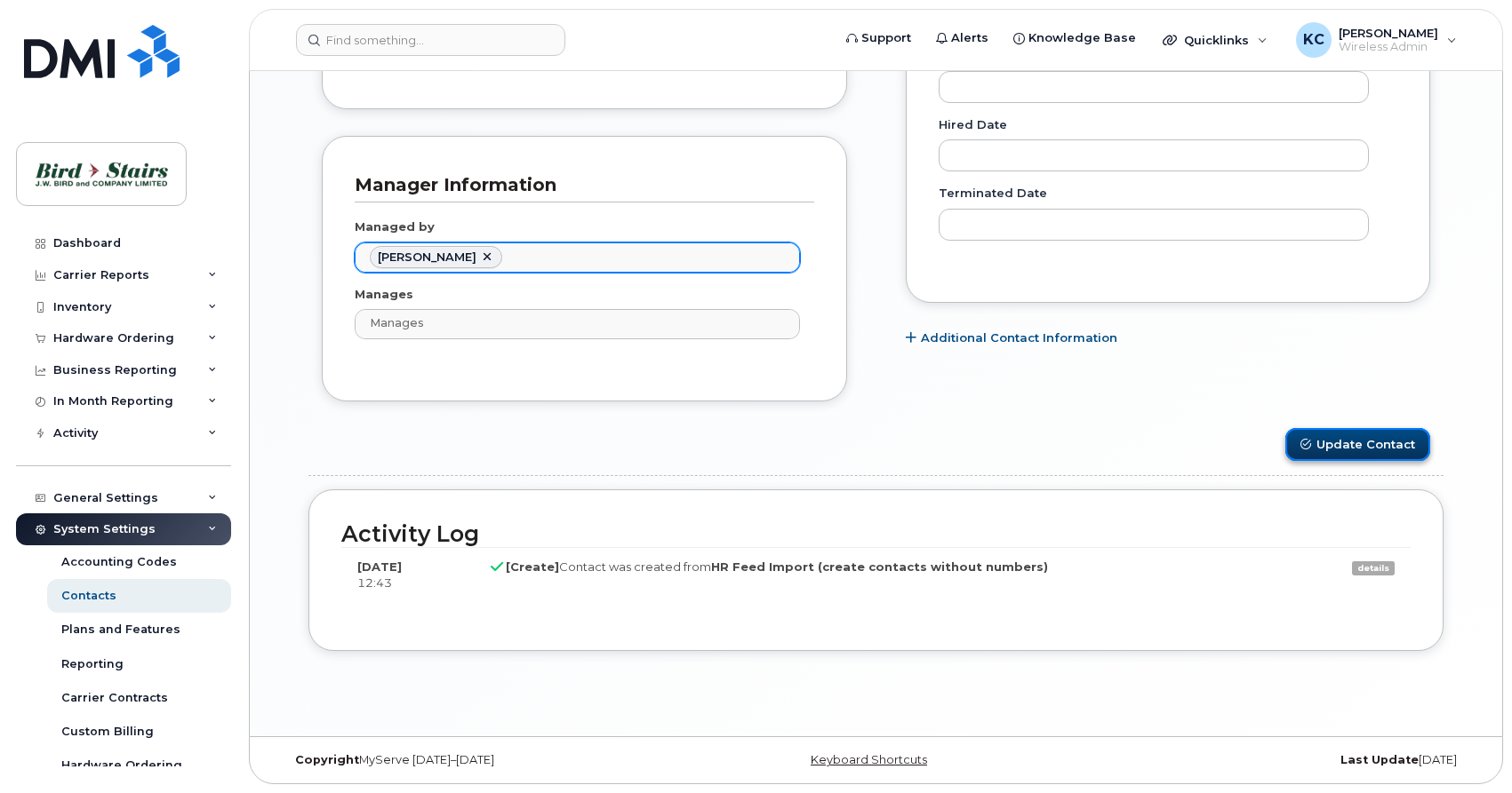
click at [1363, 436] on button "Update Contact" at bounding box center [1358, 445] width 145 height 33
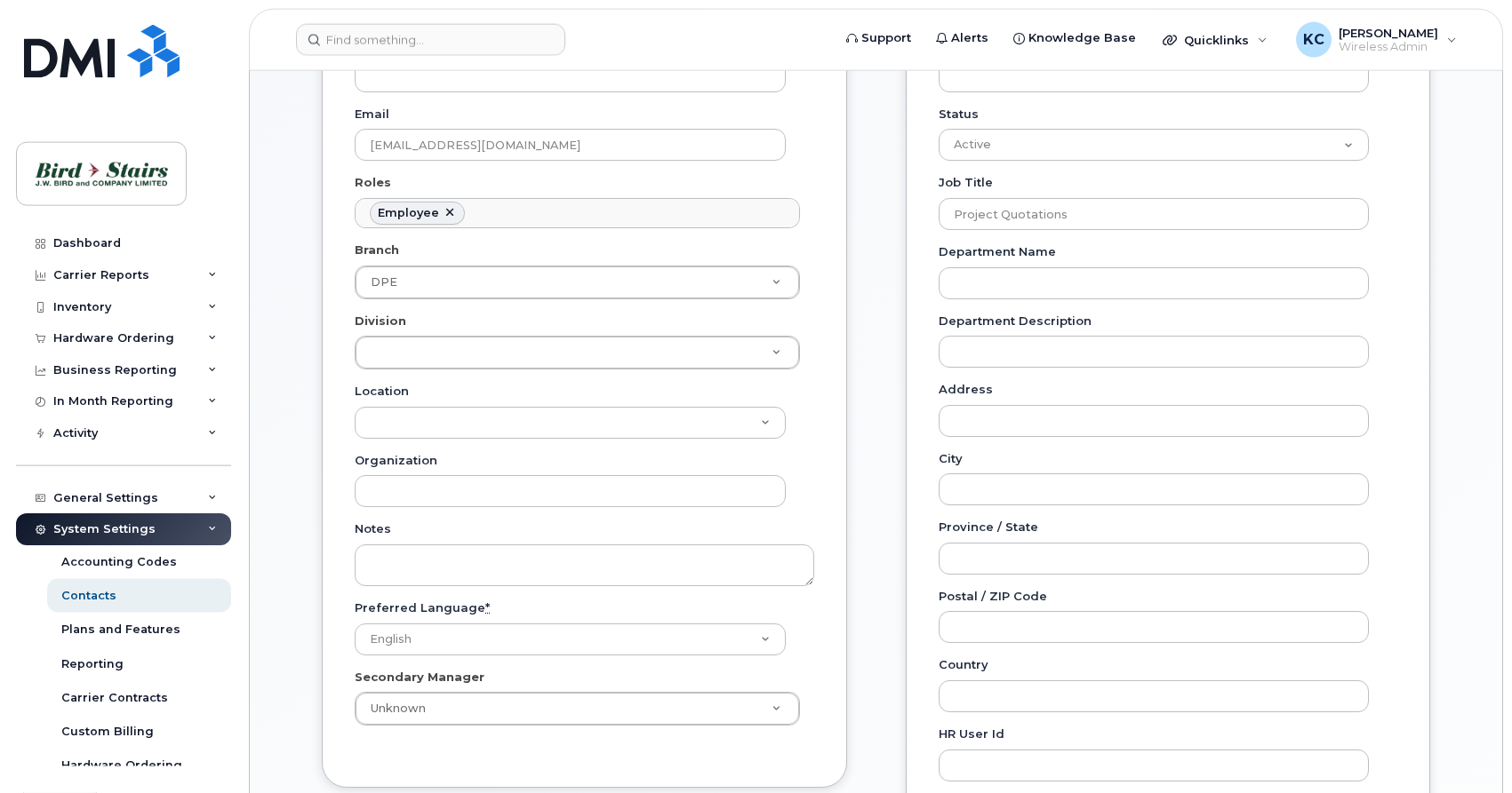
scroll to position [453, 0]
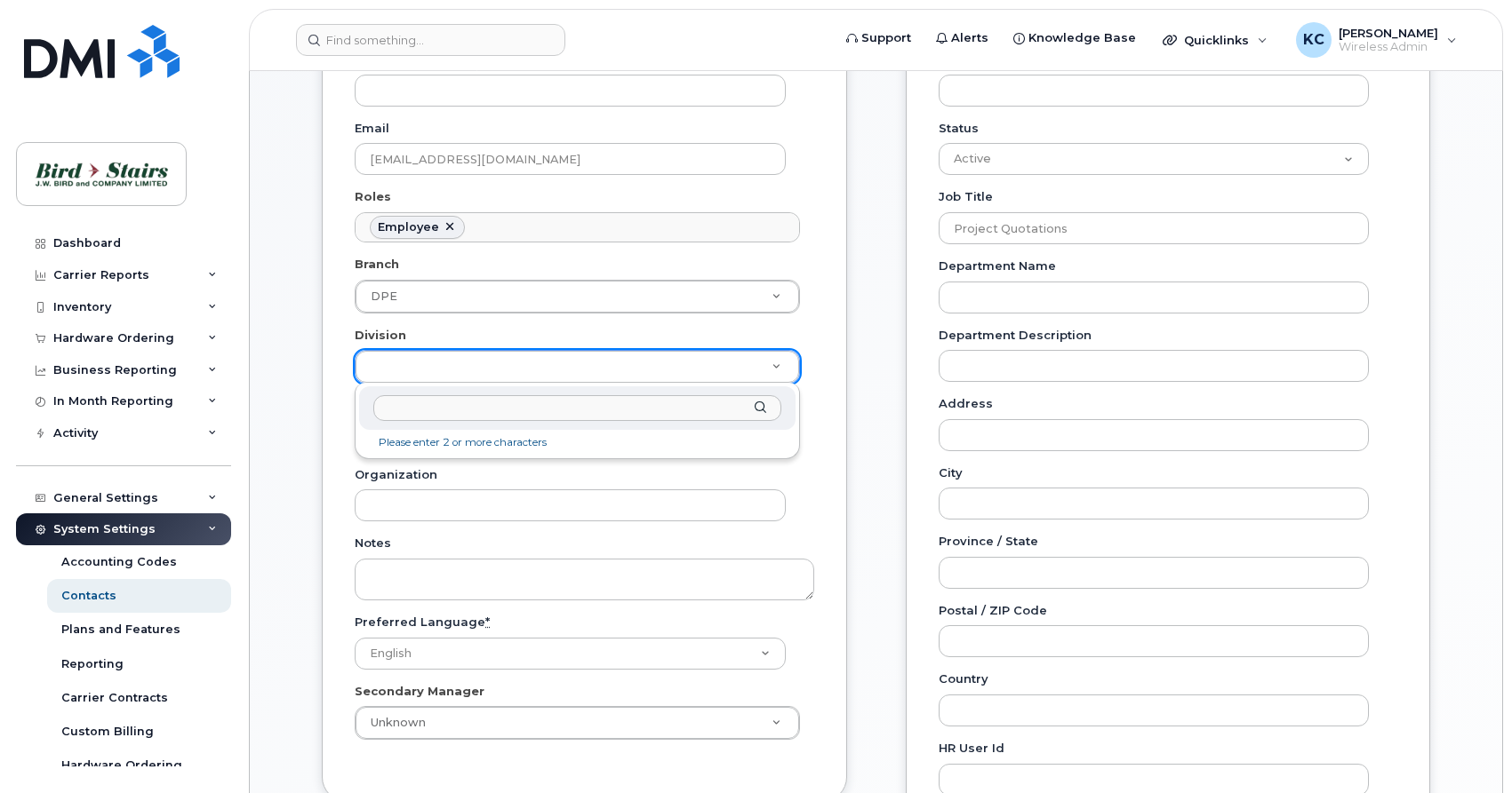
click at [470, 366] on body "Support Alerts Knowledge Base Quicklinks Suspend / Cancel Device Change SIM Car…" at bounding box center [756, 580] width 1512 height 2067
type input "nsp"
type input "91093"
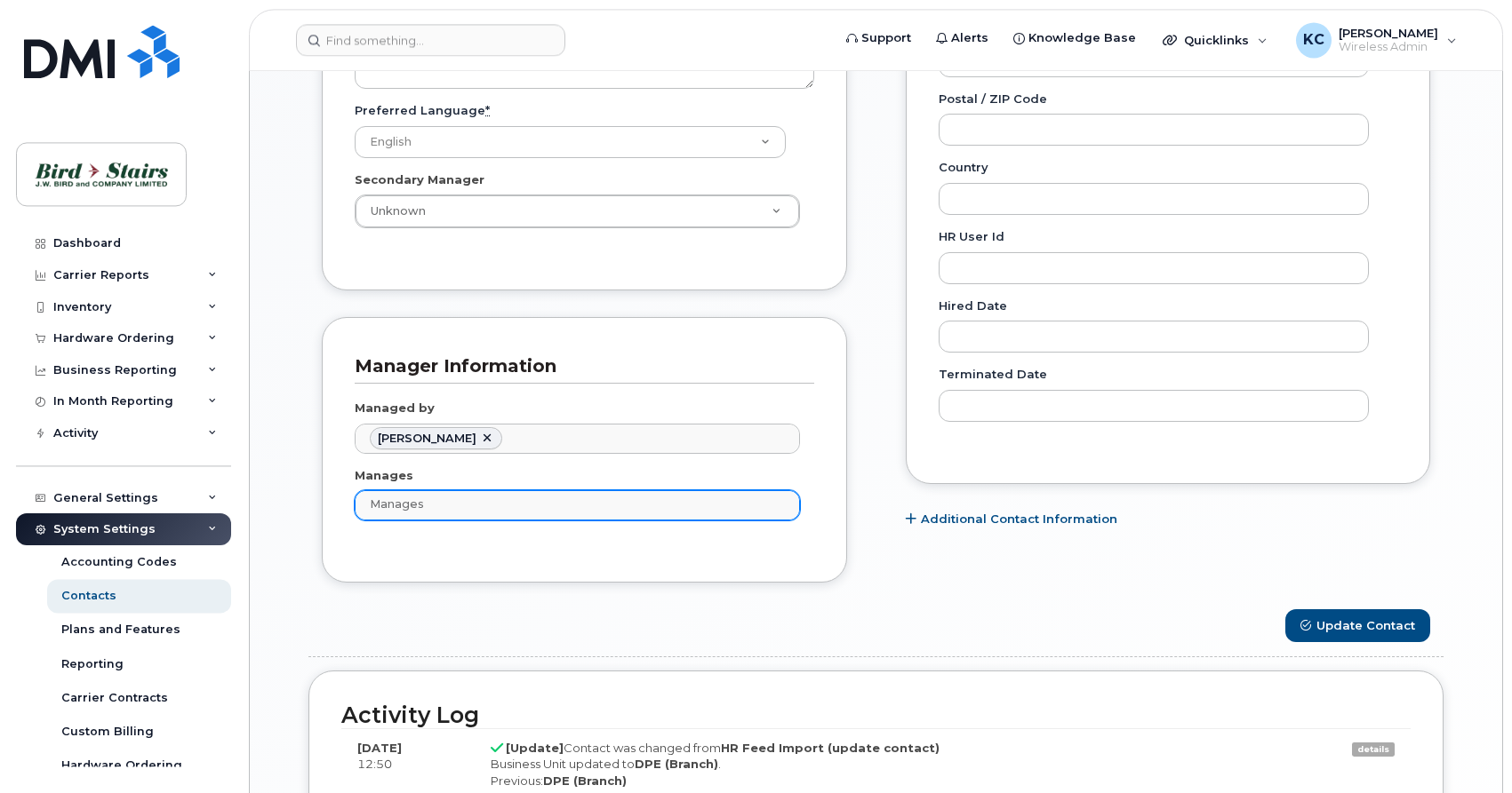
scroll to position [997, 0]
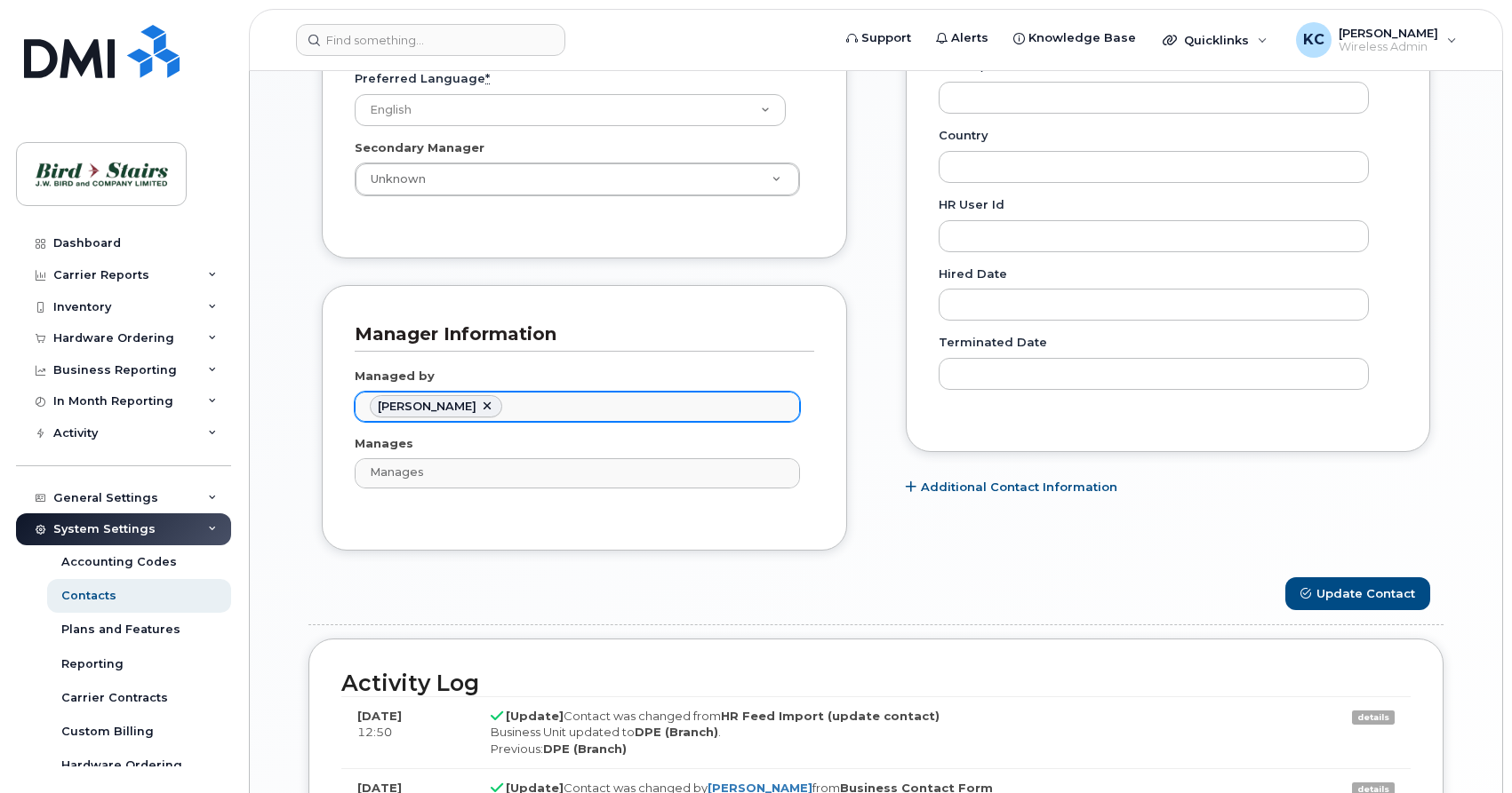
click at [480, 403] on link at bounding box center [486, 406] width 14 height 14
type input "d"
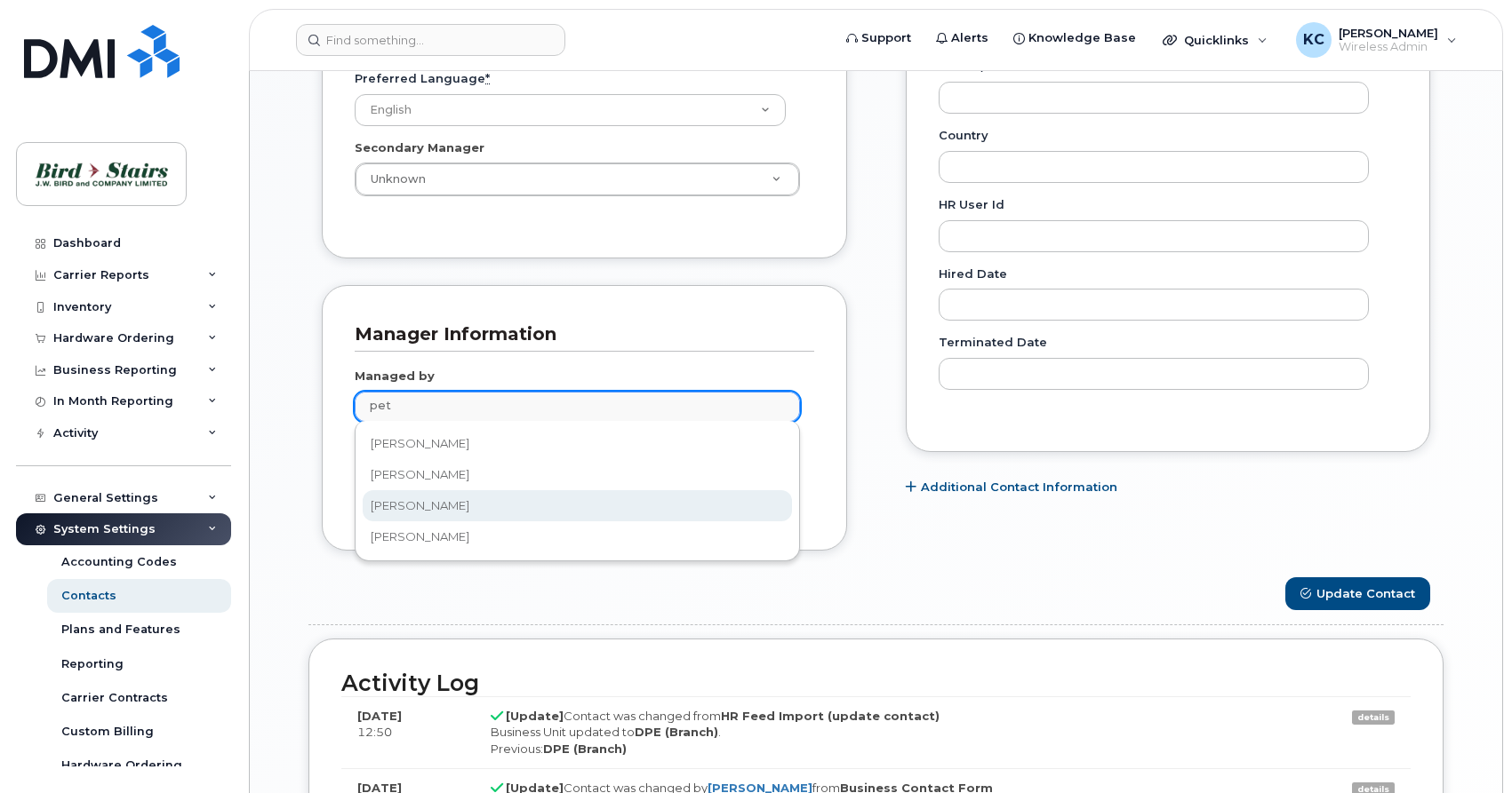
type input "pet"
type input "3010103"
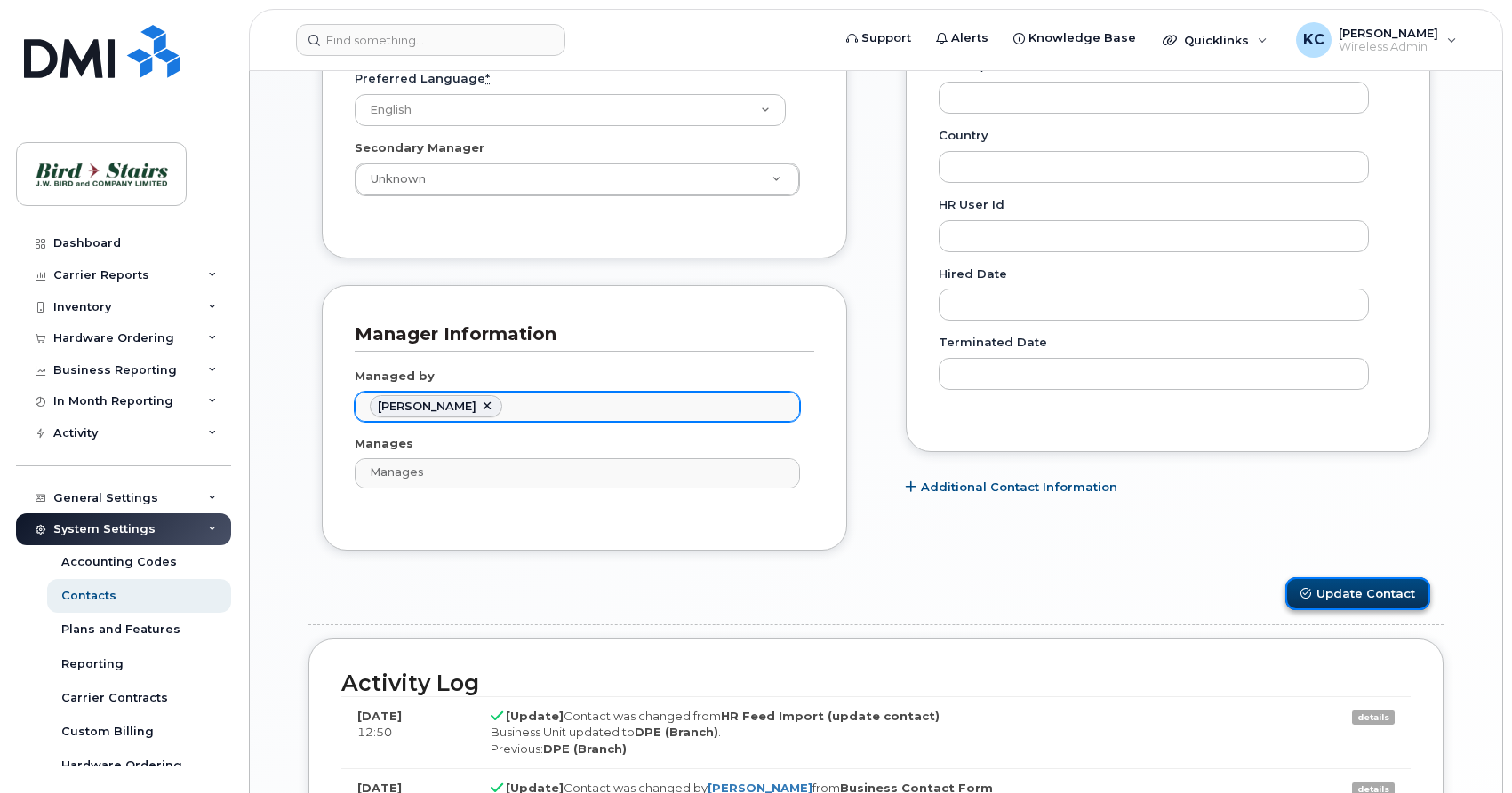
click at [1359, 601] on button "Update Contact" at bounding box center [1358, 594] width 145 height 33
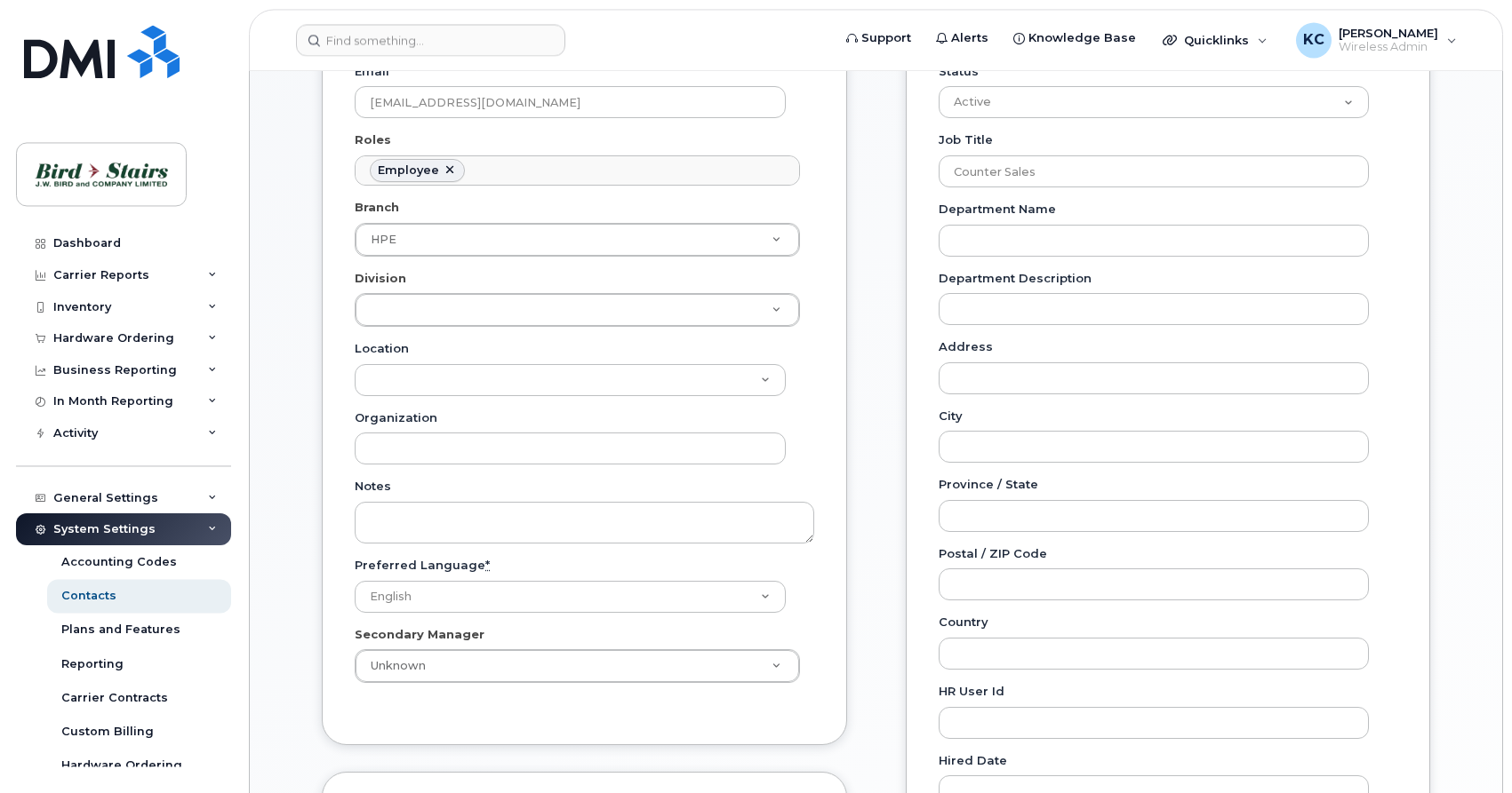
scroll to position [544, 0]
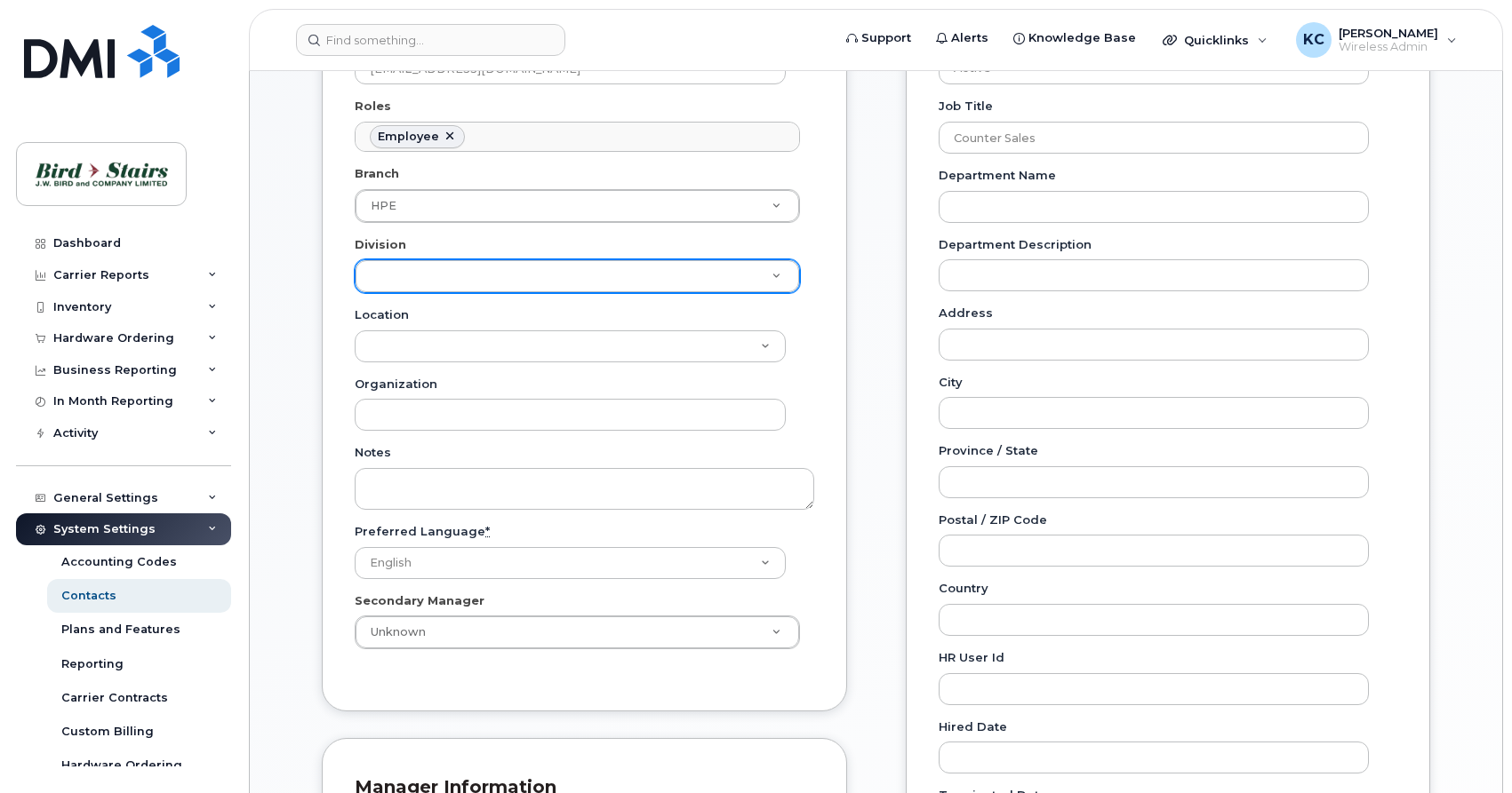
click at [540, 278] on body "Support Alerts Knowledge Base Quicklinks Suspend / Cancel Device Change SIM Car…" at bounding box center [756, 425] width 1512 height 1940
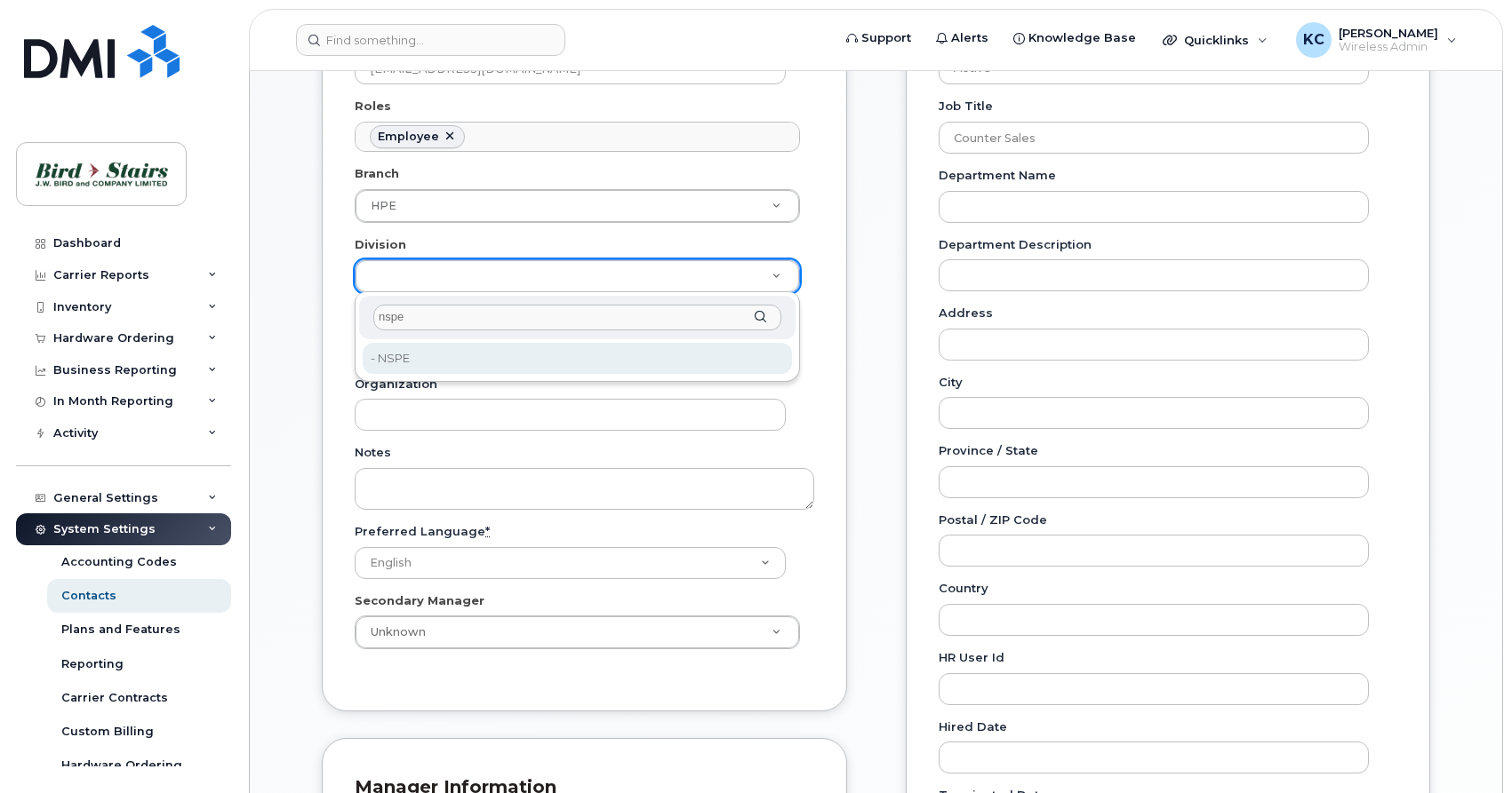
type input "nspe"
type input "91093"
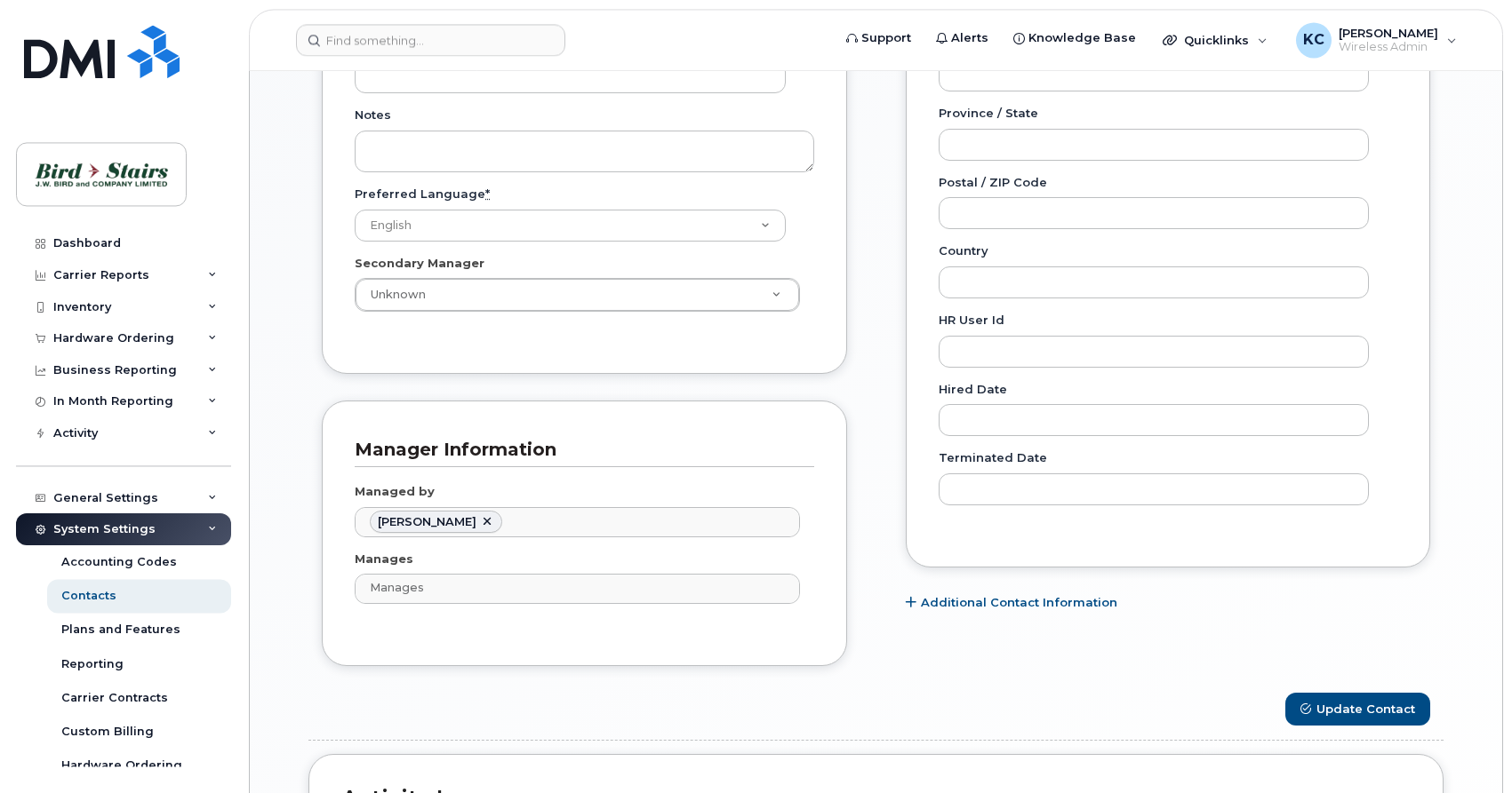
scroll to position [906, 0]
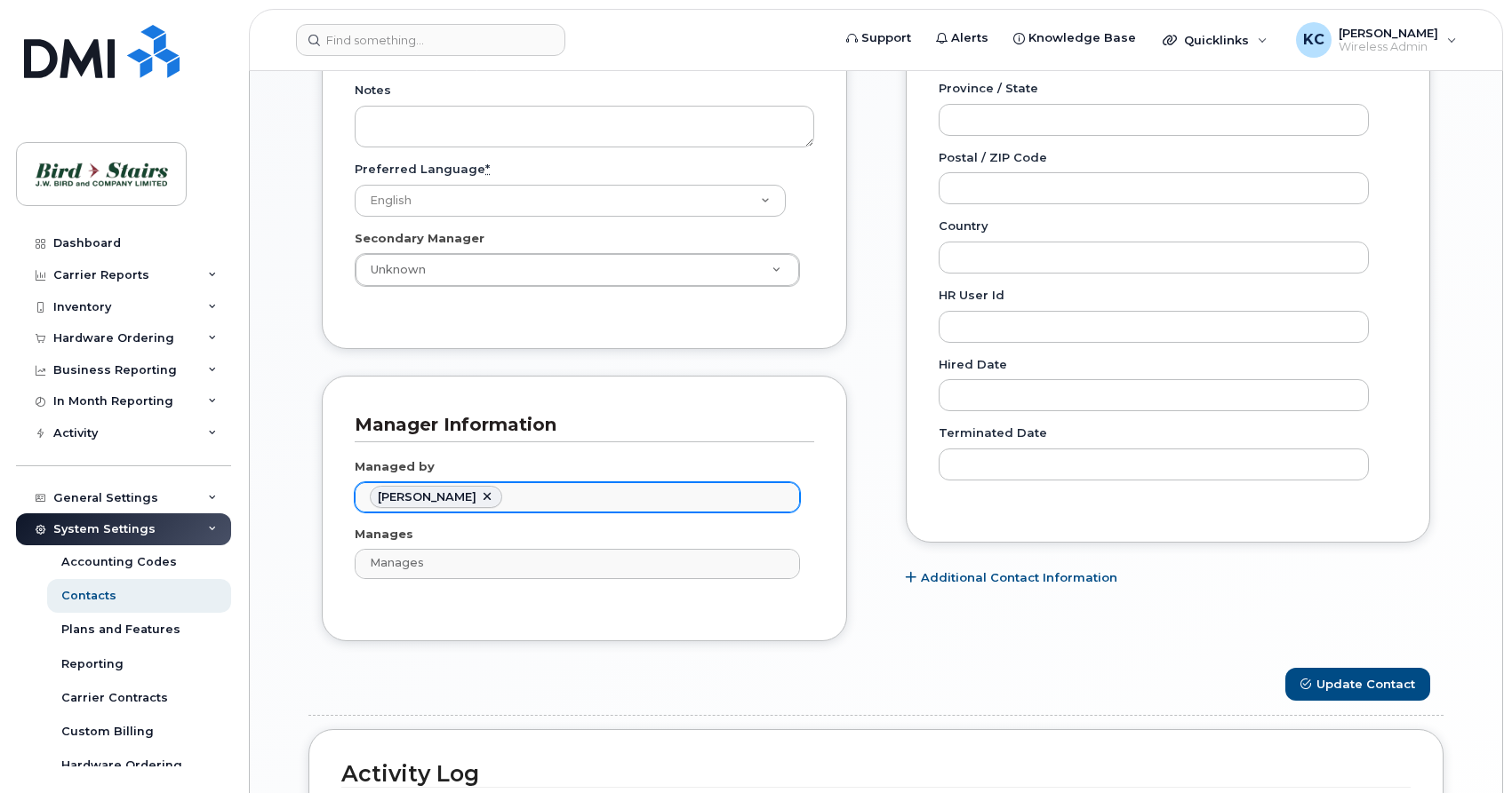
click at [486, 499] on link at bounding box center [486, 497] width 14 height 14
type input "Managed by"
click at [486, 499] on ul "Managed by" at bounding box center [577, 497] width 443 height 28
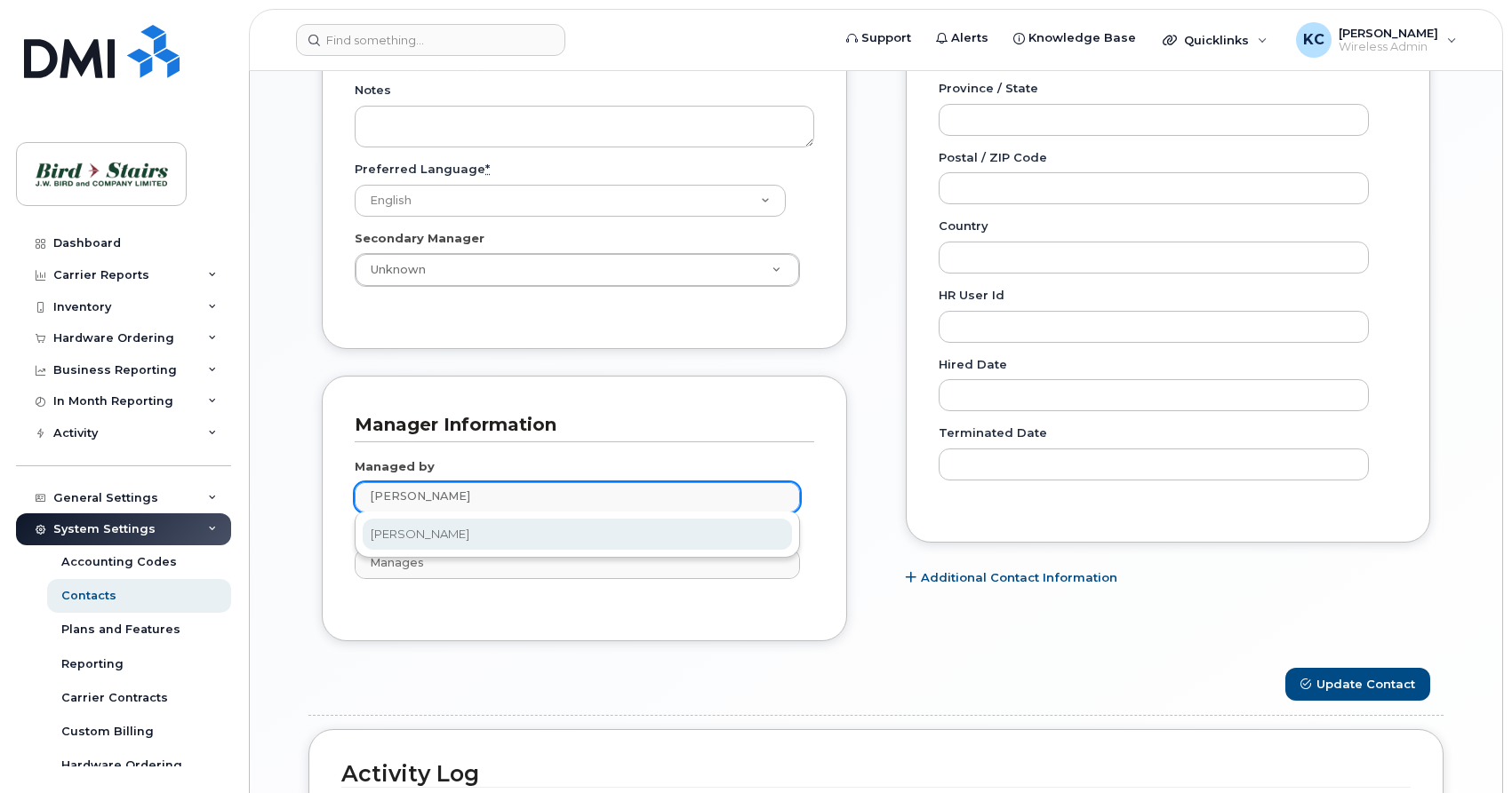
type input "[PERSON_NAME]"
type input "3010103"
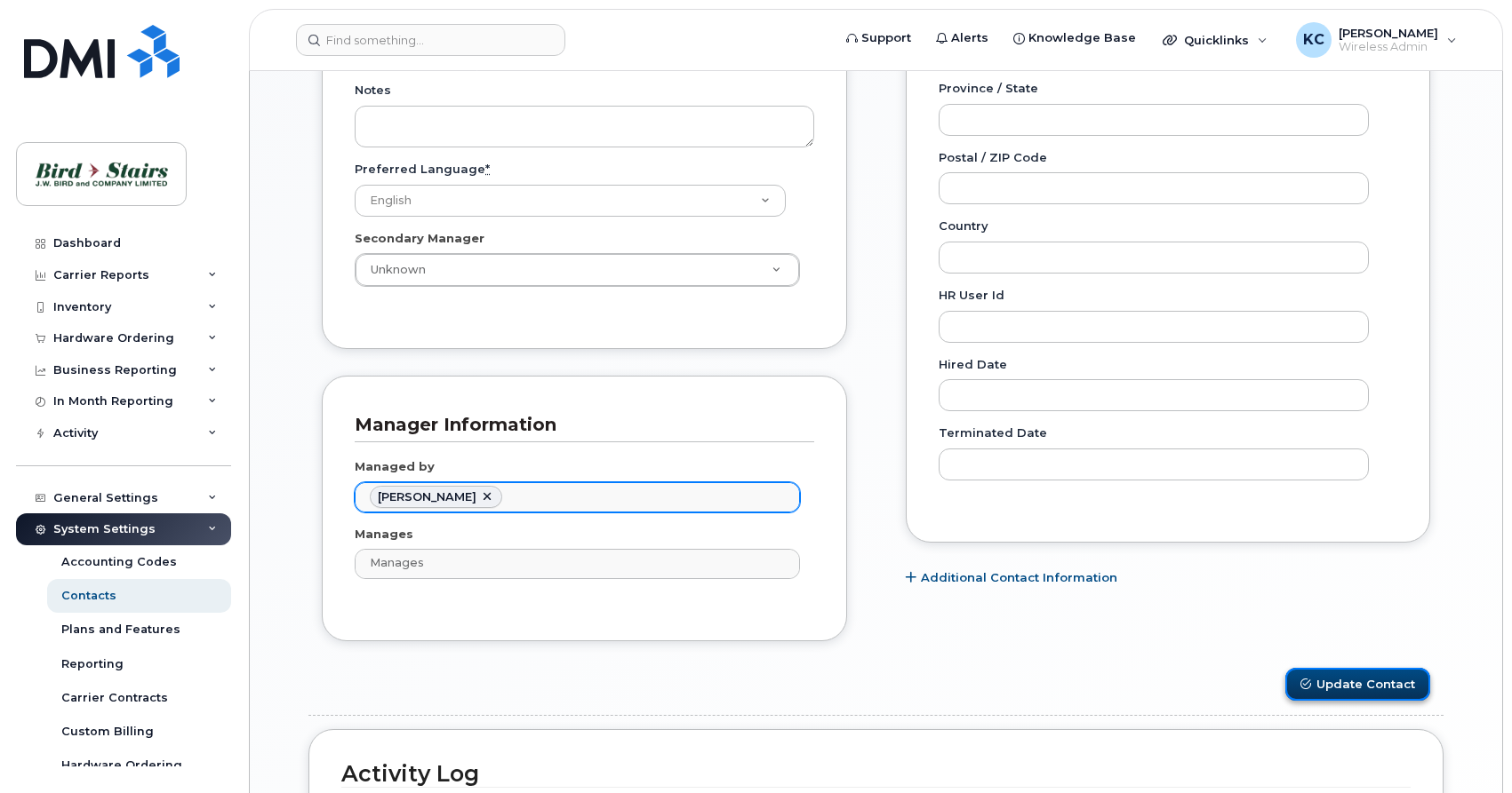
click at [1324, 685] on button "Update Contact" at bounding box center [1358, 685] width 145 height 33
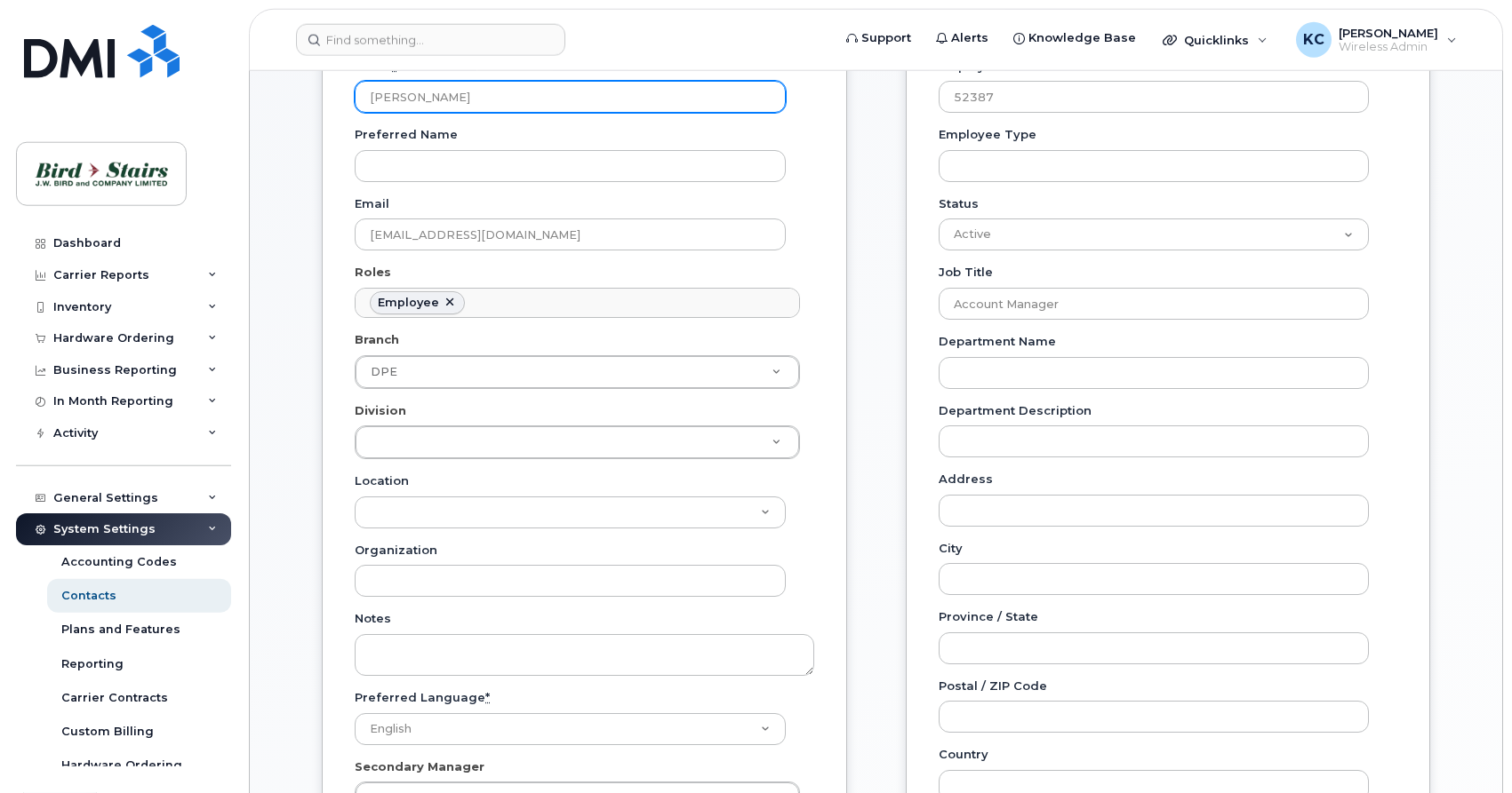
scroll to position [453, 0]
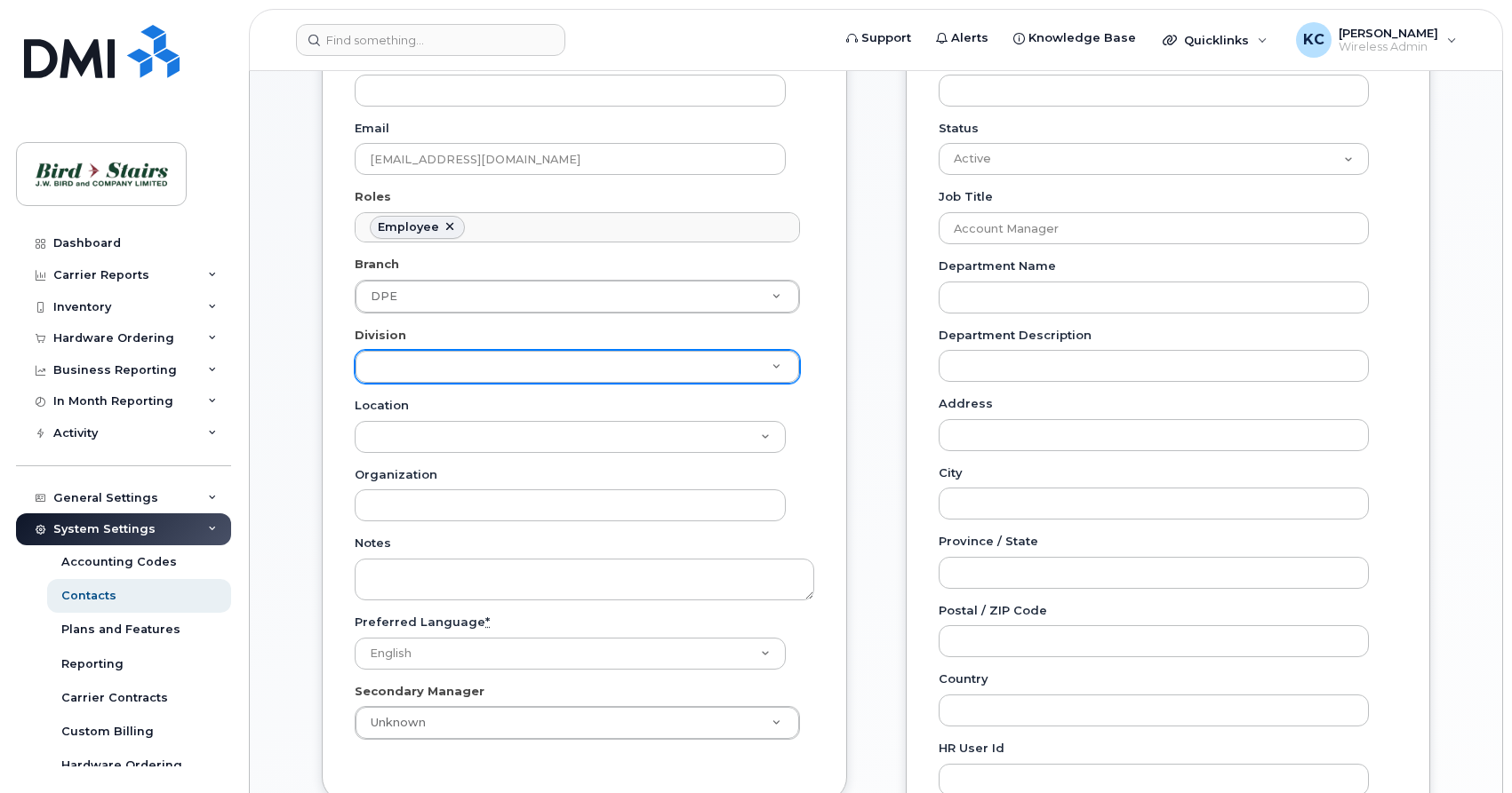
click at [438, 368] on body "Support Alerts Knowledge Base Quicklinks Suspend / Cancel Device Change SIM Car…" at bounding box center [756, 516] width 1512 height 1940
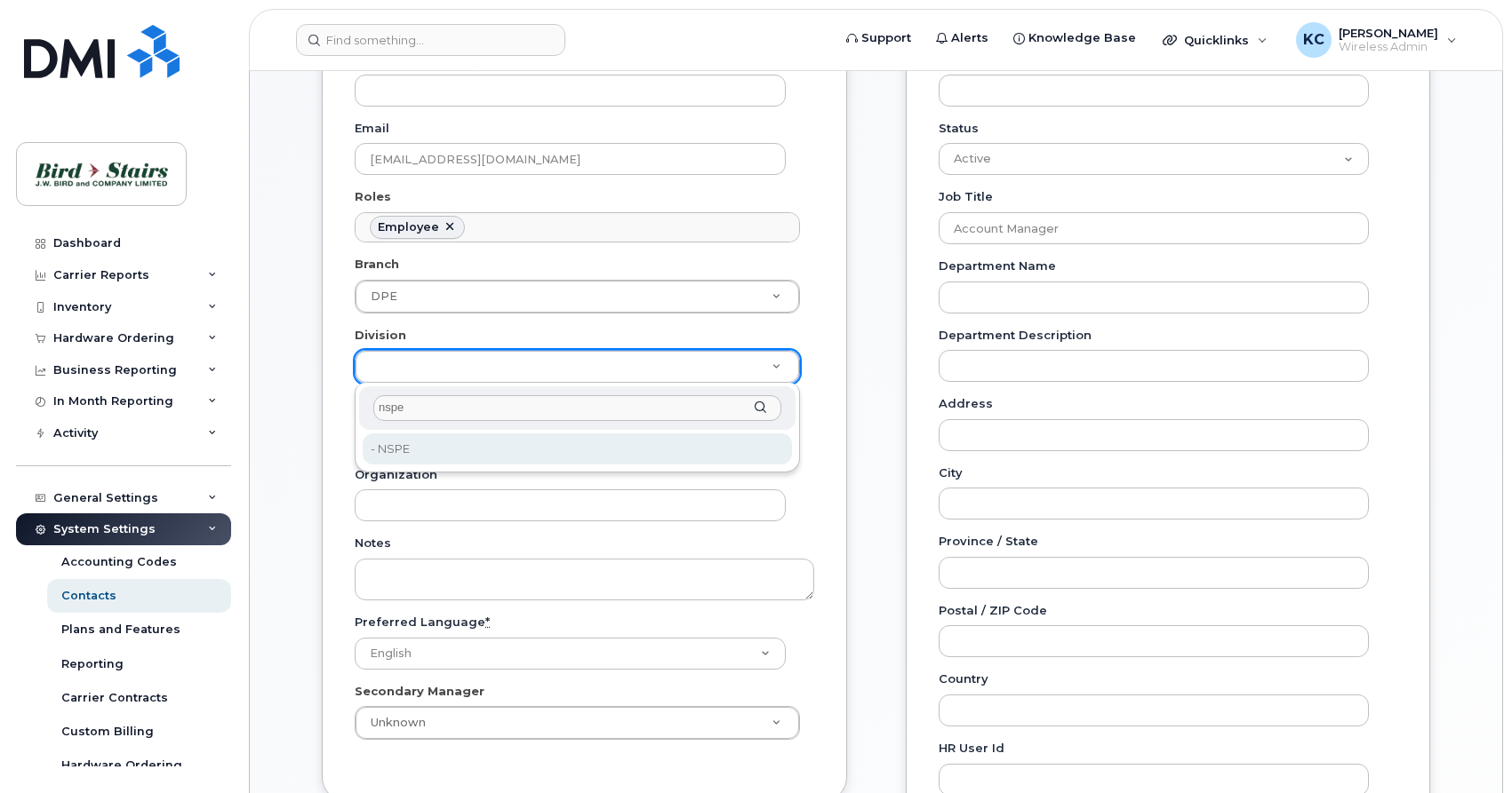
type input "nspe"
type input "91093"
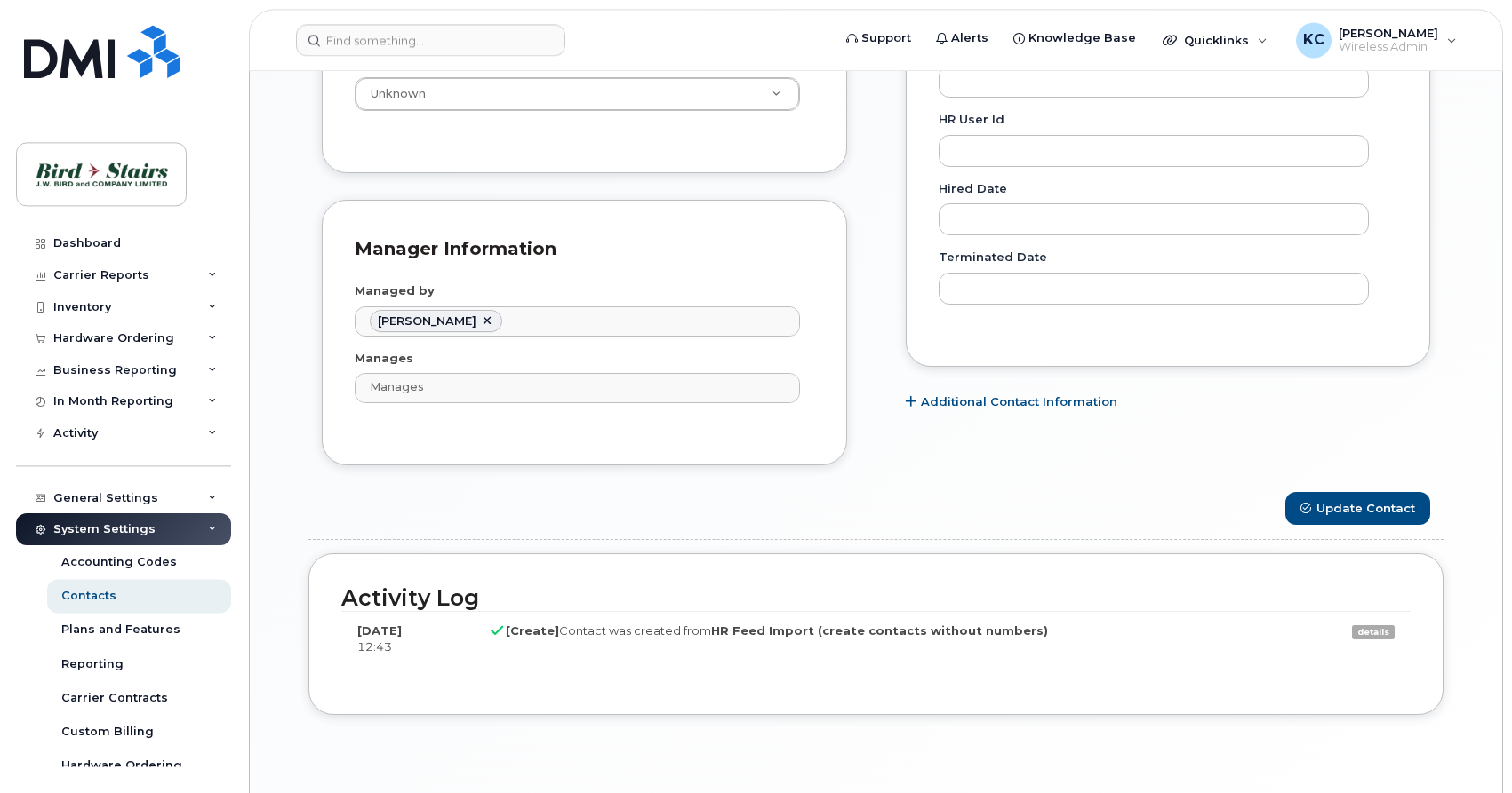
scroll to position [1087, 0]
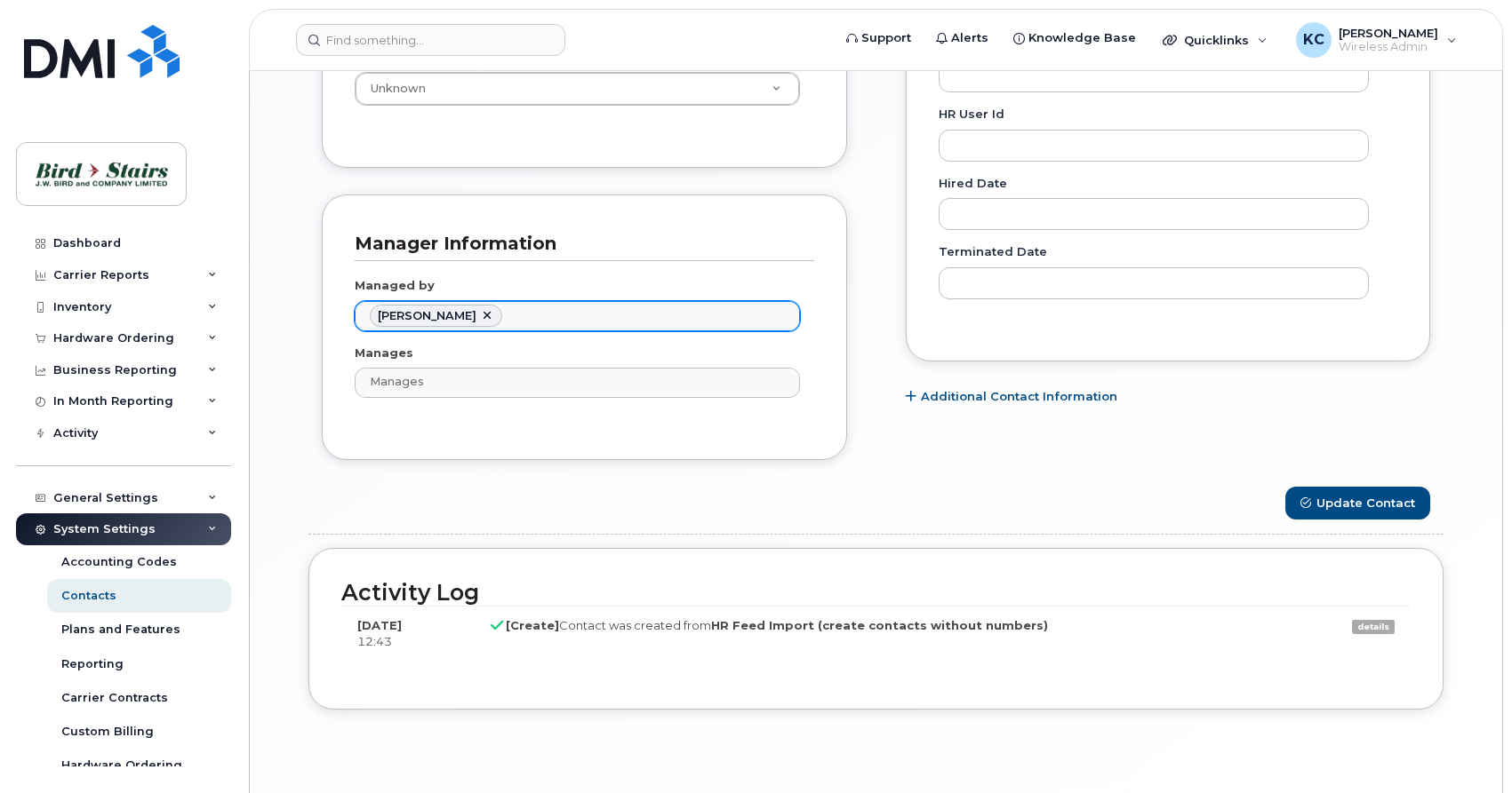
click at [484, 315] on link at bounding box center [486, 315] width 14 height 14
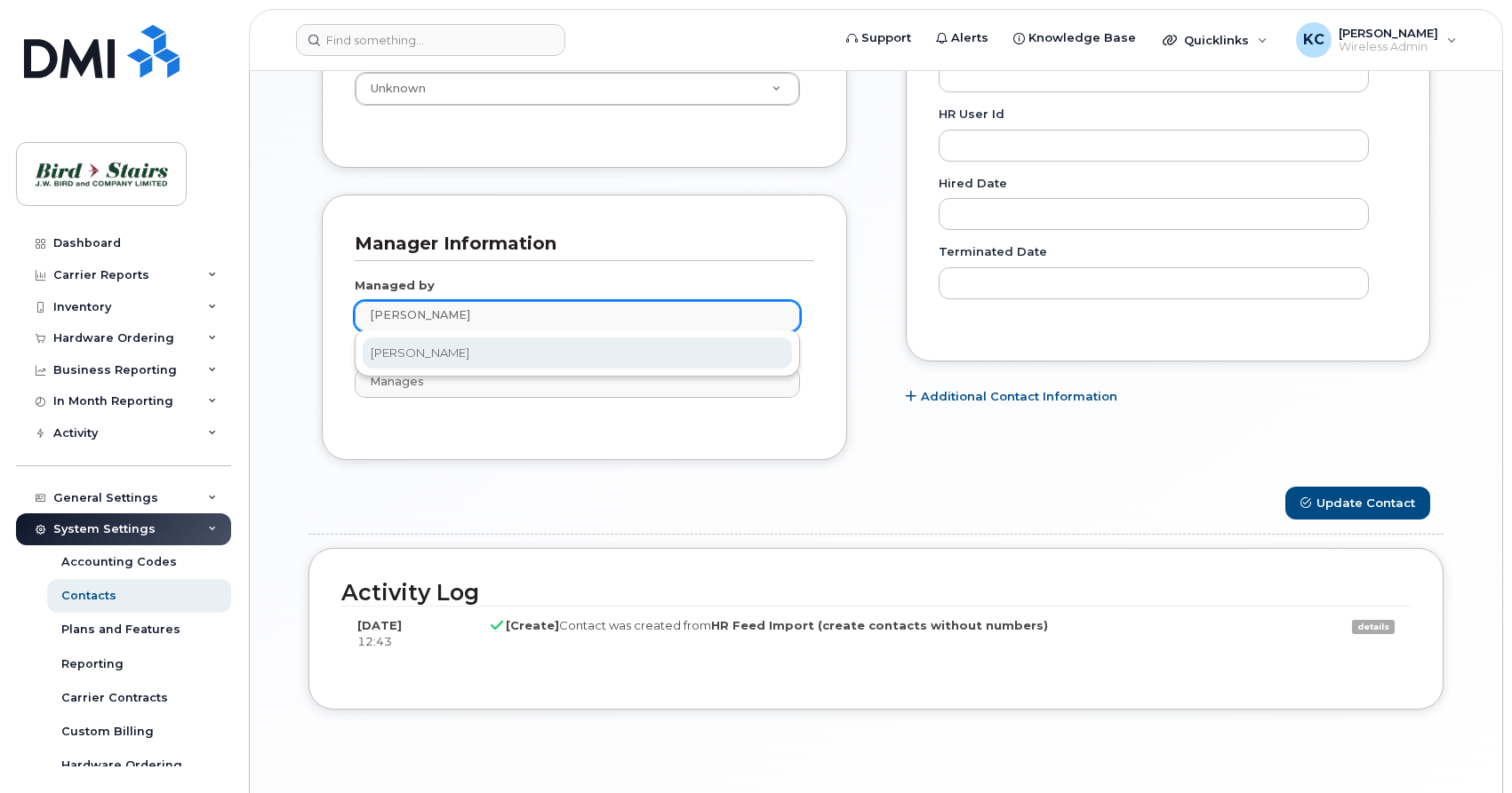
type input "peter"
type input "3010103"
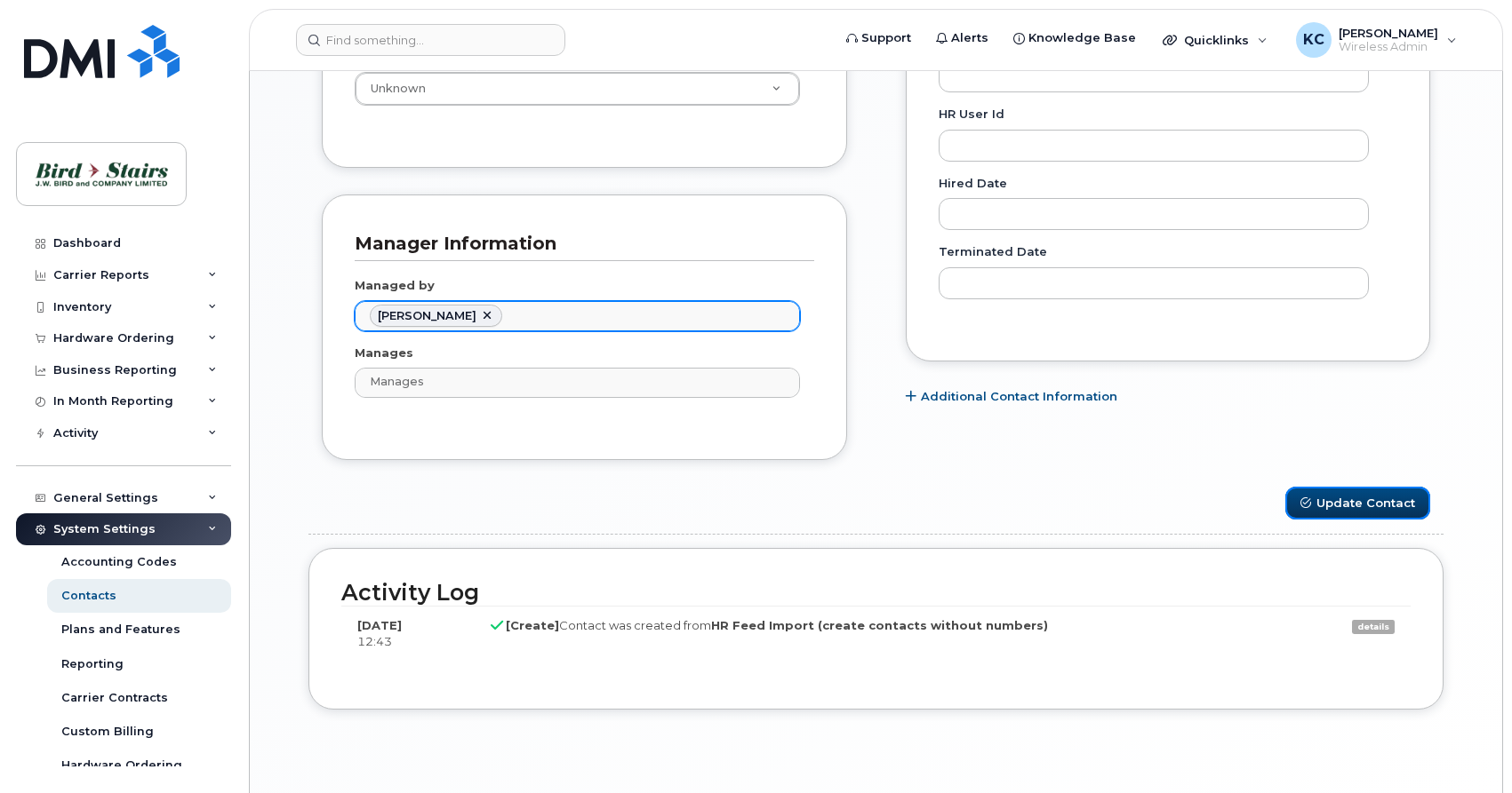
click at [1358, 500] on button "Update Contact" at bounding box center [1358, 504] width 145 height 33
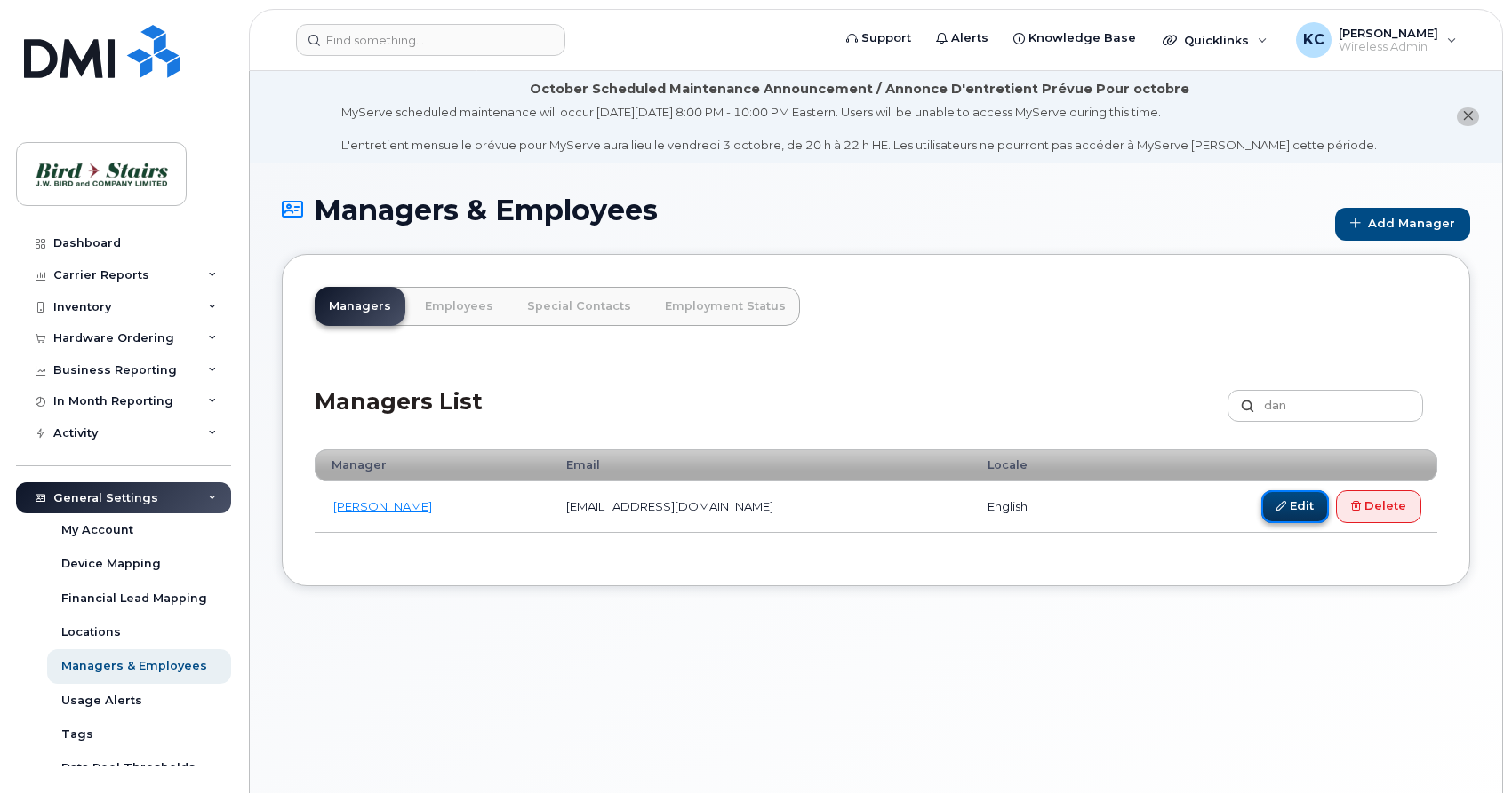
click at [1294, 512] on link "Edit" at bounding box center [1294, 507] width 67 height 33
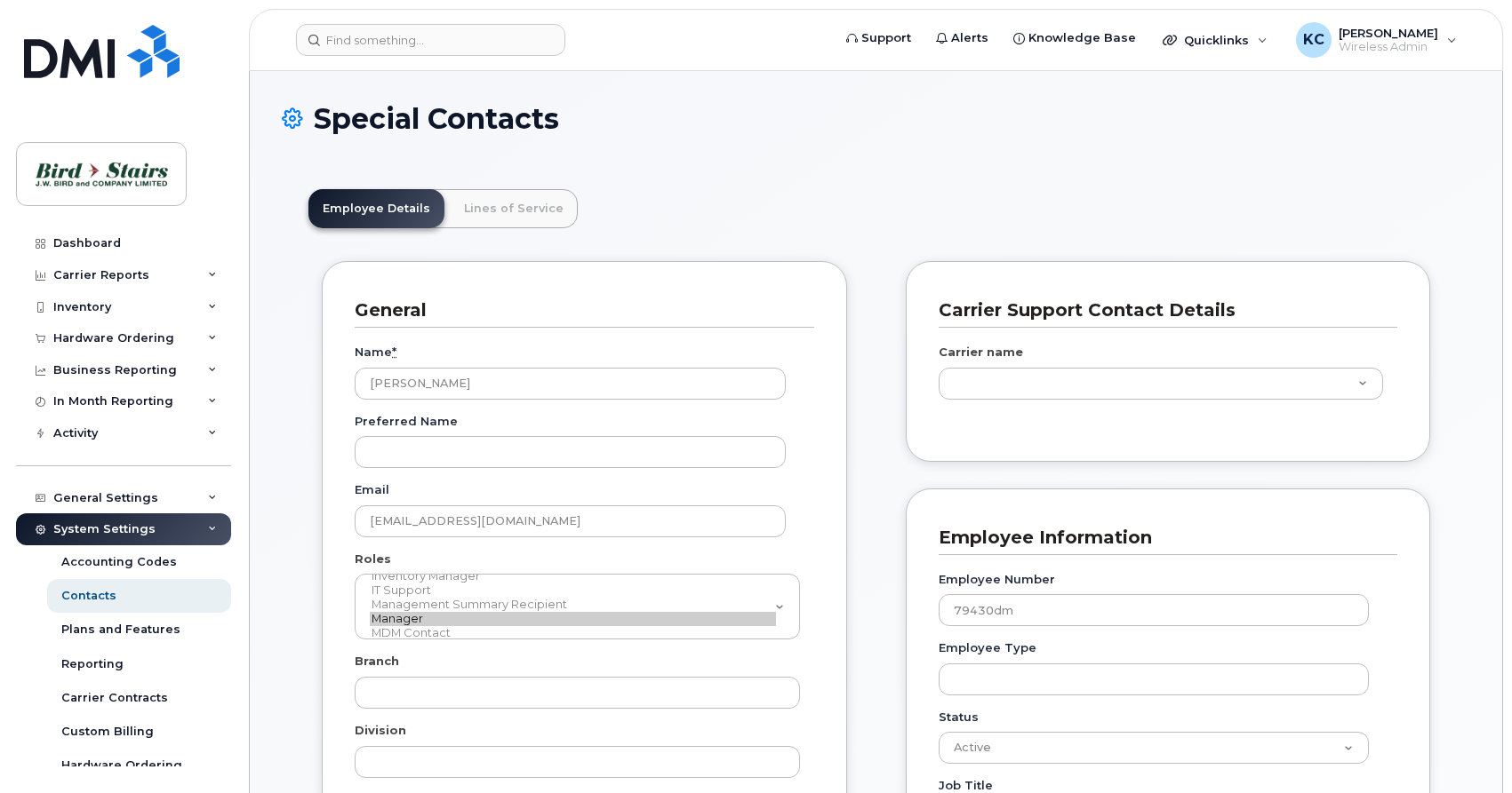
type input "91105"
type input "91093"
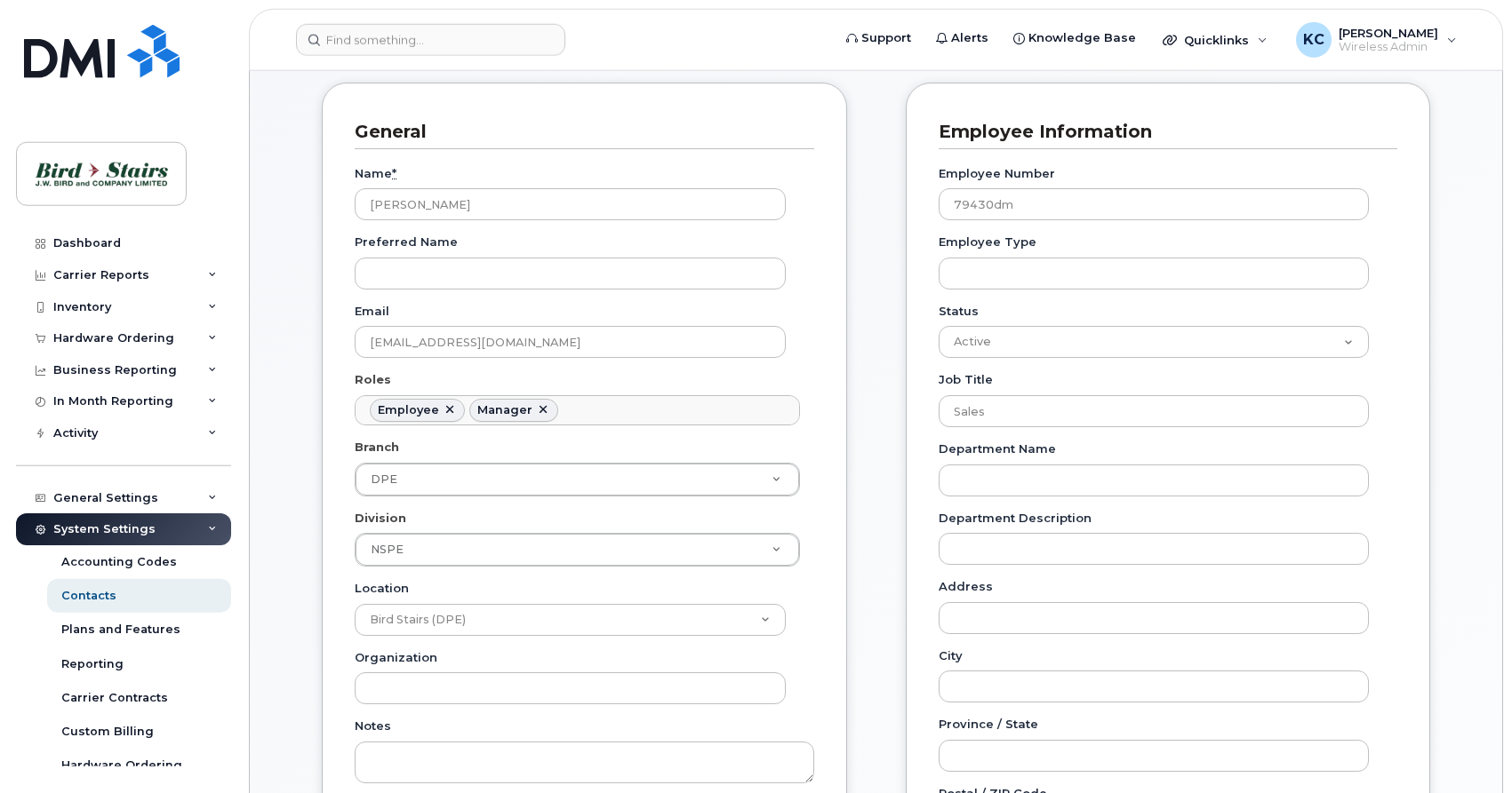
scroll to position [272, 0]
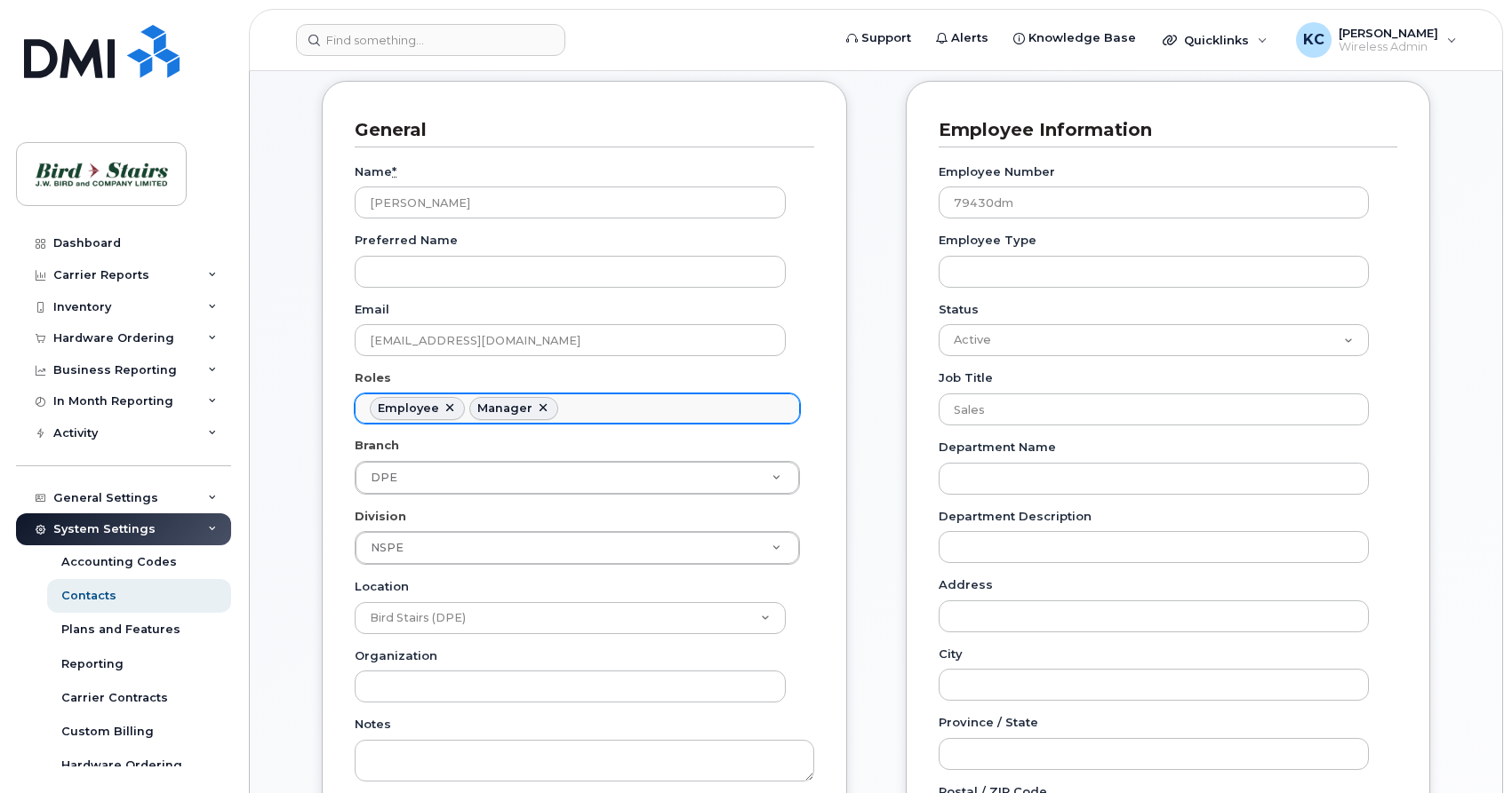
click at [540, 408] on link at bounding box center [542, 408] width 14 height 14
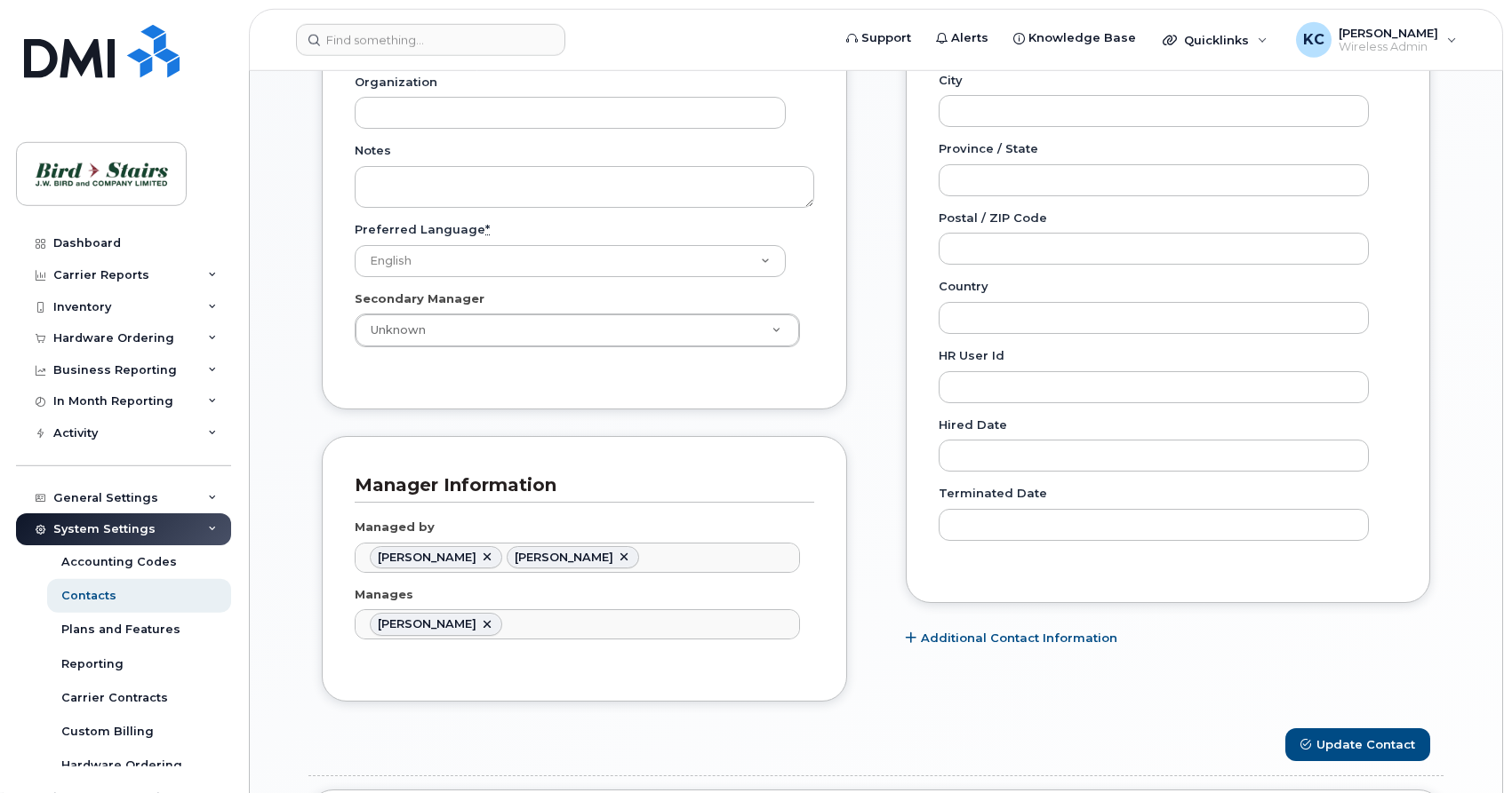
scroll to position [997, 0]
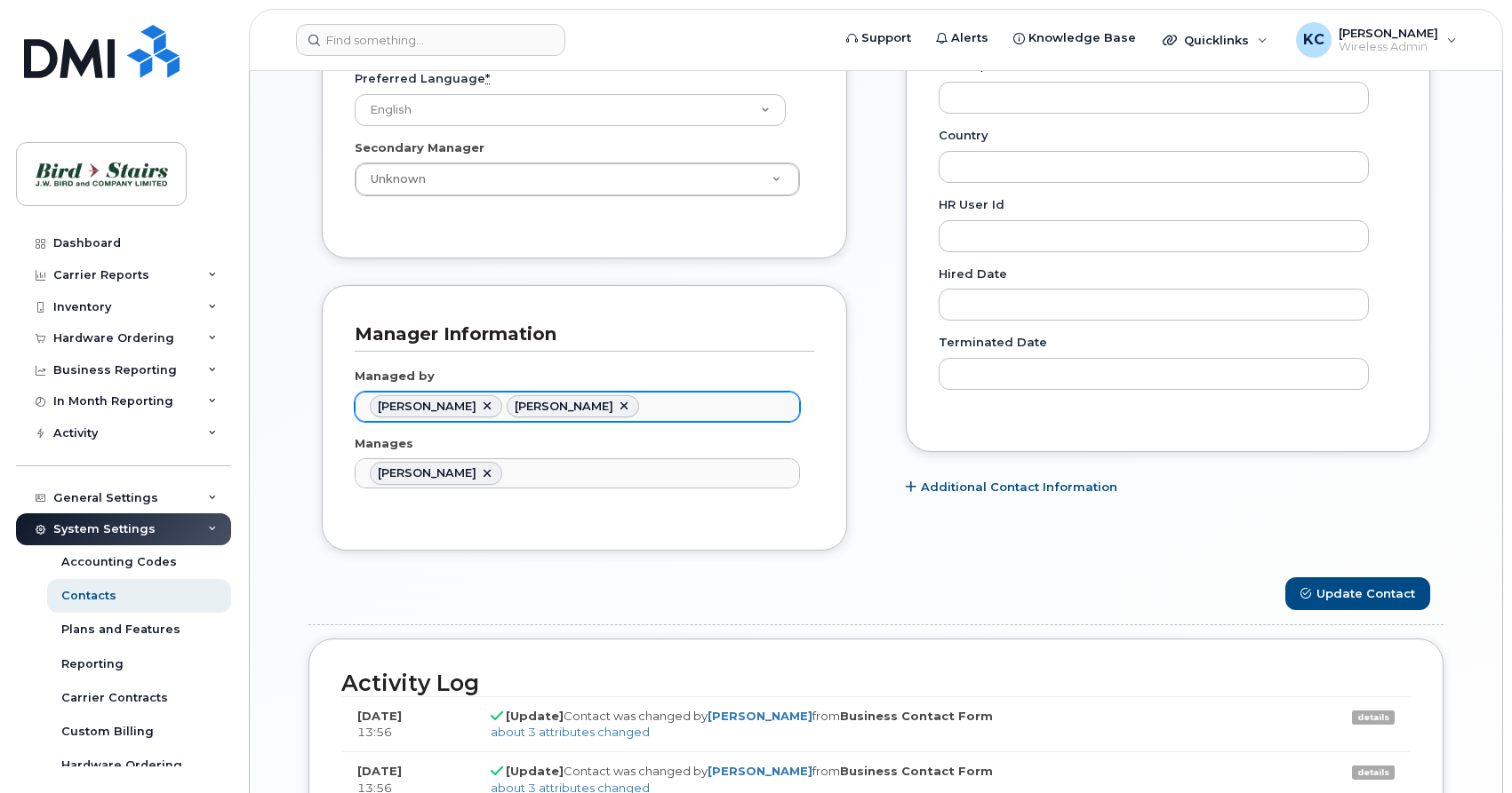
click at [482, 408] on link at bounding box center [486, 406] width 14 height 14
type input "3010103"
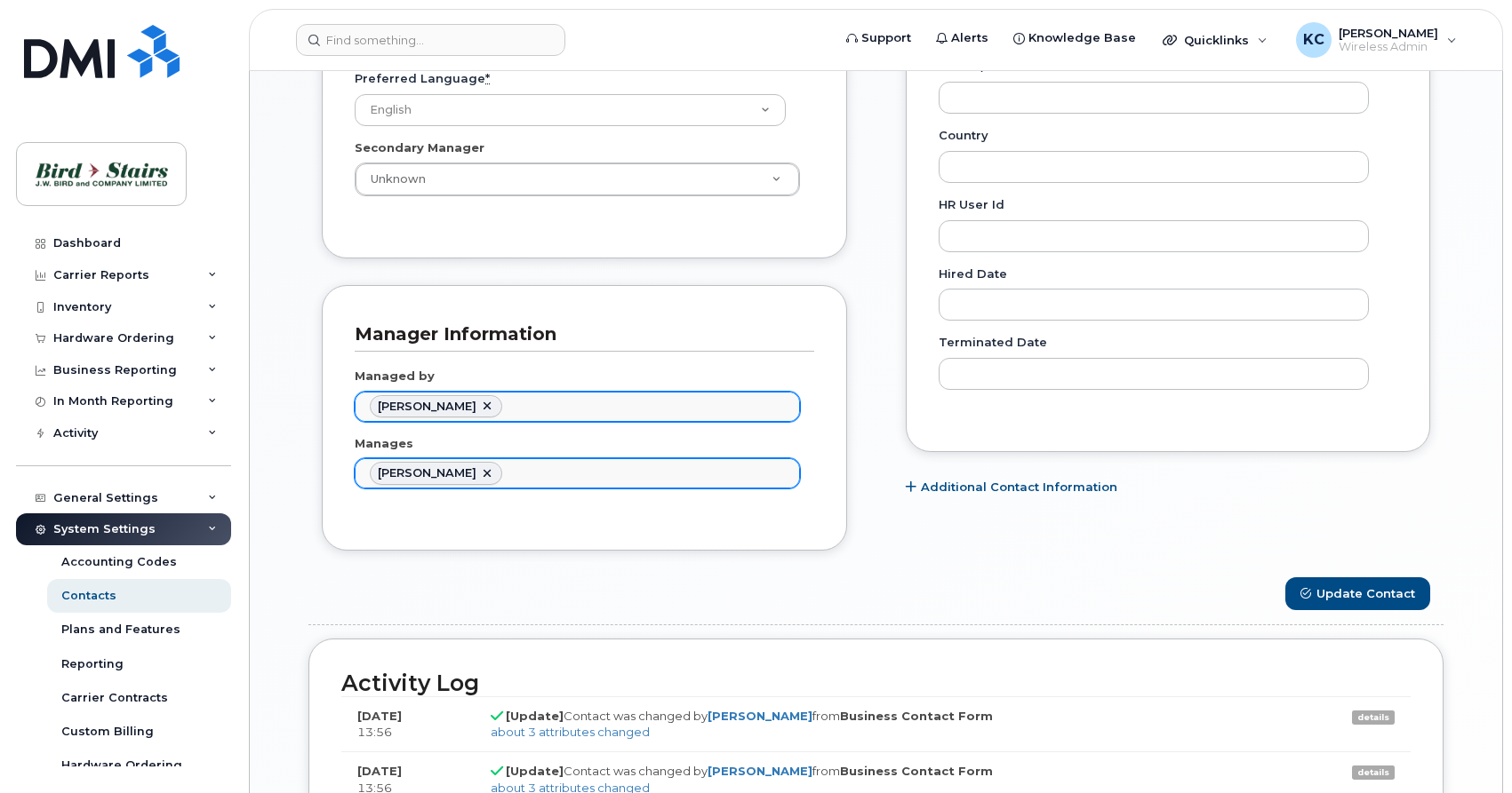
click at [481, 470] on link at bounding box center [486, 473] width 14 height 14
type input "Manages"
click at [1327, 596] on button "Update Contact" at bounding box center [1358, 594] width 145 height 33
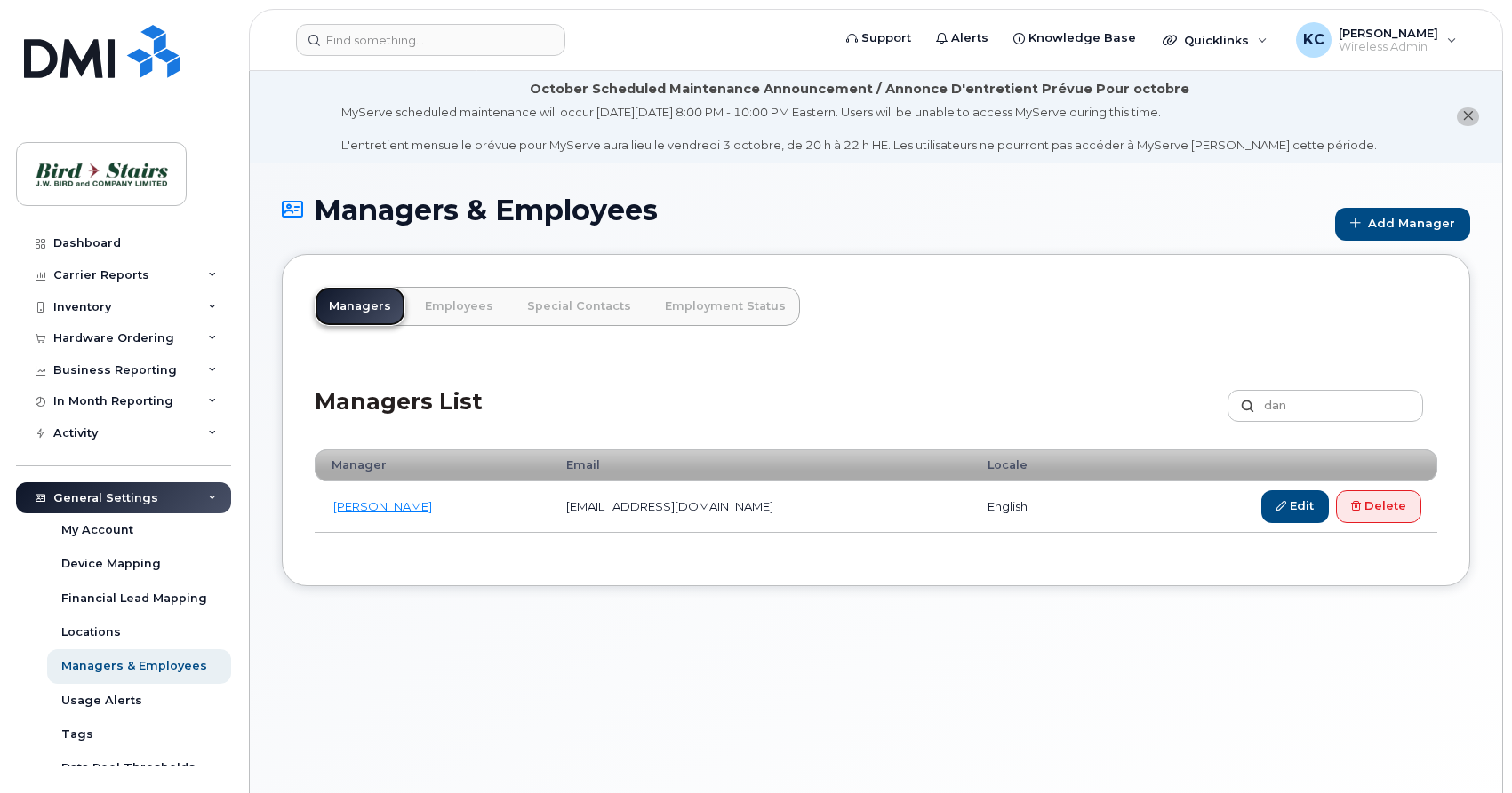
click at [327, 300] on link "Managers" at bounding box center [359, 306] width 91 height 40
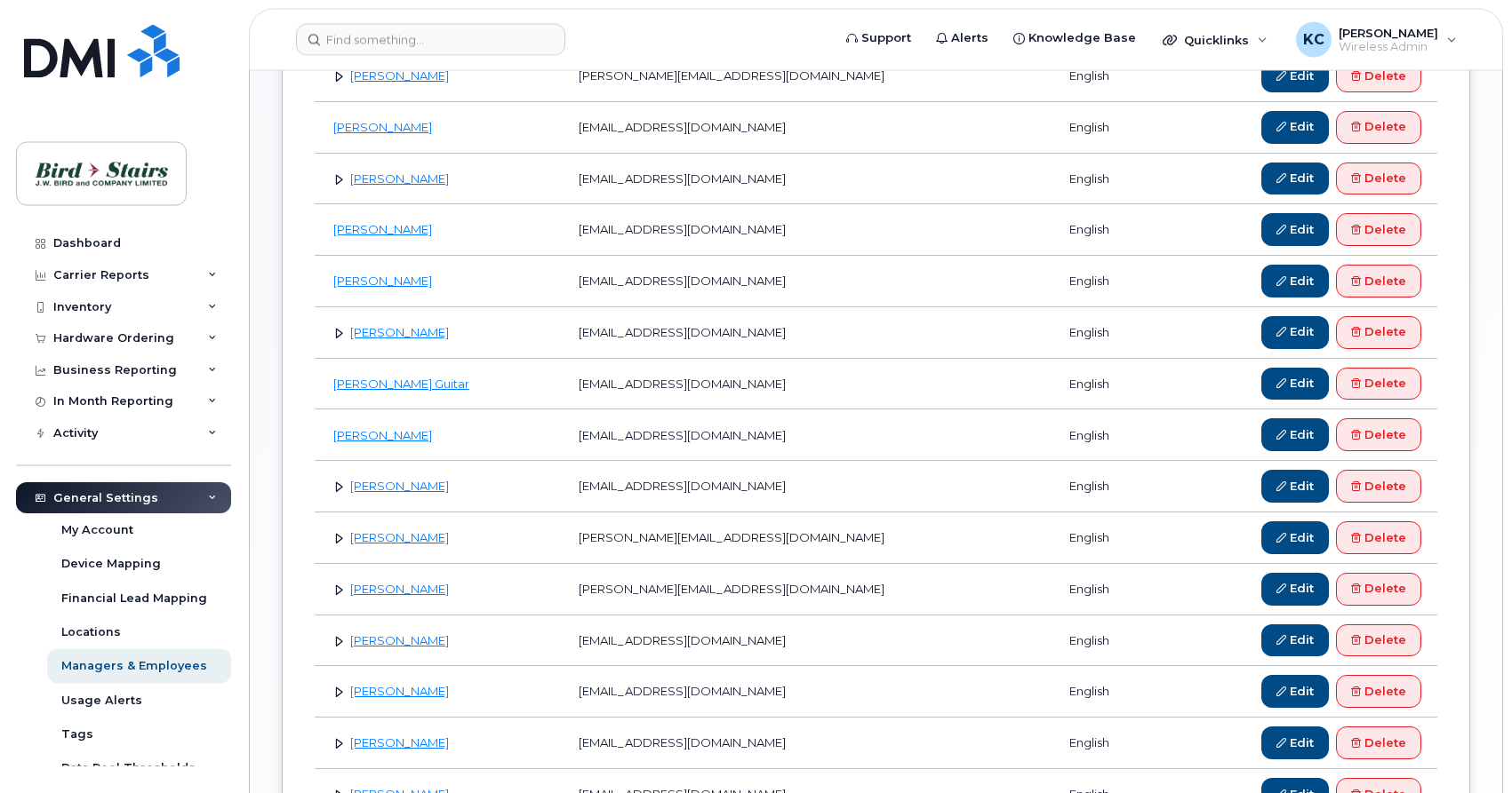
scroll to position [634, 0]
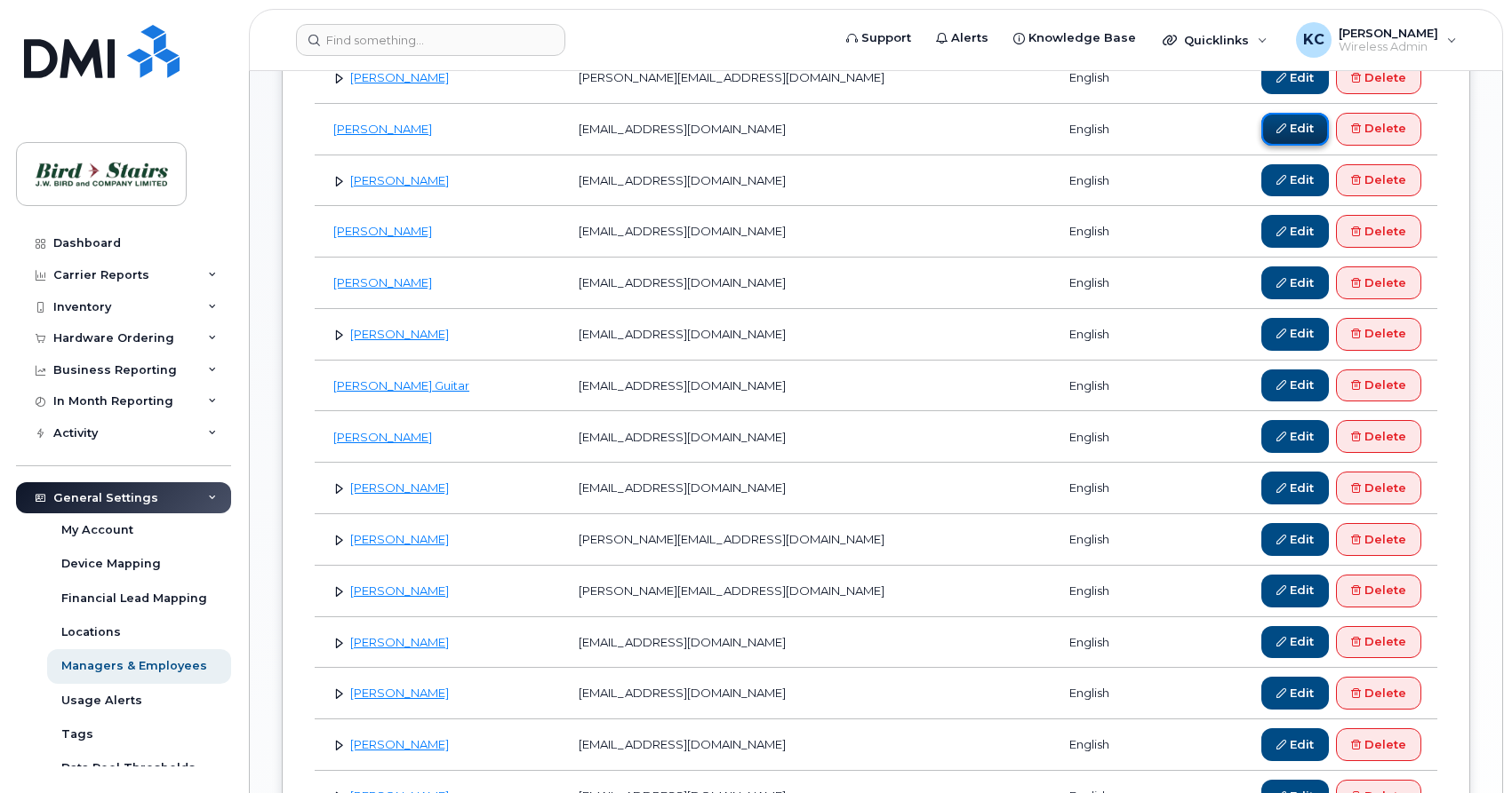
click at [1281, 120] on link "Edit" at bounding box center [1294, 130] width 67 height 33
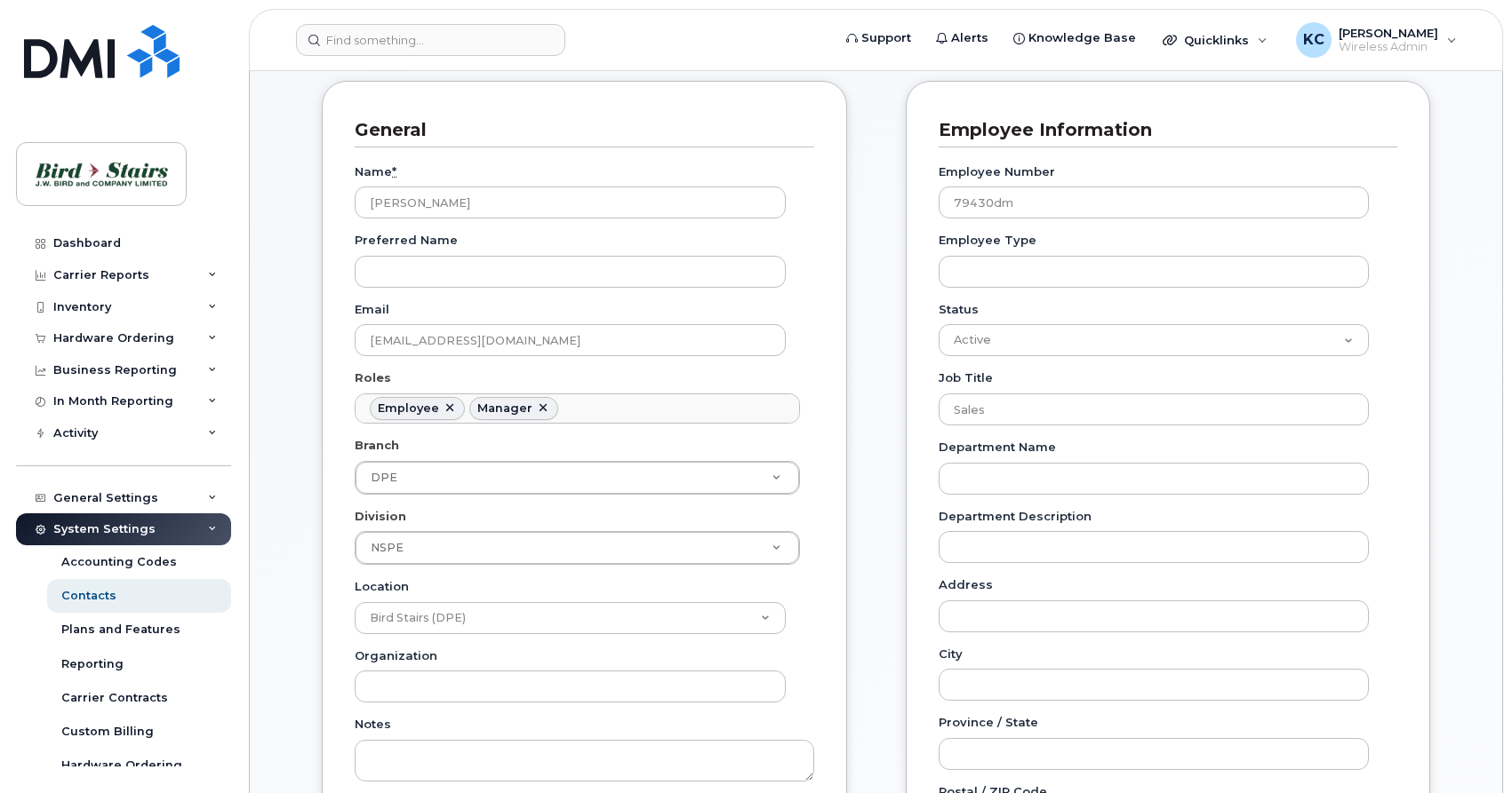
scroll to position [362, 0]
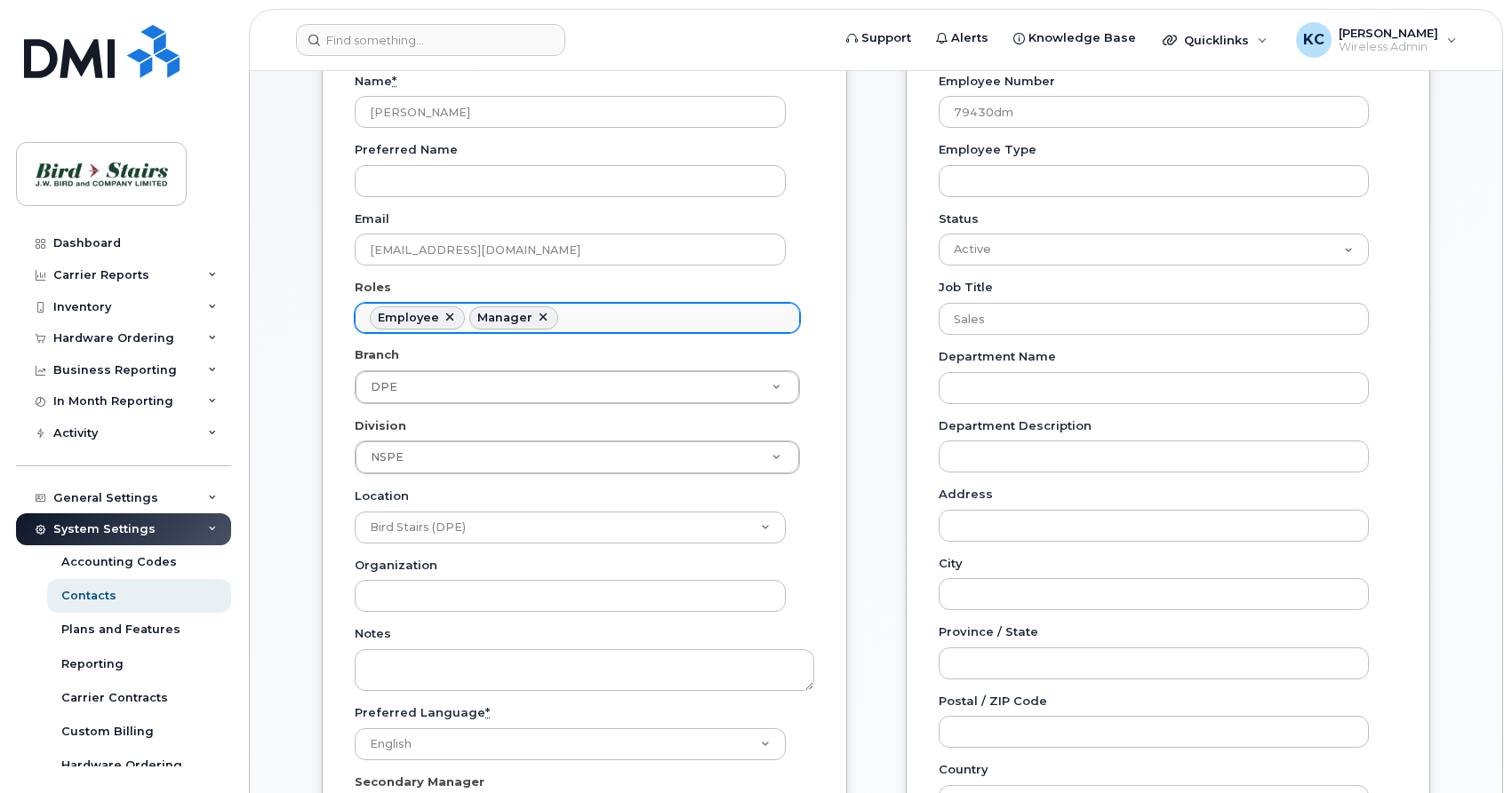
click at [540, 315] on link at bounding box center [542, 317] width 14 height 14
click at [821, 483] on div "General Name * Dan MacKenzie Preferred Name Email dmackenzie@birdstairs.com Rol…" at bounding box center [584, 441] width 525 height 902
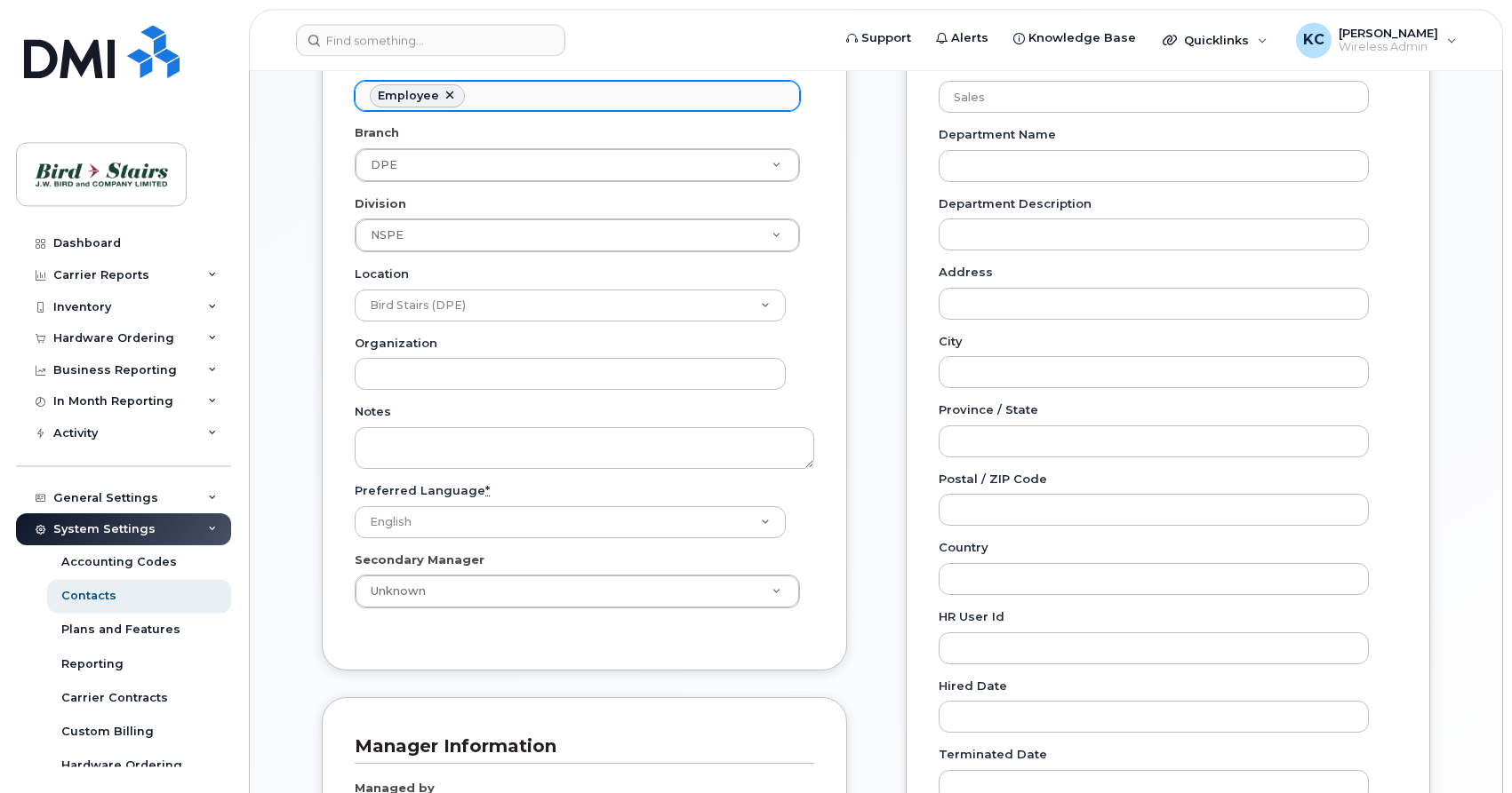
scroll to position [634, 0]
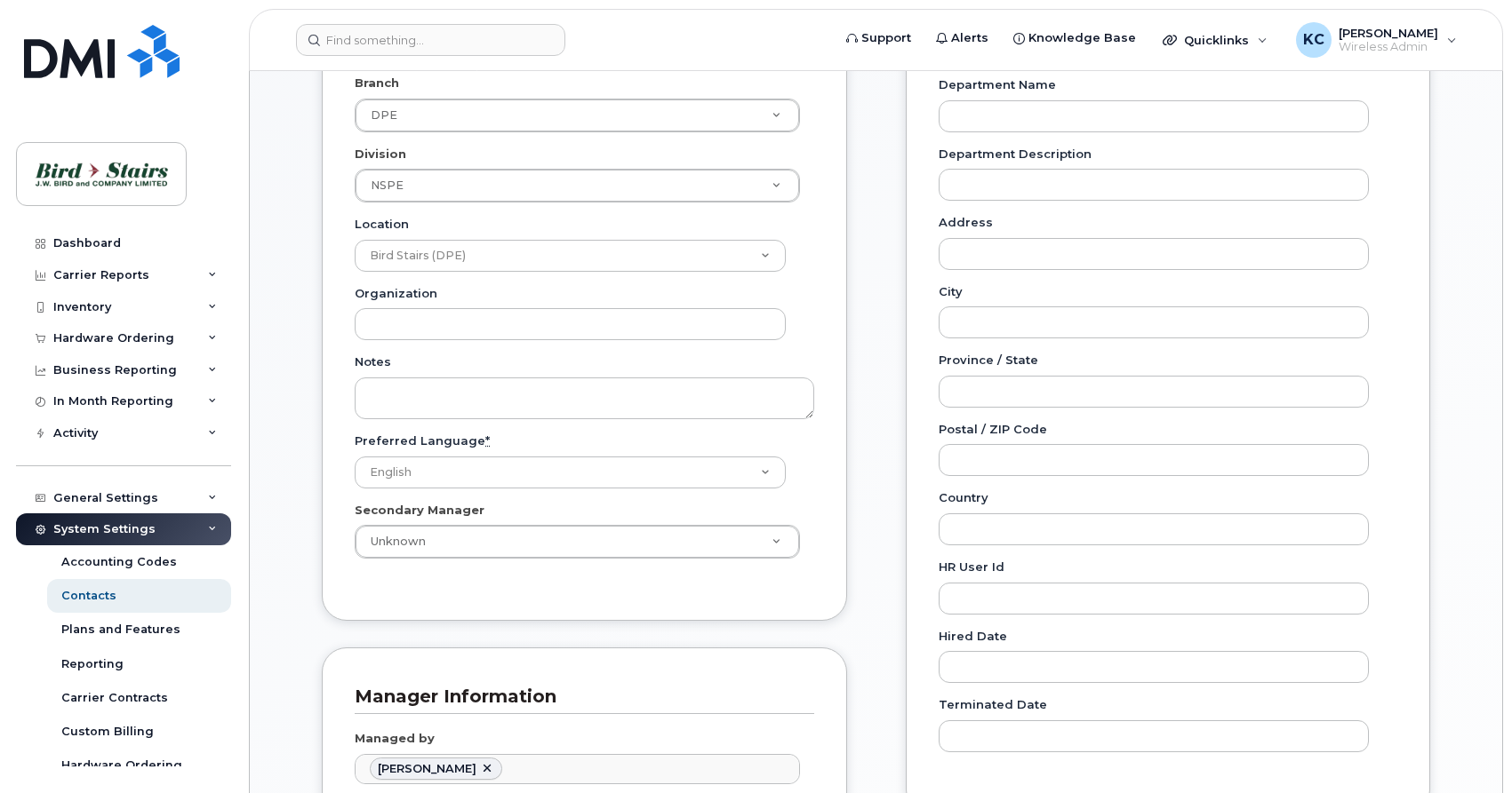
click at [843, 415] on div "General Name * Dan MacKenzie Preferred Name Email dmackenzie@birdstairs.com Rol…" at bounding box center [584, 170] width 525 height 902
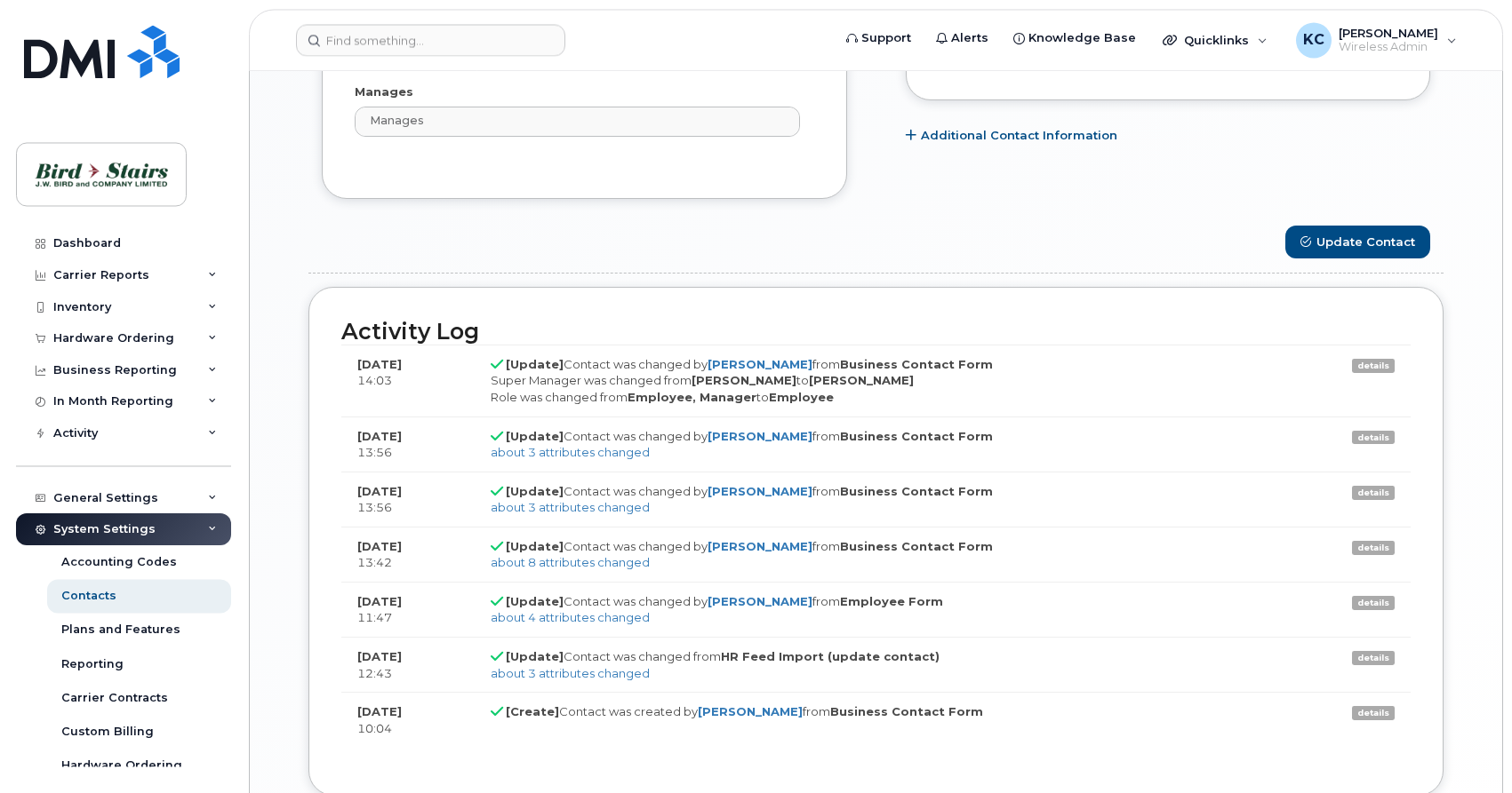
scroll to position [1221, 0]
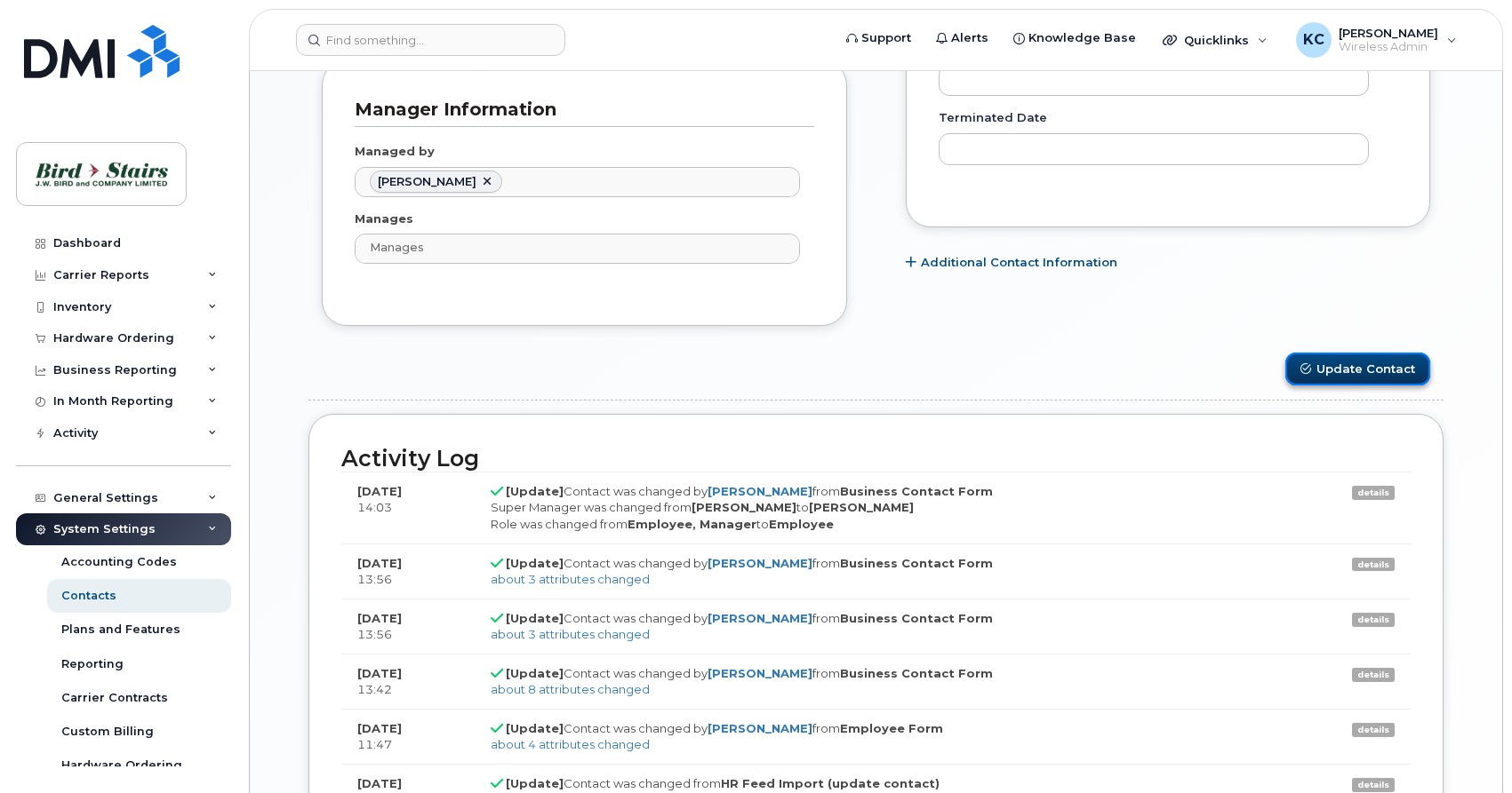
click at [1328, 363] on button "Update Contact" at bounding box center [1358, 369] width 145 height 33
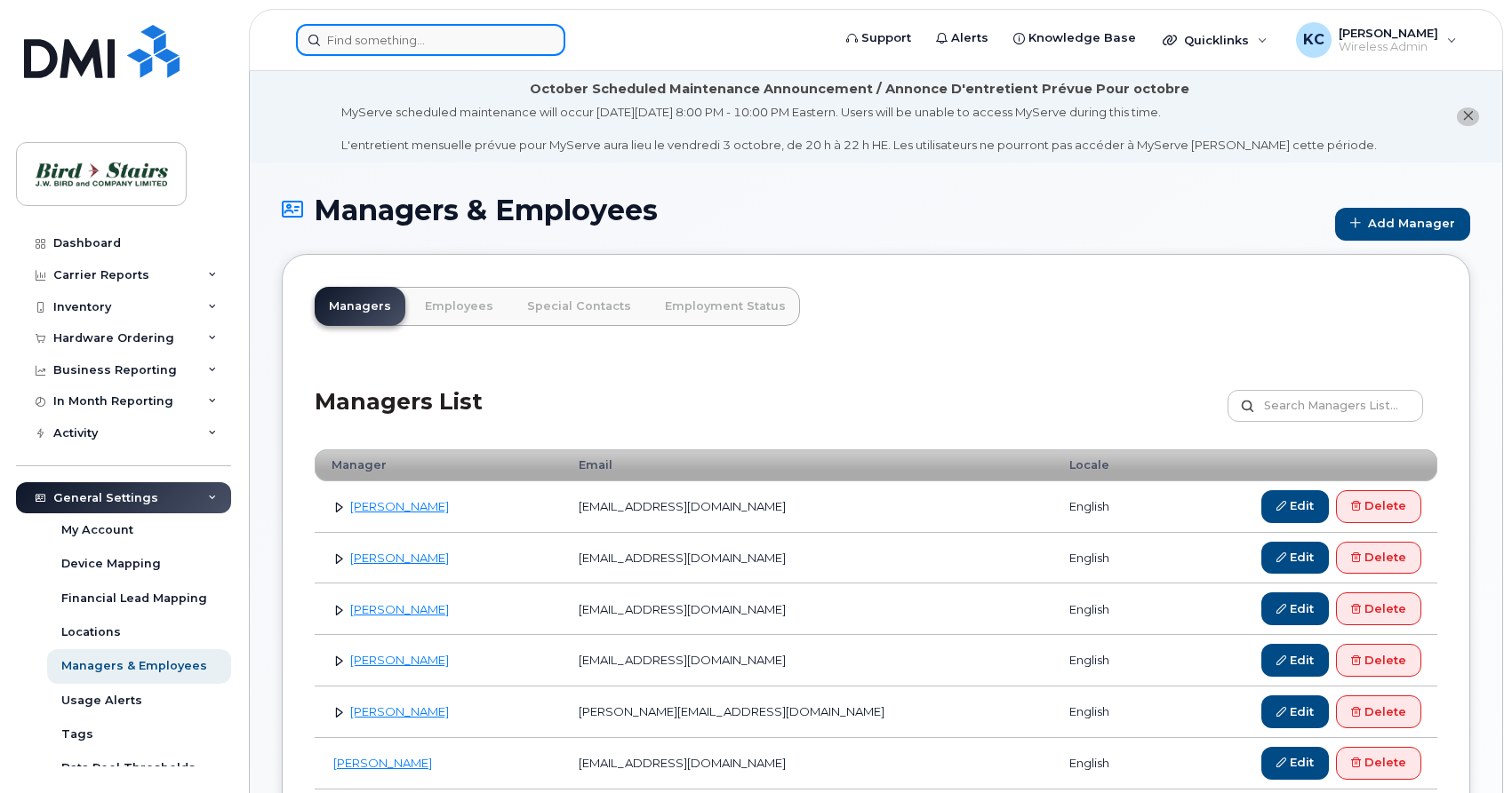
click at [350, 49] on input at bounding box center [430, 40] width 269 height 32
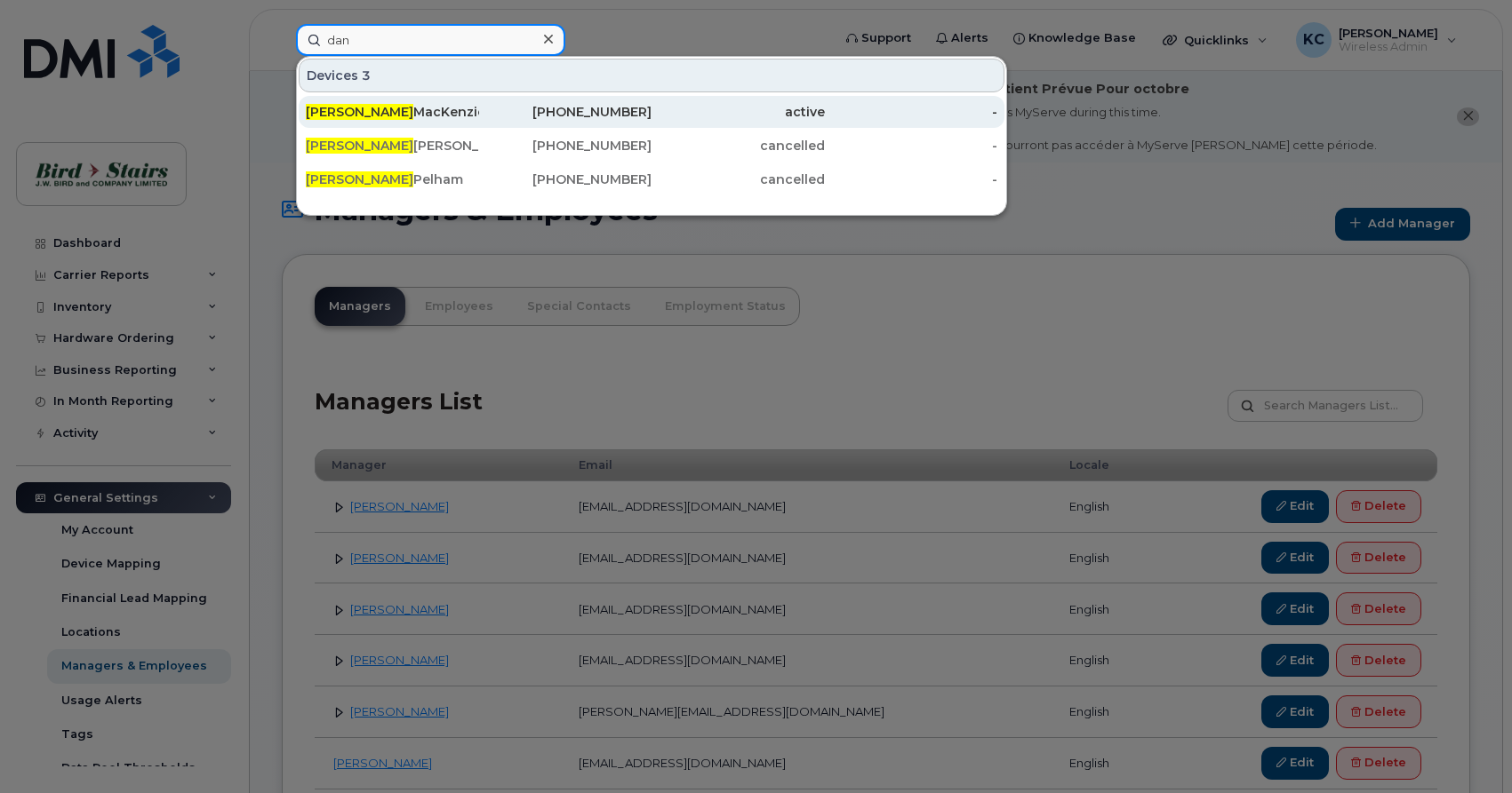
type input "dan"
click at [359, 120] on div "Dan MacKenzie" at bounding box center [392, 111] width 174 height 32
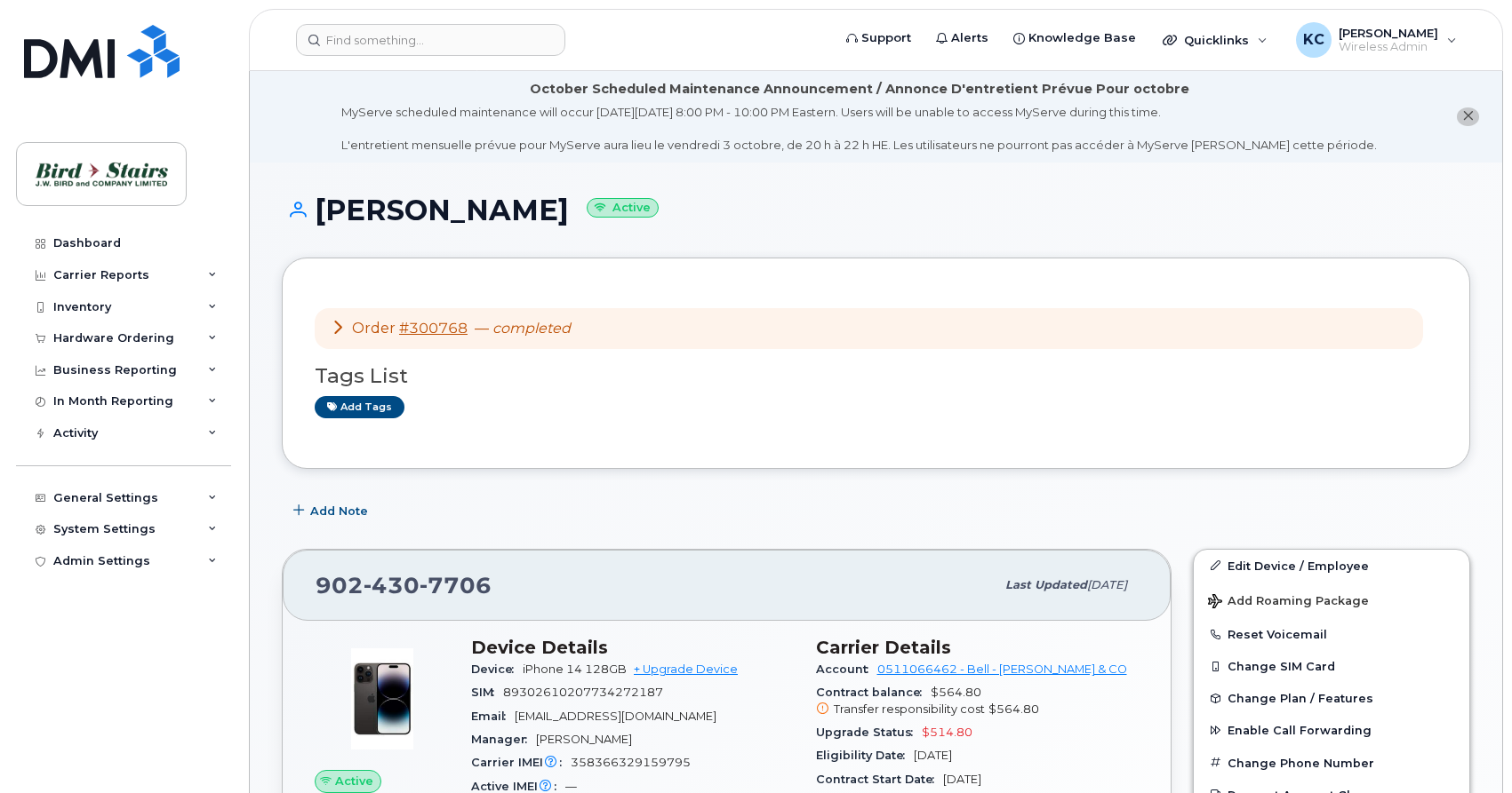
click at [1247, 562] on link "Edit Device / Employee" at bounding box center [1331, 565] width 276 height 32
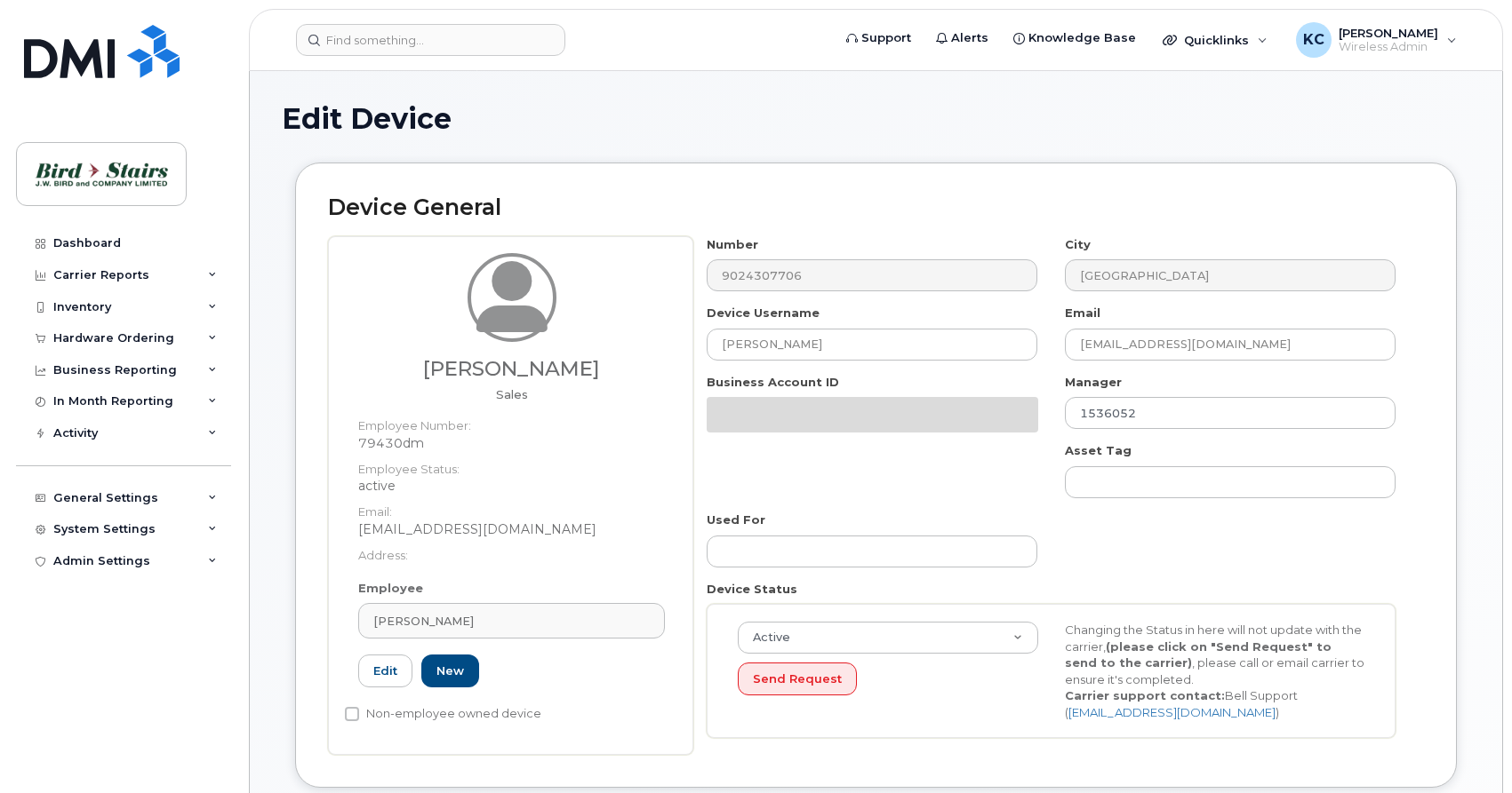
select select "91105"
select select "91093"
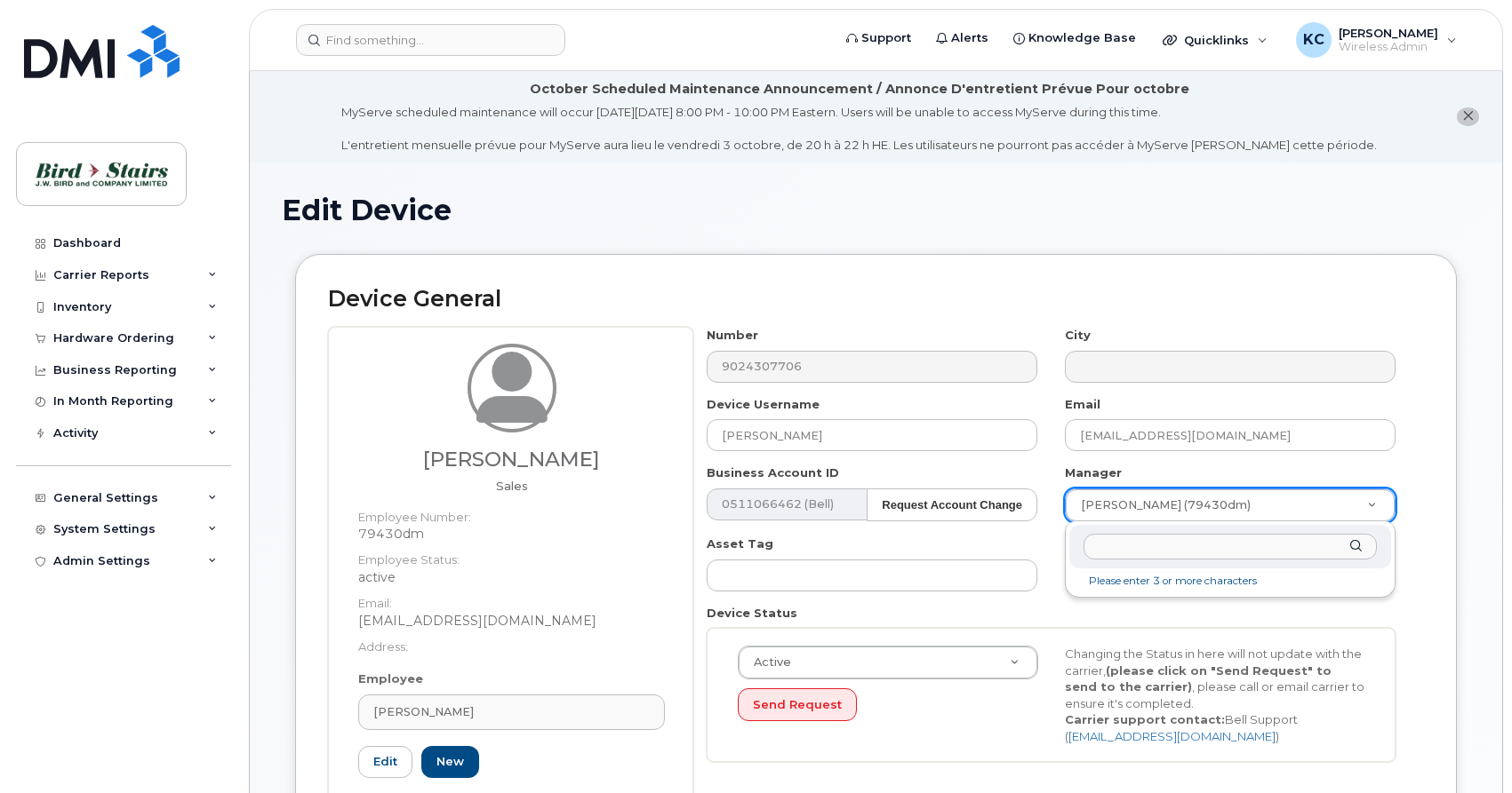
drag, startPoint x: 1344, startPoint y: 503, endPoint x: 1303, endPoint y: 504, distance: 41.0
type input "pete"
type input "3010103"
click at [1415, 548] on div "Number 9024307706 City Device Username [PERSON_NAME] Email [EMAIL_ADDRESS][DOMA…" at bounding box center [1058, 586] width 731 height 519
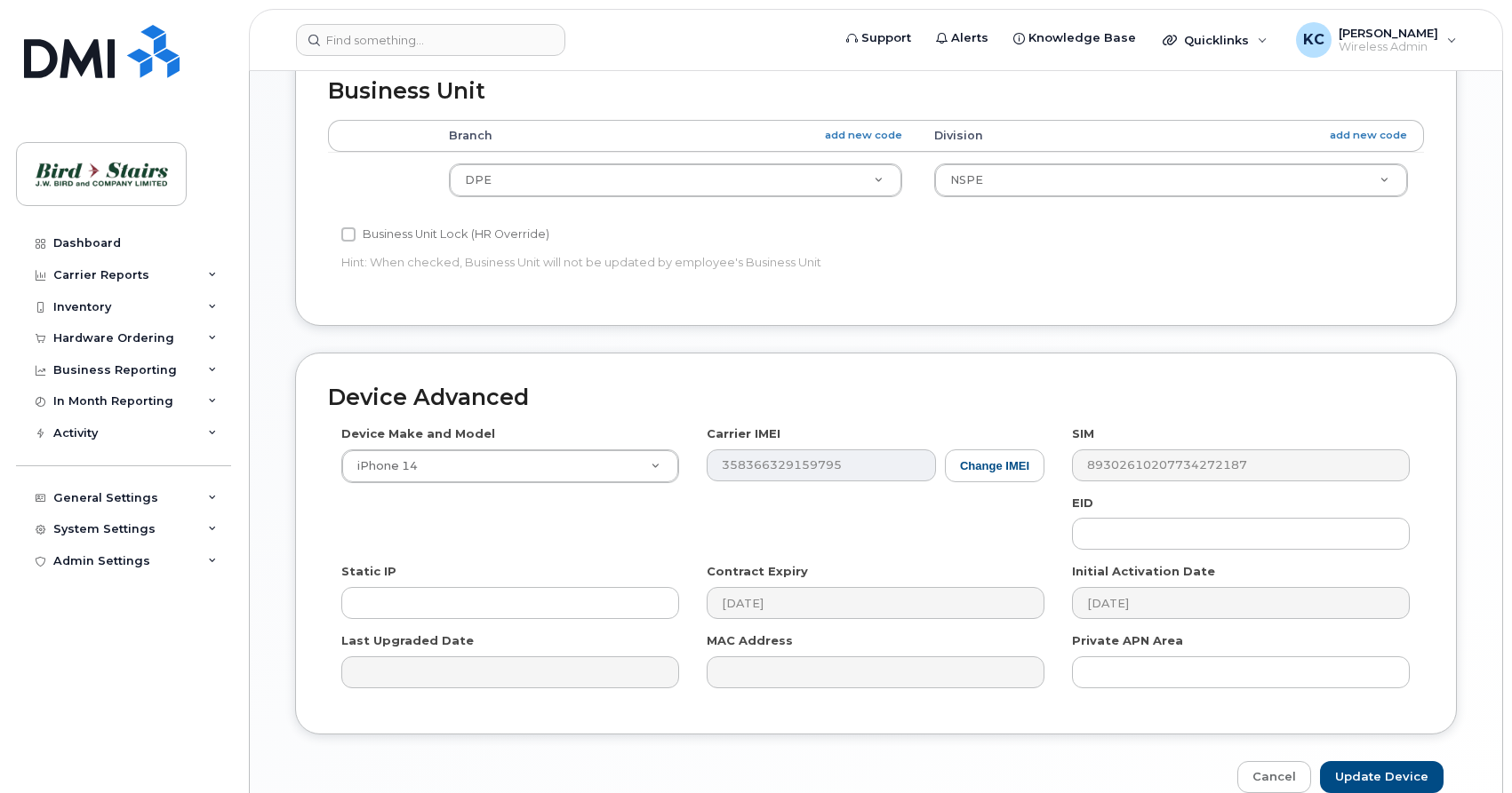
scroll to position [906, 0]
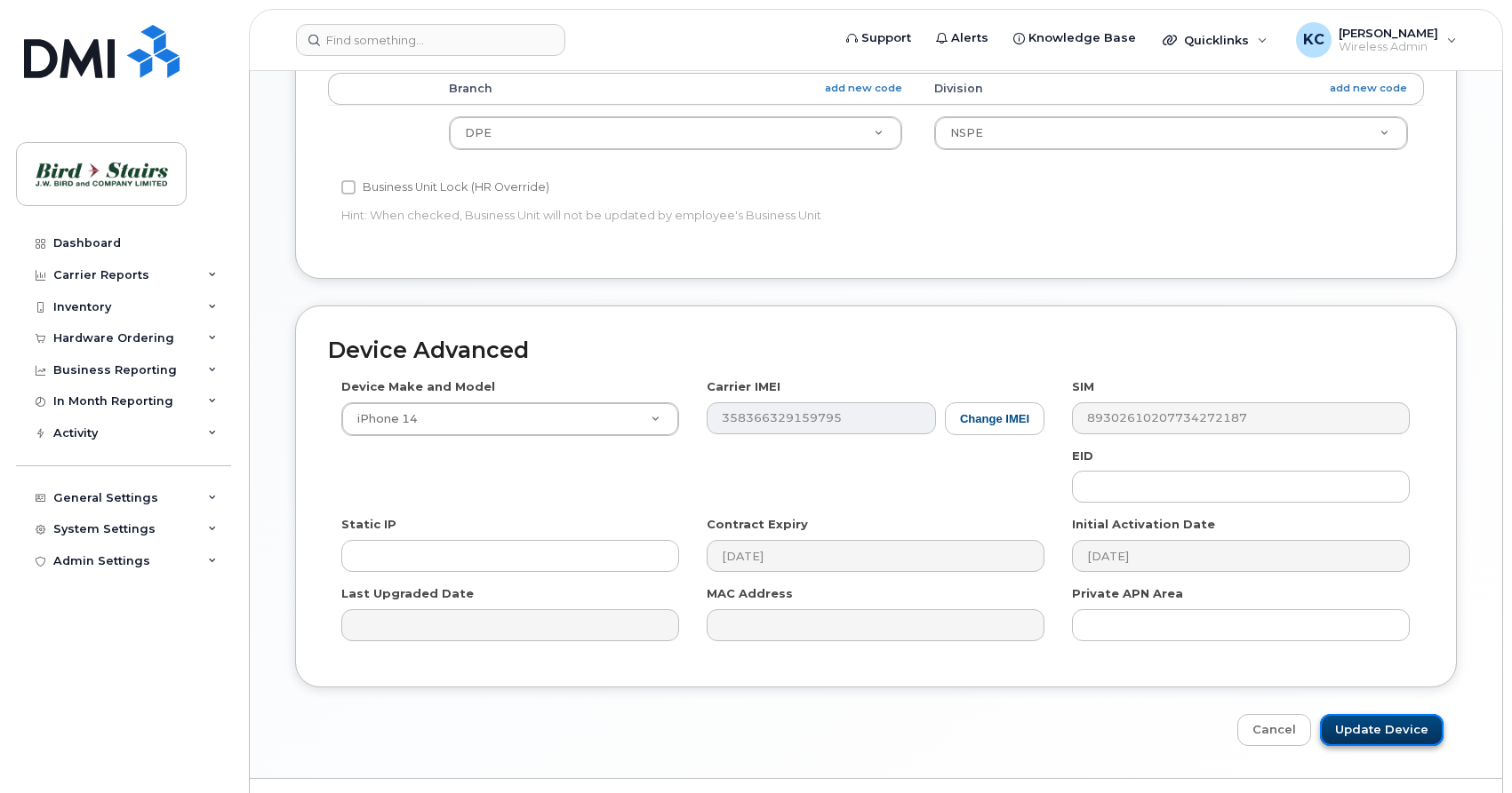
click at [1359, 730] on input "Update Device" at bounding box center [1381, 731] width 123 height 33
type input "Saving..."
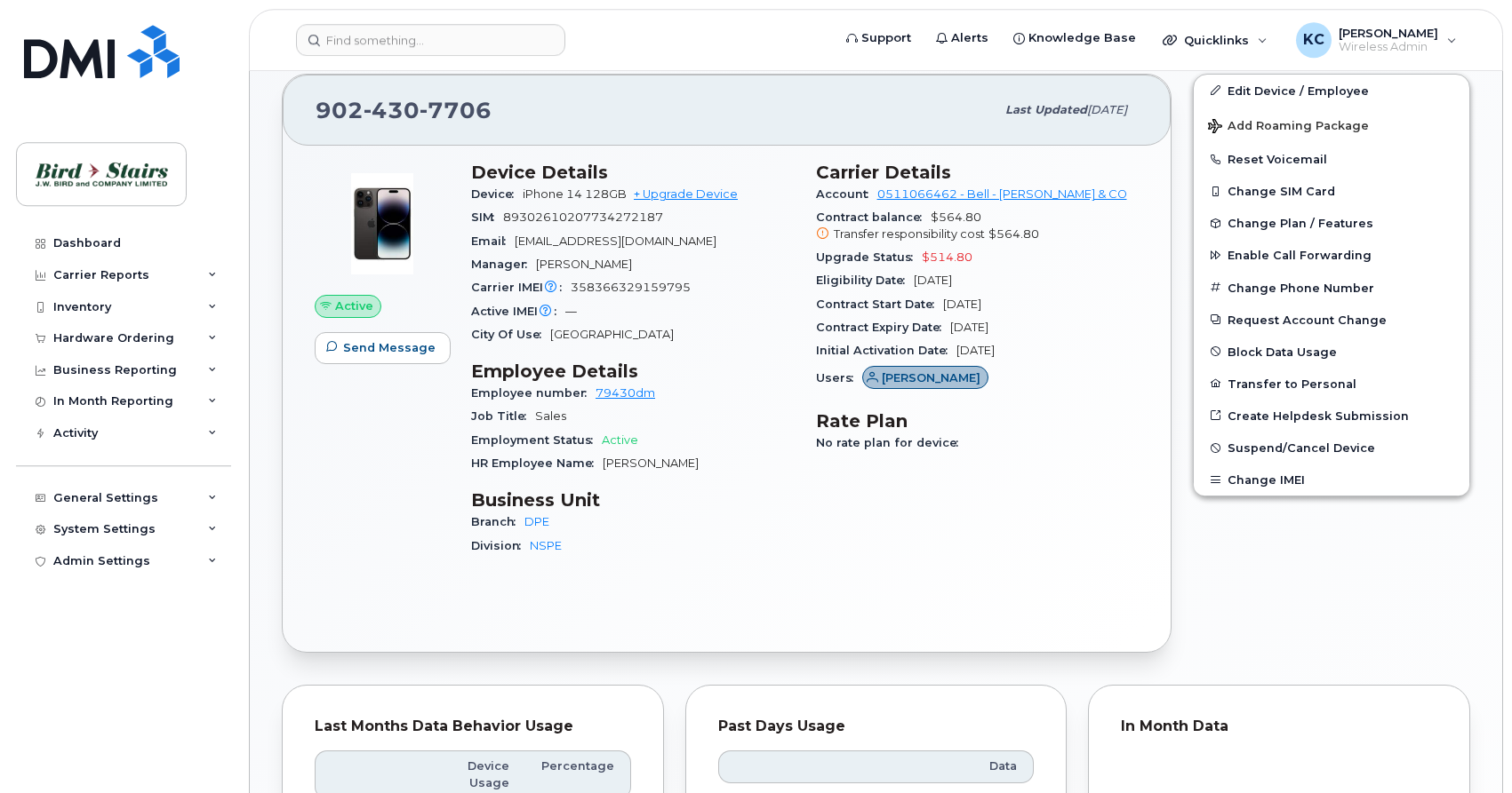
scroll to position [362, 0]
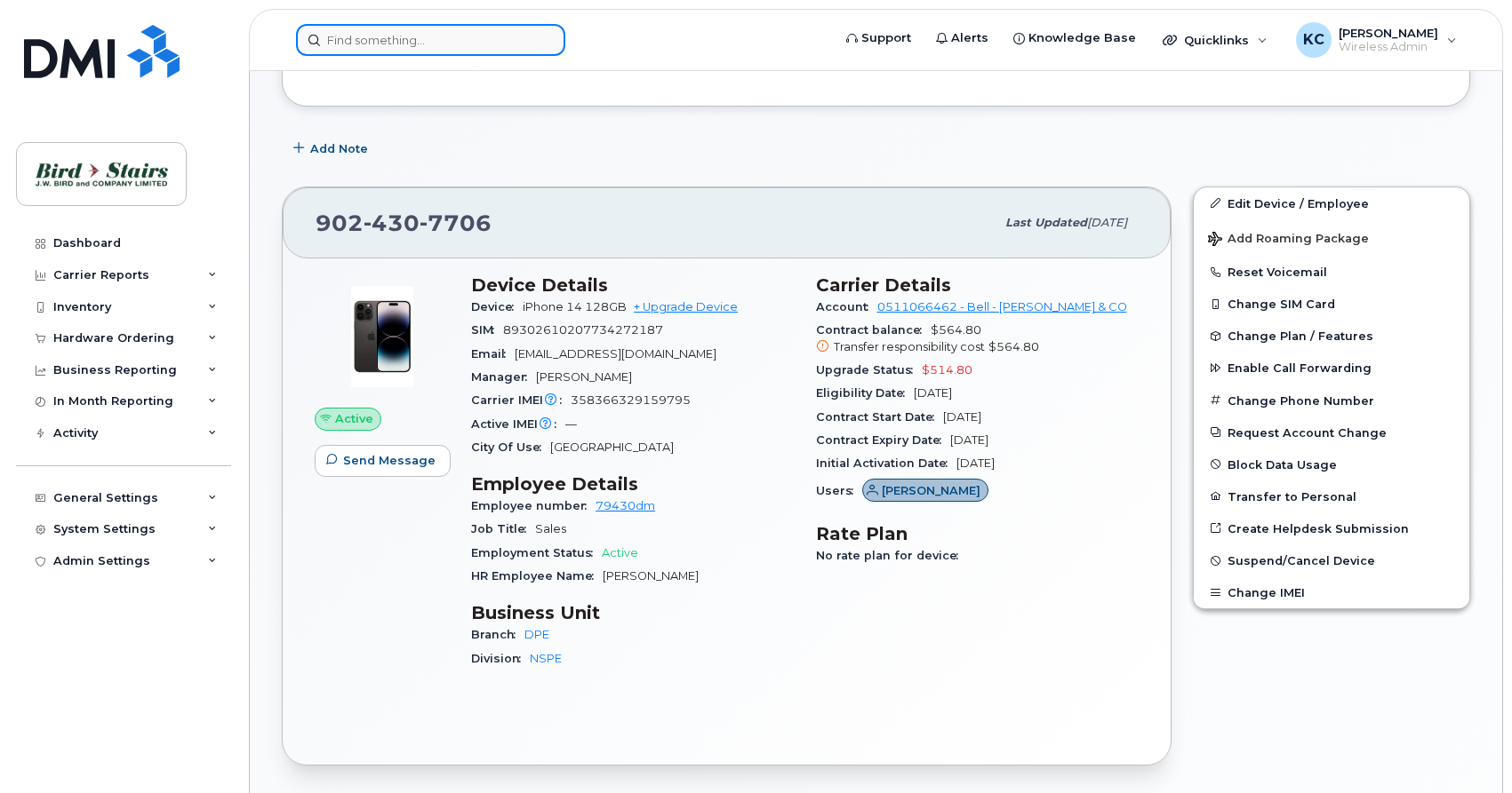
click at [366, 44] on input at bounding box center [430, 40] width 269 height 32
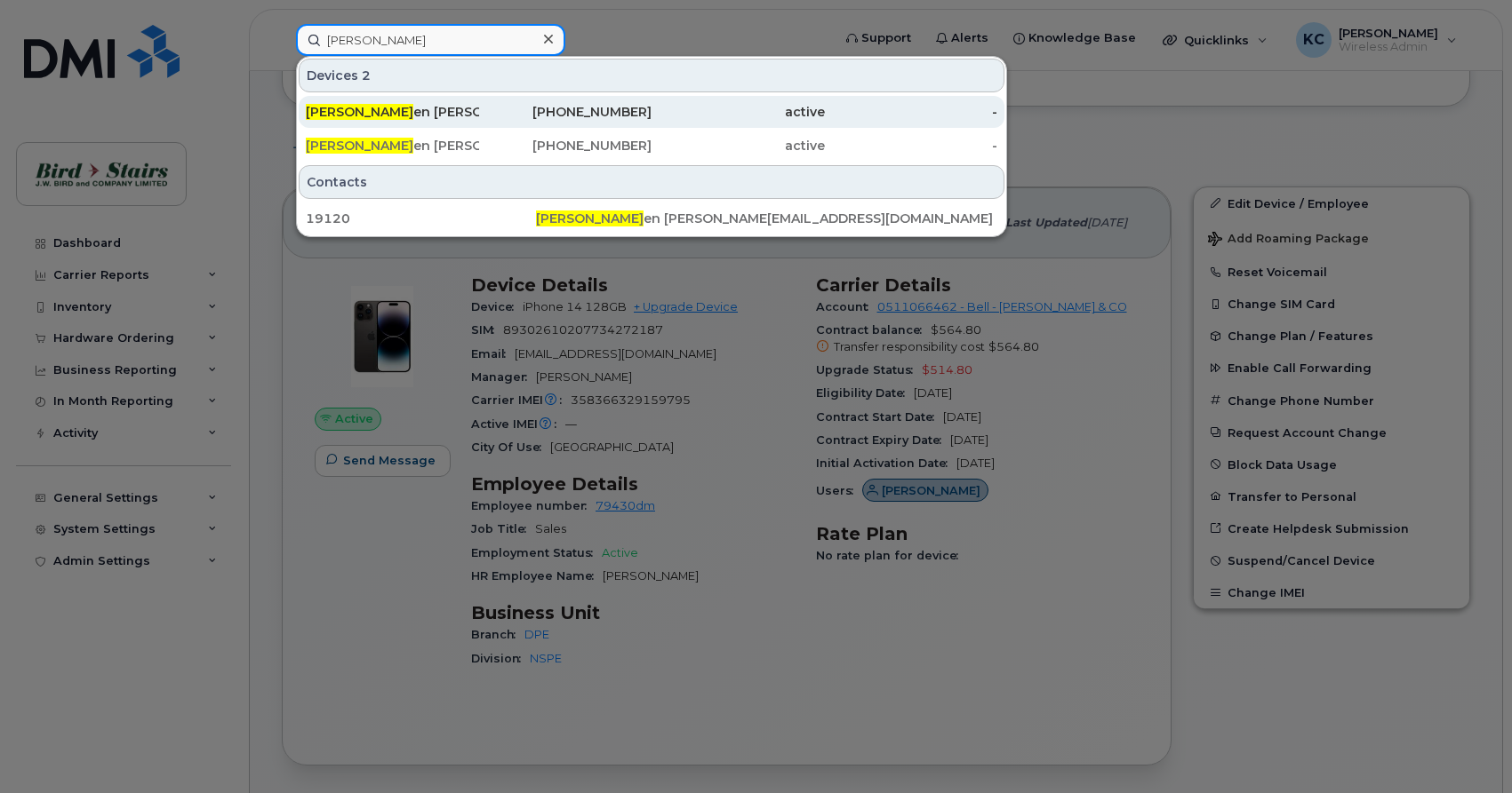
type input "cragg"
click at [372, 114] on div "Cragg en Bryant" at bounding box center [392, 111] width 174 height 17
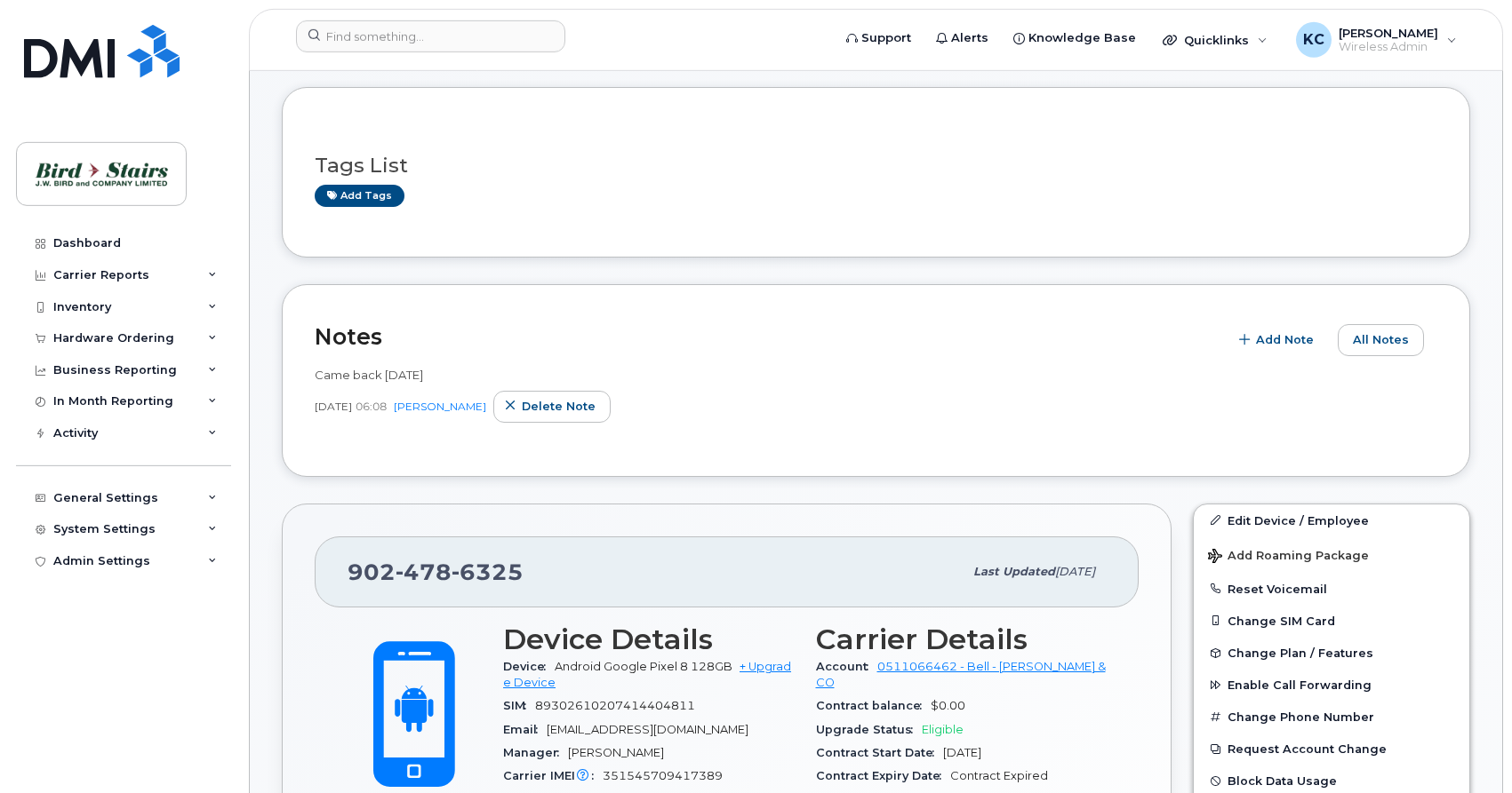
scroll to position [272, 0]
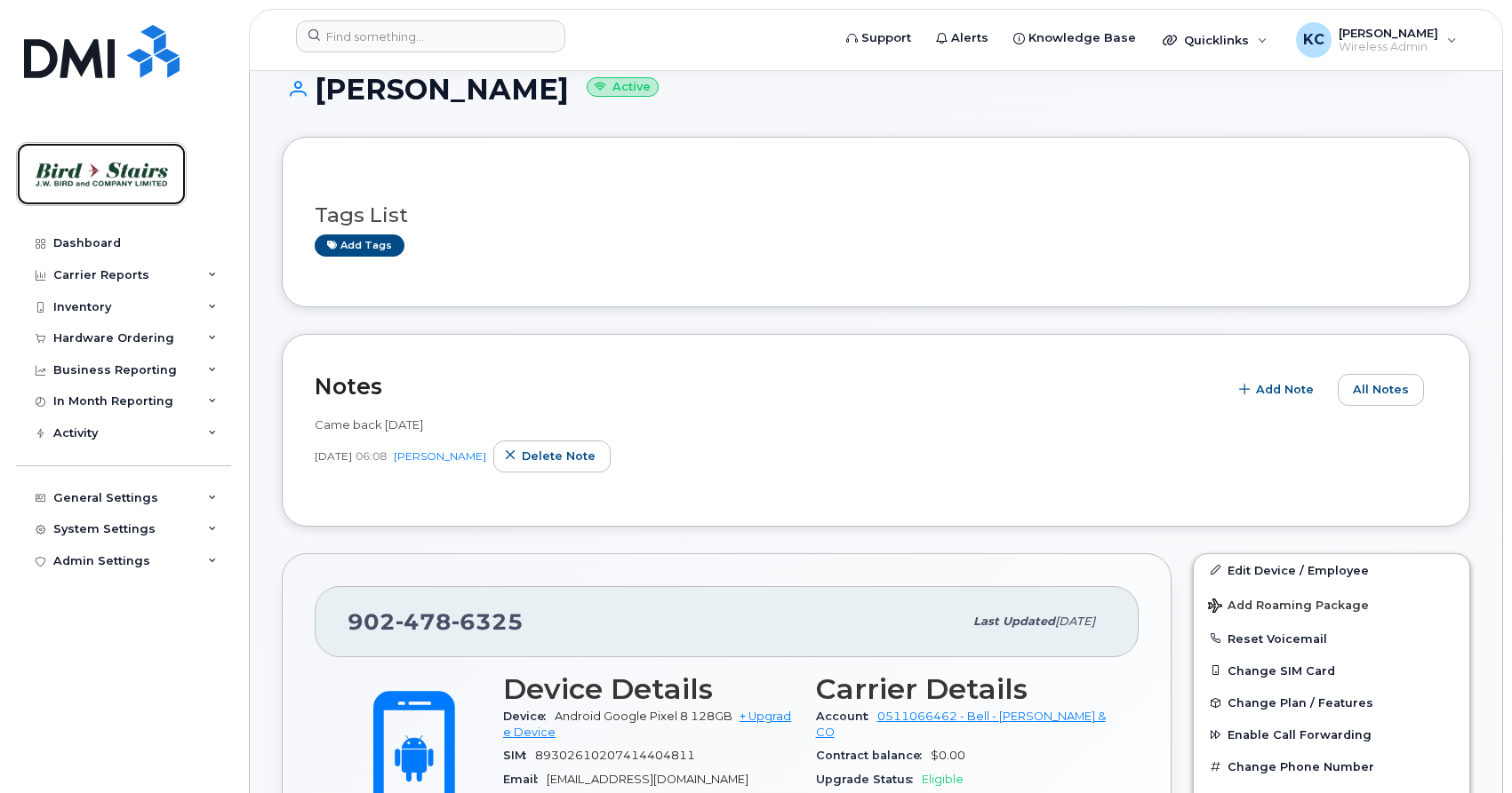
click at [113, 171] on img at bounding box center [101, 174] width 137 height 51
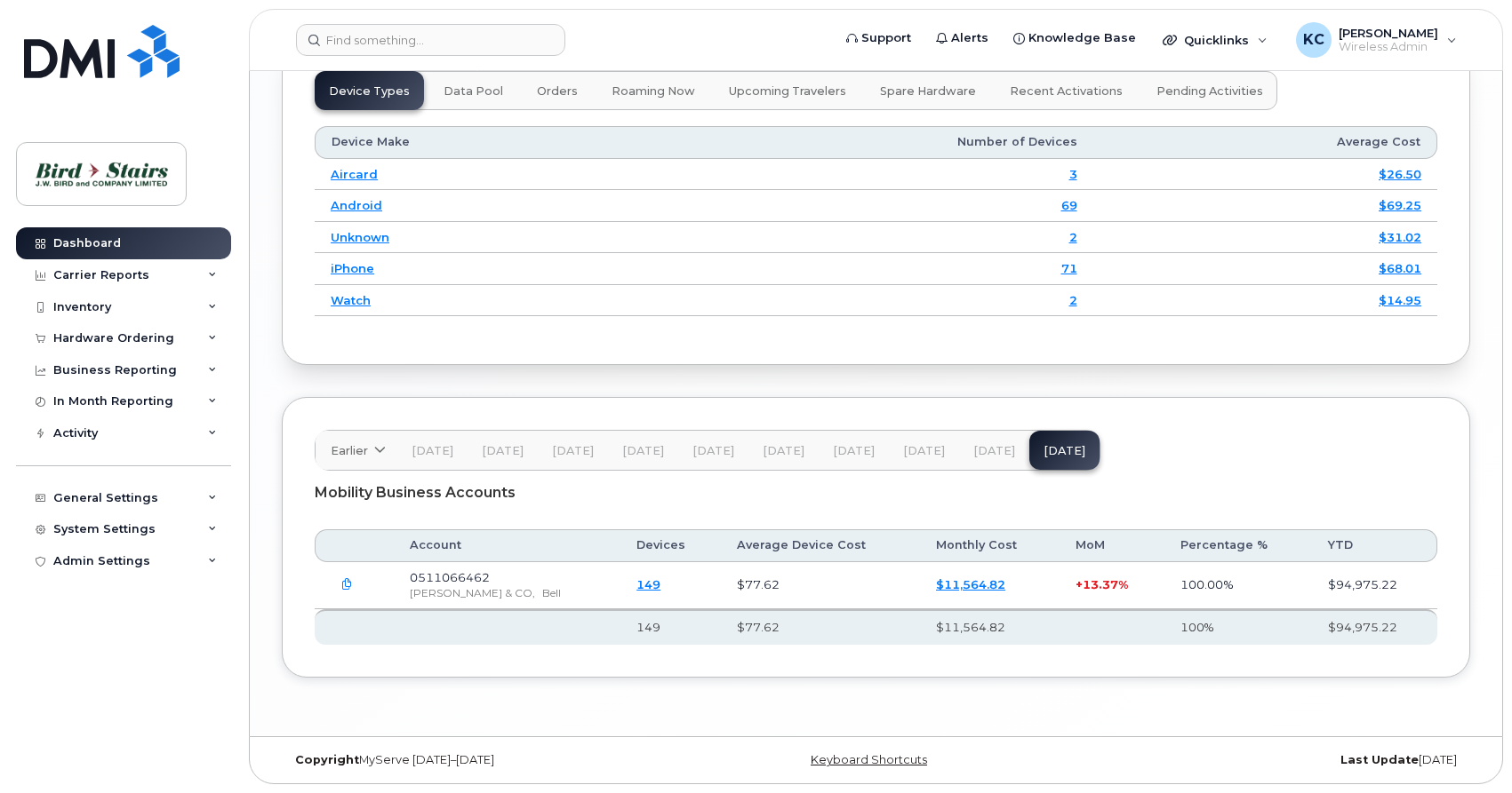
scroll to position [2448, 0]
